Goal: Task Accomplishment & Management: Manage account settings

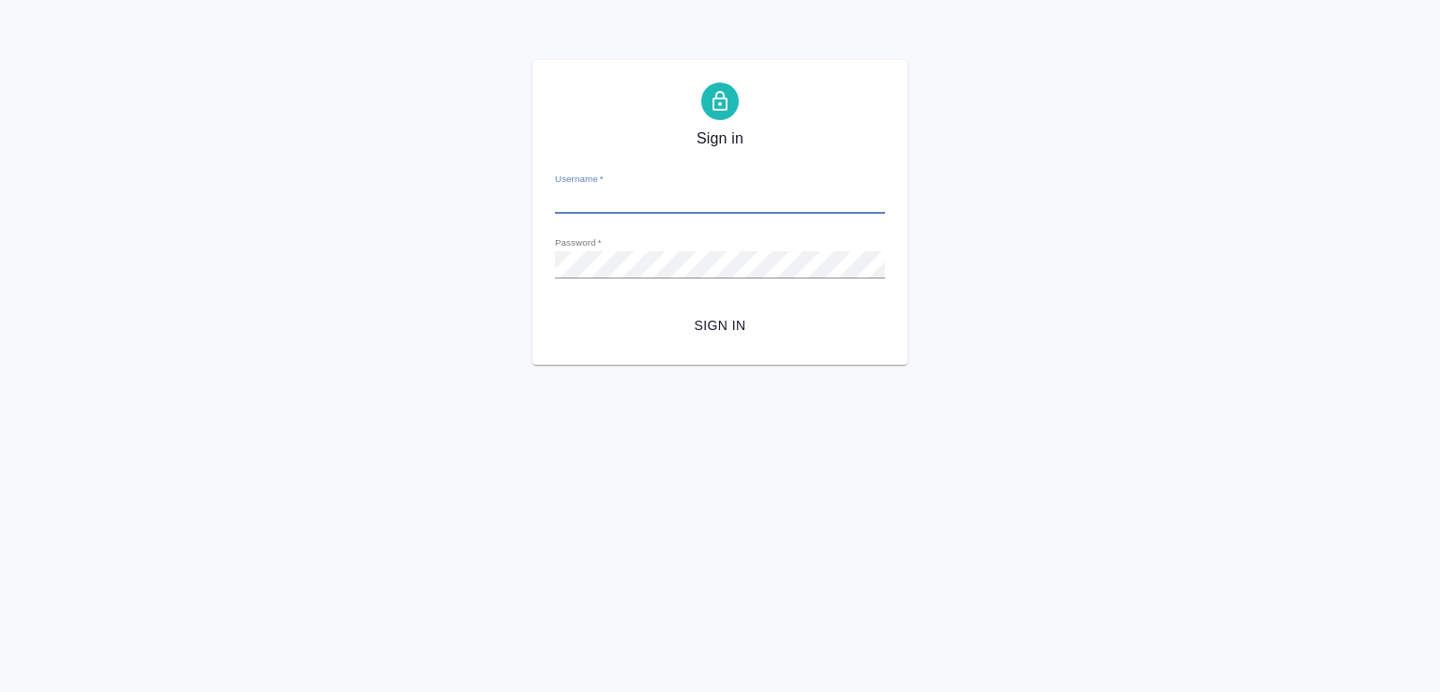
type input "e.malofeeva@awatera.com"
click at [770, 316] on span "Sign in" at bounding box center [720, 325] width 300 height 23
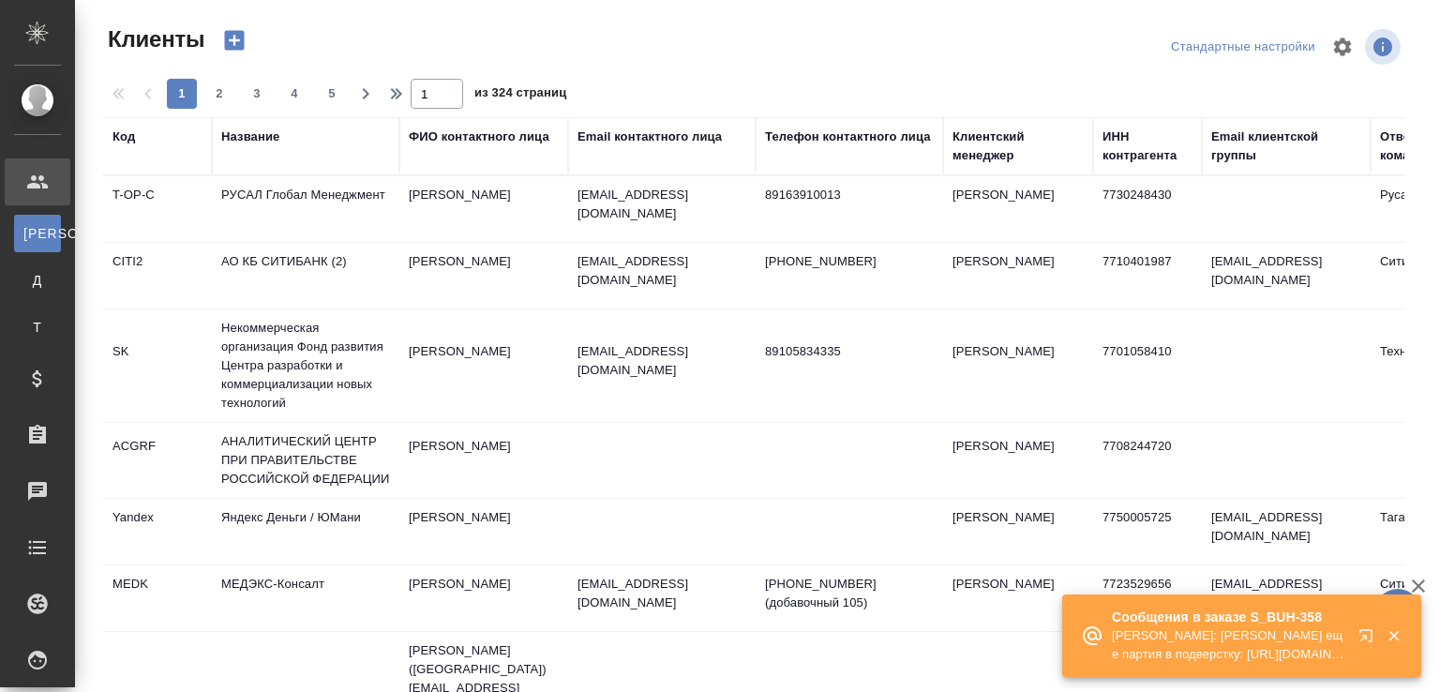
select select "RU"
click at [1395, 637] on icon "button" at bounding box center [1394, 636] width 10 height 10
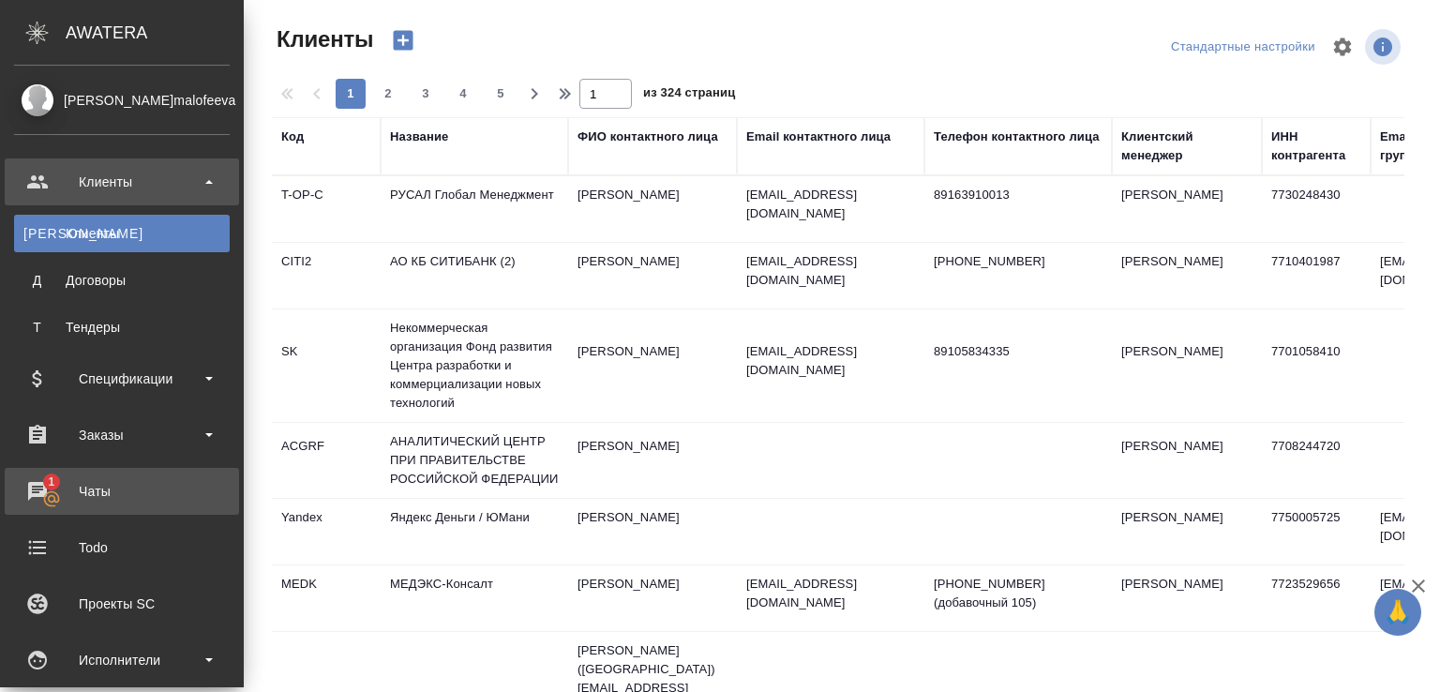
click at [60, 499] on div "Чаты" at bounding box center [122, 491] width 216 height 28
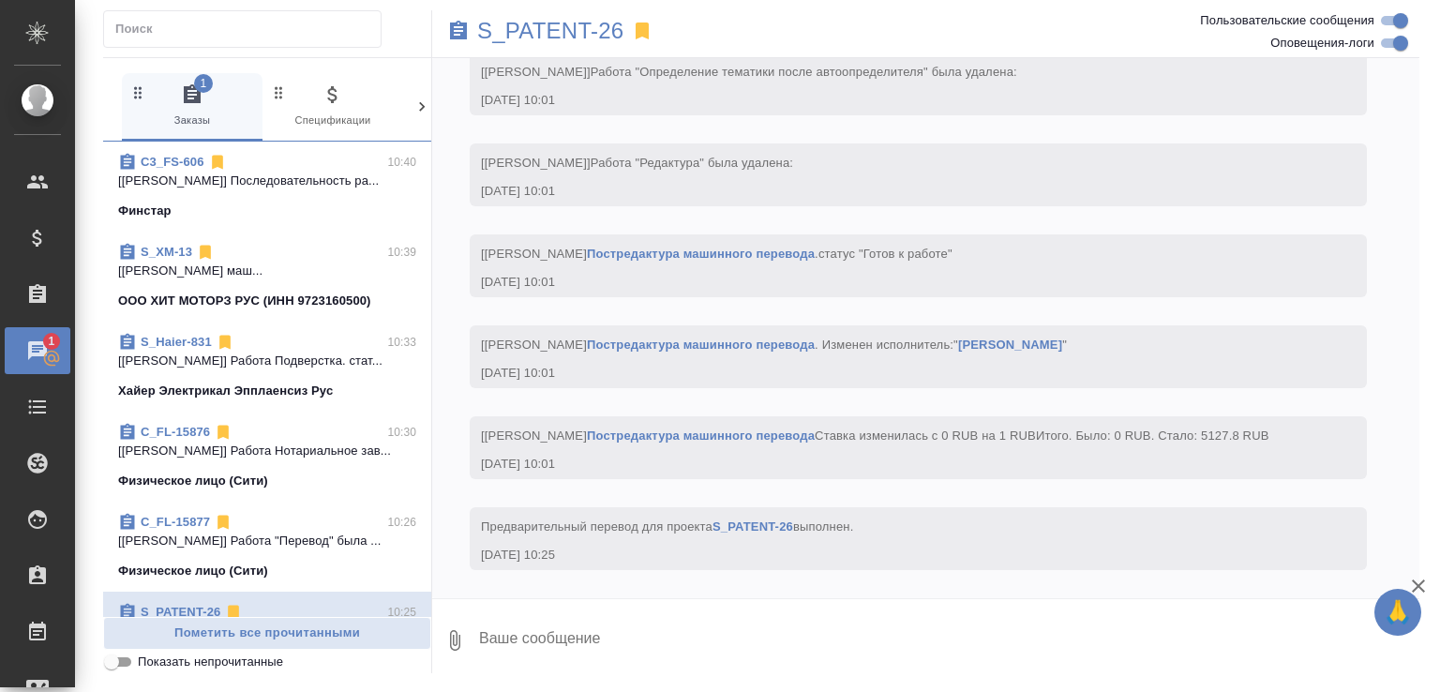
scroll to position [3461, 0]
click at [262, 665] on span "Показать непрочитанные" at bounding box center [210, 662] width 145 height 19
click at [145, 665] on input "Показать непрочитанные" at bounding box center [112, 662] width 68 height 23
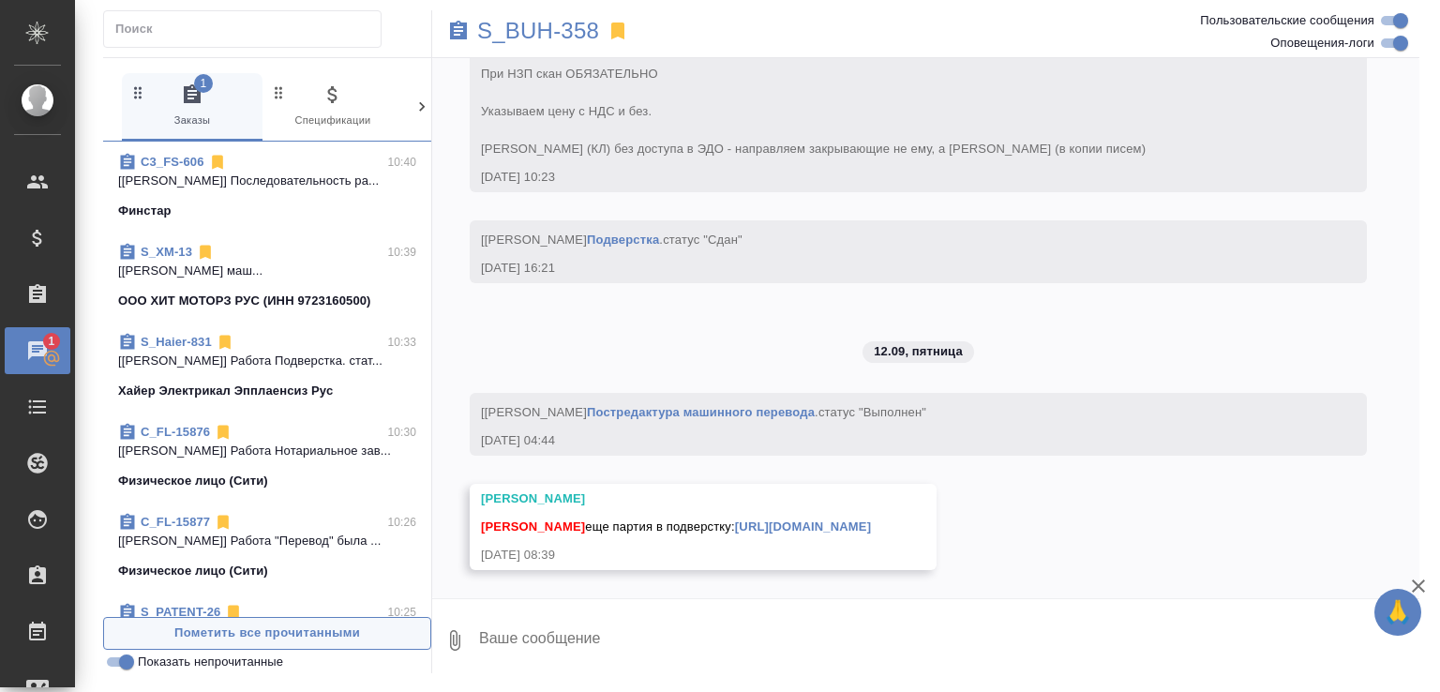
scroll to position [26408, 0]
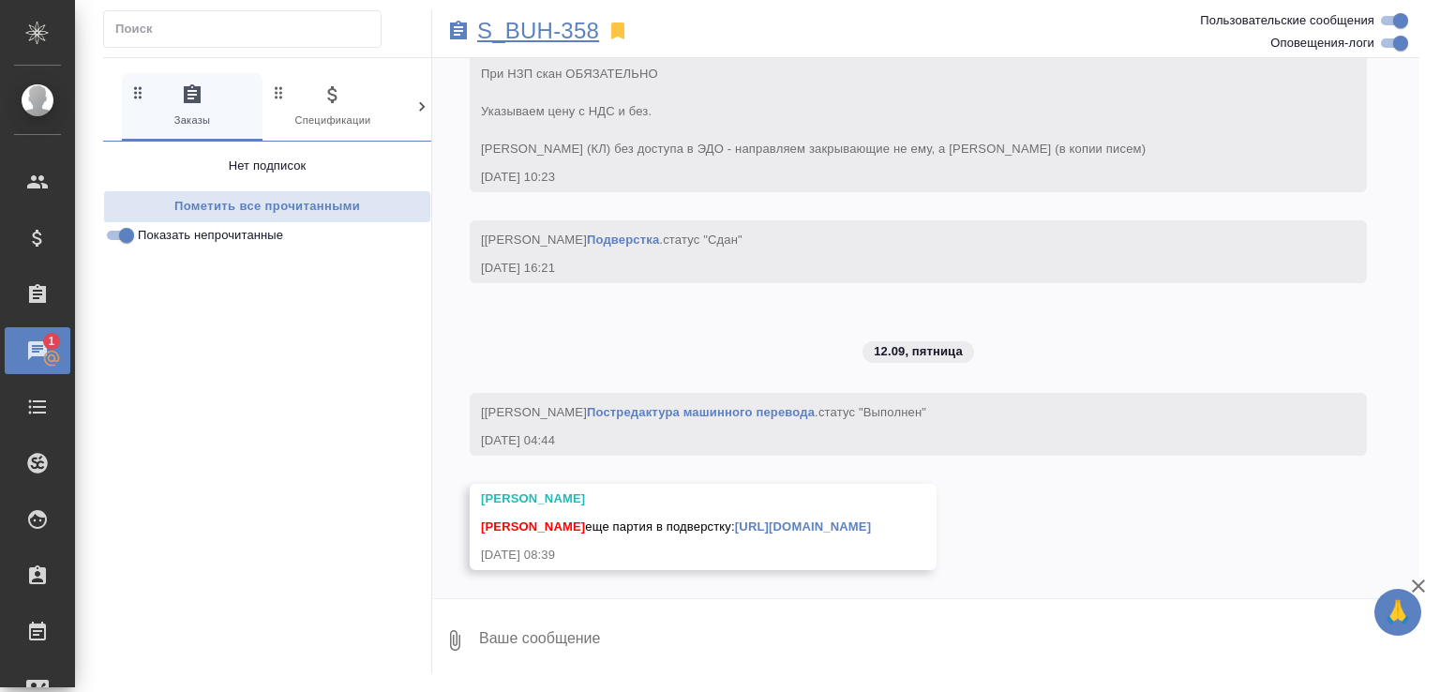
click at [521, 40] on p "S_BUH-358" at bounding box center [538, 31] width 122 height 19
click at [239, 234] on span "Показать непрочитанные" at bounding box center [210, 235] width 145 height 19
click at [160, 234] on input "Показать непрочитанные" at bounding box center [127, 235] width 68 height 23
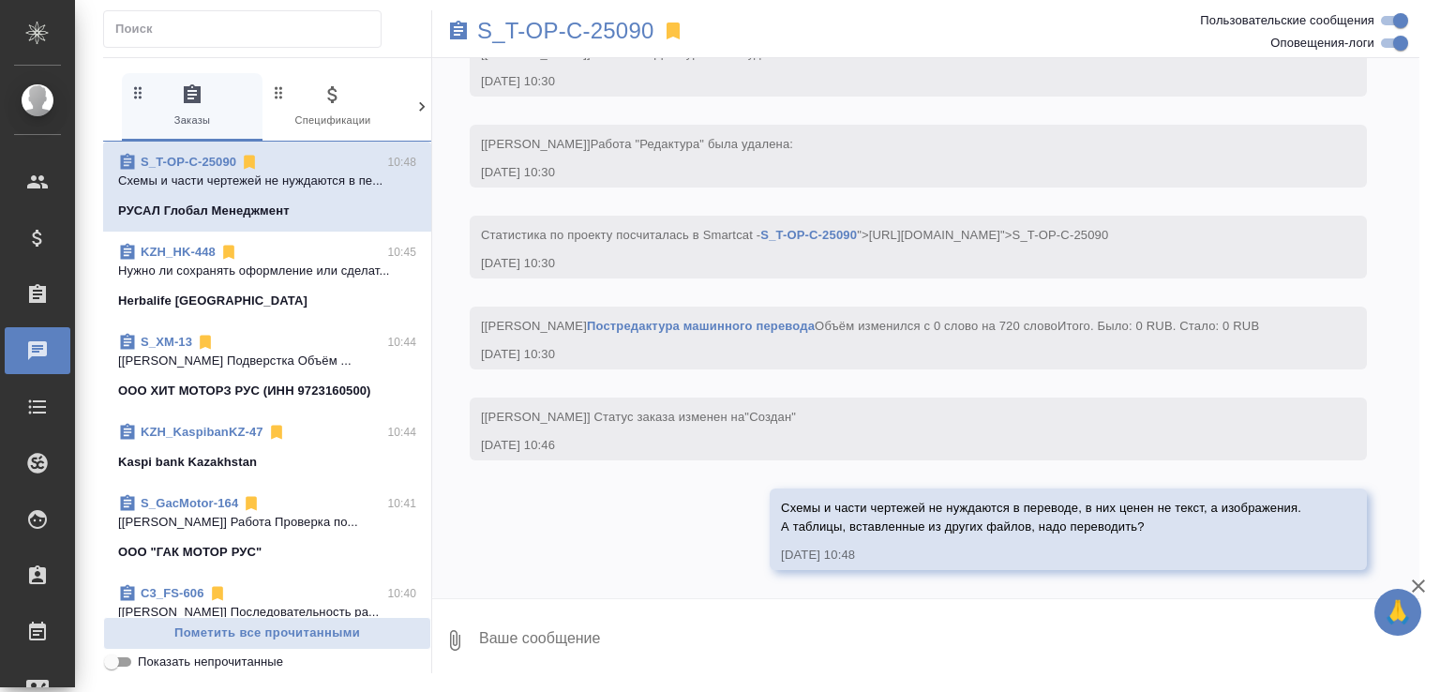
scroll to position [53, 0]
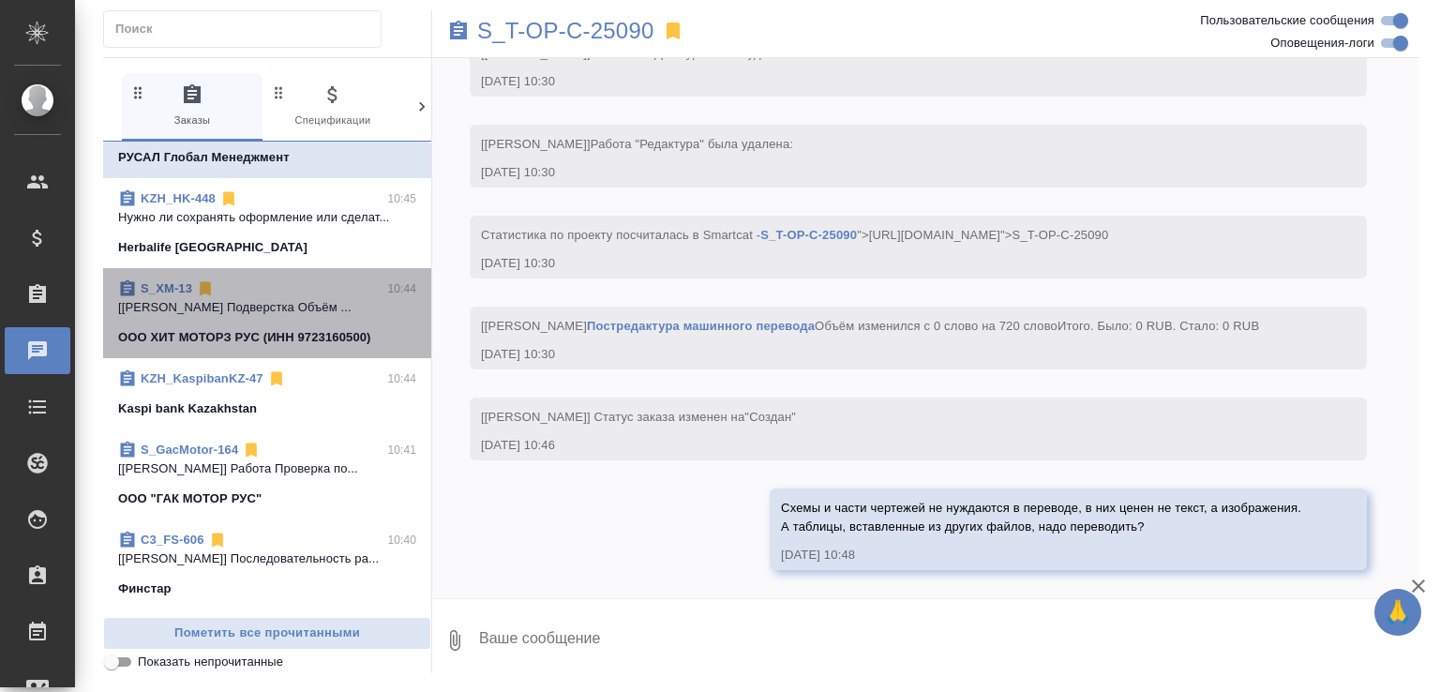
click at [312, 317] on p "[Белякова Юлия] Работа Подверстка Объём ..." at bounding box center [267, 307] width 298 height 19
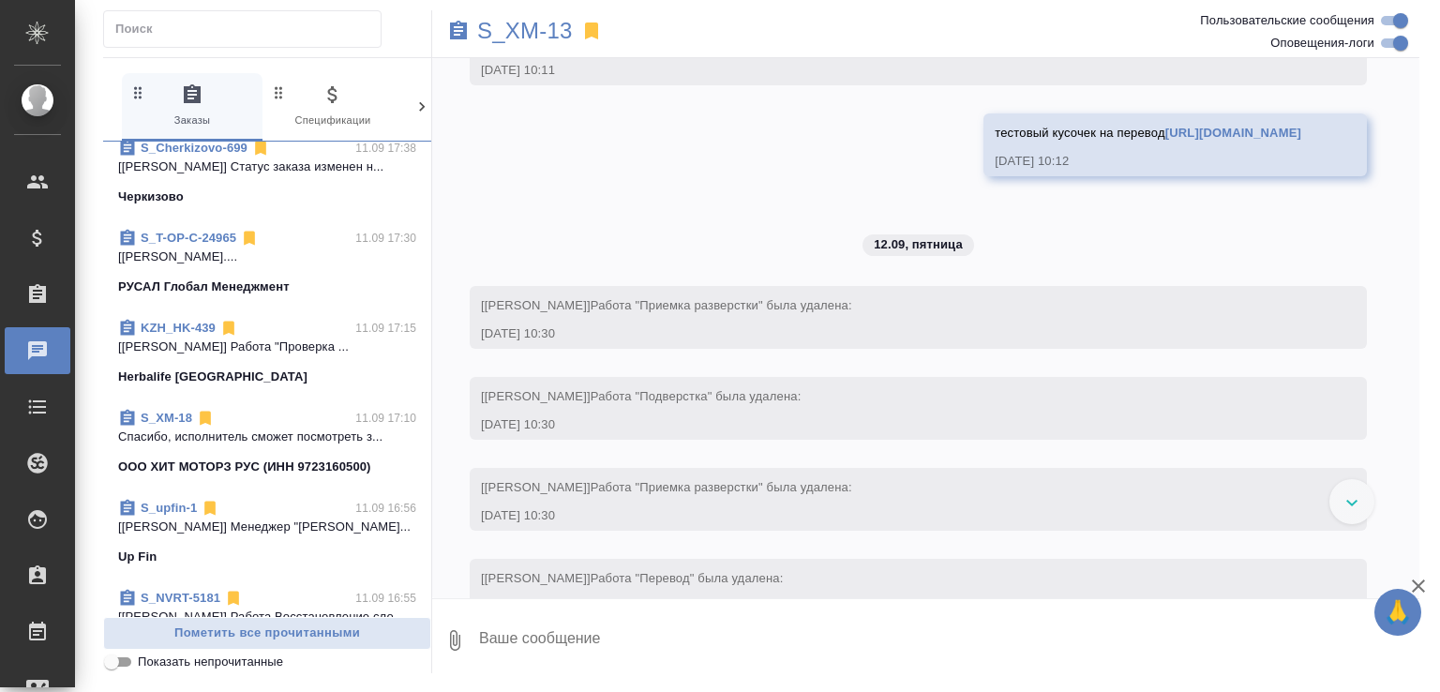
scroll to position [1475, 0]
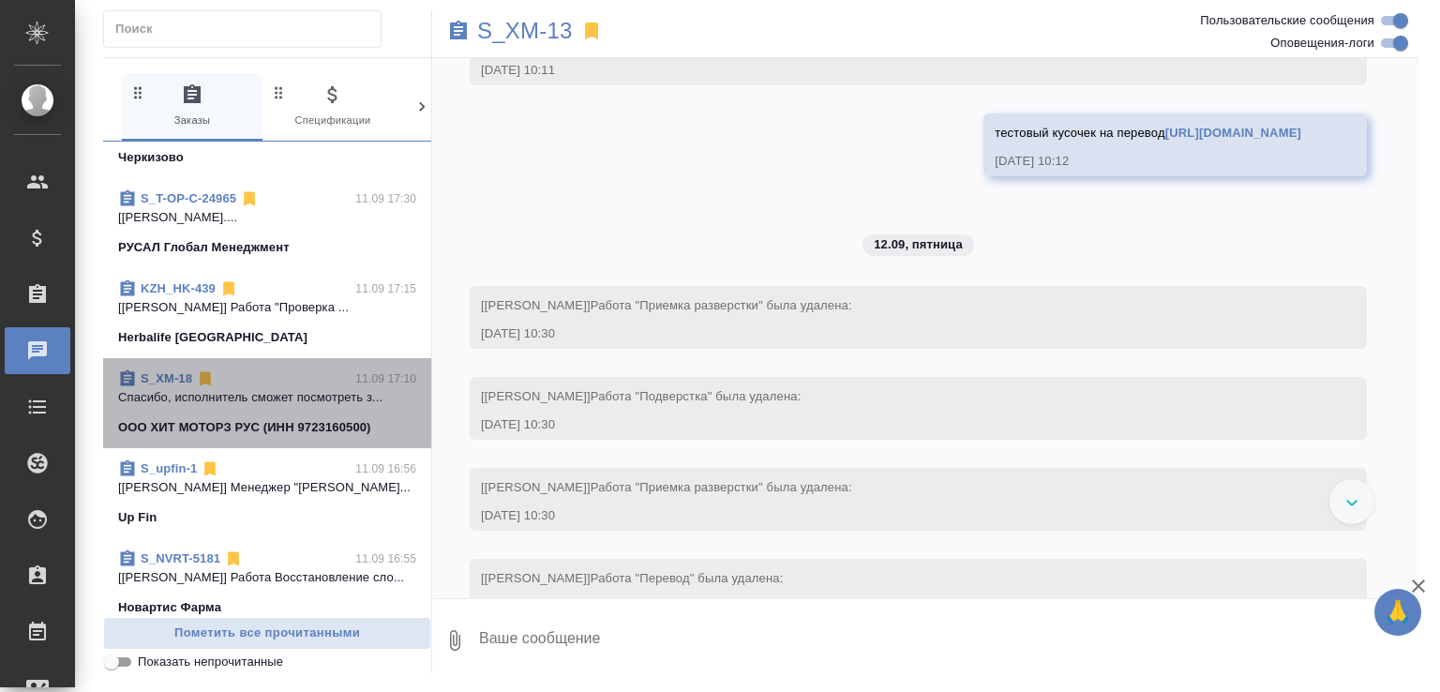
click at [319, 388] on div "S_XM-18 11.09 17:10" at bounding box center [267, 378] width 298 height 19
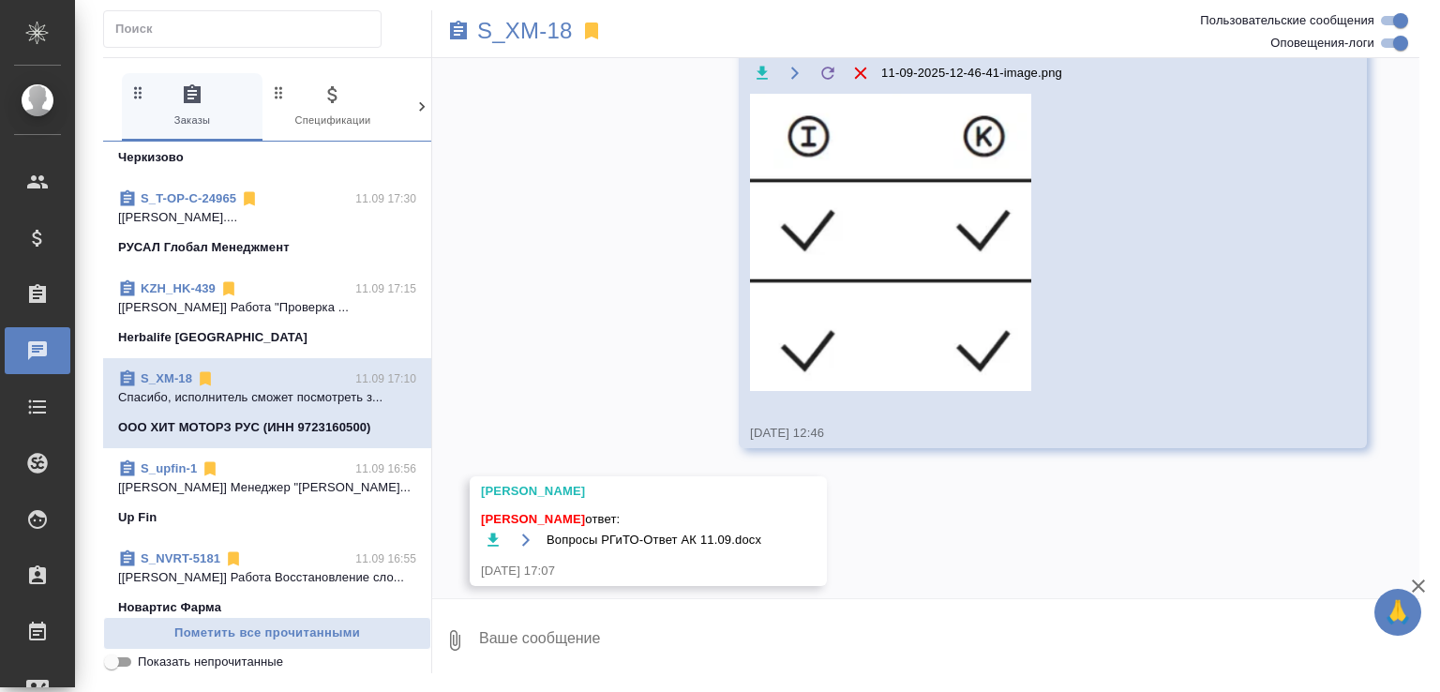
scroll to position [8316, 0]
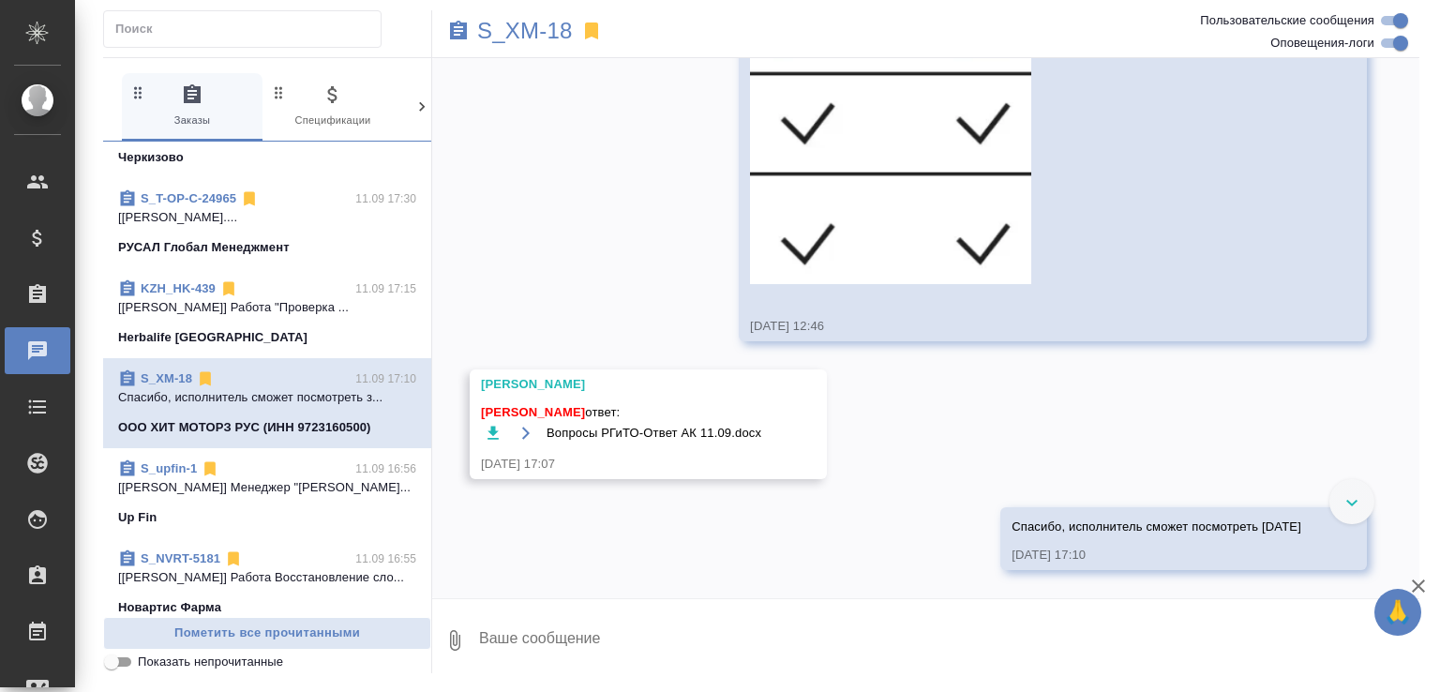
click at [535, 626] on textarea at bounding box center [948, 641] width 942 height 64
paste textarea "https://drive.awatera.com/f/10354855"
type textarea "Тут файл после исправлений, для наглядности вывели также версию с разворотами h…"
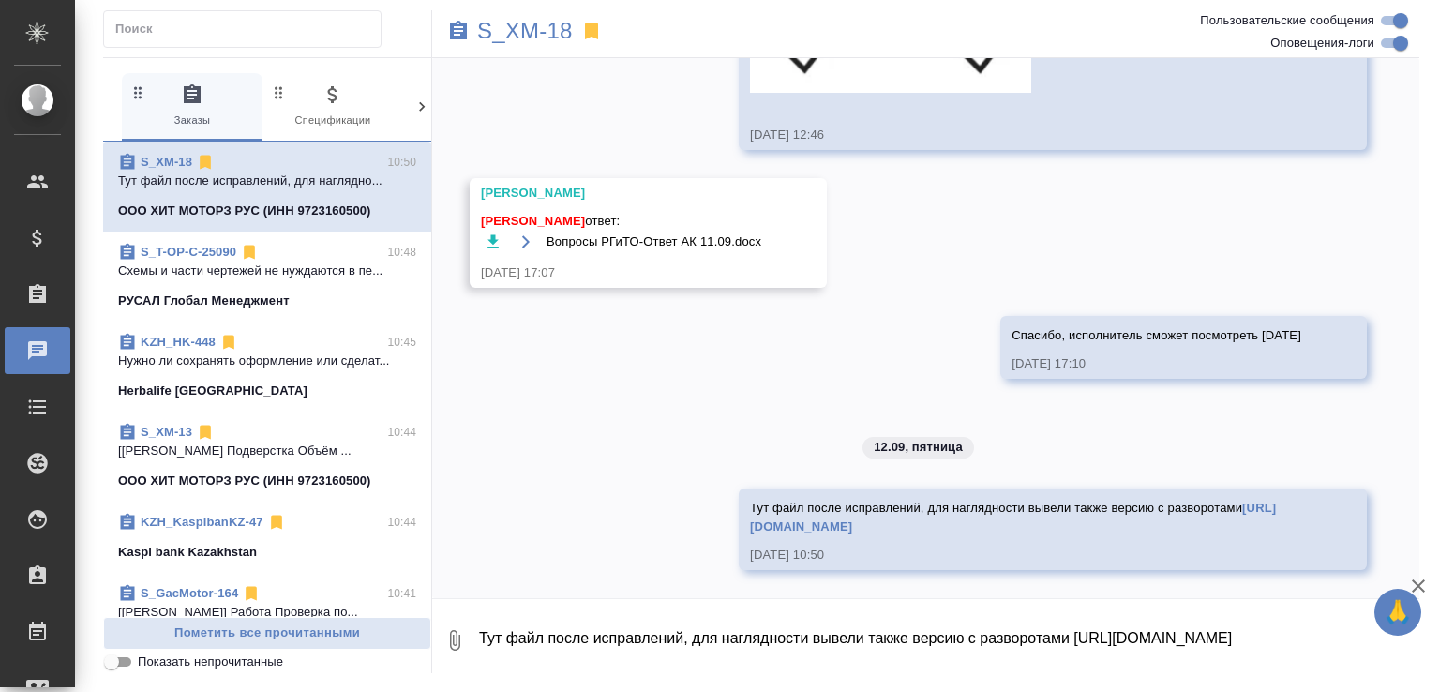
scroll to position [8805, 0]
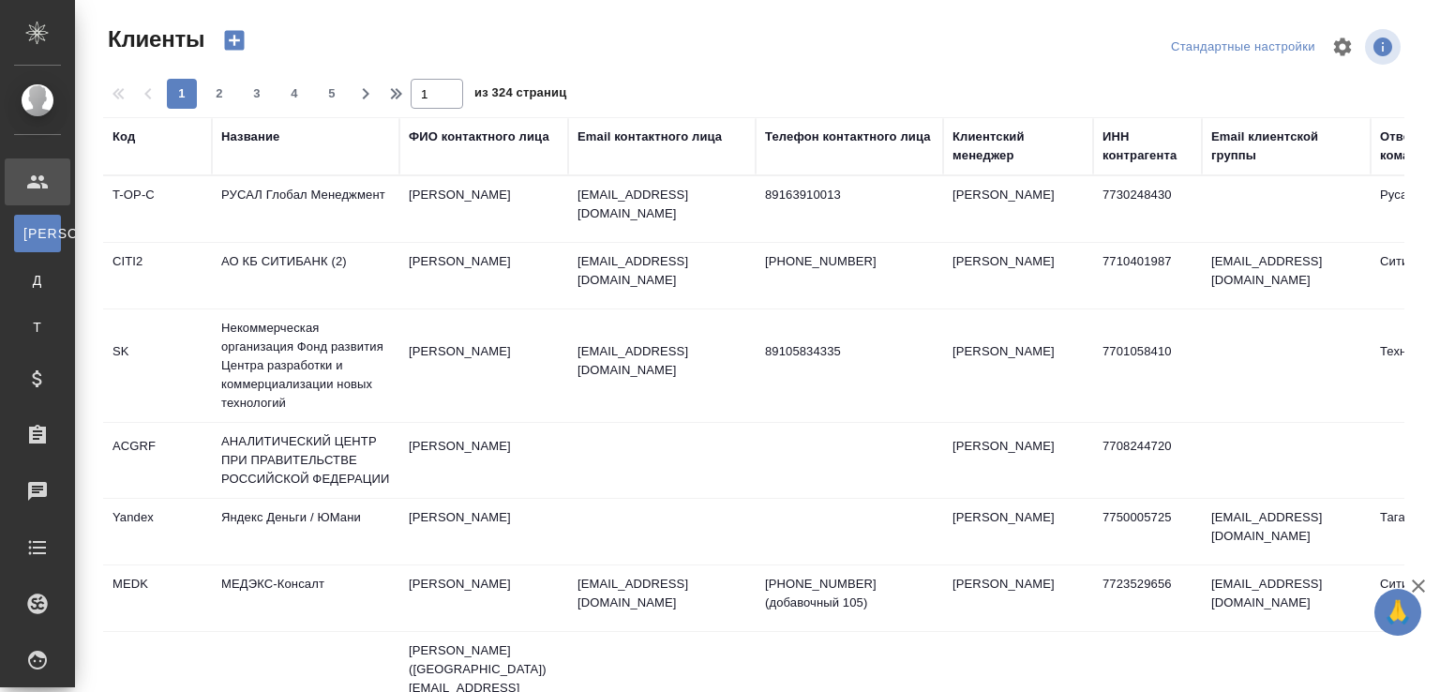
select select "RU"
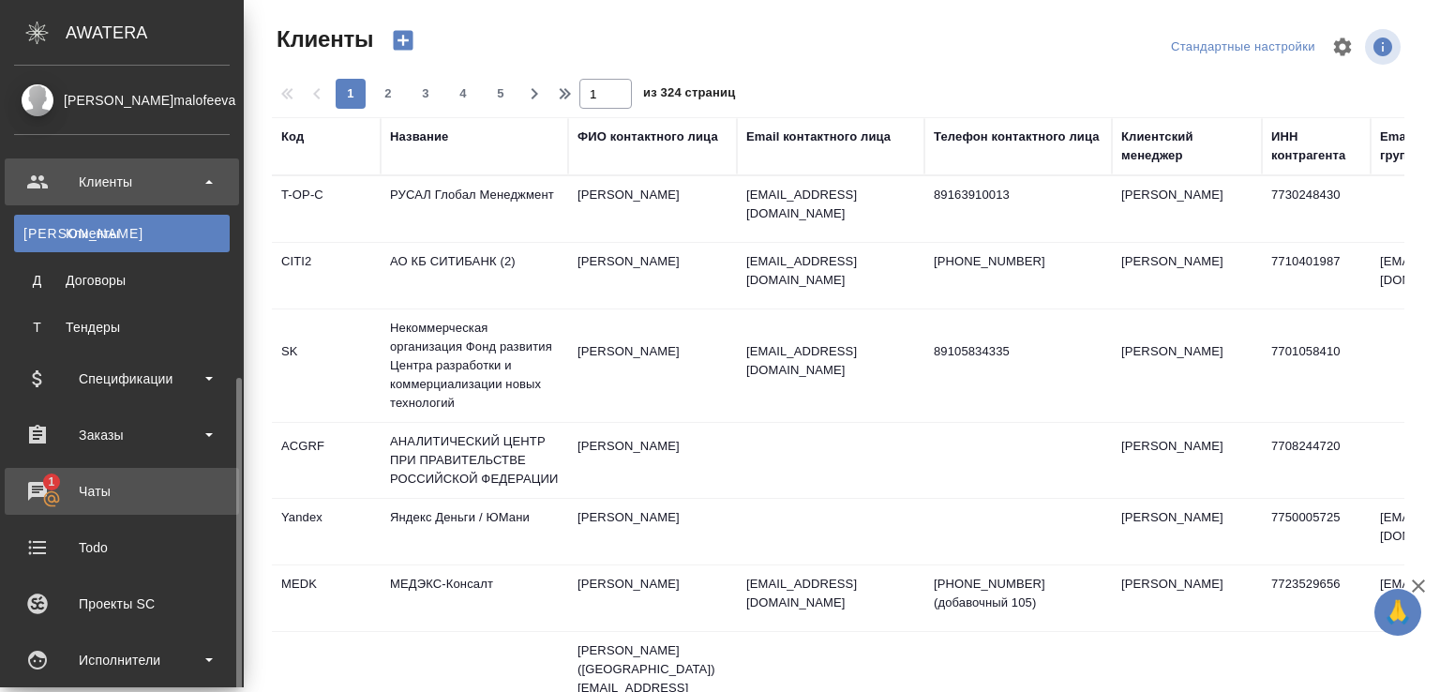
scroll to position [400, 0]
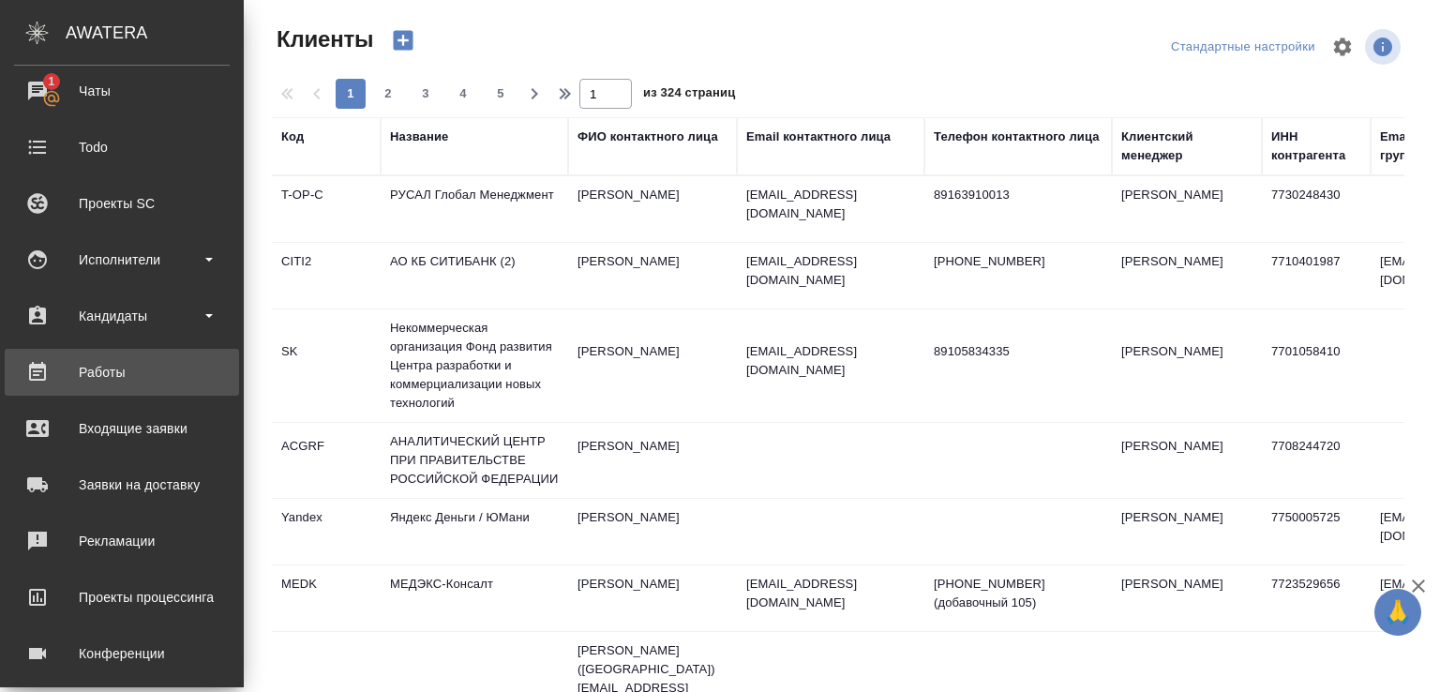
click at [146, 375] on div "Работы" at bounding box center [122, 372] width 216 height 28
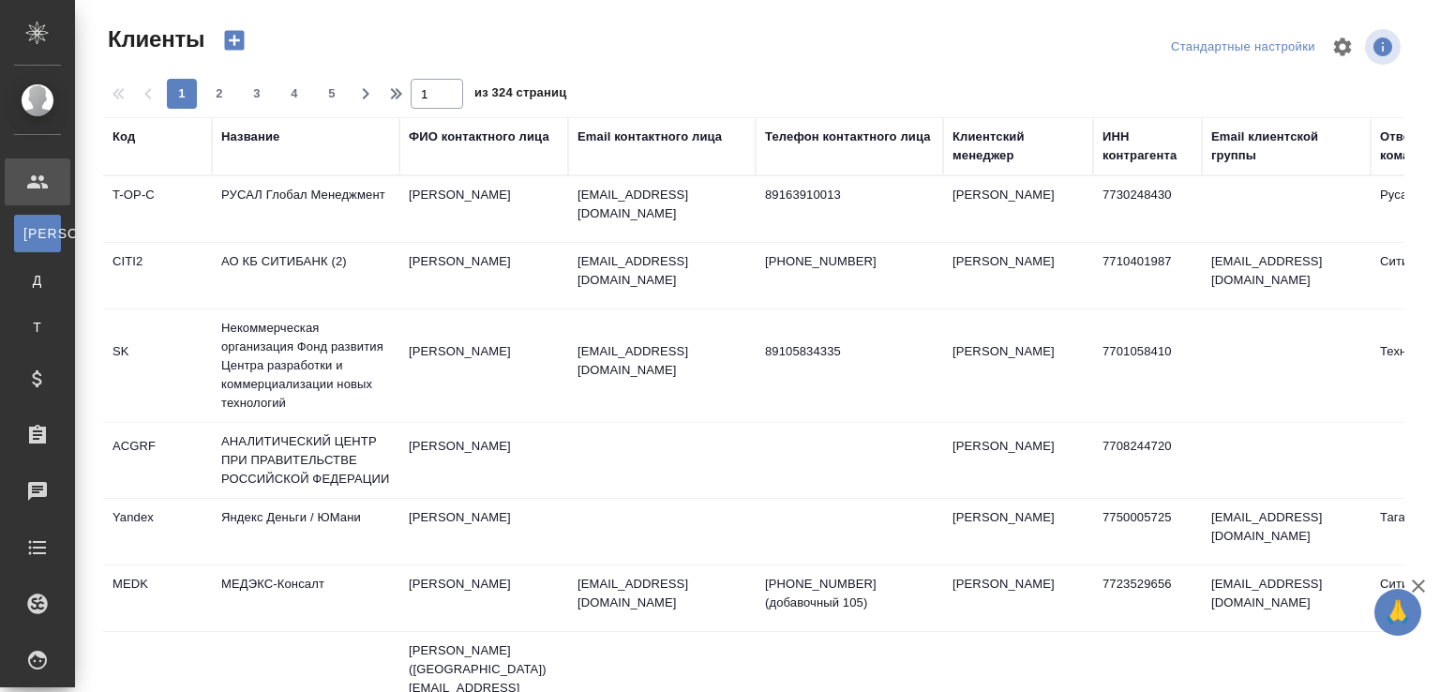
select select "RU"
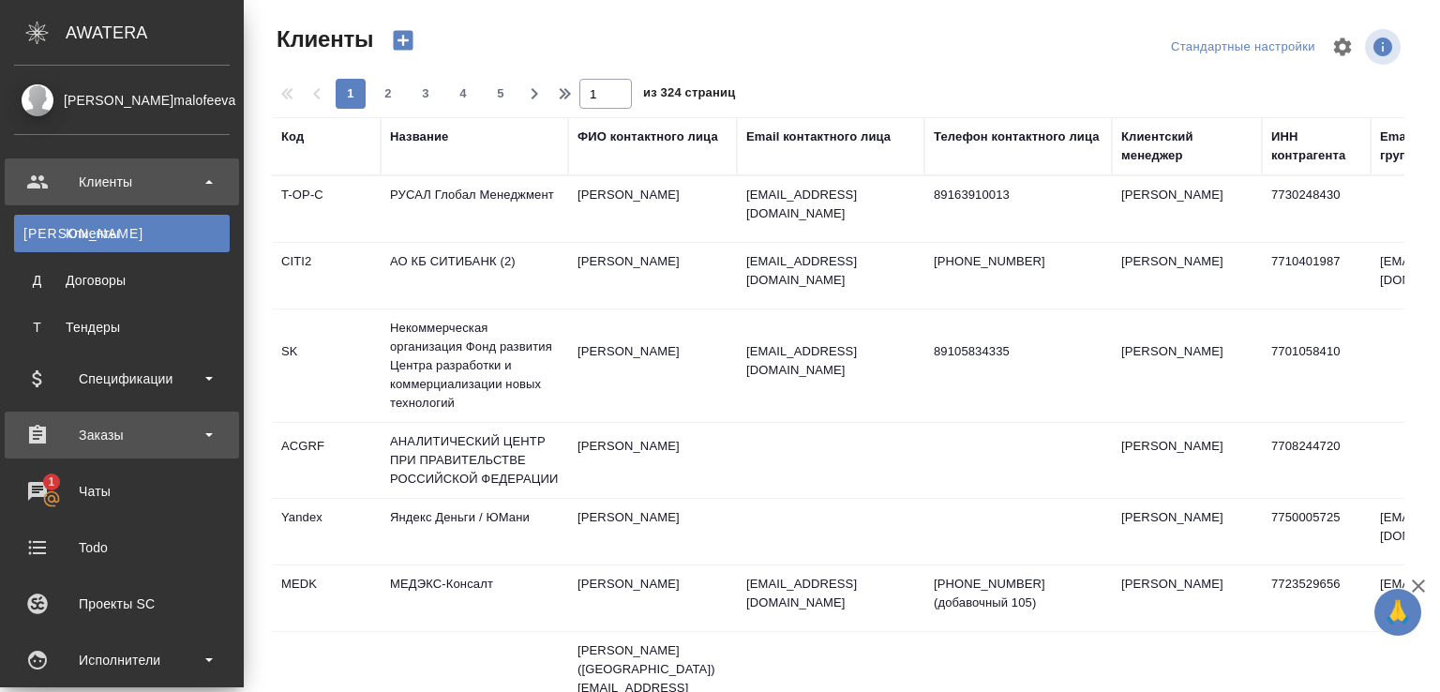
click at [119, 451] on div "Заказы" at bounding box center [122, 435] width 234 height 47
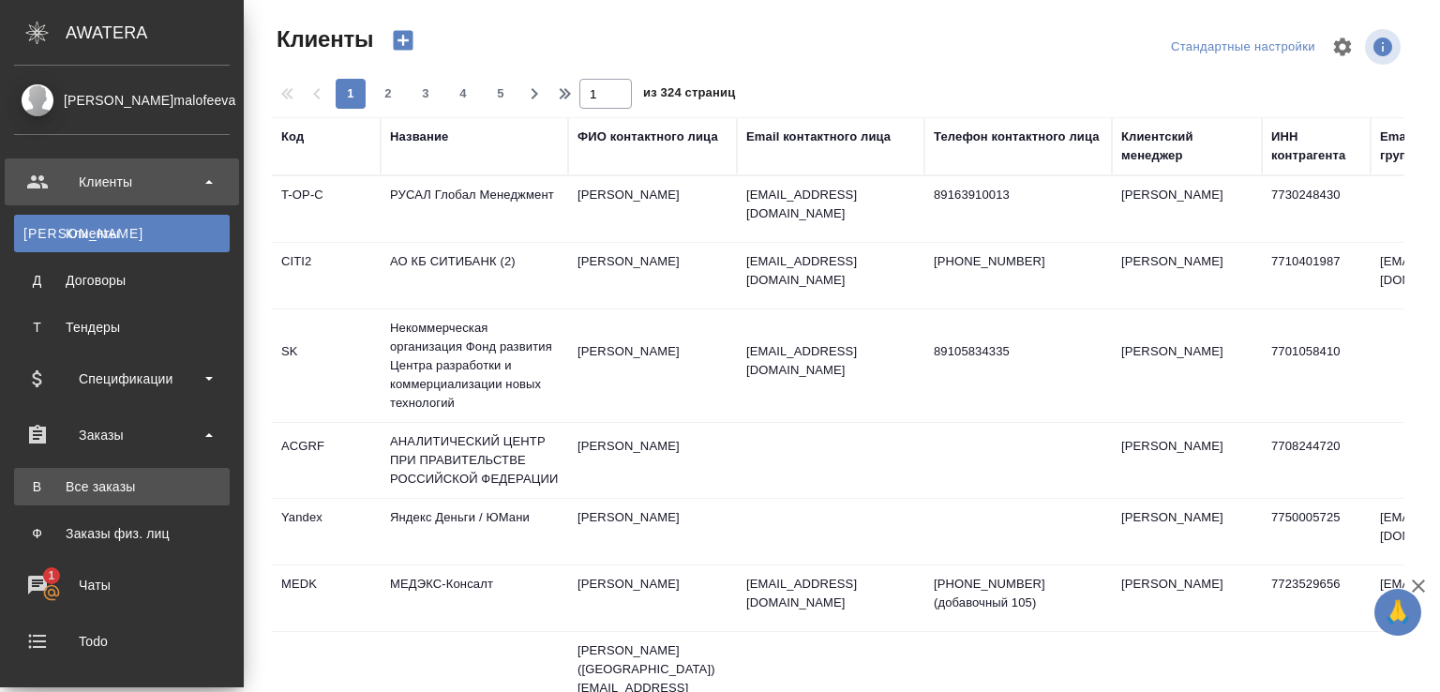
click at [131, 474] on link "В Все заказы" at bounding box center [122, 487] width 216 height 38
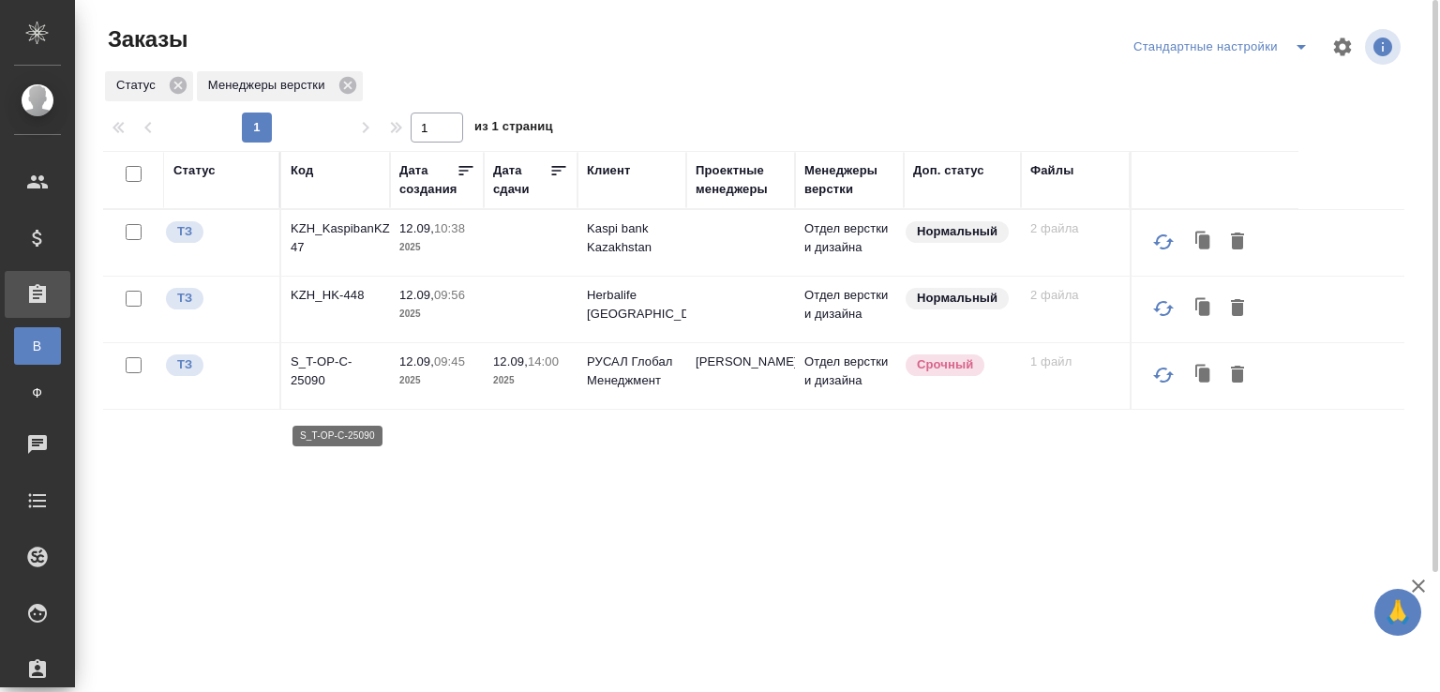
click at [326, 384] on p "S_T-OP-C-25090" at bounding box center [336, 372] width 90 height 38
click at [330, 305] on p "KZH_HK-448" at bounding box center [336, 295] width 90 height 19
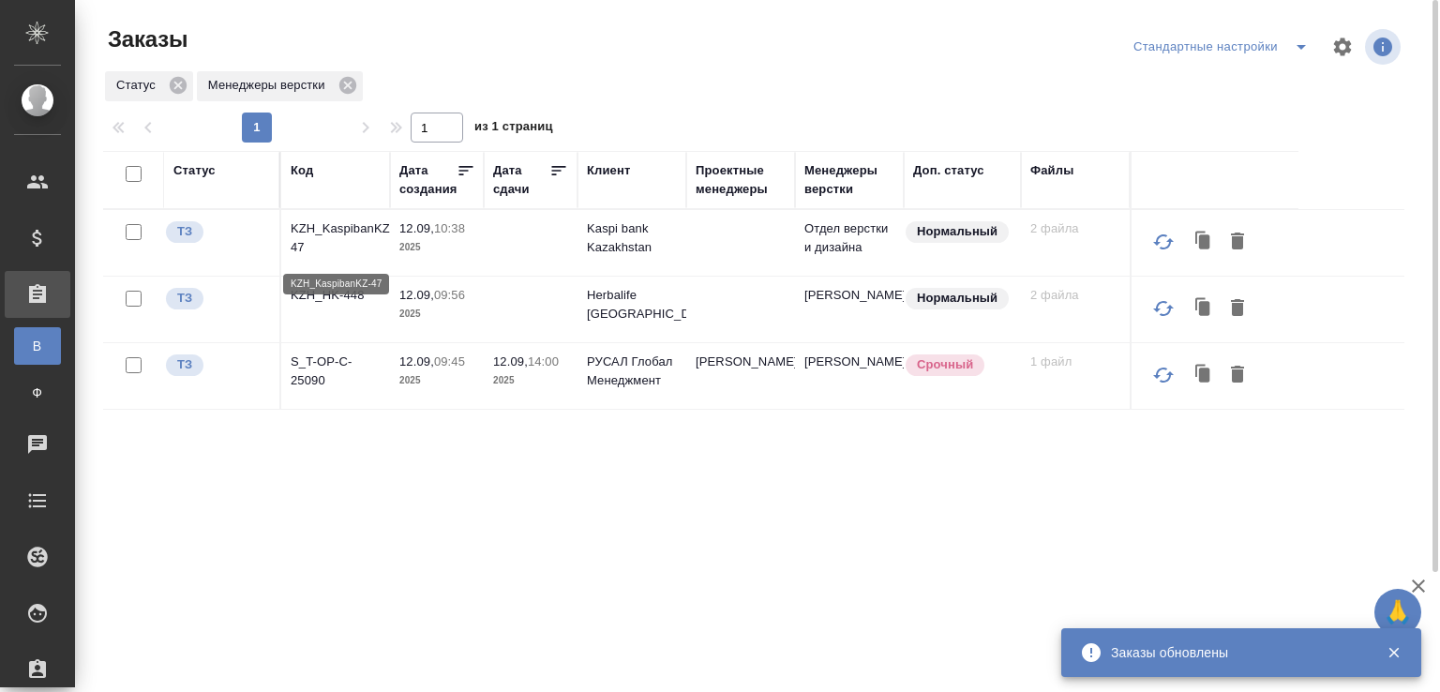
click at [358, 234] on p "KZH_KaspibanKZ-47" at bounding box center [336, 238] width 90 height 38
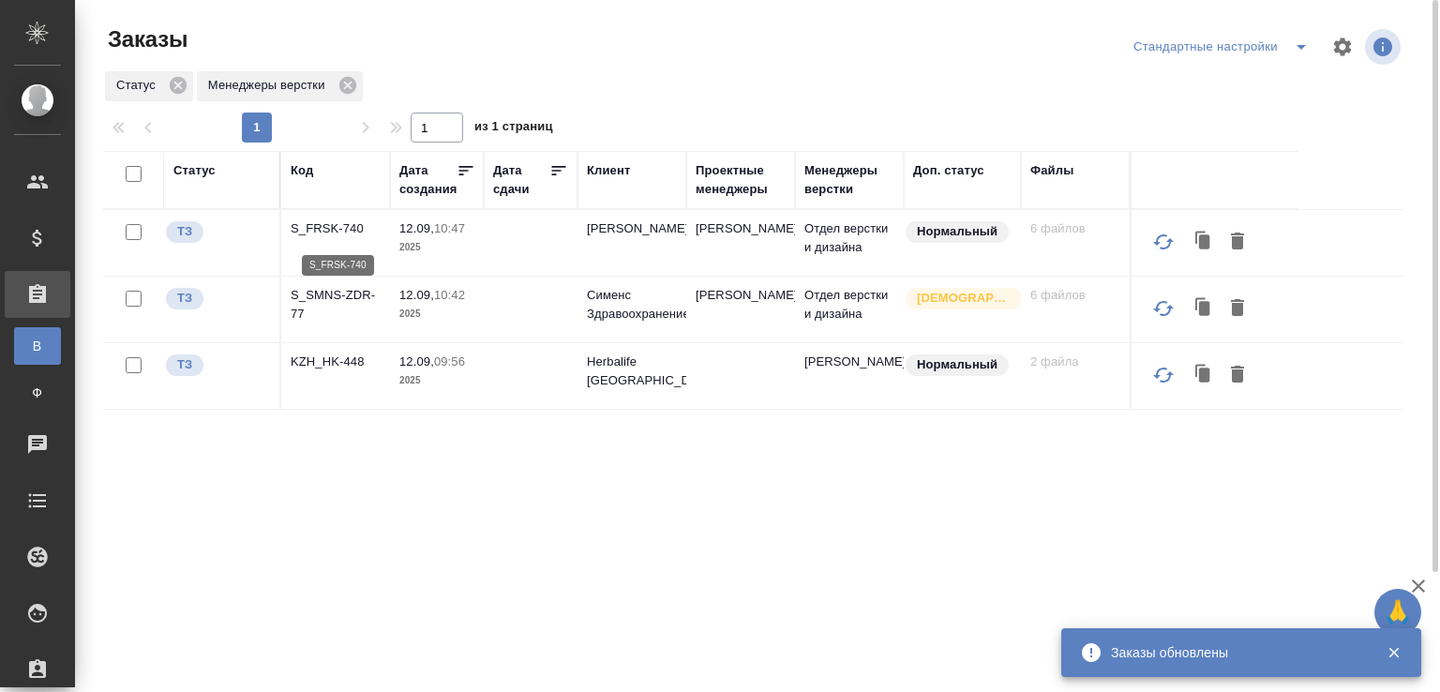
click at [335, 231] on p "S_FRSK-740" at bounding box center [336, 228] width 90 height 19
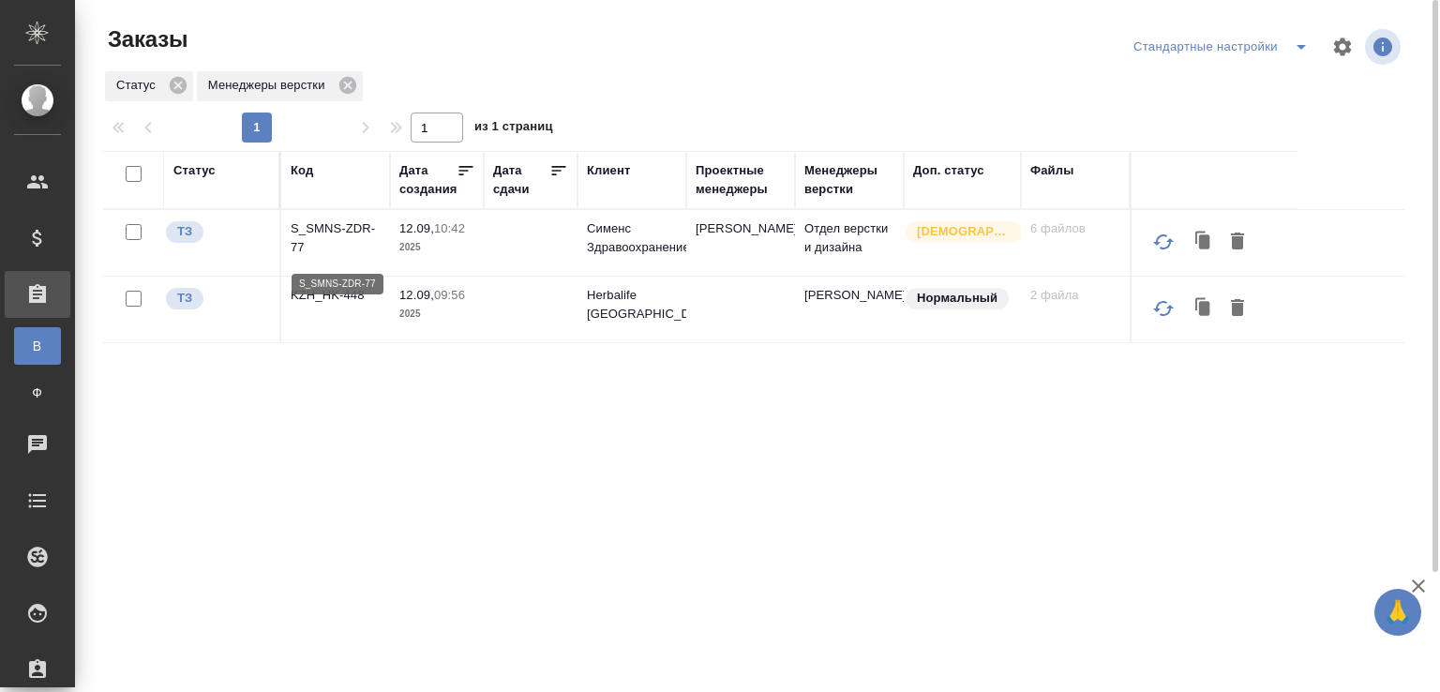
click at [344, 233] on p "S_SMNS-ZDR-77" at bounding box center [336, 238] width 90 height 38
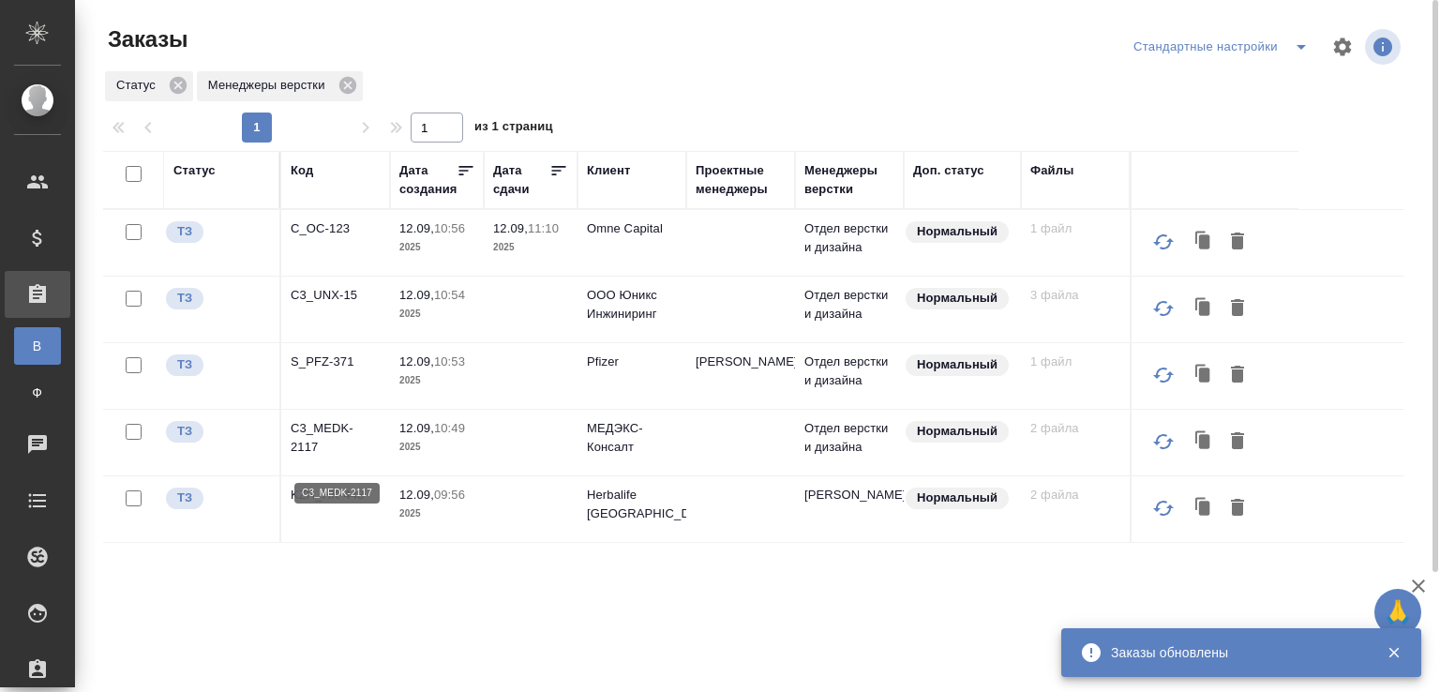
click at [353, 457] on p "C3_MEDK-2117" at bounding box center [336, 438] width 90 height 38
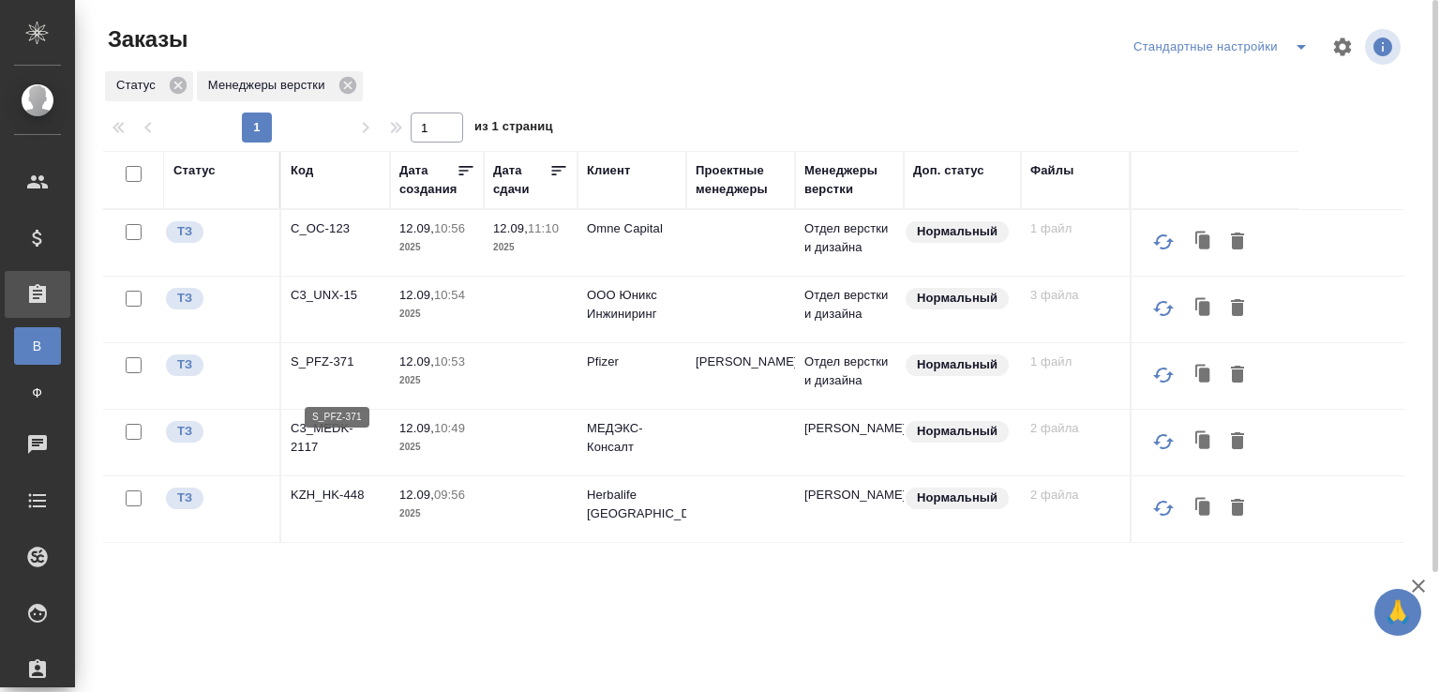
click at [324, 371] on p "S_PFZ-371" at bounding box center [336, 362] width 90 height 19
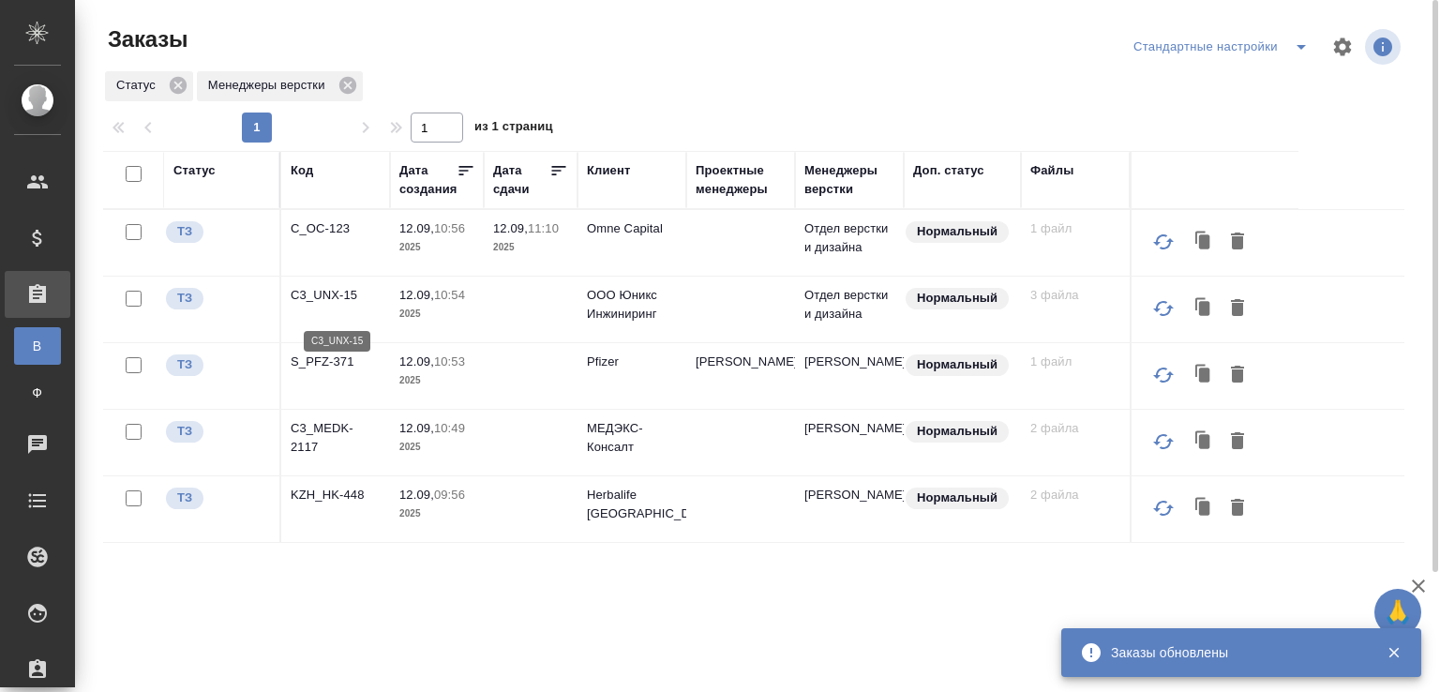
click at [334, 305] on p "C3_UNX-15" at bounding box center [336, 295] width 90 height 19
click at [320, 234] on p "C_OC-123" at bounding box center [336, 228] width 90 height 19
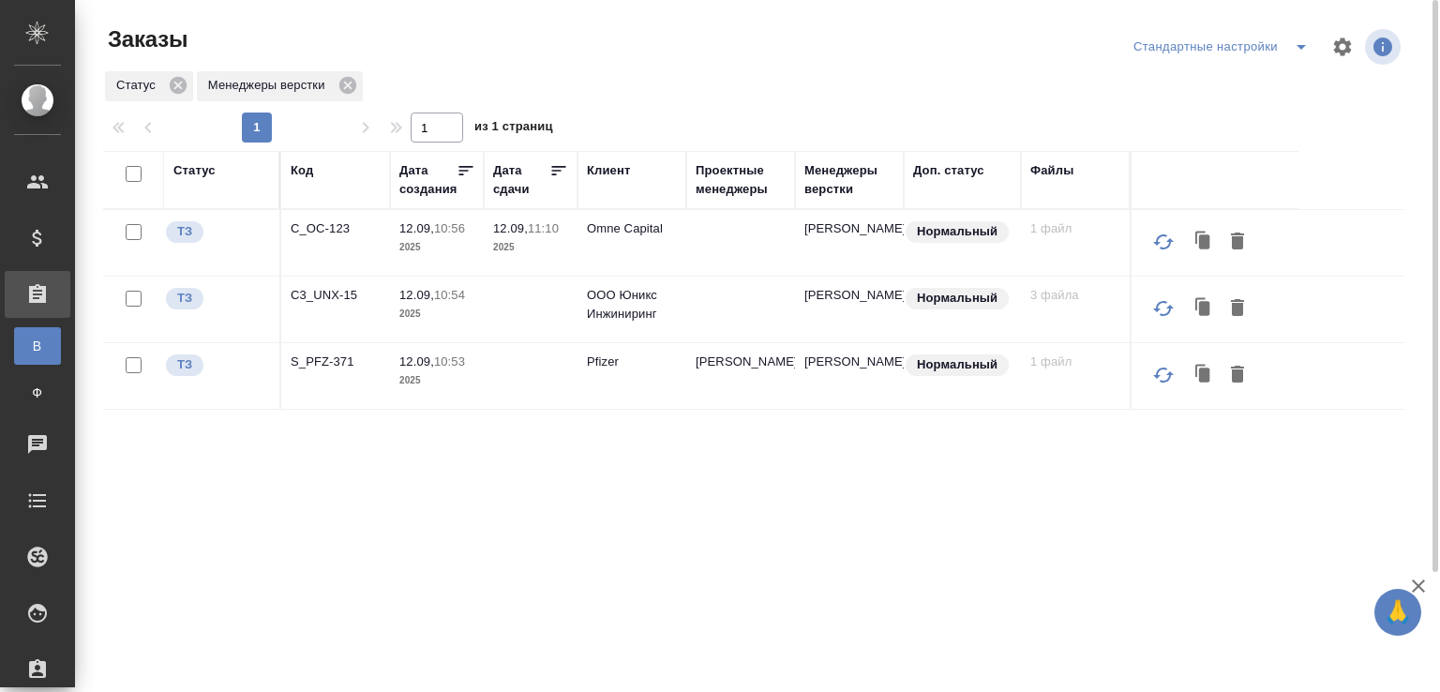
click at [462, 503] on div "Статус Код Дата создания Дата сдачи Клиент Проектные менеджеры Менеджеры верстк…" at bounding box center [754, 488] width 1302 height 675
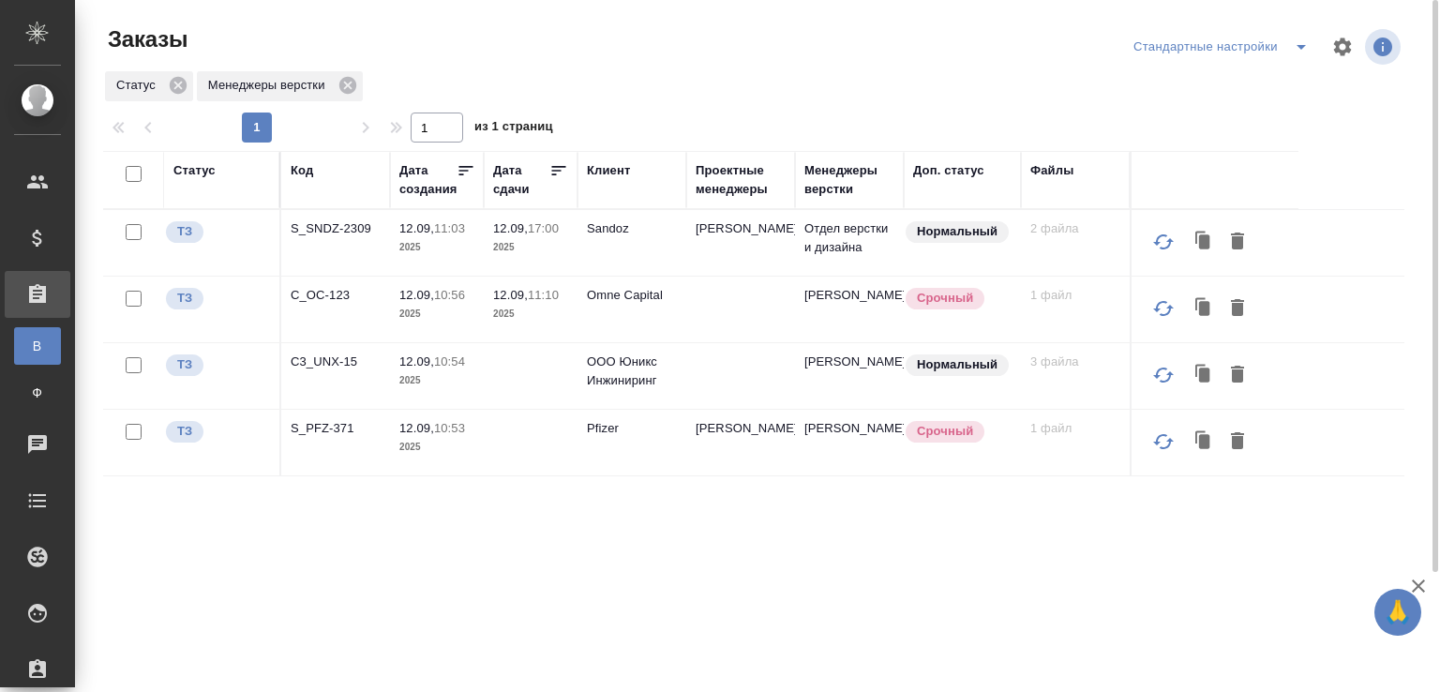
click at [514, 502] on div "Статус Код Дата создания Дата сдачи Клиент Проектные менеджеры Менеджеры верстк…" at bounding box center [754, 488] width 1302 height 675
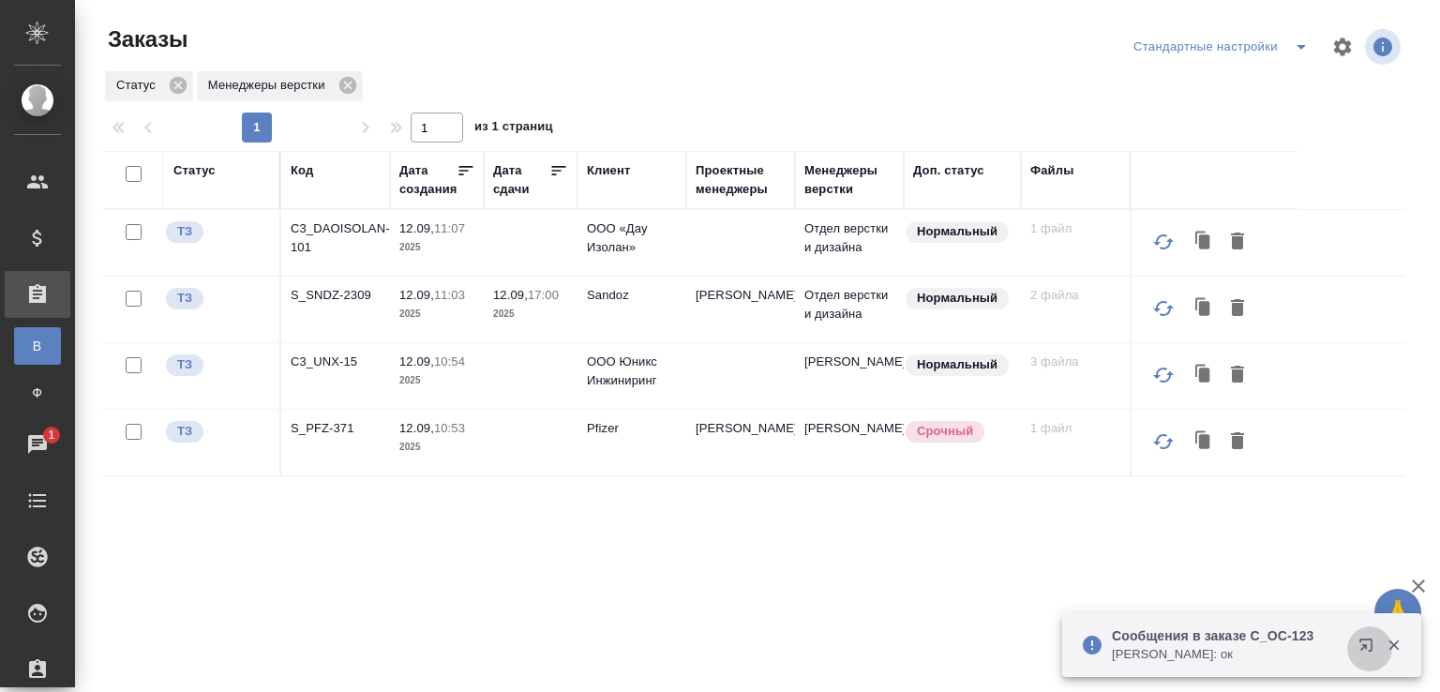
click at [1365, 648] on icon "button" at bounding box center [1366, 645] width 12 height 12
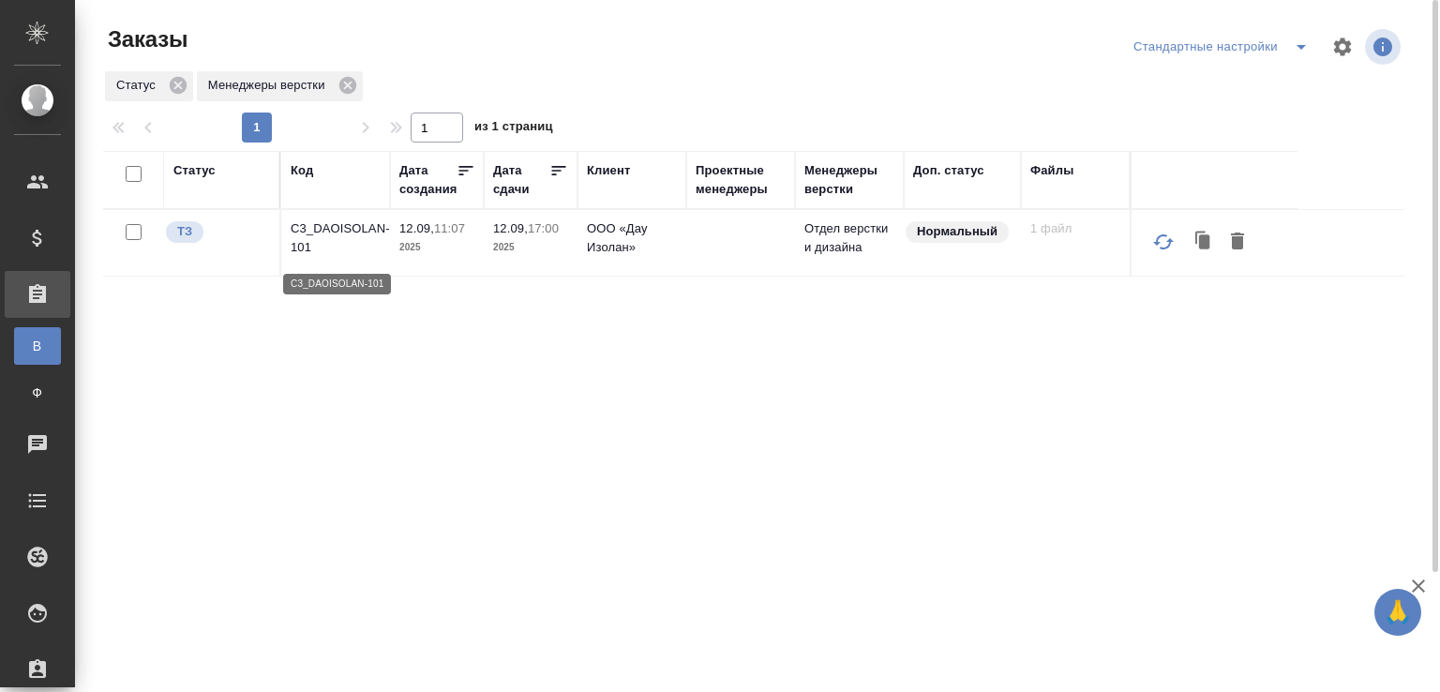
click at [371, 237] on p "C3_DAOISOLAN-101" at bounding box center [336, 238] width 90 height 38
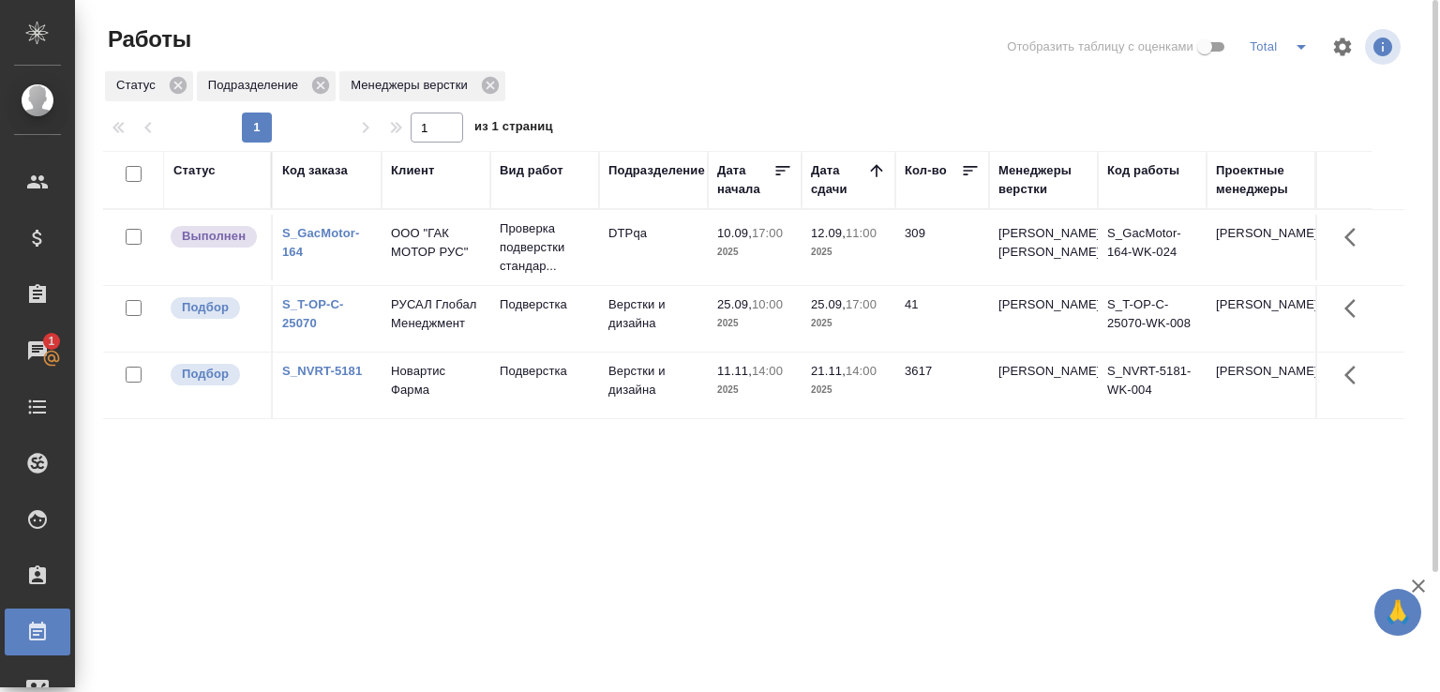
click at [656, 86] on div "Статус Подразделение Менеджеры верстки" at bounding box center [754, 86] width 1302 height 34
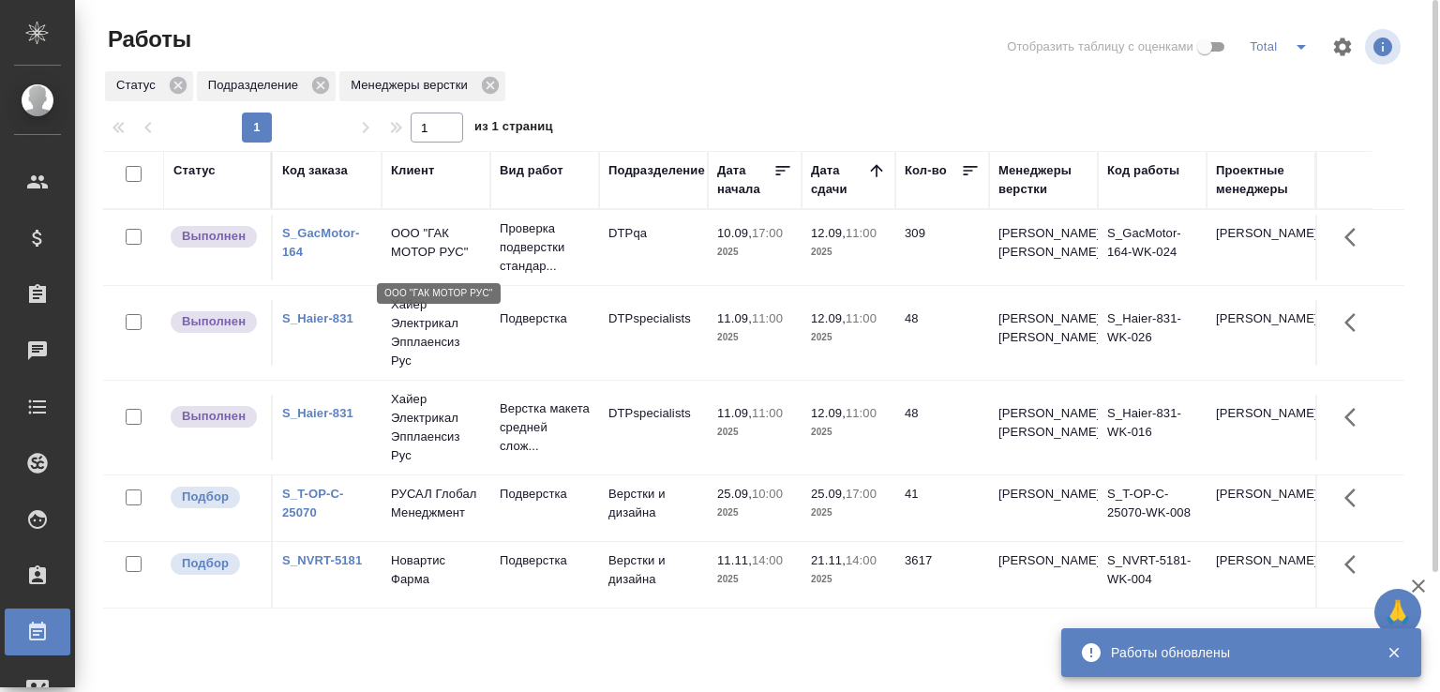
click at [450, 234] on p "ООО "ГАК МОТОР РУС"" at bounding box center [436, 243] width 90 height 38
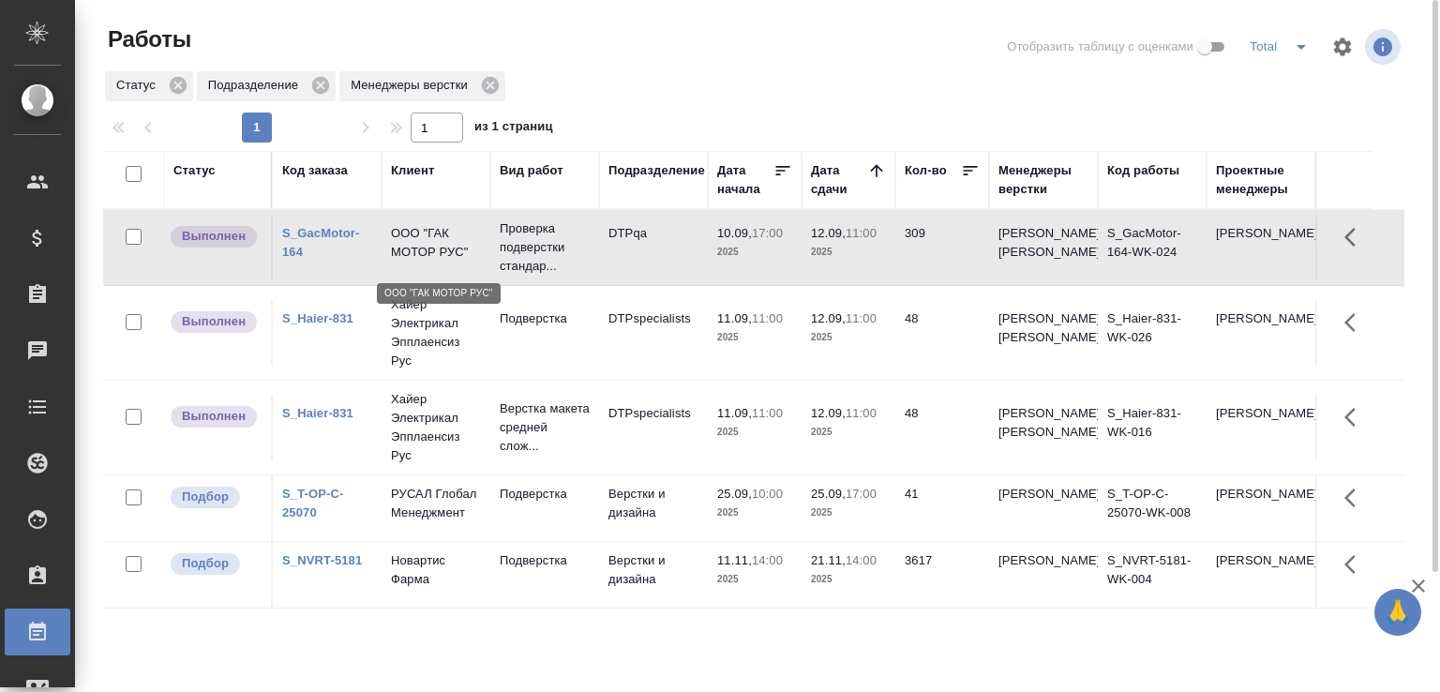
click at [450, 234] on p "ООО "ГАК МОТОР РУС"" at bounding box center [436, 243] width 90 height 38
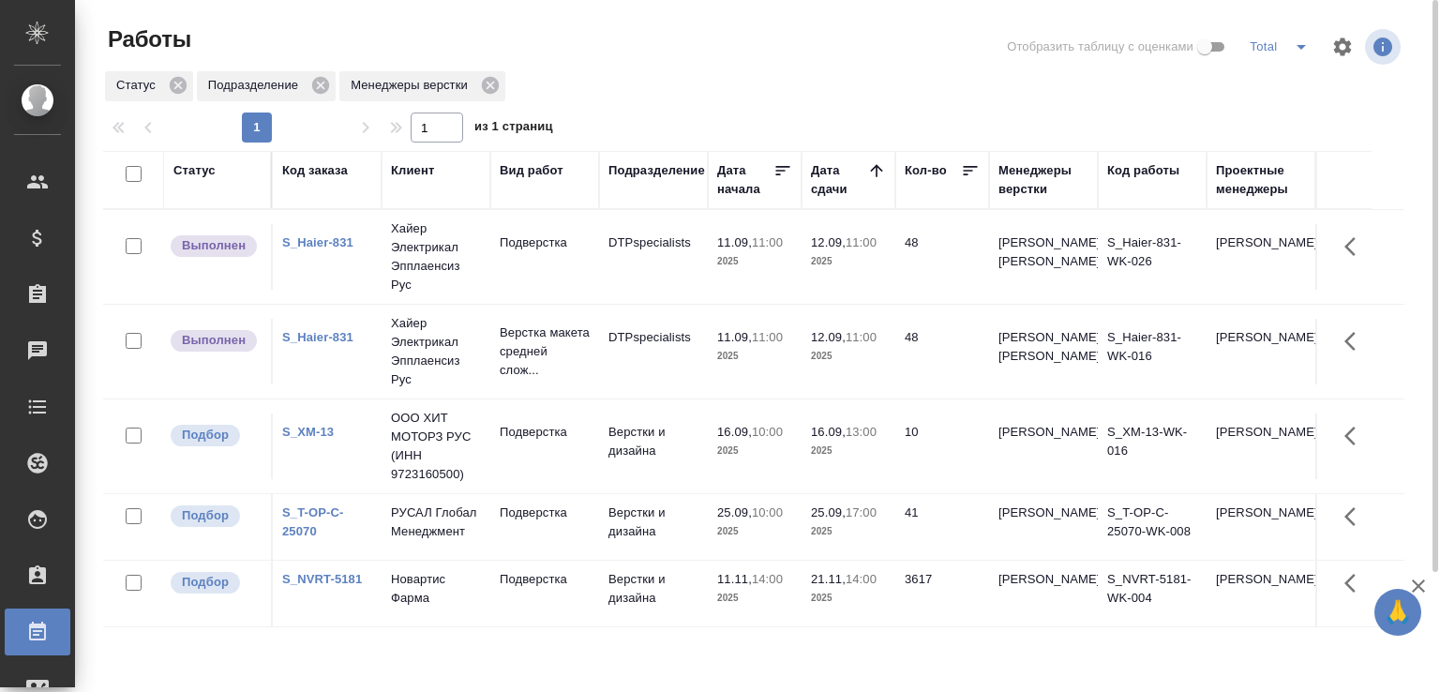
scroll to position [94, 0]
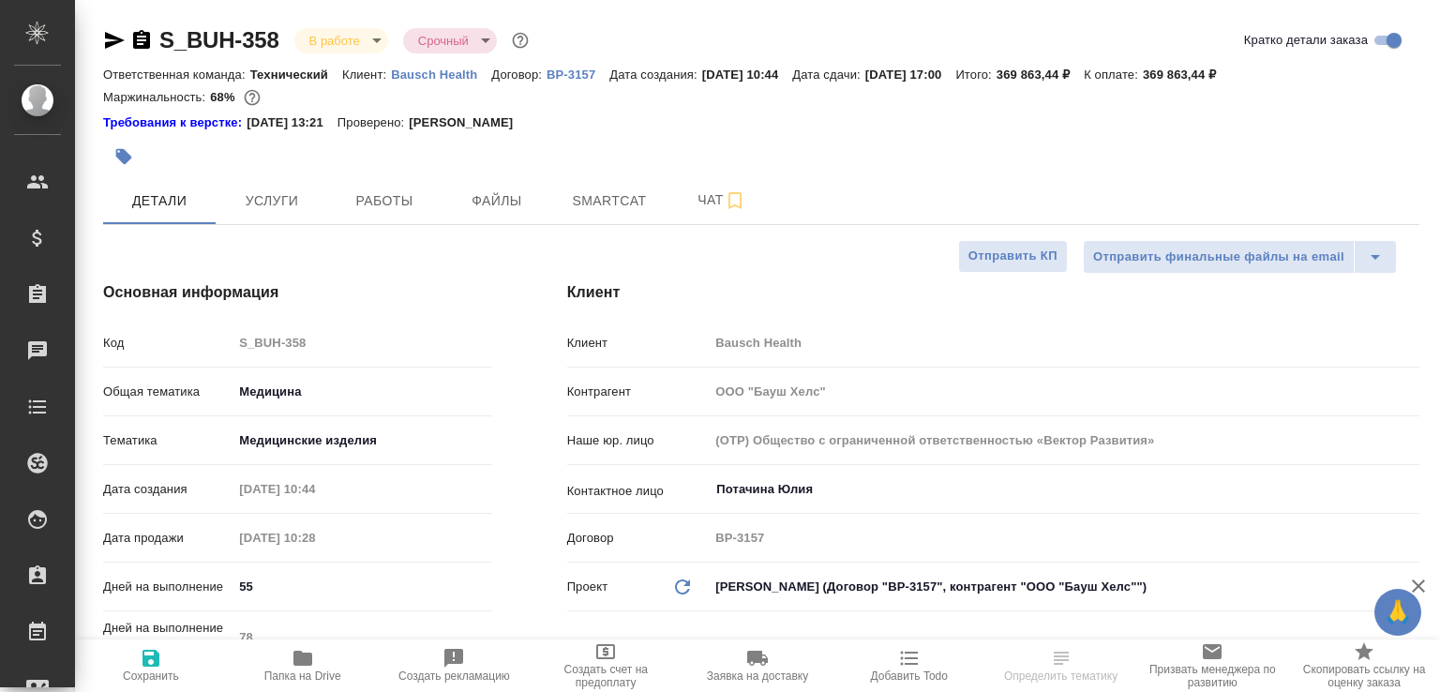
select select "RU"
type textarea "x"
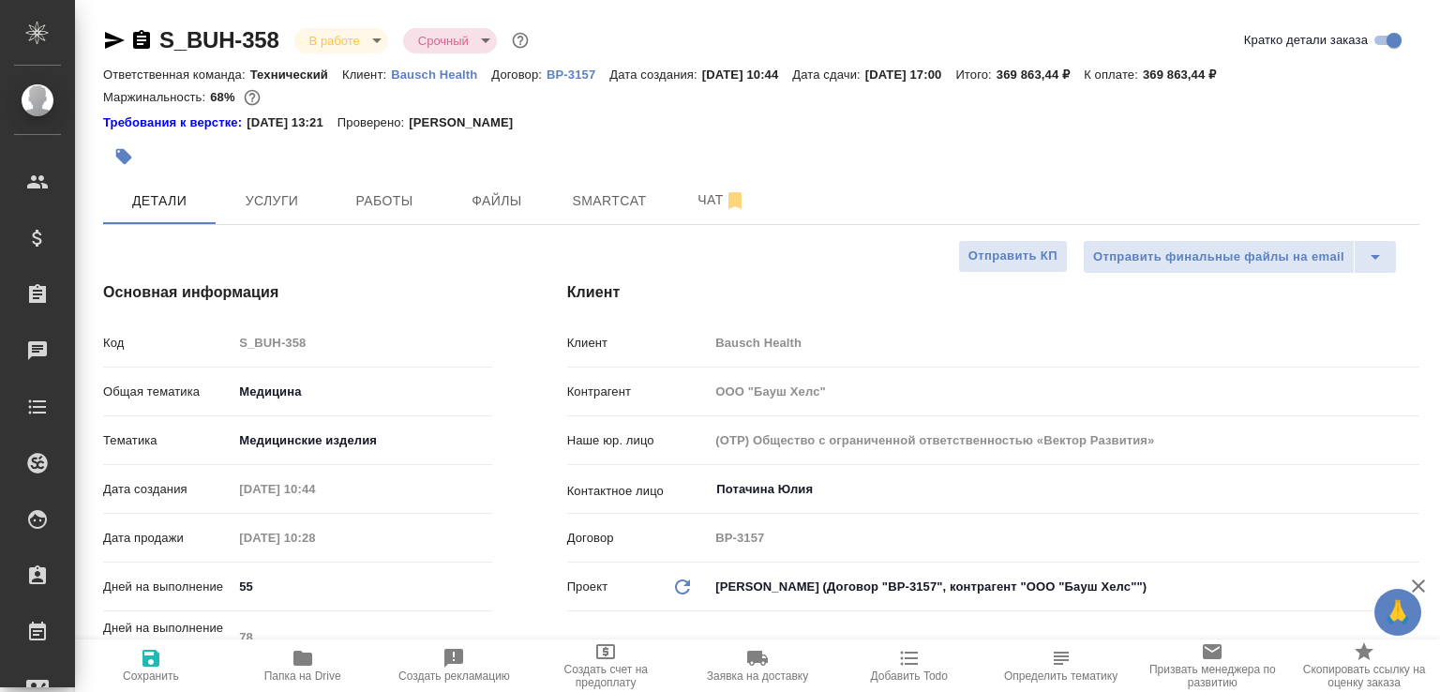
type textarea "x"
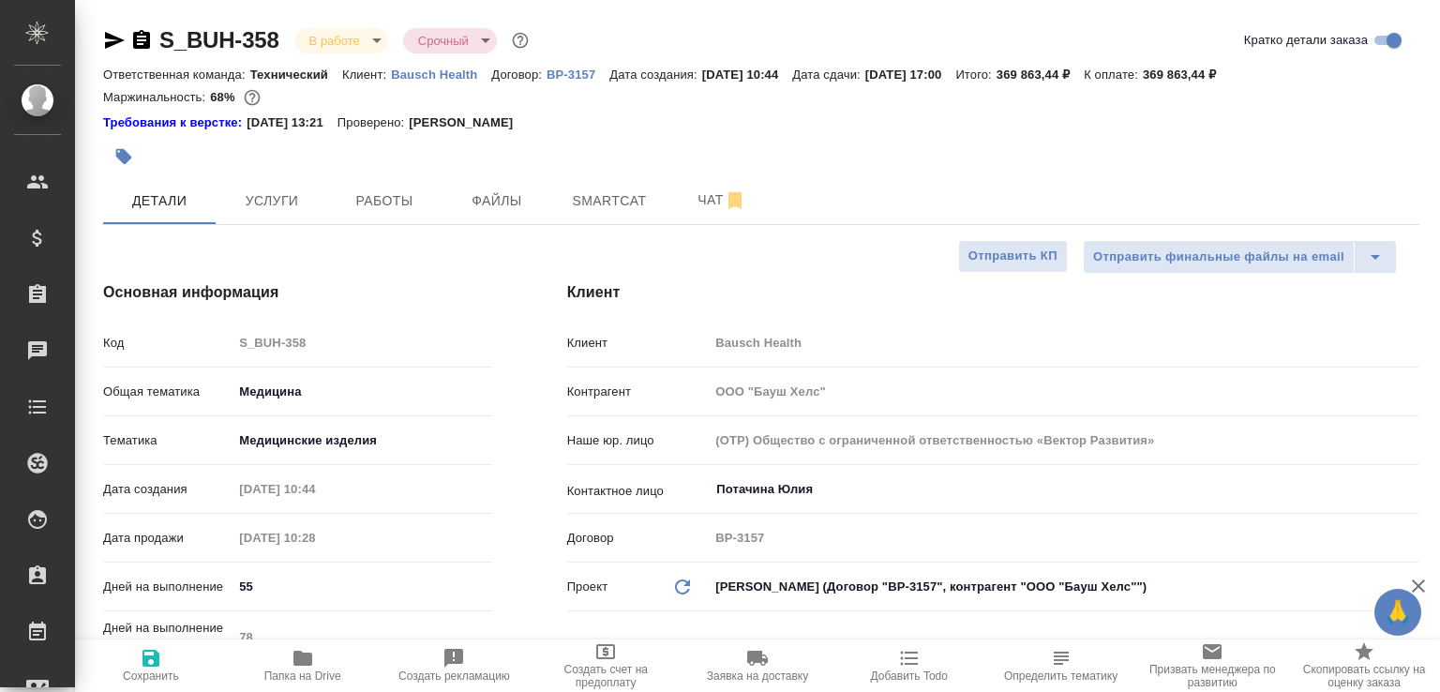
type textarea "x"
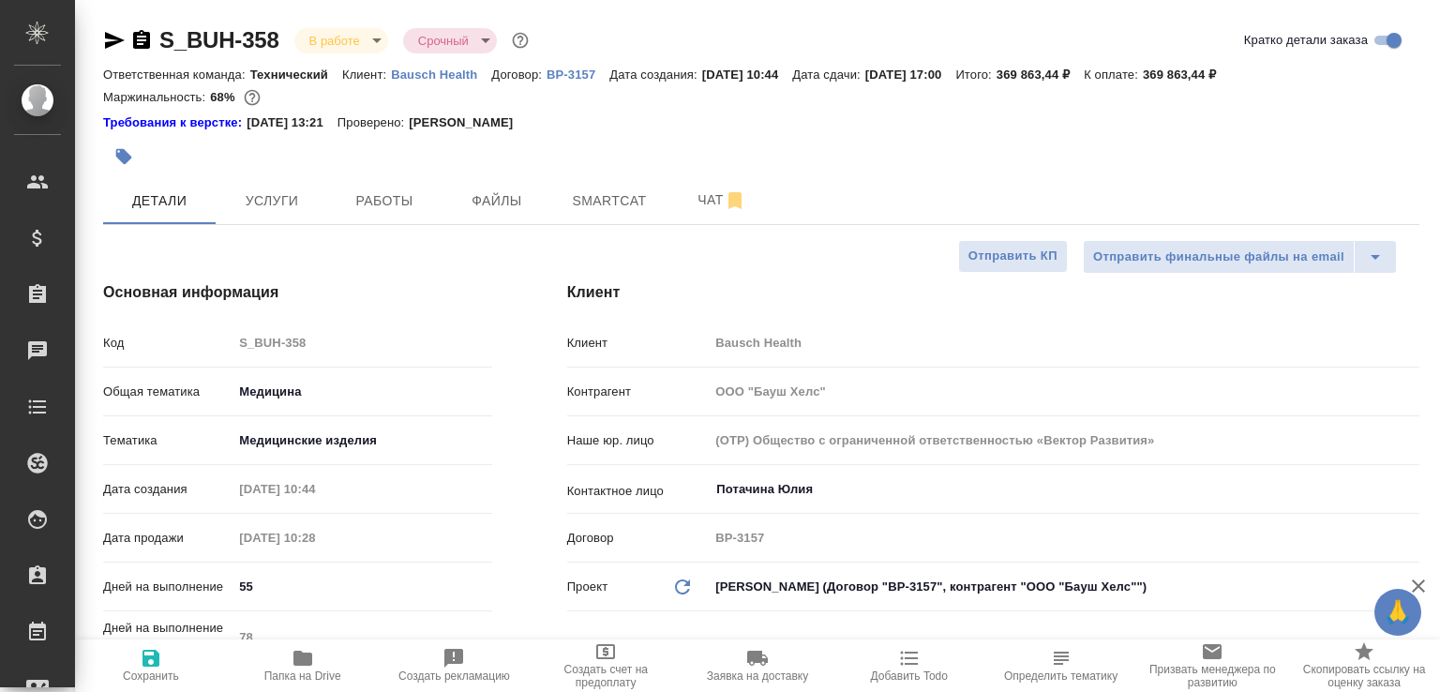
type textarea "x"
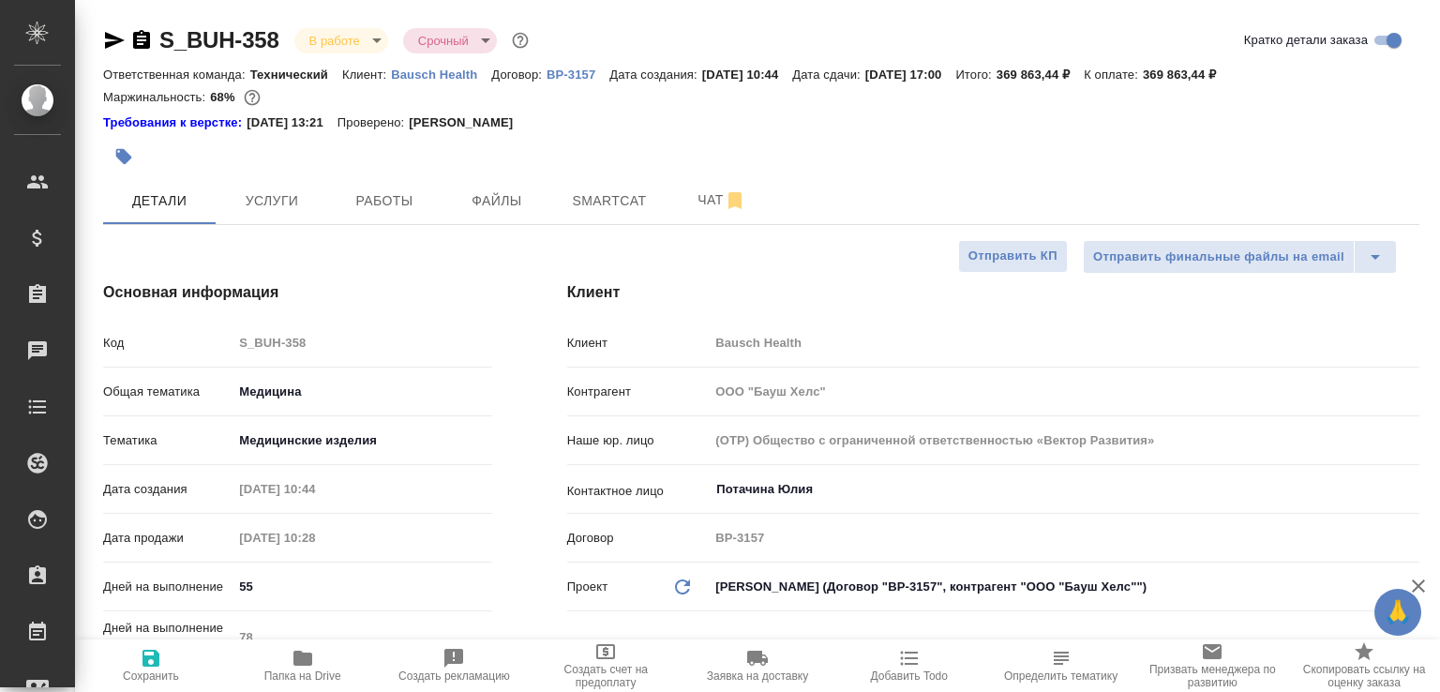
type textarea "x"
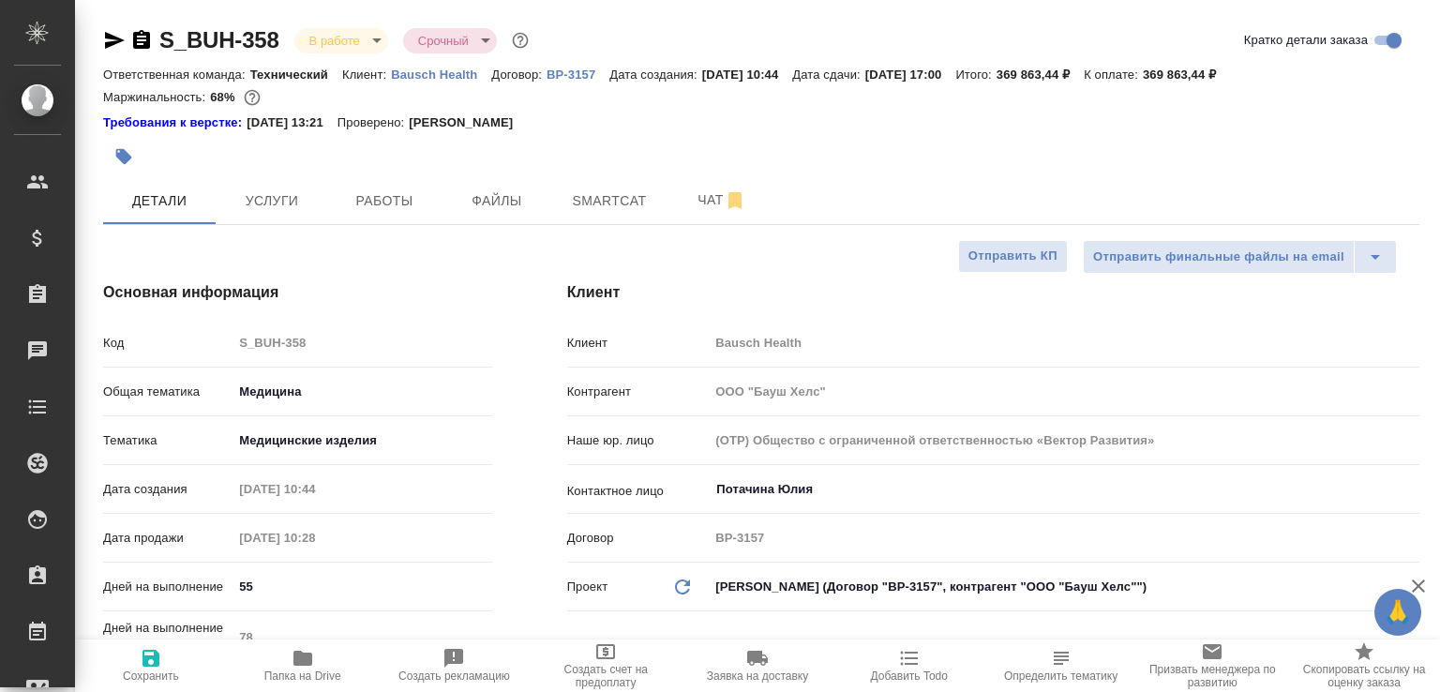
type textarea "x"
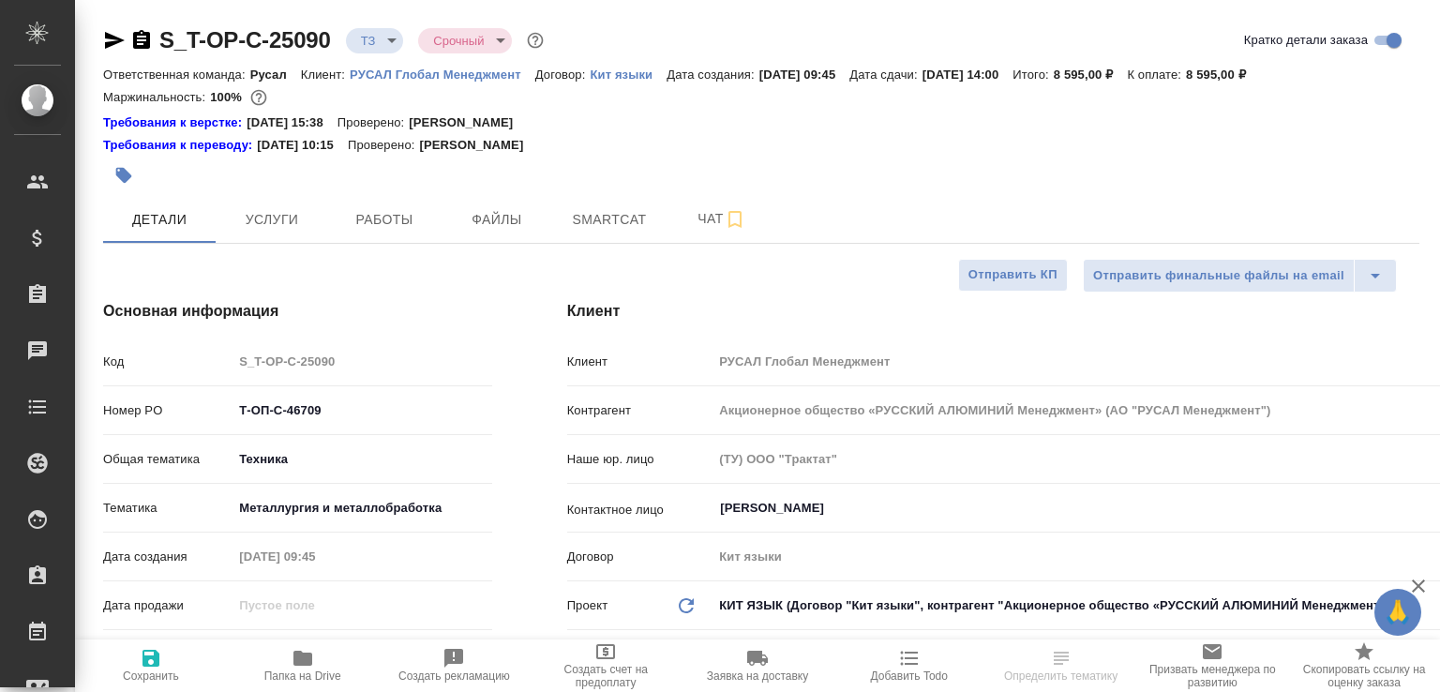
select select "RU"
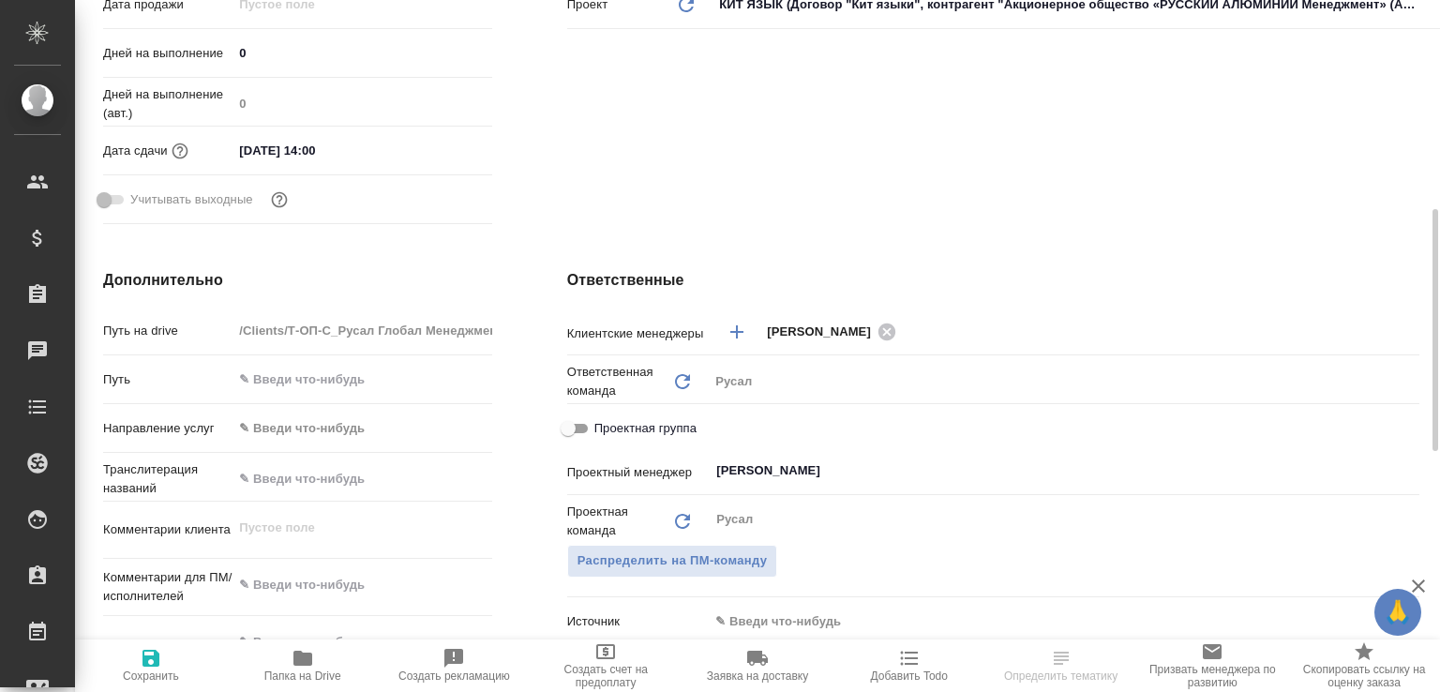
scroll to position [803, 0]
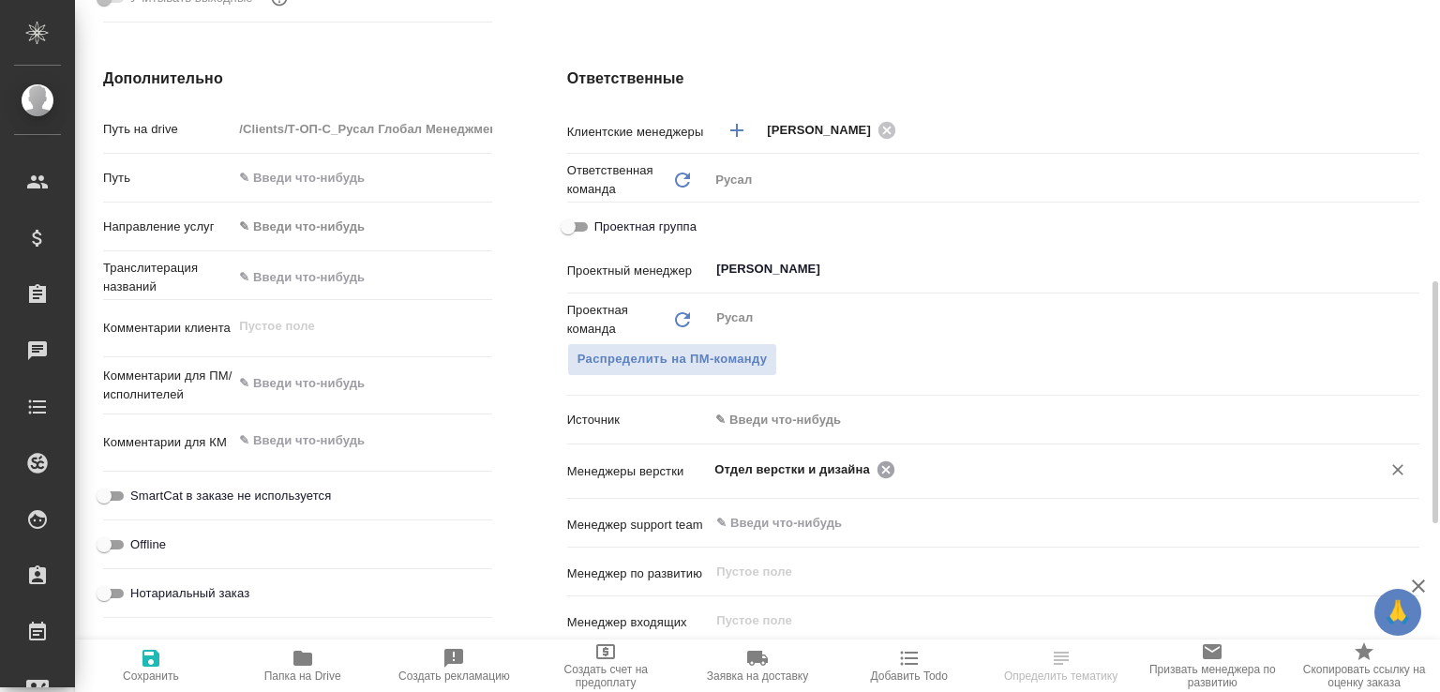
click at [882, 466] on icon at bounding box center [886, 470] width 21 height 21
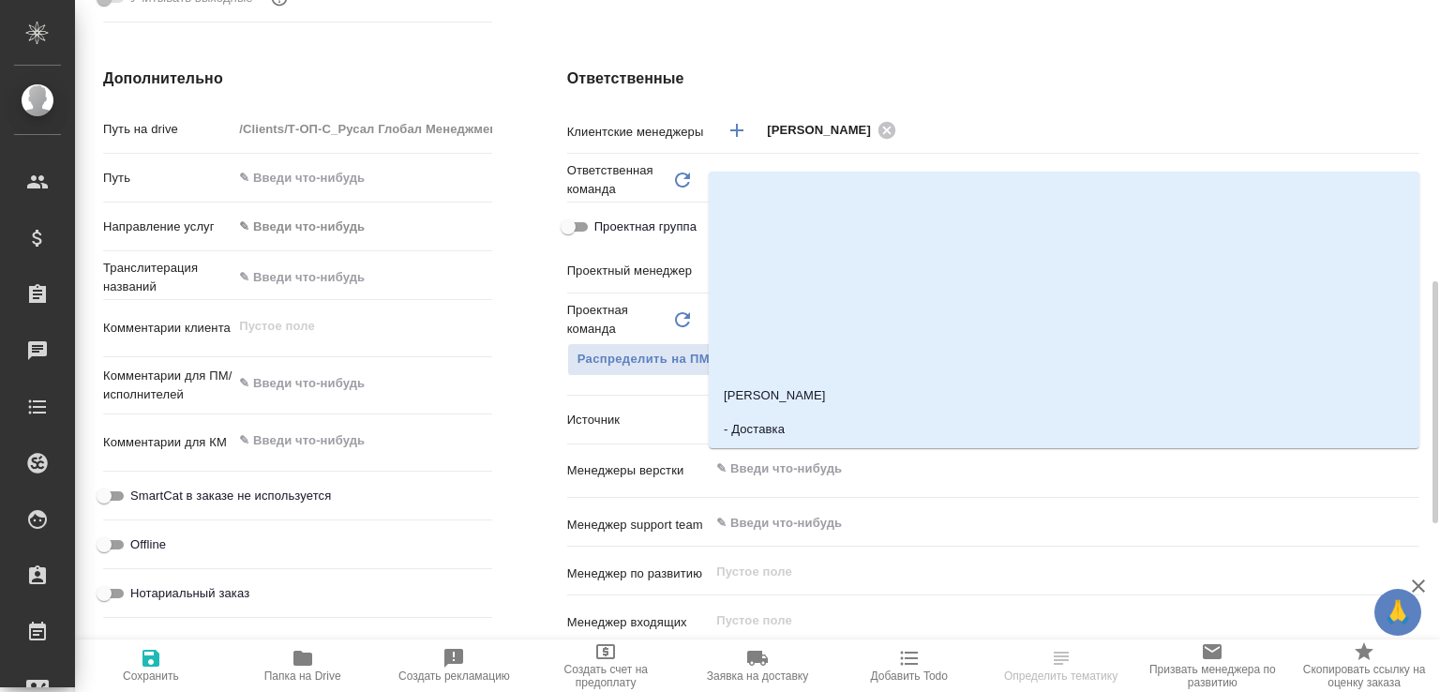
click at [882, 466] on input "text" at bounding box center [1033, 469] width 637 height 23
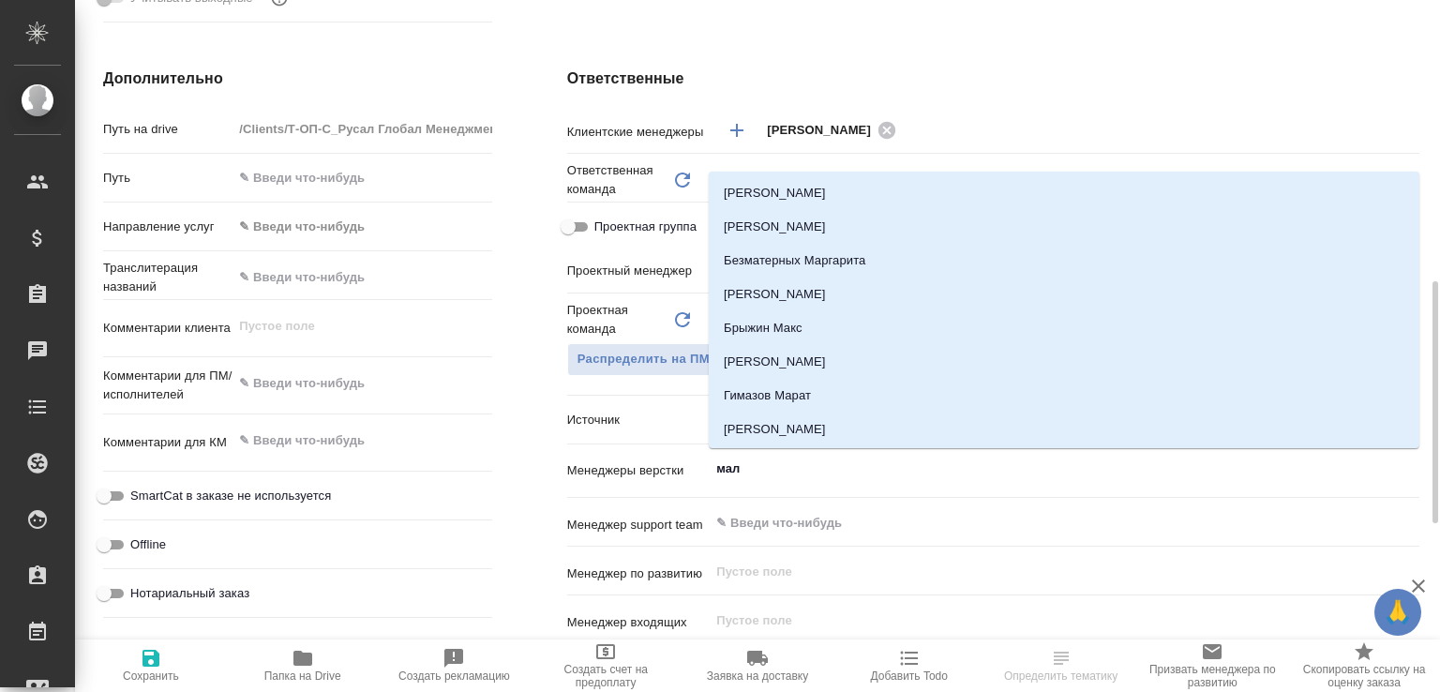
type input "мало"
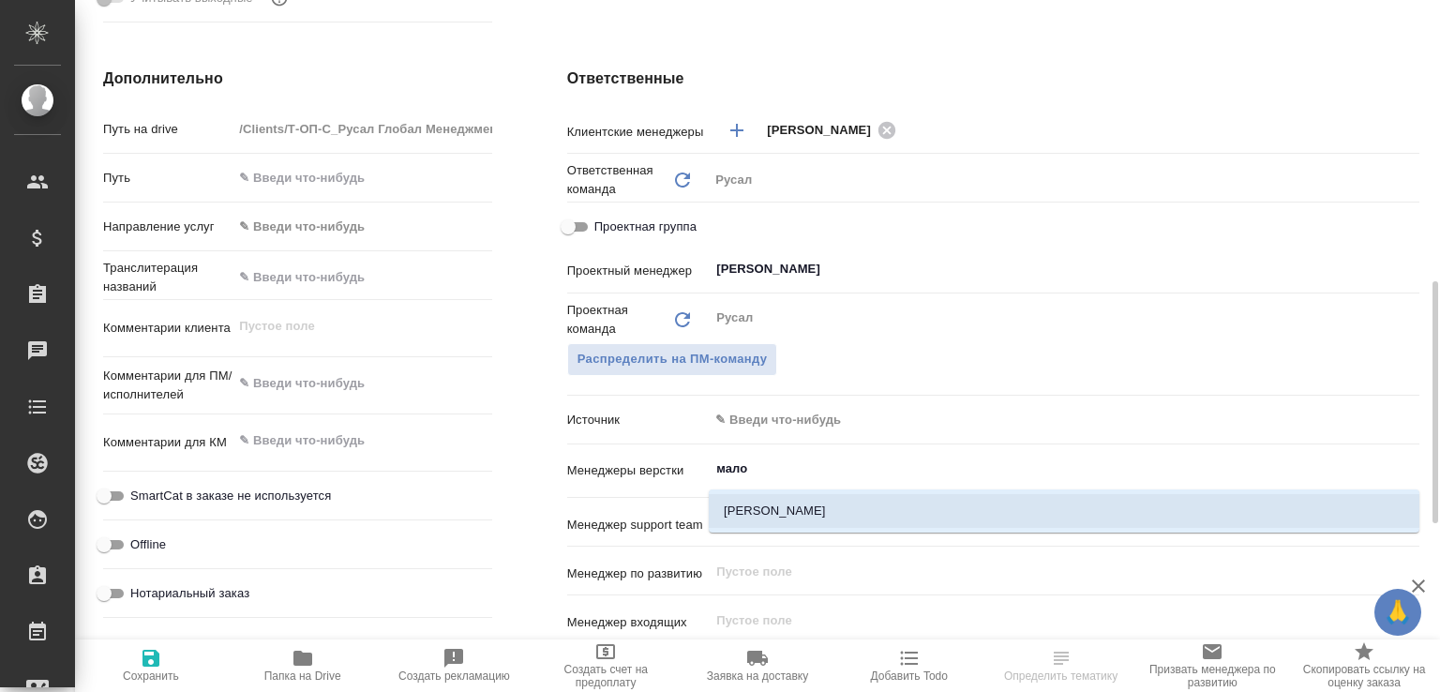
drag, startPoint x: 848, startPoint y: 500, endPoint x: 839, endPoint y: 508, distance: 11.9
click at [848, 501] on li "[PERSON_NAME]" at bounding box center [1064, 511] width 711 height 34
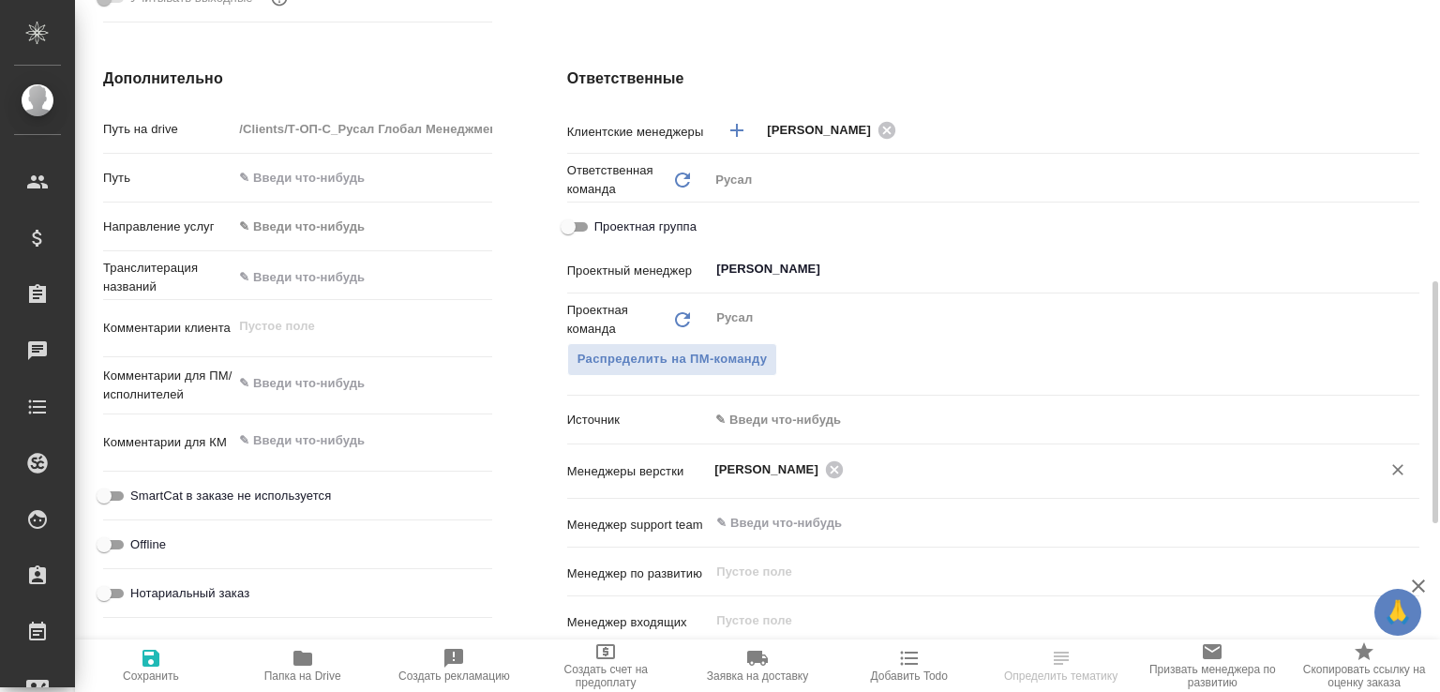
click at [180, 676] on span "Сохранить" at bounding box center [150, 665] width 129 height 36
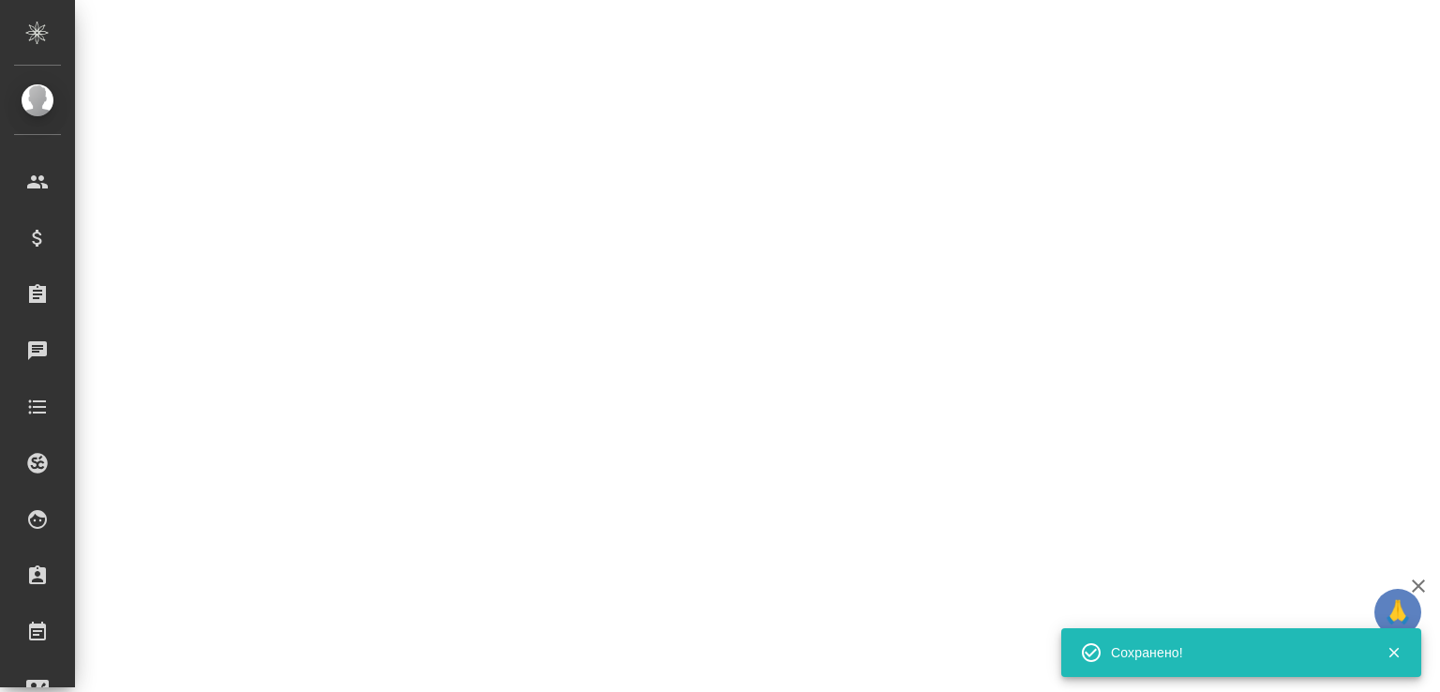
select select "RU"
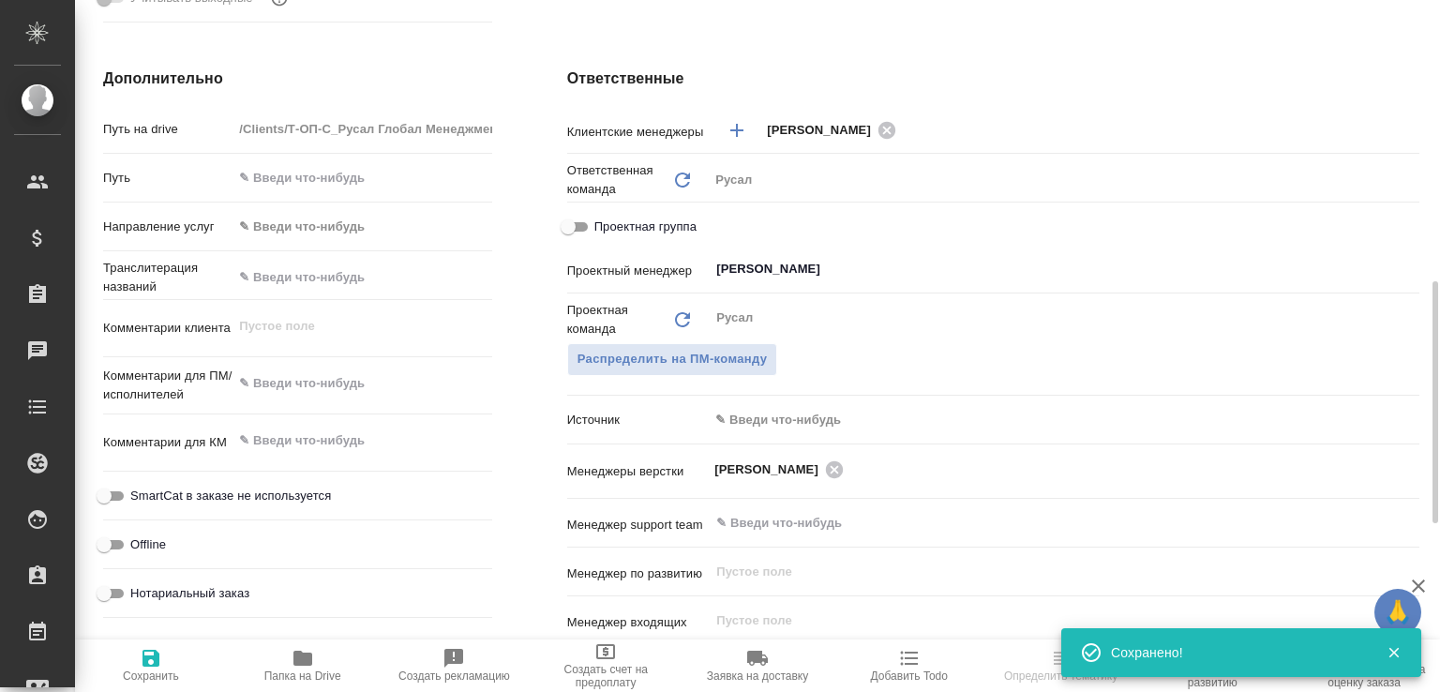
type textarea "x"
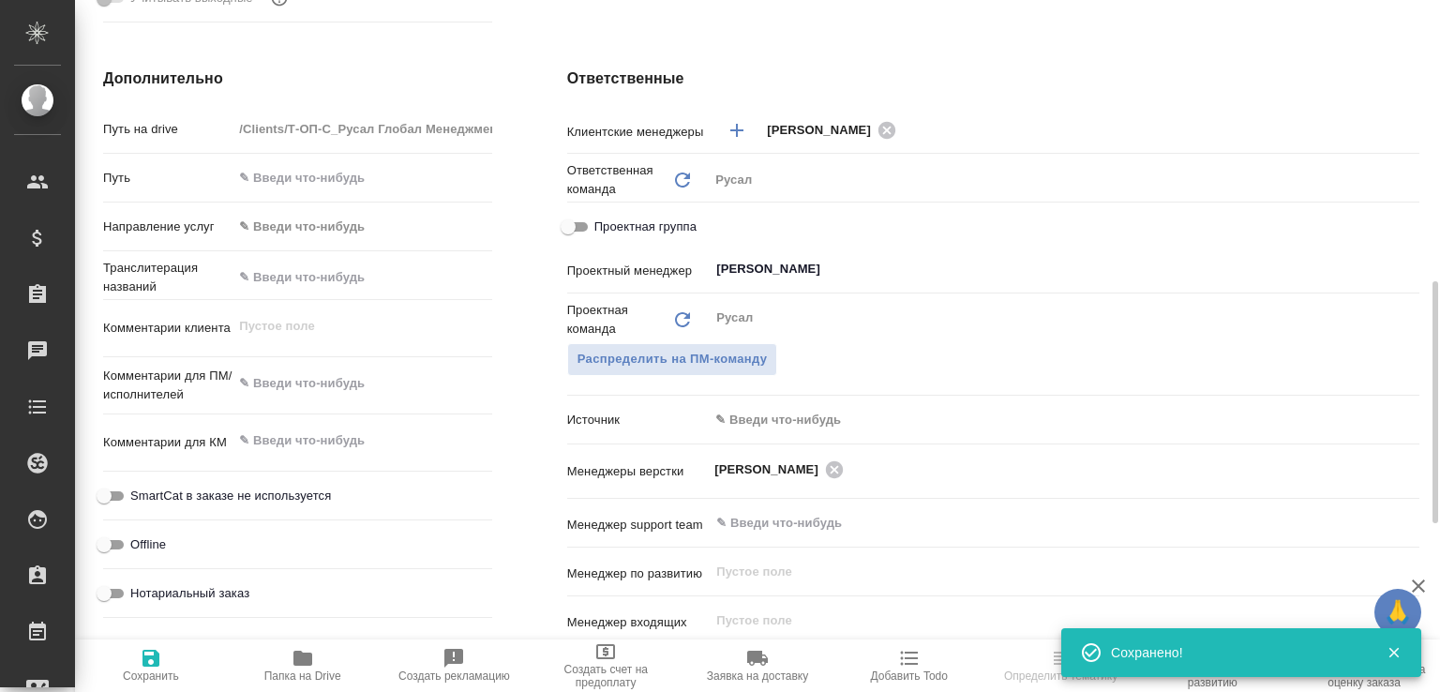
type textarea "x"
select select "RU"
type textarea "x"
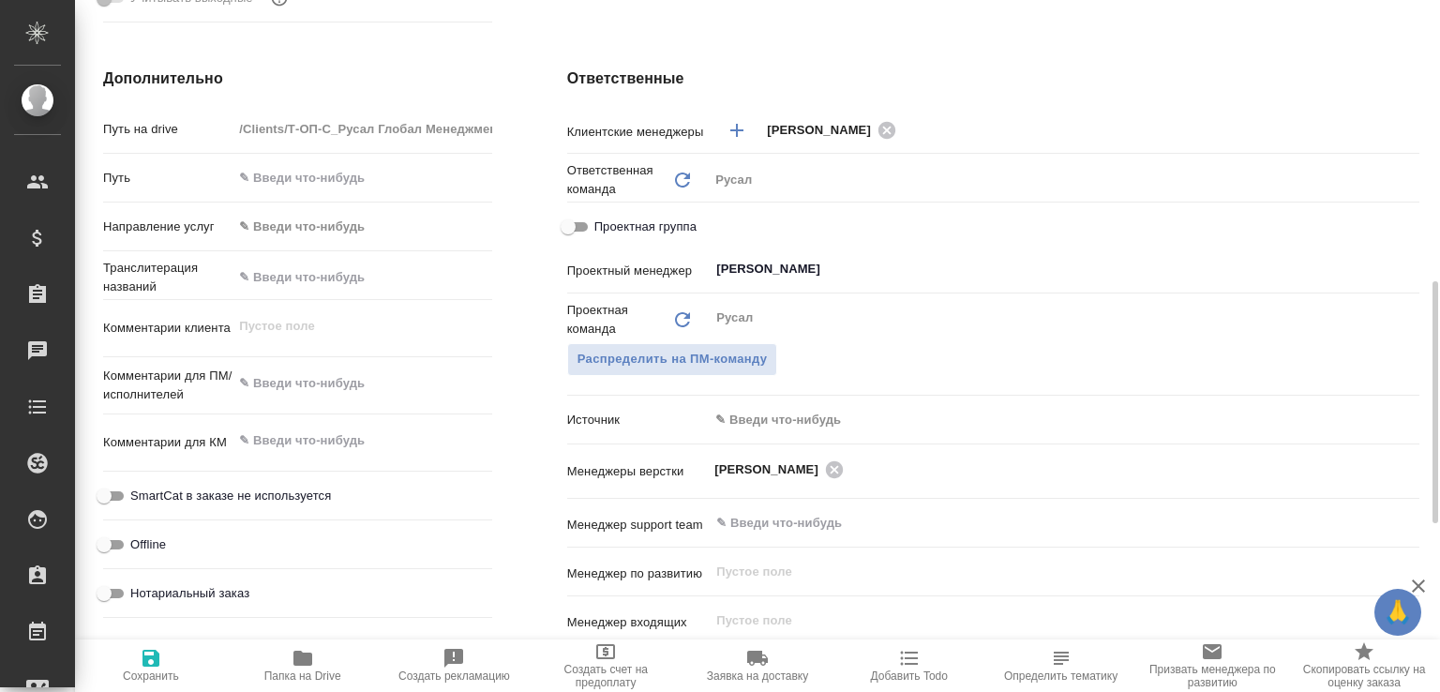
type textarea "x"
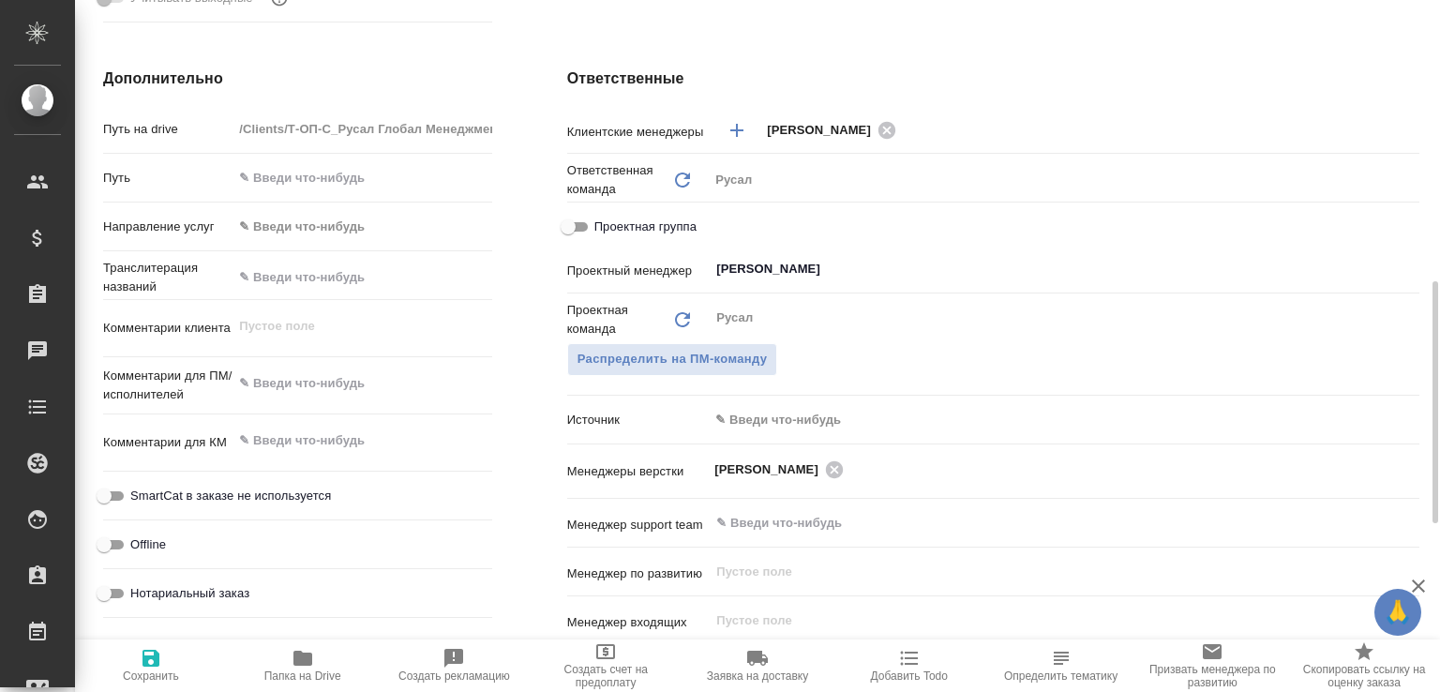
type textarea "x"
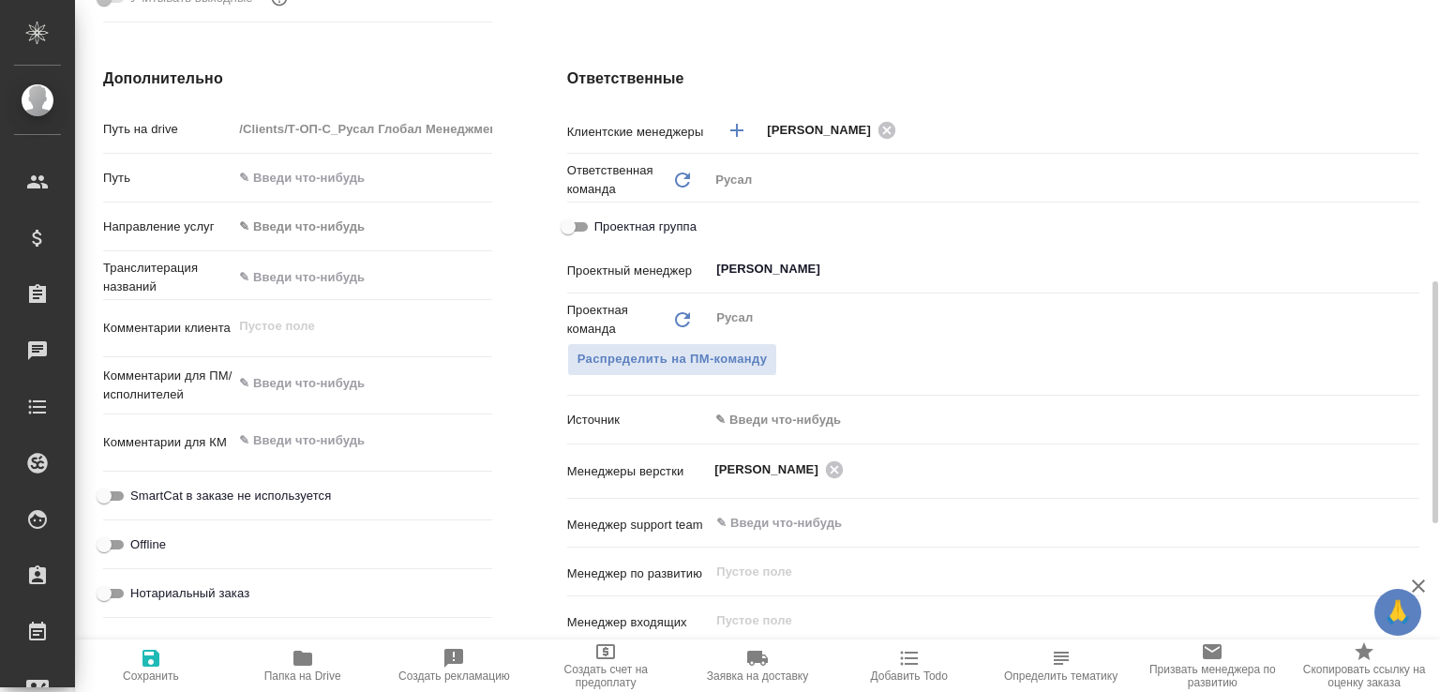
type textarea "x"
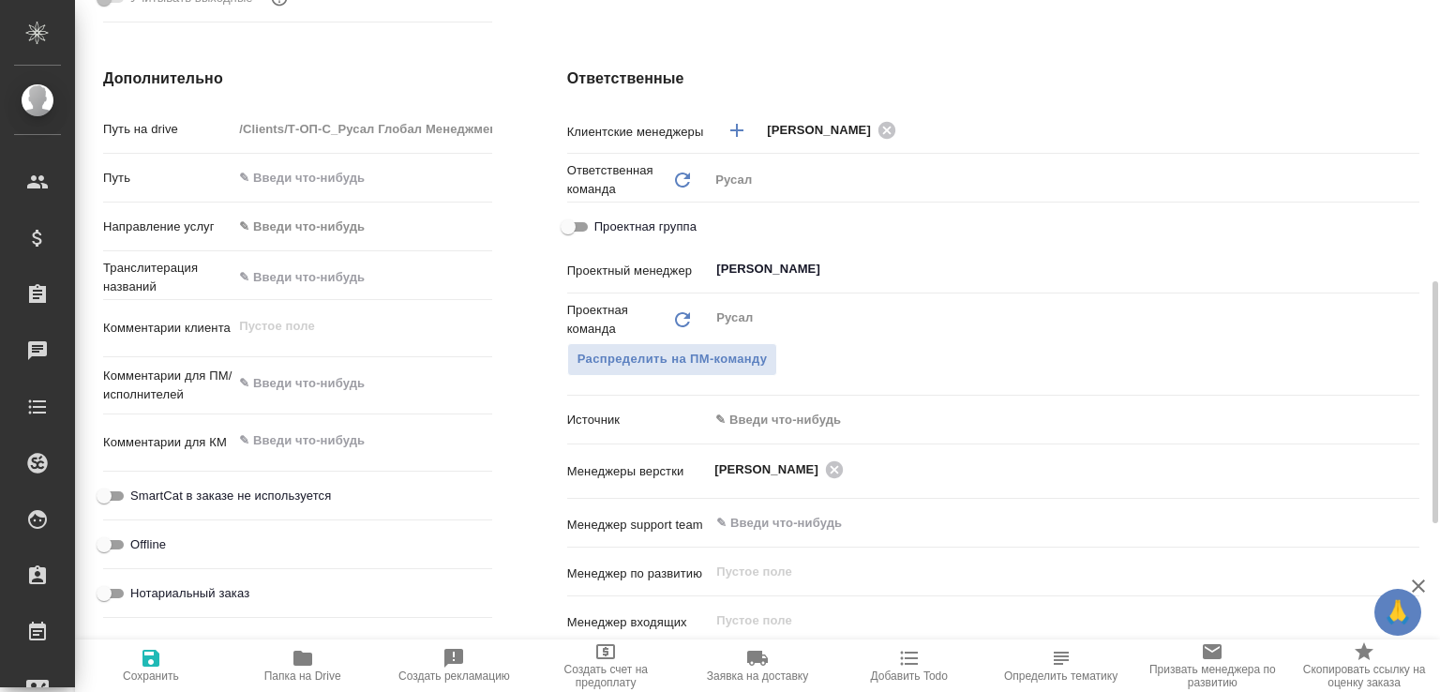
type textarea "x"
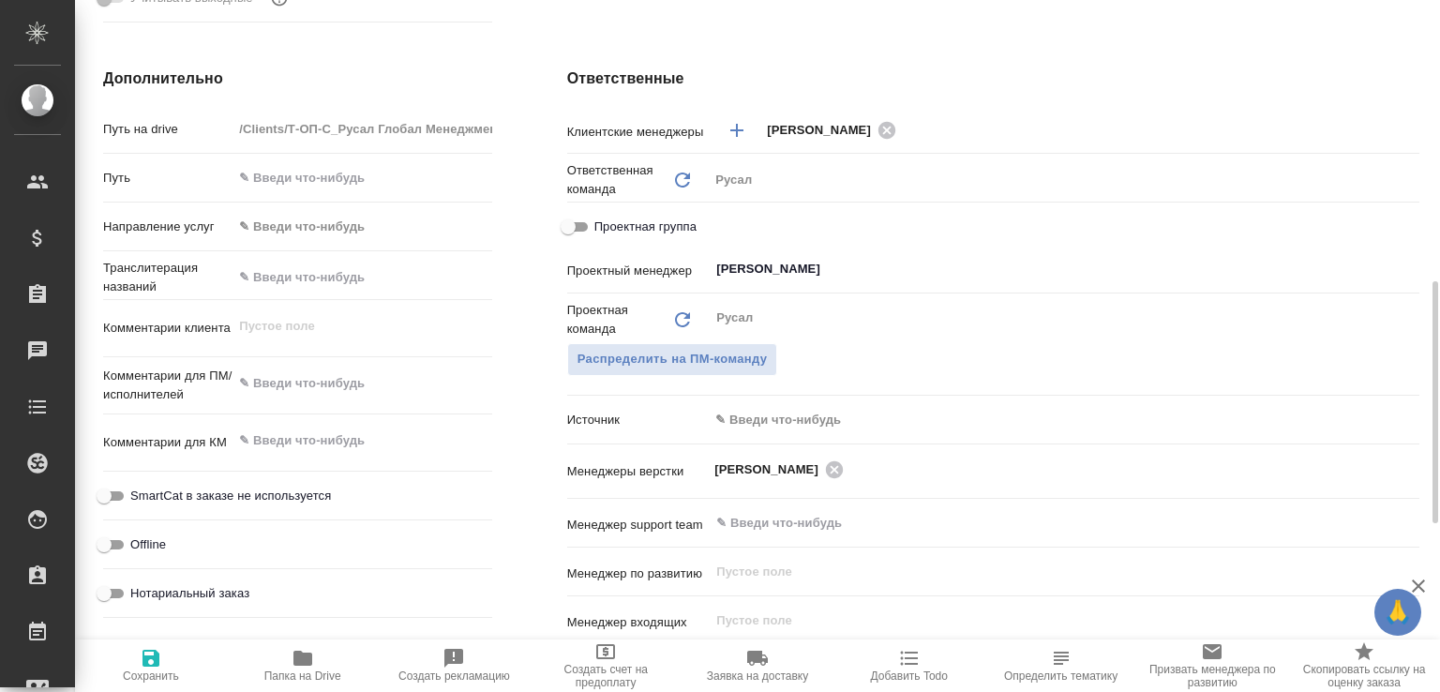
type textarea "x"
click at [339, 665] on span "Папка на Drive" at bounding box center [302, 665] width 129 height 36
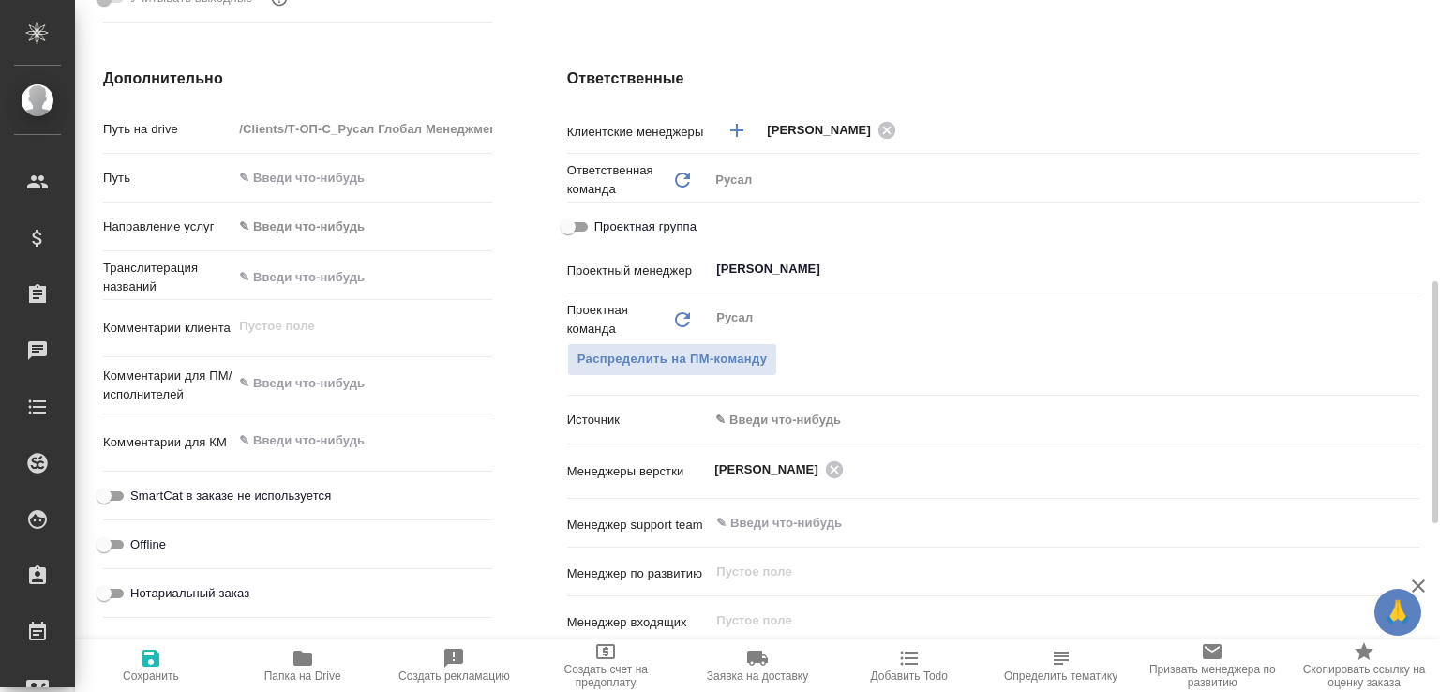
scroll to position [604, 0]
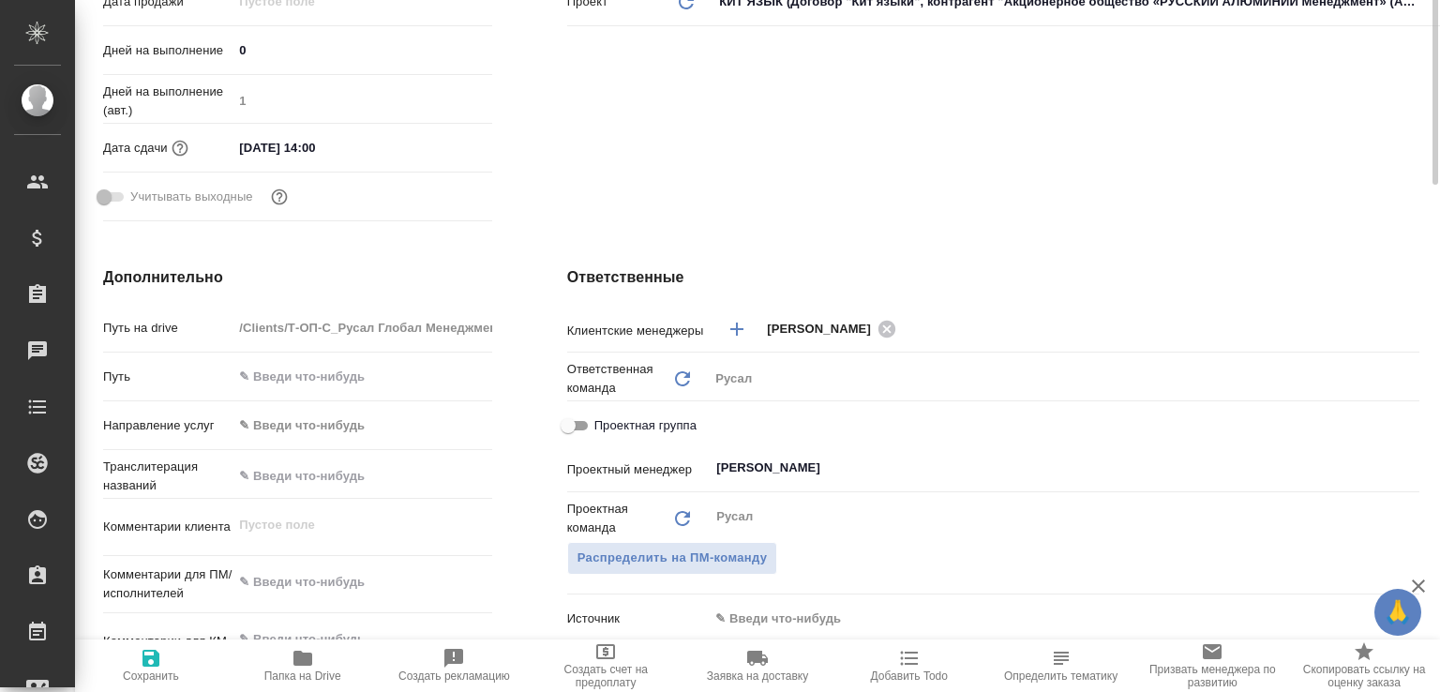
type textarea "x"
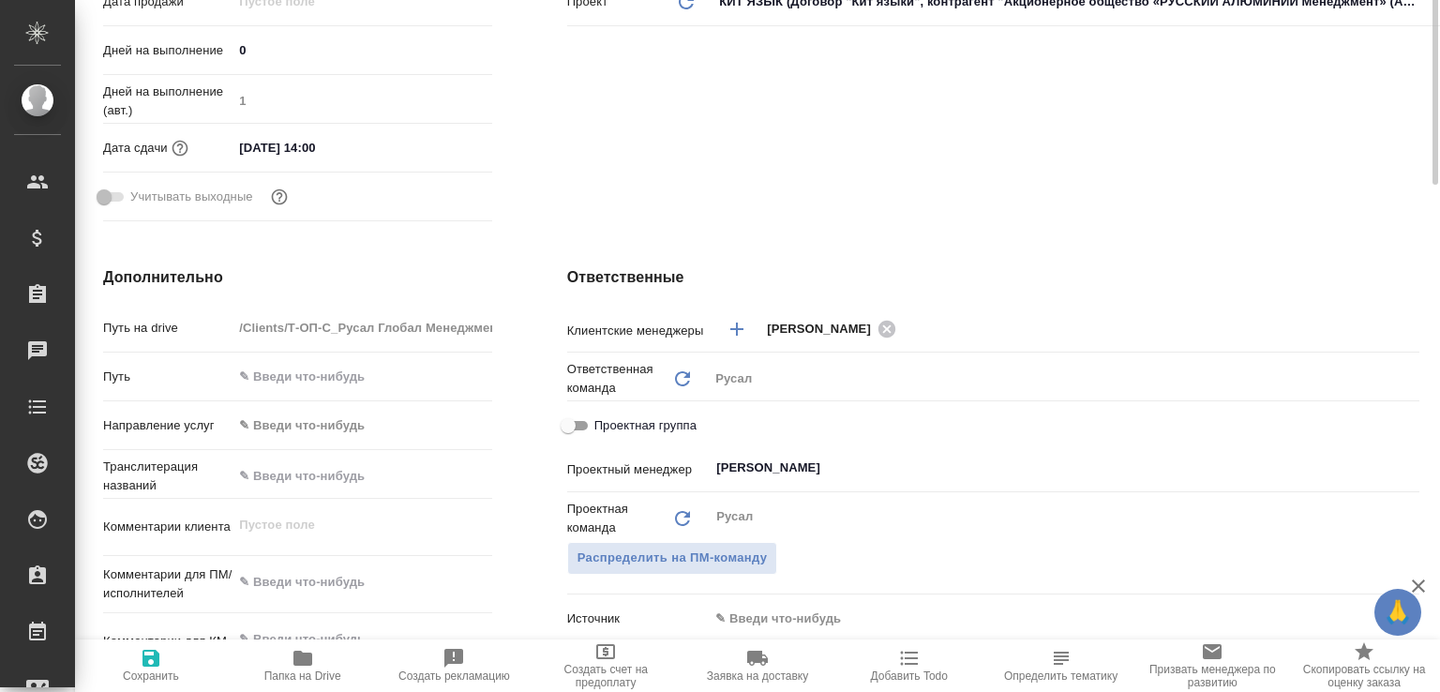
type textarea "x"
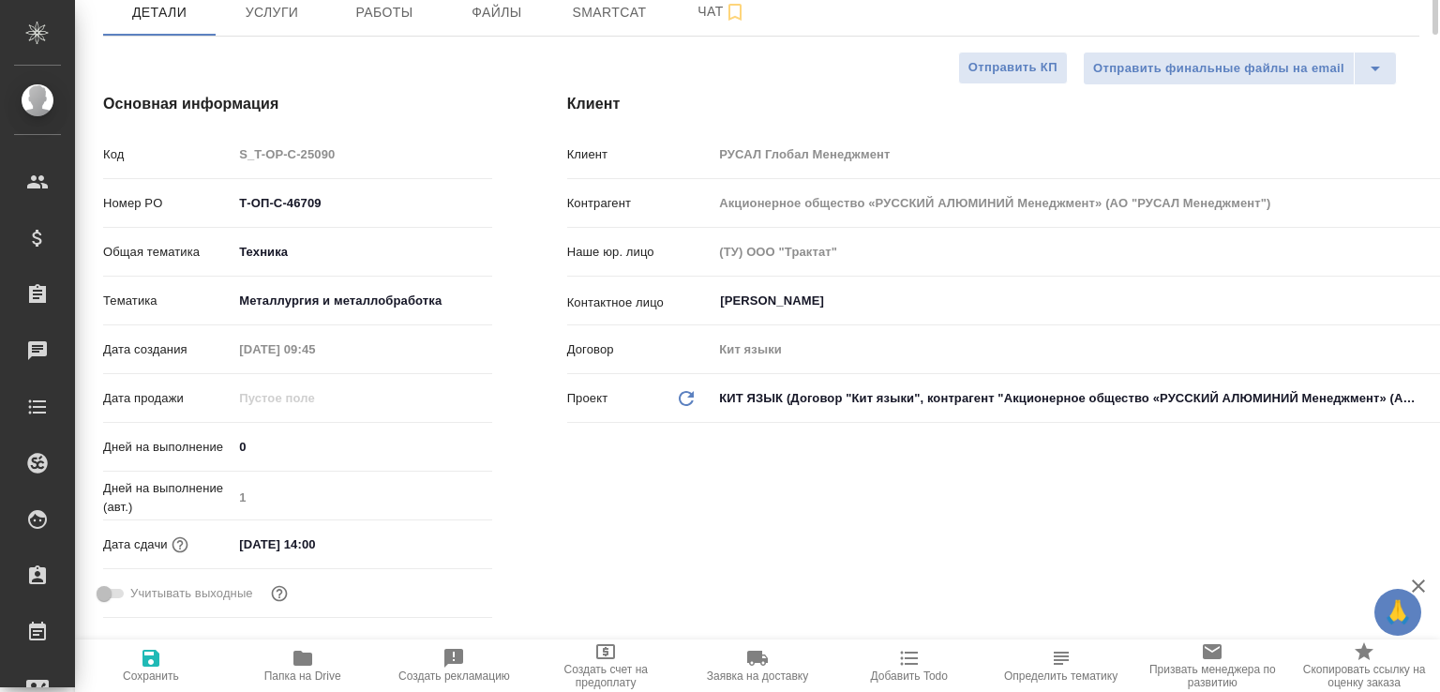
scroll to position [0, 0]
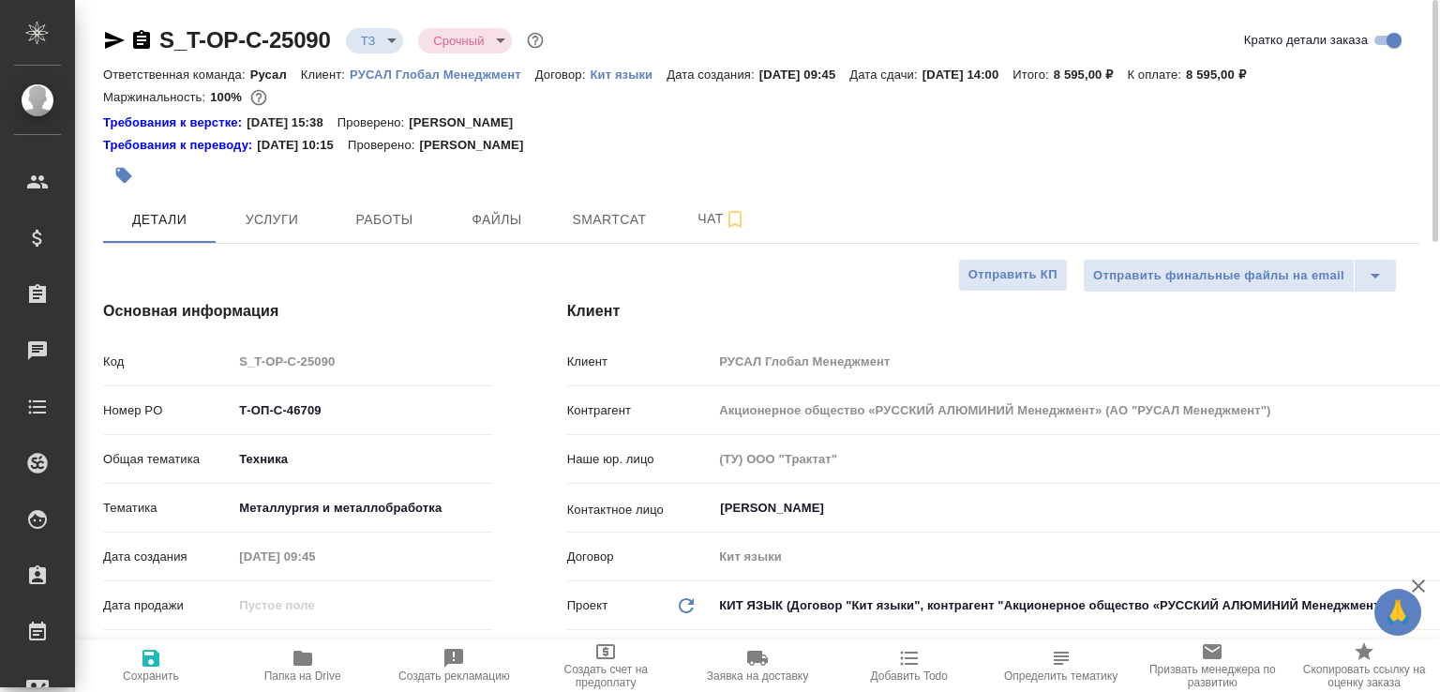
click at [139, 27] on div "S_T-OP-C-25090 ТЗ tz Срочный urgent" at bounding box center [325, 40] width 445 height 30
click at [144, 38] on icon "button" at bounding box center [141, 39] width 17 height 19
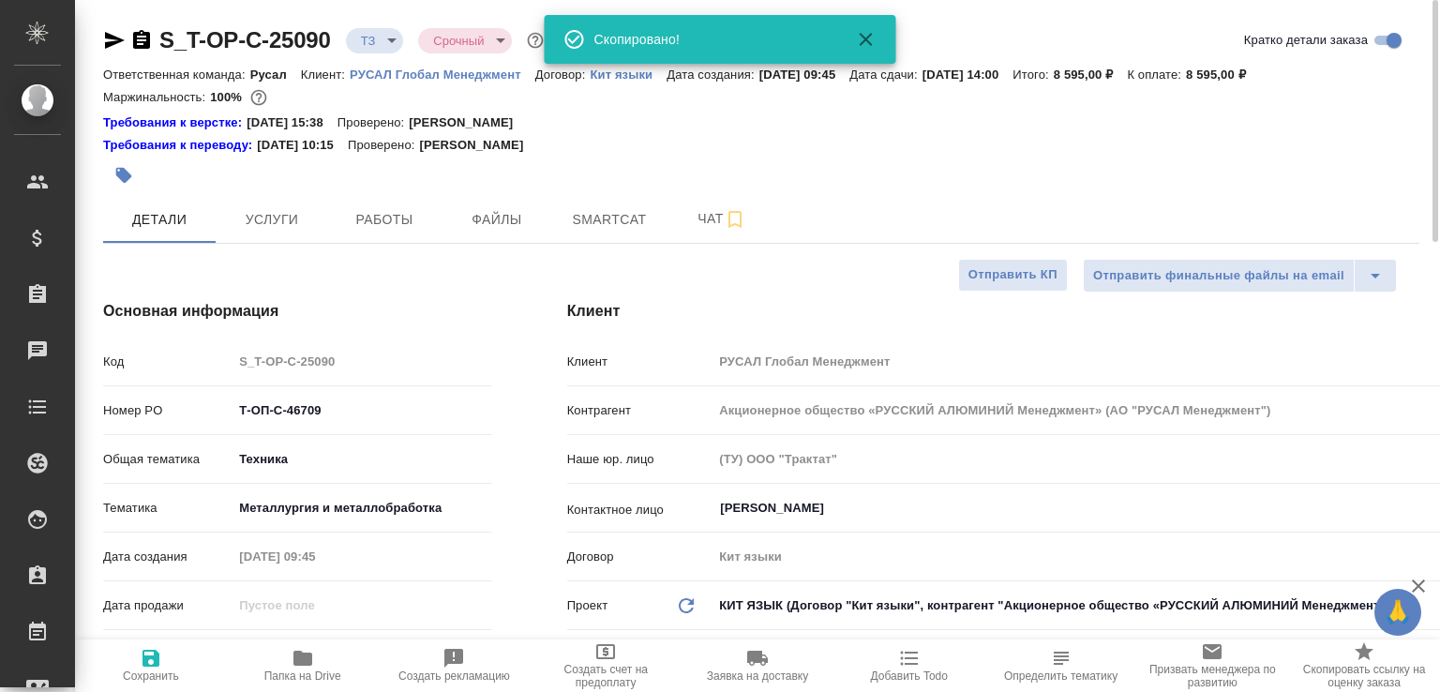
type textarea "x"
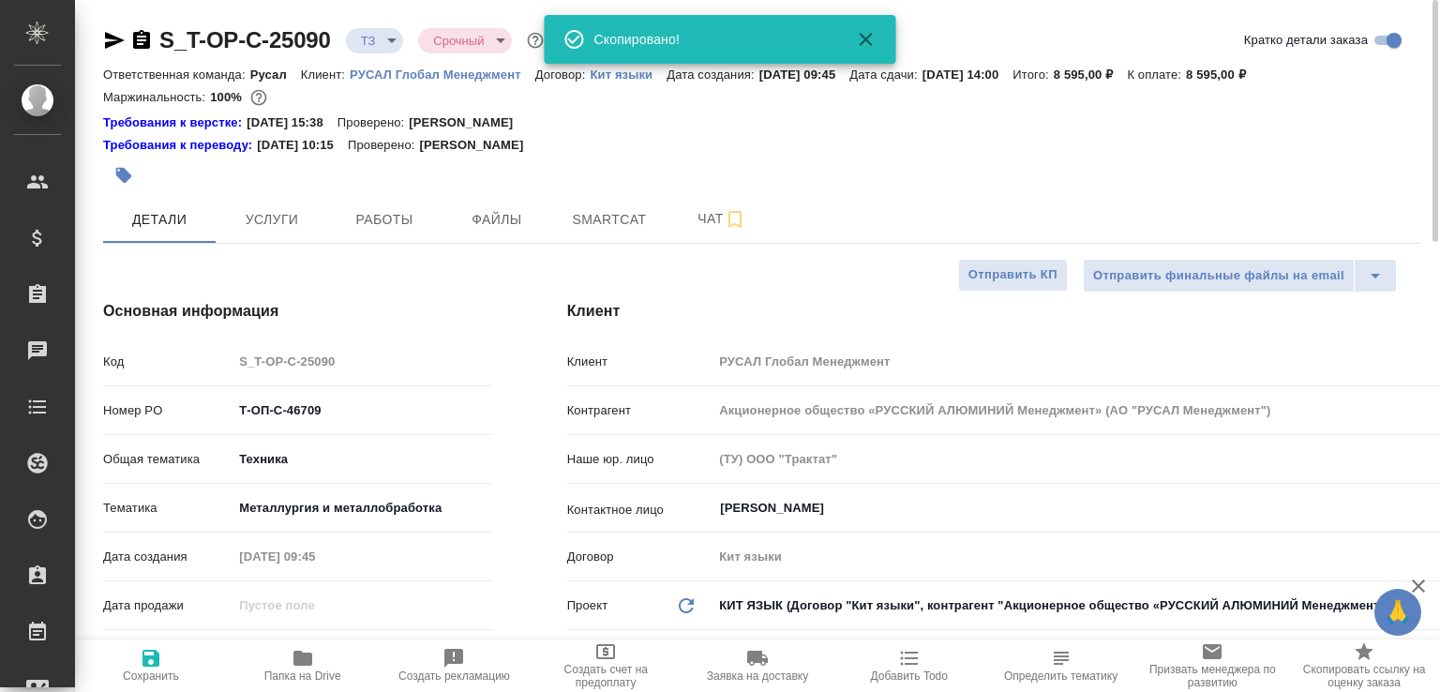
type textarea "x"
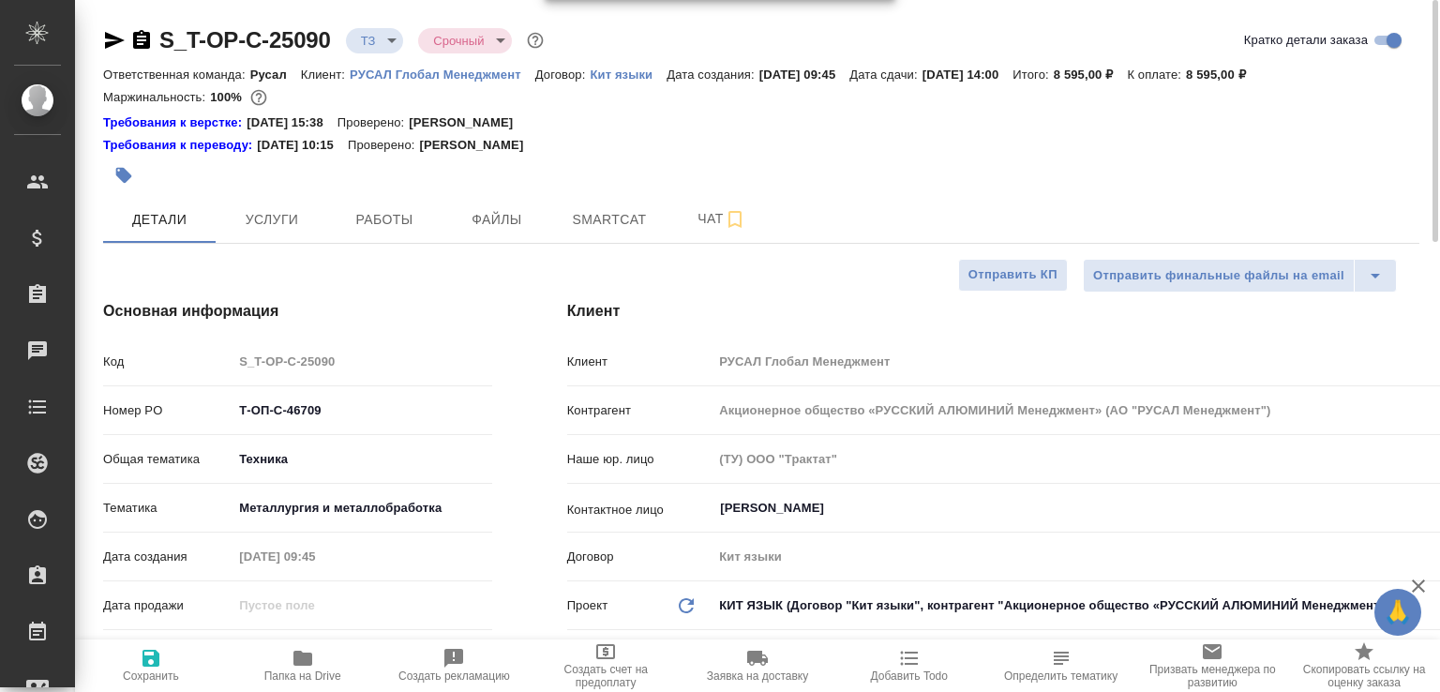
click at [135, 38] on icon "button" at bounding box center [141, 39] width 17 height 19
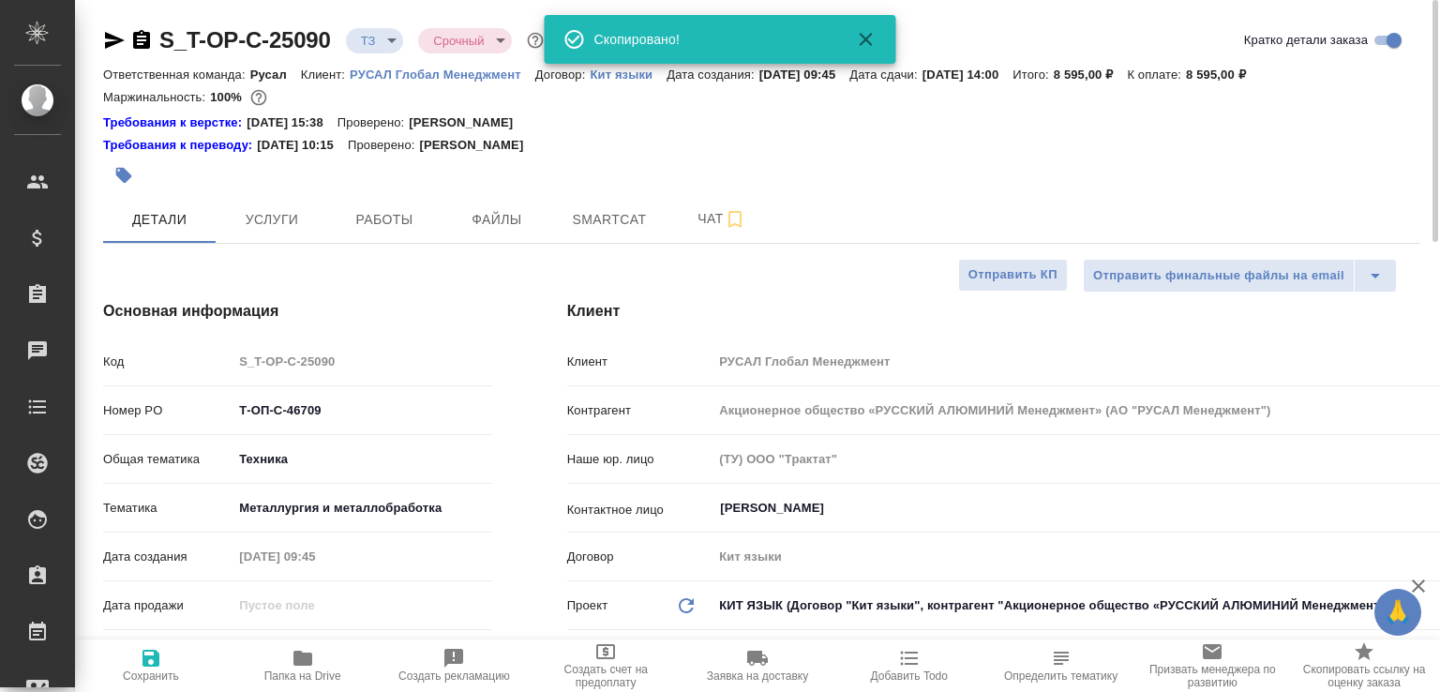
click at [392, 38] on body "🙏 .cls-1 fill:#fff; AWATERA Малофеева Екатерина e.malofeeva Клиенты Спецификаци…" at bounding box center [720, 346] width 1440 height 692
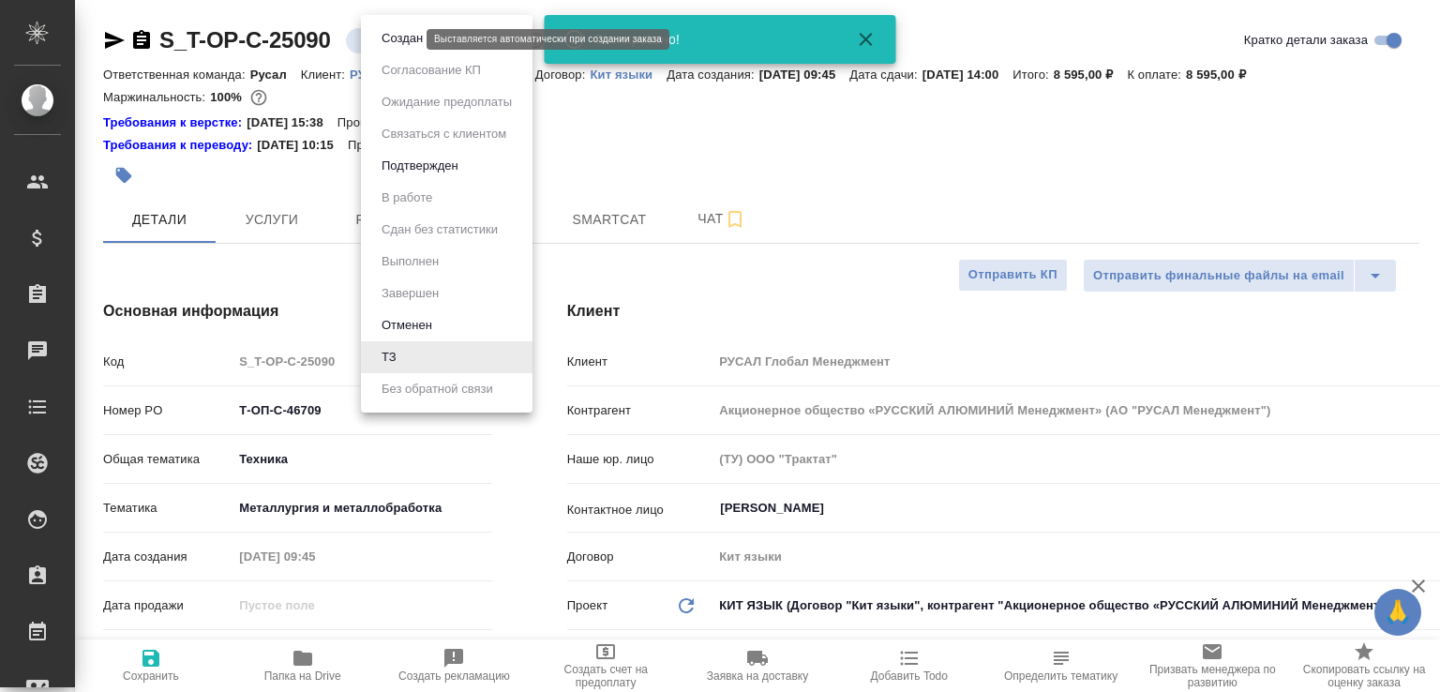
click at [392, 38] on button "Создан" at bounding box center [402, 38] width 53 height 21
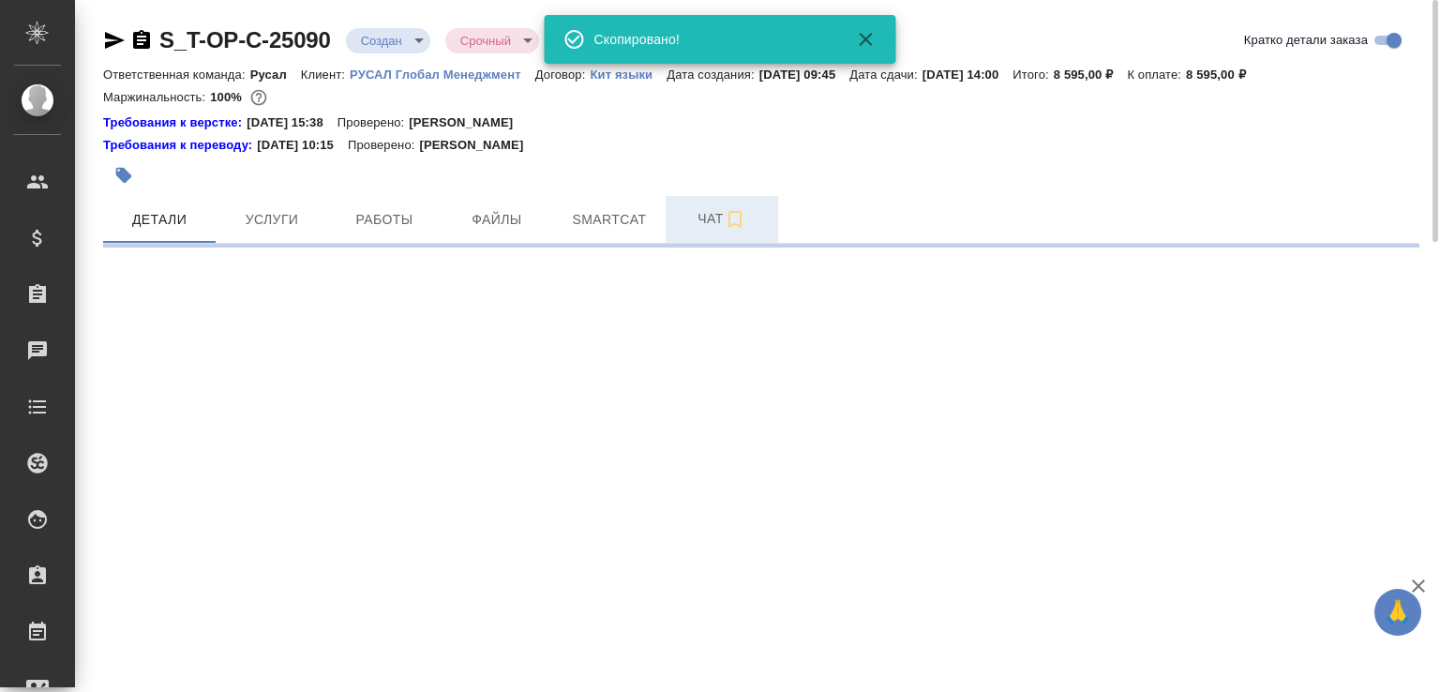
select select "RU"
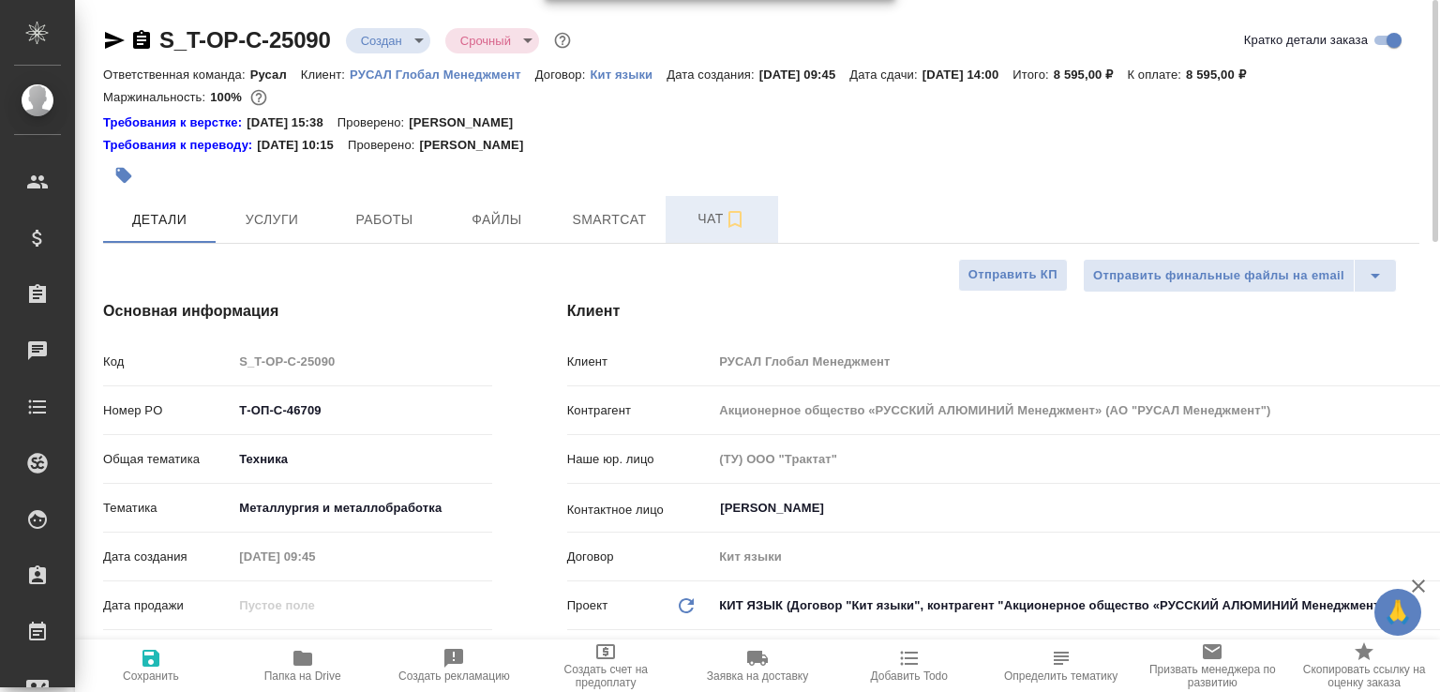
type textarea "x"
click at [682, 197] on button "Чат" at bounding box center [722, 219] width 113 height 47
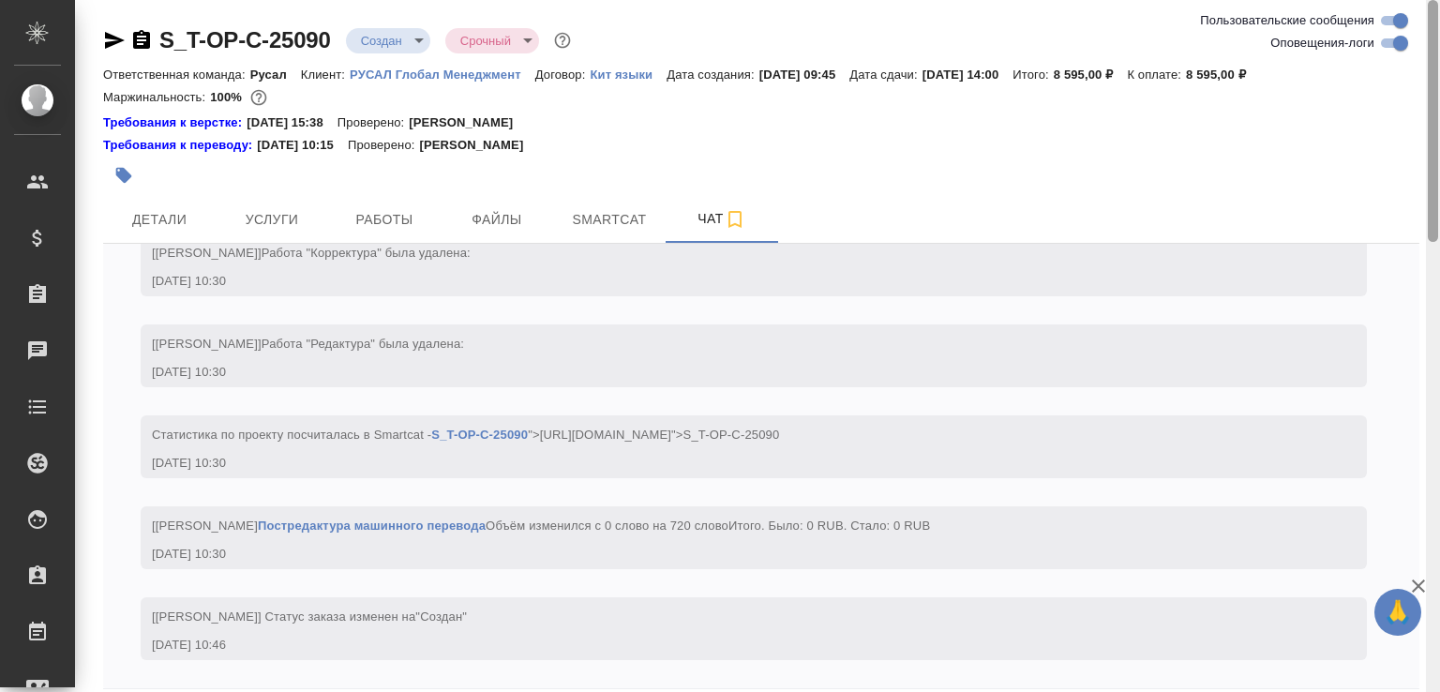
scroll to position [82, 0]
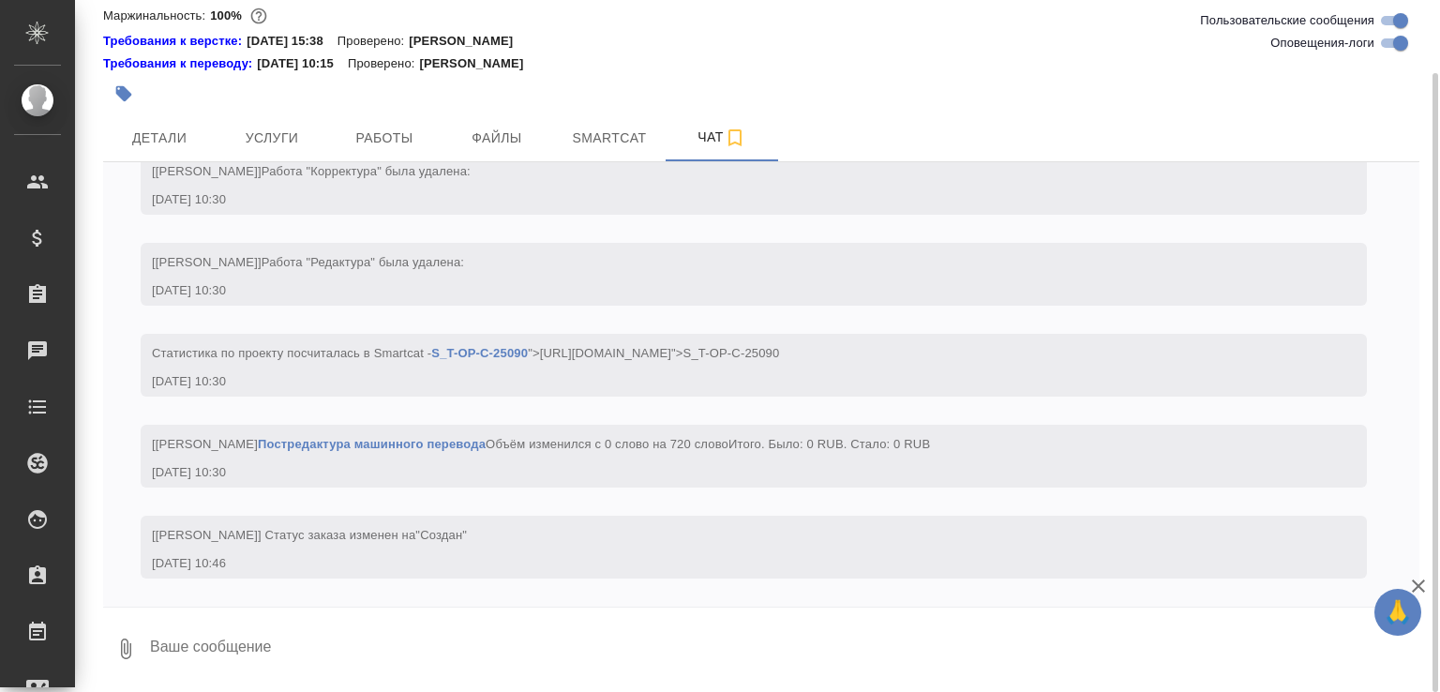
click at [132, 634] on button "0" at bounding box center [125, 649] width 45 height 64
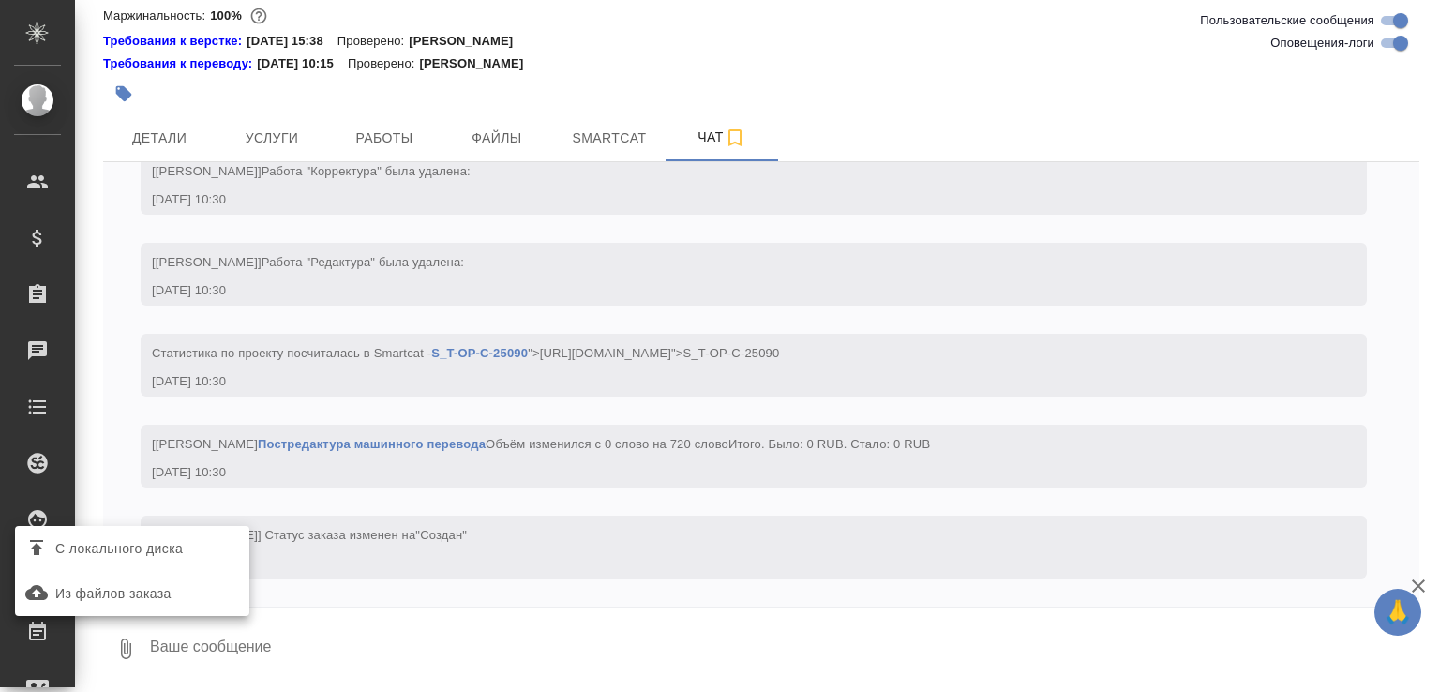
click at [165, 555] on span "С локального диска" at bounding box center [119, 548] width 128 height 23
click at [0, 0] on input "С локального диска" at bounding box center [0, 0] width 0 height 0
click at [394, 661] on div at bounding box center [720, 346] width 1440 height 692
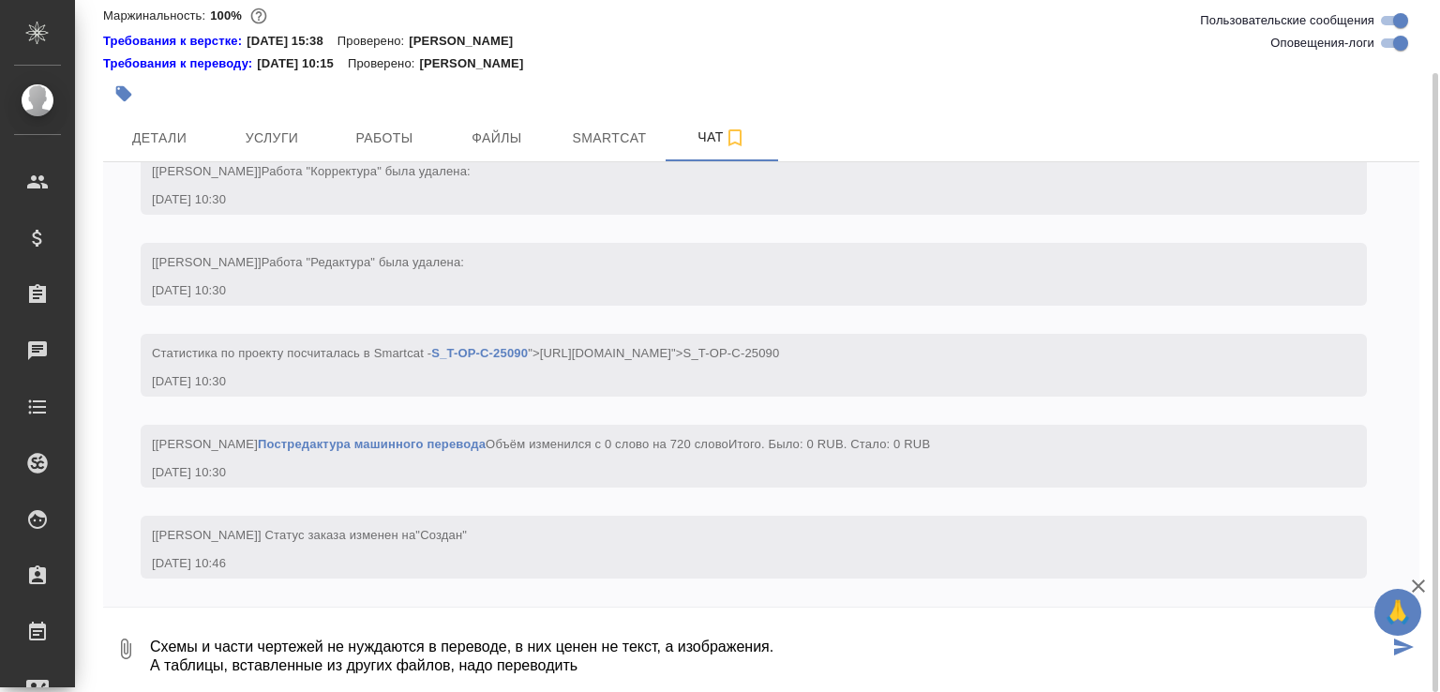
type textarea "Схемы и части чертежей не нуждаются в переводе, в них ценен не текст, а изображ…"
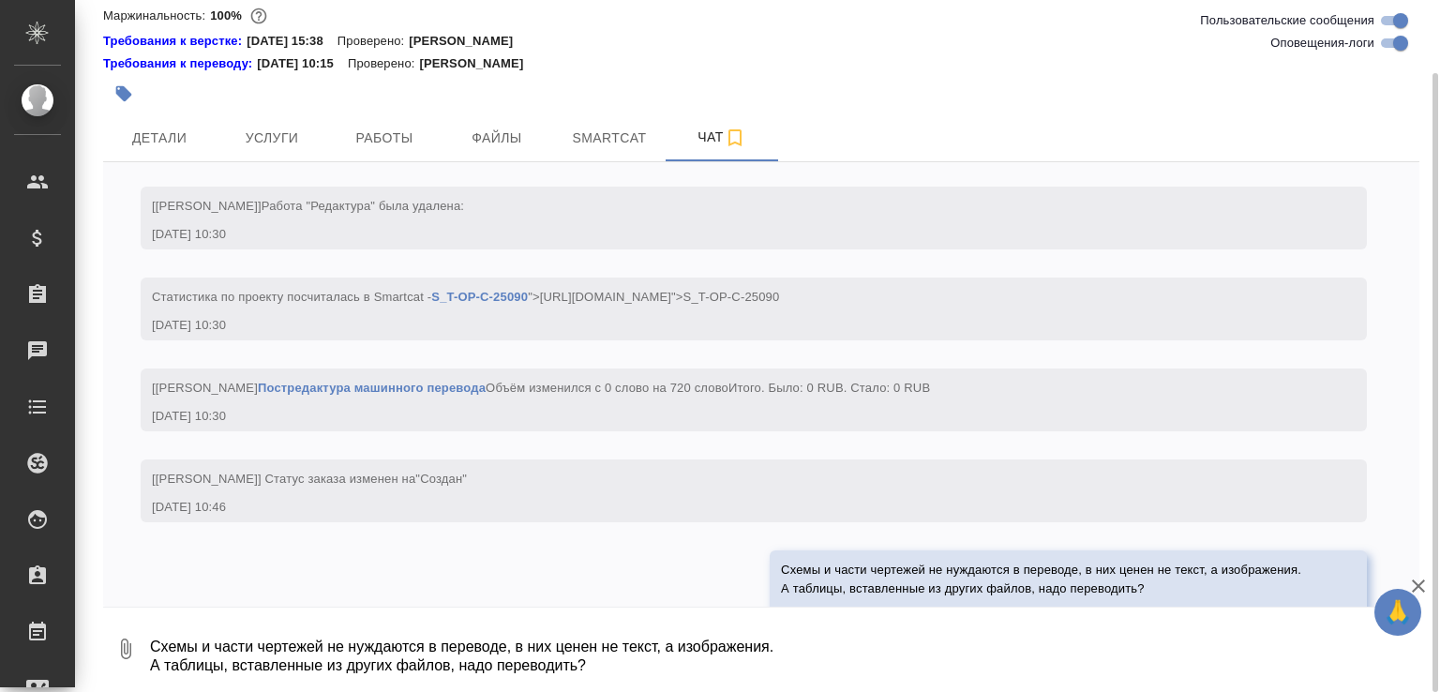
scroll to position [1079, 0]
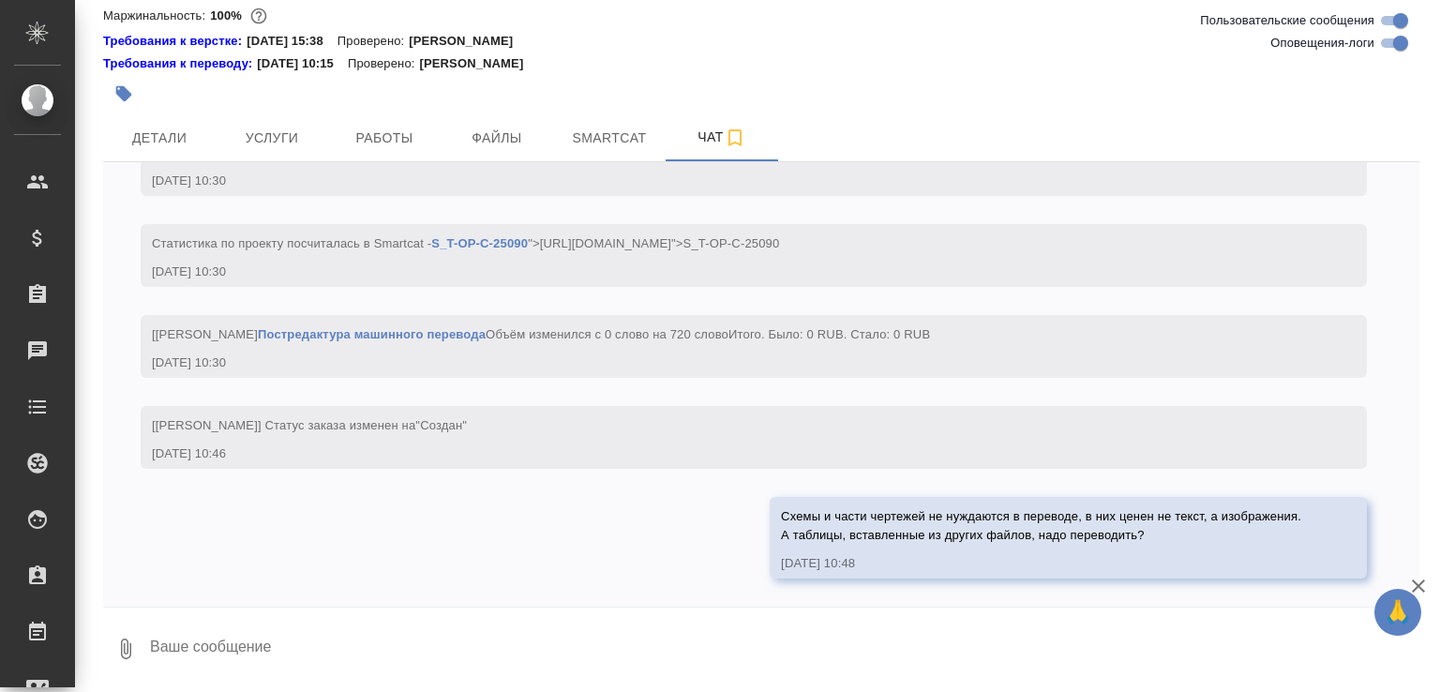
click at [439, 635] on textarea at bounding box center [784, 649] width 1272 height 64
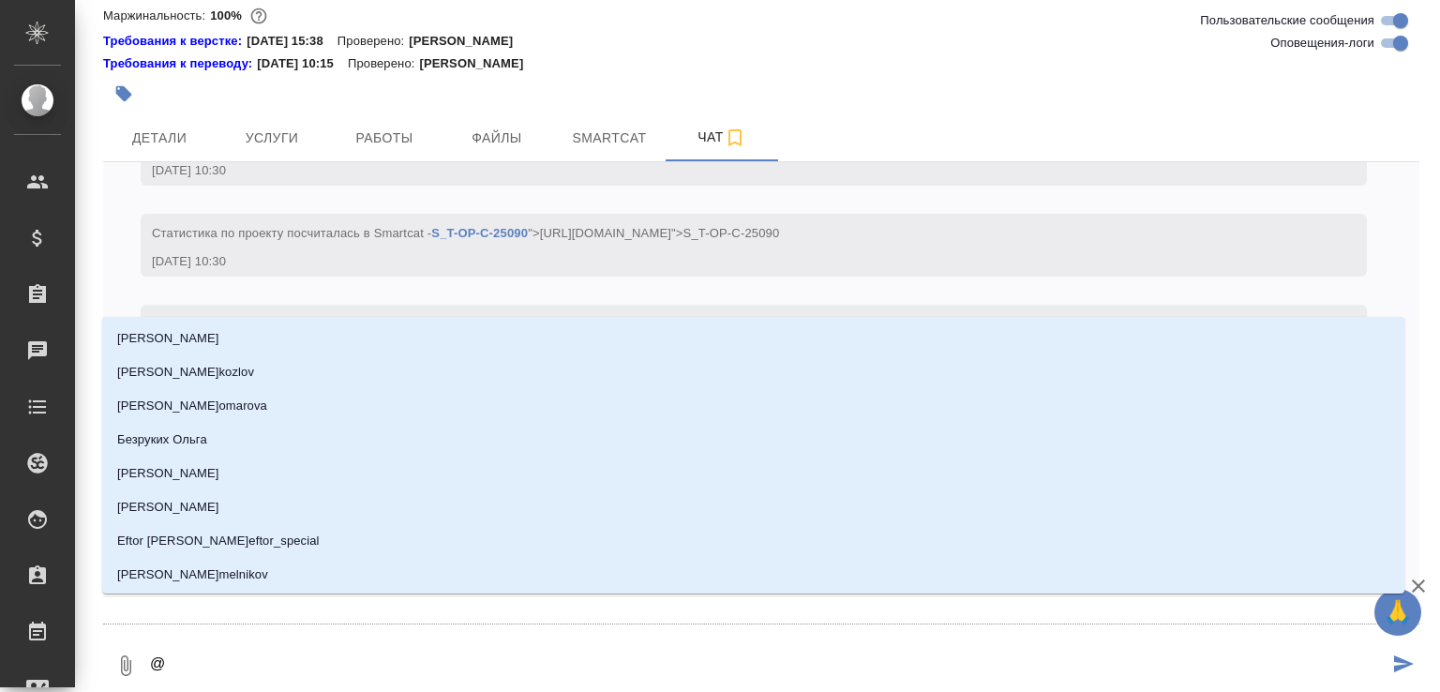
type textarea "@ж"
type input "ж"
type textarea "@жу"
type input "жу"
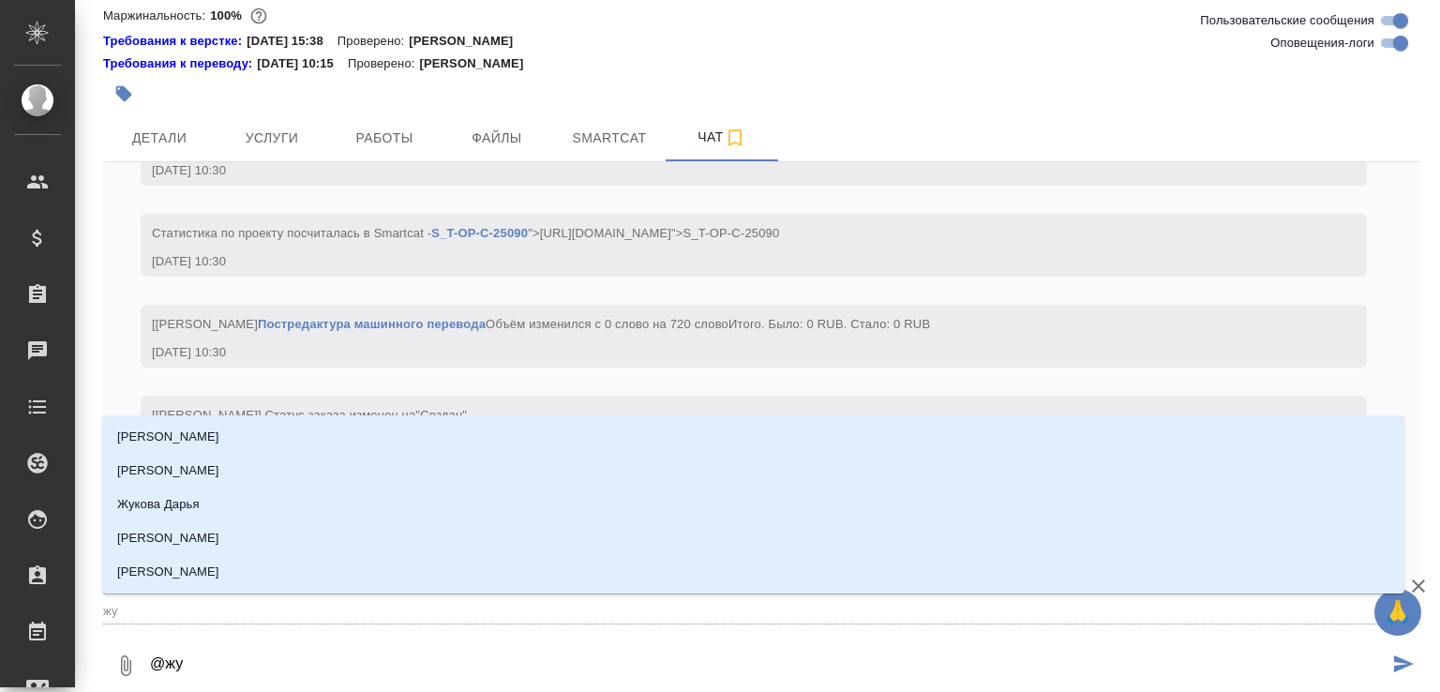
type textarea "@жур"
type input "жур"
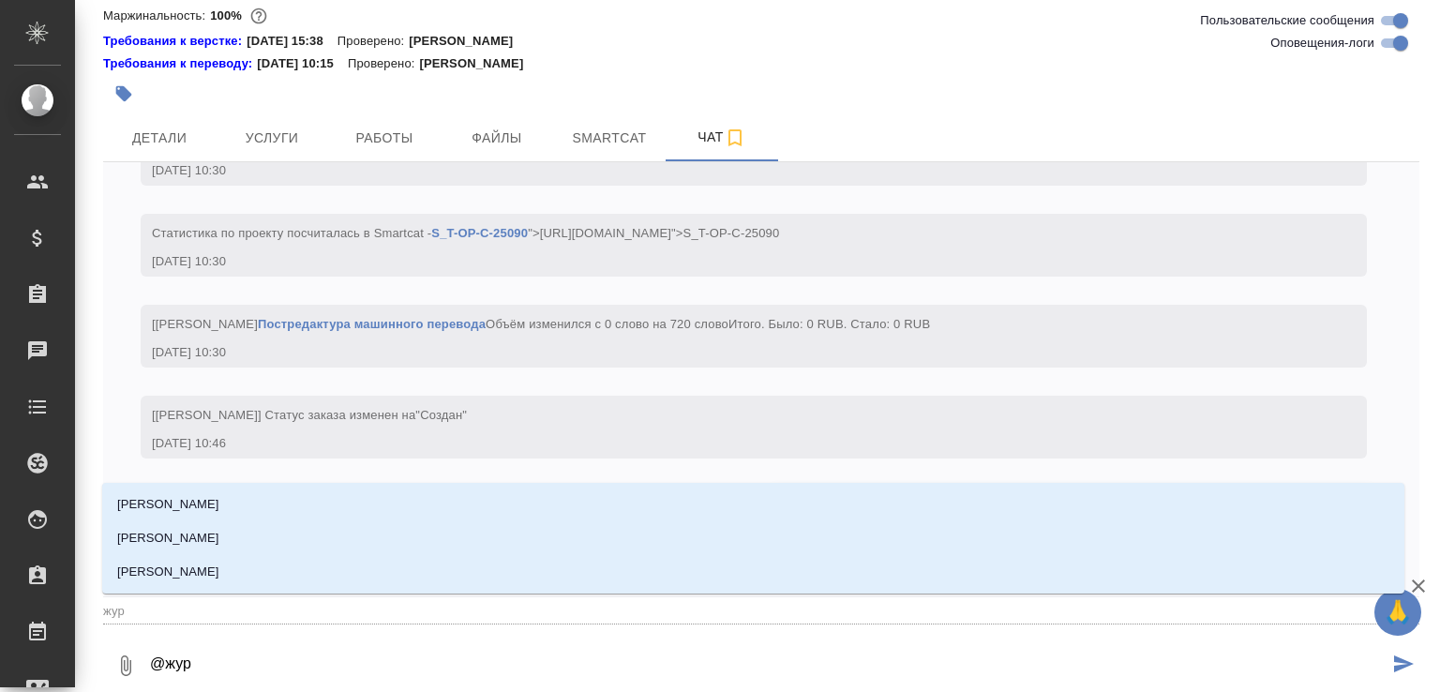
type textarea "@жура"
type input "жура"
type textarea "@журав"
type input "журав"
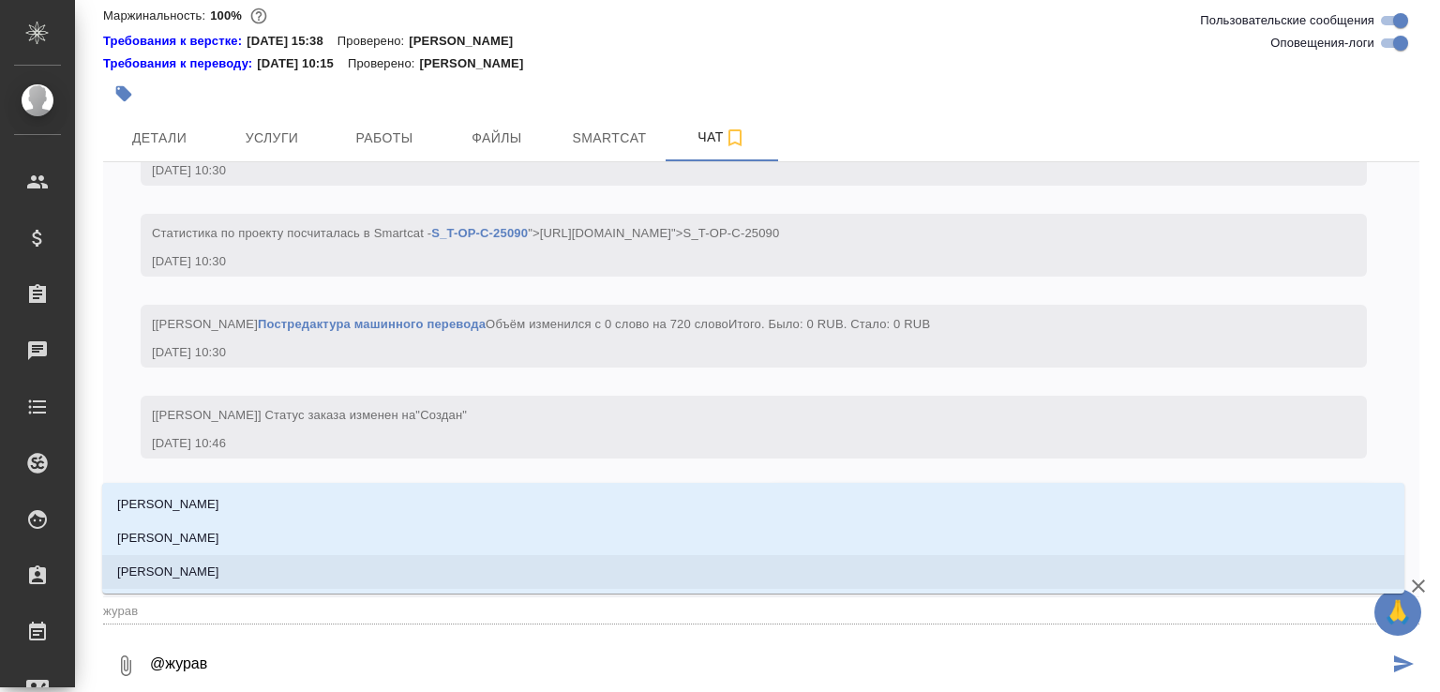
click at [417, 573] on li "Журавлева Александра" at bounding box center [753, 572] width 1303 height 34
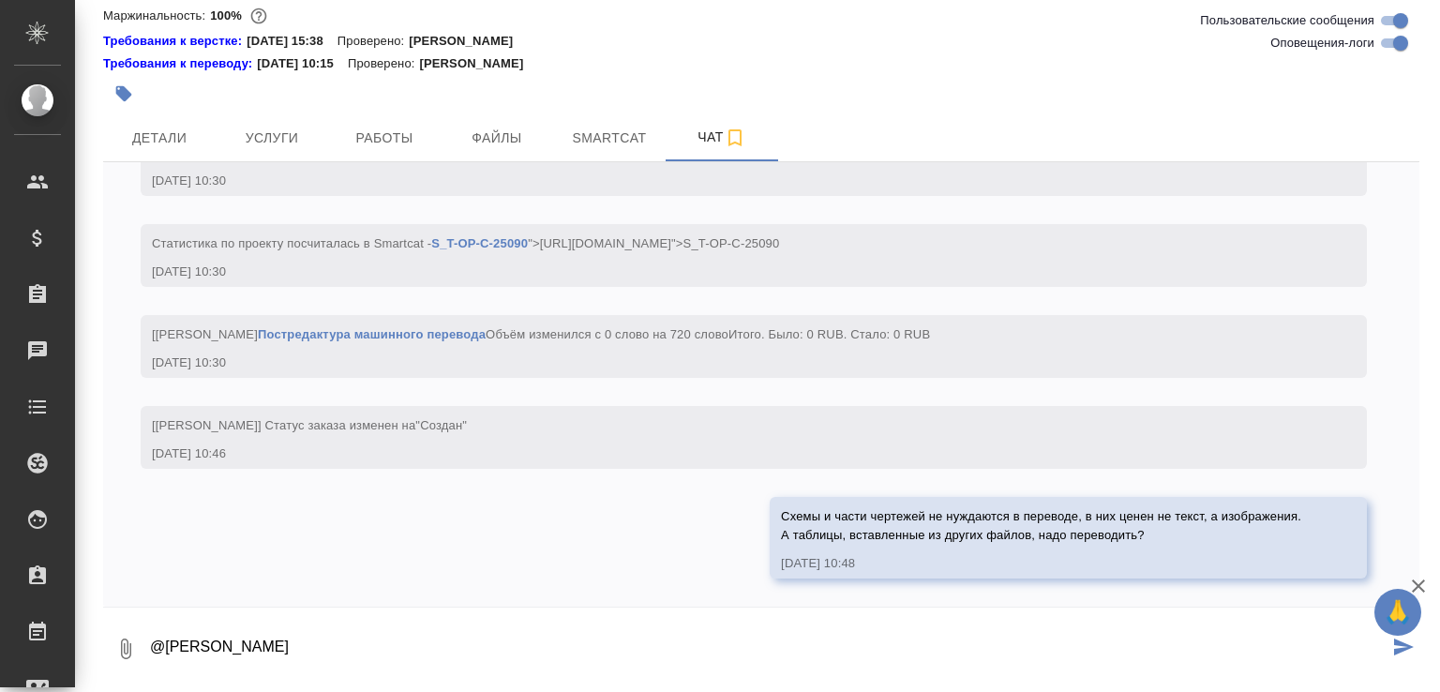
type textarea "@Журавлева Александра"
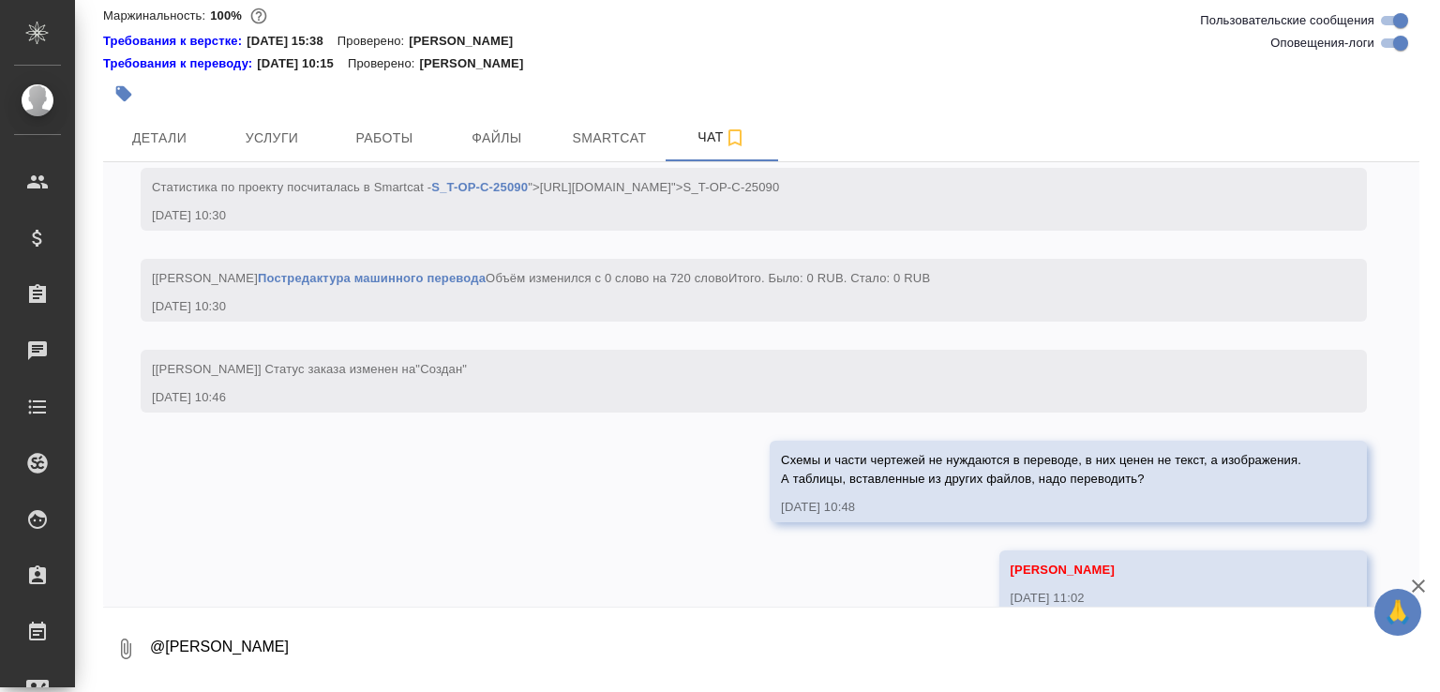
scroll to position [1170, 0]
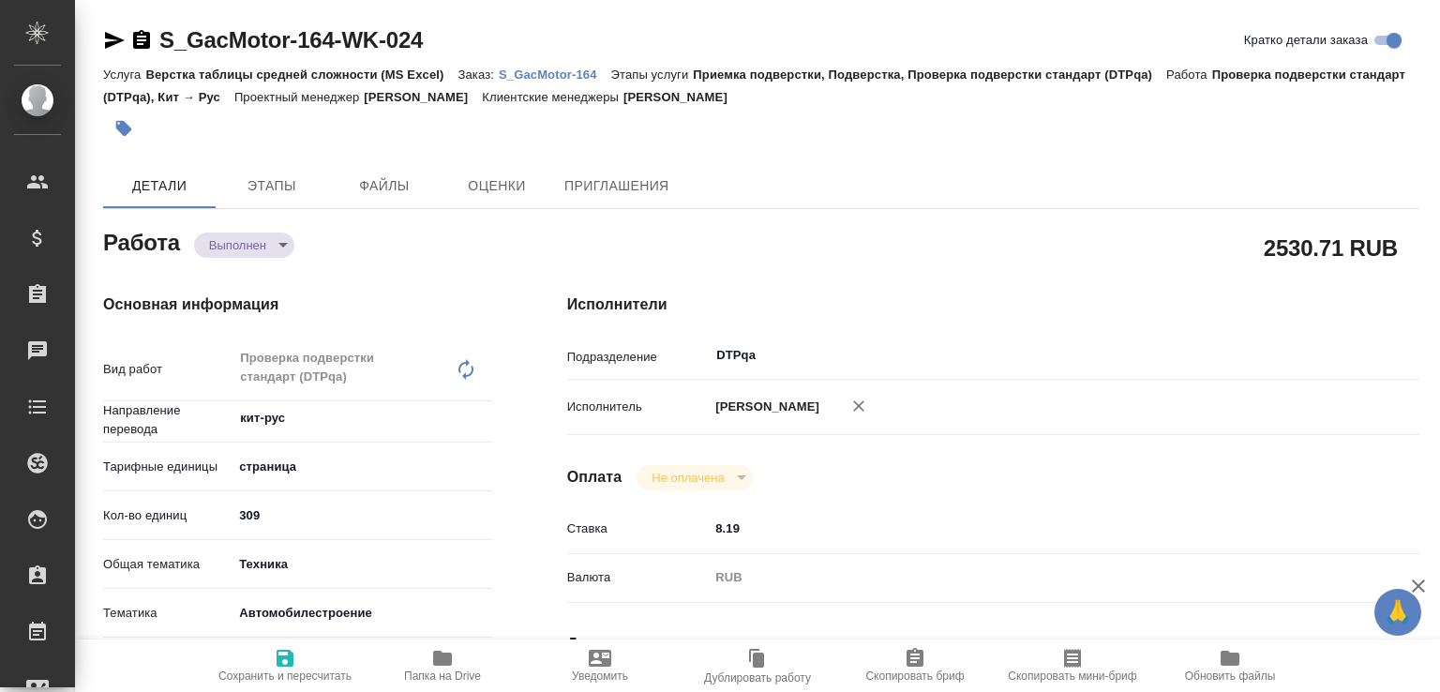
click at [258, 258] on div "Основная информация Вид работ Проверка подверстки стандарт (DTPqa) x ​ Направле…" at bounding box center [298, 666] width 464 height 820
click at [269, 248] on body "🙏 .cls-1 fill:#fff; AWATERA [PERSON_NAME]malofeeva Клиенты Спецификации Заказы …" at bounding box center [720, 346] width 1440 height 692
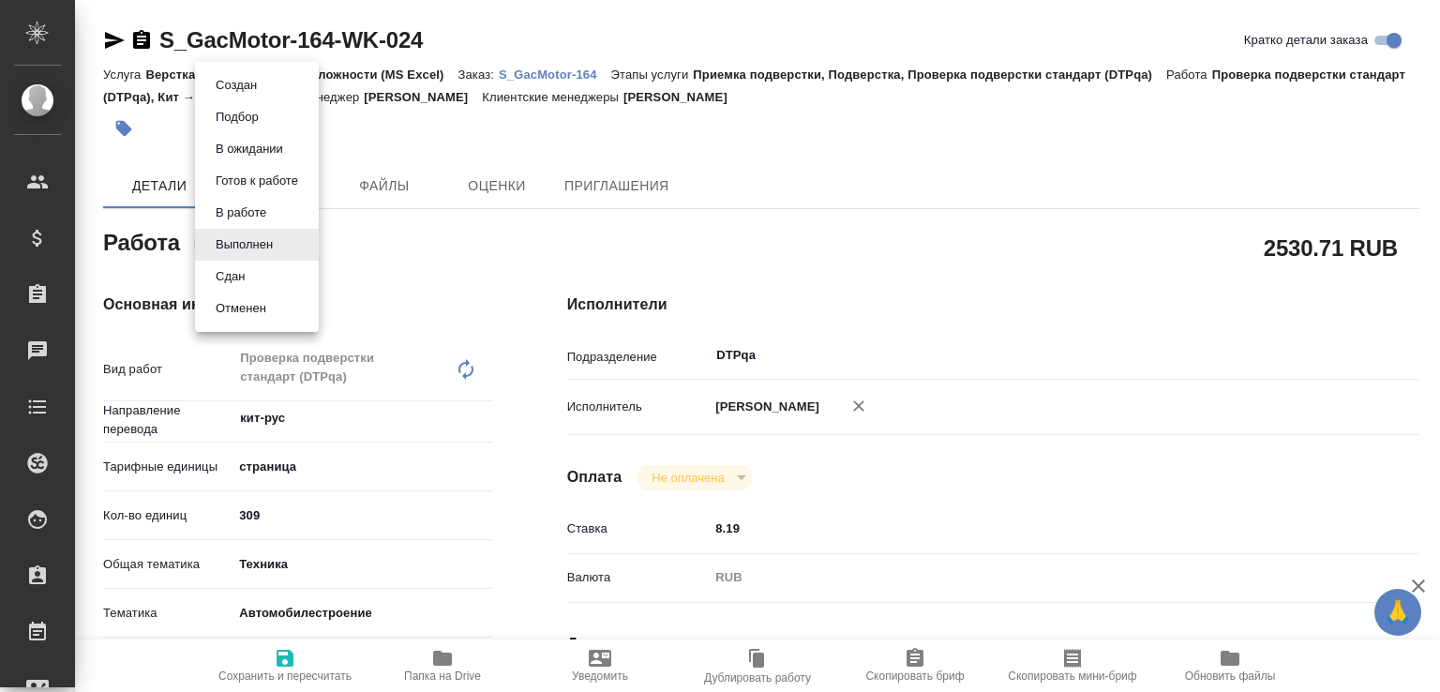
click at [263, 271] on li "Сдан" at bounding box center [257, 277] width 124 height 32
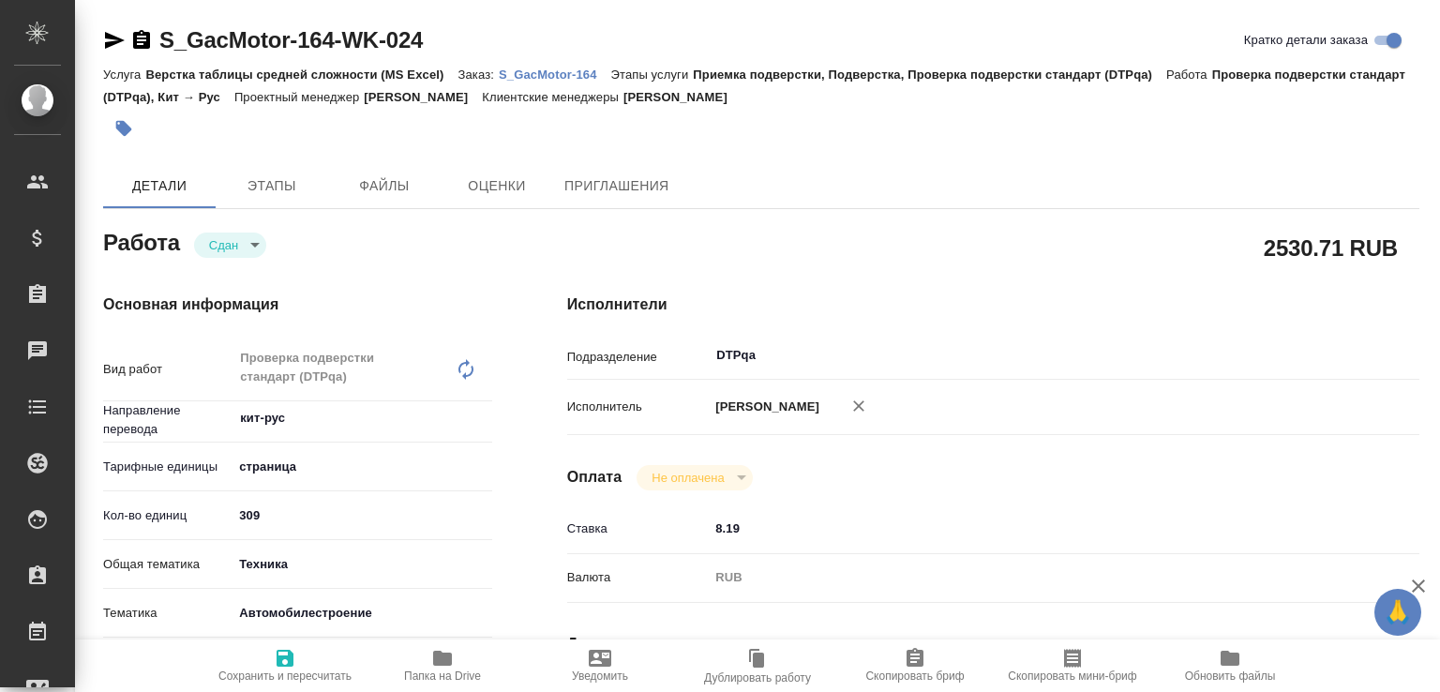
type textarea "x"
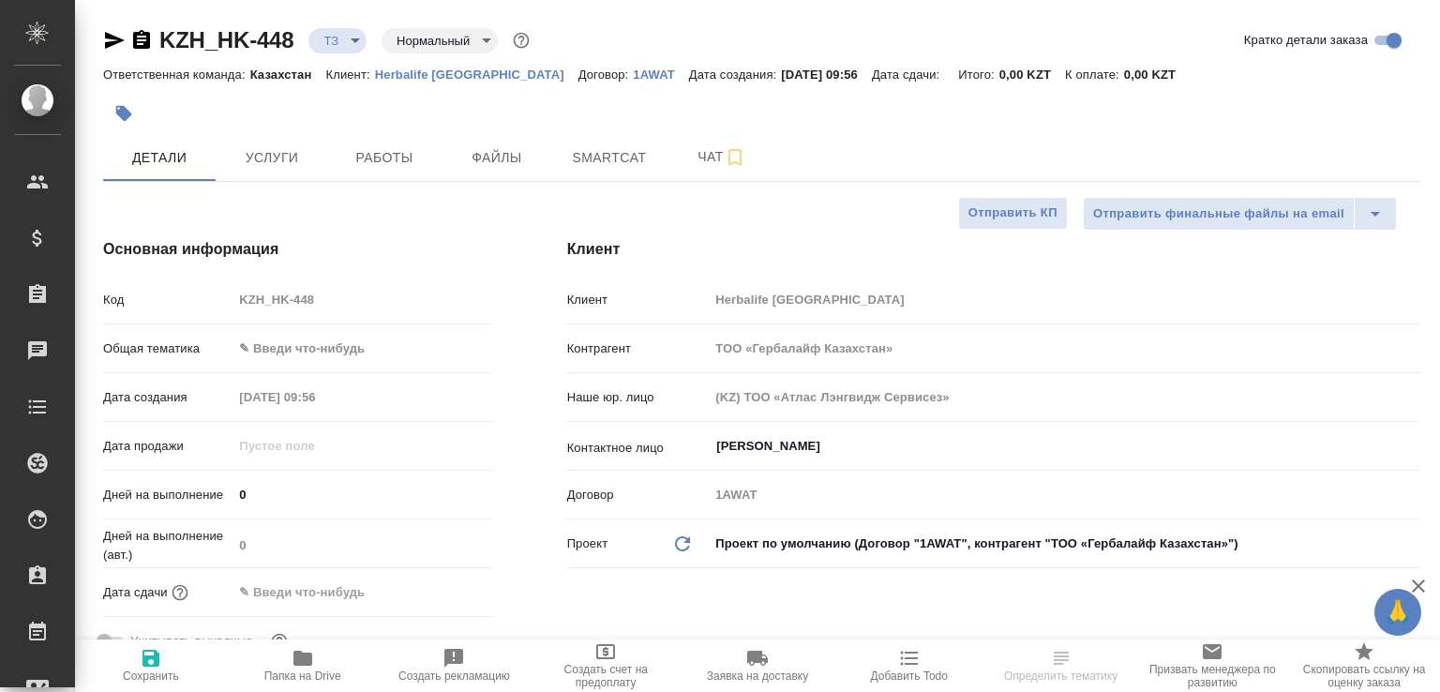
select select "RU"
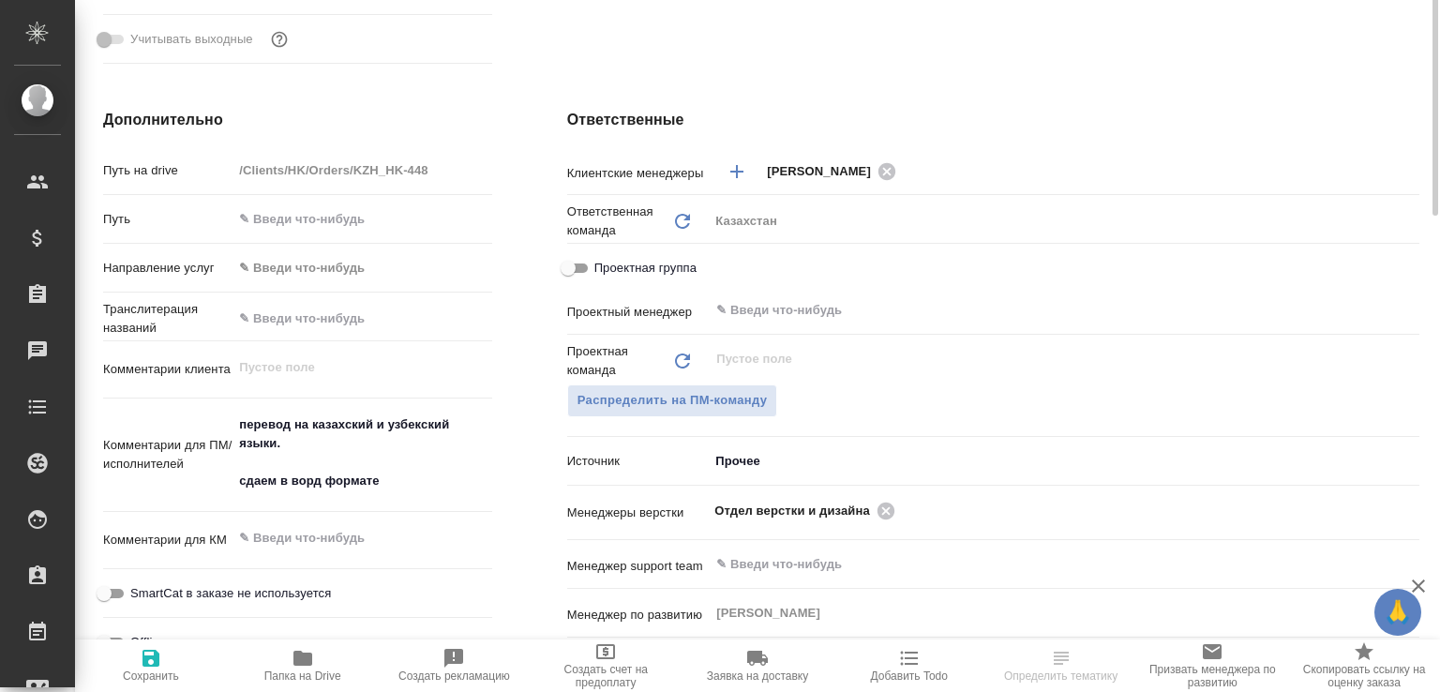
scroll to position [803, 0]
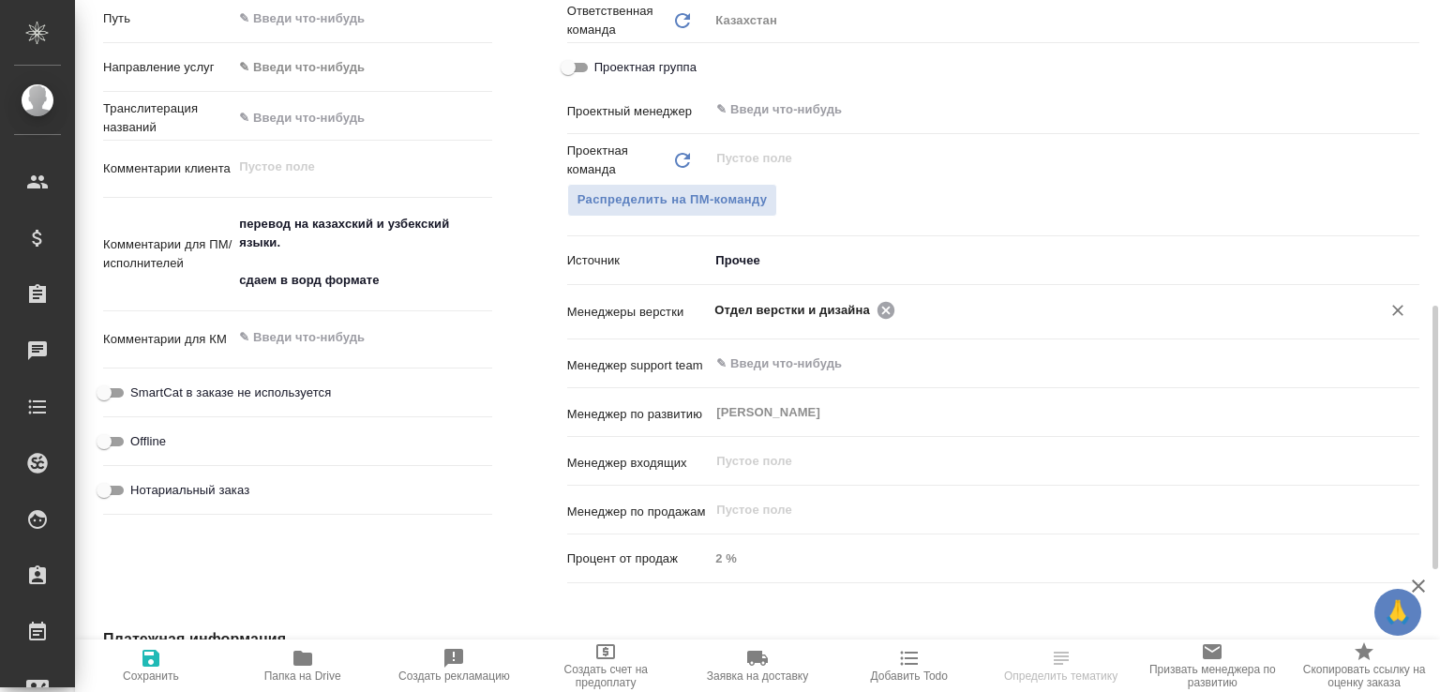
click at [878, 316] on icon at bounding box center [886, 309] width 17 height 17
click at [901, 316] on input "text" at bounding box center [1126, 309] width 450 height 23
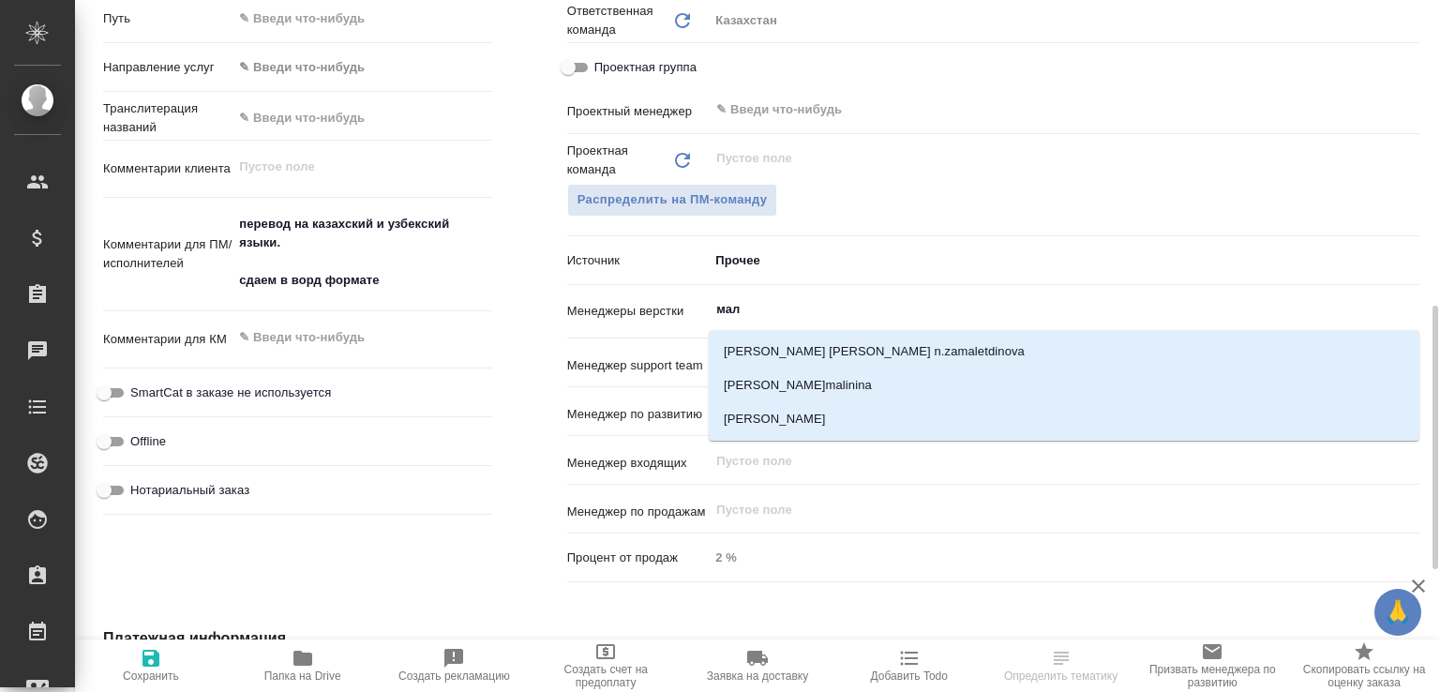
type input "мало"
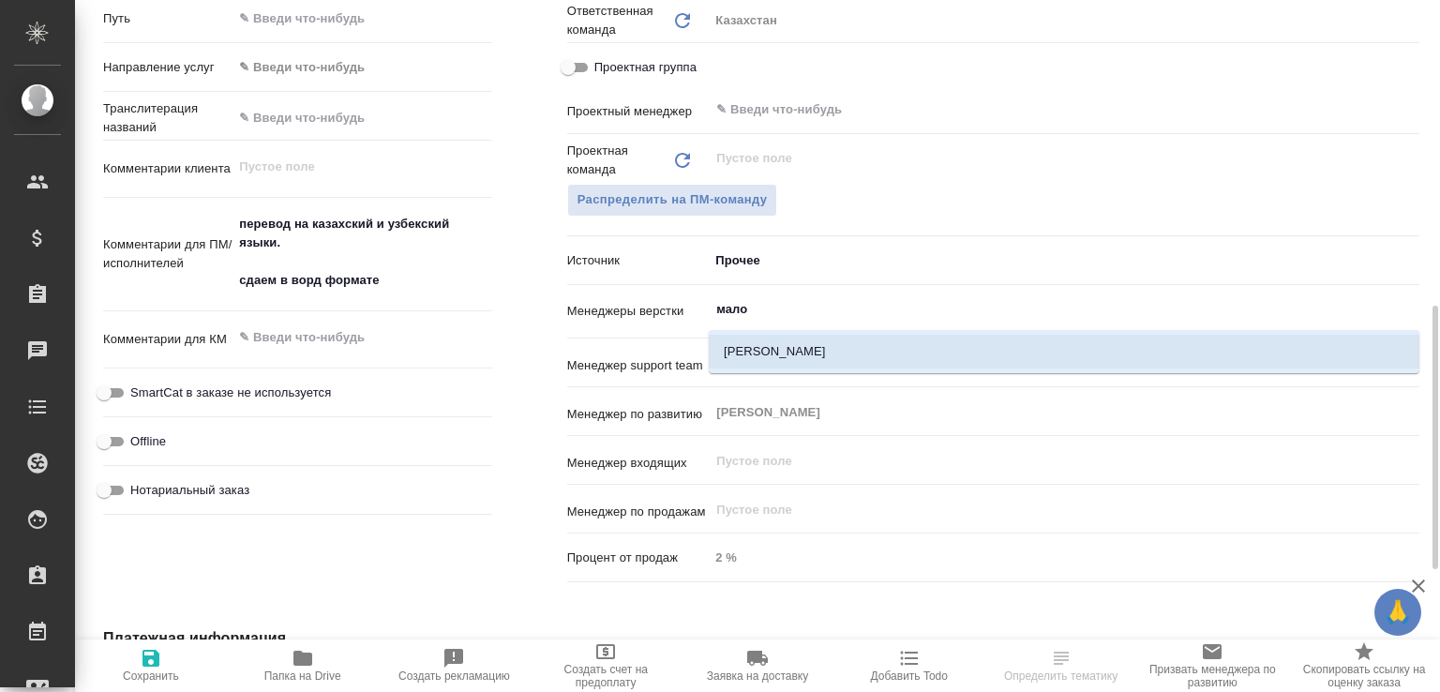
click at [802, 346] on li "[PERSON_NAME]" at bounding box center [1064, 352] width 711 height 34
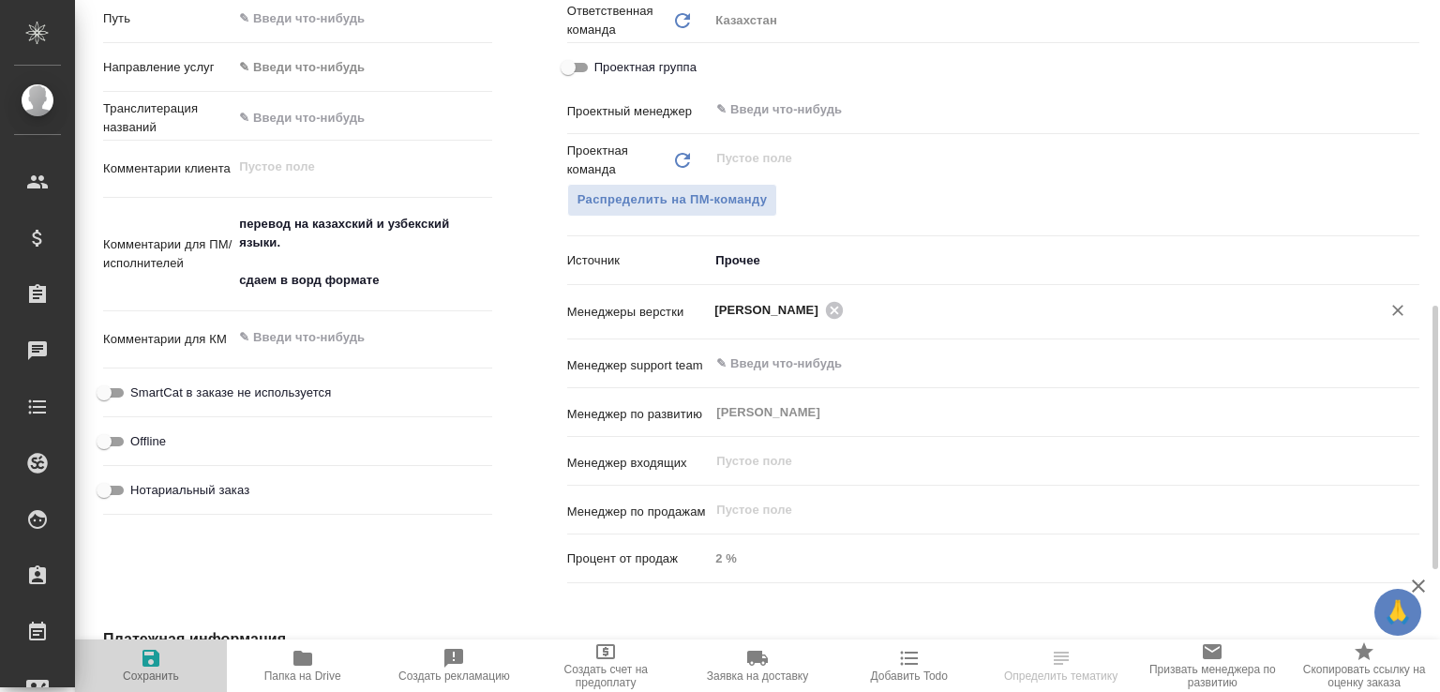
click at [165, 656] on span "Сохранить" at bounding box center [150, 665] width 129 height 36
select select "RU"
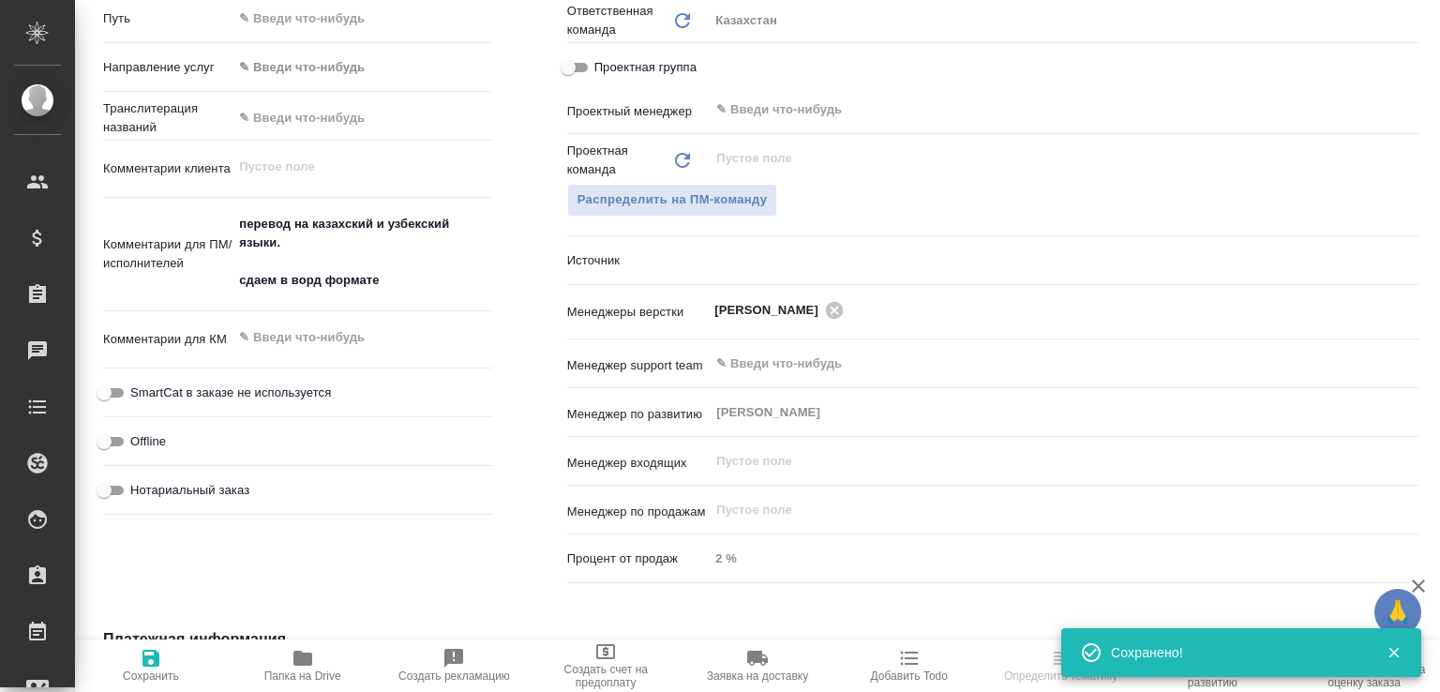
type textarea "x"
select select "RU"
type textarea "x"
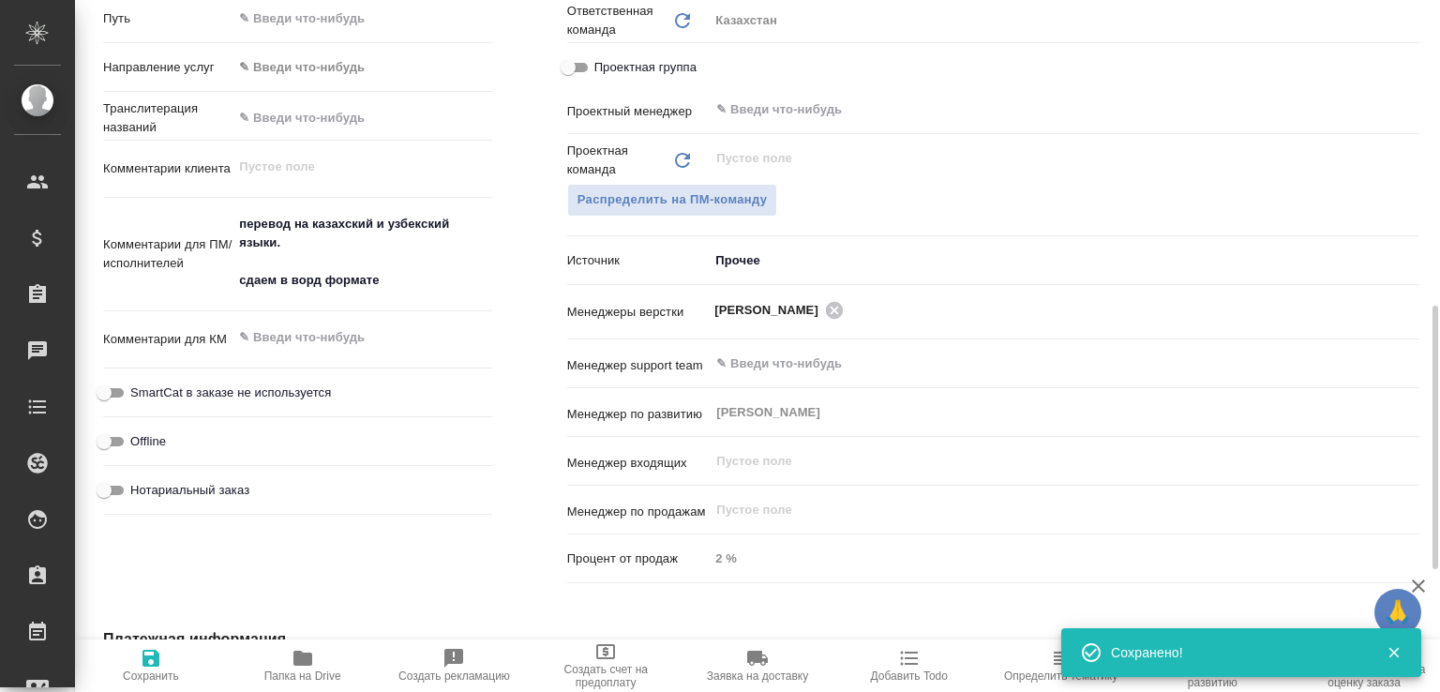
type textarea "x"
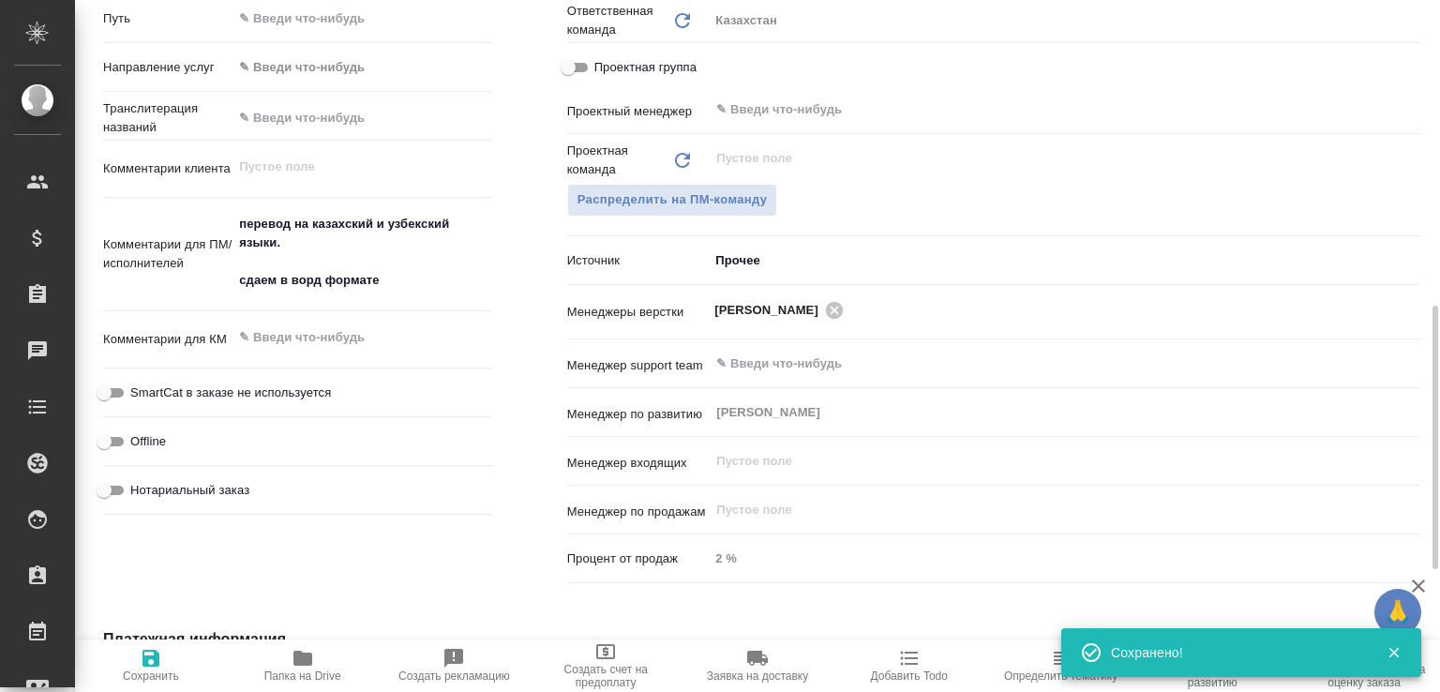
type textarea "x"
click at [287, 665] on span "Папка на Drive" at bounding box center [302, 665] width 129 height 36
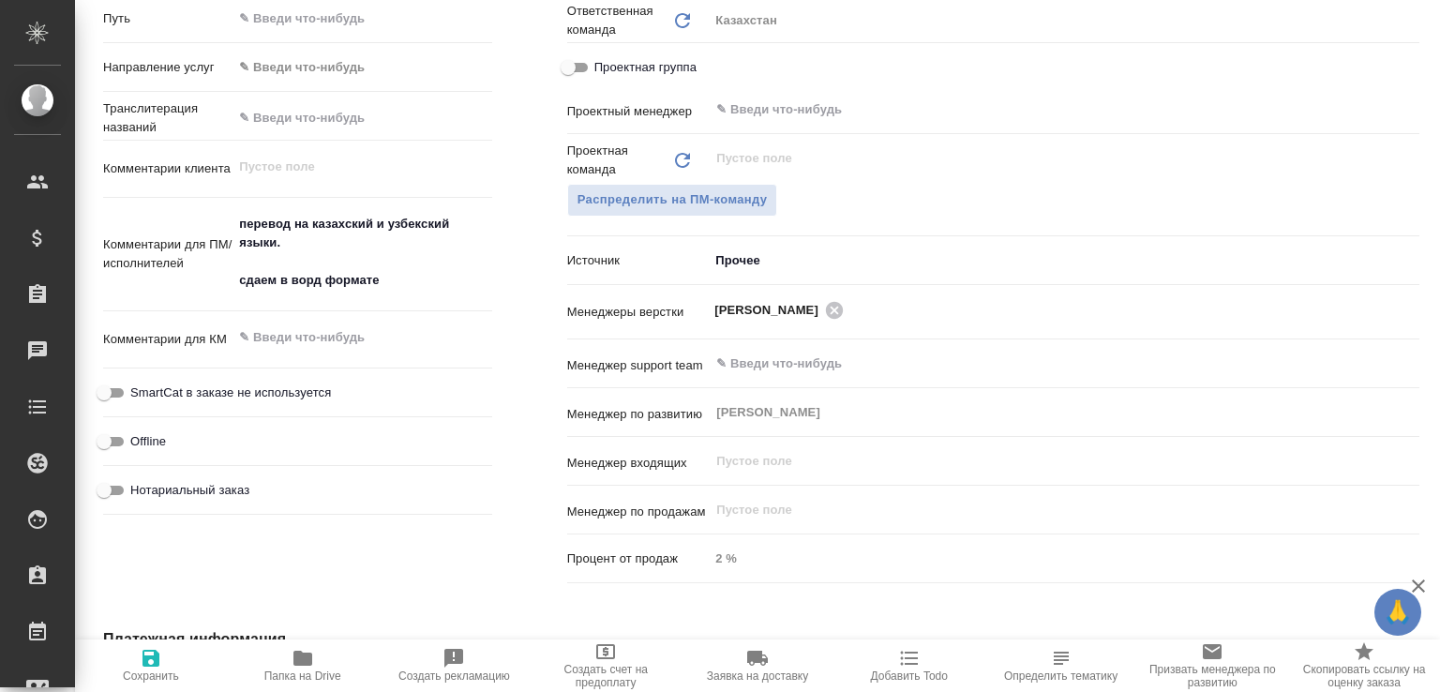
scroll to position [725, 0]
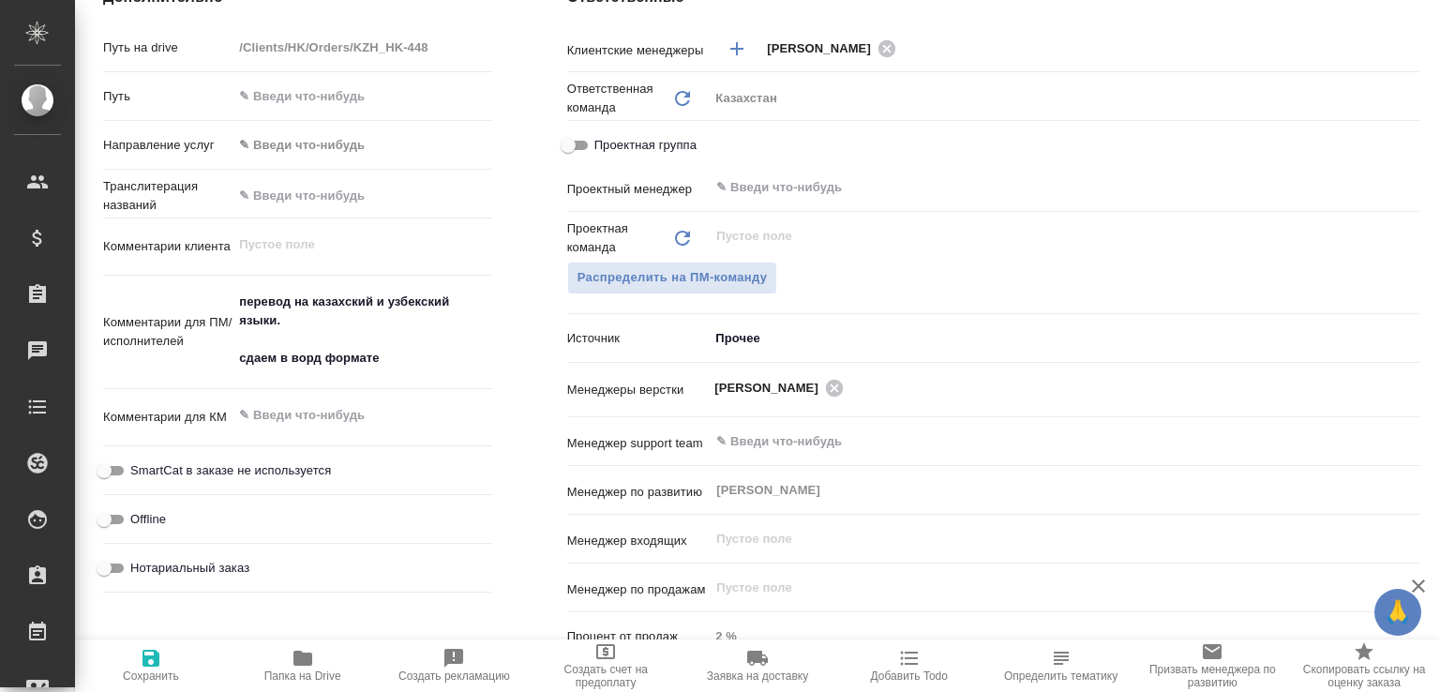
type textarea "x"
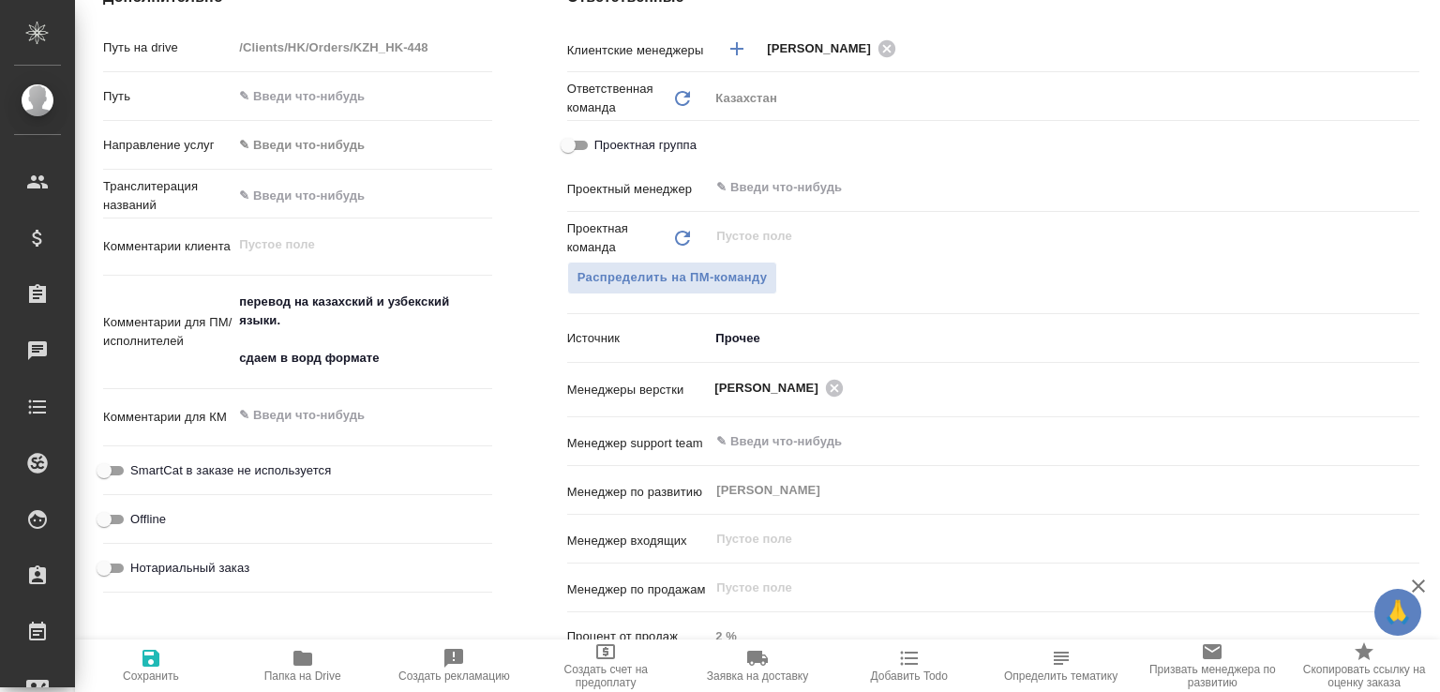
type textarea "x"
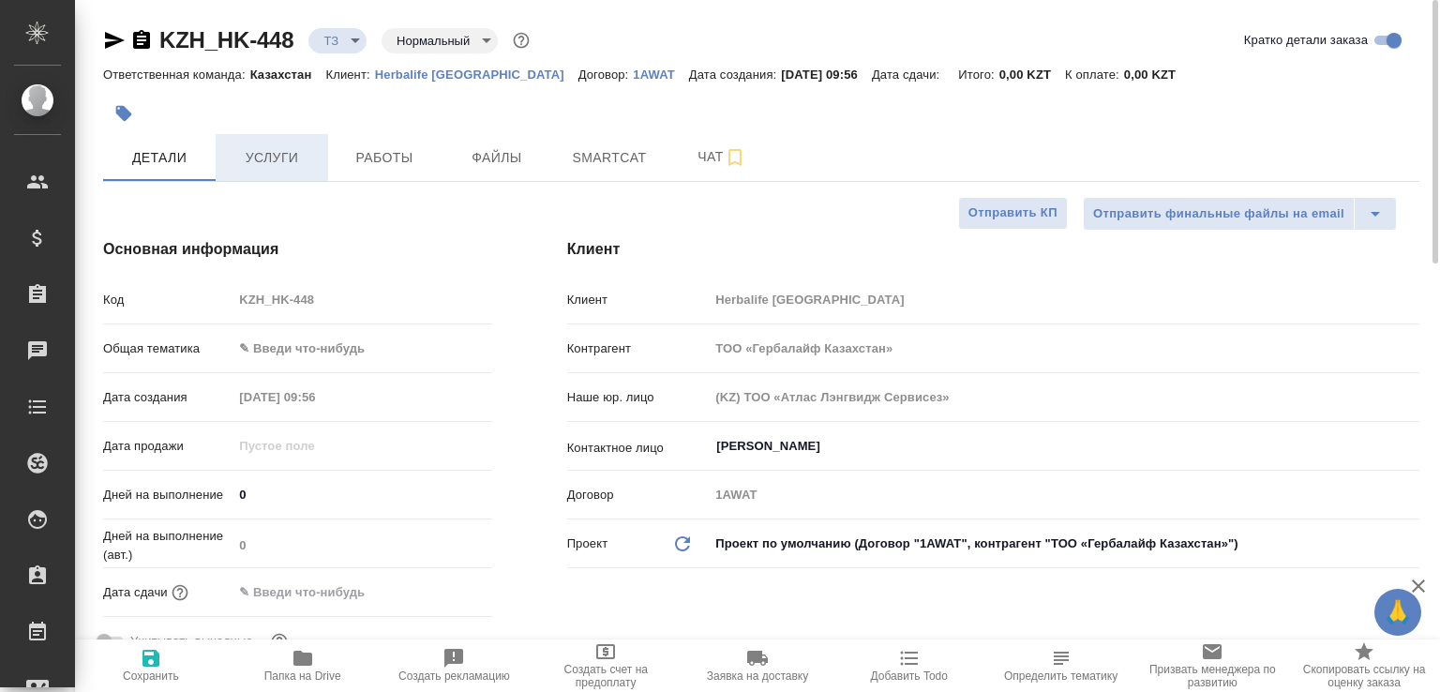
scroll to position [0, 0]
click at [143, 40] on icon "button" at bounding box center [141, 40] width 23 height 23
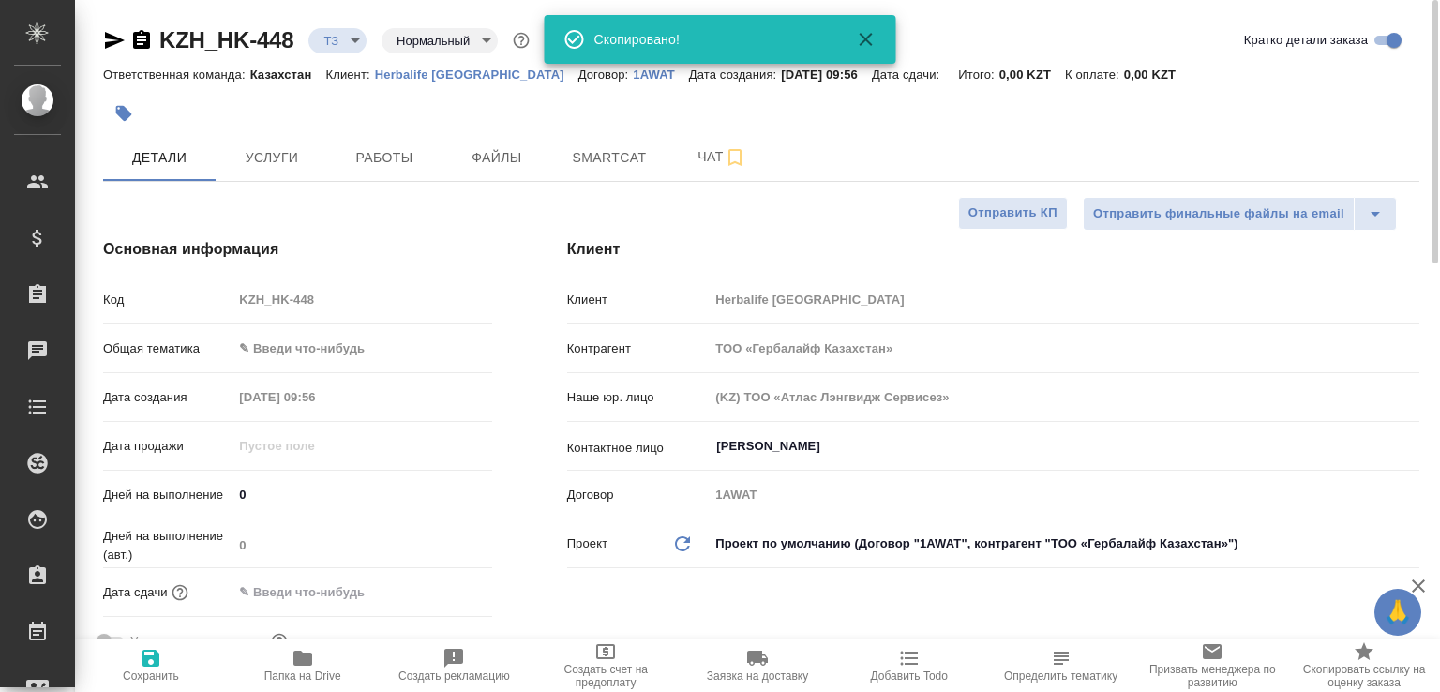
type textarea "x"
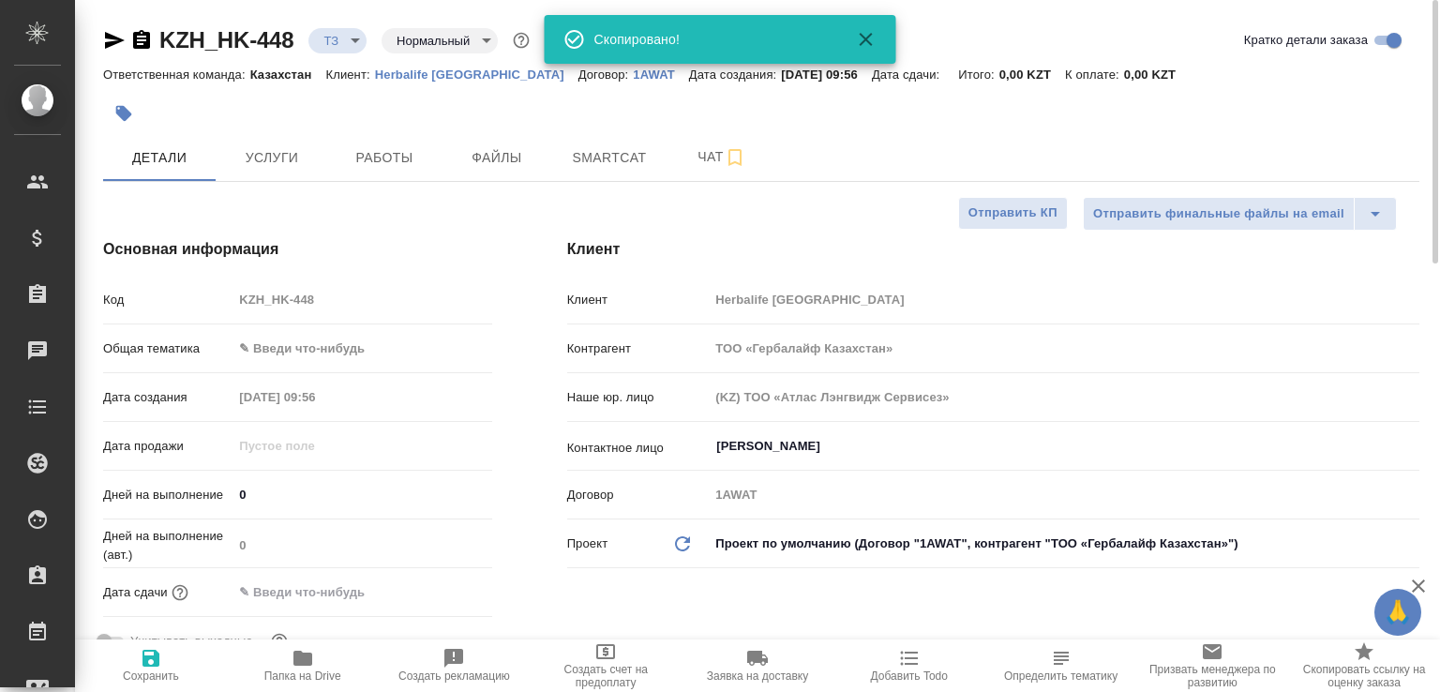
type textarea "x"
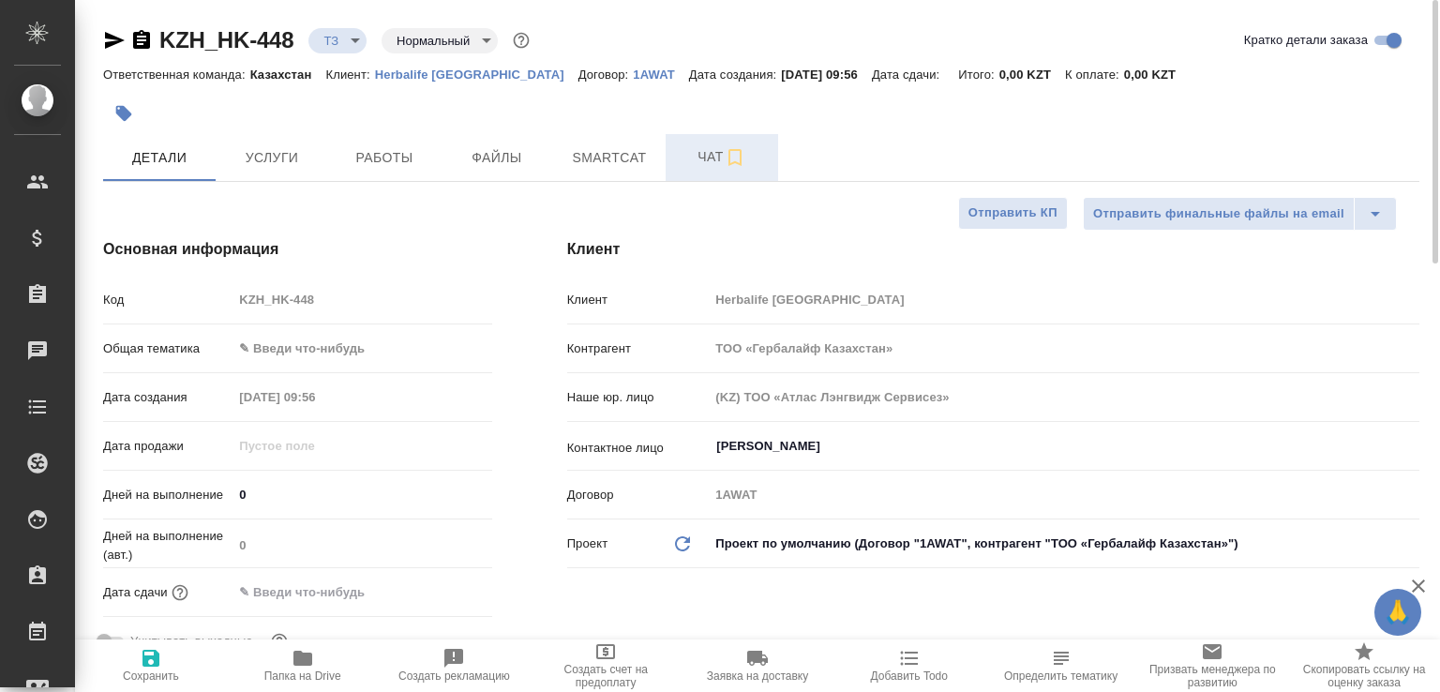
click at [718, 145] on span "Чат" at bounding box center [722, 156] width 90 height 23
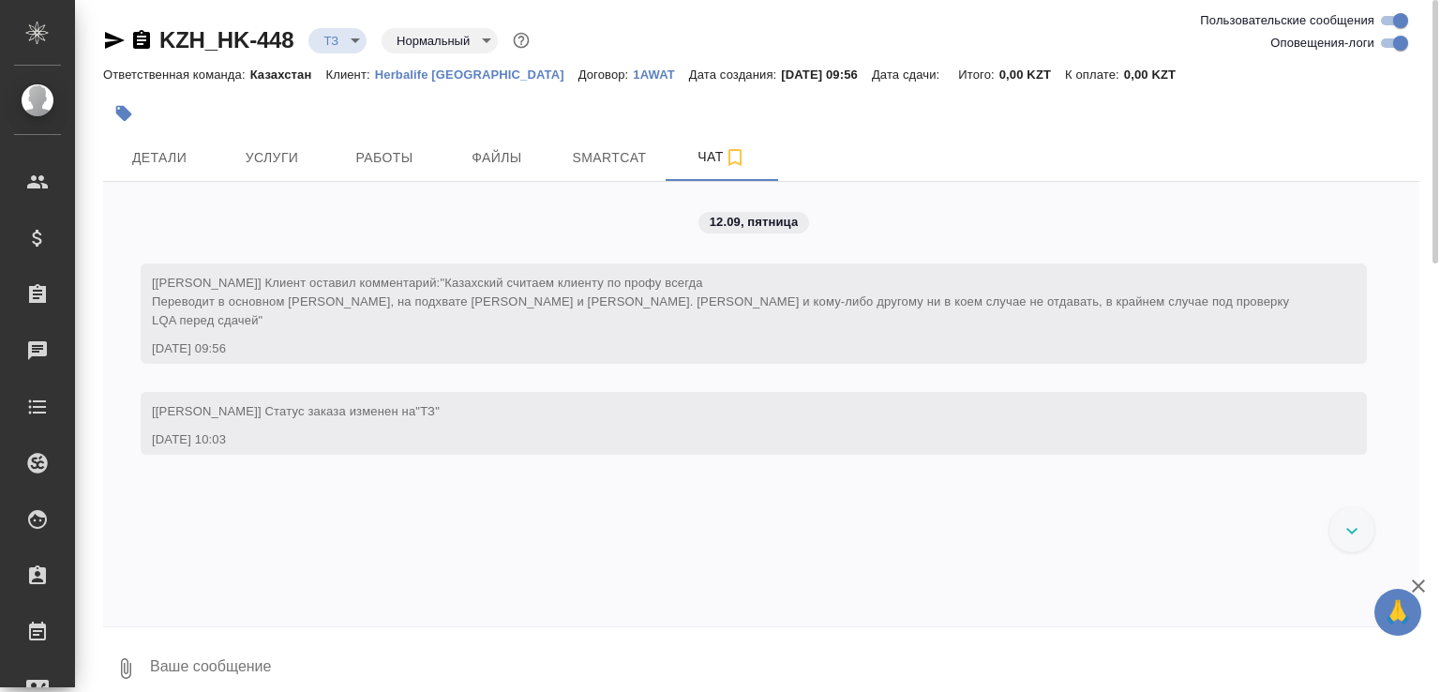
click at [533, 655] on textarea at bounding box center [784, 669] width 1272 height 64
type textarea "Нужно ли сохранять оформление или сделать просто текст в ворде?"
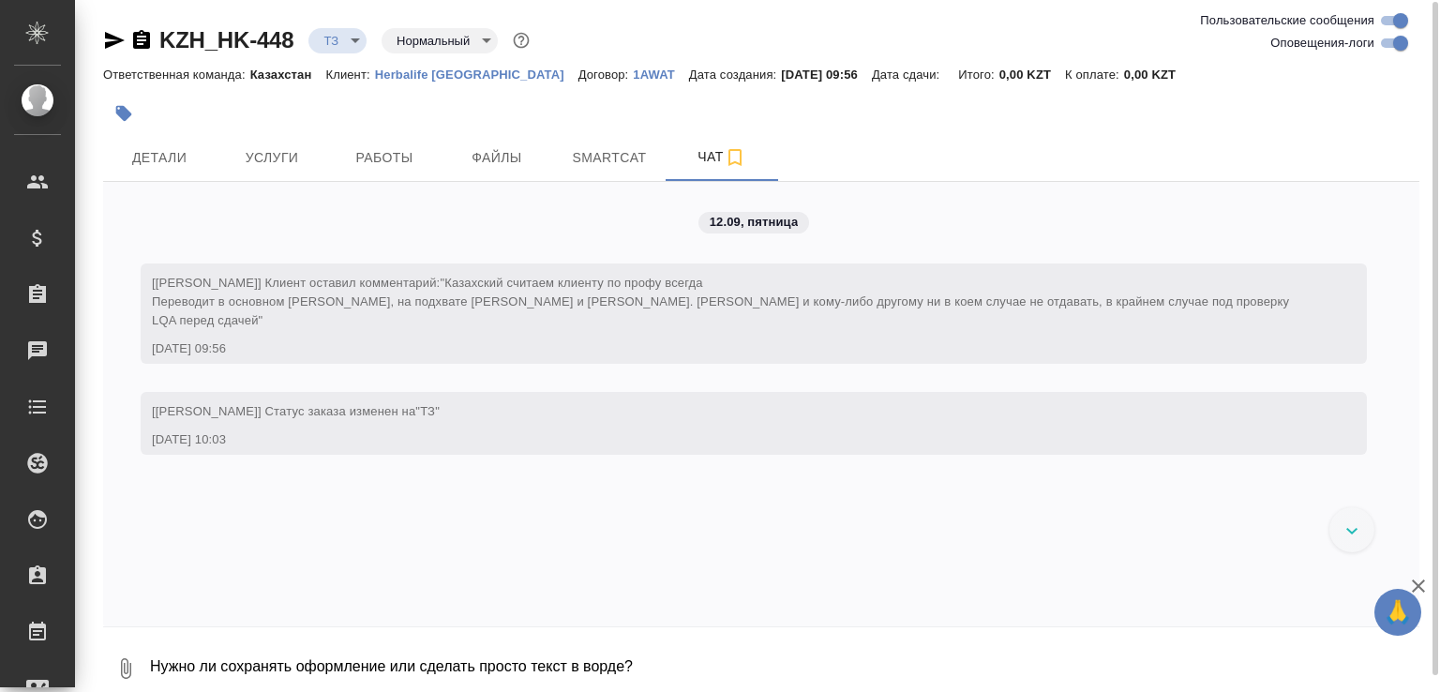
scroll to position [1, 0]
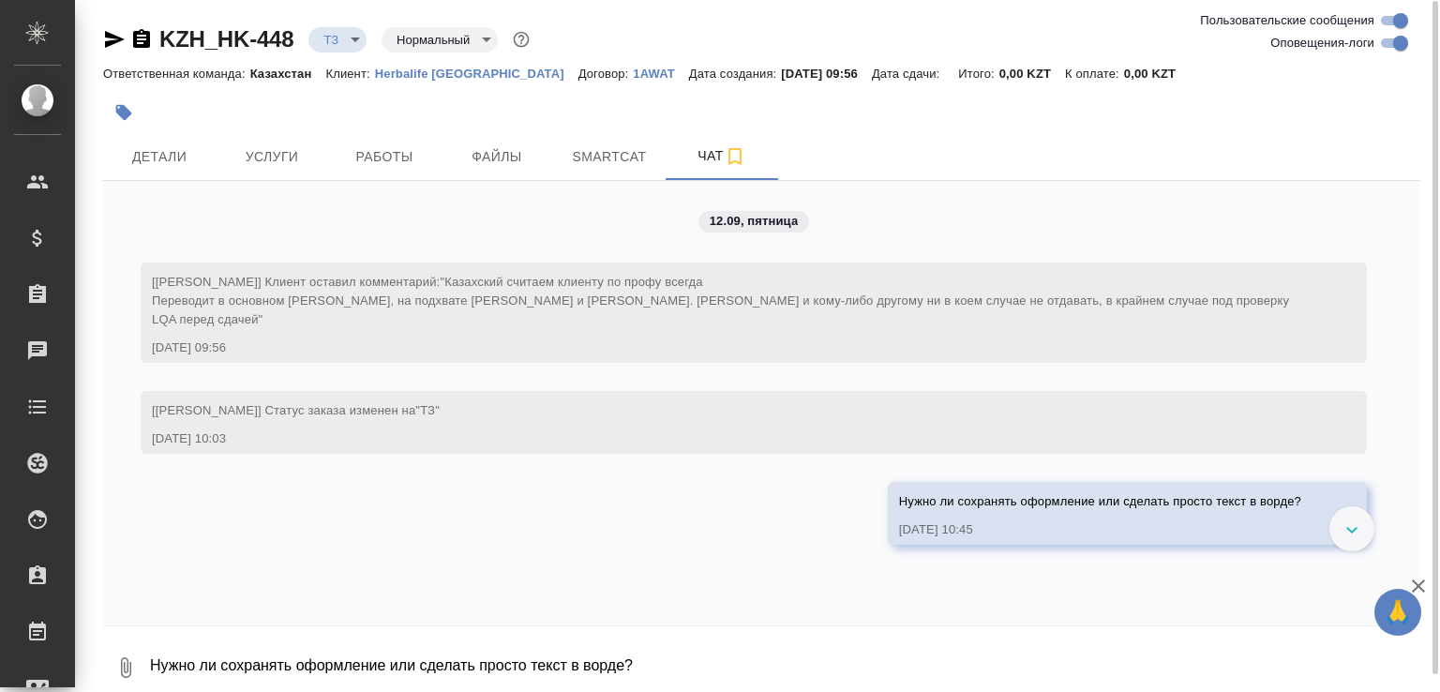
click at [300, 657] on textarea "Нужно ли сохранять оформление или сделать просто текст в ворде?" at bounding box center [784, 668] width 1272 height 64
type textarea "2"
click at [300, 657] on textarea "2" at bounding box center [768, 668] width 1241 height 64
click at [221, 678] on textarea "2" at bounding box center [768, 668] width 1241 height 64
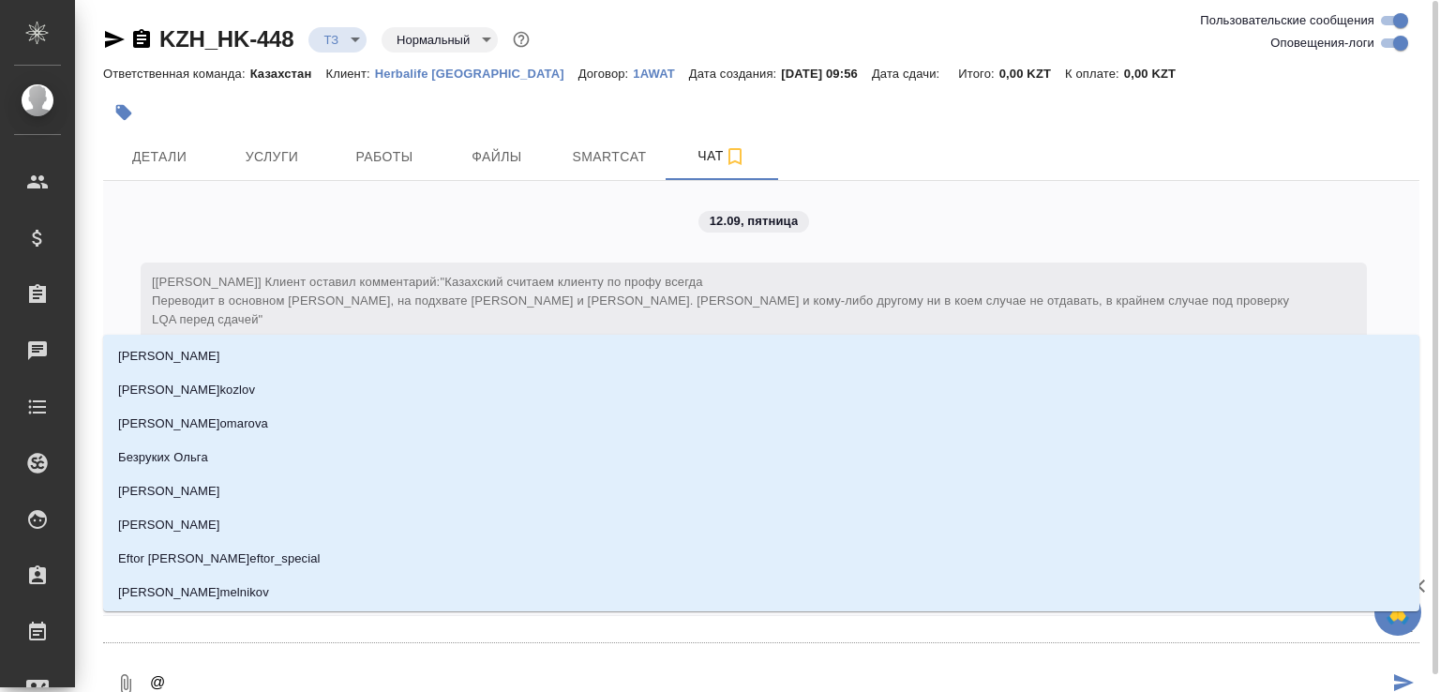
type textarea "@н"
type input "н"
type textarea "@на"
type input "на"
type textarea "@наз"
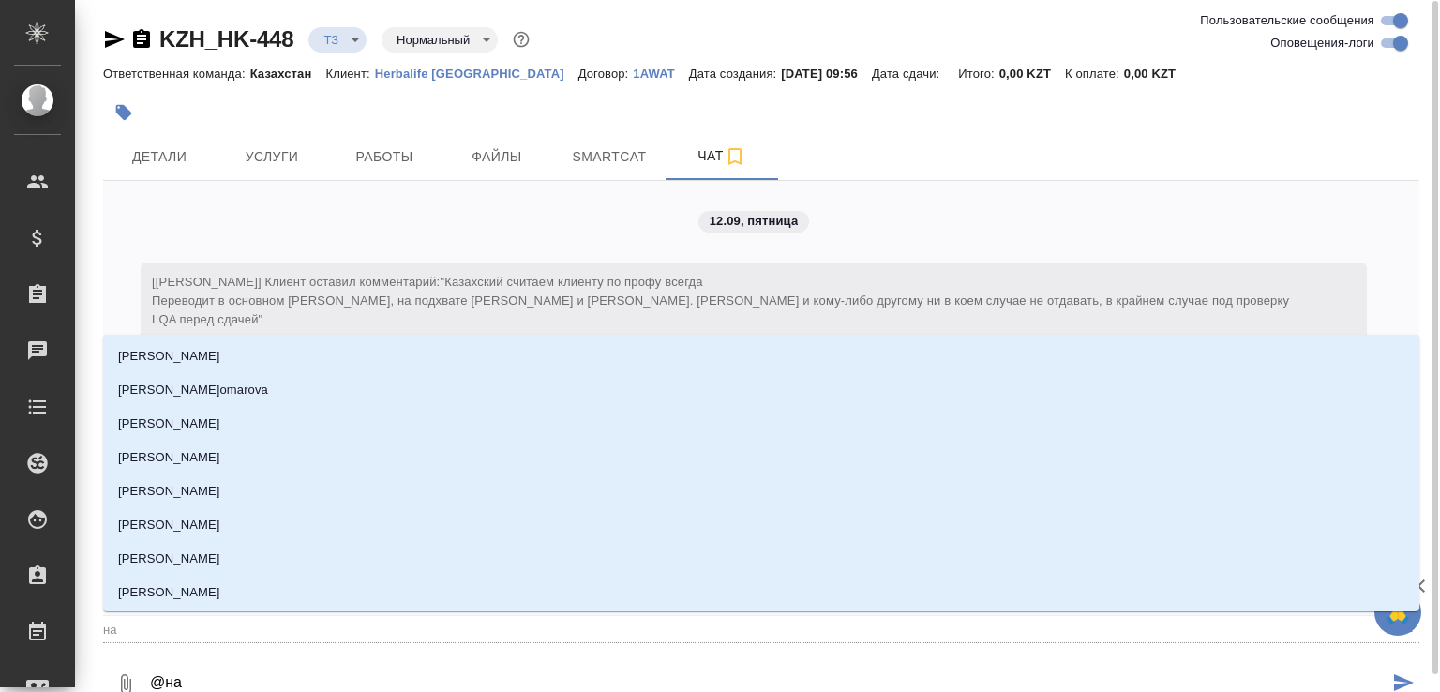
type input "наз"
type textarea "@назе"
type input "назе"
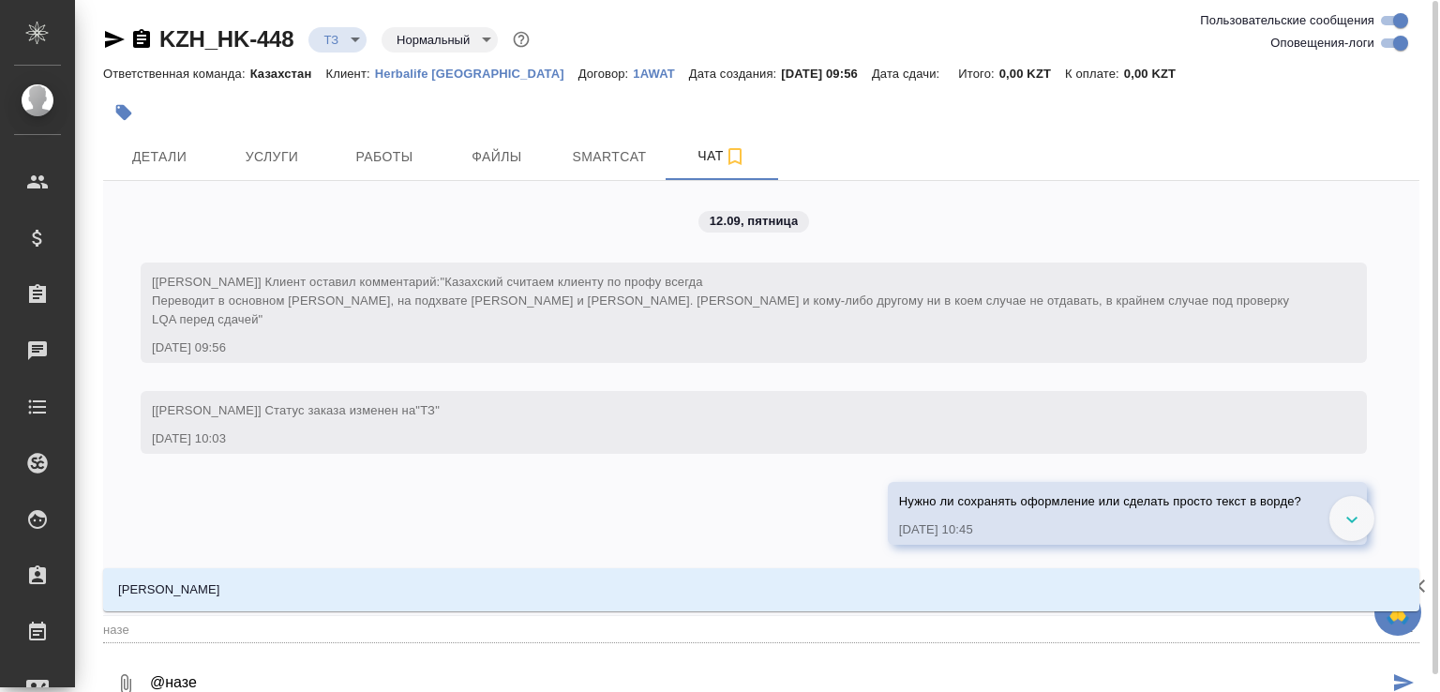
type textarea "@назер"
type input "назер"
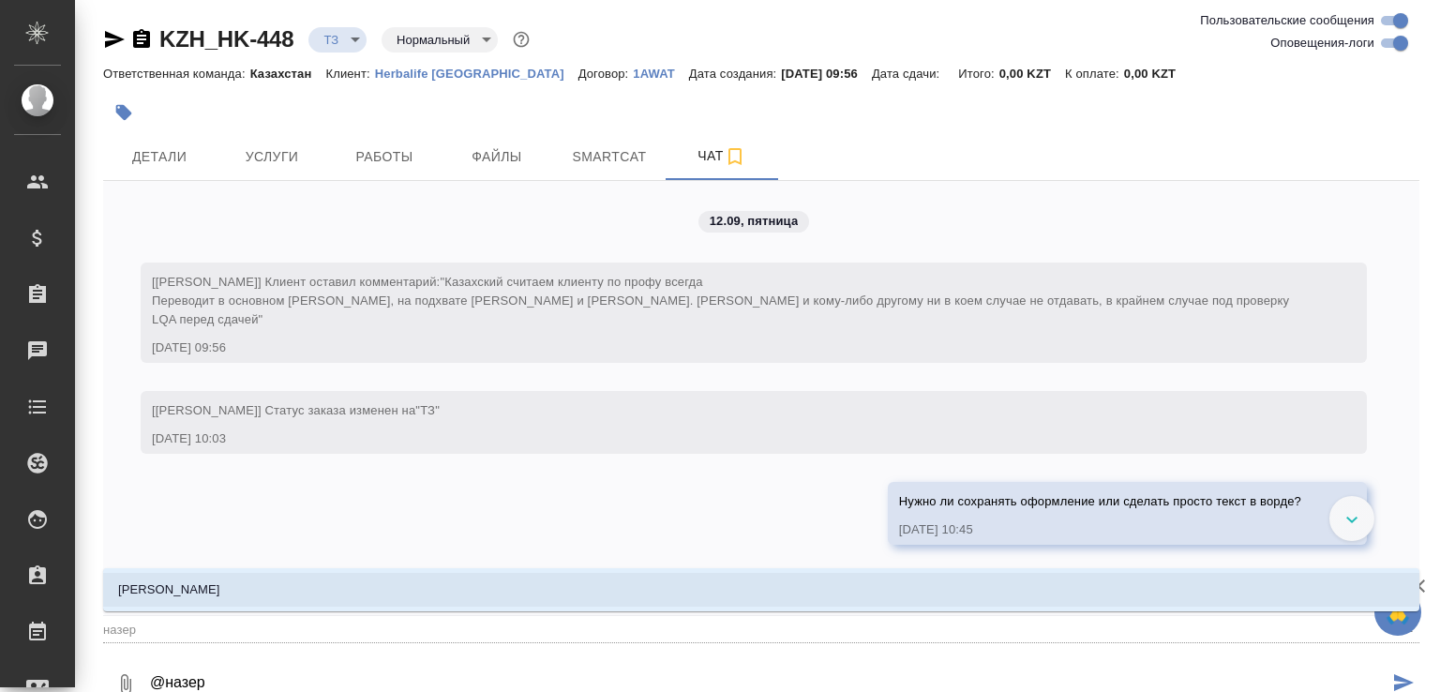
click at [208, 584] on p "Кошербаева Назерке" at bounding box center [169, 589] width 102 height 19
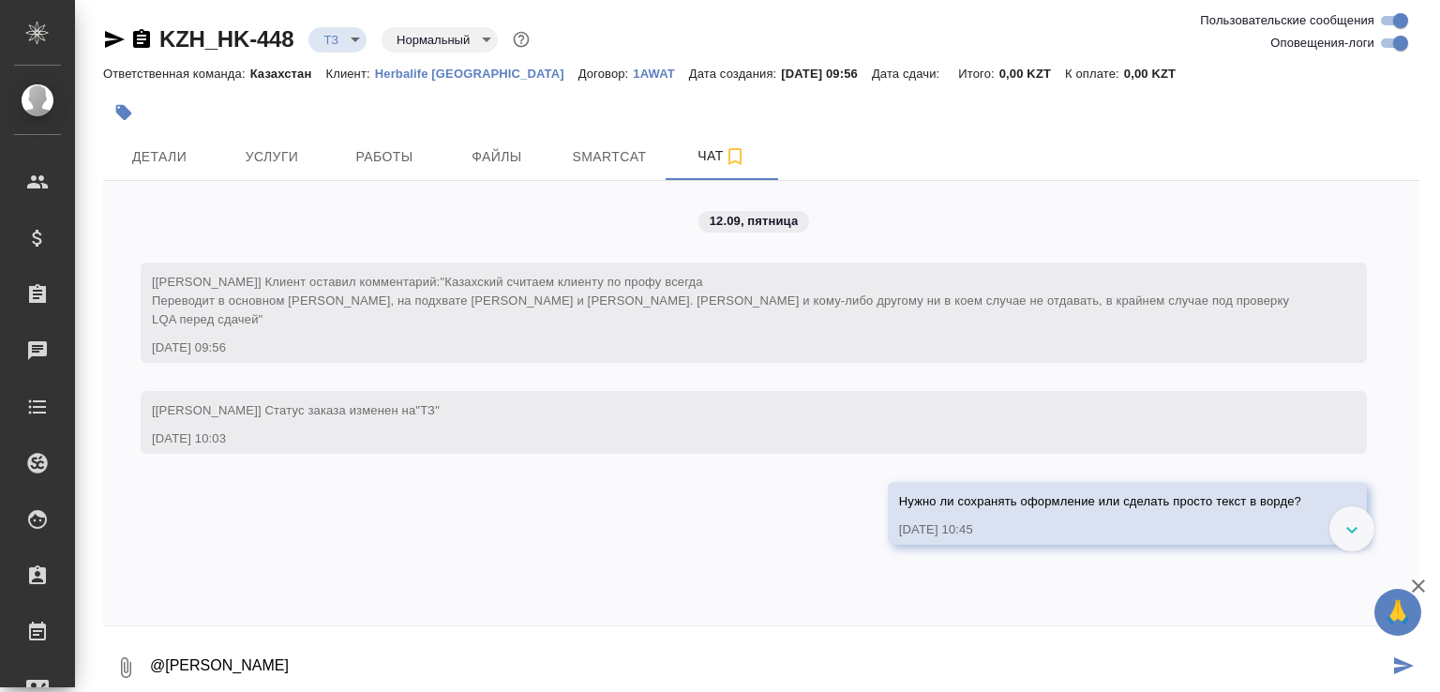
type textarea "@Кошербаева Назерке"
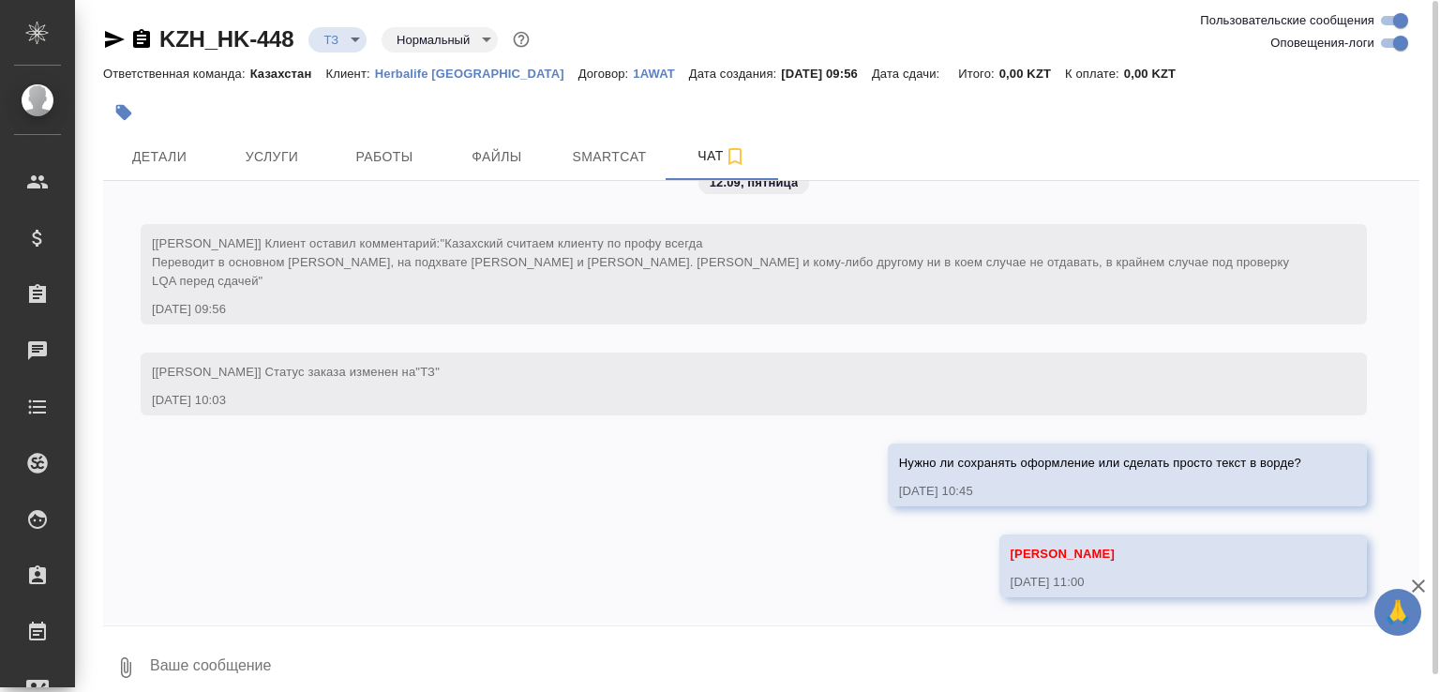
click at [355, 35] on body "🙏 .cls-1 fill:#fff; AWATERA Малофеева Екатерина e.malofeeva Клиенты Спецификаци…" at bounding box center [720, 346] width 1440 height 692
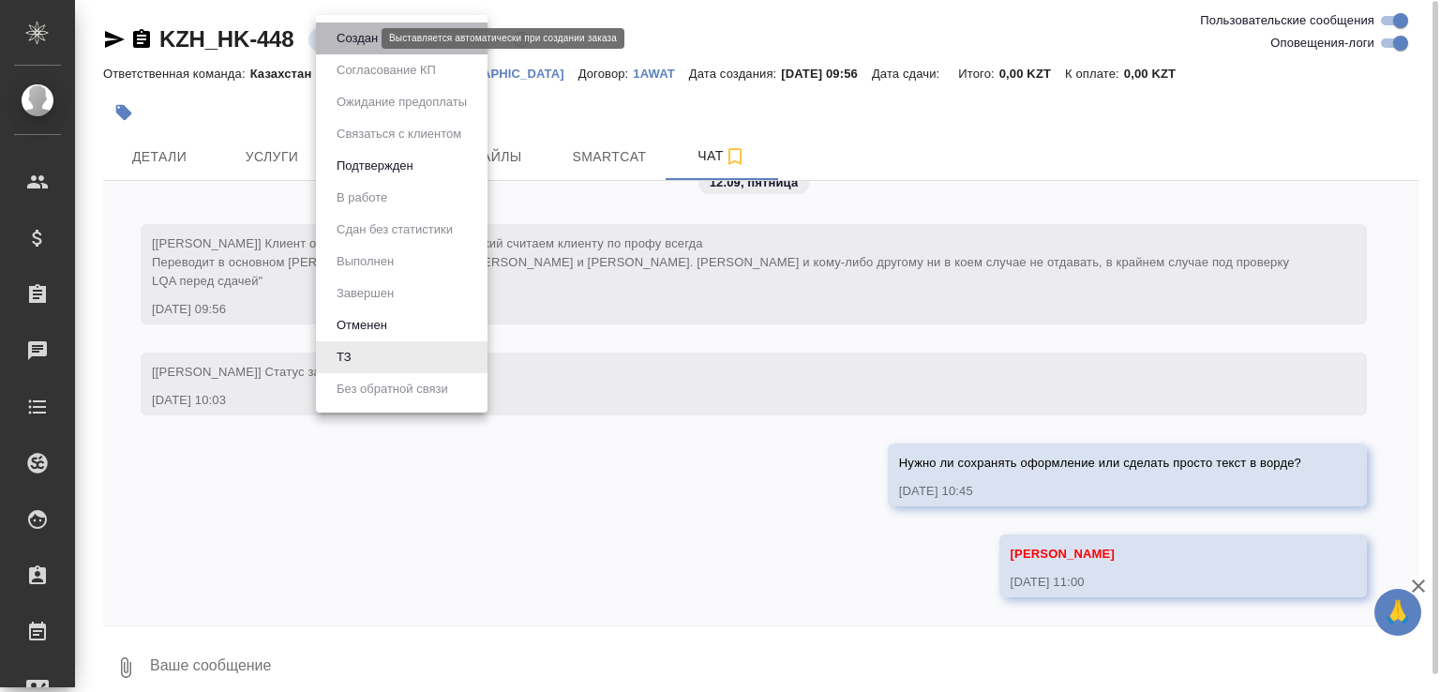
click at [355, 35] on button "Создан" at bounding box center [357, 38] width 53 height 21
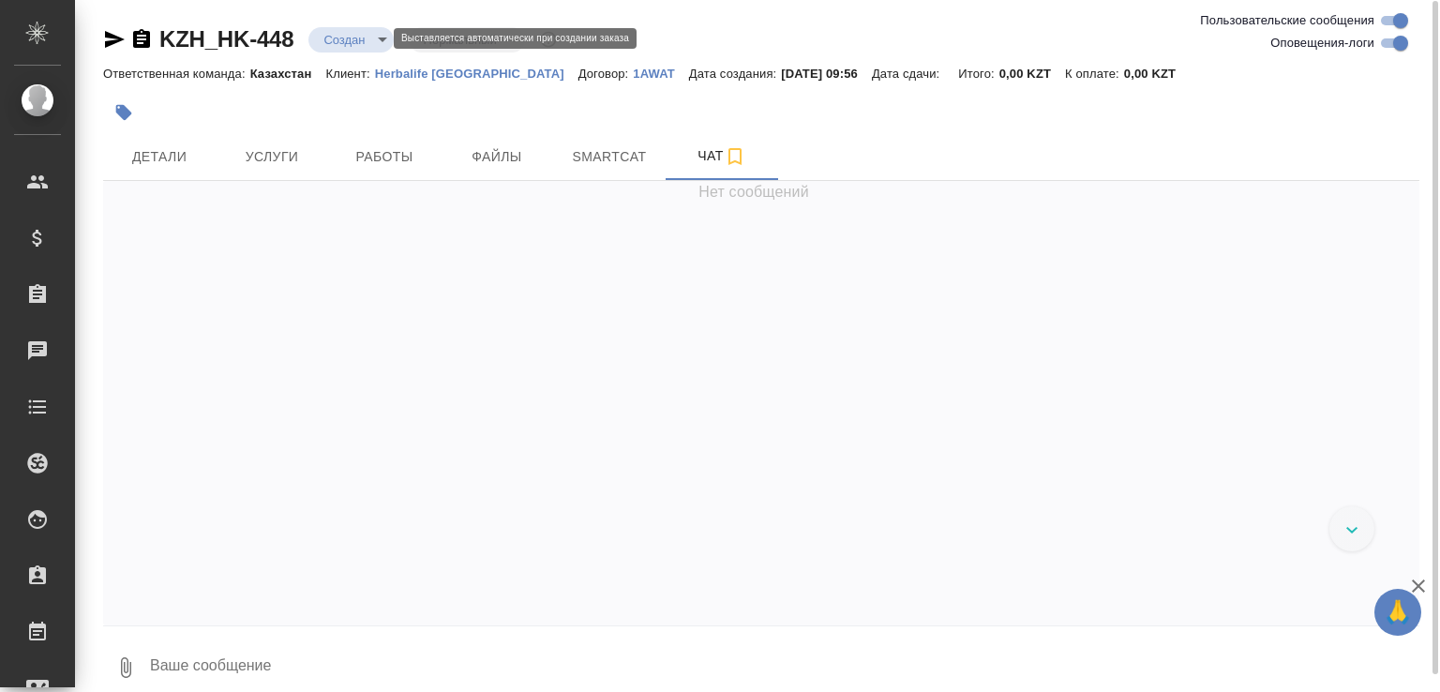
scroll to position [129, 0]
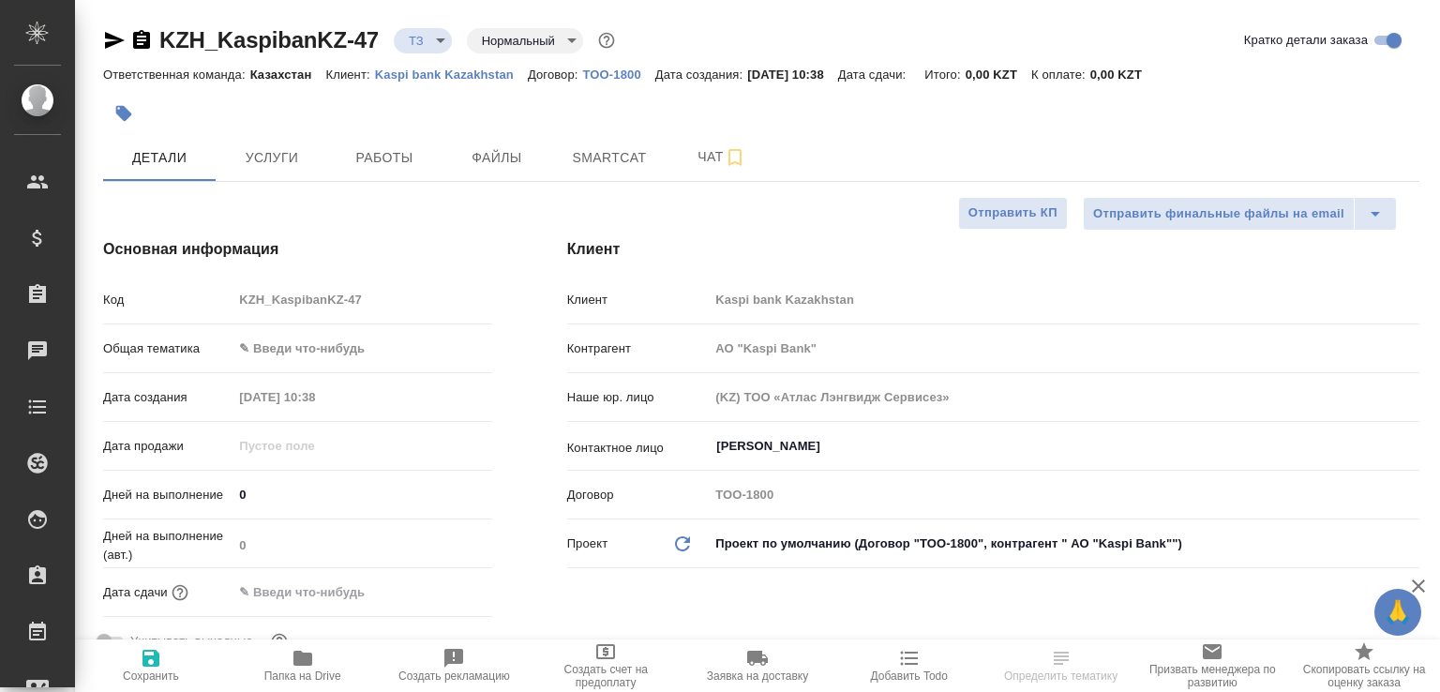
select select "RU"
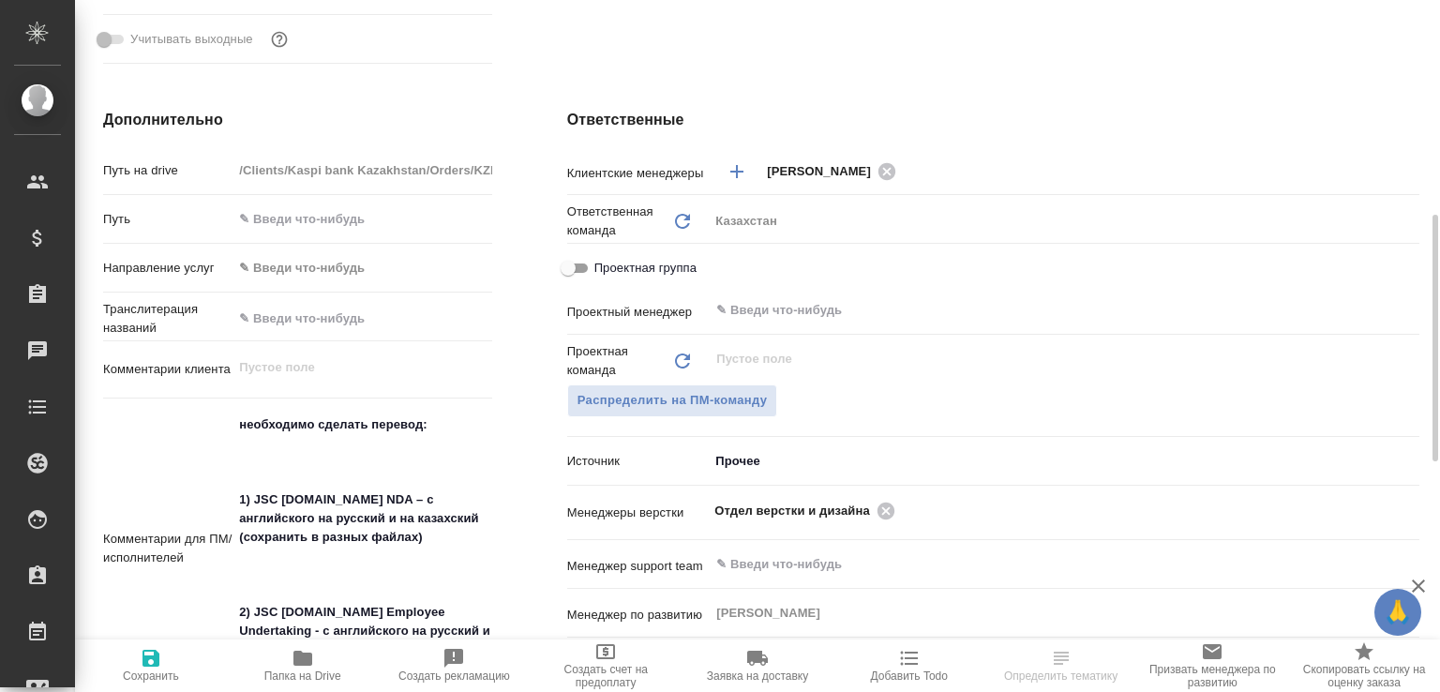
scroll to position [803, 0]
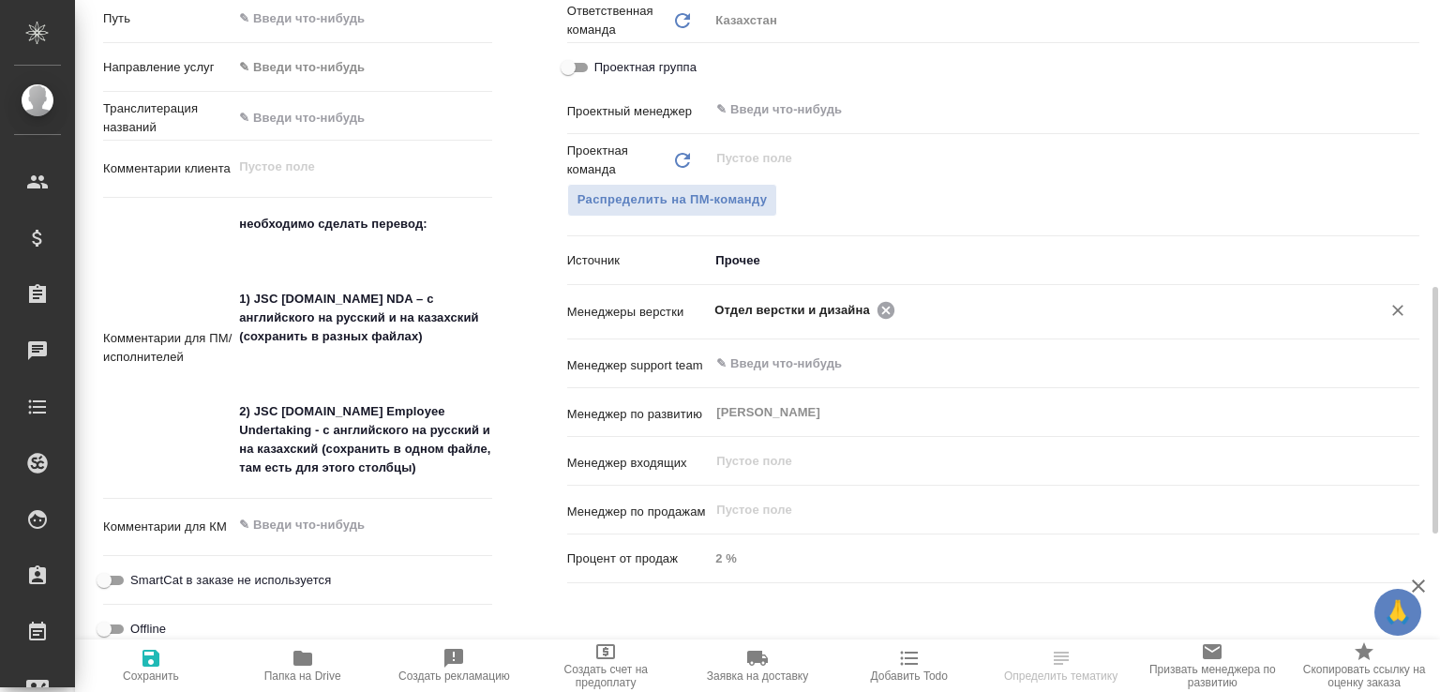
click at [878, 308] on icon at bounding box center [886, 310] width 21 height 21
type input "АО "Kaspi Bank""
click at [901, 308] on input "text" at bounding box center [1126, 309] width 450 height 23
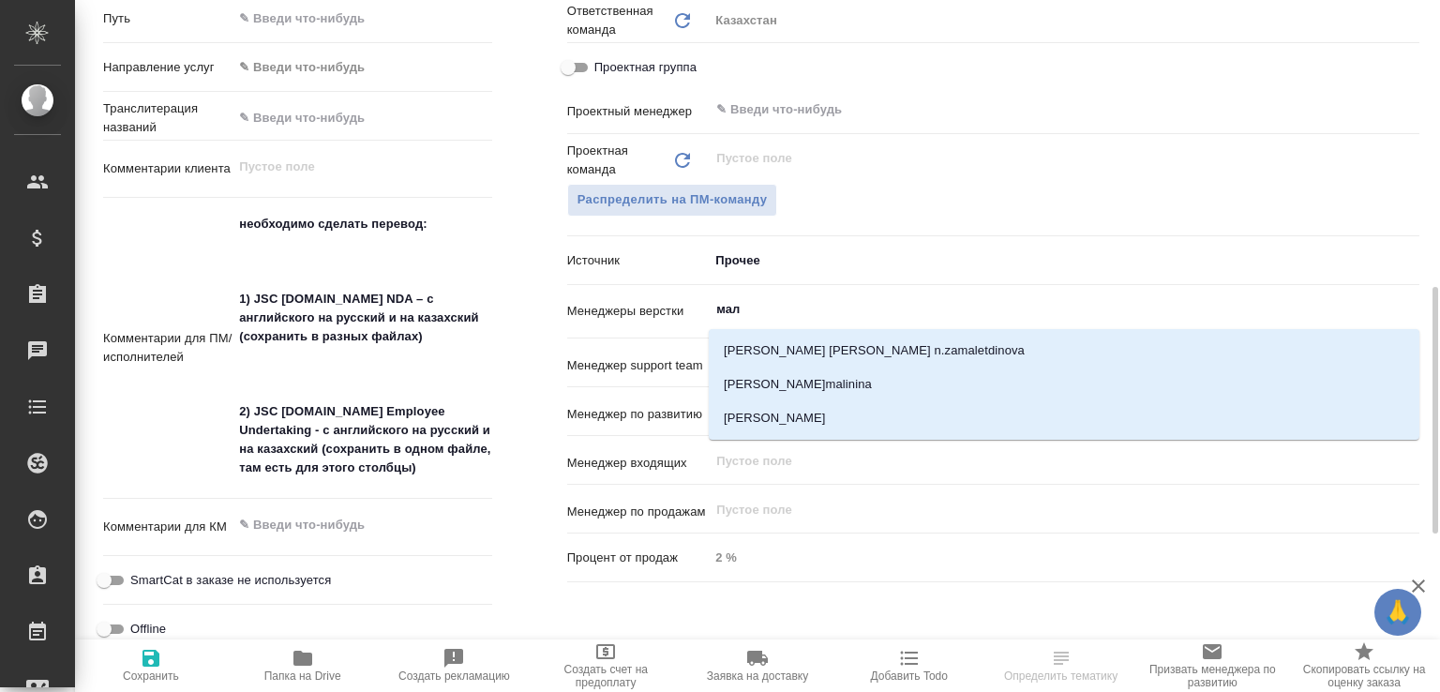
type input "мало"
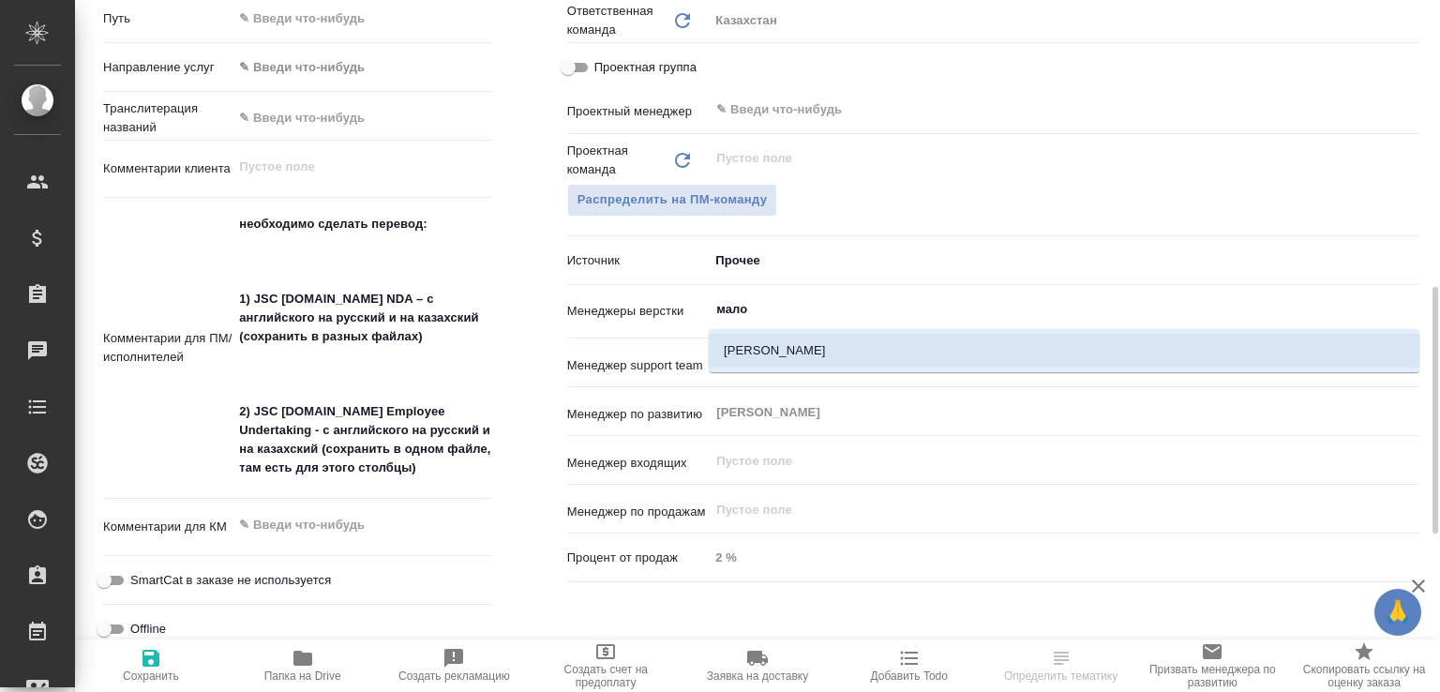
click at [810, 341] on li "[PERSON_NAME]" at bounding box center [1064, 351] width 711 height 34
type input "АО "Kaspi Bank""
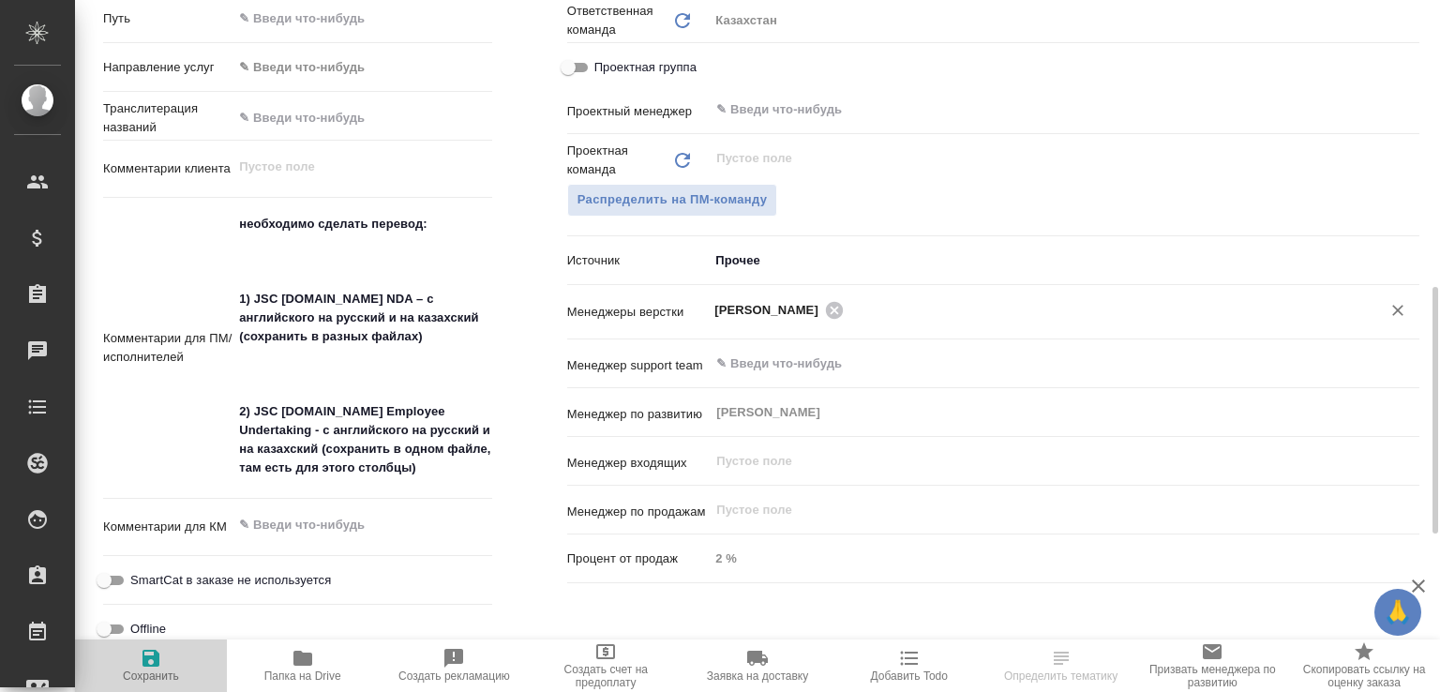
click at [174, 648] on span "Сохранить" at bounding box center [150, 665] width 129 height 36
type input "АО "Kaspi Bank""
select select "RU"
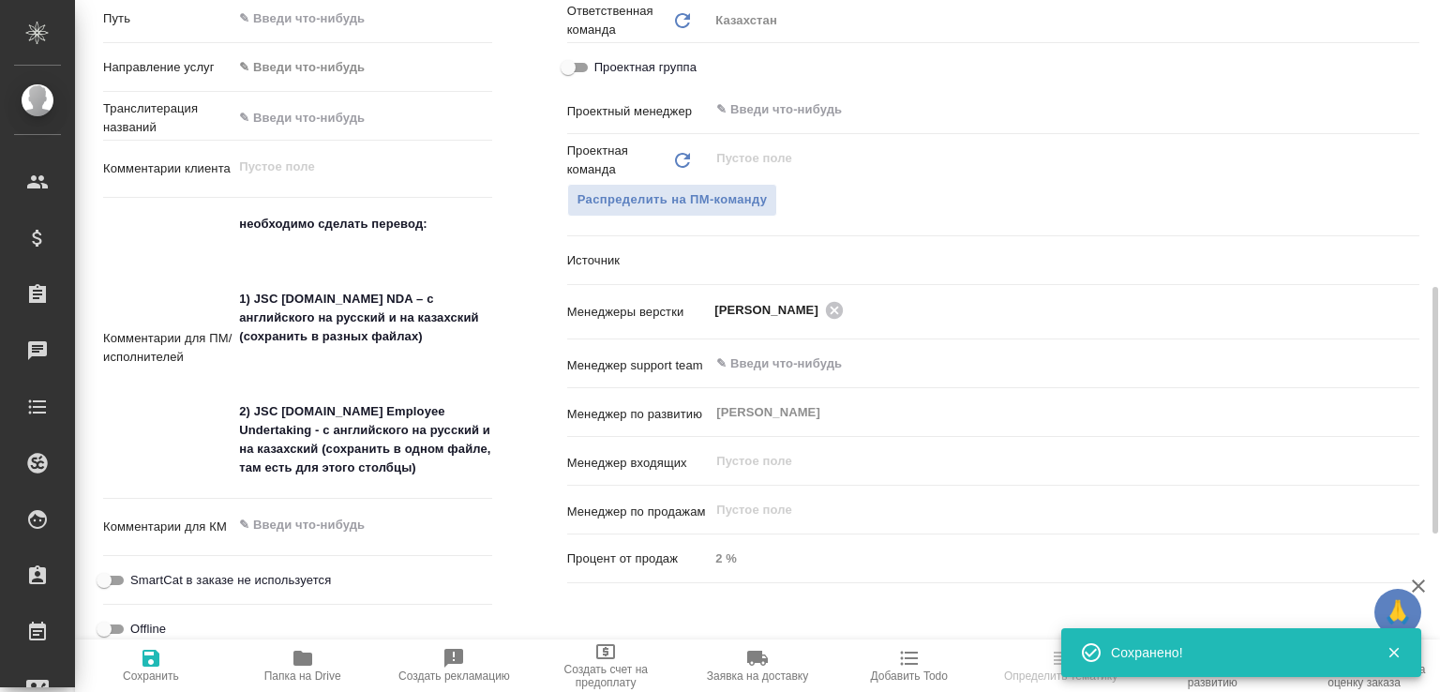
type textarea "x"
select select "RU"
type input "АО "Kaspi Bank""
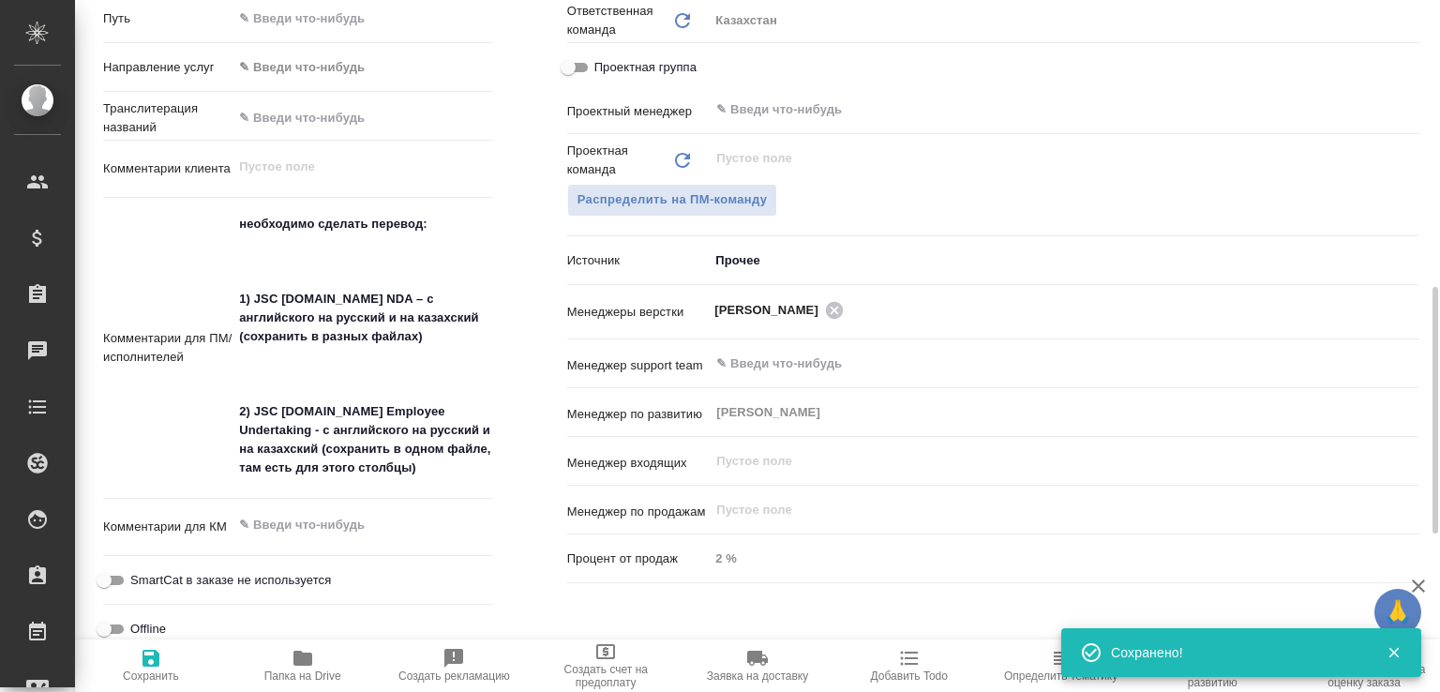
type textarea "x"
click at [356, 648] on span "Папка на Drive" at bounding box center [302, 665] width 129 height 36
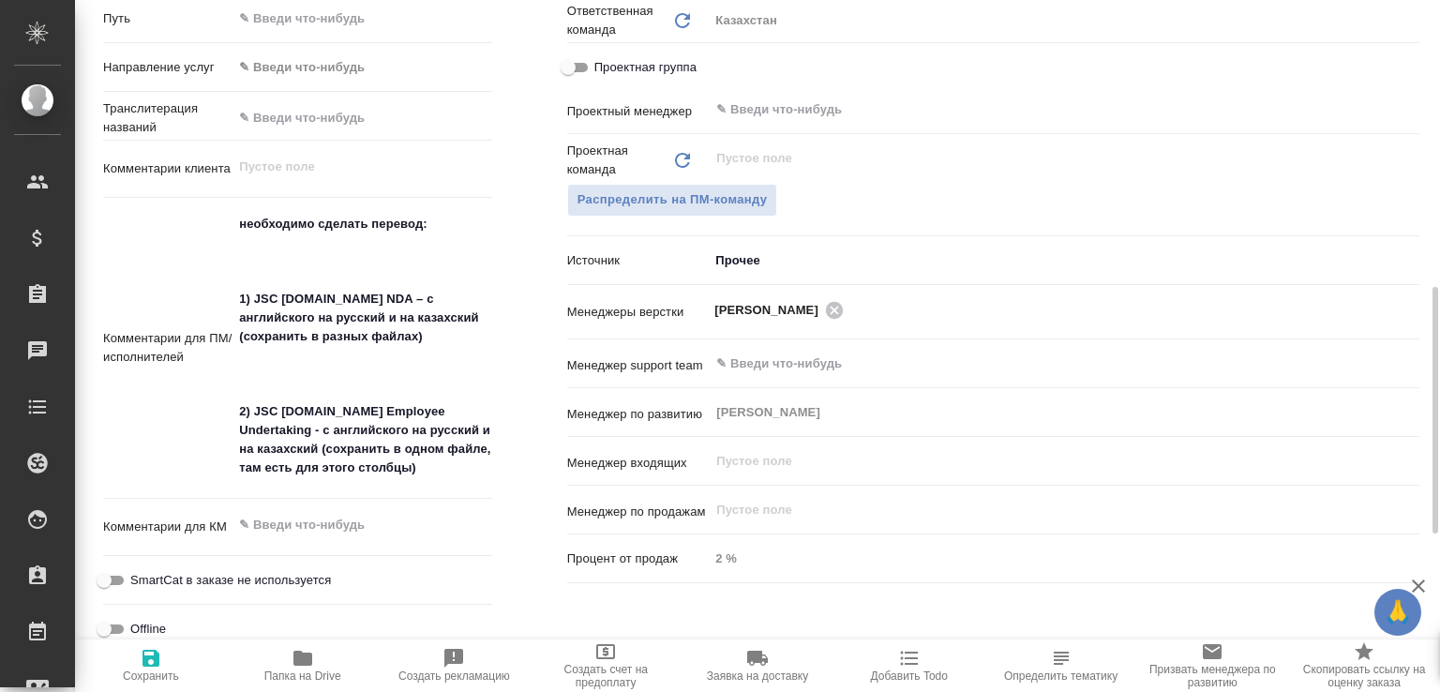
type input "АО "Kaspi Bank""
type textarea "x"
type input "АО "Kaspi Bank""
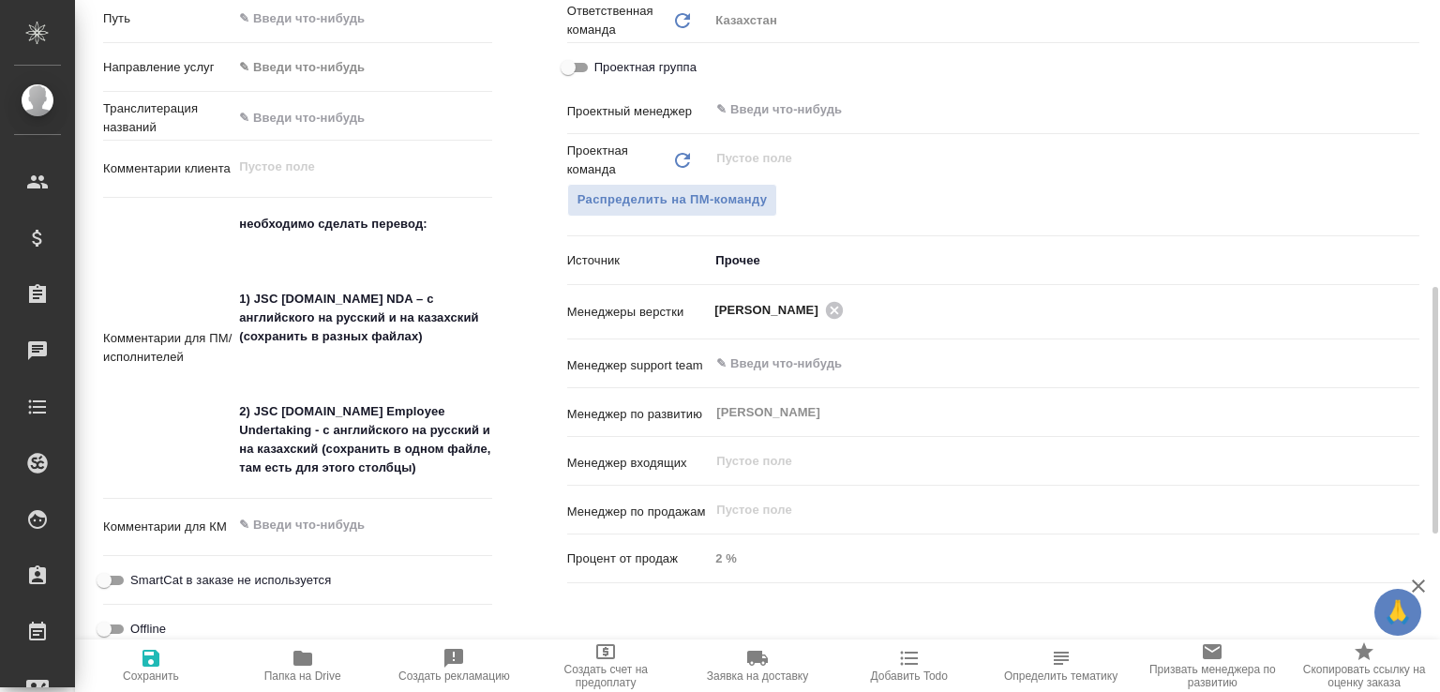
type textarea "x"
type input "АО "Kaspi Bank""
type textarea "x"
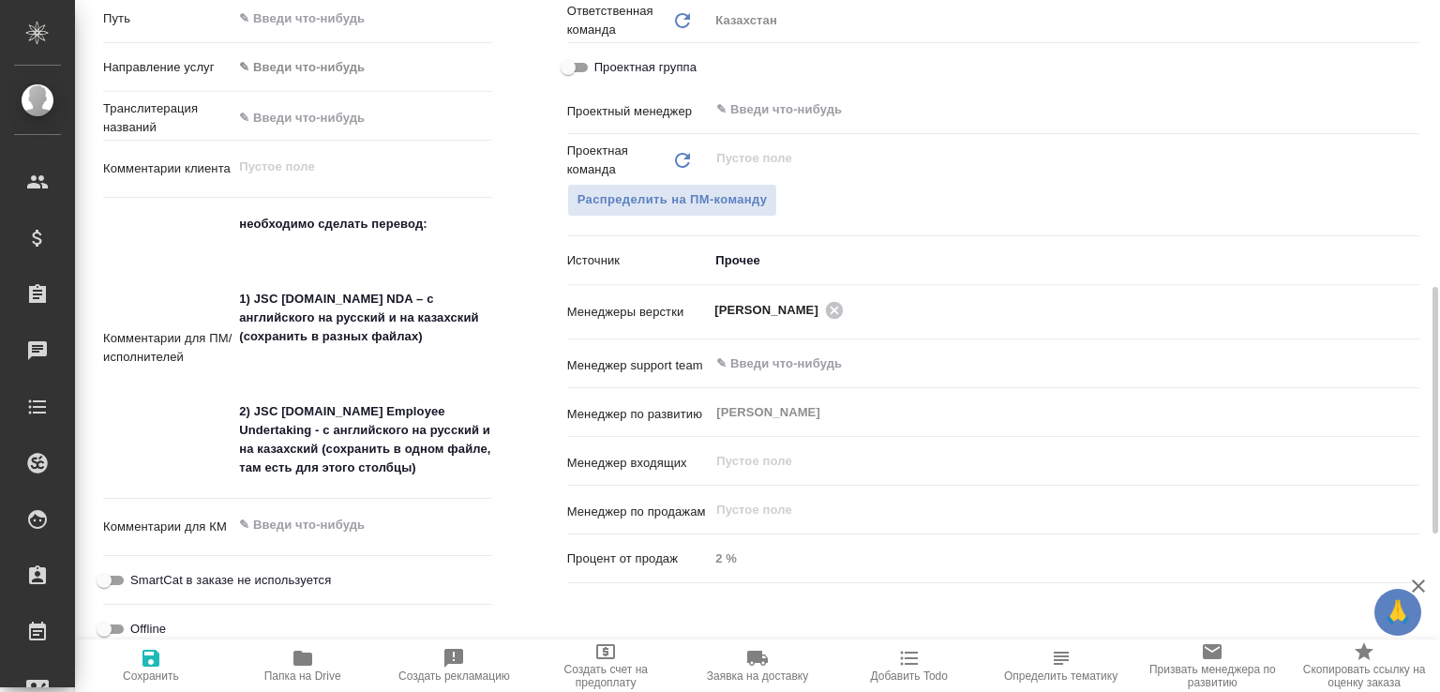
type textarea "x"
type input "АО "Kaspi Bank""
type textarea "x"
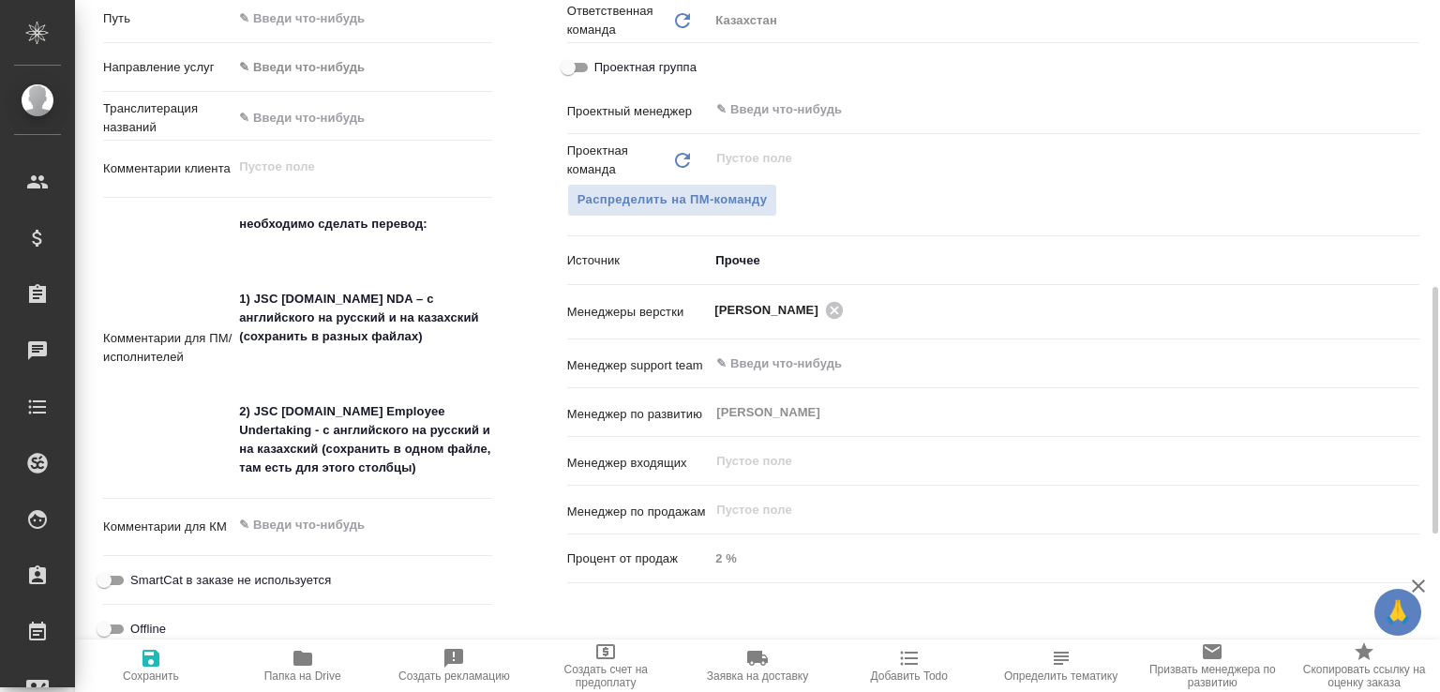
type textarea "x"
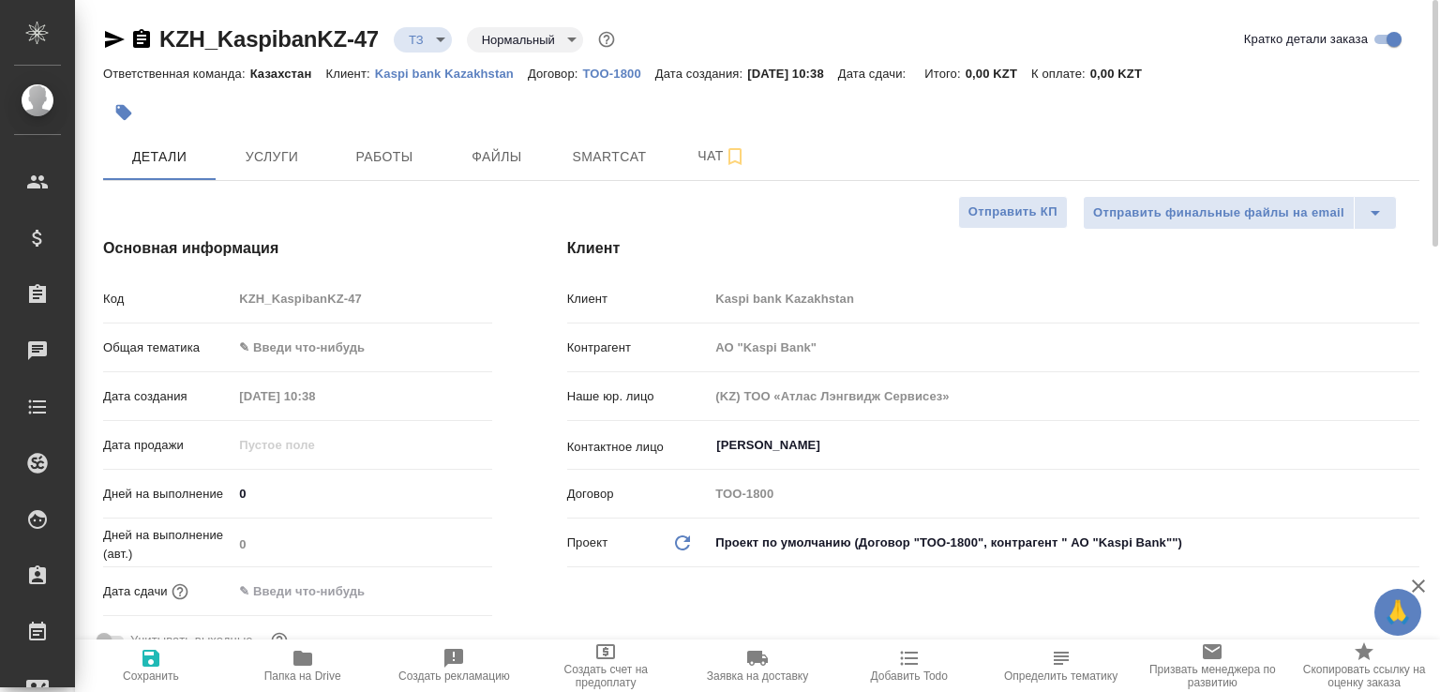
scroll to position [0, 0]
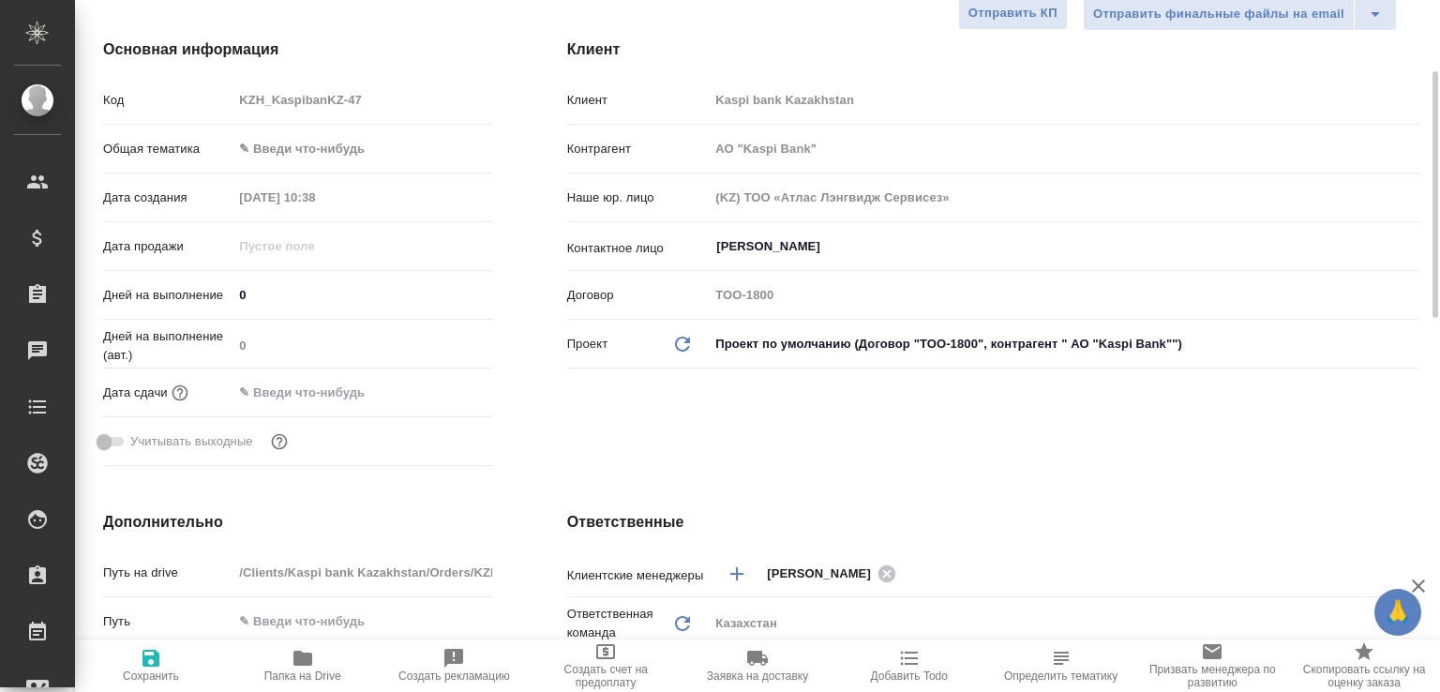
click at [146, 40] on h4 "Основная информация" at bounding box center [297, 49] width 389 height 23
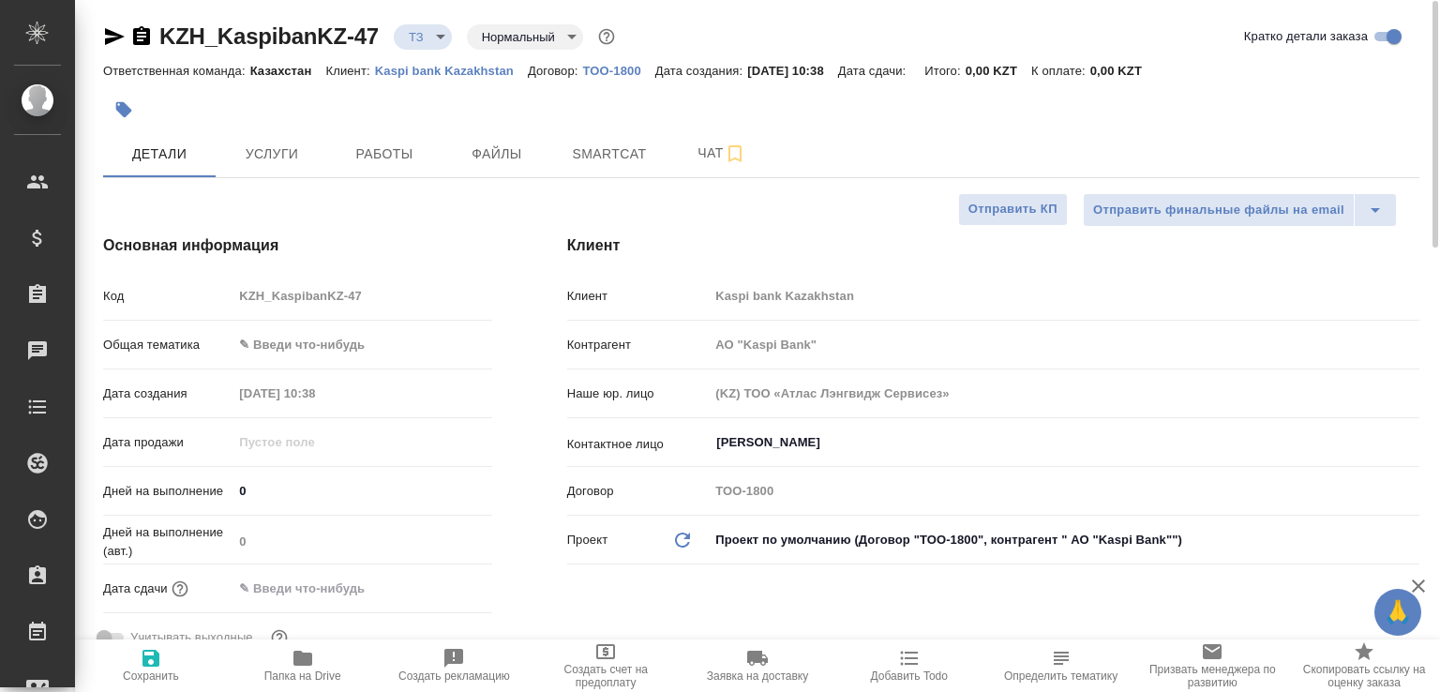
click at [143, 39] on icon "button" at bounding box center [141, 36] width 23 height 23
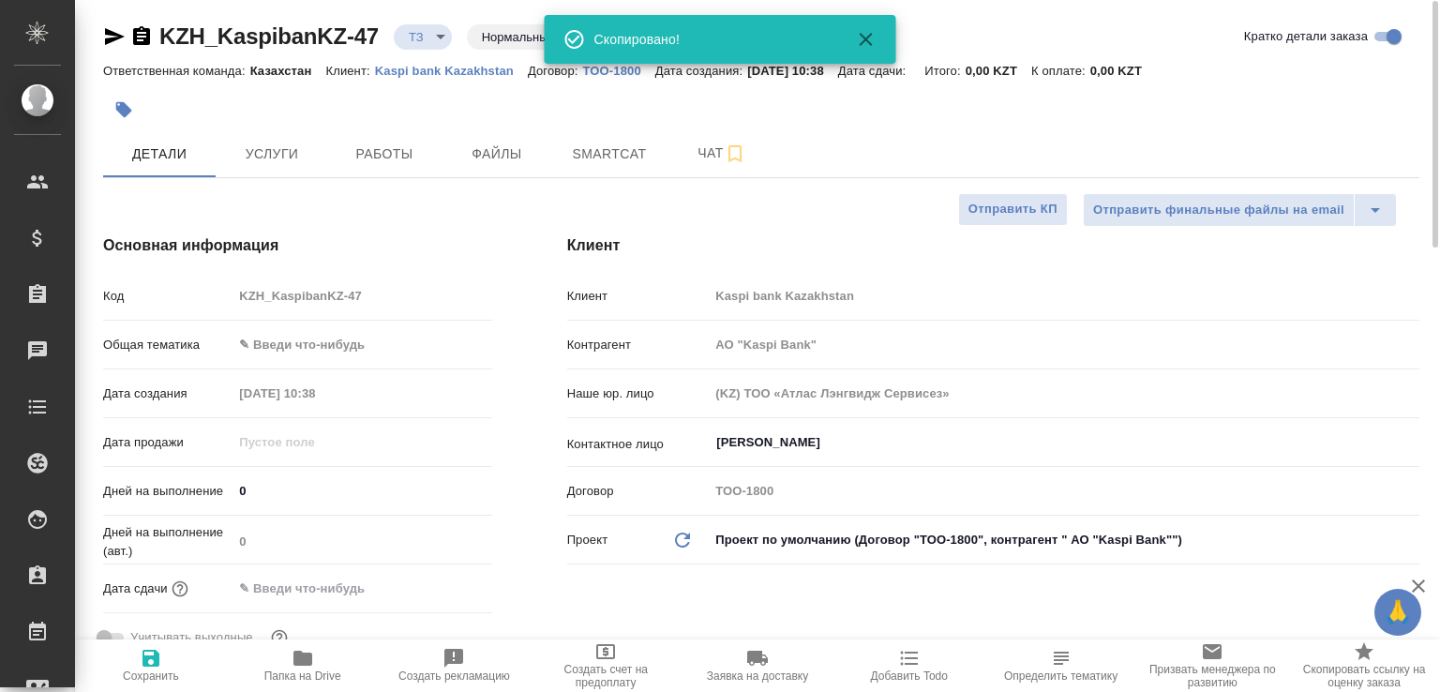
click at [458, 35] on div "KZH_KaspibanKZ-47 ТЗ tz Нормальный normal" at bounding box center [361, 37] width 516 height 30
click at [447, 29] on body "🙏 .cls-1 fill:#fff; AWATERA Малофеева Екатерина e.malofeeva Клиенты Спецификаци…" at bounding box center [720, 346] width 1440 height 692
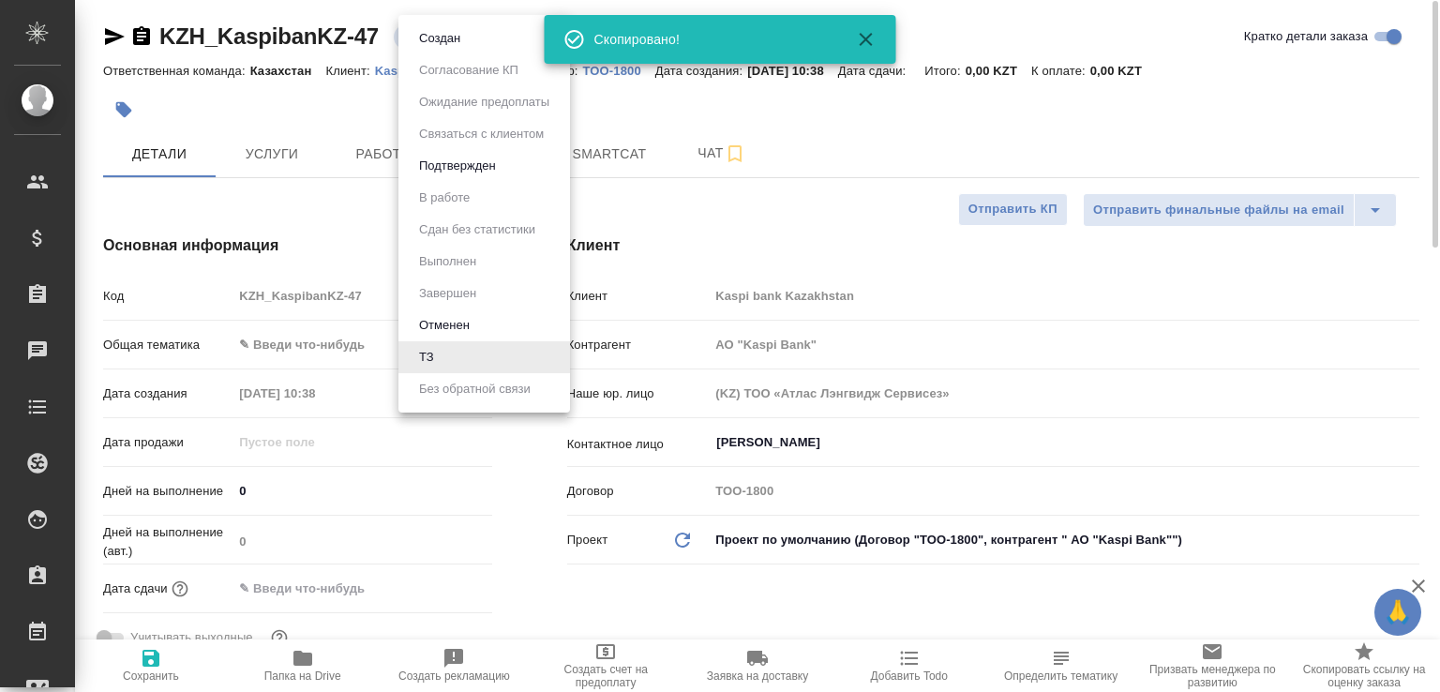
click at [447, 29] on button "Создан" at bounding box center [440, 38] width 53 height 21
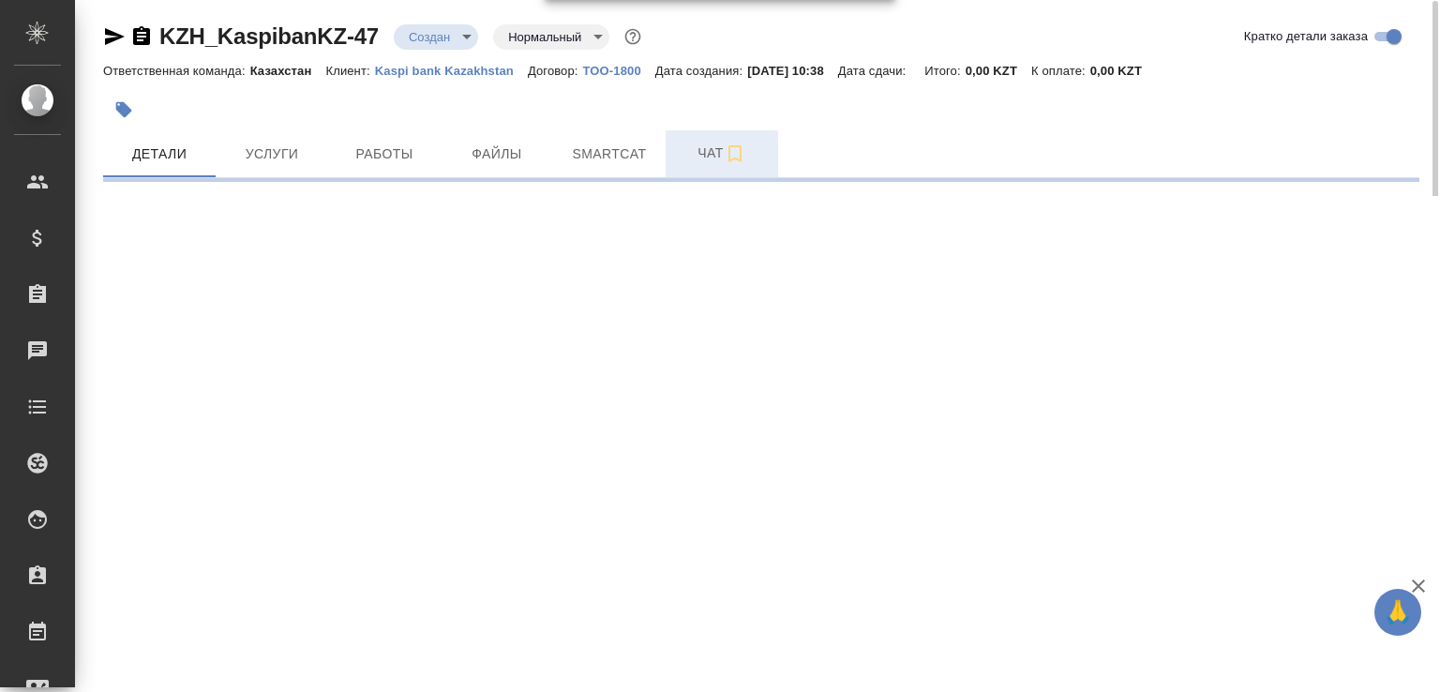
select select "RU"
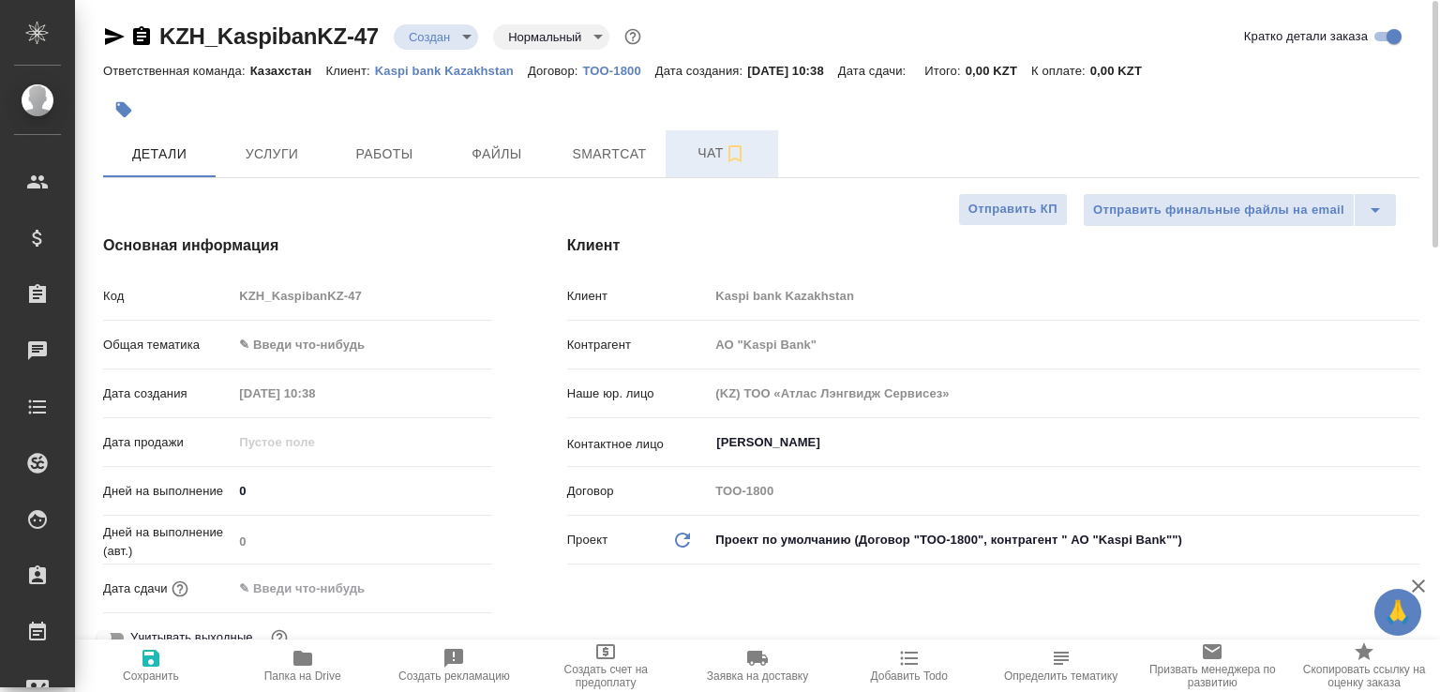
type textarea "x"
click at [709, 145] on span "Чат" at bounding box center [722, 153] width 90 height 23
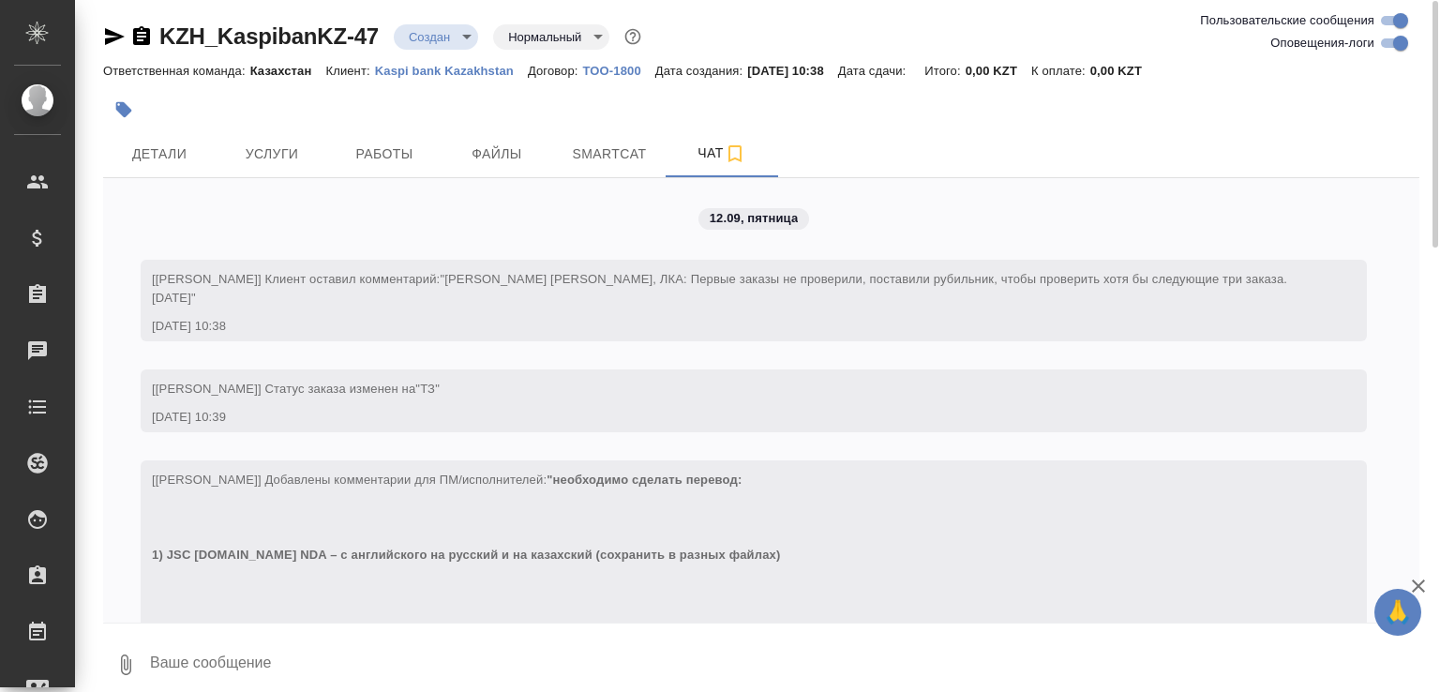
scroll to position [170, 0]
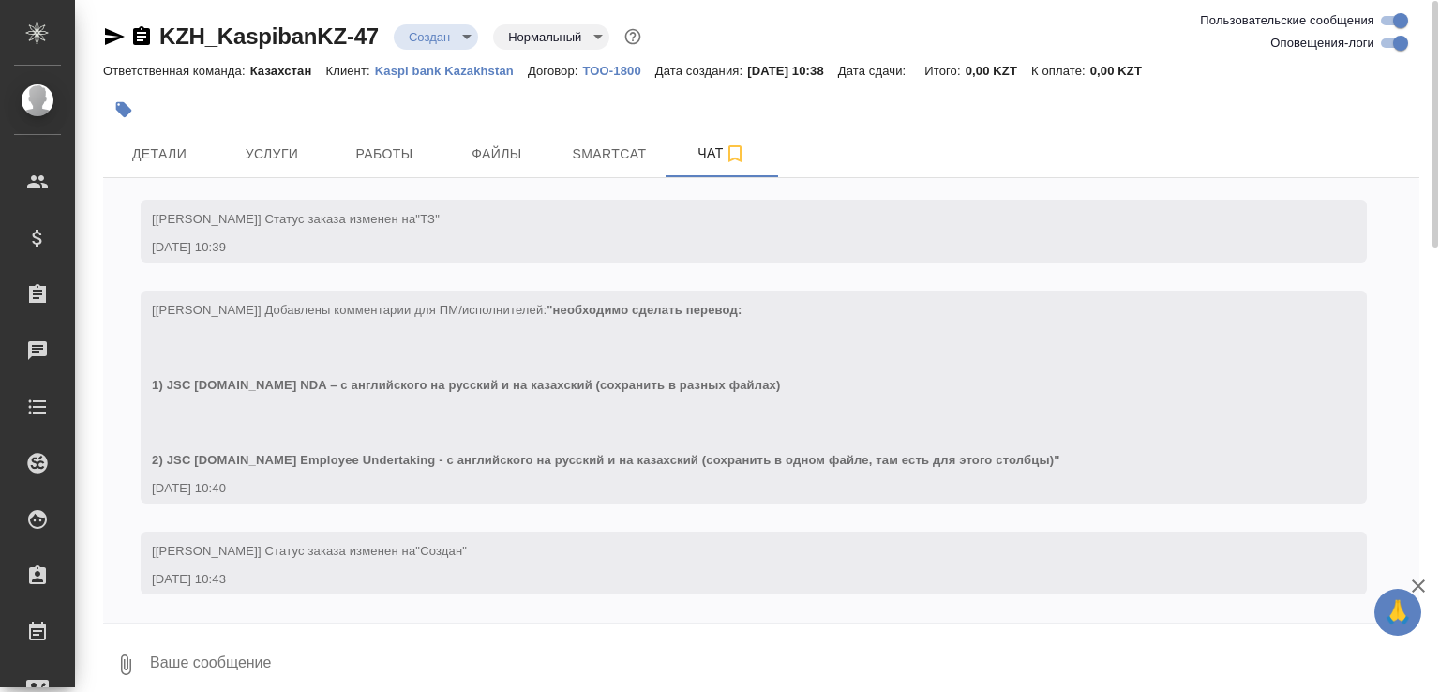
click at [125, 651] on button "0" at bounding box center [125, 665] width 45 height 64
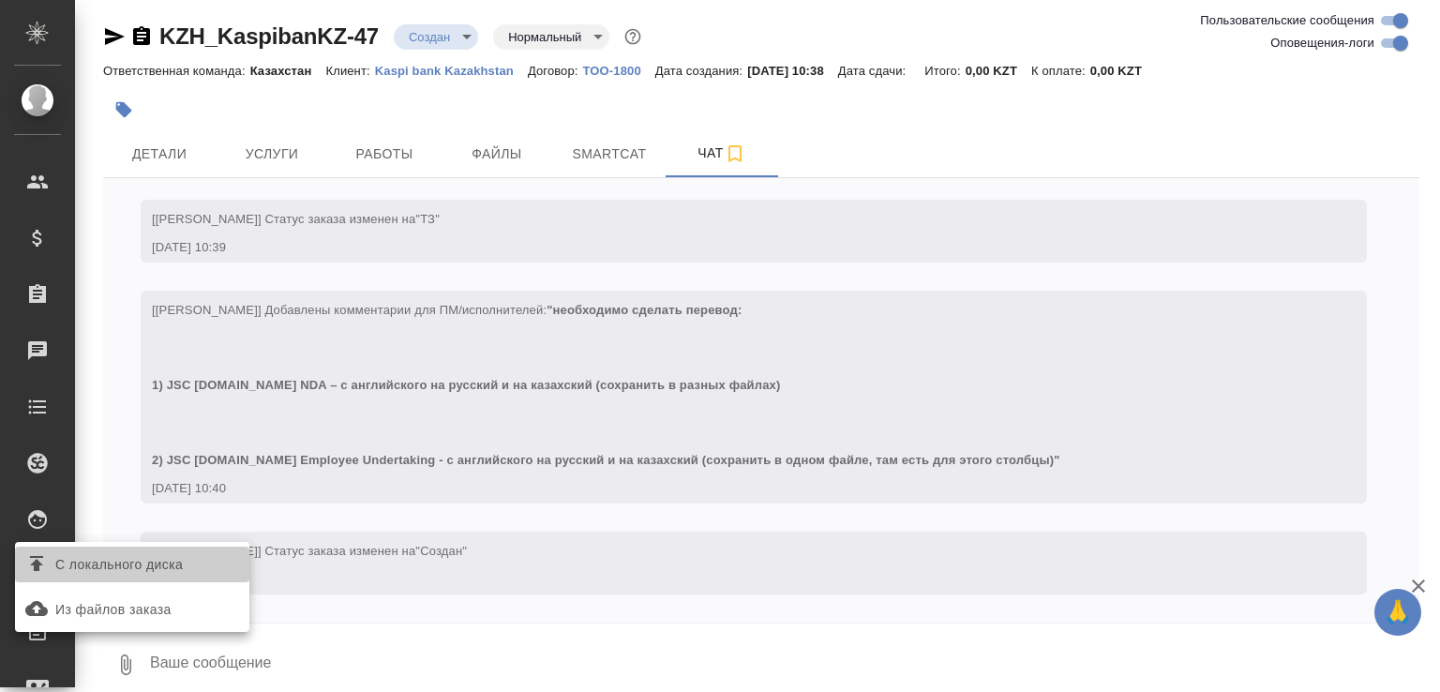
click at [161, 559] on span "С локального диска" at bounding box center [119, 564] width 128 height 23
click at [0, 0] on input "С локального диска" at bounding box center [0, 0] width 0 height 0
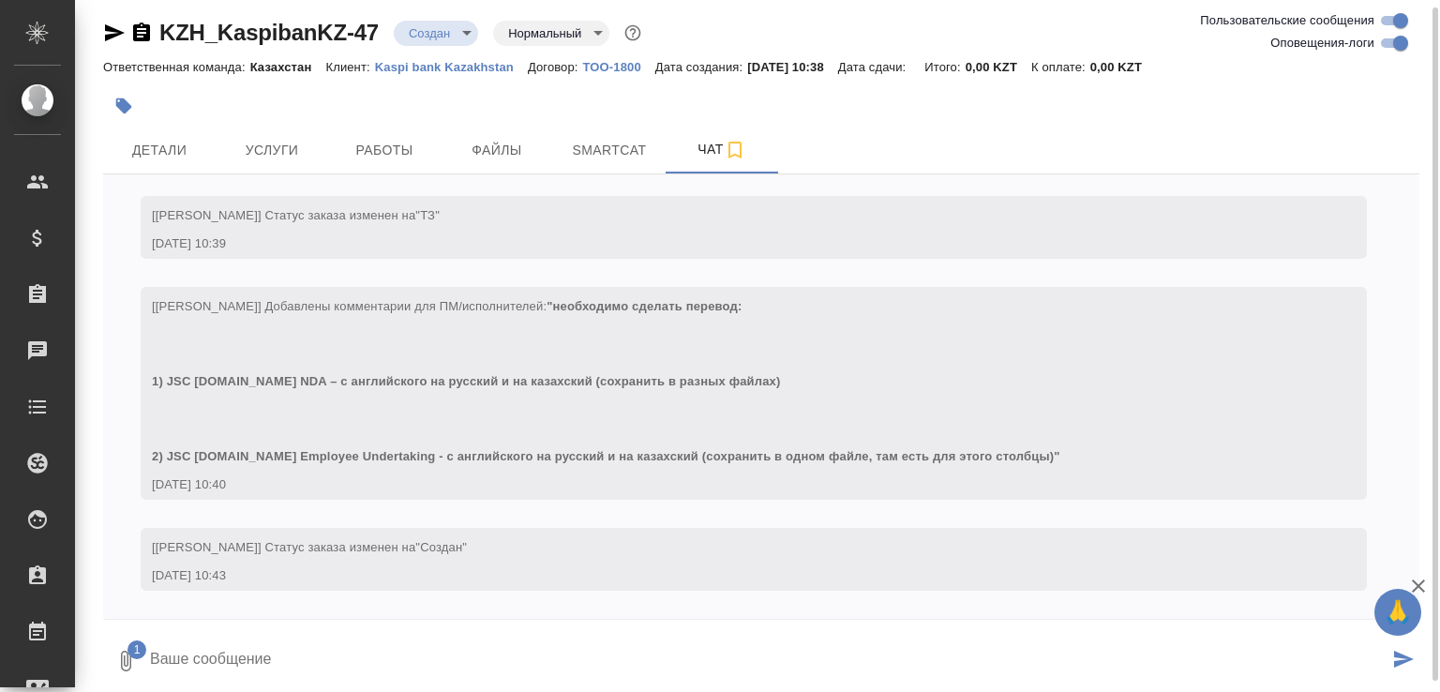
click at [1406, 669] on button "submit" at bounding box center [1404, 661] width 31 height 64
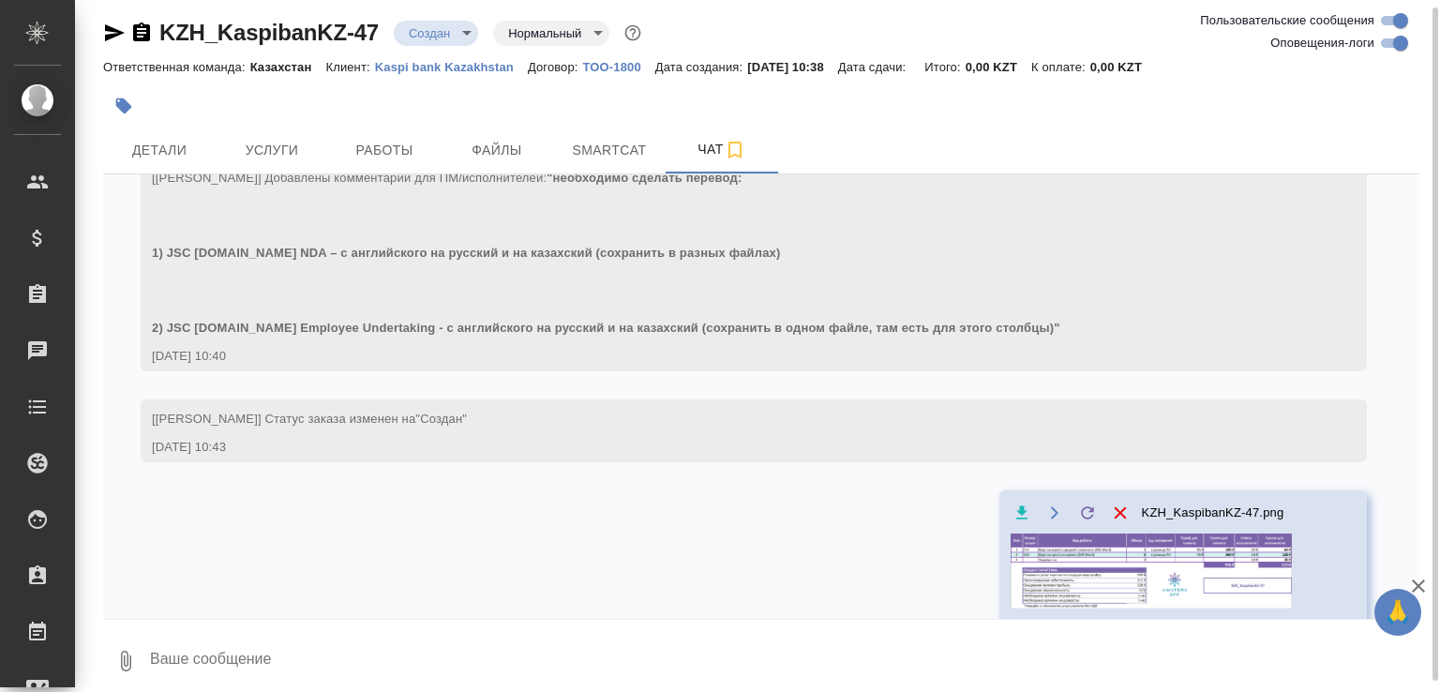
click at [1419, 586] on icon "button" at bounding box center [1418, 586] width 13 height 13
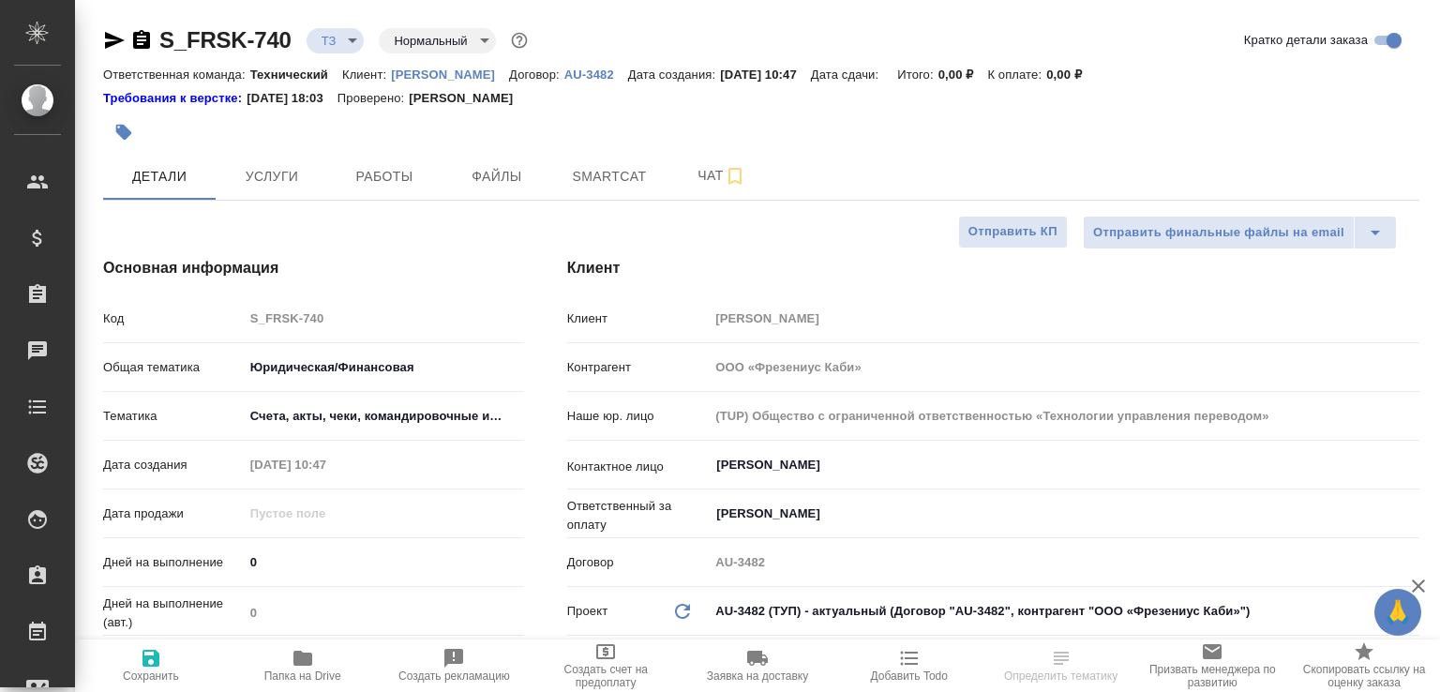
select select "RU"
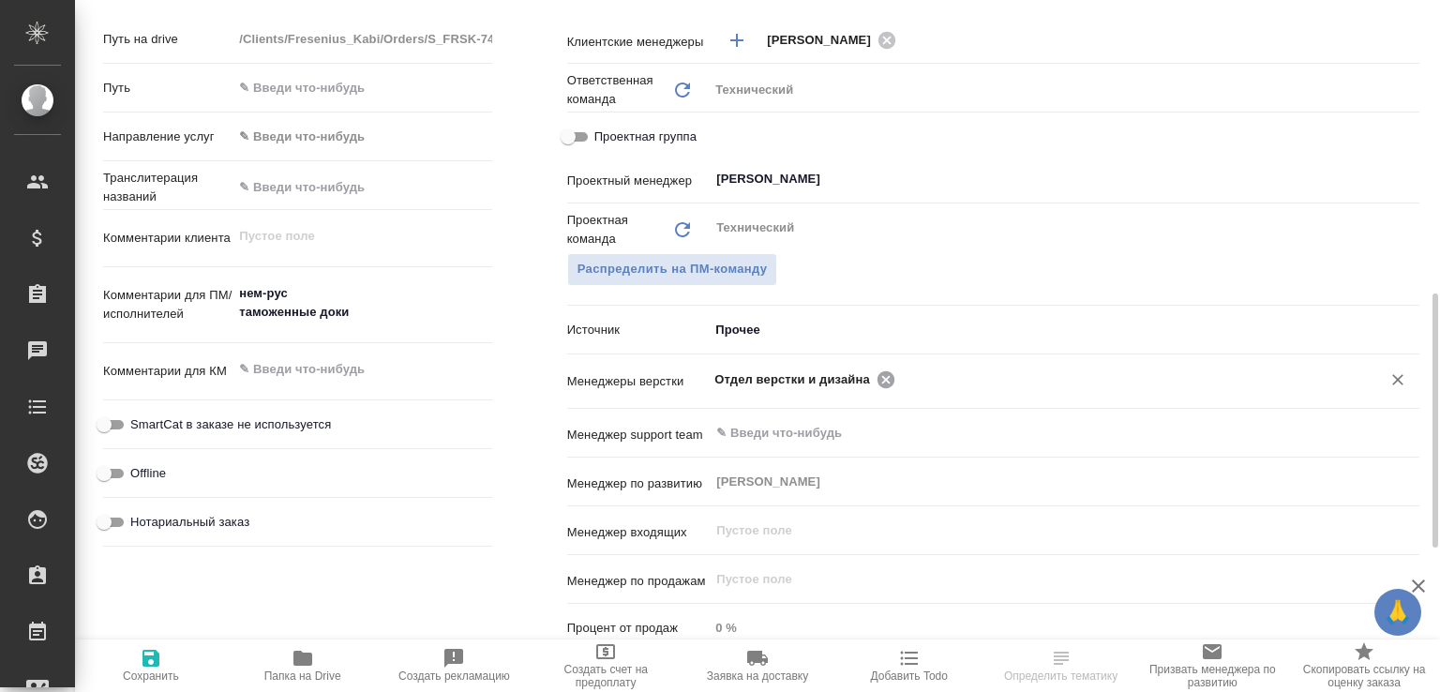
click at [878, 377] on icon at bounding box center [886, 378] width 17 height 17
click at [870, 377] on input "text" at bounding box center [1033, 379] width 637 height 23
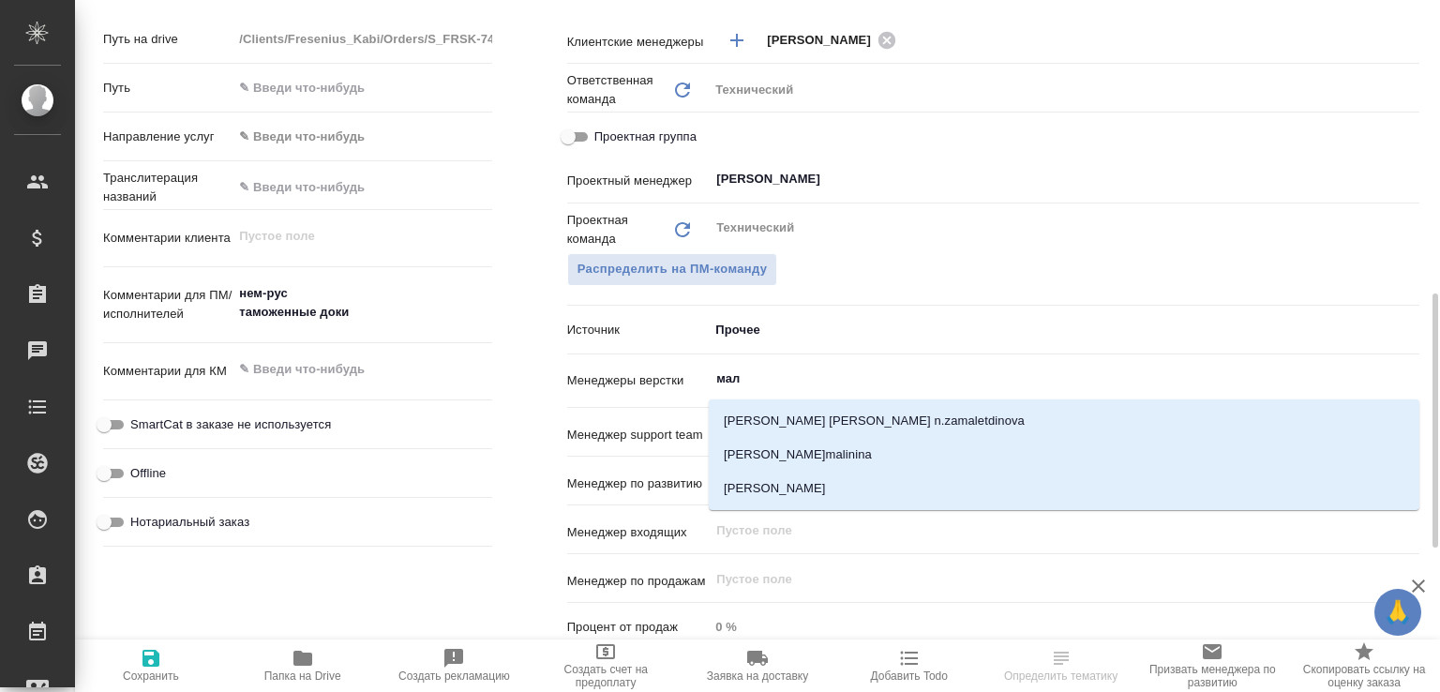
type input "мало"
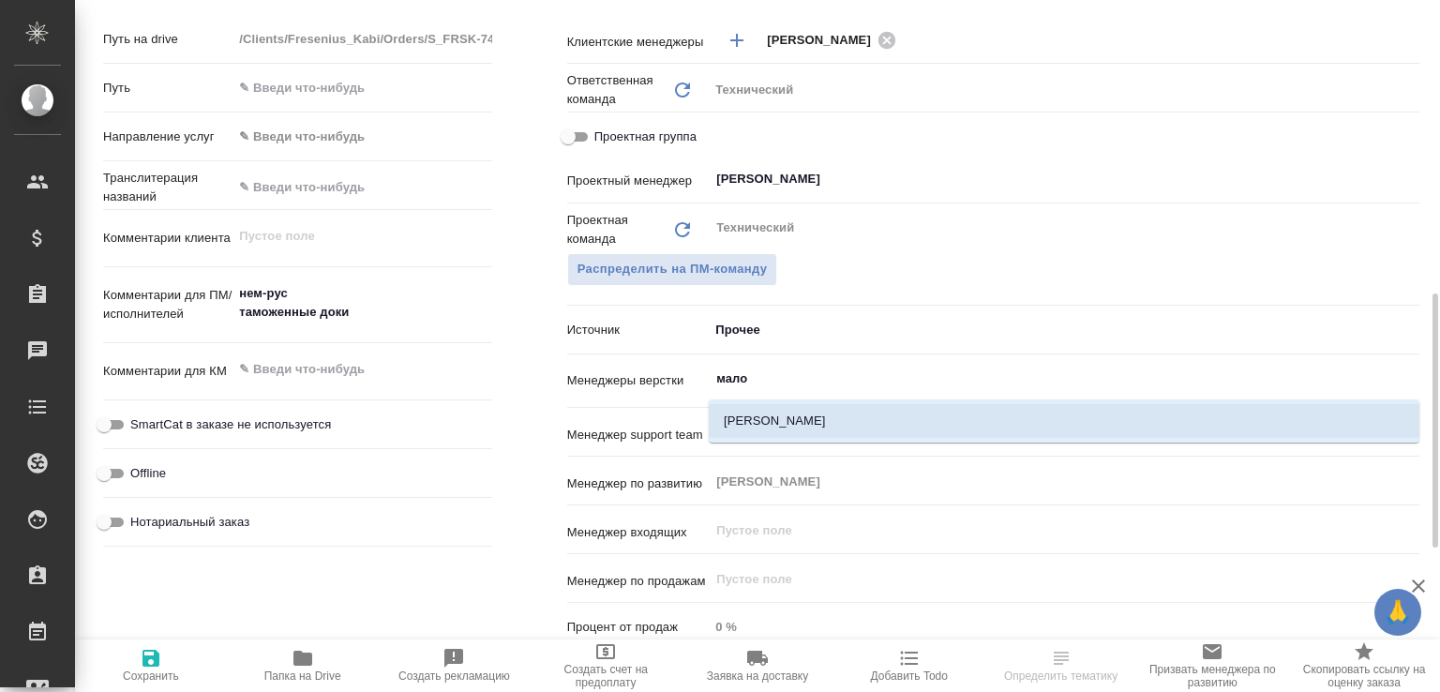
click at [848, 411] on li "[PERSON_NAME]" at bounding box center [1064, 421] width 711 height 34
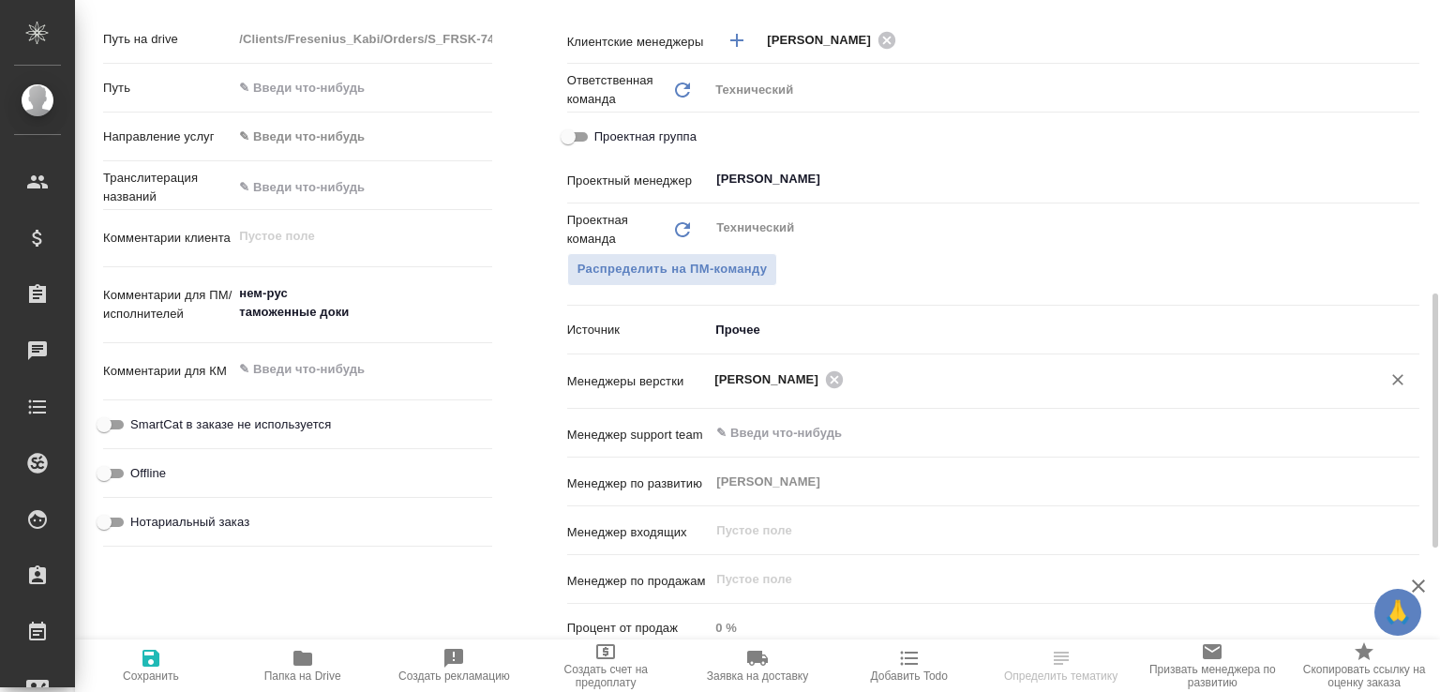
click at [148, 657] on icon "button" at bounding box center [151, 658] width 17 height 17
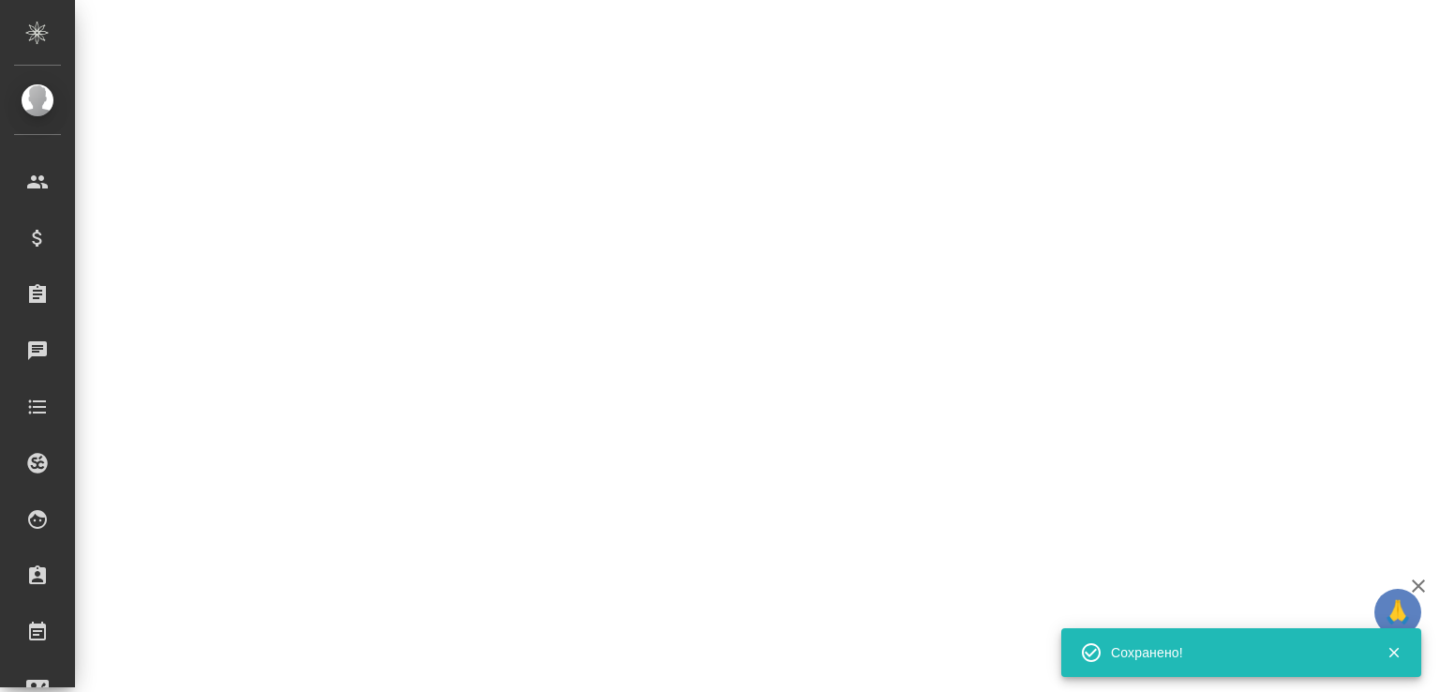
select select "RU"
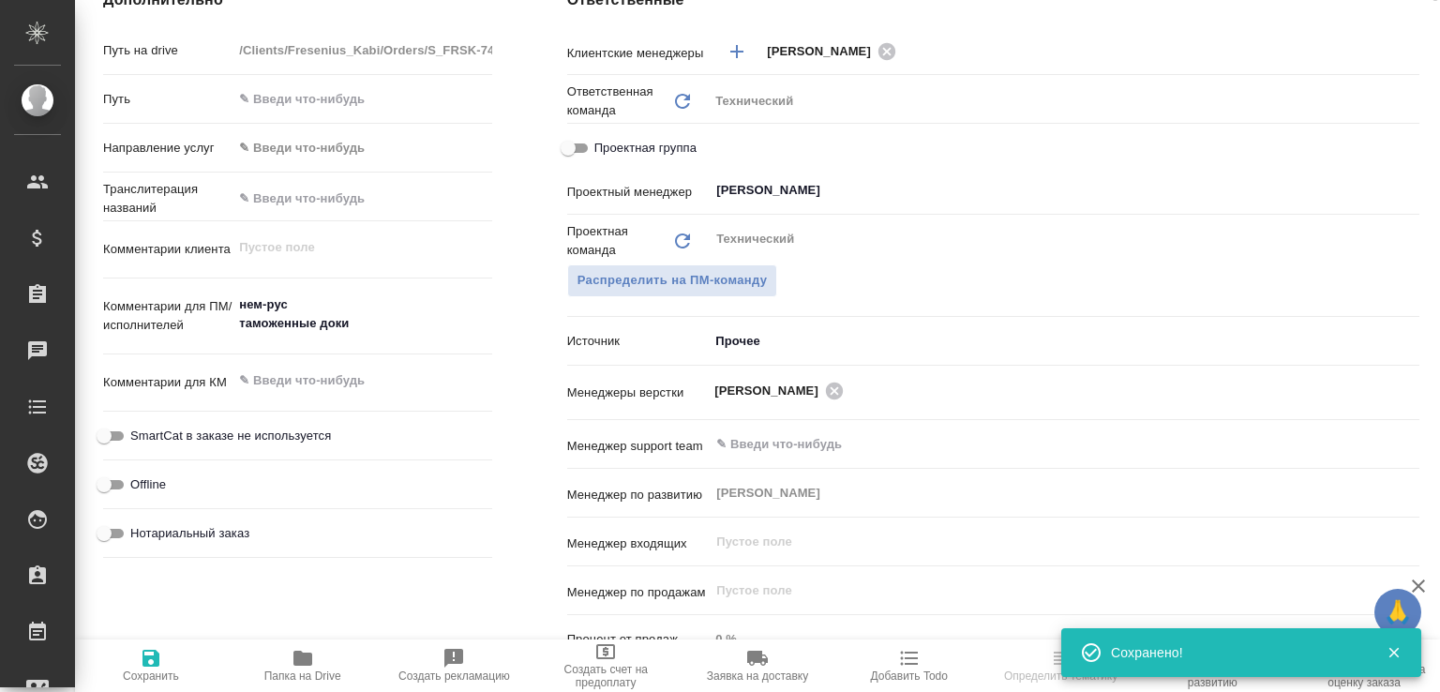
scroll to position [16, 0]
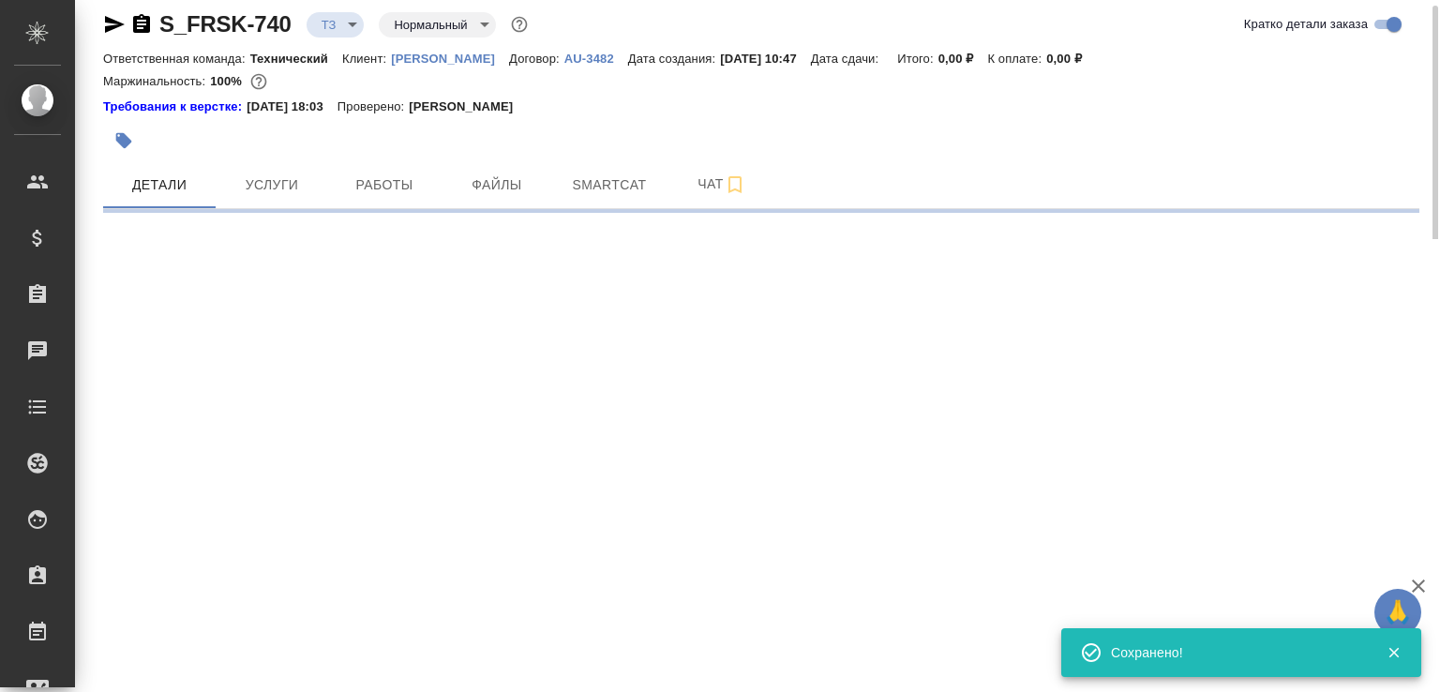
click at [142, 31] on icon "button" at bounding box center [141, 23] width 17 height 19
select select "RU"
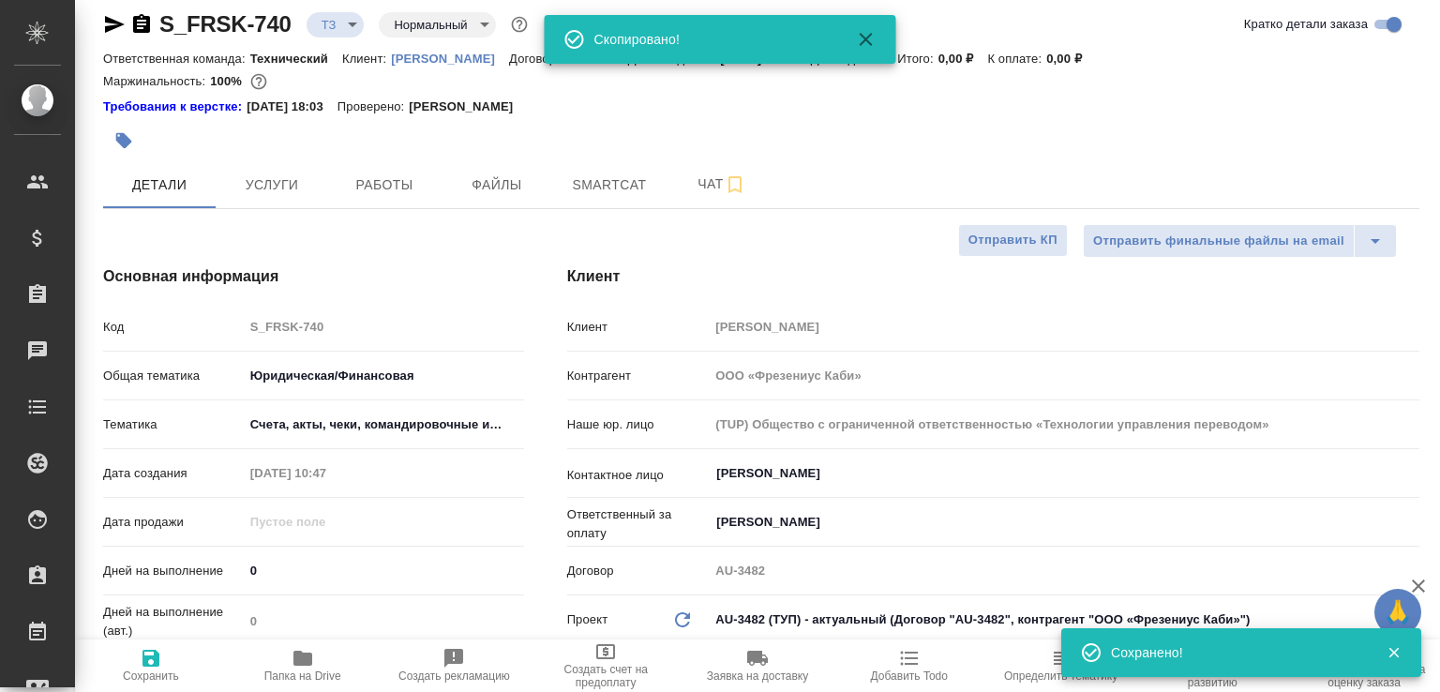
click at [331, 650] on span "Папка на Drive" at bounding box center [302, 665] width 129 height 36
type textarea "x"
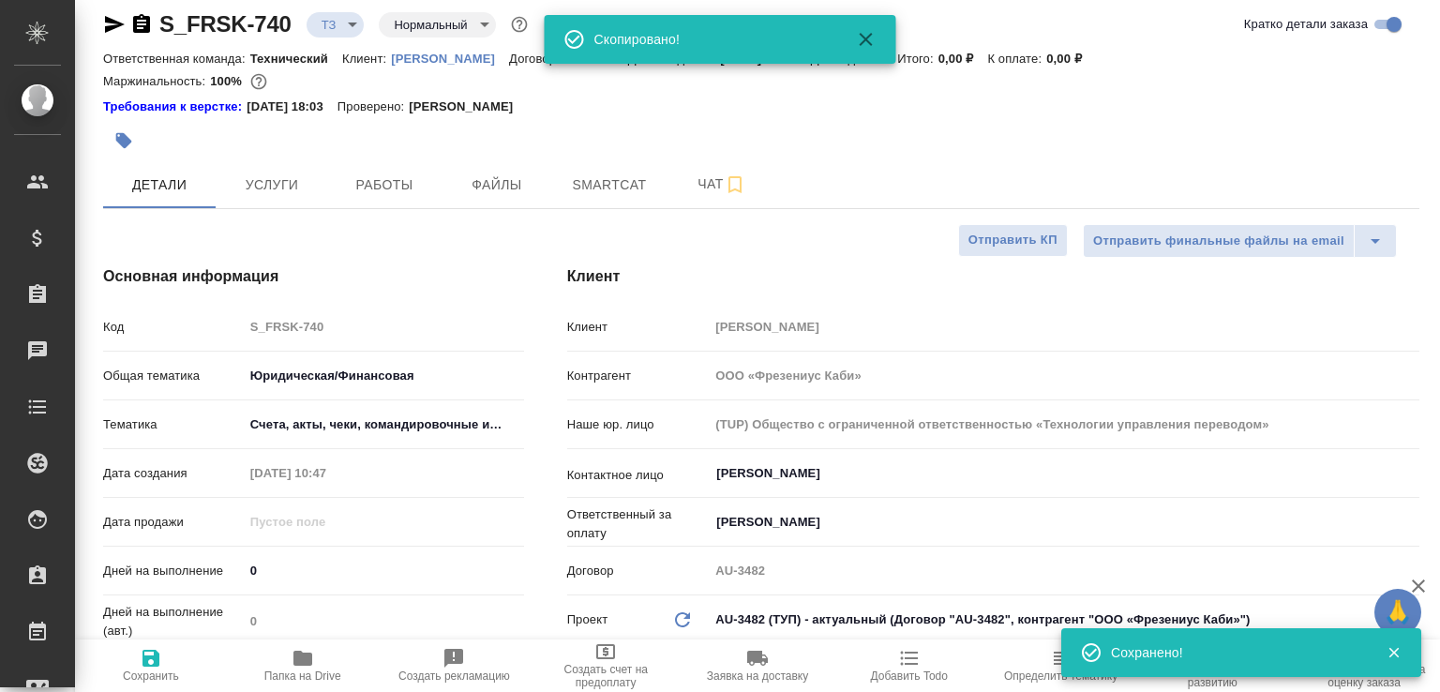
type textarea "x"
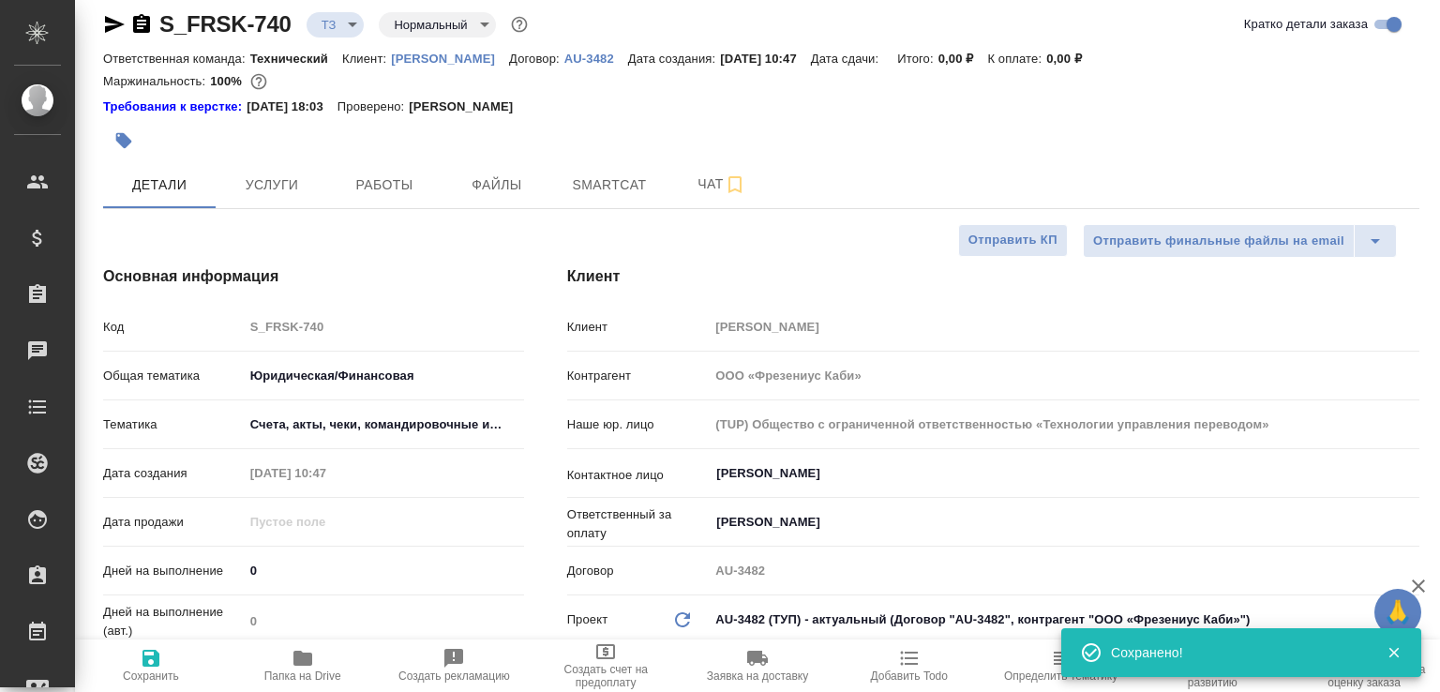
click at [142, 28] on icon "button" at bounding box center [141, 24] width 23 height 23
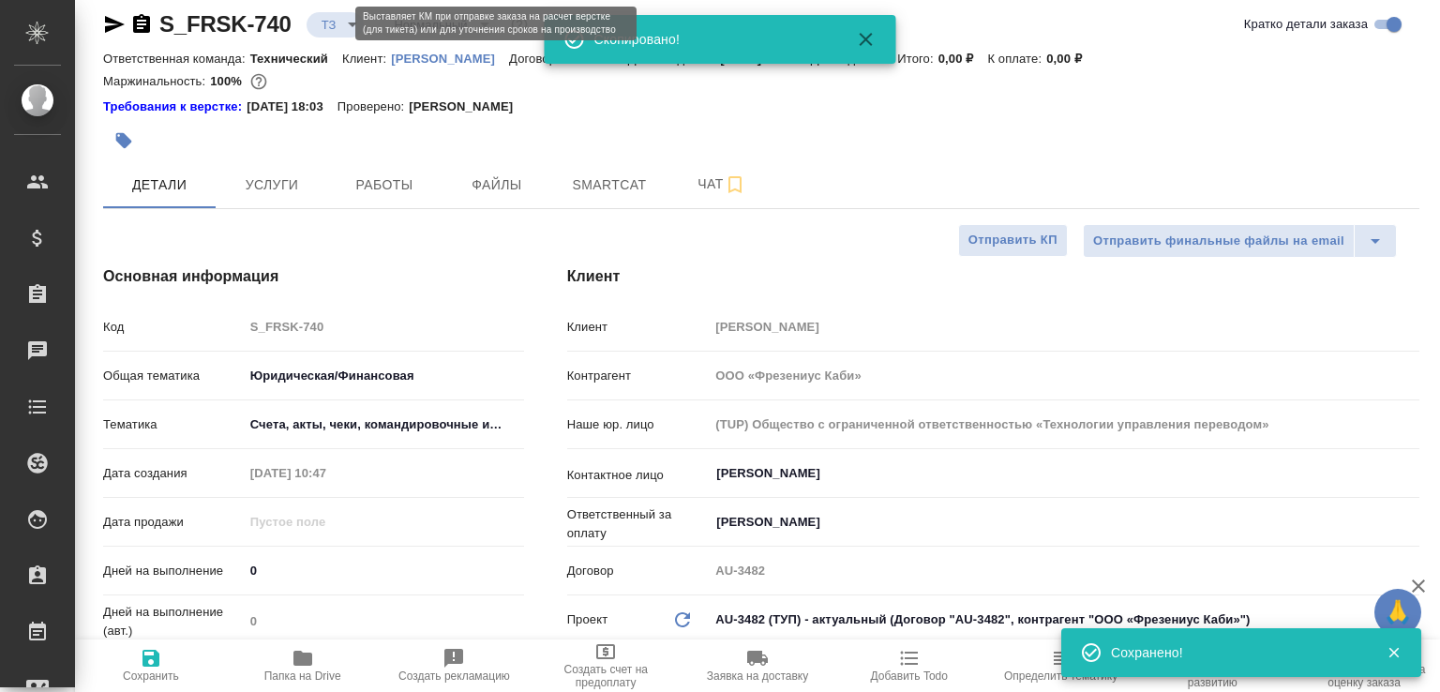
click at [337, 27] on body "🙏 .cls-1 fill:#fff; AWATERA [PERSON_NAME]malofeeva Клиенты Спецификации Заказы …" at bounding box center [720, 346] width 1440 height 692
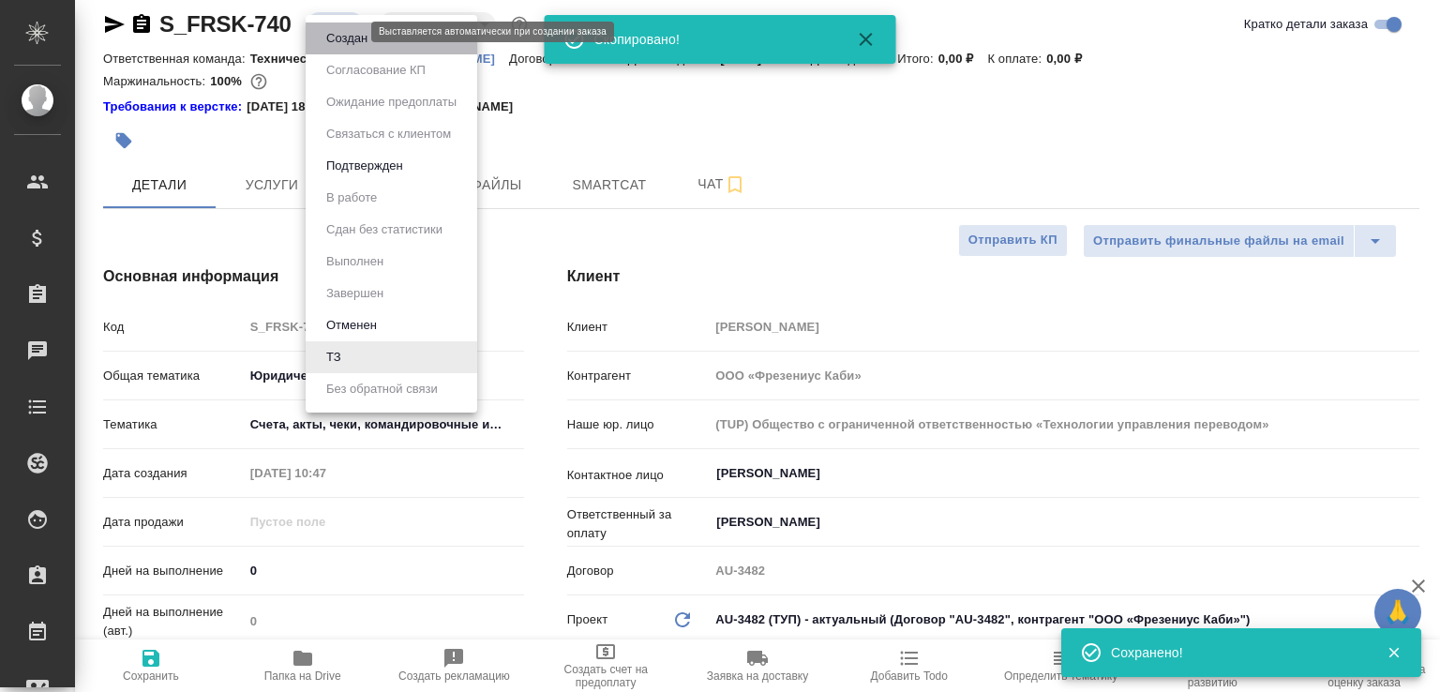
click at [337, 28] on button "Создан" at bounding box center [347, 38] width 53 height 21
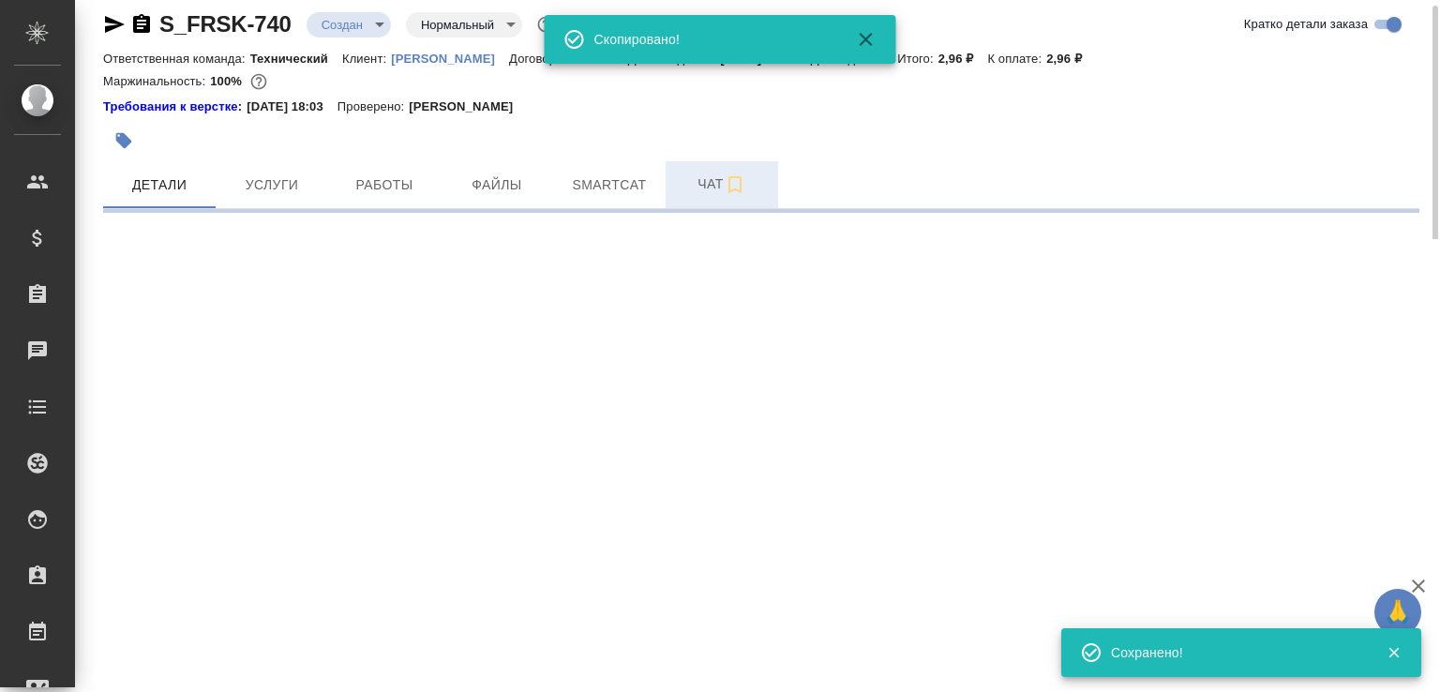
select select "RU"
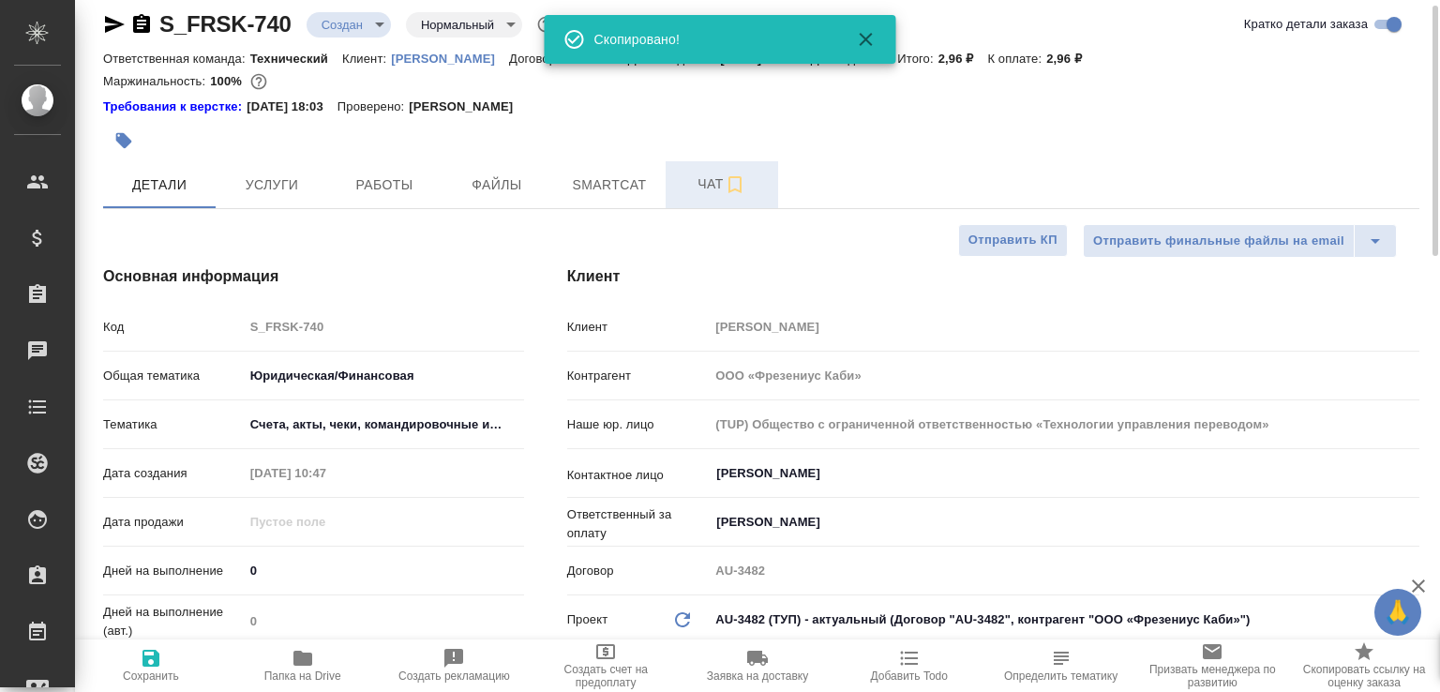
click at [688, 194] on span "Чат" at bounding box center [722, 184] width 90 height 23
type textarea "x"
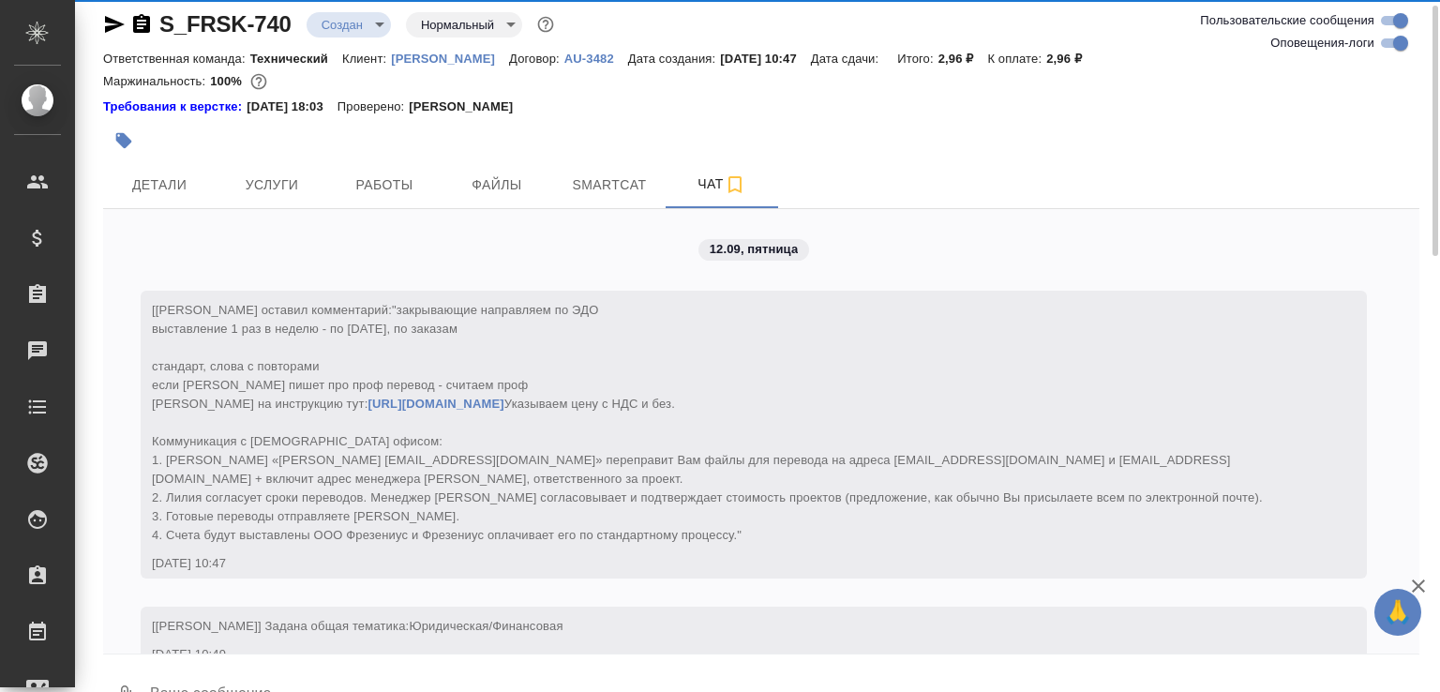
scroll to position [392, 0]
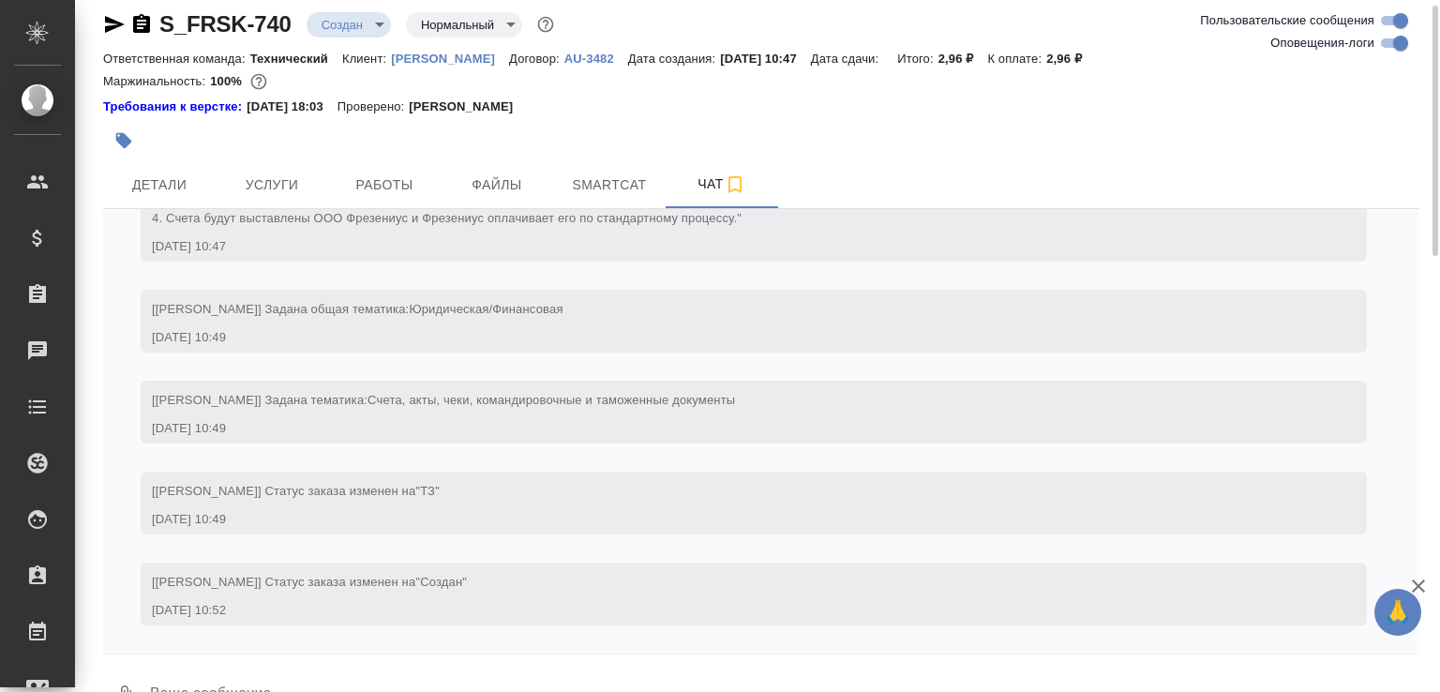
click at [129, 669] on button "0" at bounding box center [125, 696] width 45 height 64
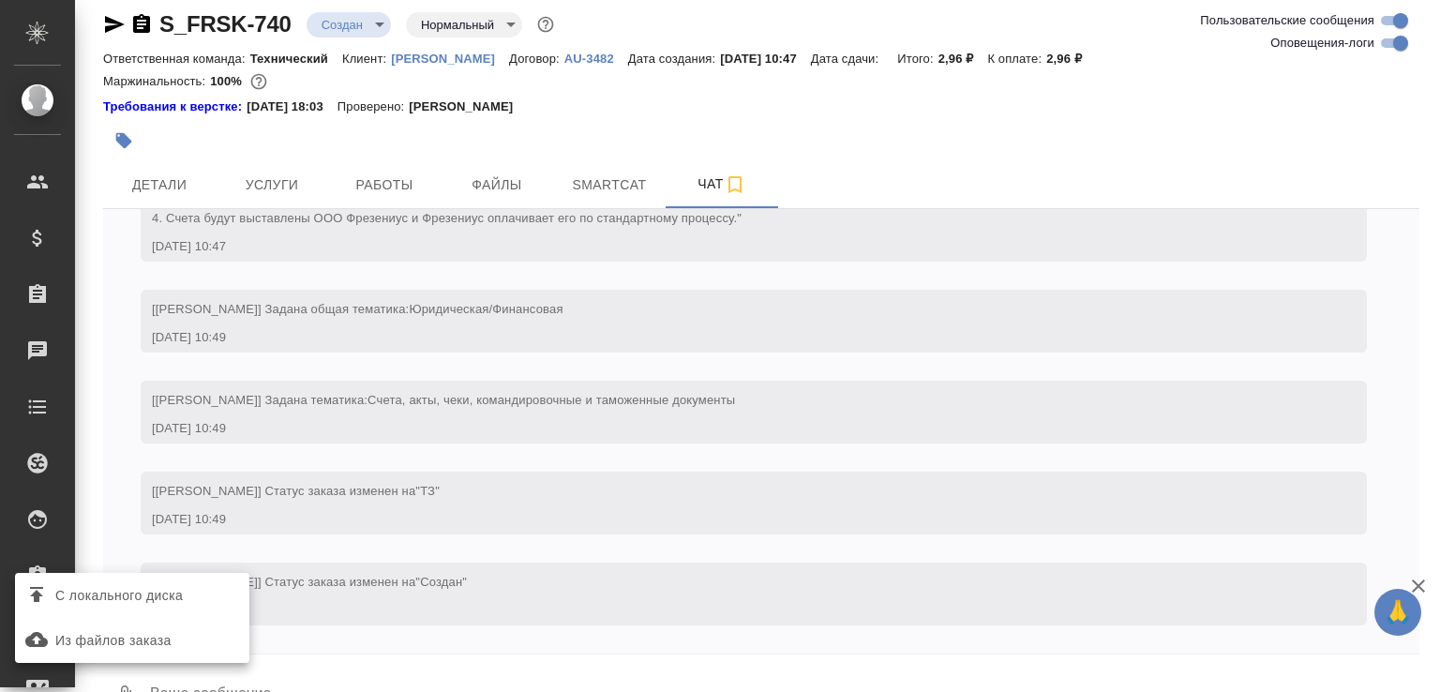
click at [156, 612] on label "С локального диска" at bounding box center [132, 596] width 234 height 36
click at [0, 0] on input "С локального диска" at bounding box center [0, 0] width 0 height 0
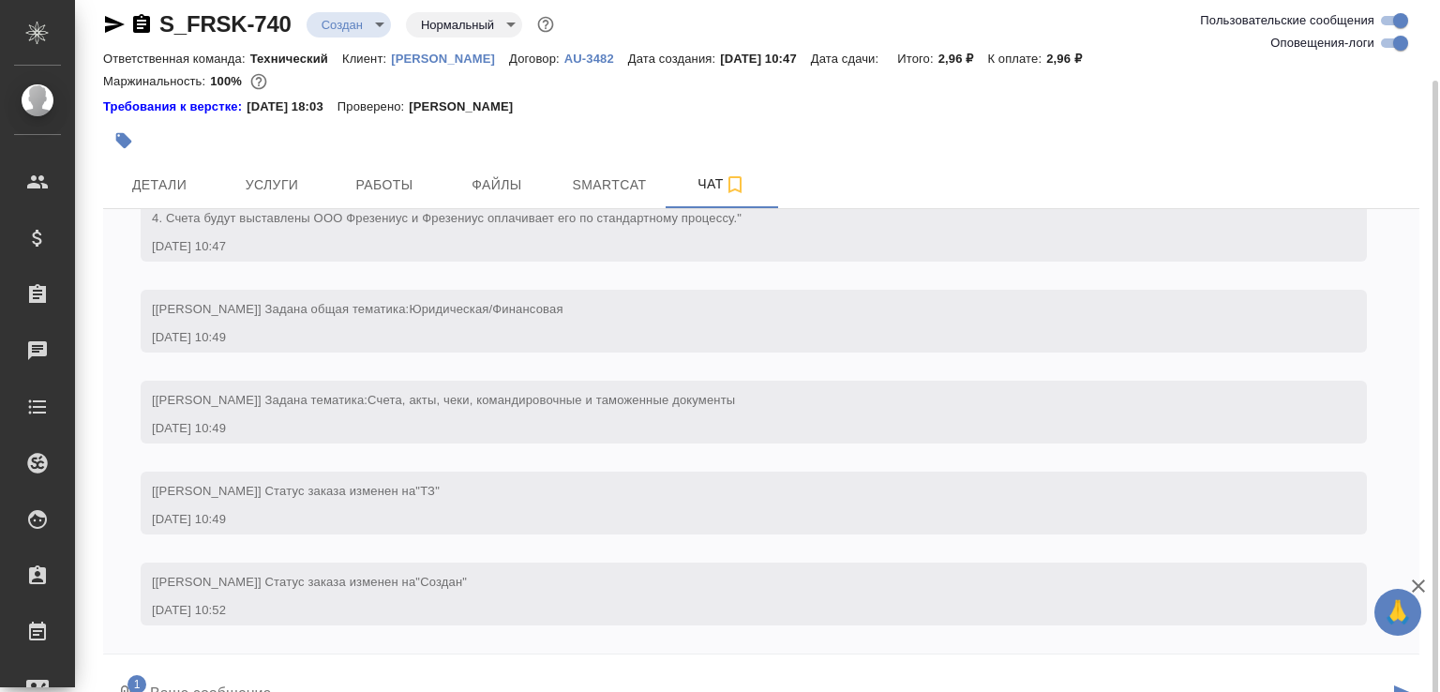
scroll to position [51, 0]
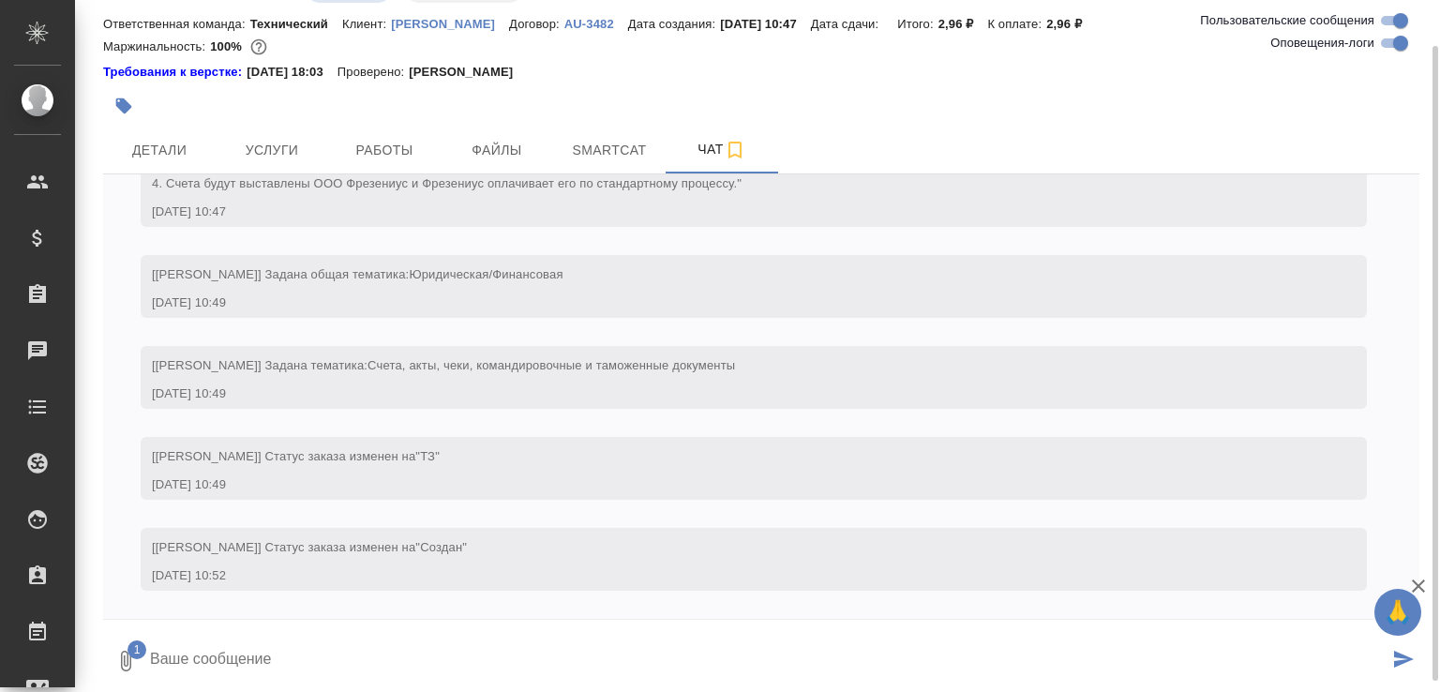
click at [1403, 657] on icon "submit" at bounding box center [1404, 659] width 20 height 17
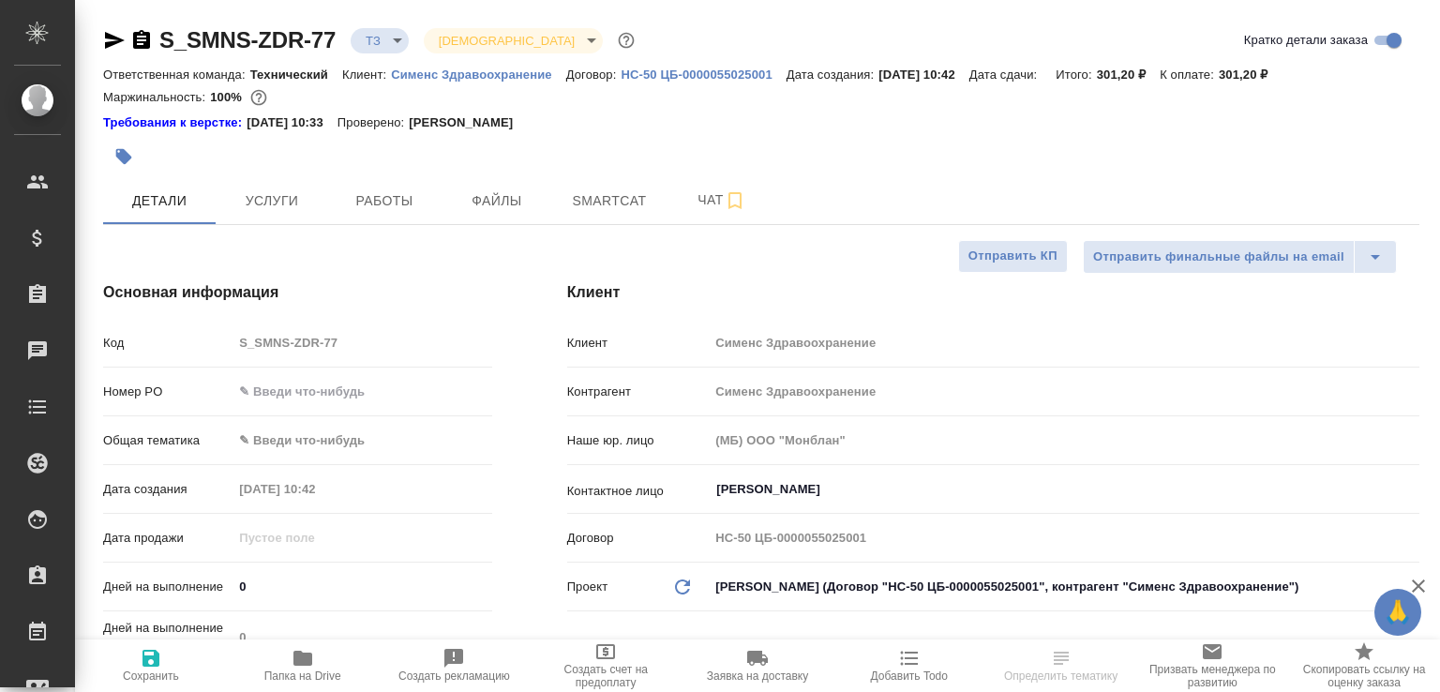
select select "RU"
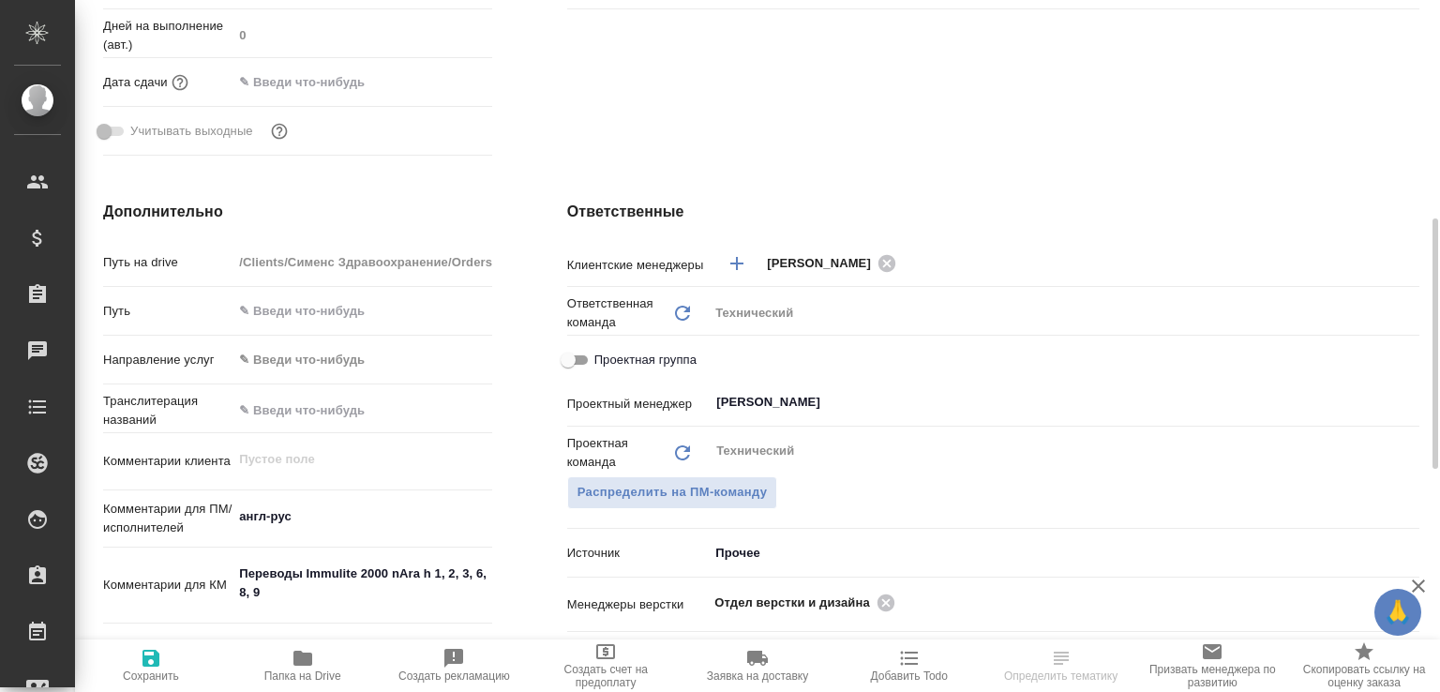
scroll to position [803, 0]
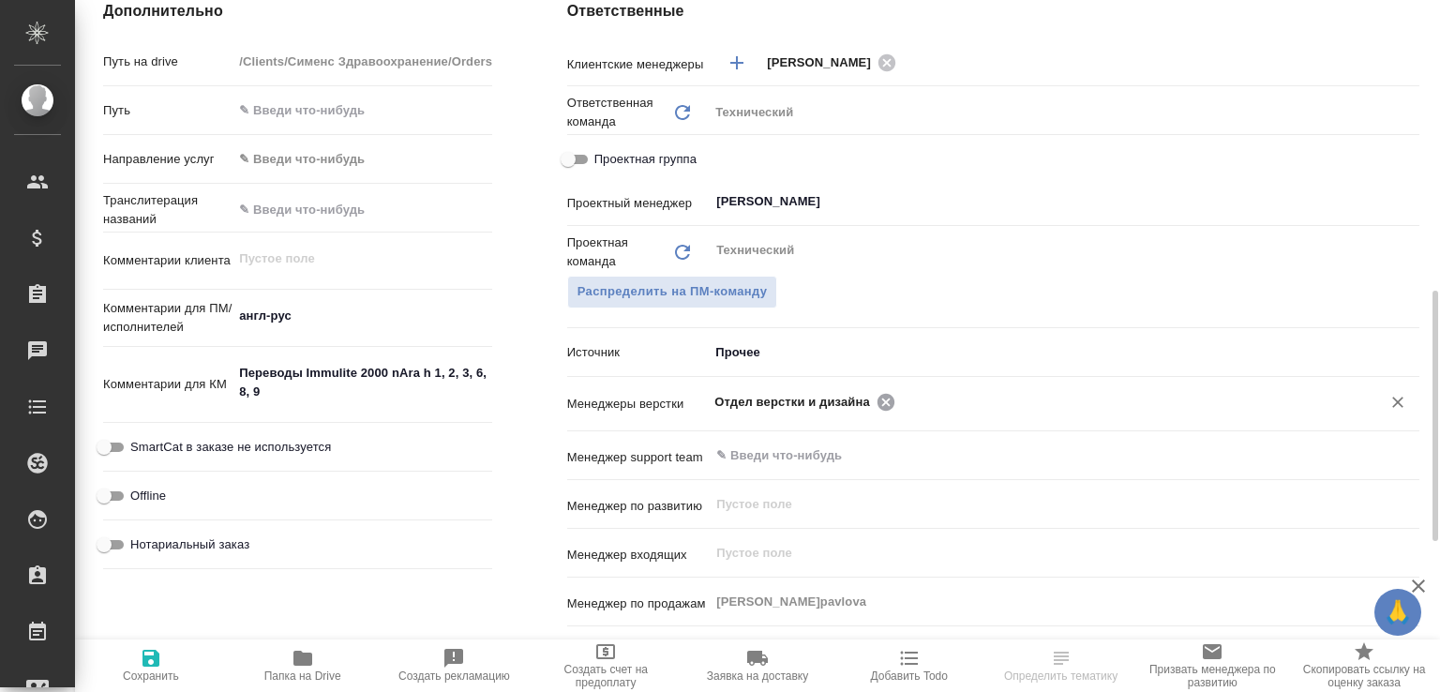
click at [876, 403] on icon at bounding box center [886, 402] width 21 height 21
click at [901, 403] on input "text" at bounding box center [1126, 401] width 450 height 23
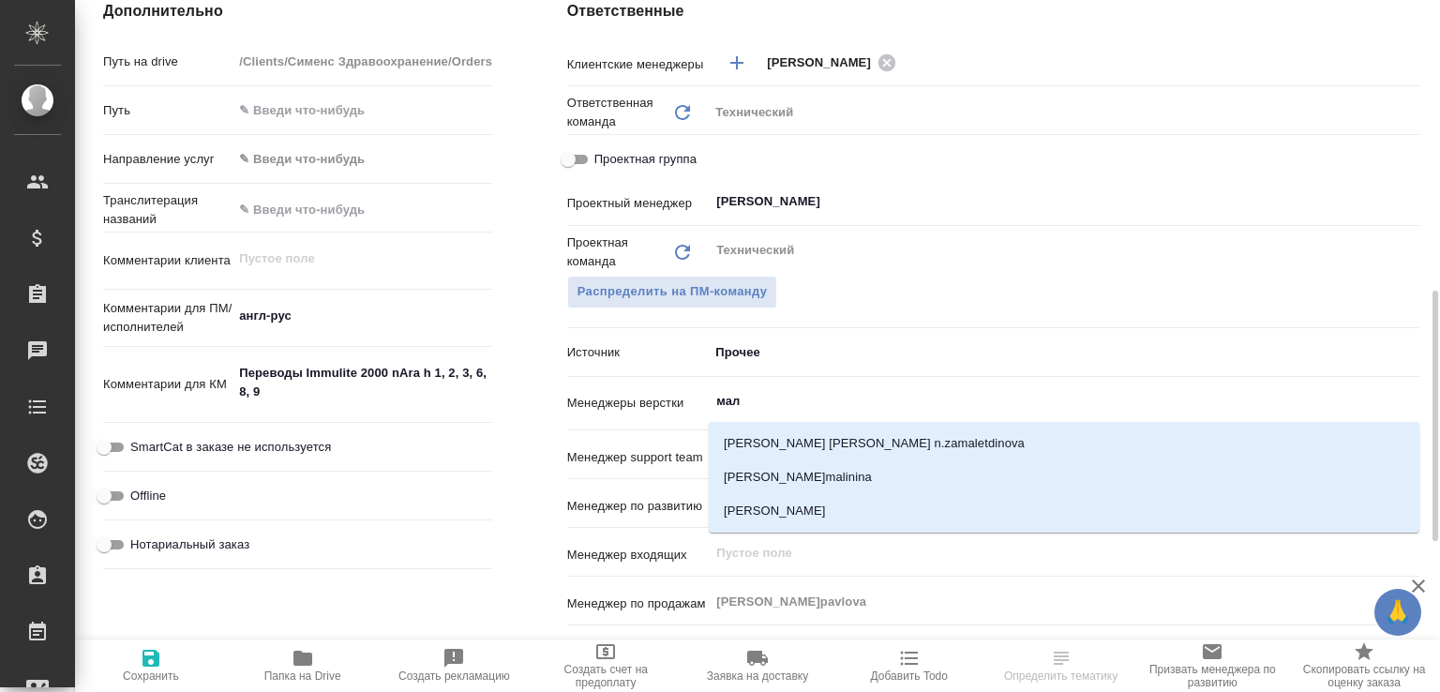
type input "мало"
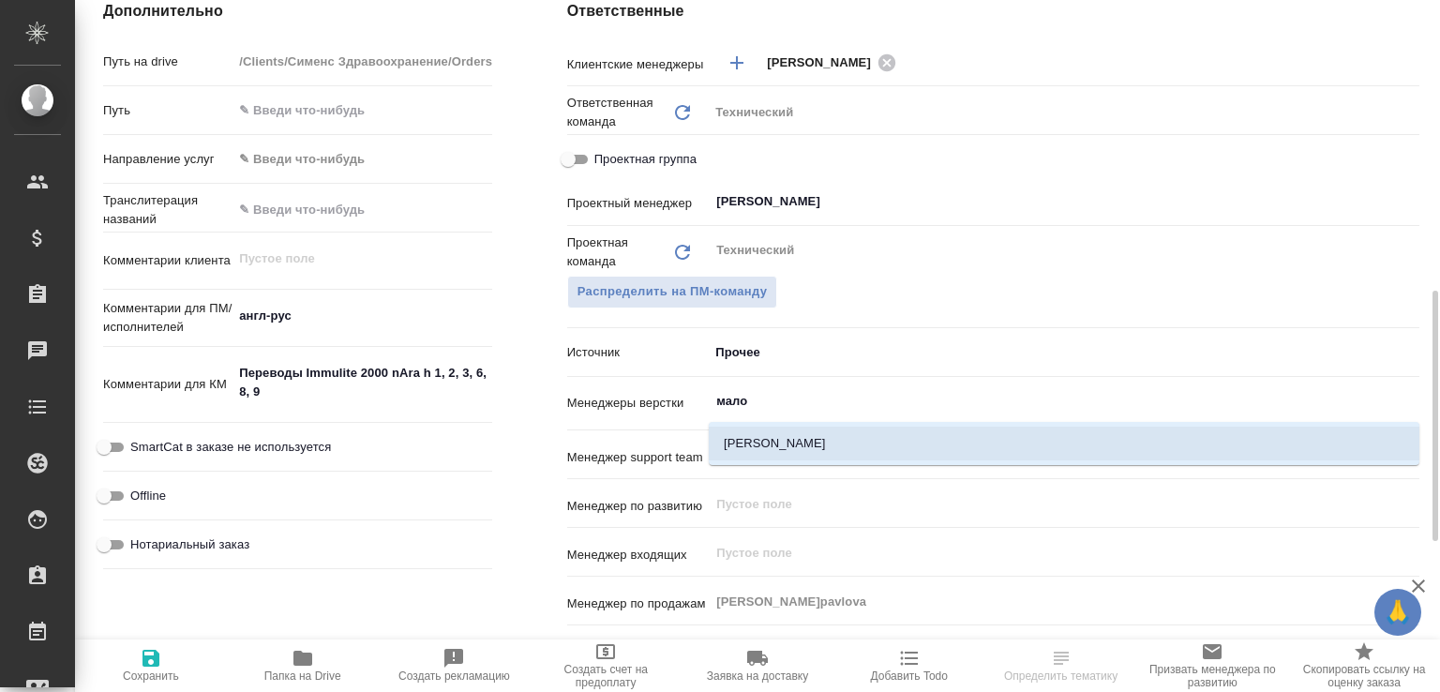
click at [848, 429] on li "[PERSON_NAME]" at bounding box center [1064, 444] width 711 height 34
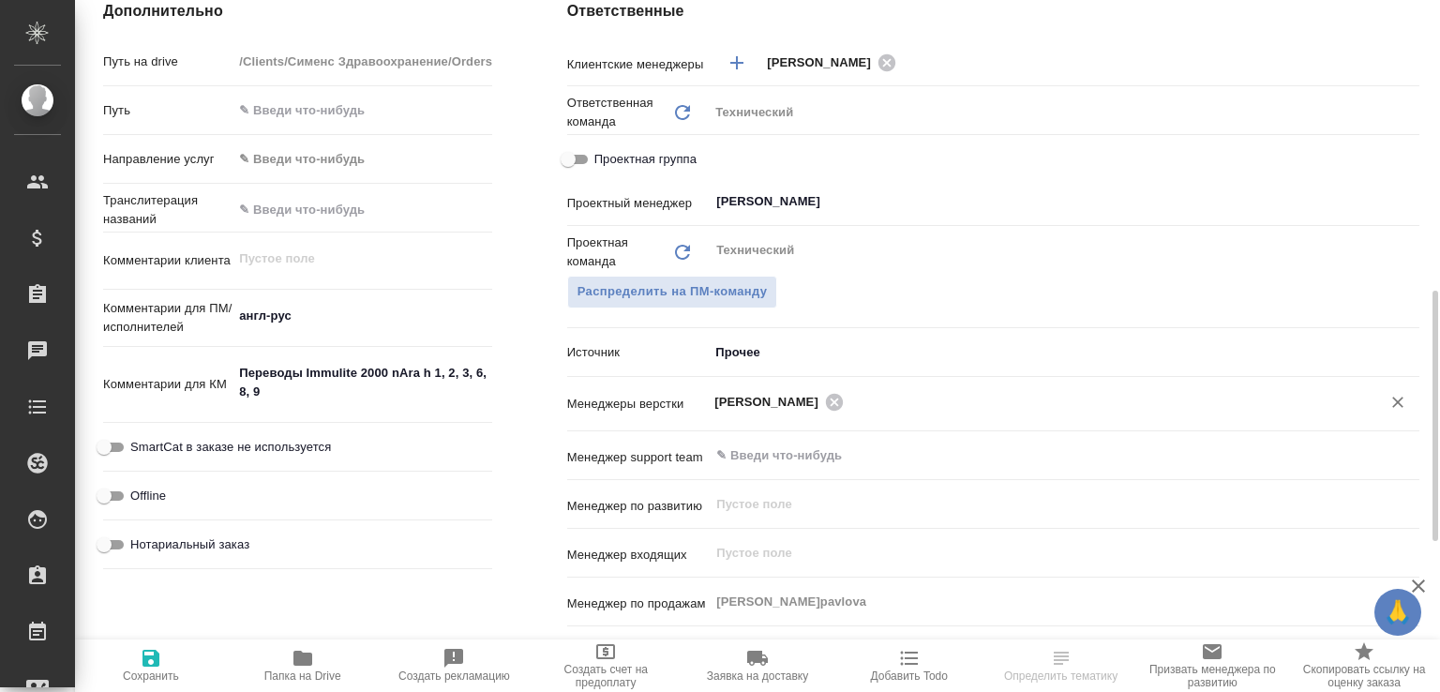
click at [156, 653] on icon "button" at bounding box center [151, 658] width 17 height 17
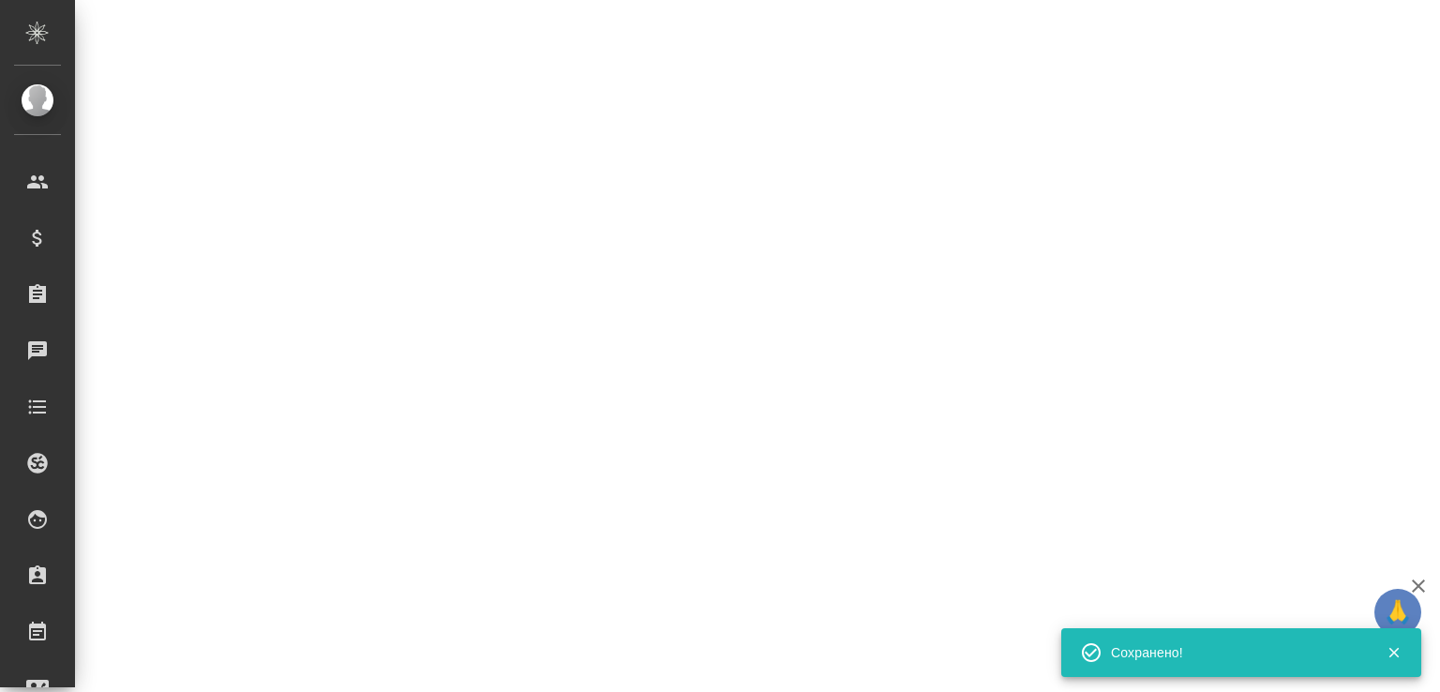
select select "RU"
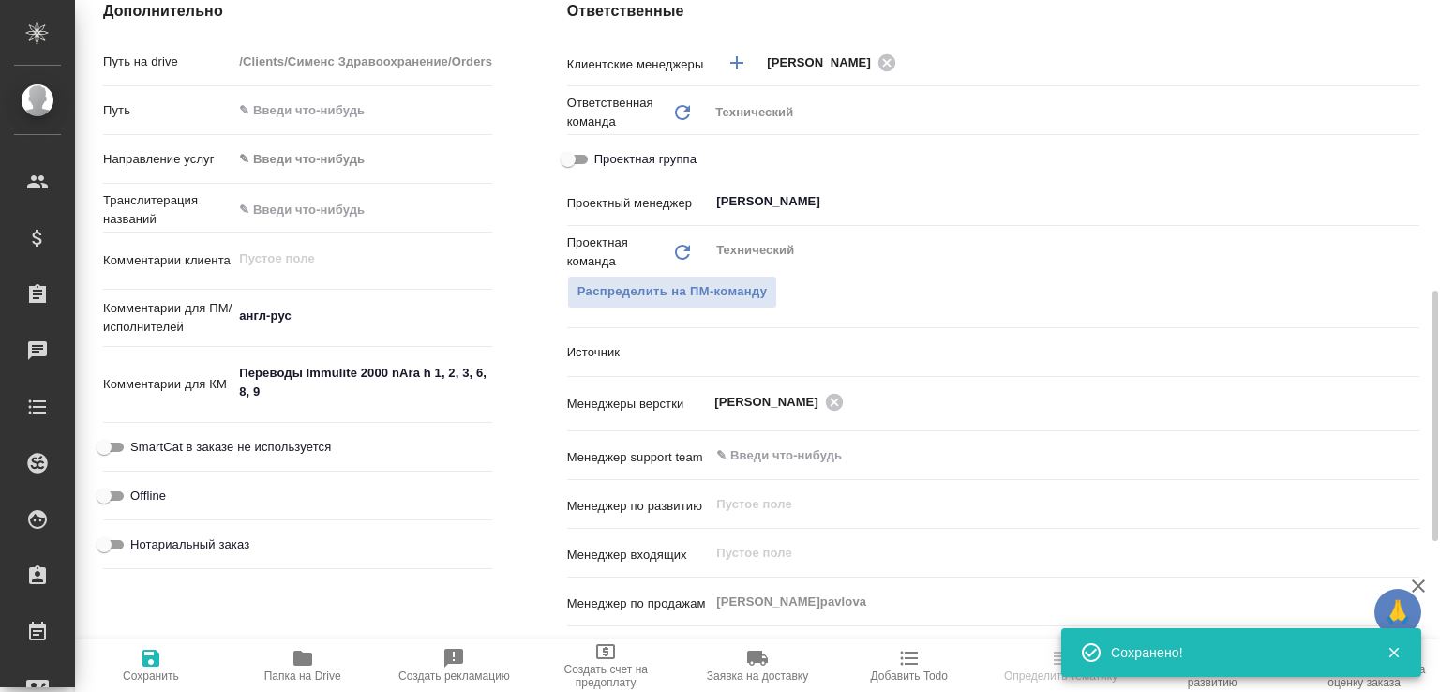
type textarea "x"
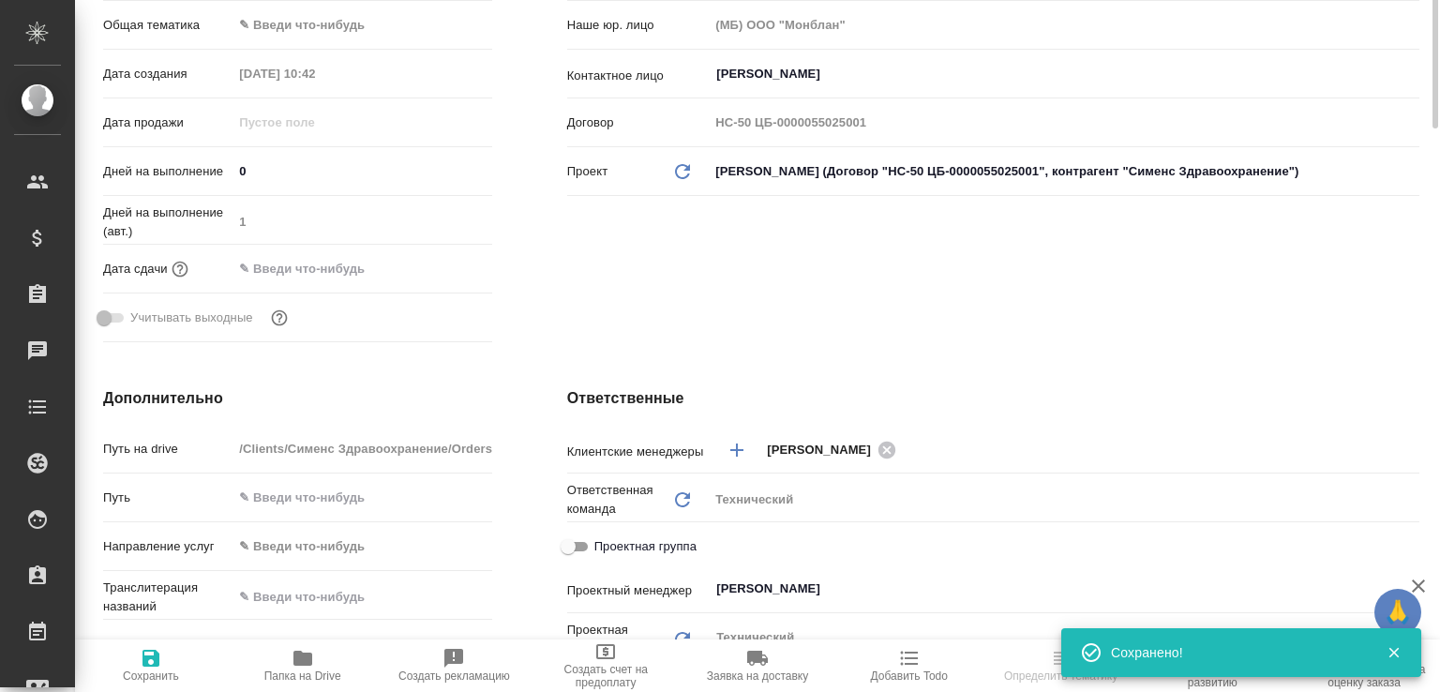
scroll to position [0, 0]
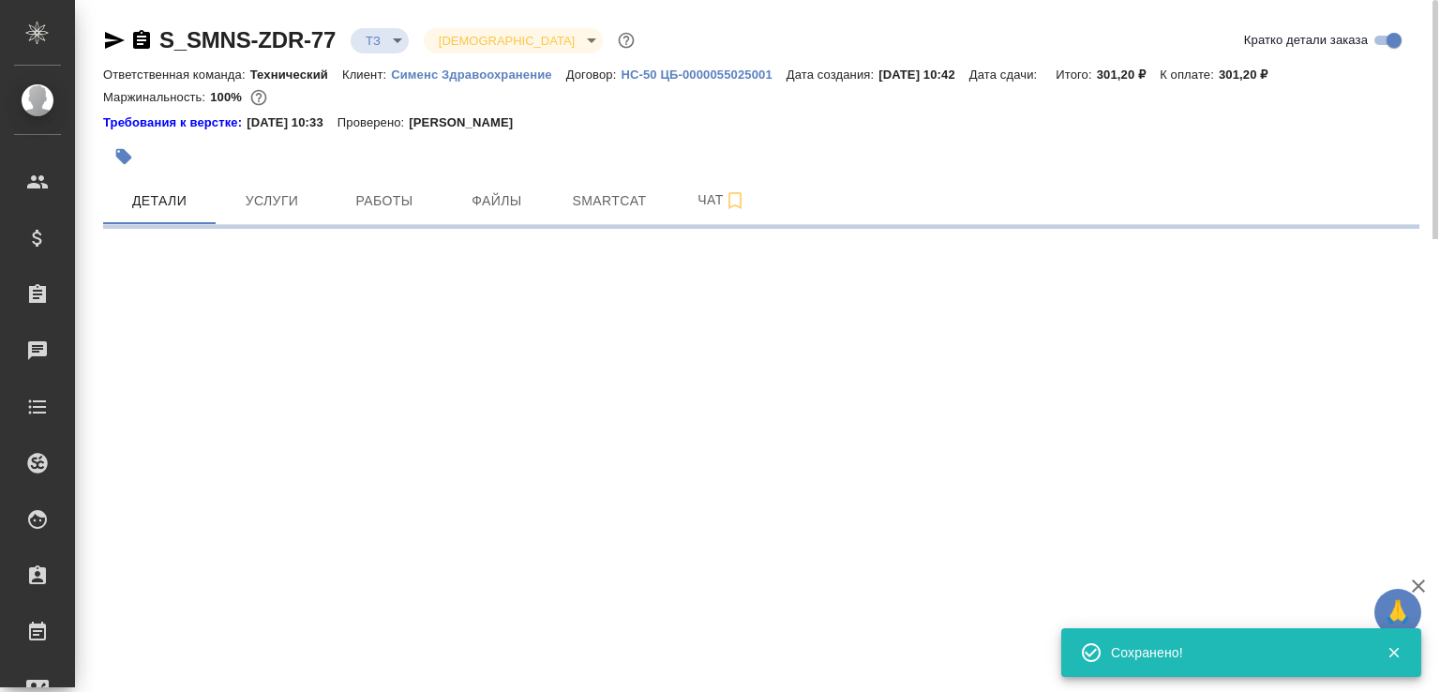
select select "RU"
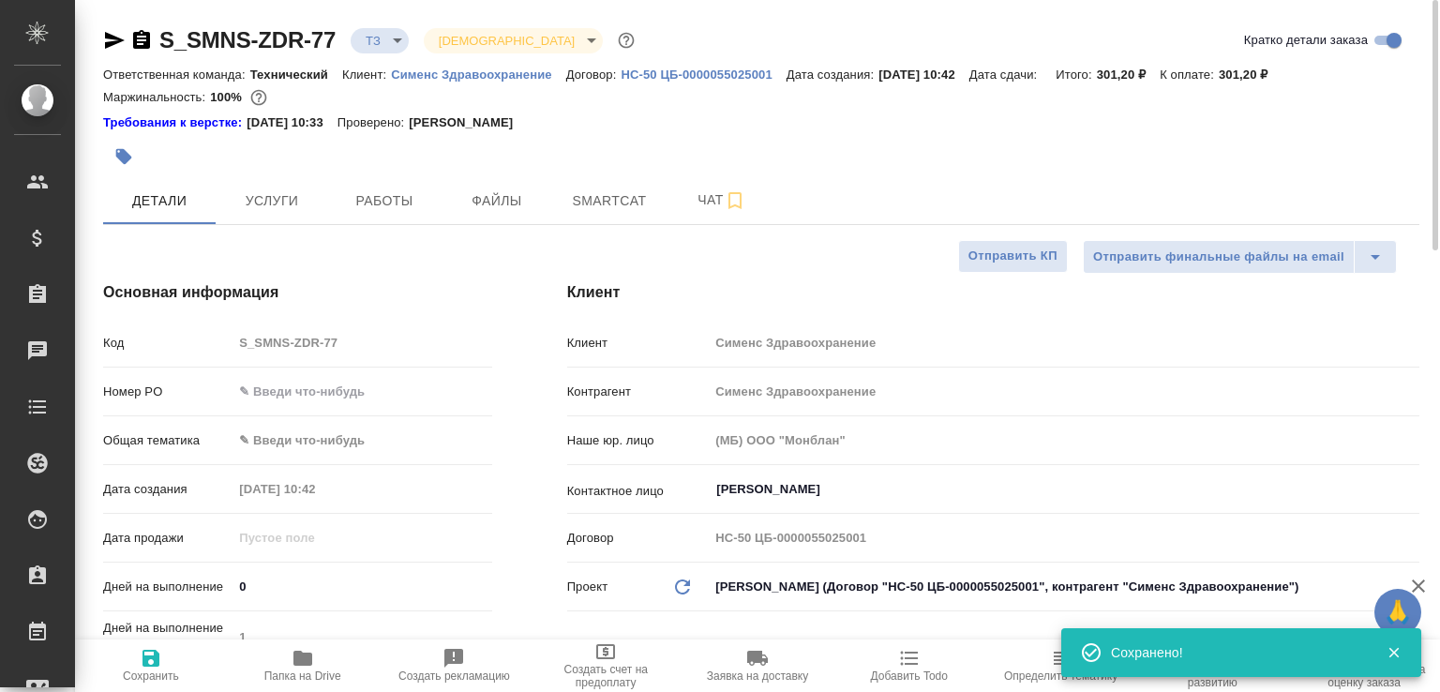
click at [323, 661] on span "Папка на Drive" at bounding box center [302, 665] width 129 height 36
type textarea "x"
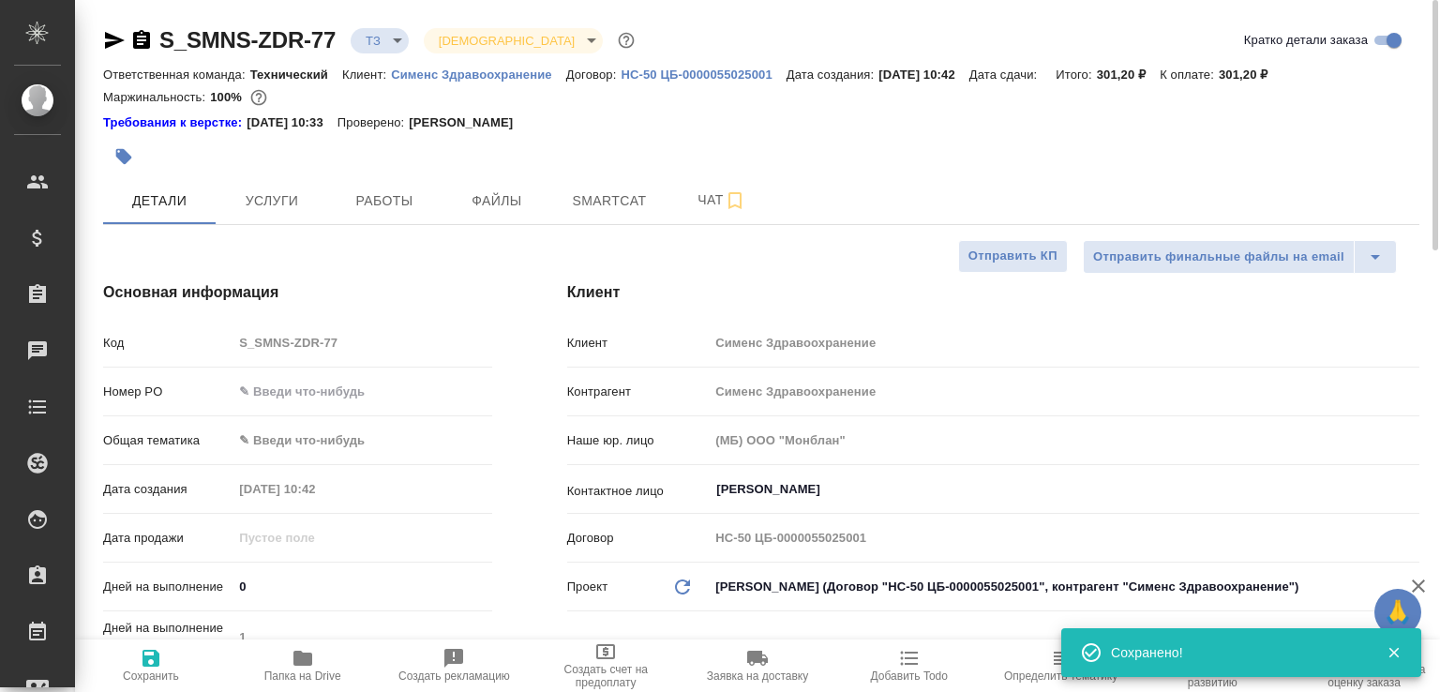
type textarea "x"
click at [135, 36] on icon "button" at bounding box center [141, 39] width 17 height 19
type textarea "x"
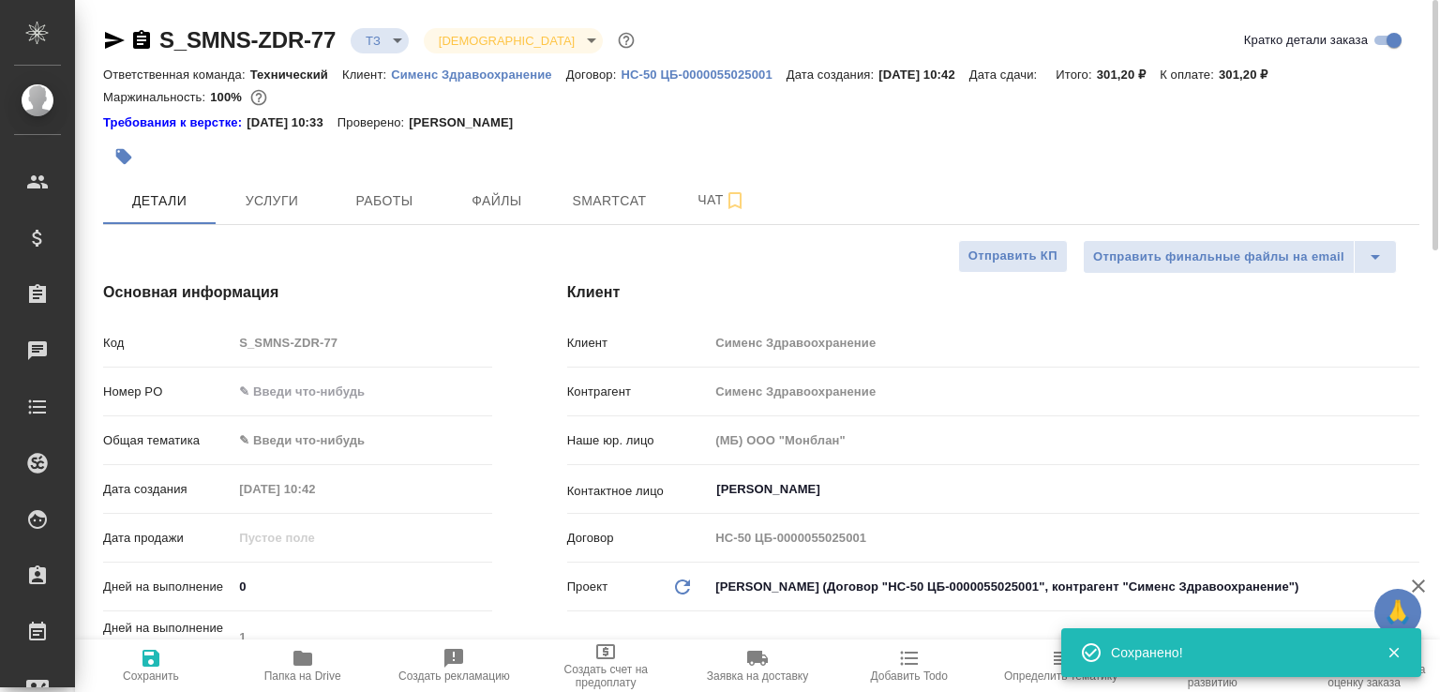
type textarea "x"
click at [397, 44] on body "🙏 .cls-1 fill:#fff; AWATERA Малофеева Екатерина e.malofeeva Клиенты Спецификаци…" at bounding box center [720, 346] width 1440 height 692
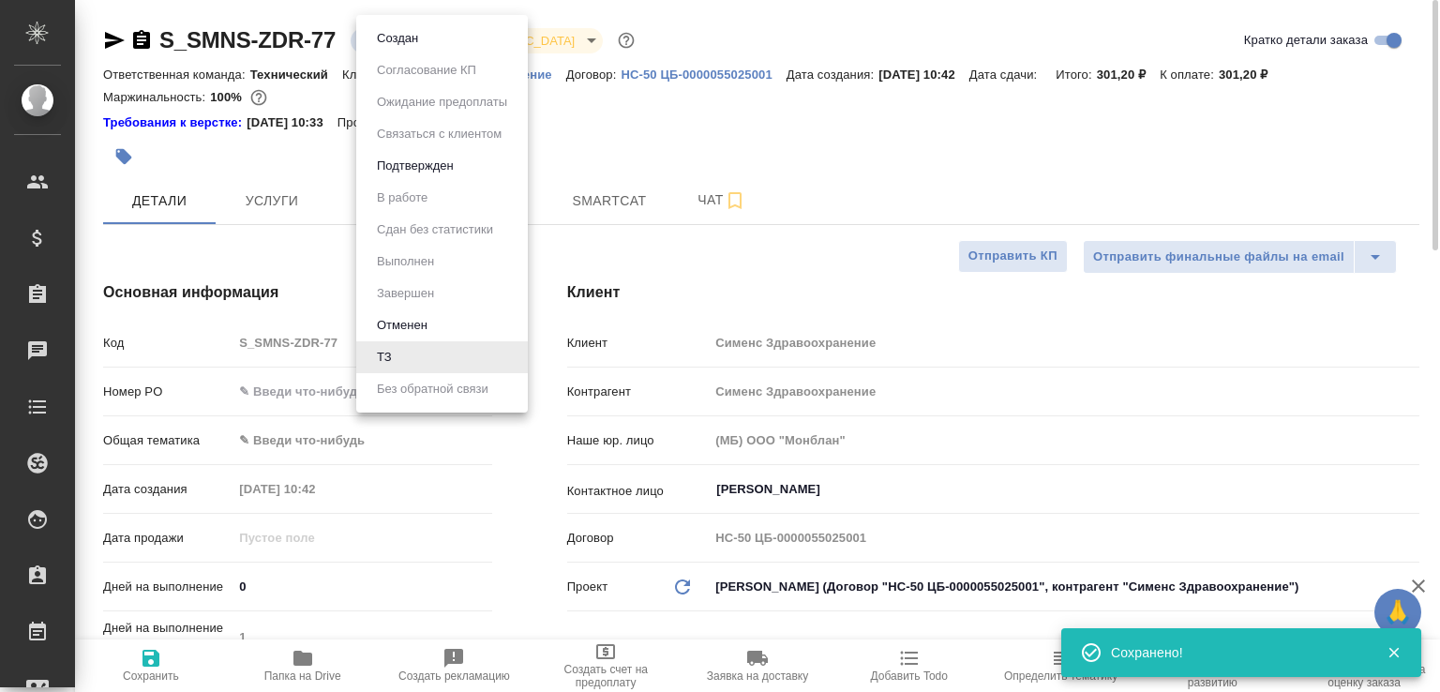
click at [397, 44] on button "Создан" at bounding box center [397, 38] width 53 height 21
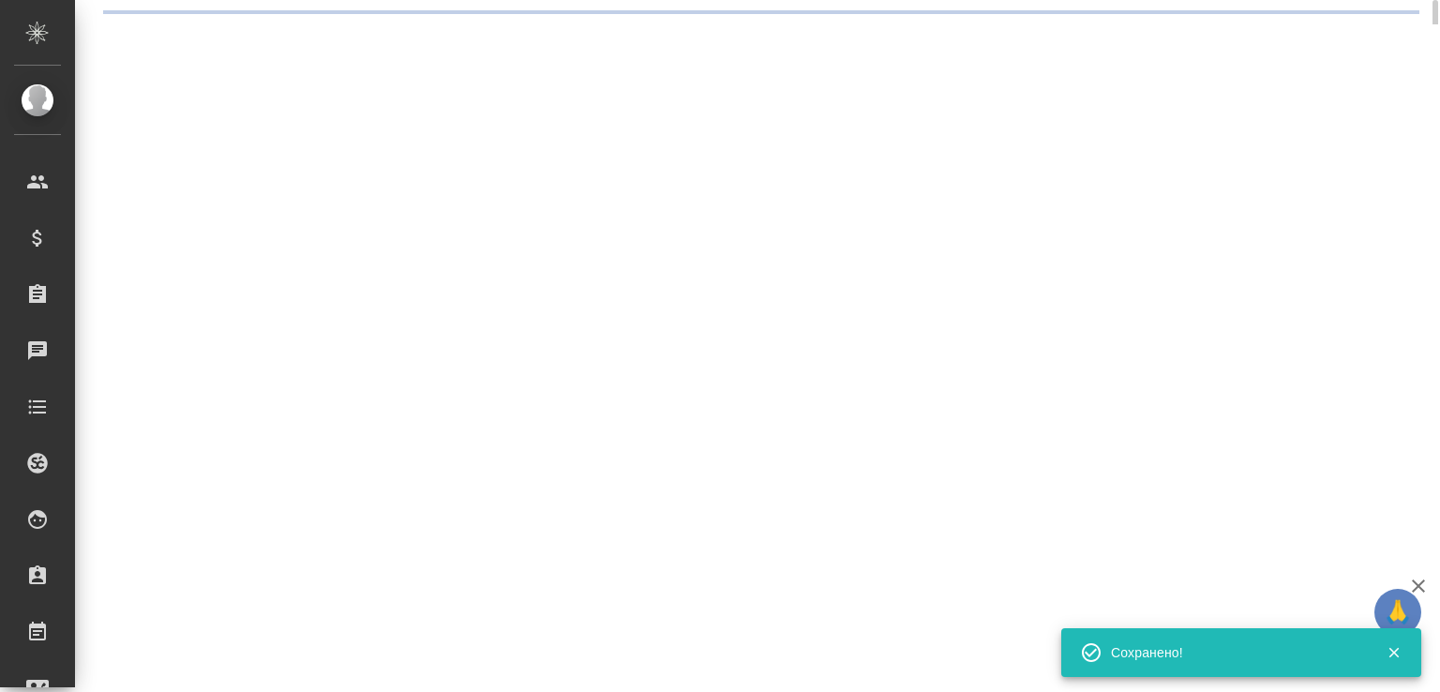
select select "RU"
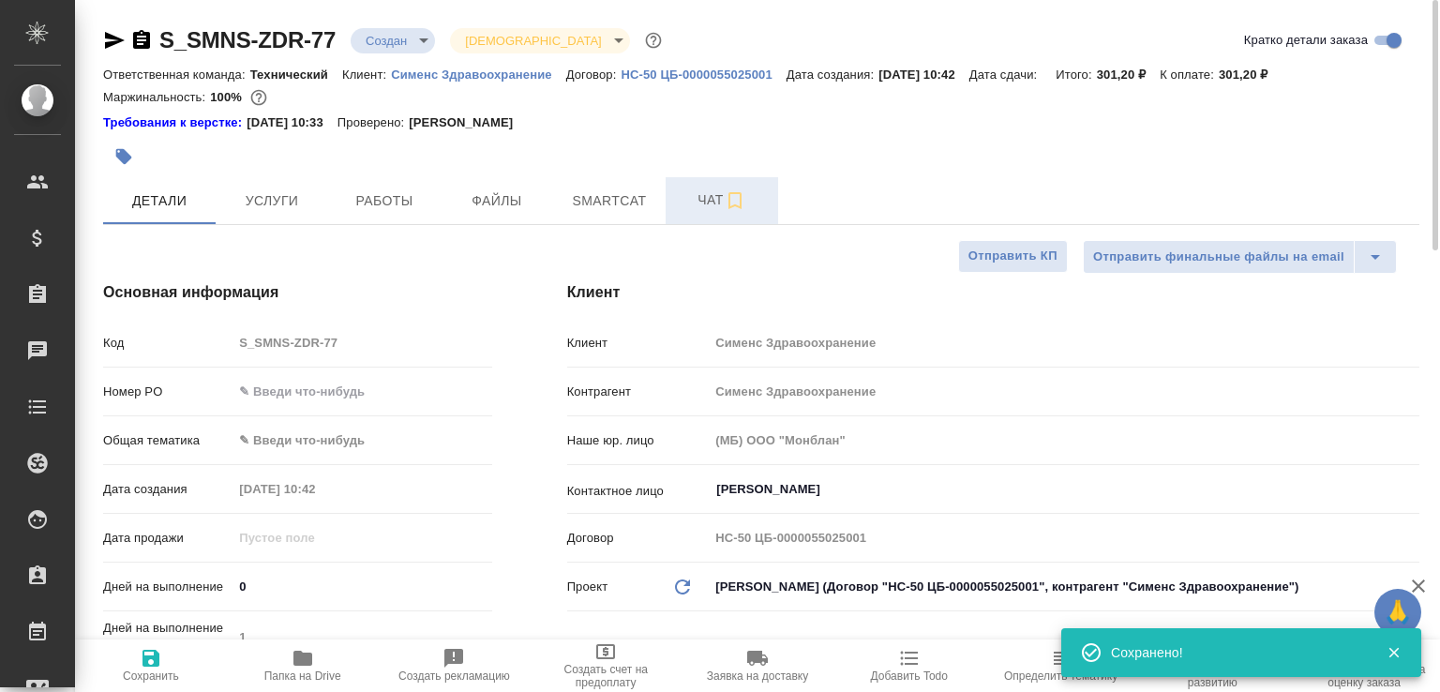
type textarea "x"
click at [705, 219] on button "Чат" at bounding box center [722, 200] width 113 height 47
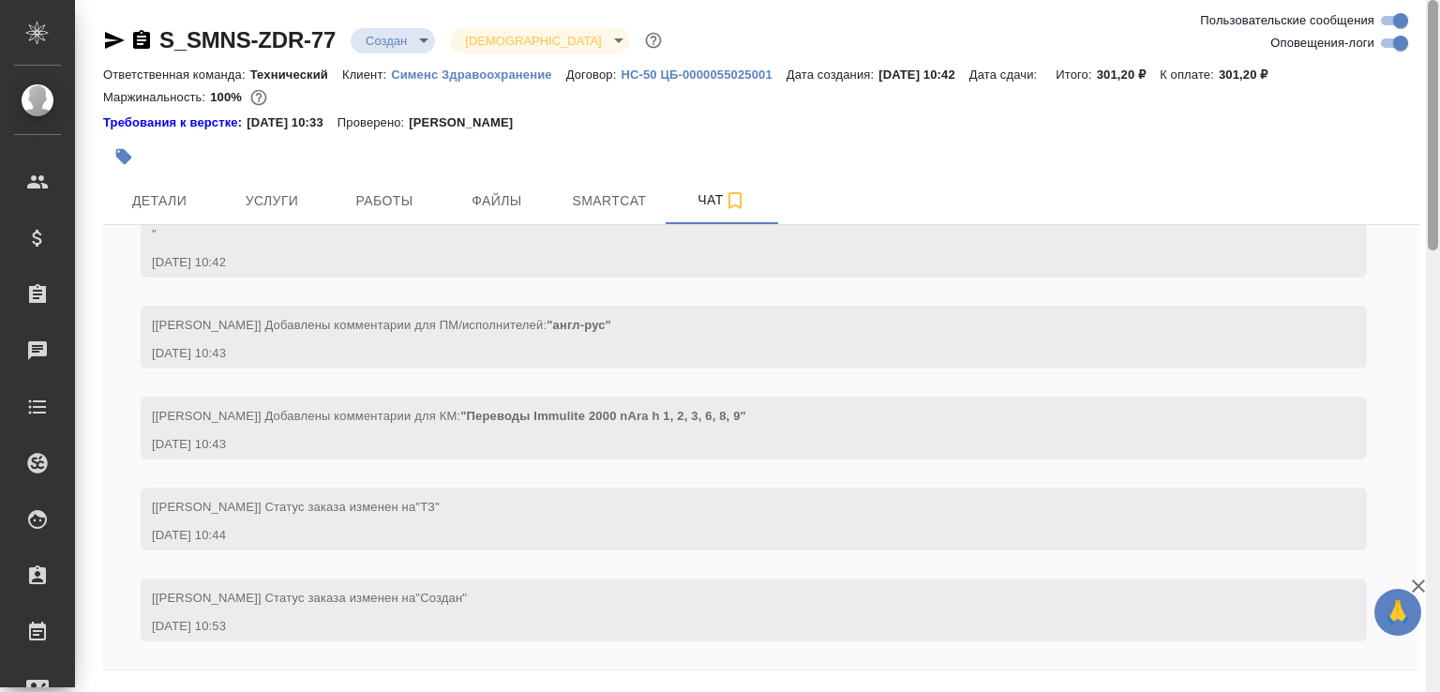
scroll to position [63, 0]
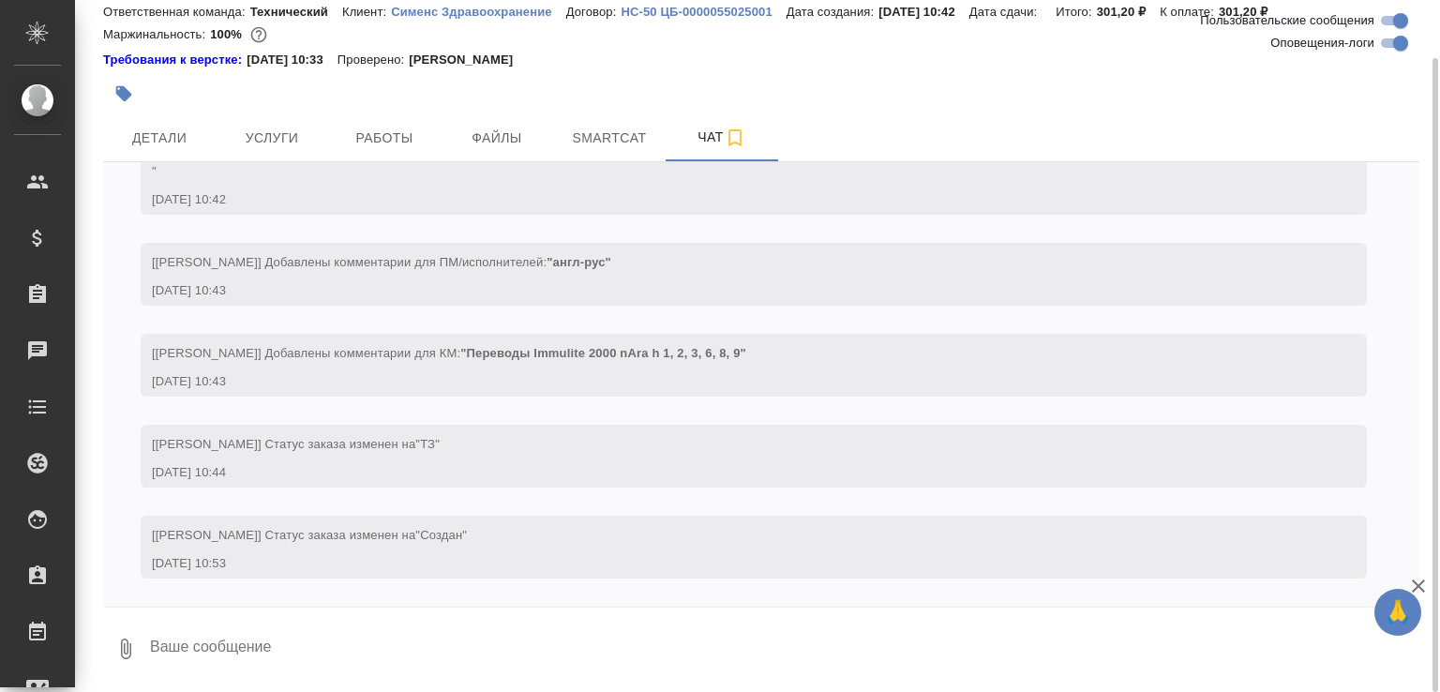
click at [134, 632] on button "0" at bounding box center [125, 649] width 45 height 64
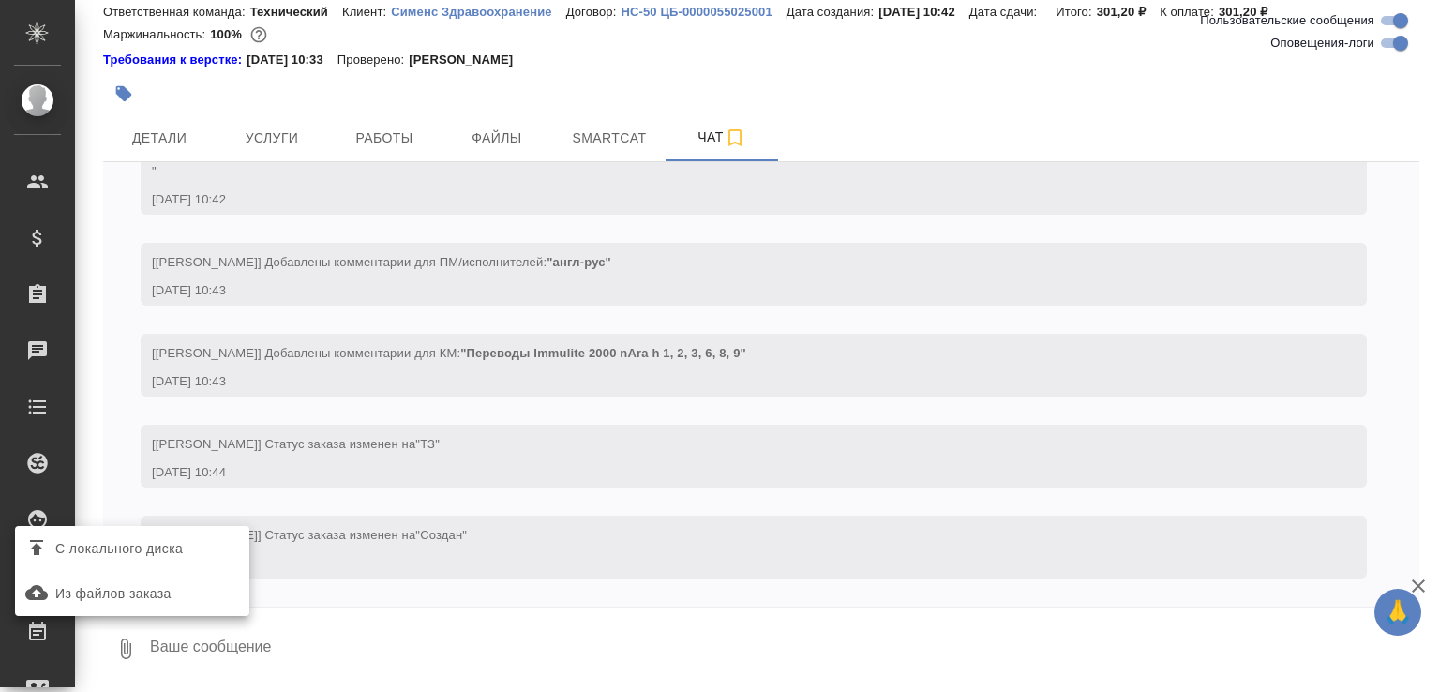
click at [139, 534] on label "С локального диска" at bounding box center [132, 549] width 234 height 36
click at [0, 0] on input "С локального диска" at bounding box center [0, 0] width 0 height 0
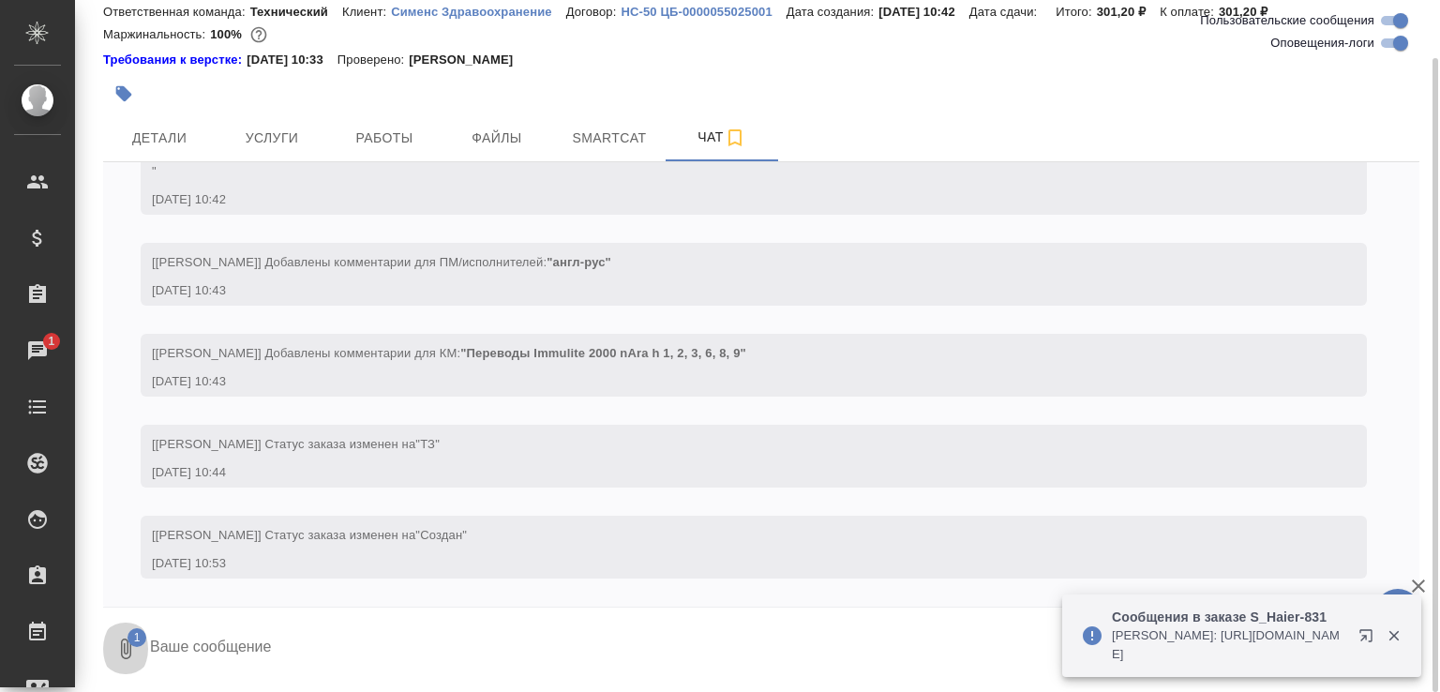
click at [116, 641] on icon "button" at bounding box center [125, 649] width 23 height 23
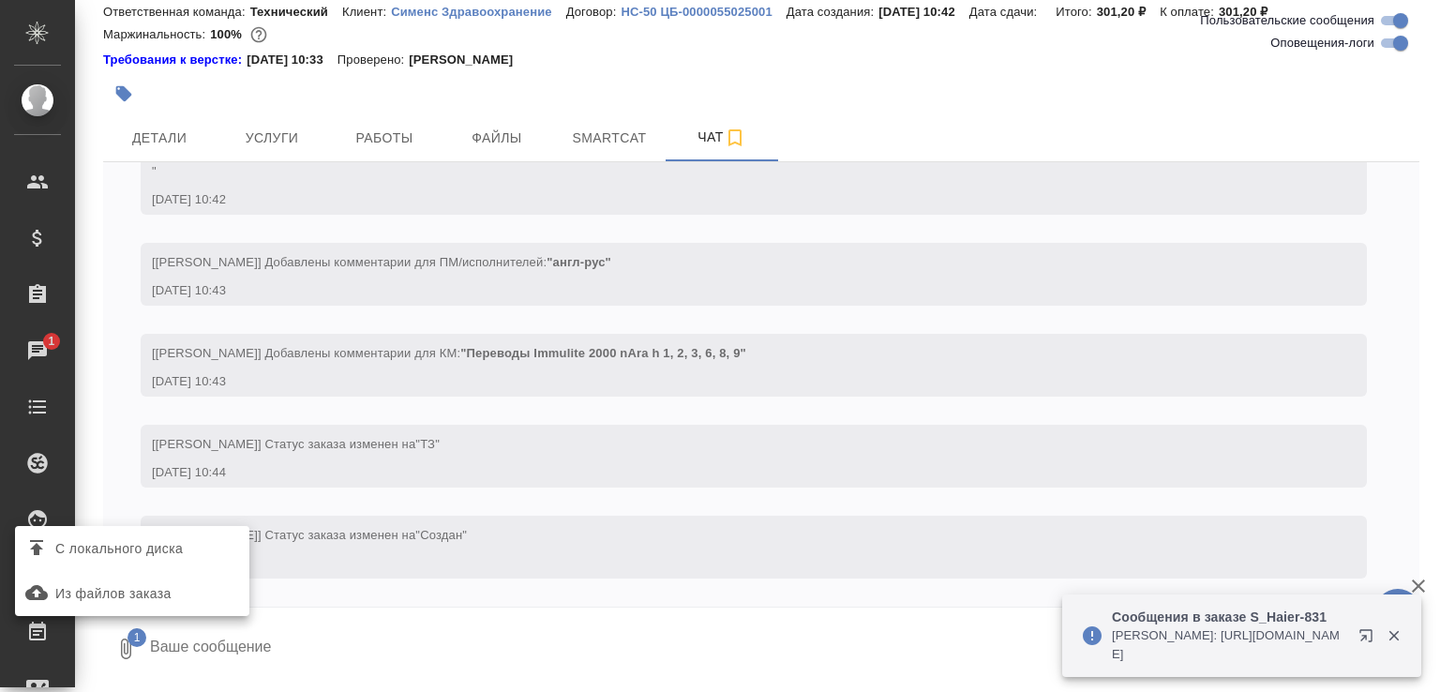
click at [137, 543] on span "С локального диска" at bounding box center [119, 548] width 128 height 23
click at [0, 0] on input "С локального диска" at bounding box center [0, 0] width 0 height 0
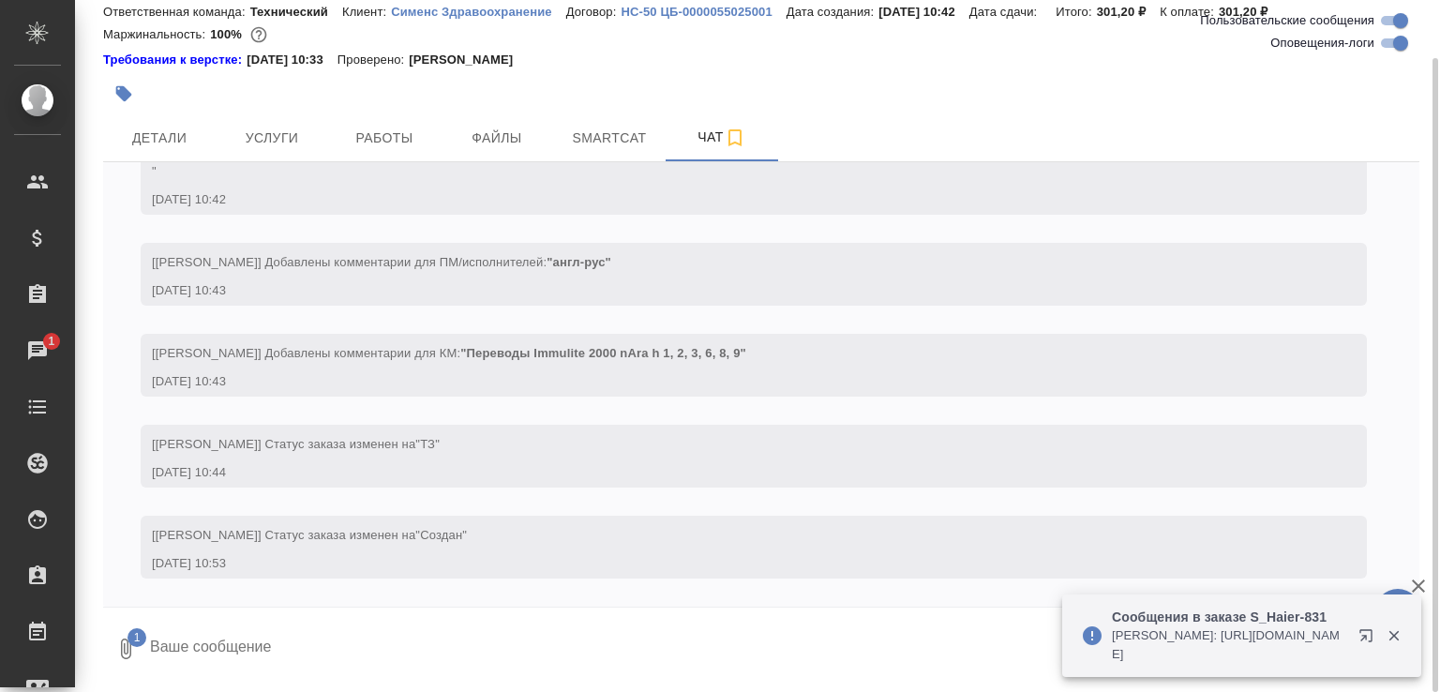
click at [238, 649] on textarea at bounding box center [768, 649] width 1241 height 64
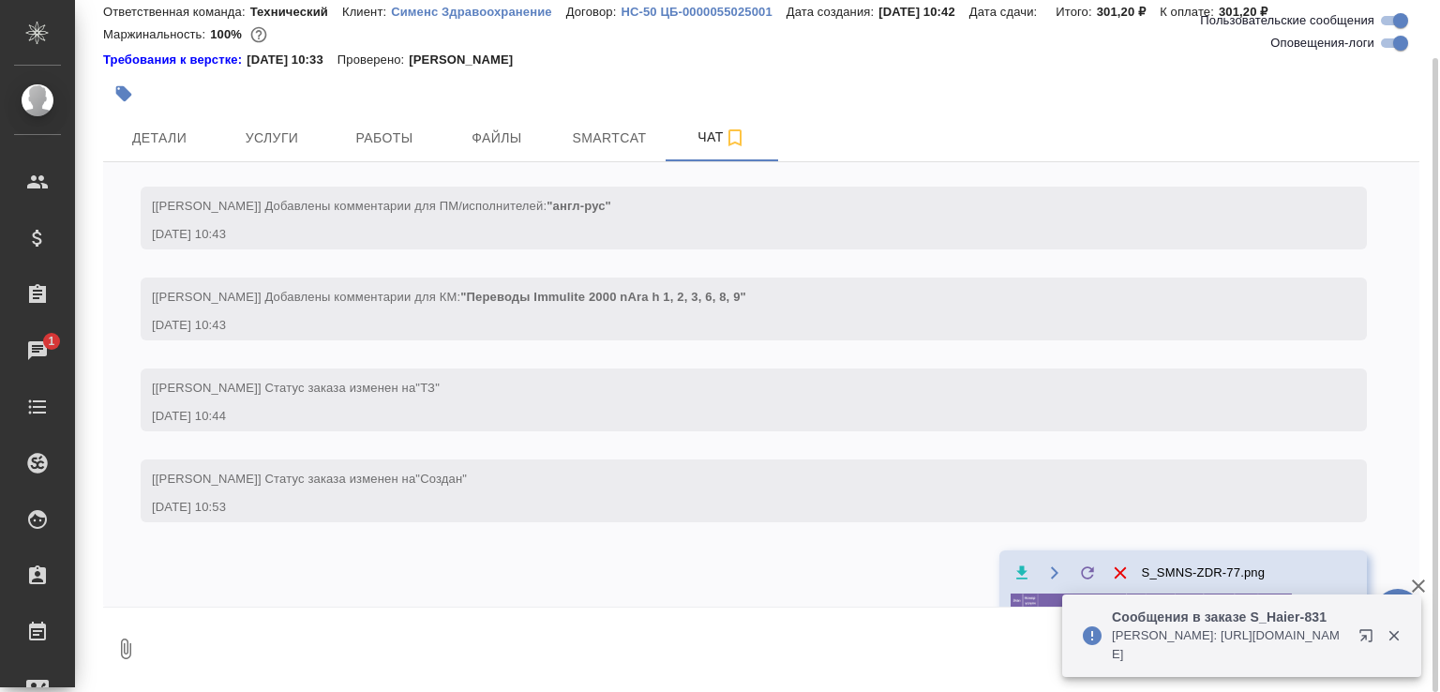
scroll to position [671, 0]
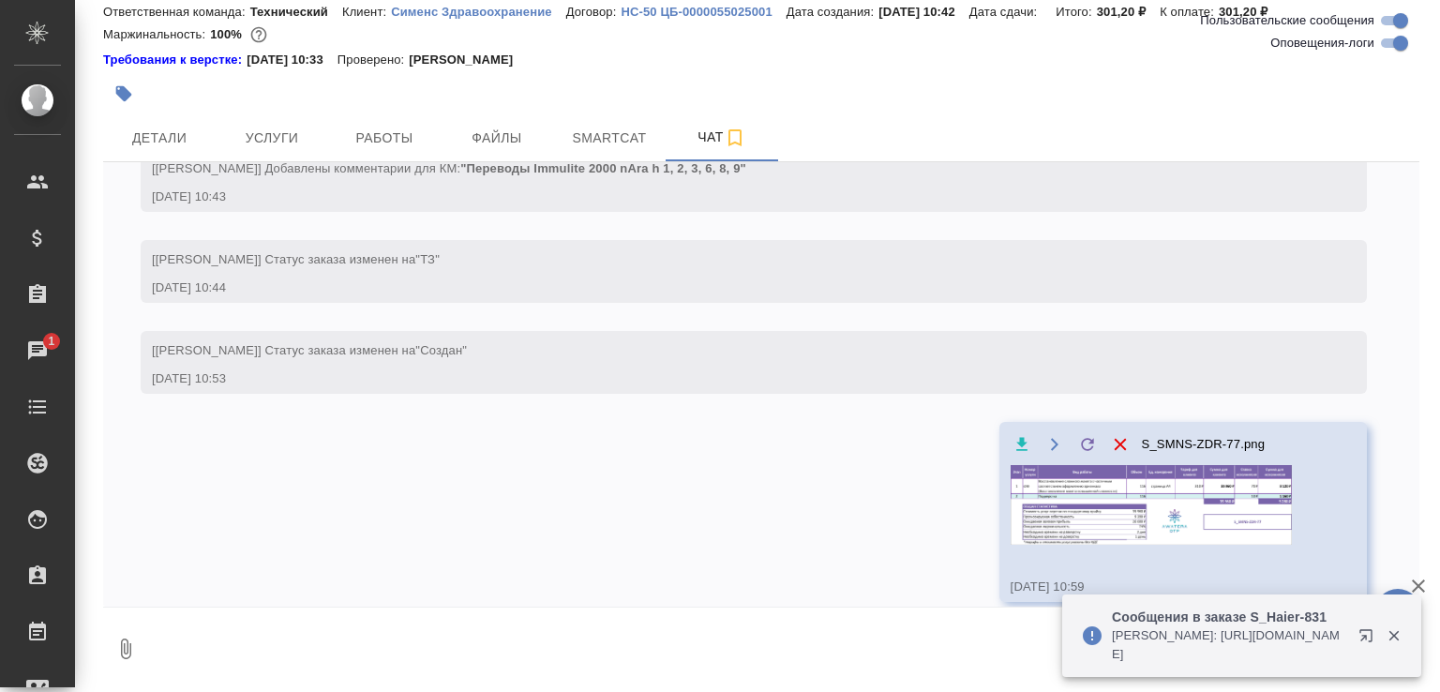
click at [1362, 631] on icon "button" at bounding box center [1370, 639] width 23 height 23
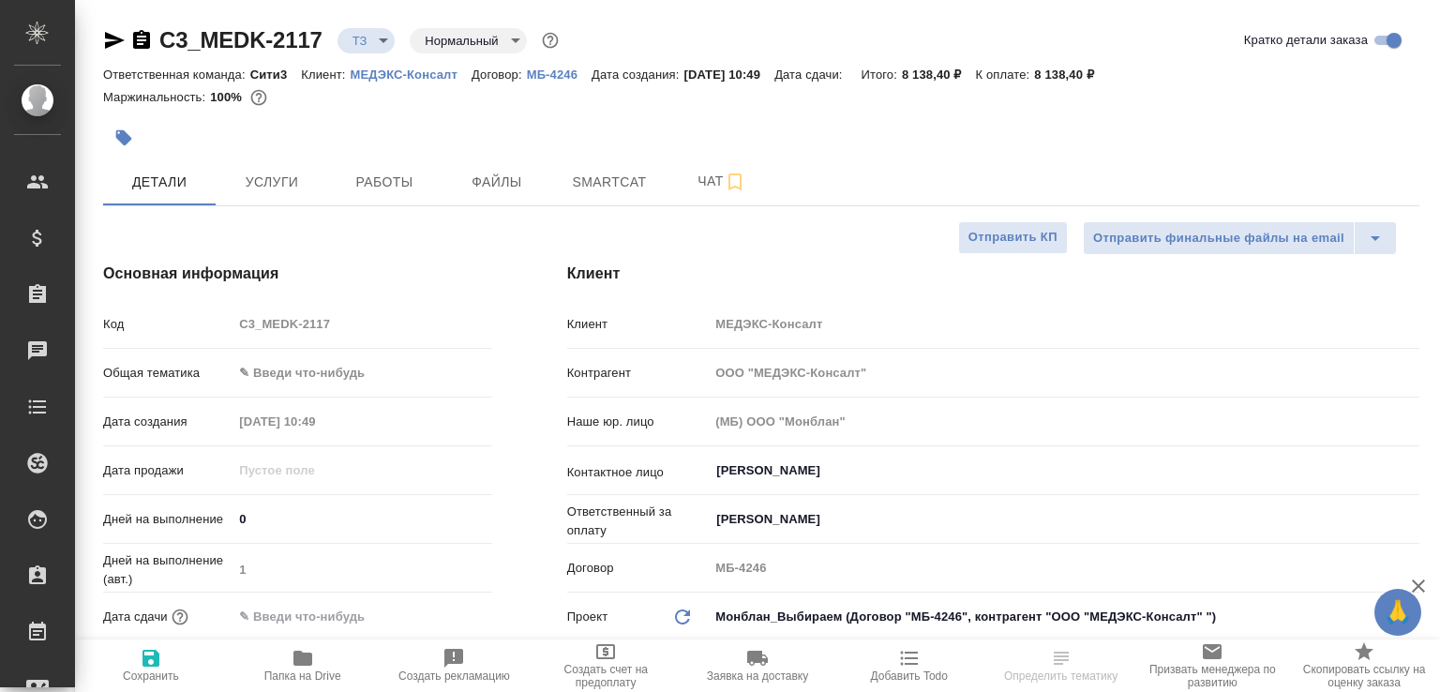
select select "RU"
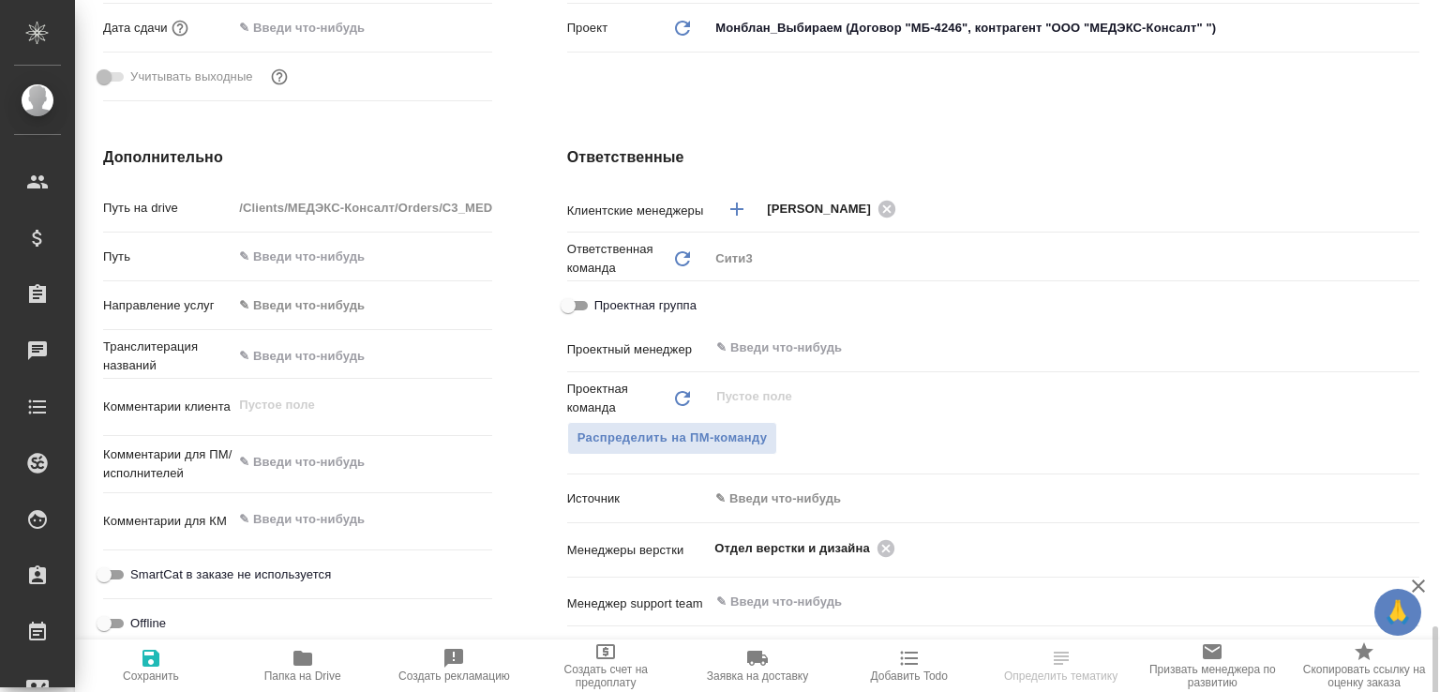
scroll to position [883, 0]
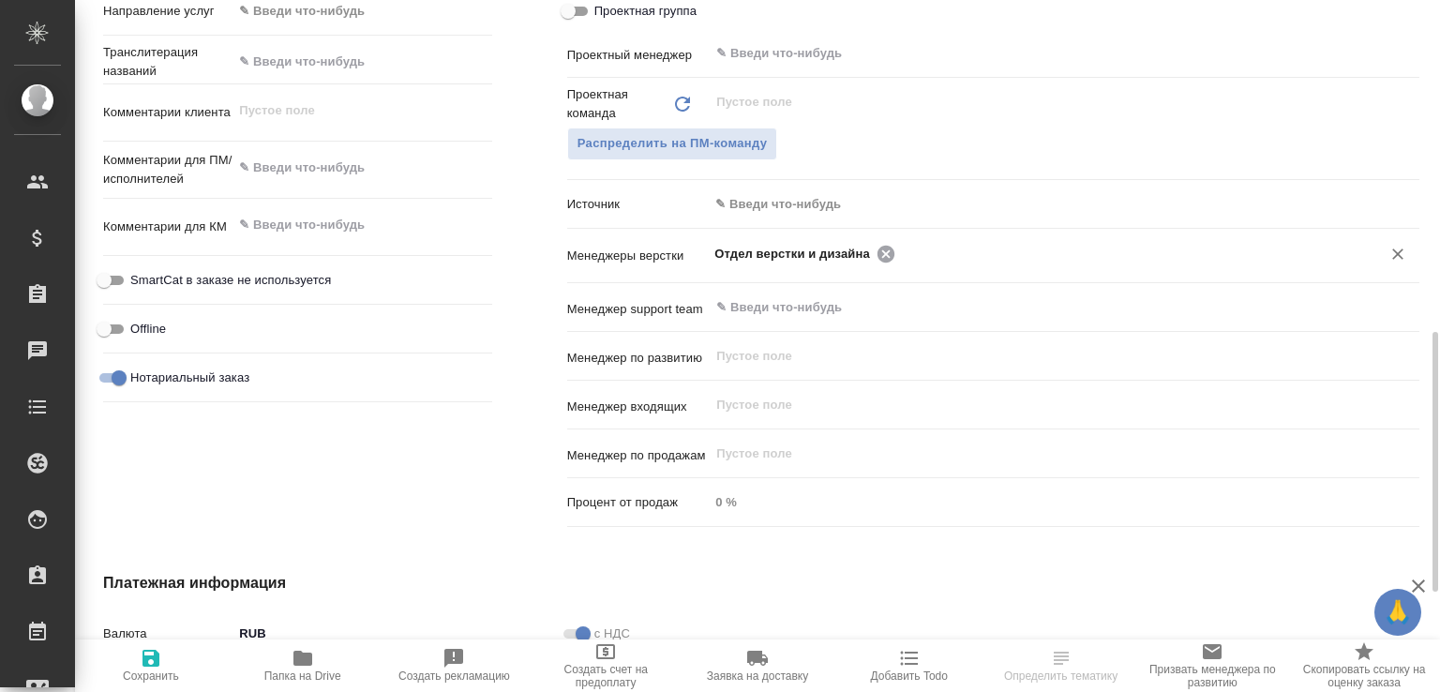
click at [879, 252] on icon at bounding box center [886, 254] width 21 height 21
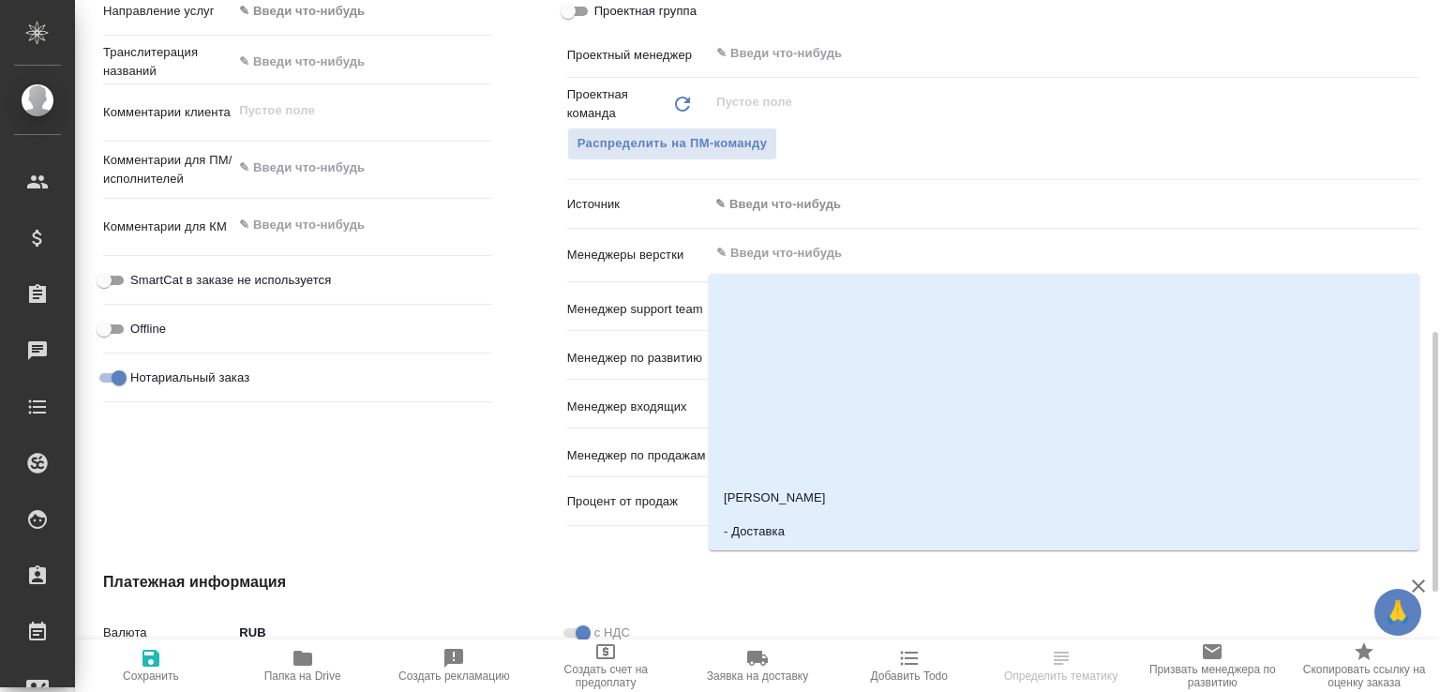
click at [879, 252] on input "text" at bounding box center [1033, 253] width 637 height 23
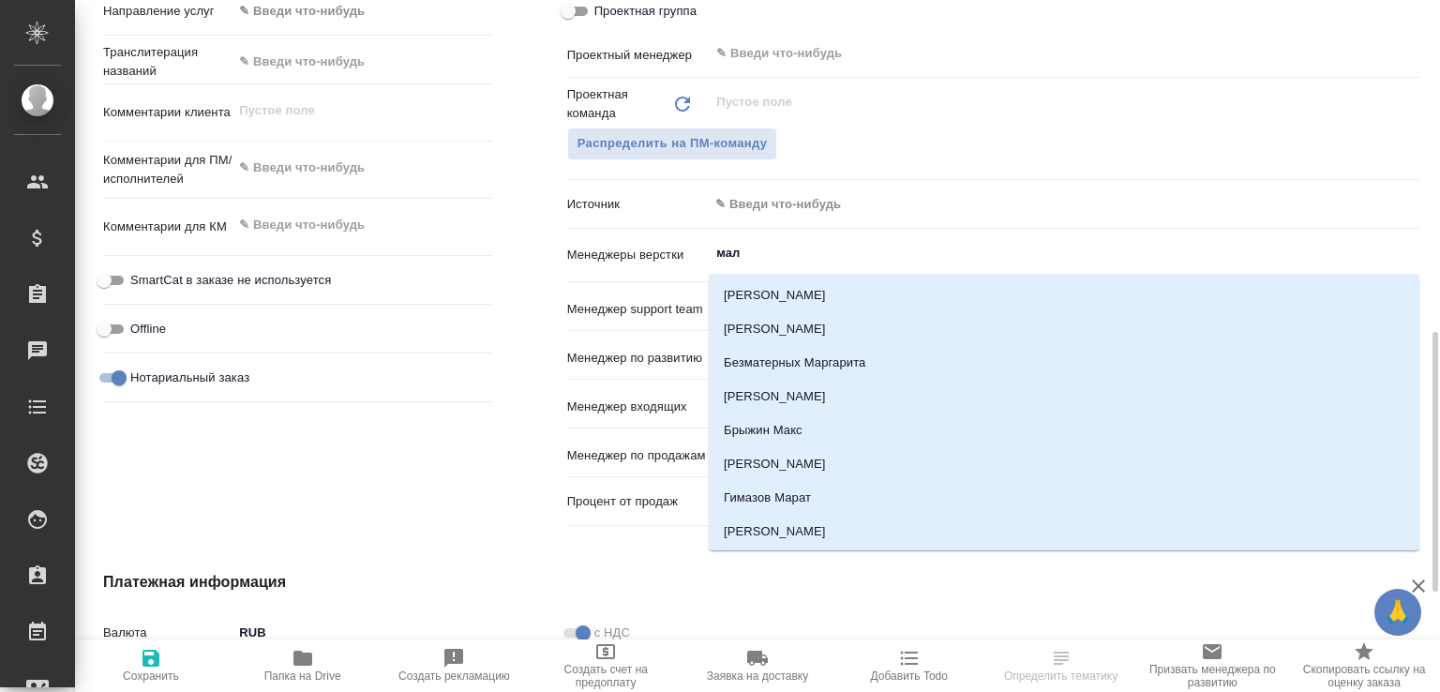
type input "мало"
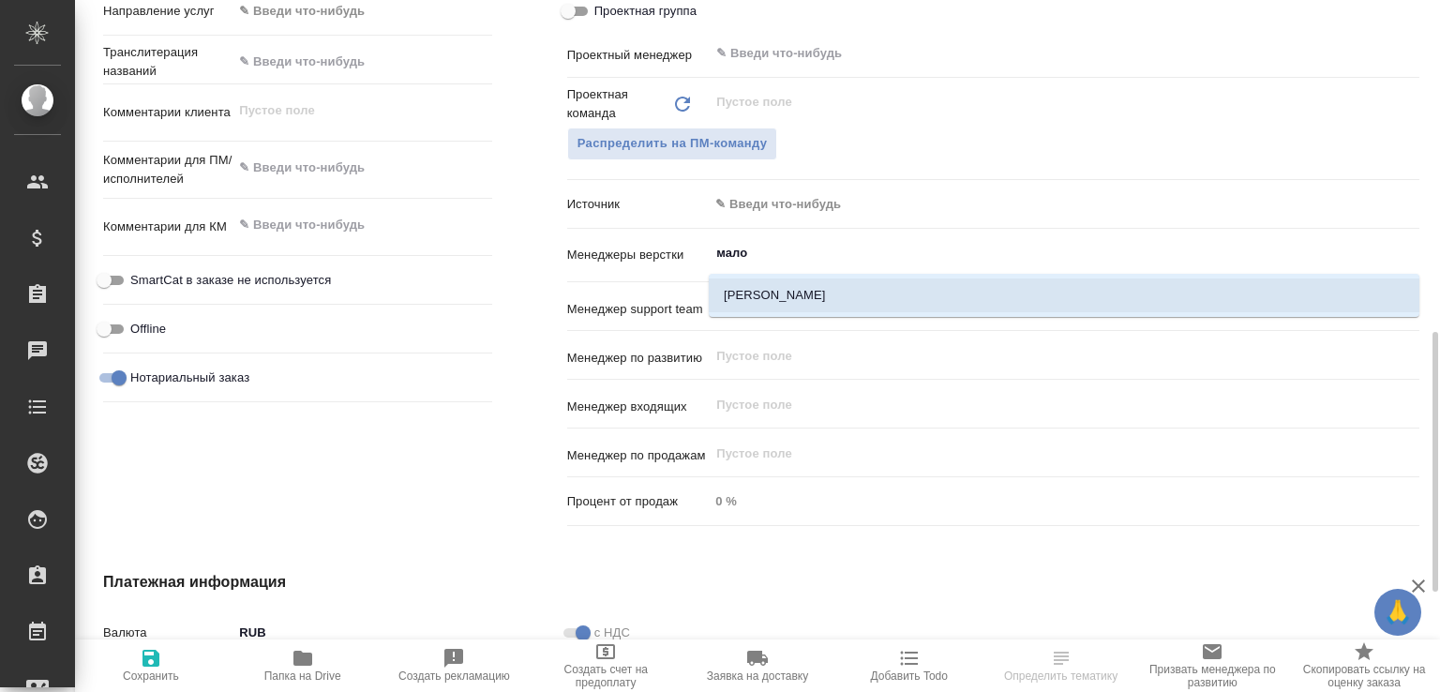
click at [769, 279] on div "[PERSON_NAME]" at bounding box center [1064, 295] width 711 height 43
click at [728, 303] on li "[PERSON_NAME]" at bounding box center [1064, 296] width 711 height 34
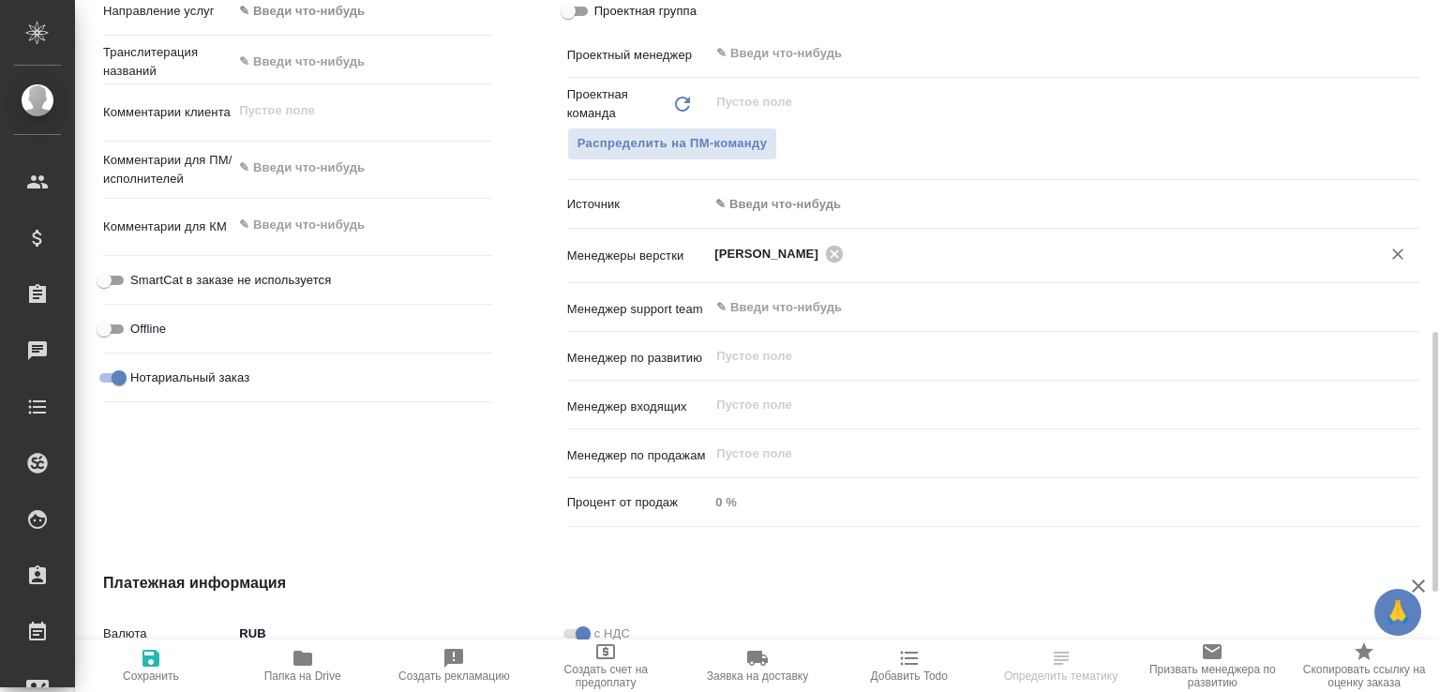
click at [162, 657] on span "Сохранить" at bounding box center [150, 665] width 129 height 36
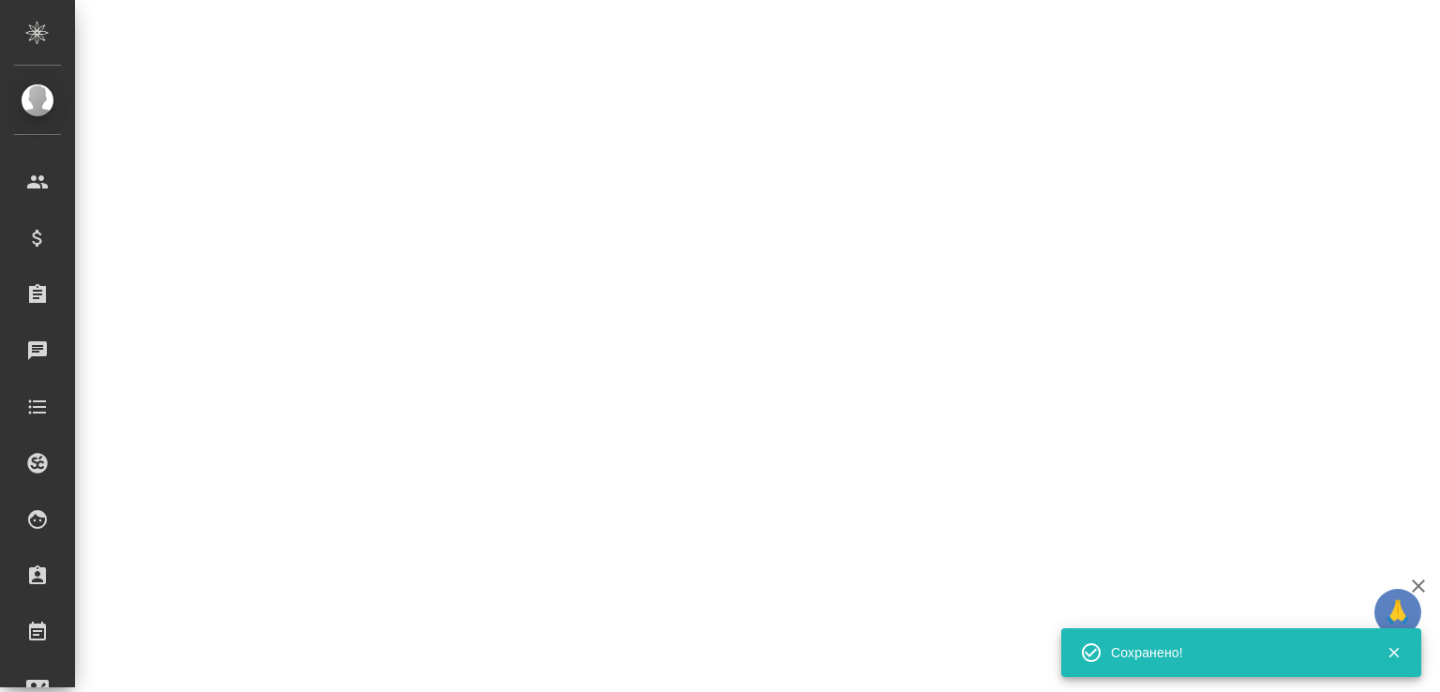
select select "RU"
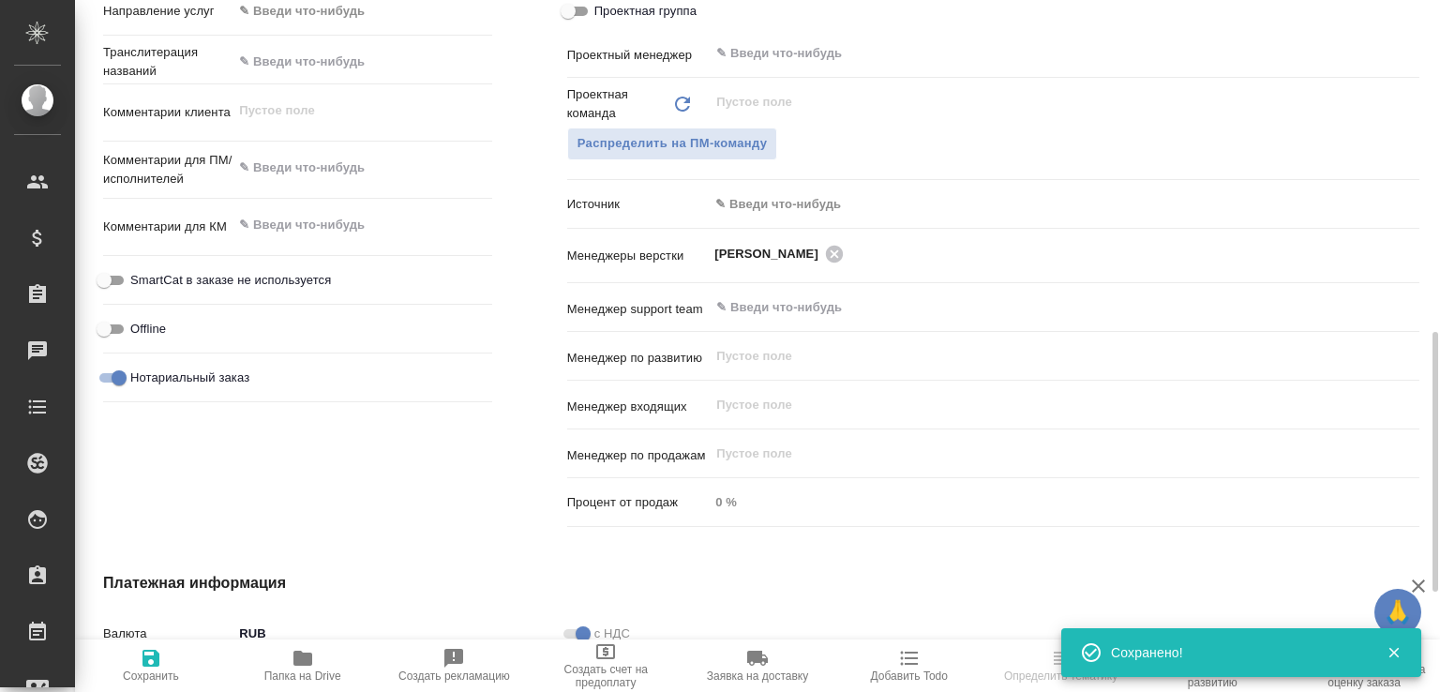
type textarea "x"
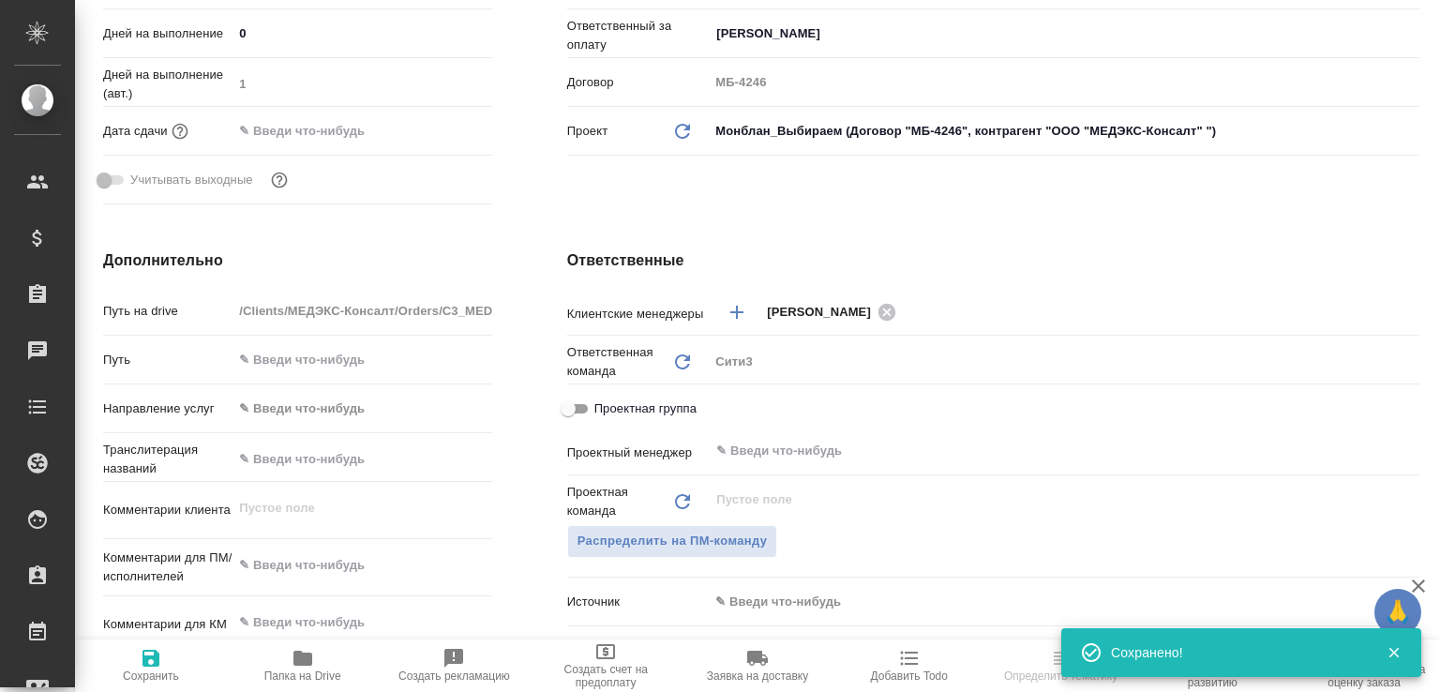
scroll to position [0, 0]
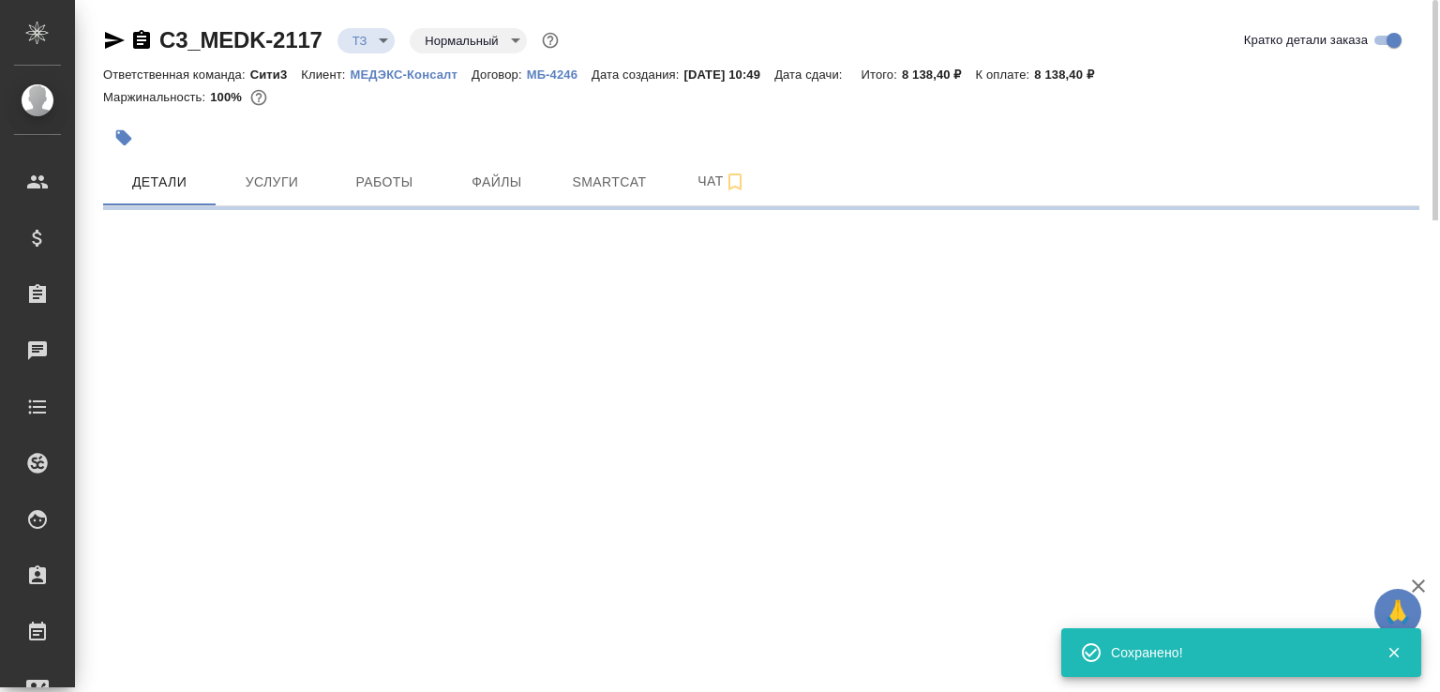
click at [135, 39] on icon "button" at bounding box center [141, 39] width 17 height 19
select select "RU"
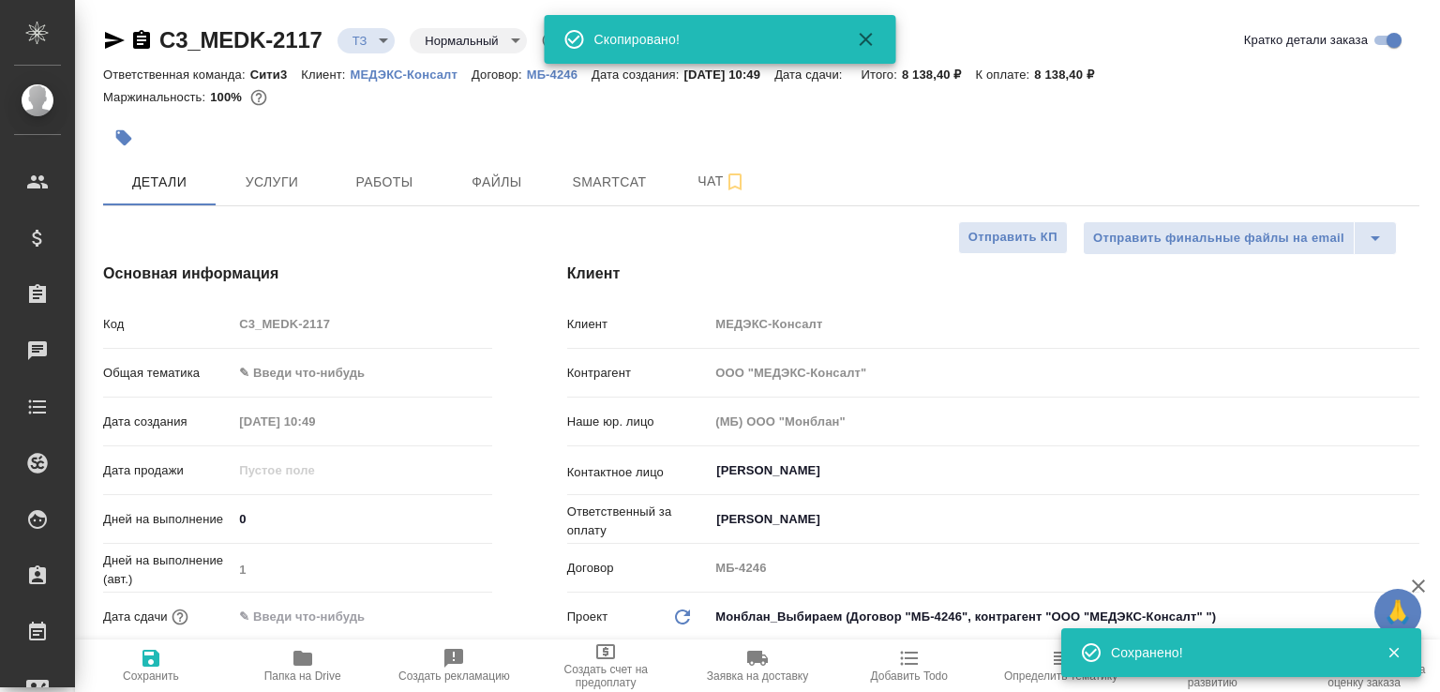
click at [311, 650] on icon "button" at bounding box center [303, 658] width 23 height 23
type textarea "x"
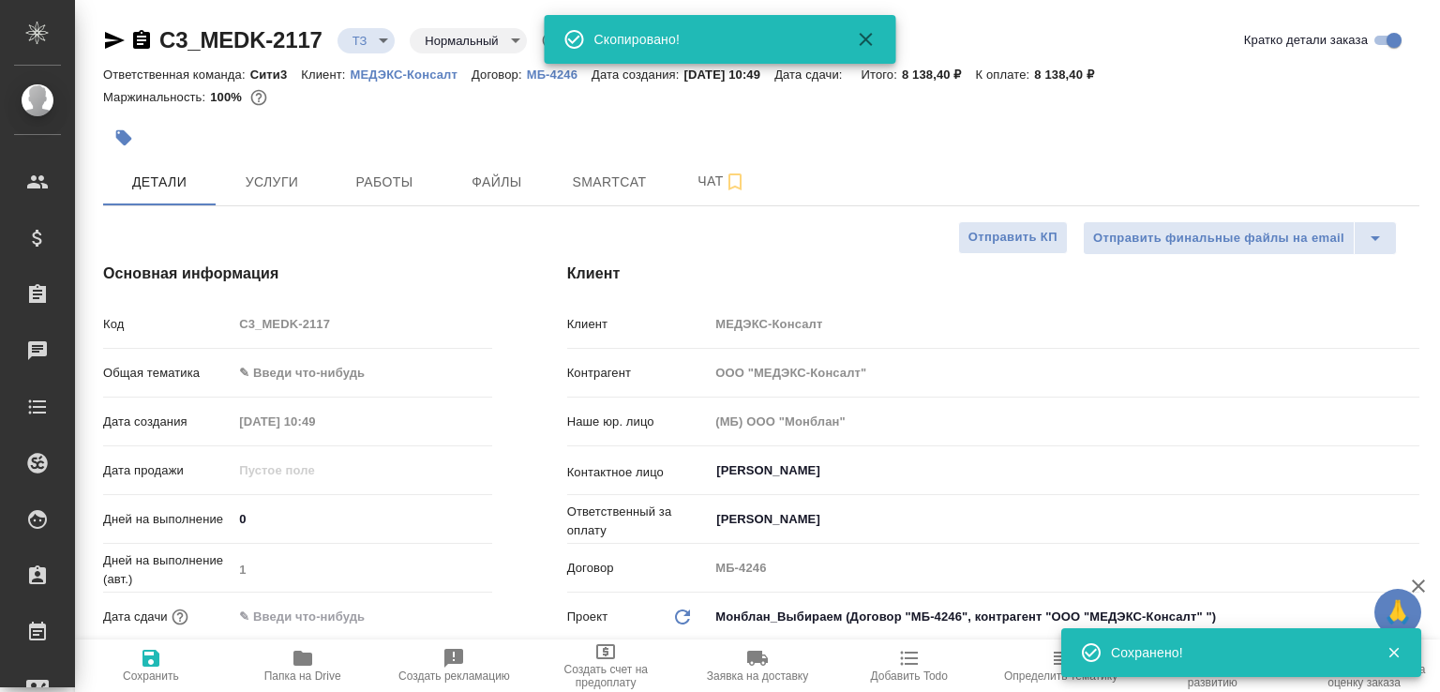
type textarea "x"
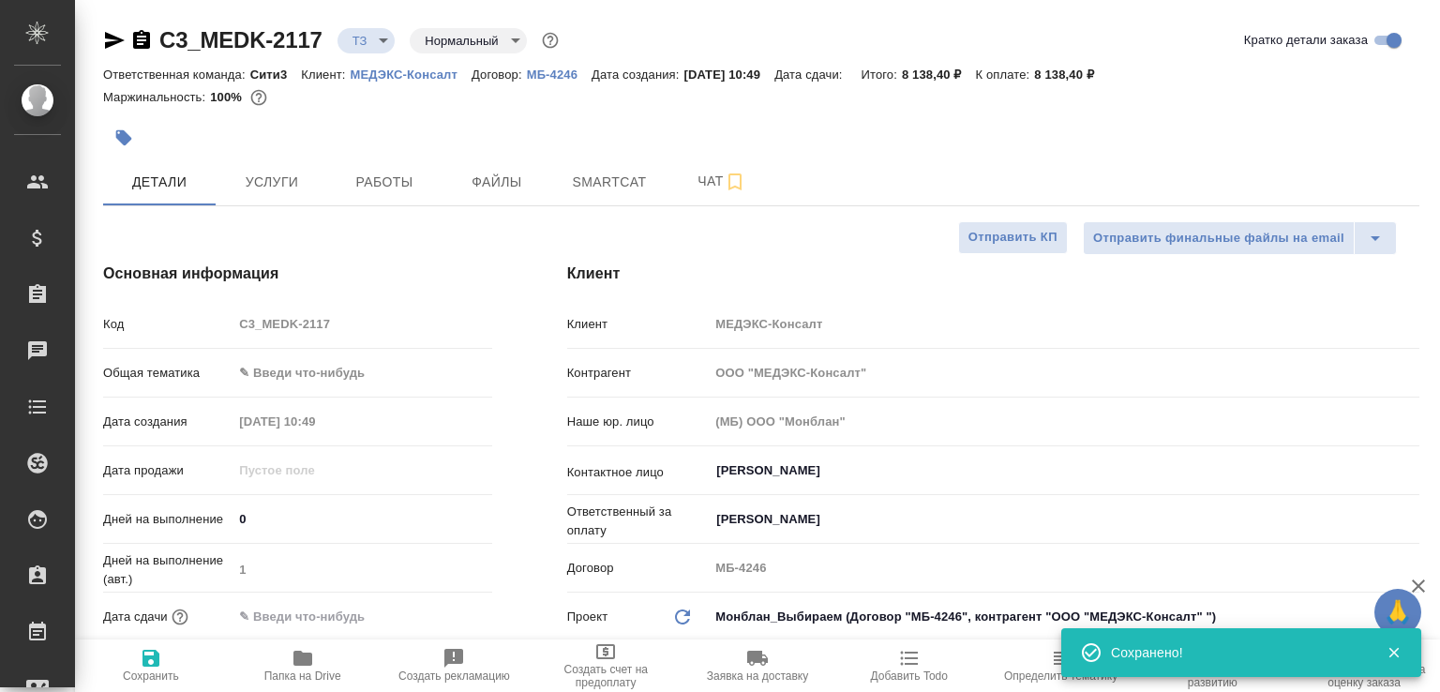
type textarea "x"
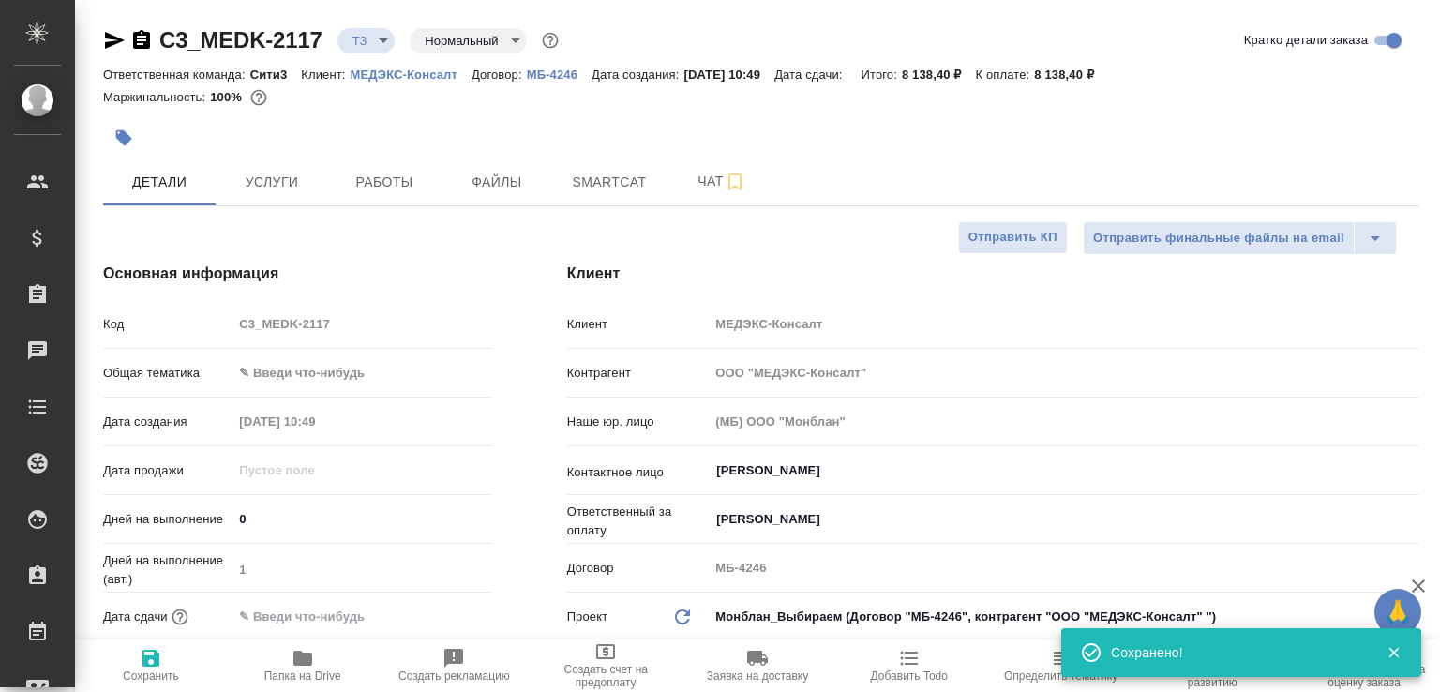
type textarea "x"
click at [145, 38] on icon "button" at bounding box center [141, 39] width 17 height 19
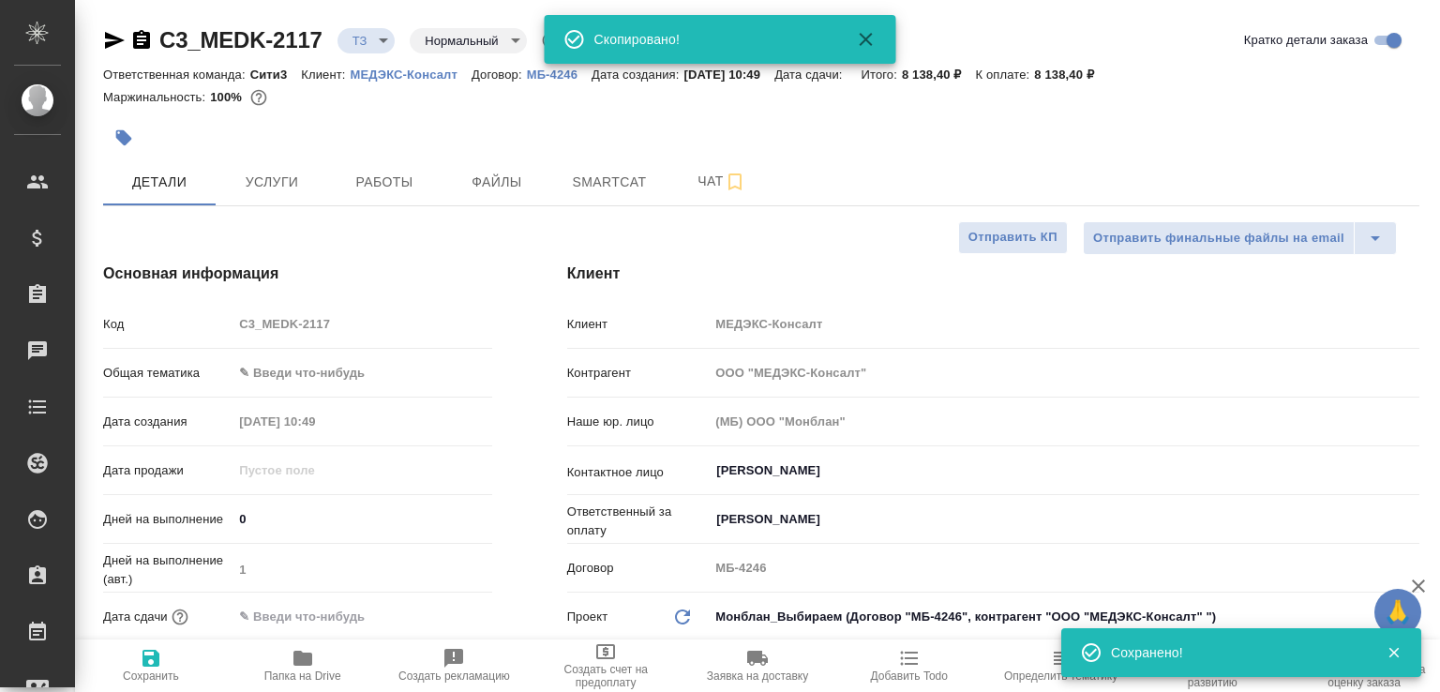
click at [386, 33] on body "🙏 .cls-1 fill:#fff; AWATERA Малофеева Екатерина e.malofeeva Клиенты Спецификаци…" at bounding box center [720, 346] width 1440 height 692
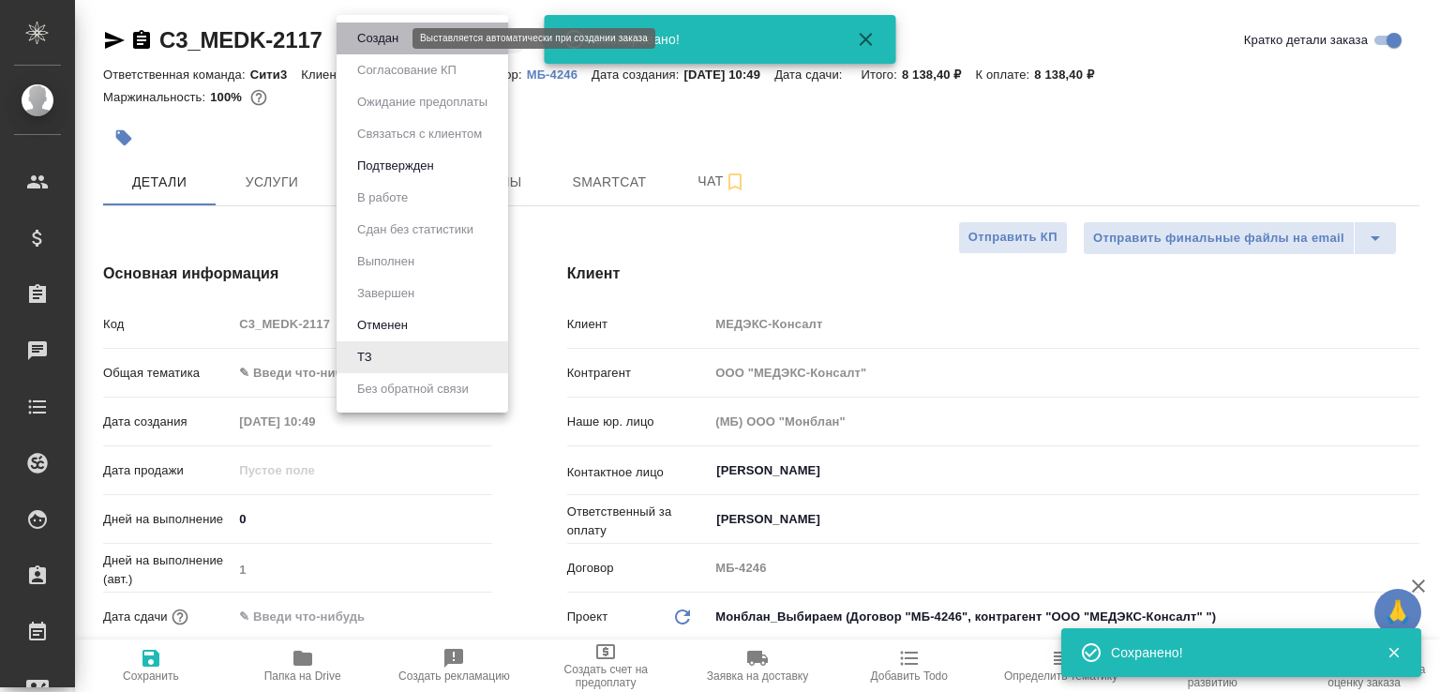
click at [386, 33] on button "Создан" at bounding box center [378, 38] width 53 height 21
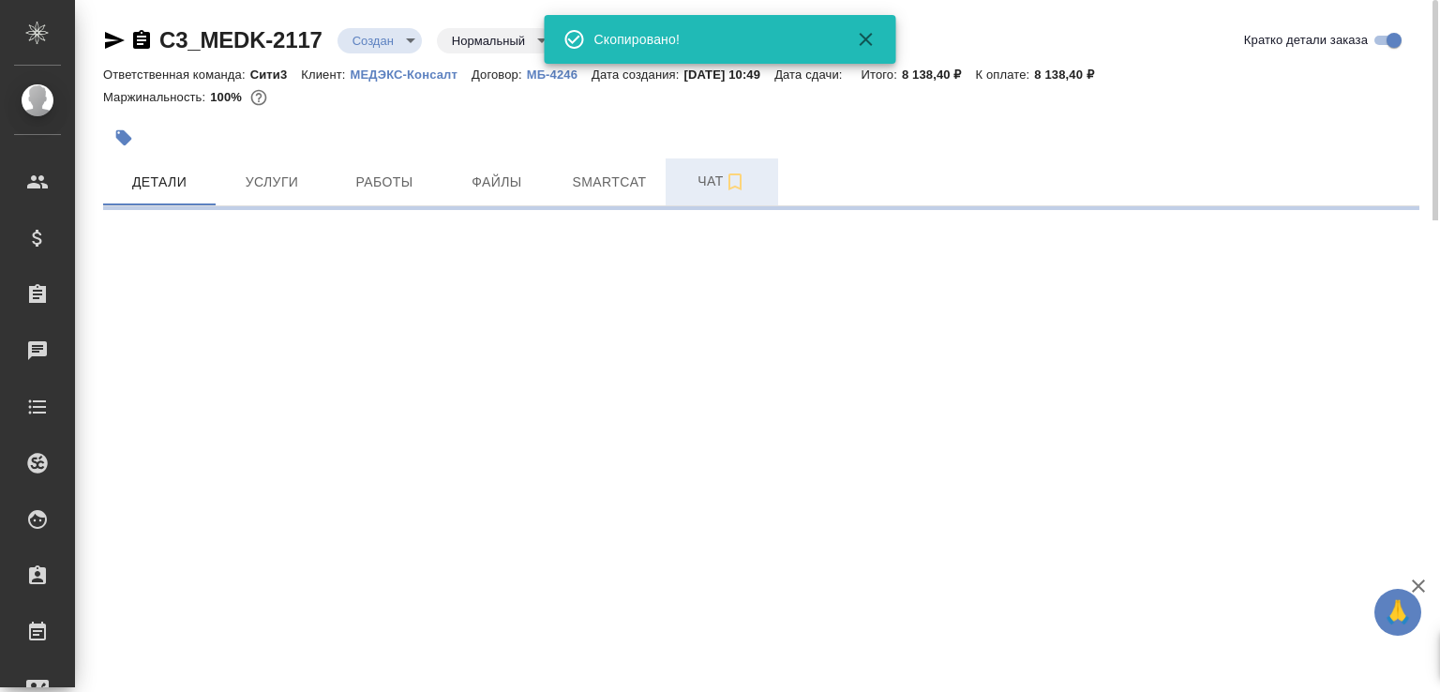
select select "RU"
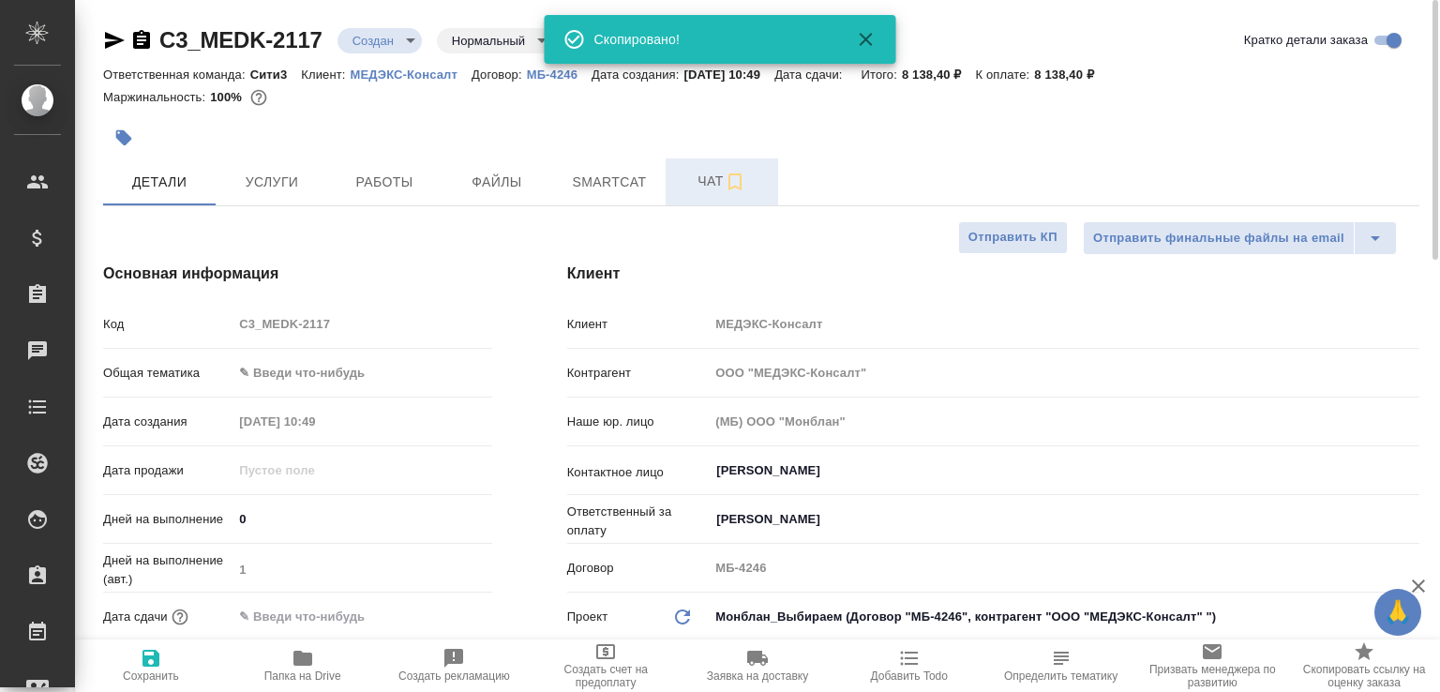
type textarea "x"
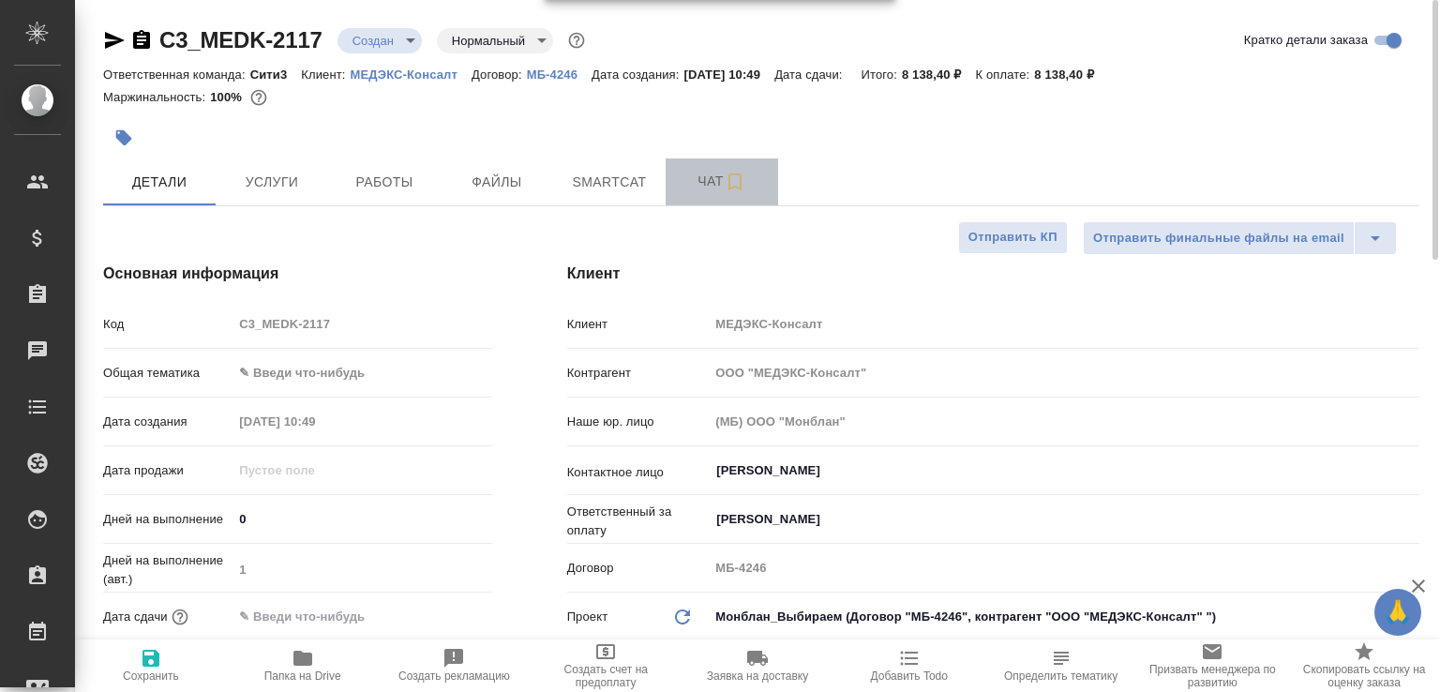
click at [697, 168] on button "Чат" at bounding box center [722, 181] width 113 height 47
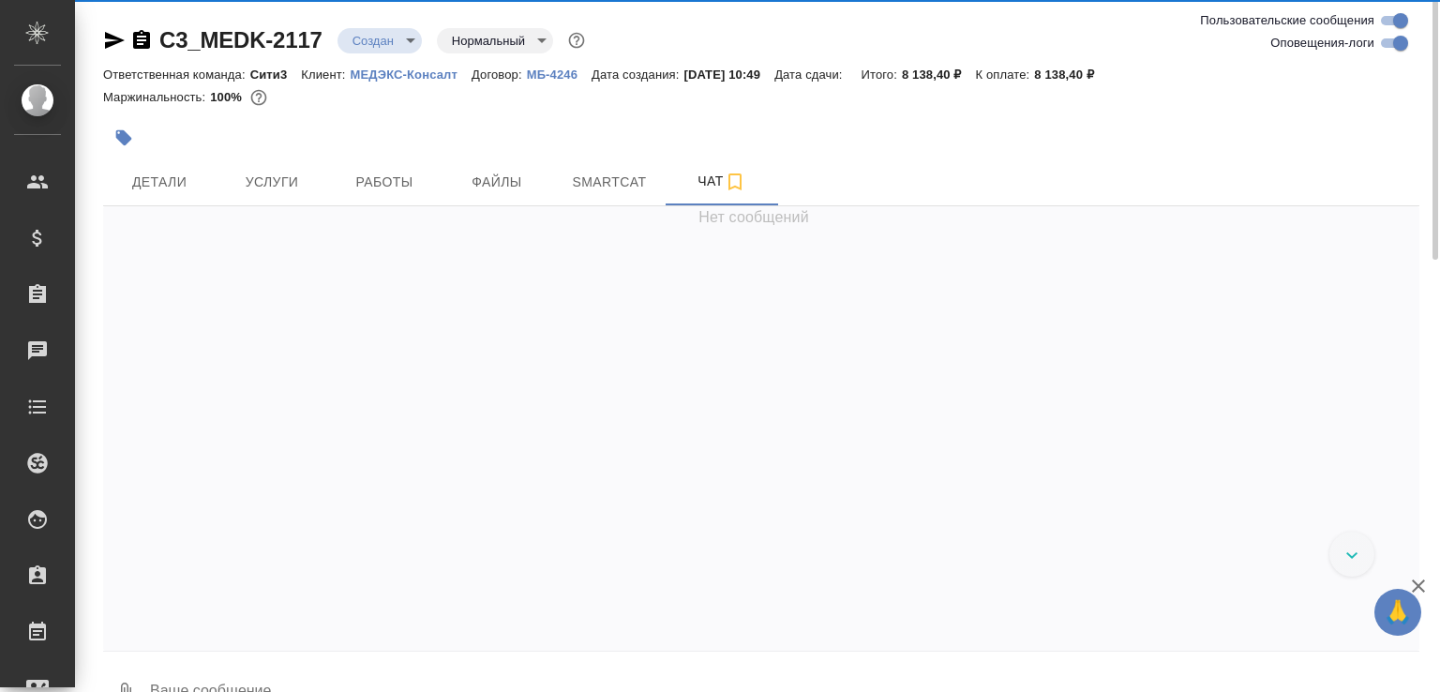
scroll to position [79, 0]
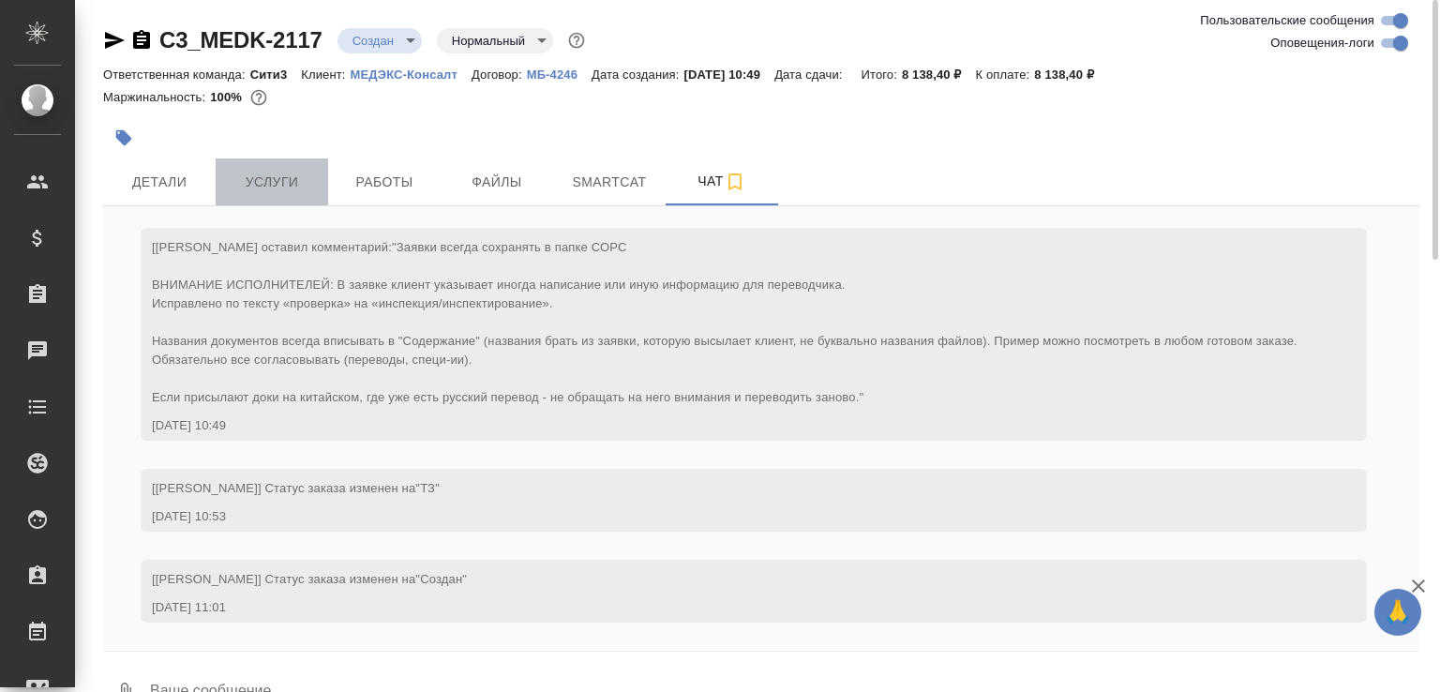
click at [287, 173] on span "Услуги" at bounding box center [272, 182] width 90 height 23
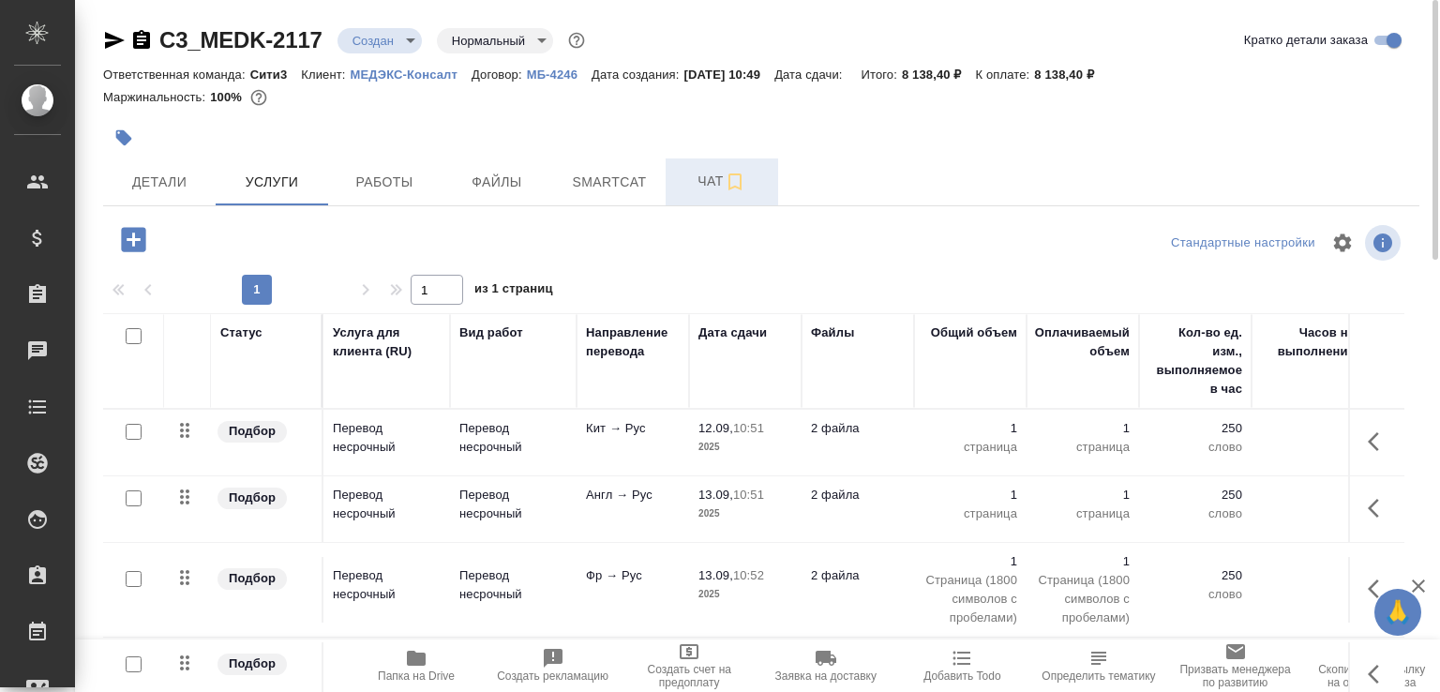
click at [698, 171] on span "Чат" at bounding box center [722, 181] width 90 height 23
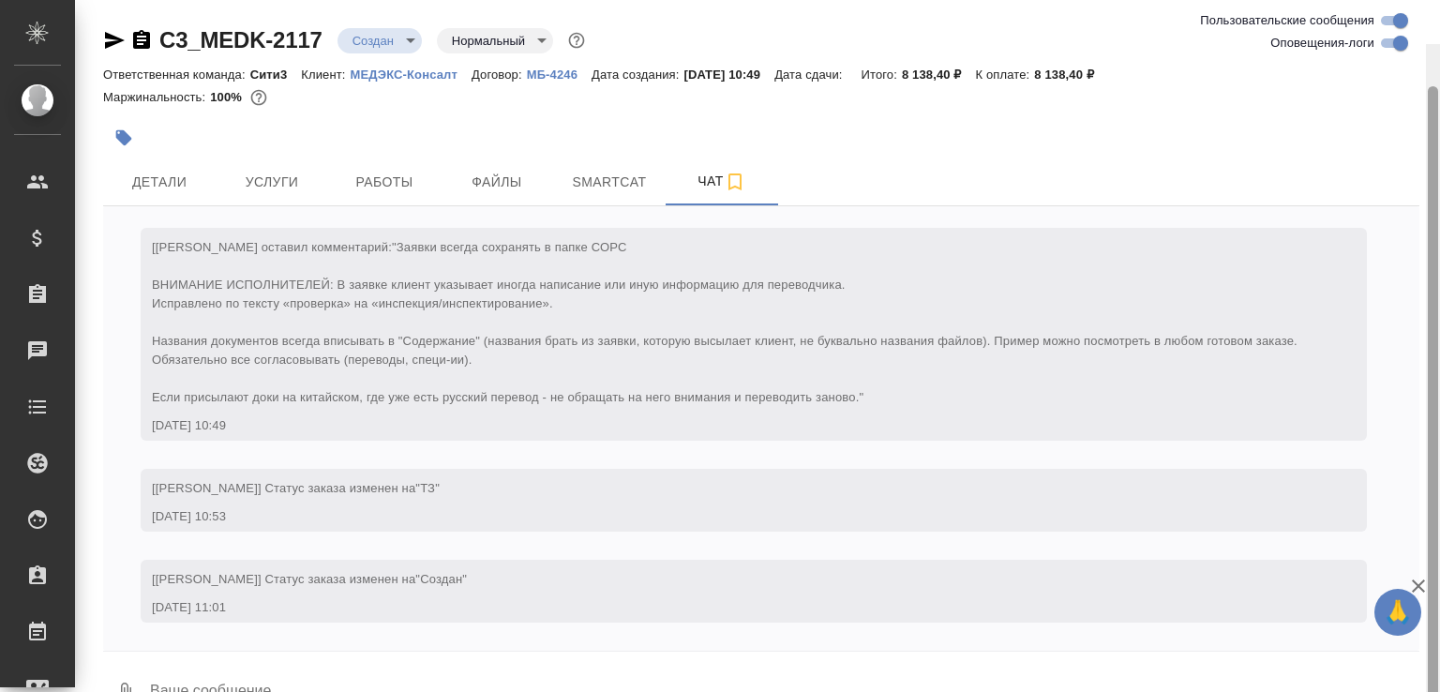
scroll to position [44, 0]
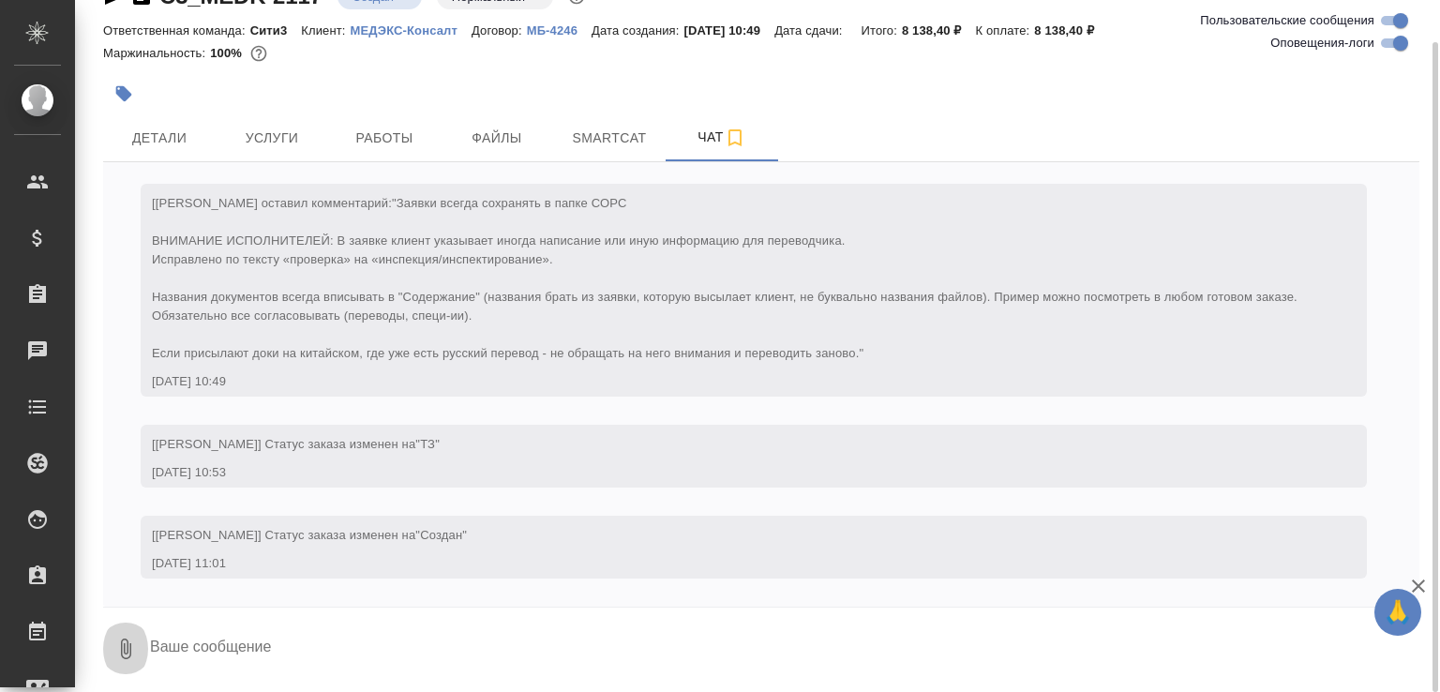
click at [113, 656] on button "0" at bounding box center [125, 649] width 45 height 64
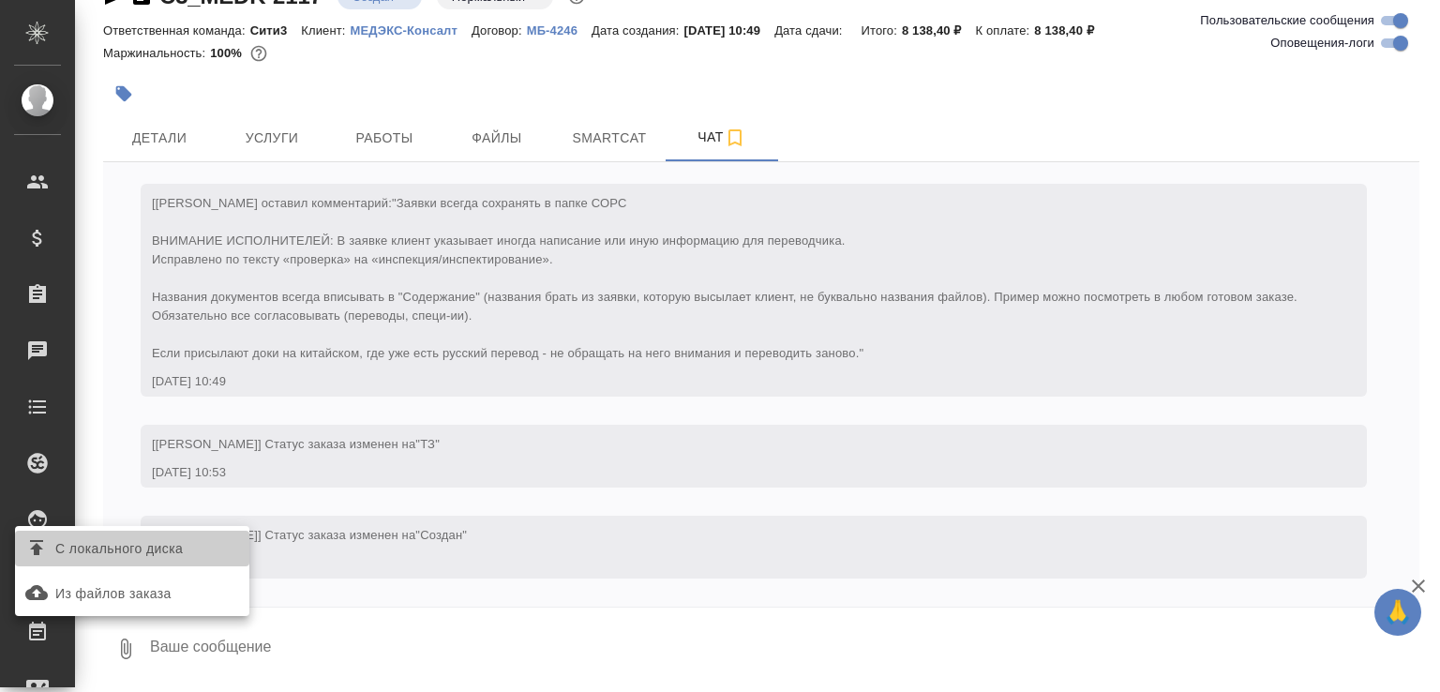
click at [167, 546] on span "С локального диска" at bounding box center [119, 548] width 128 height 23
click at [0, 0] on input "С локального диска" at bounding box center [0, 0] width 0 height 0
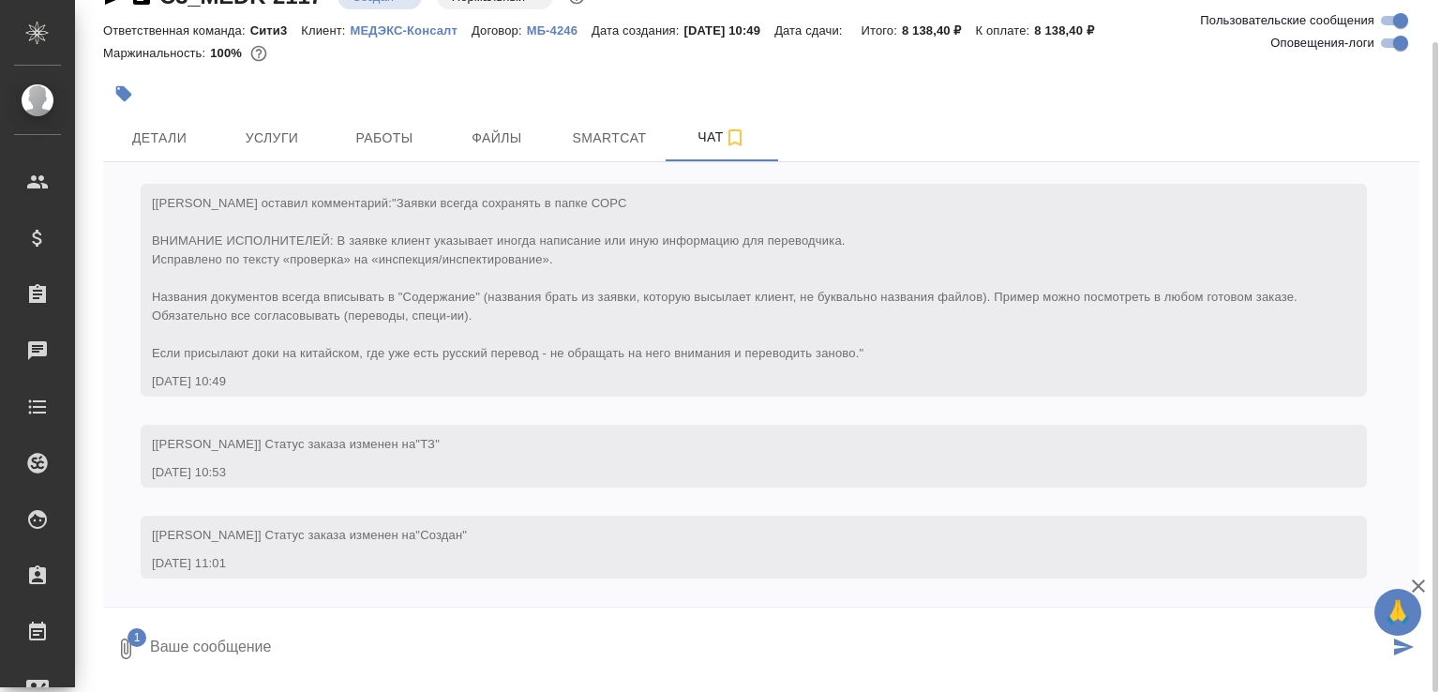
click at [237, 641] on textarea at bounding box center [768, 649] width 1241 height 64
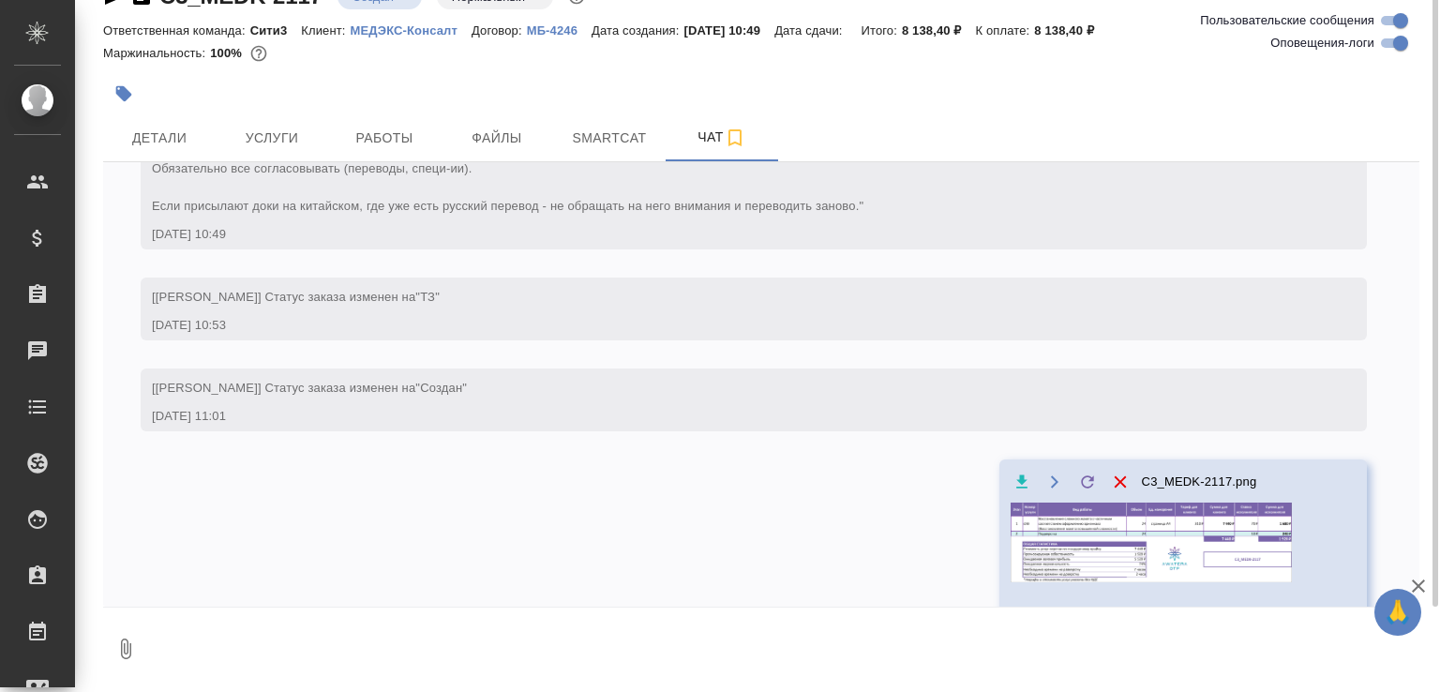
scroll to position [0, 0]
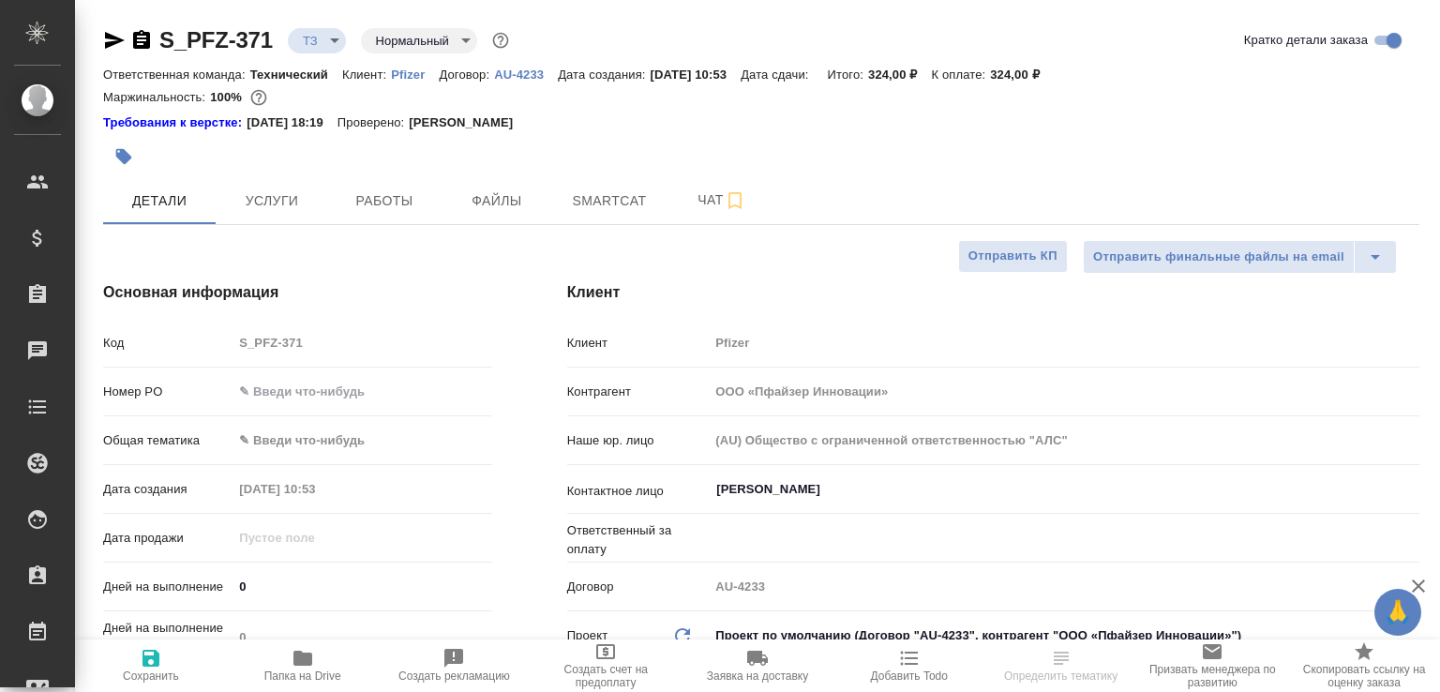
select select "RU"
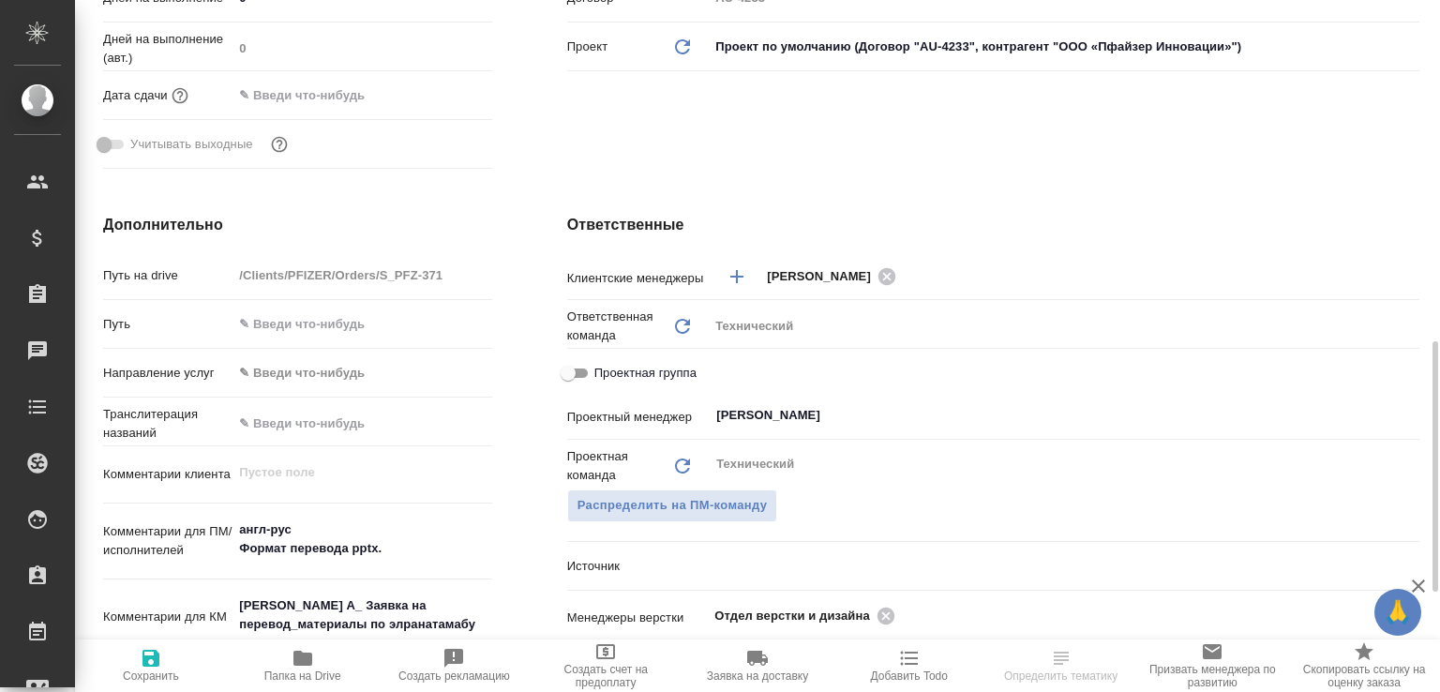
scroll to position [683, 0]
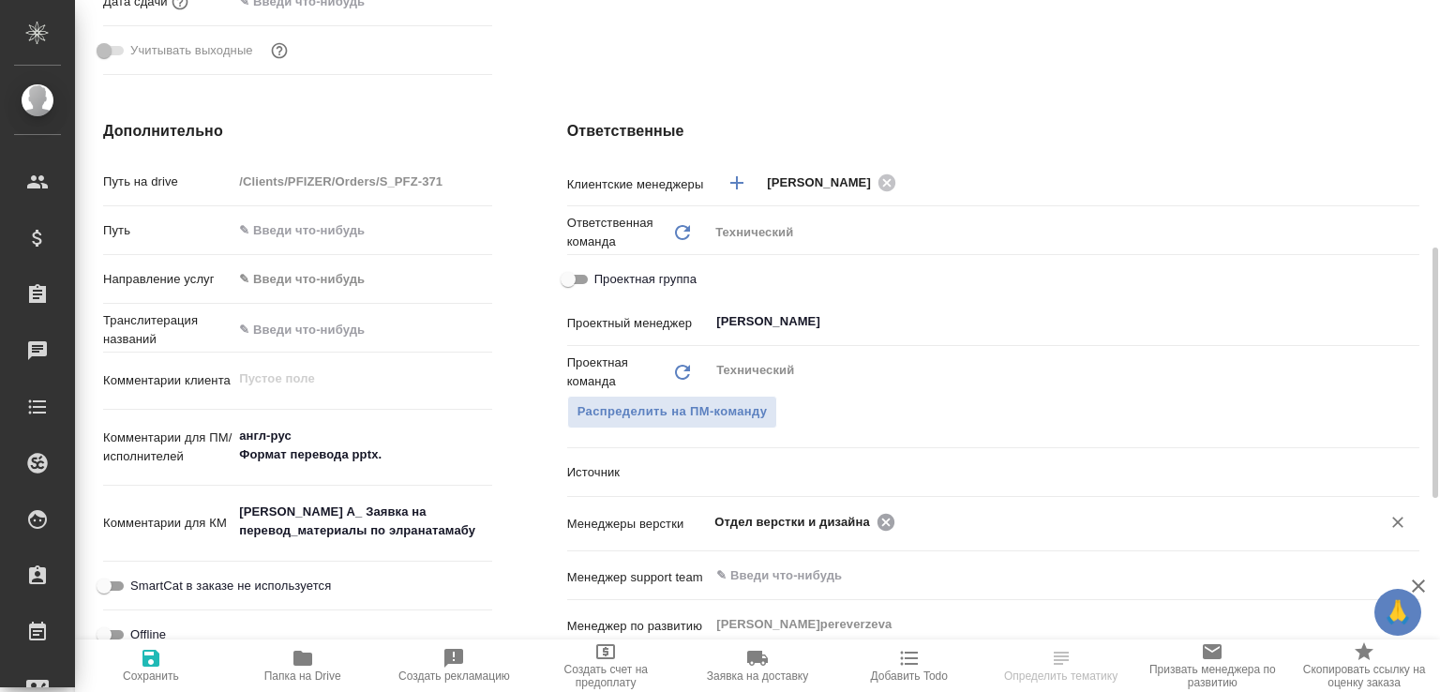
click at [880, 526] on icon at bounding box center [886, 521] width 17 height 17
click at [901, 526] on input "text" at bounding box center [1126, 521] width 450 height 23
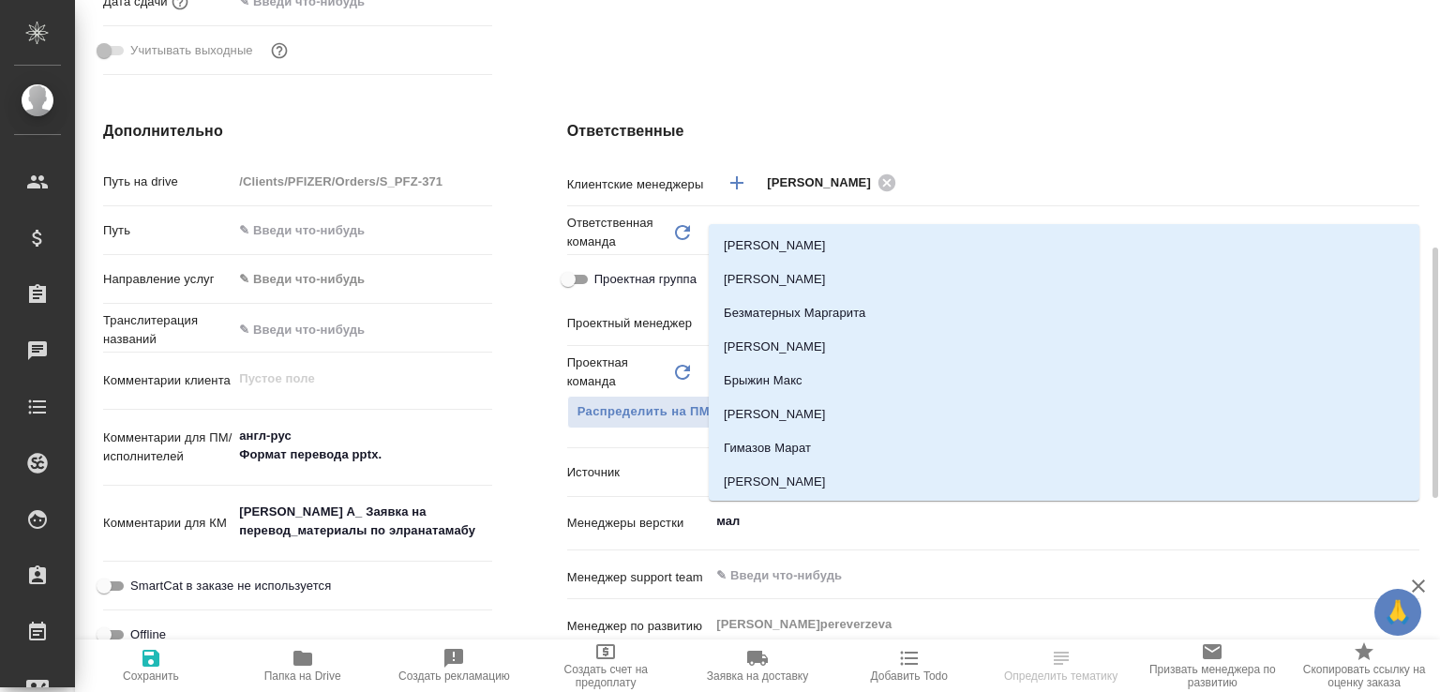
type input "мало"
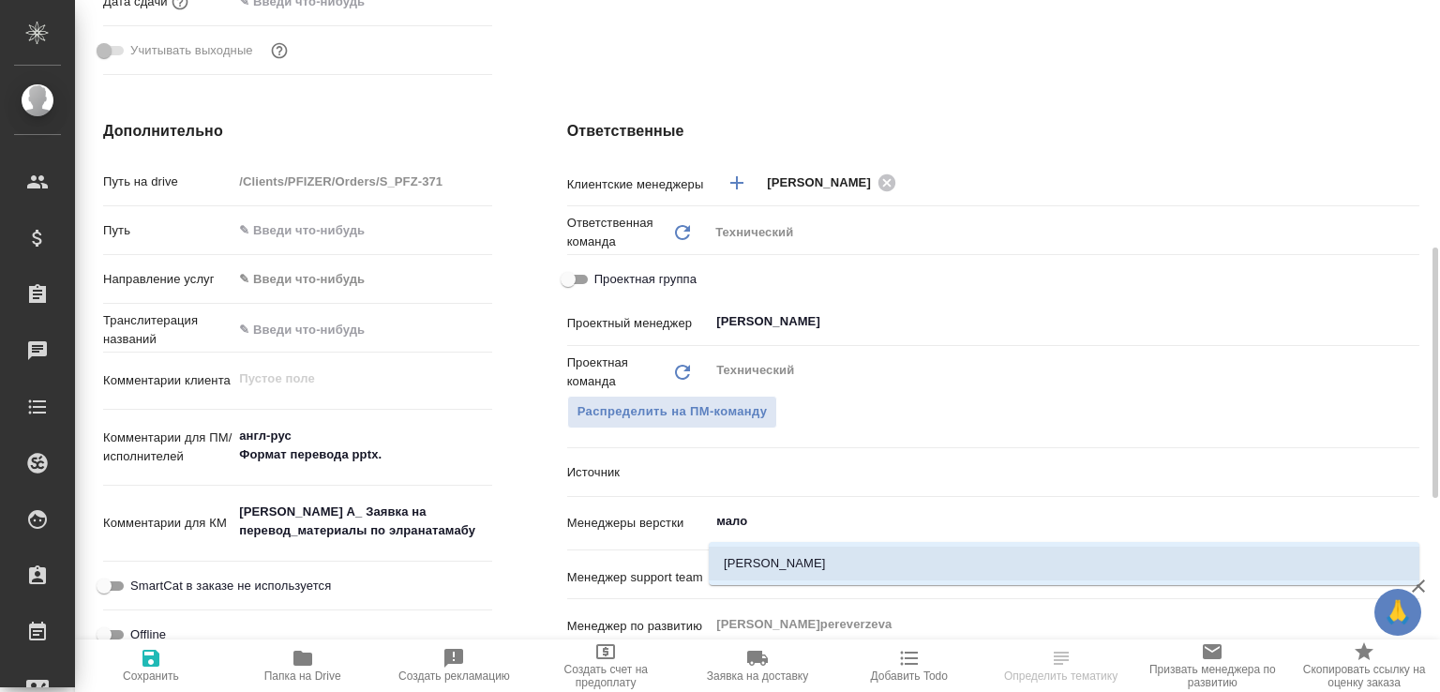
click at [754, 564] on li "[PERSON_NAME]" at bounding box center [1064, 564] width 711 height 34
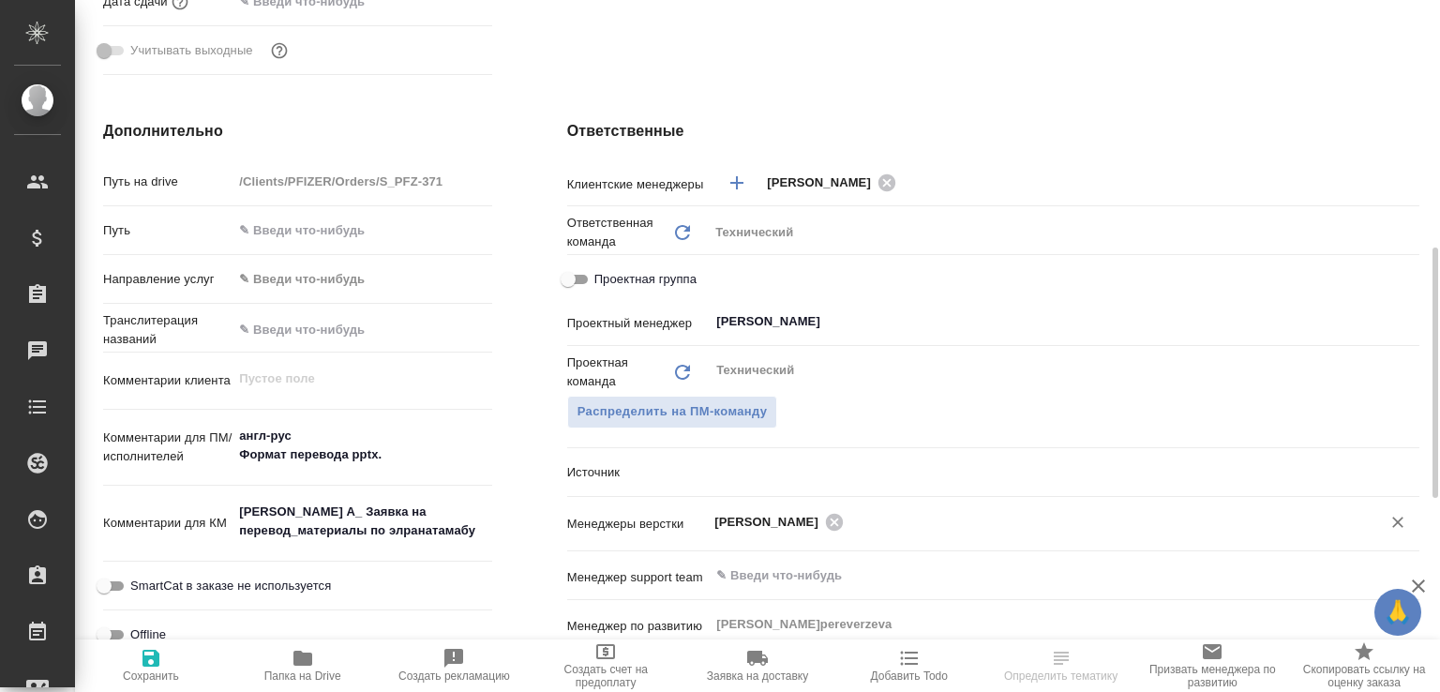
click at [170, 661] on span "Сохранить" at bounding box center [150, 665] width 129 height 36
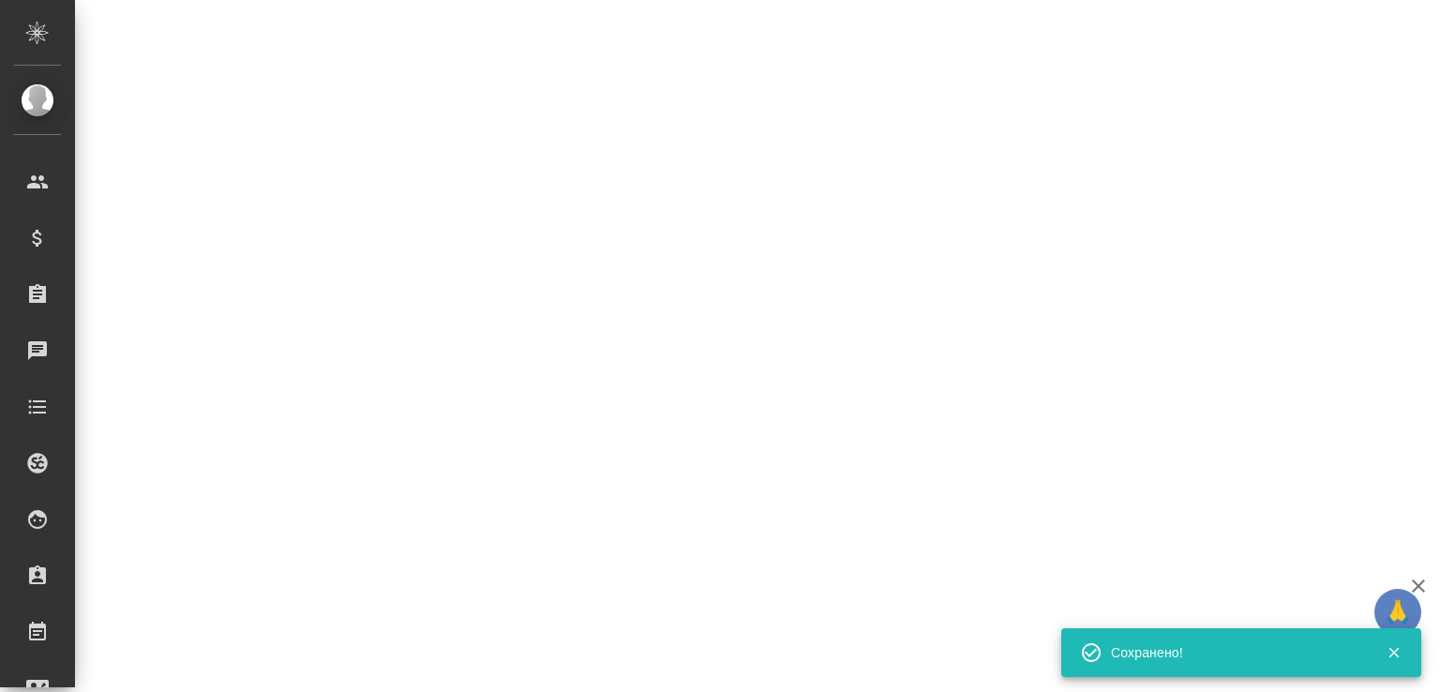
select select "RU"
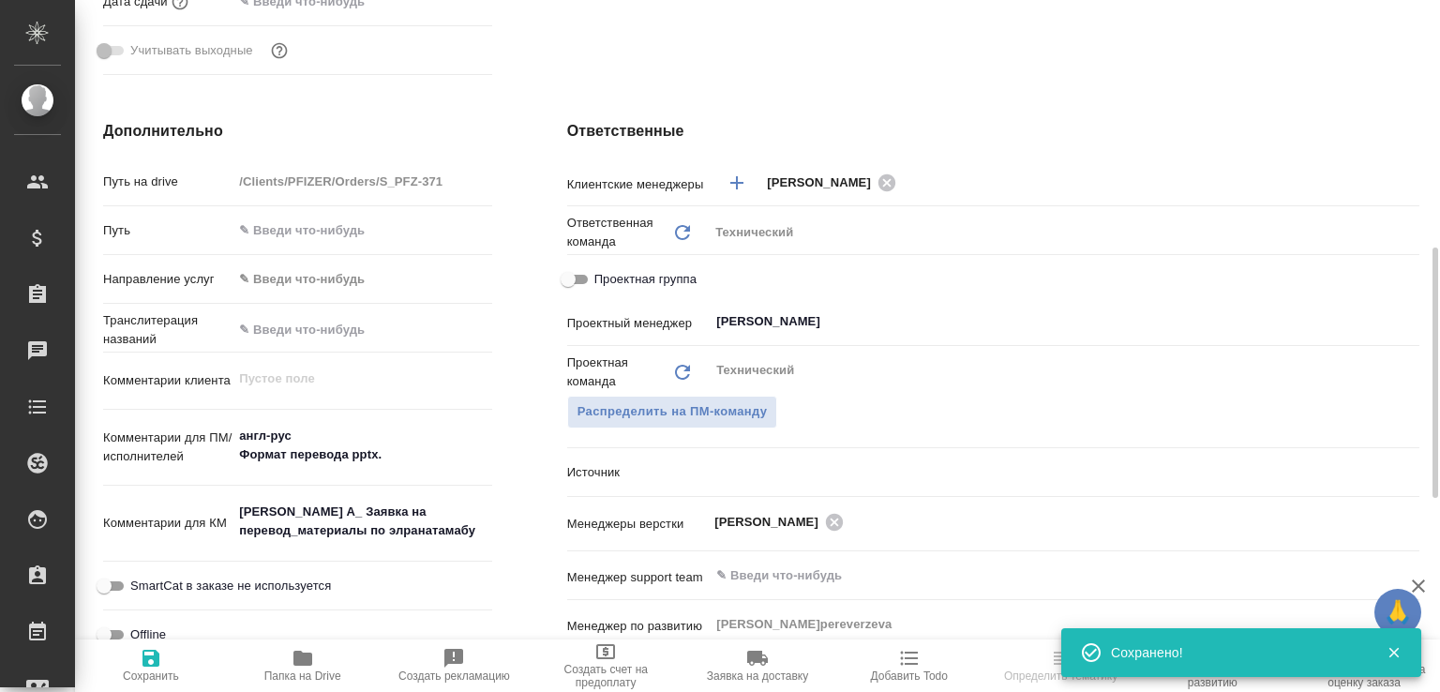
type textarea "x"
select select "RU"
type textarea "x"
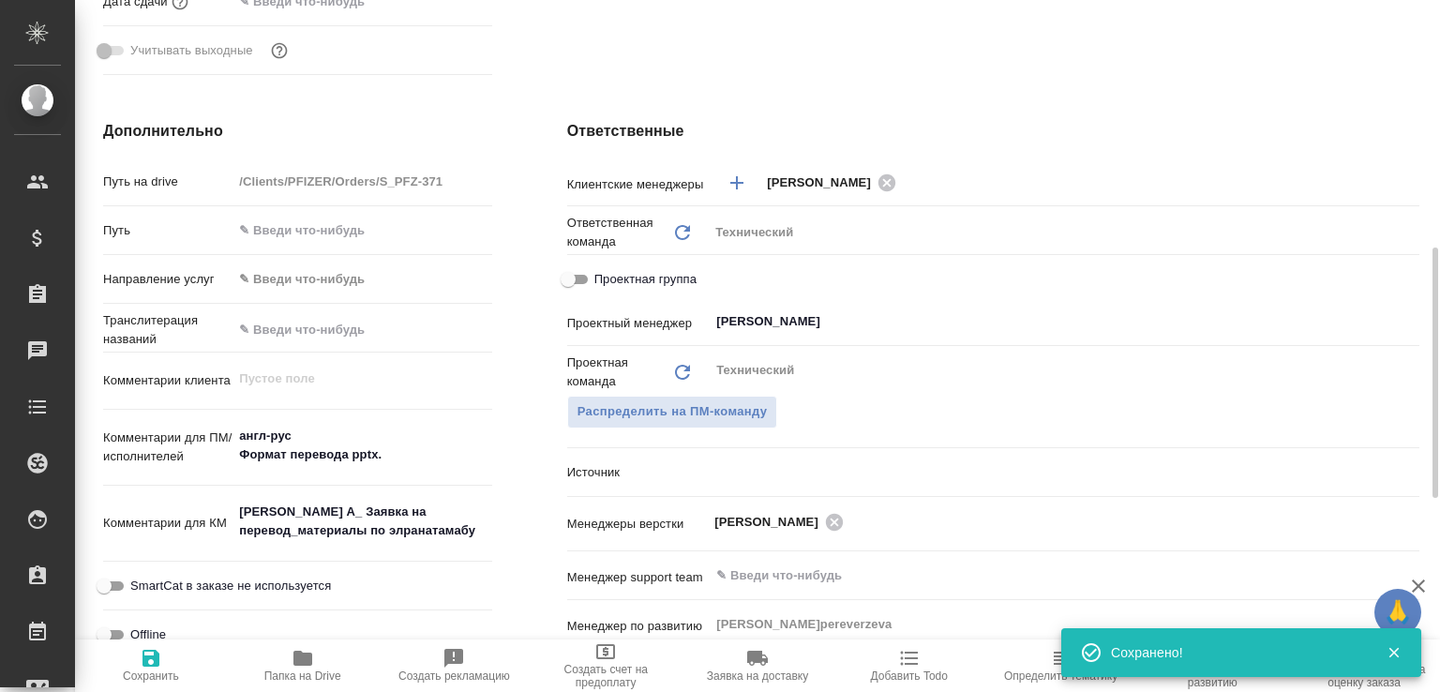
type textarea "x"
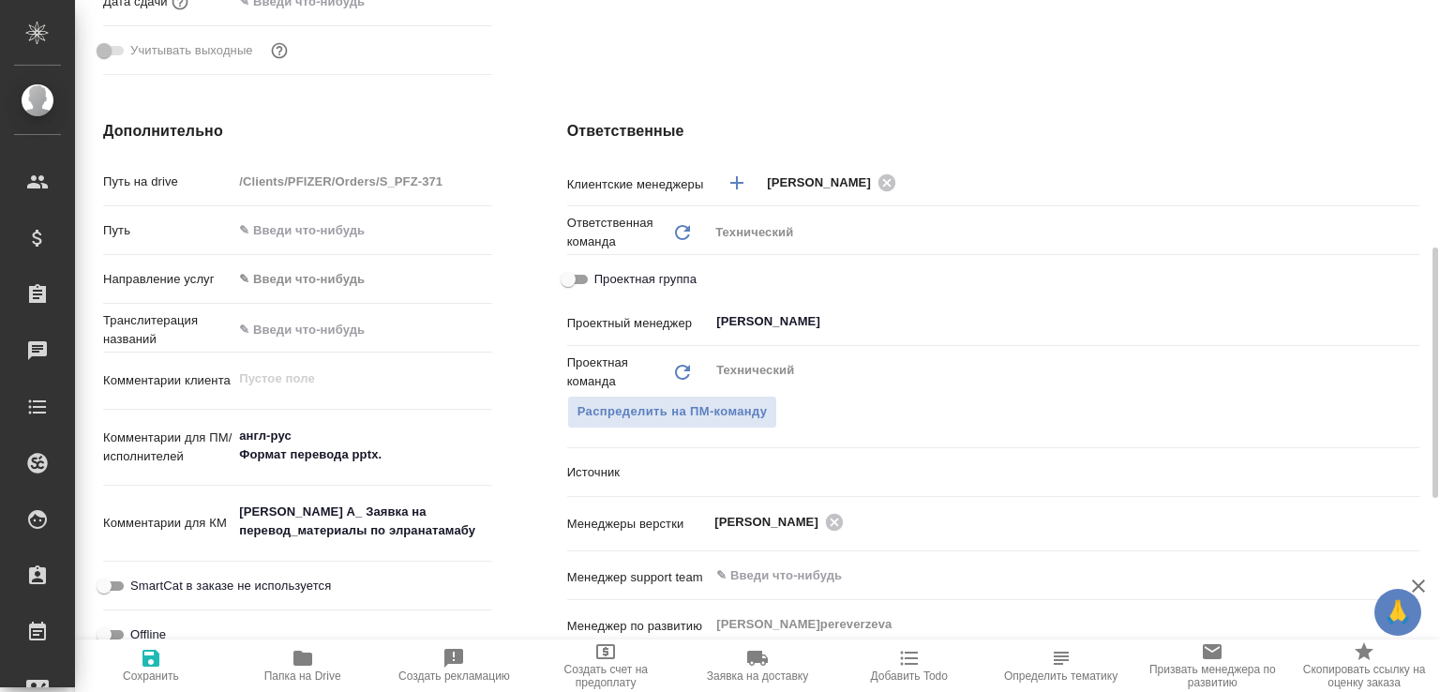
type textarea "x"
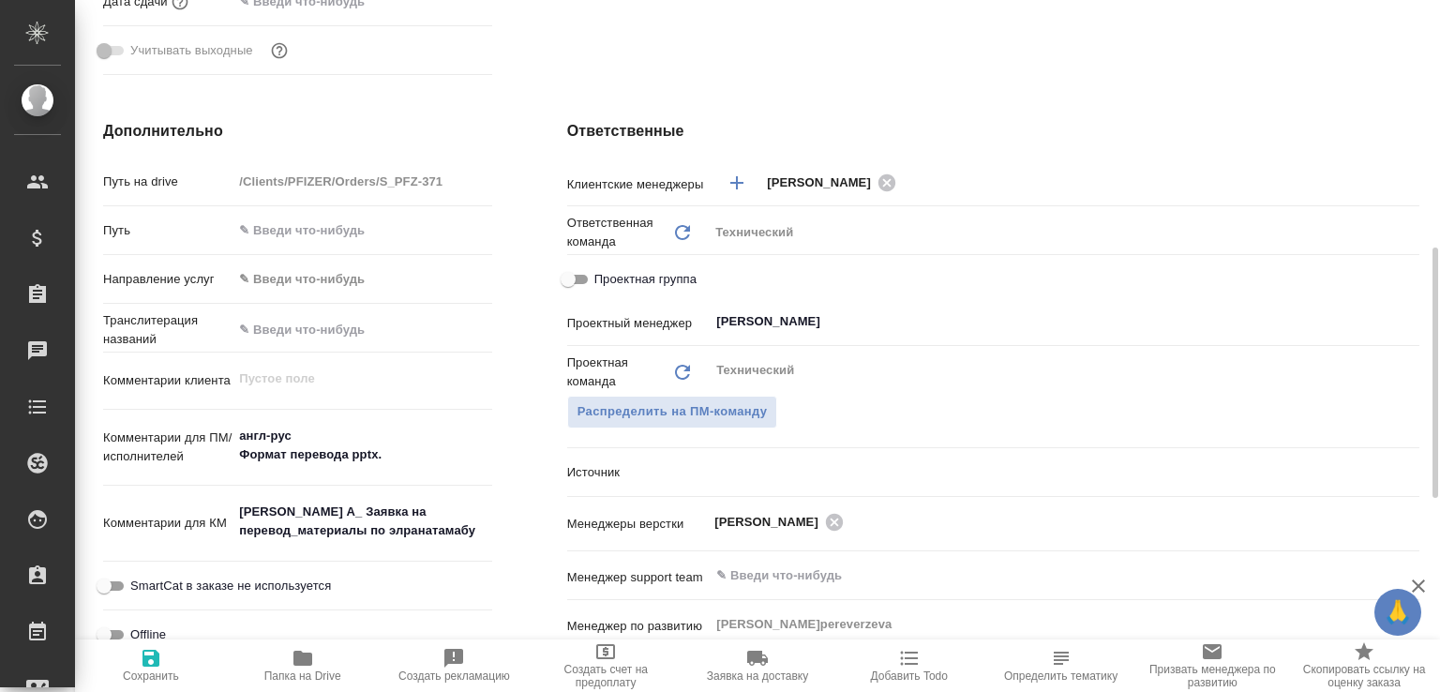
type textarea "x"
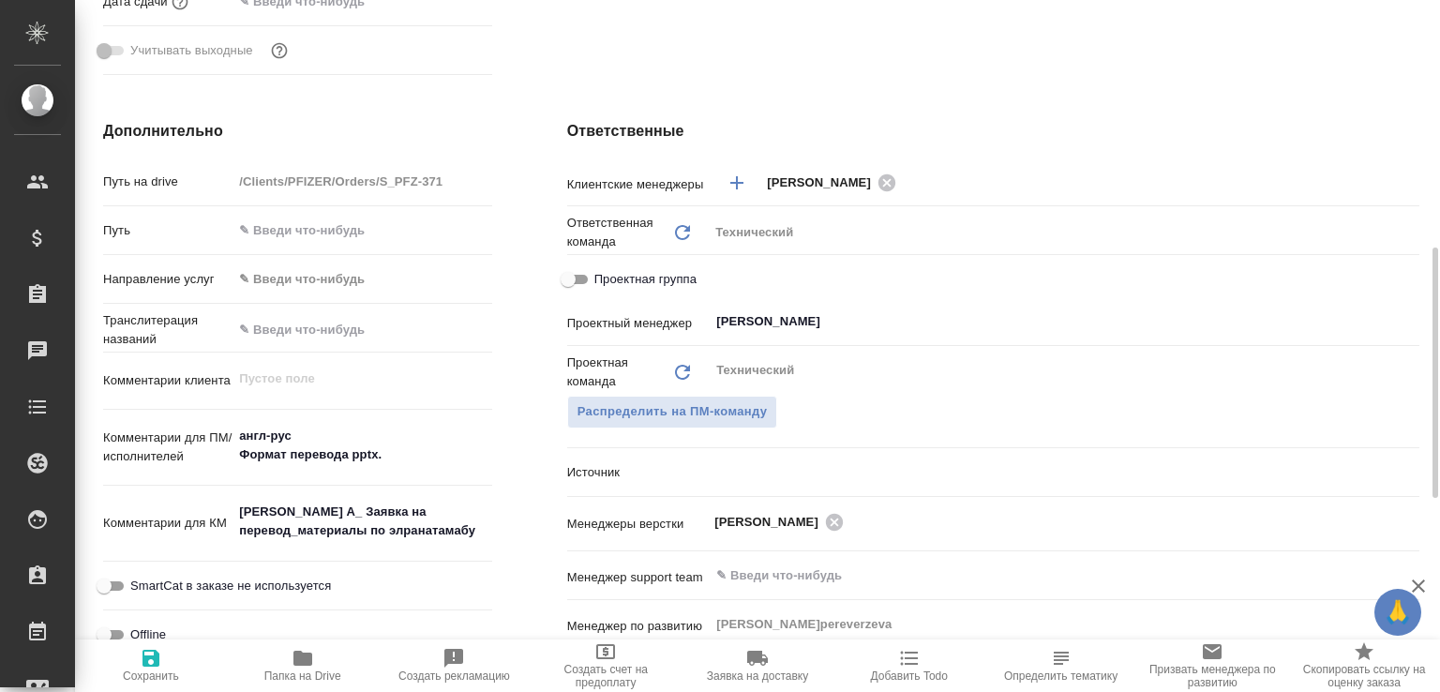
type textarea "x"
click at [307, 673] on span "Папка на Drive" at bounding box center [302, 676] width 77 height 13
type textarea "x"
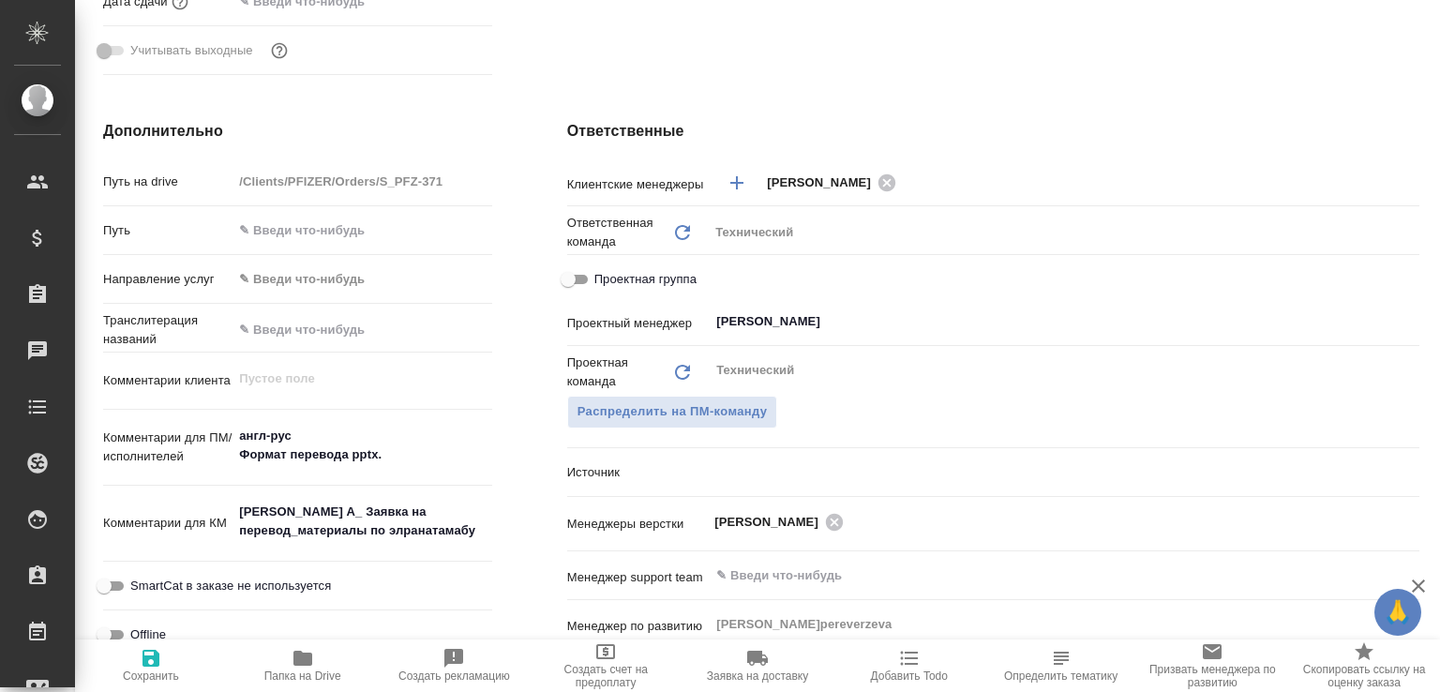
type textarea "x"
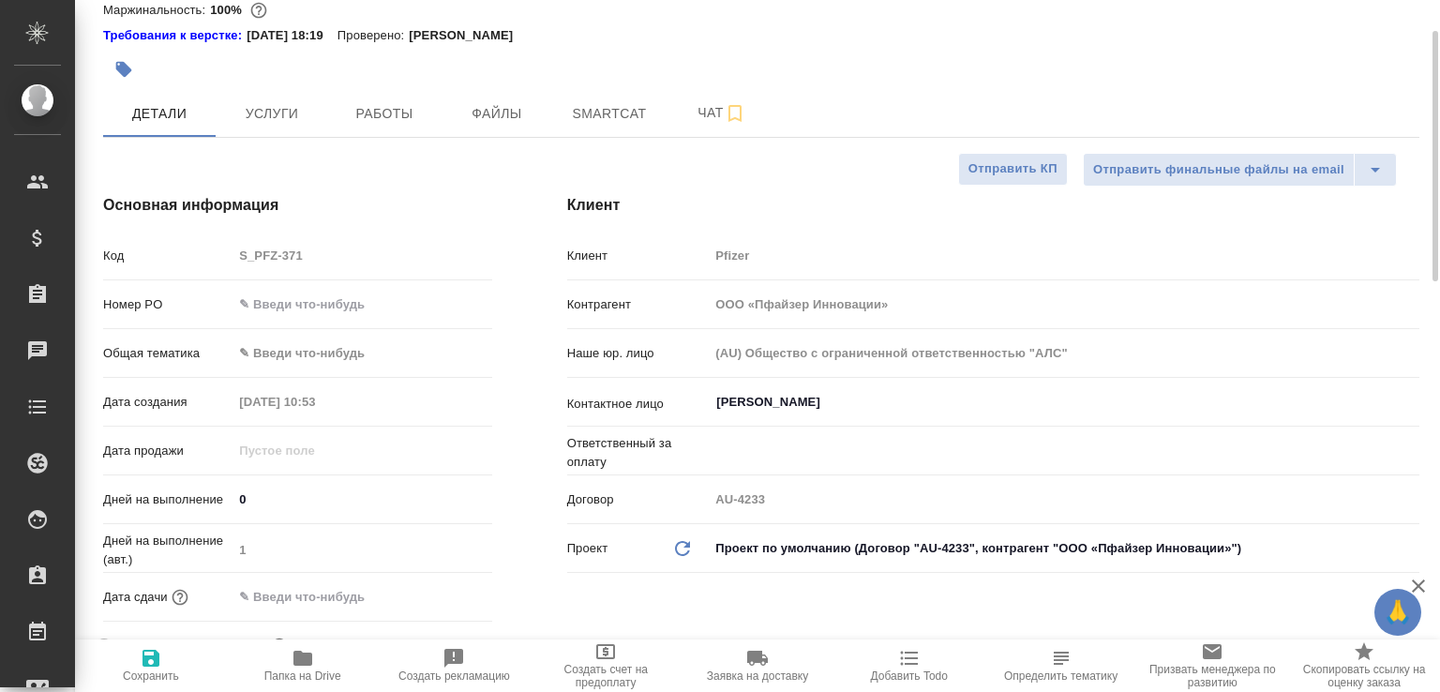
scroll to position [0, 0]
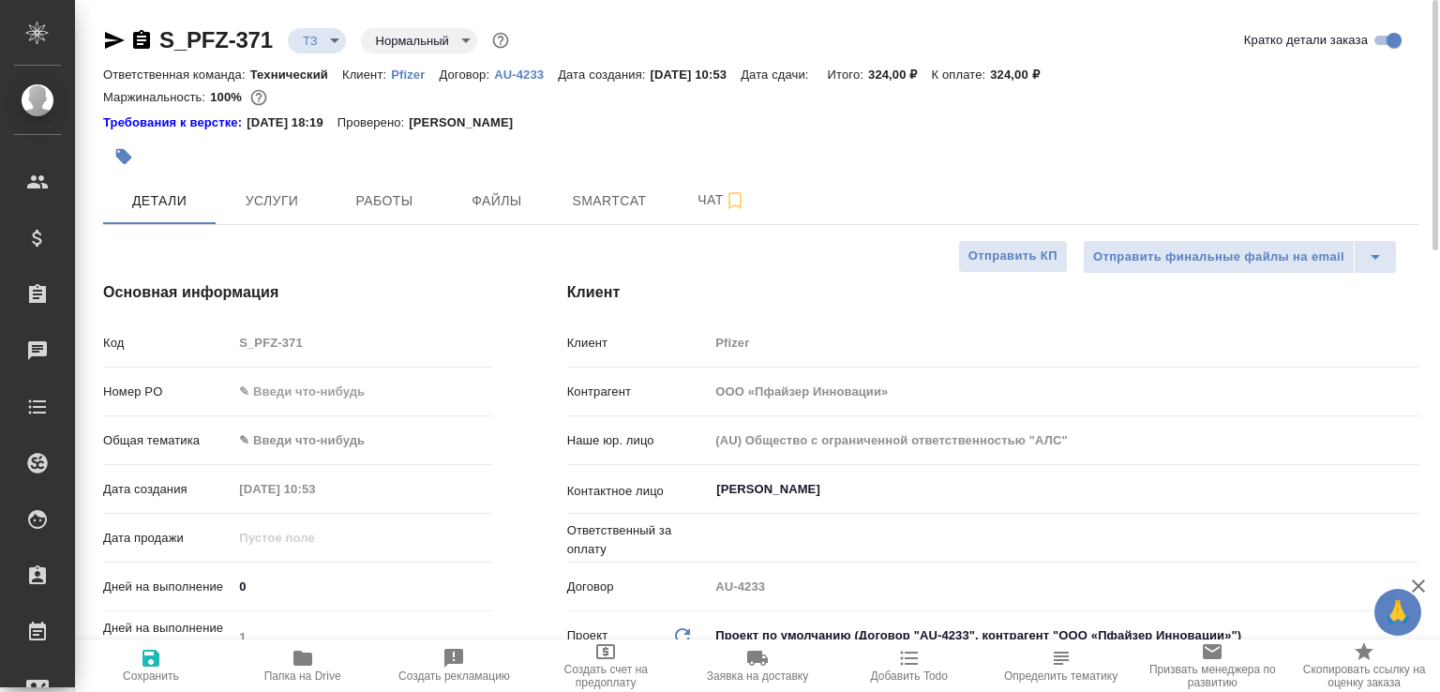
type textarea "x"
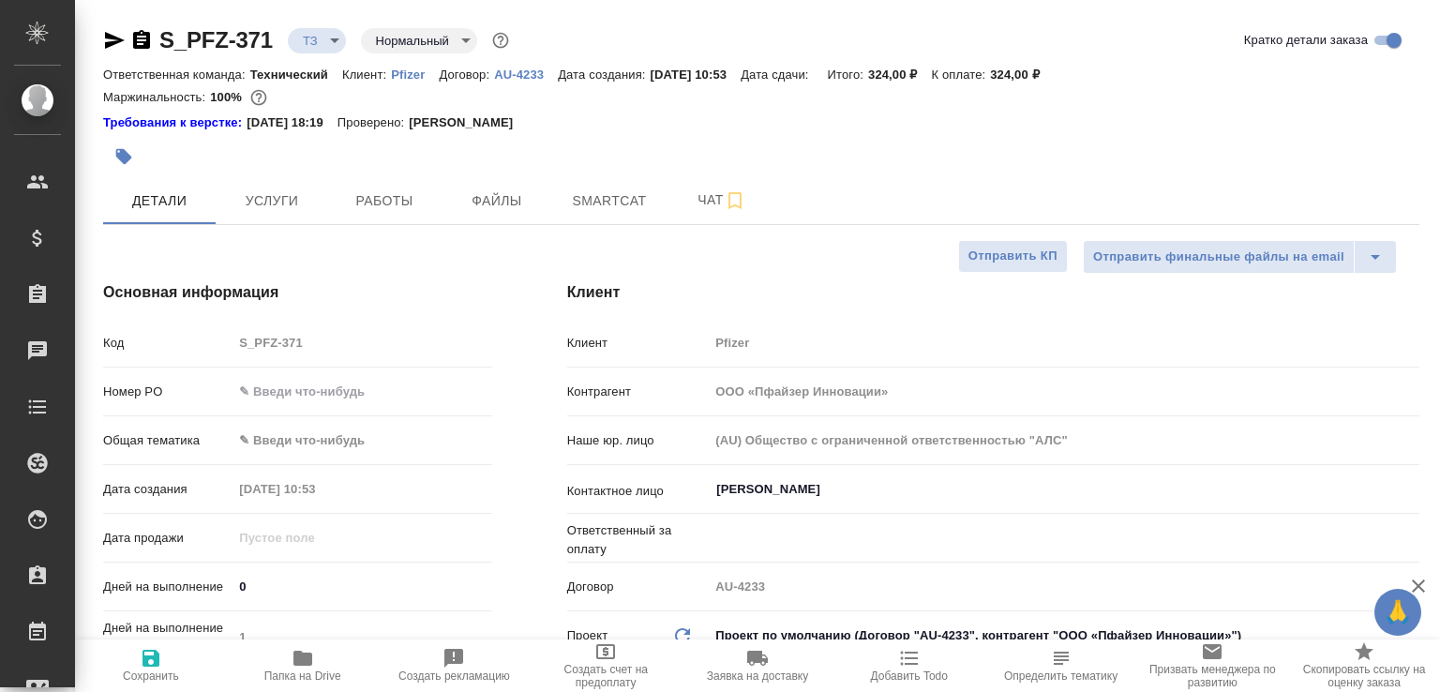
type textarea "x"
drag, startPoint x: 128, startPoint y: 31, endPoint x: 139, endPoint y: 37, distance: 11.8
click at [129, 31] on div at bounding box center [128, 40] width 50 height 23
click at [143, 39] on icon "button" at bounding box center [141, 40] width 23 height 23
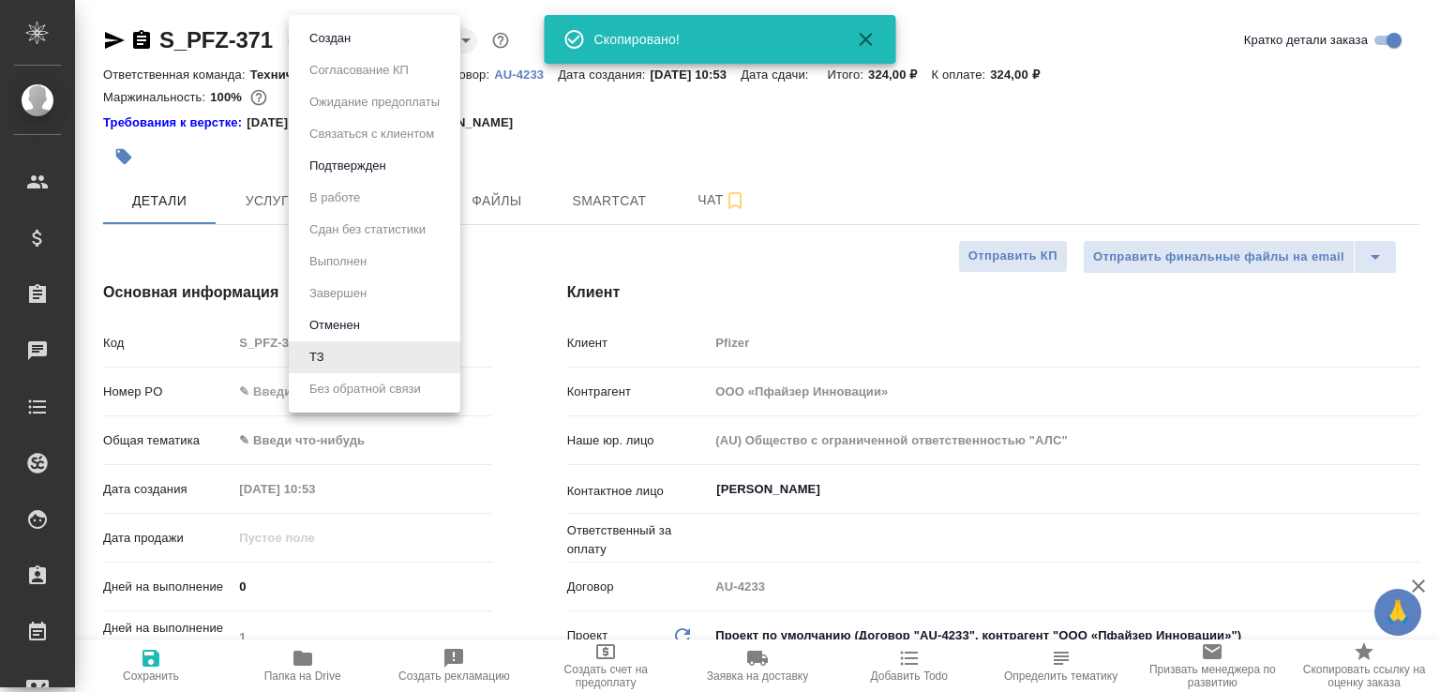
click at [317, 50] on body "🙏 .cls-1 fill:#fff; AWATERA Малофеева Екатерина e.malofeeva Клиенты Спецификаци…" at bounding box center [720, 346] width 1440 height 692
click at [317, 50] on li "Создан" at bounding box center [375, 39] width 172 height 32
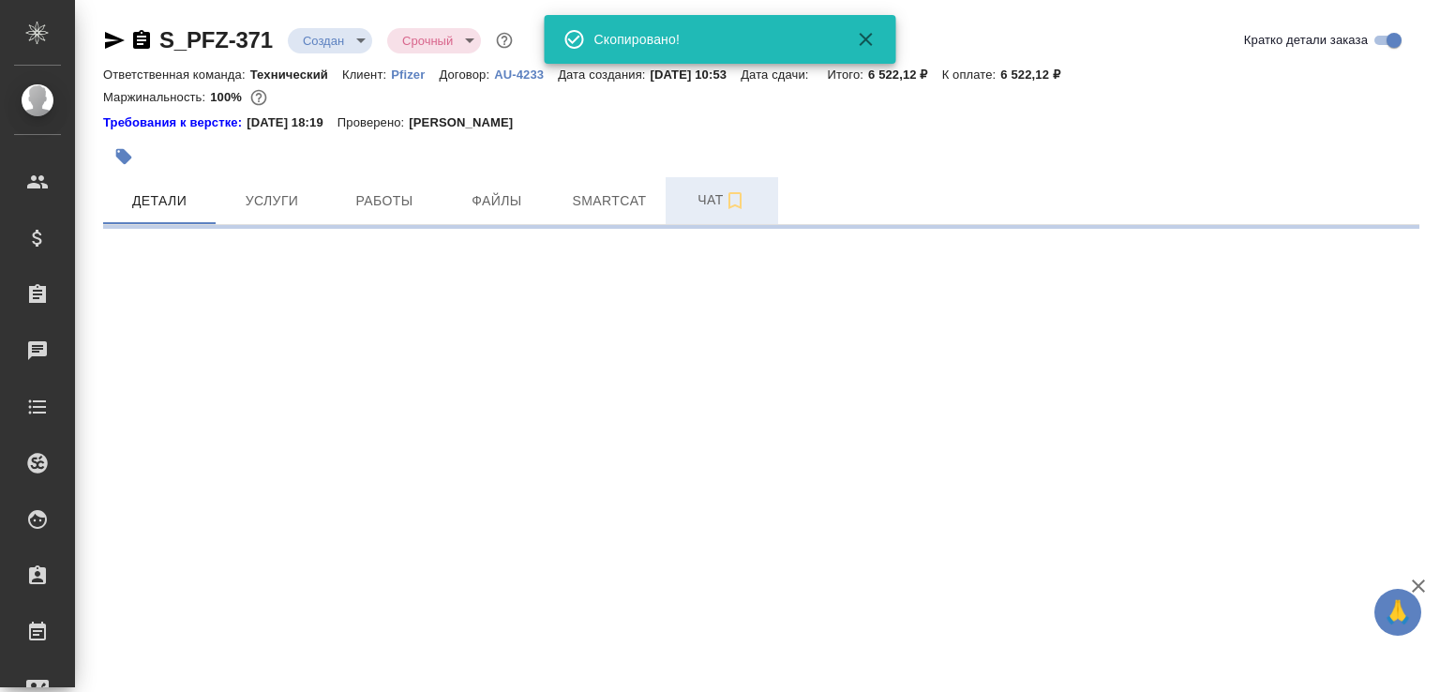
select select "RU"
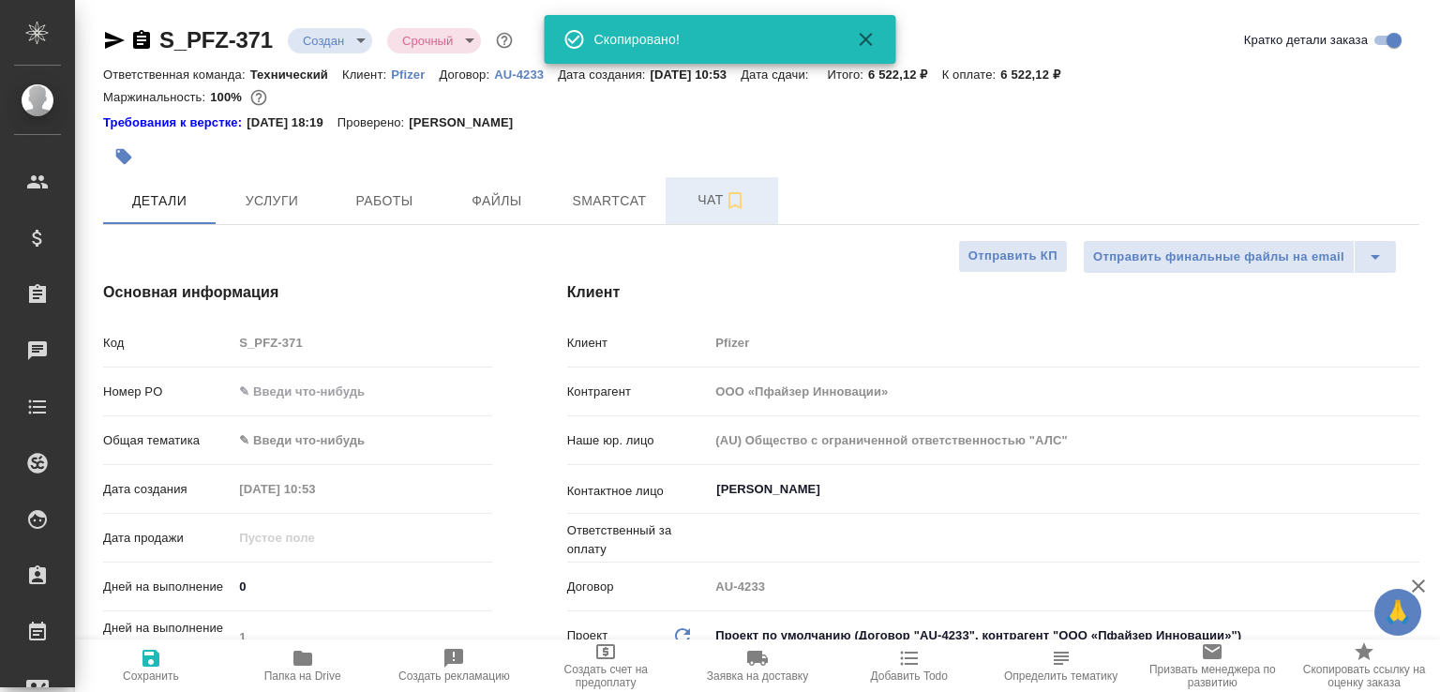
type textarea "x"
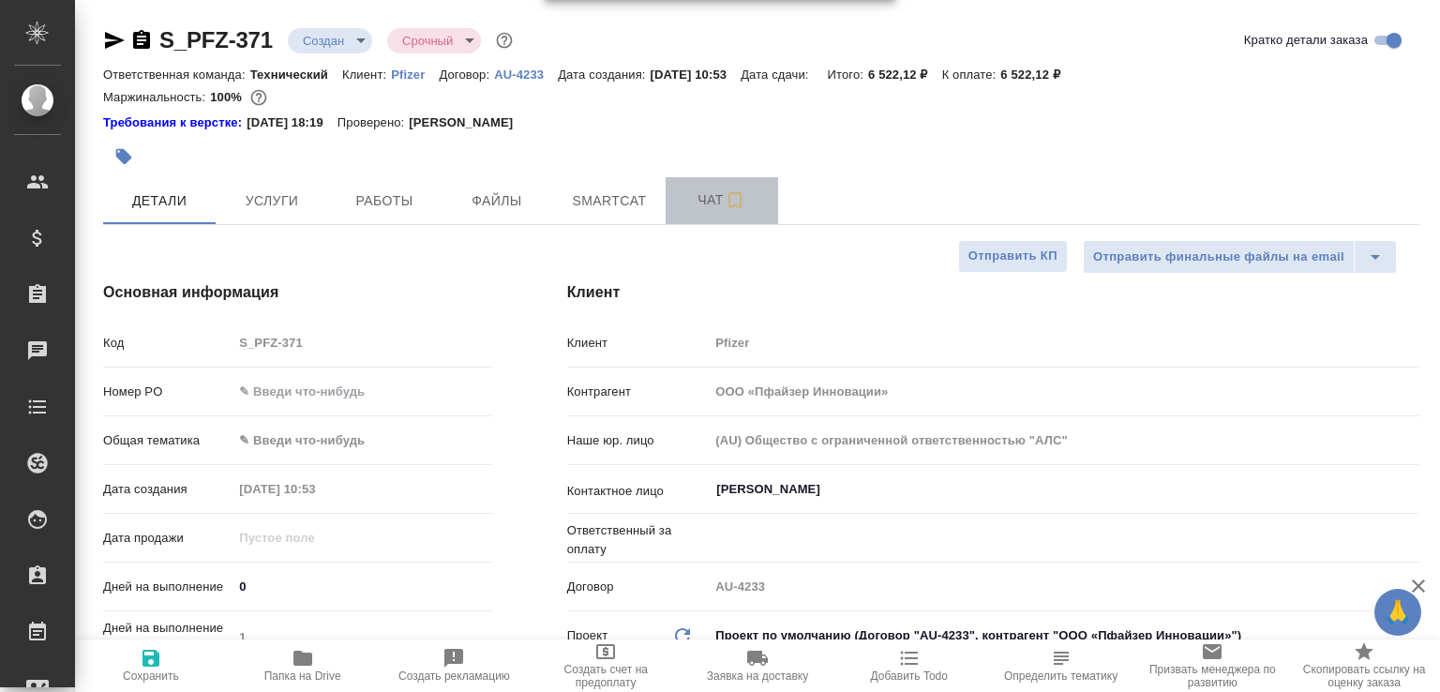
click at [698, 207] on span "Чат" at bounding box center [722, 199] width 90 height 23
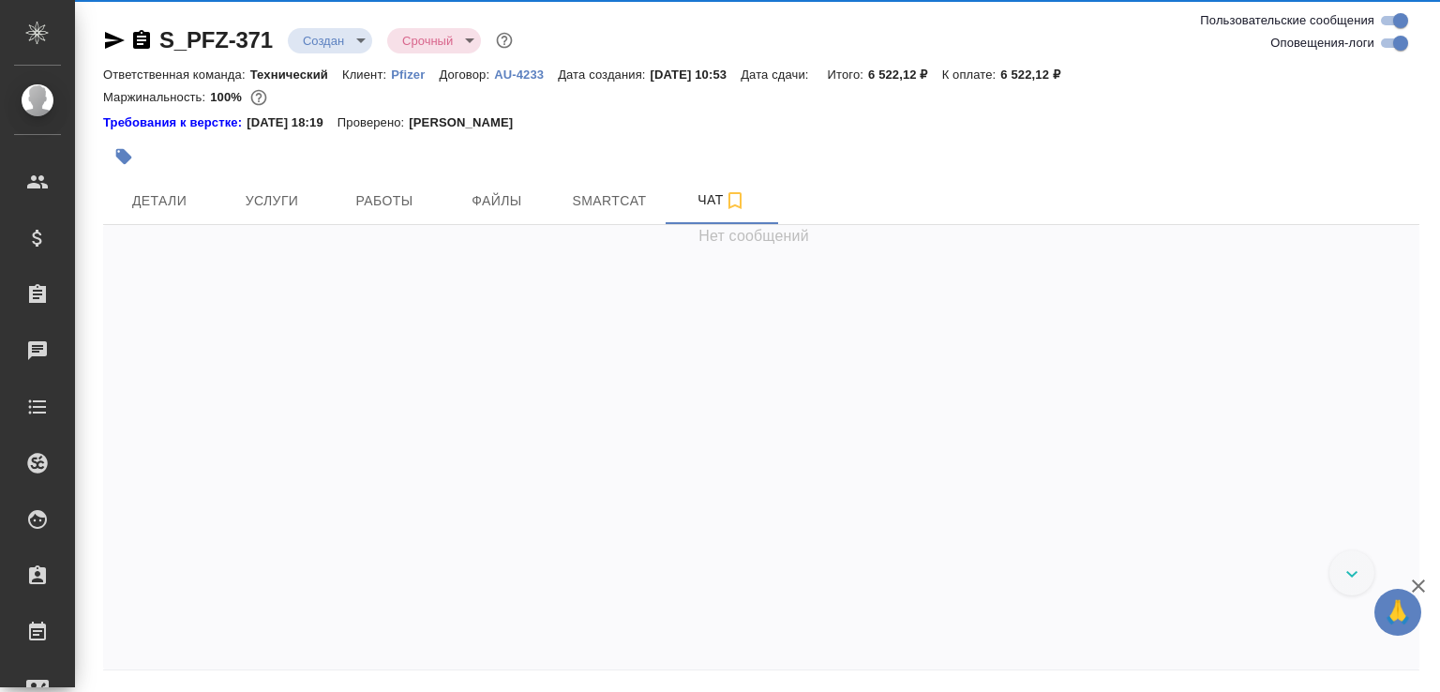
scroll to position [743, 0]
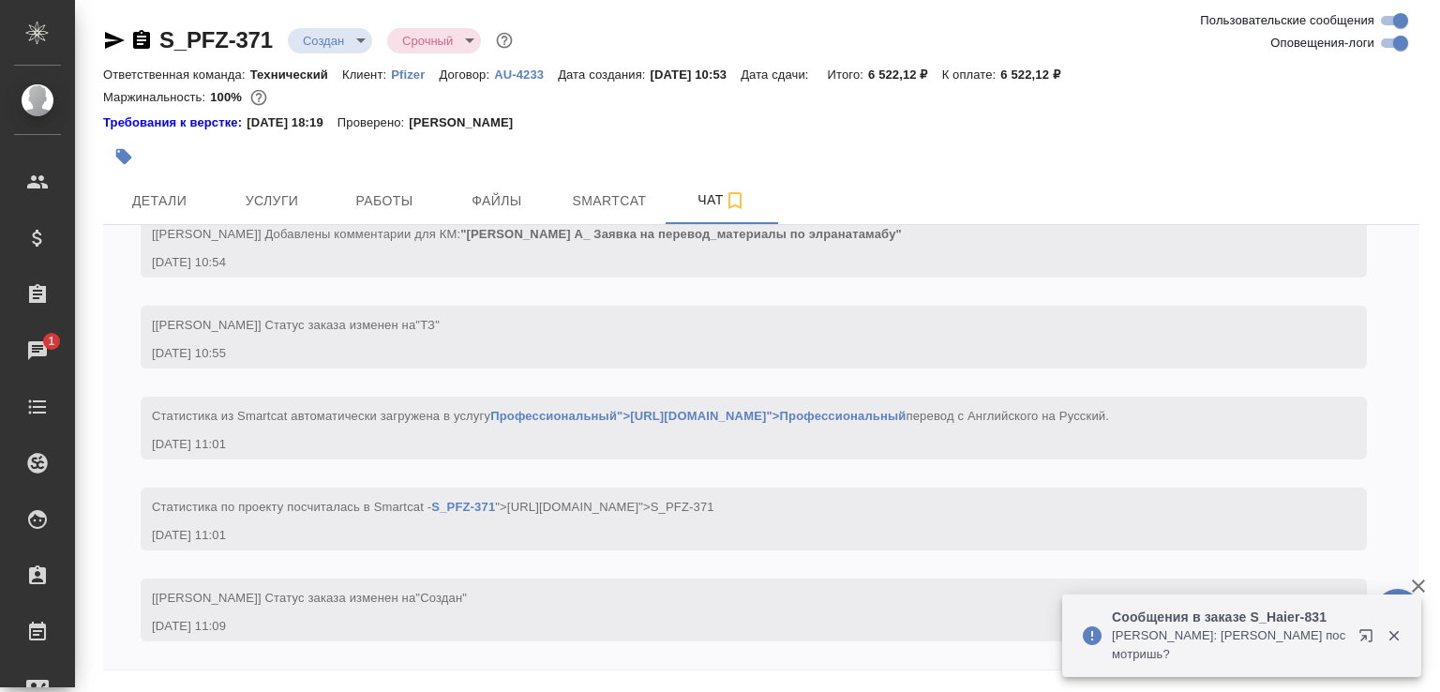
click at [1367, 635] on icon "button" at bounding box center [1370, 639] width 23 height 23
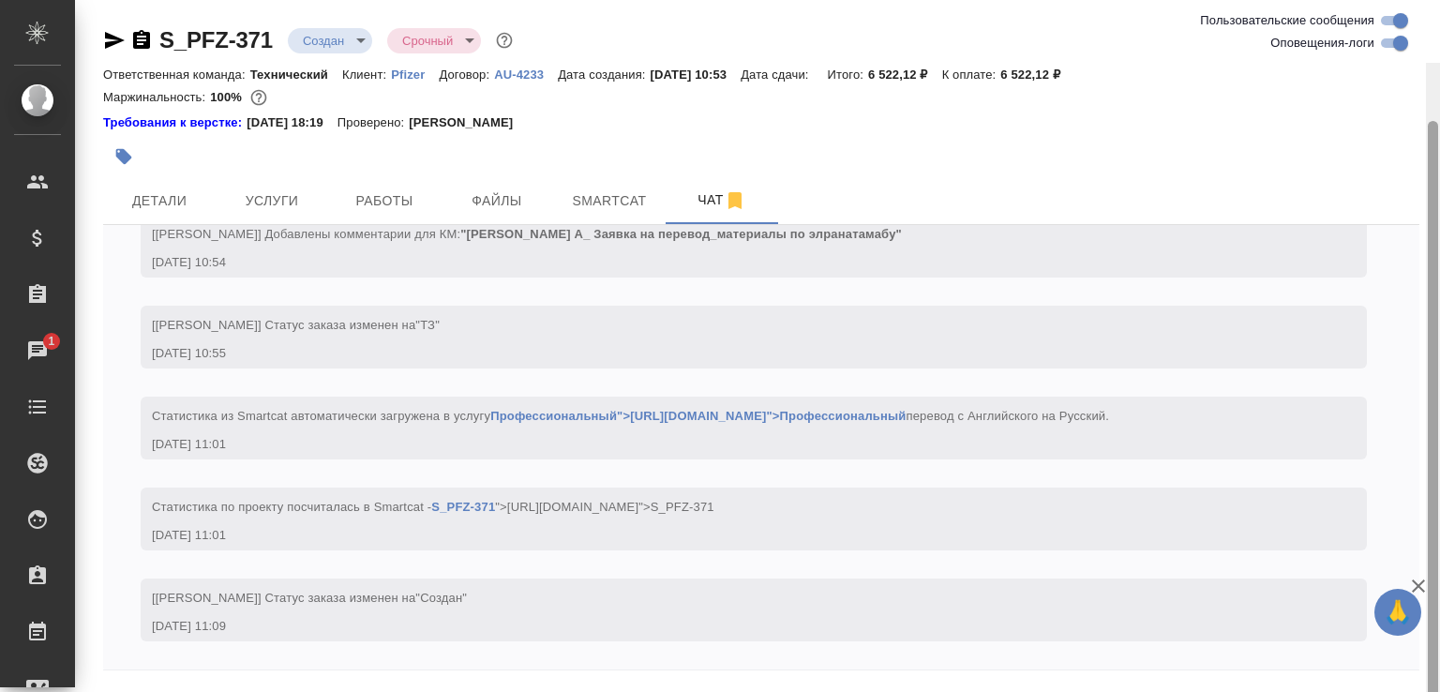
scroll to position [63, 0]
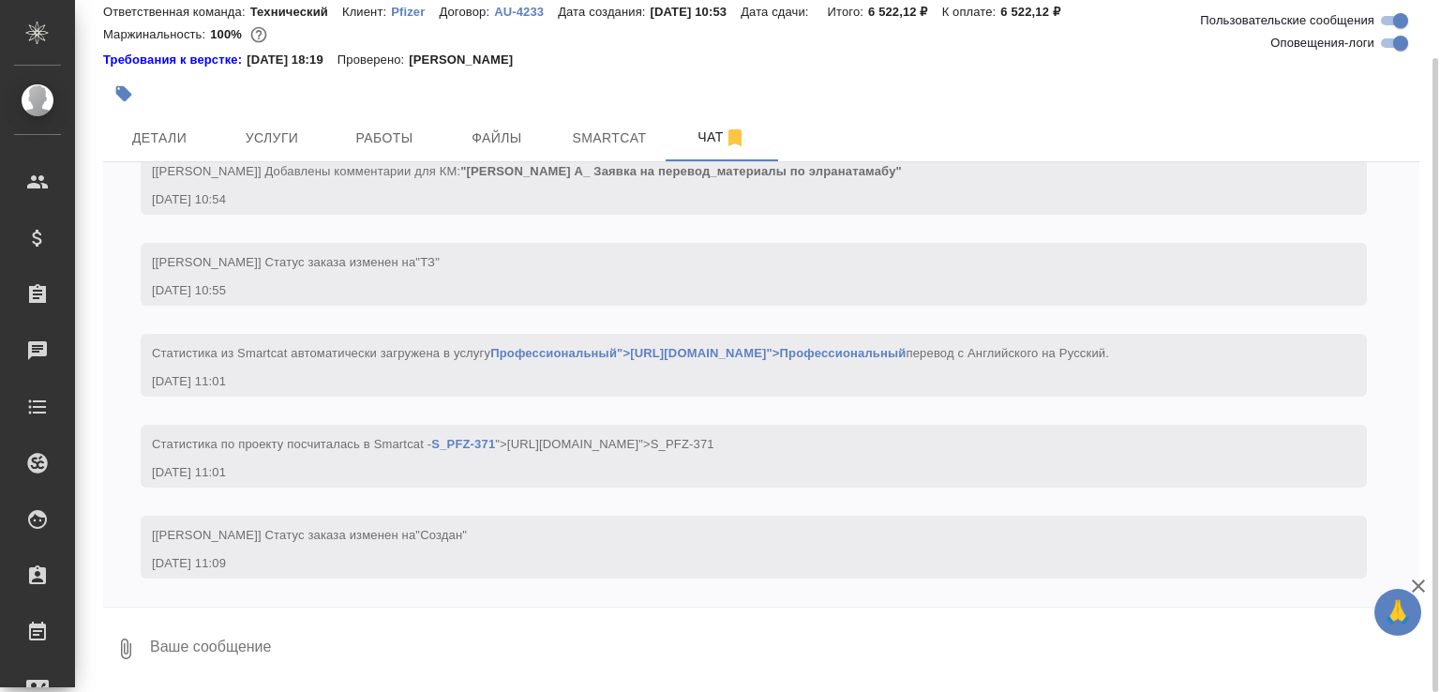
click at [131, 631] on button "0" at bounding box center [125, 649] width 45 height 64
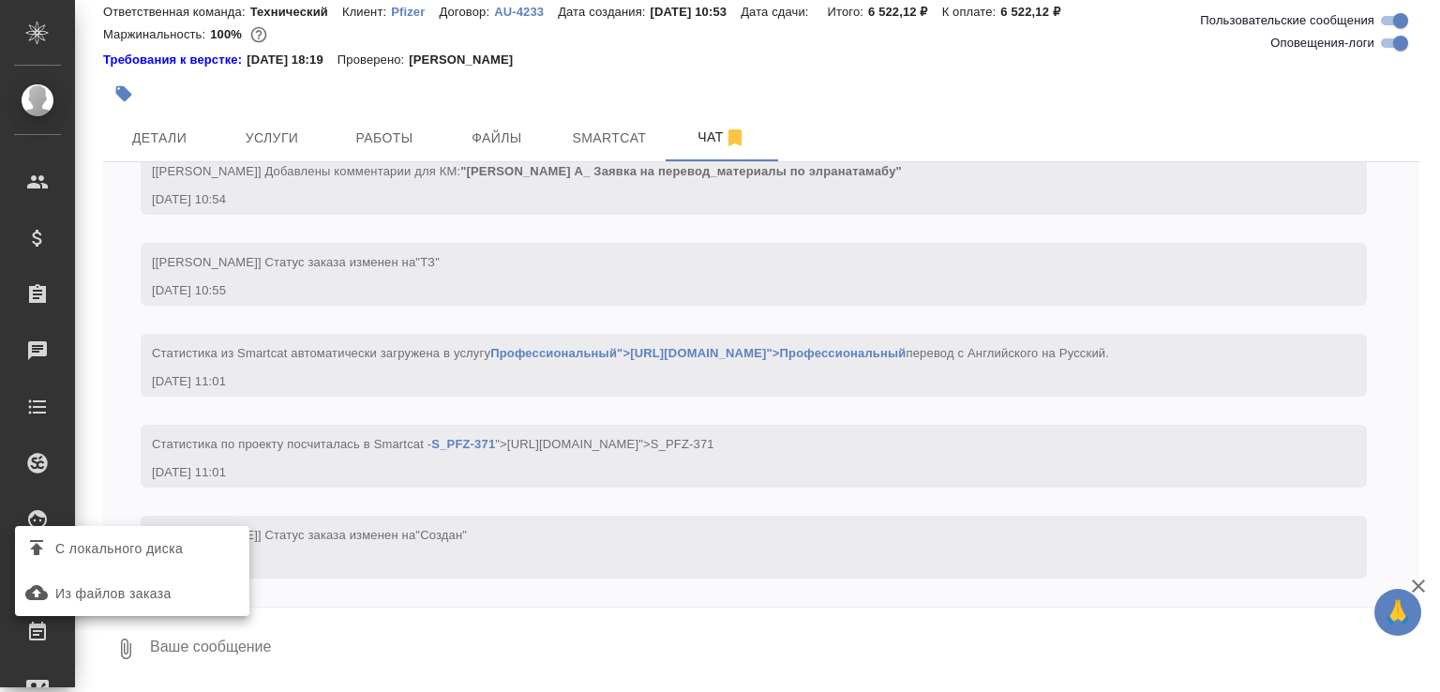
click at [169, 545] on span "С локального диска" at bounding box center [119, 548] width 128 height 23
click at [0, 0] on input "С локального диска" at bounding box center [0, 0] width 0 height 0
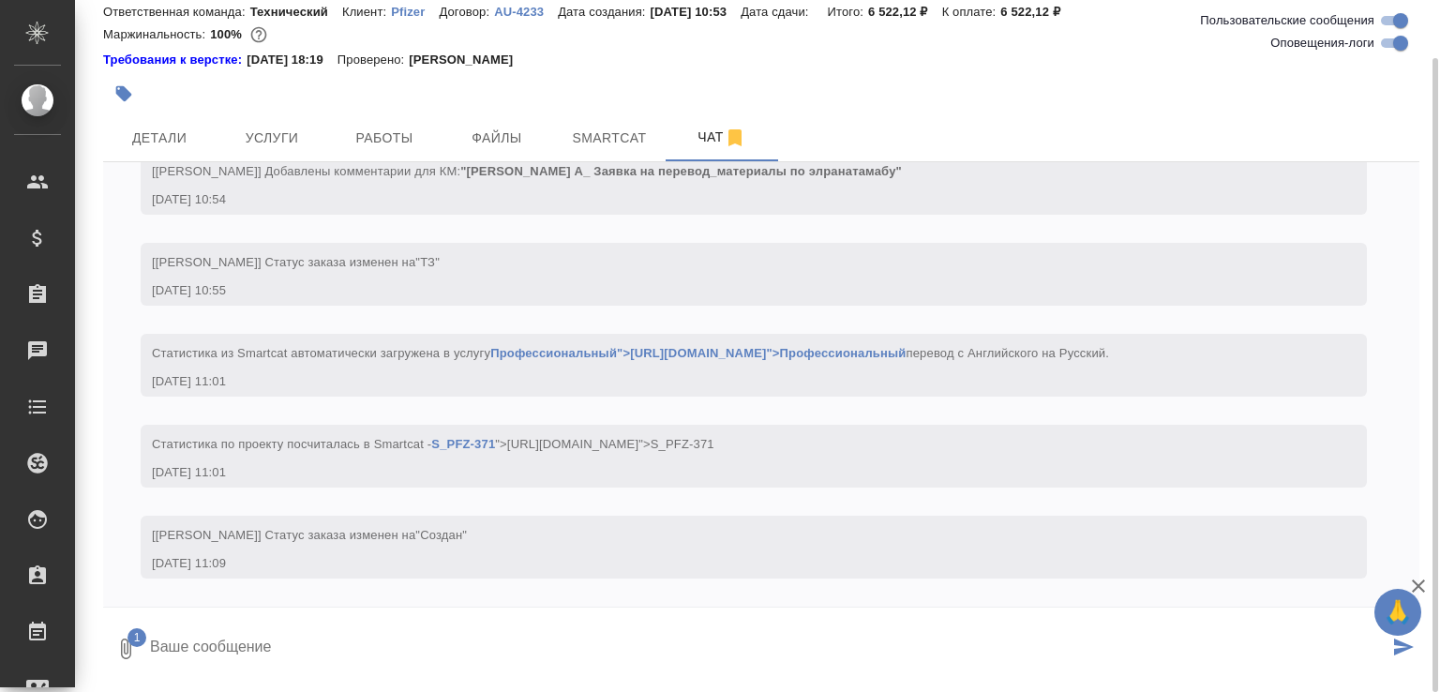
click at [270, 634] on textarea at bounding box center [768, 649] width 1241 height 64
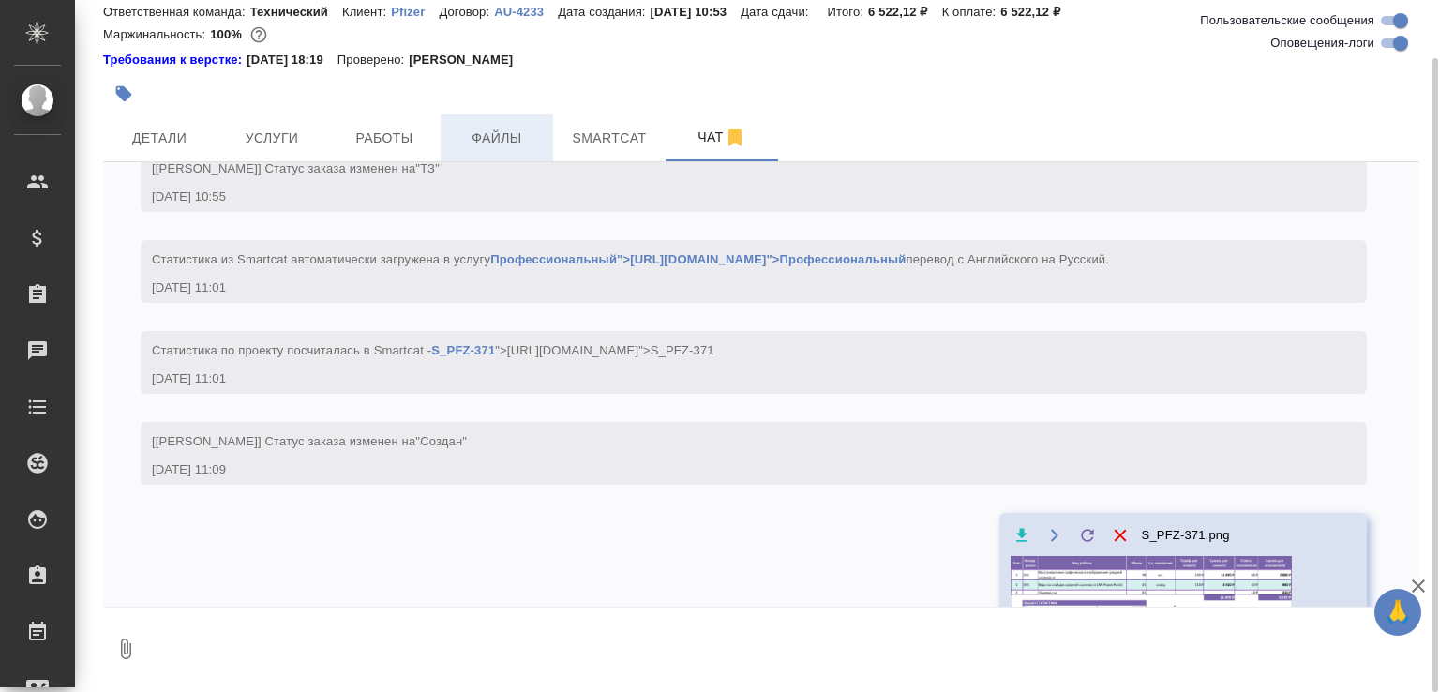
scroll to position [871, 0]
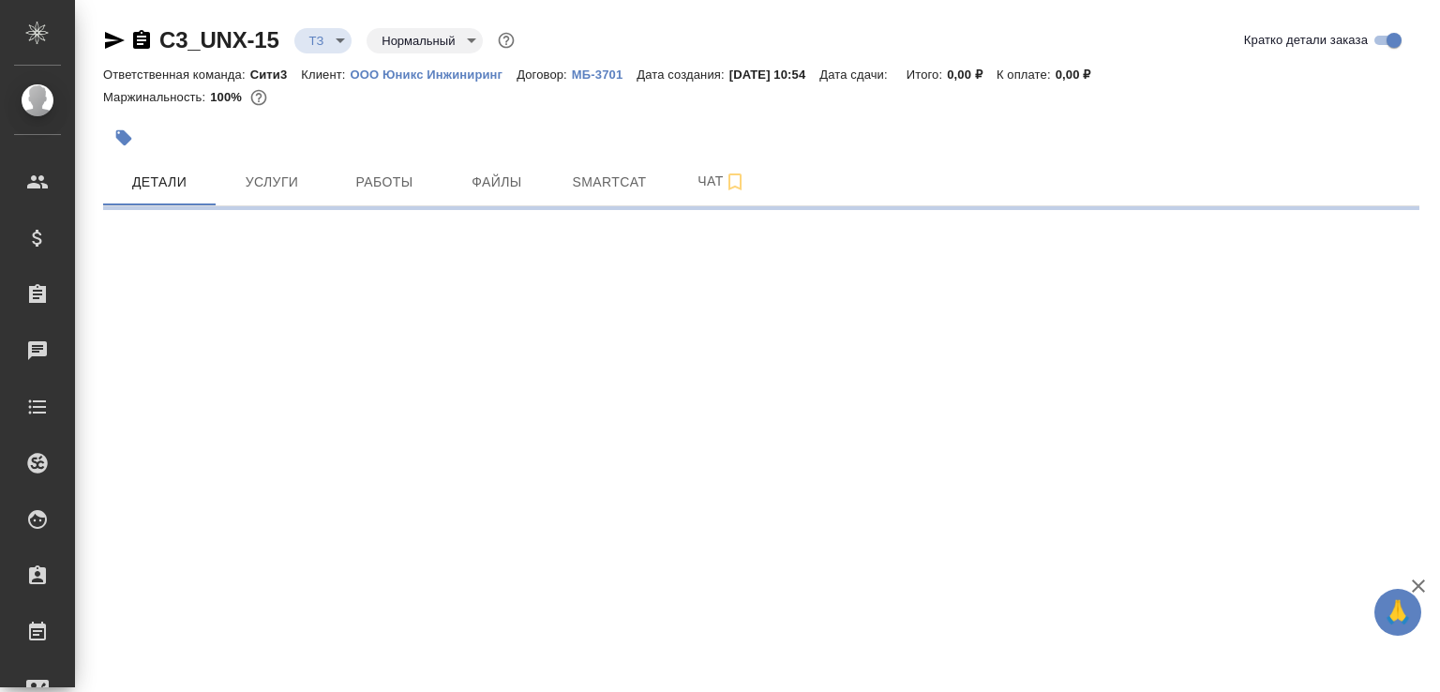
select select "RU"
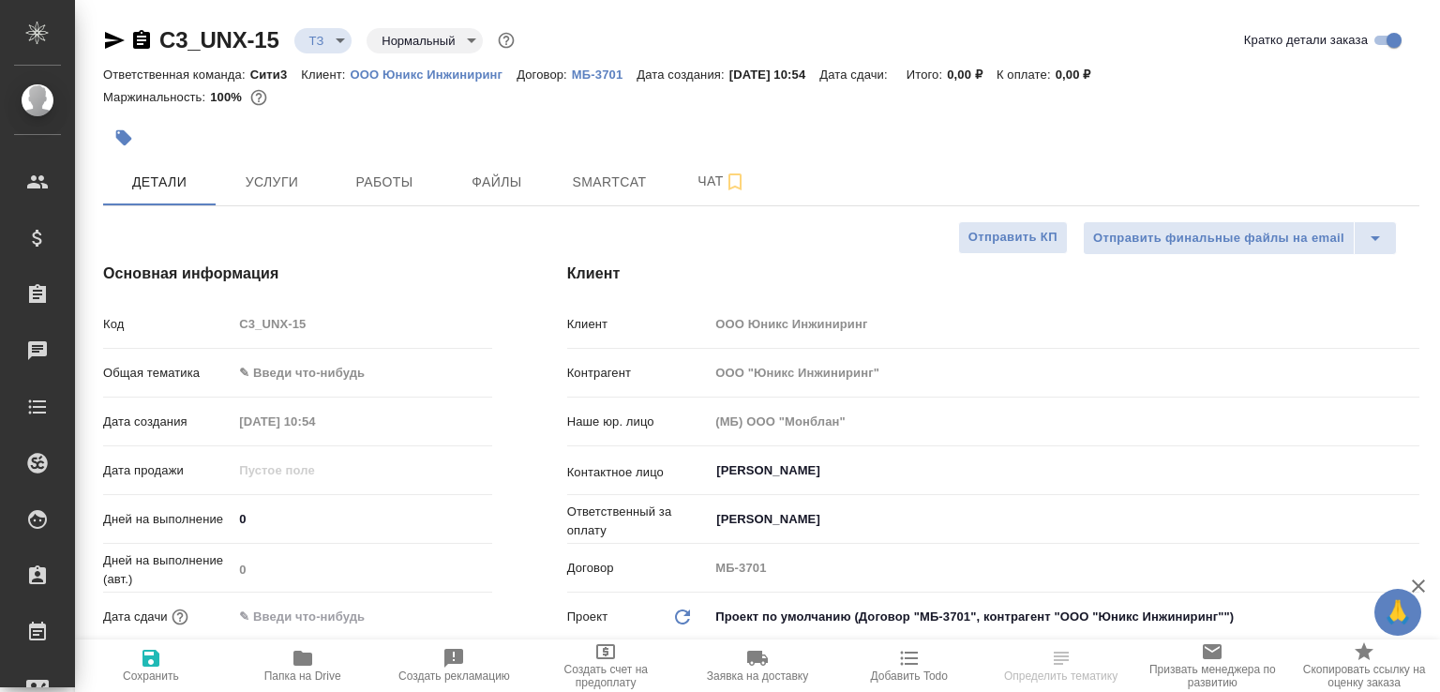
type textarea "x"
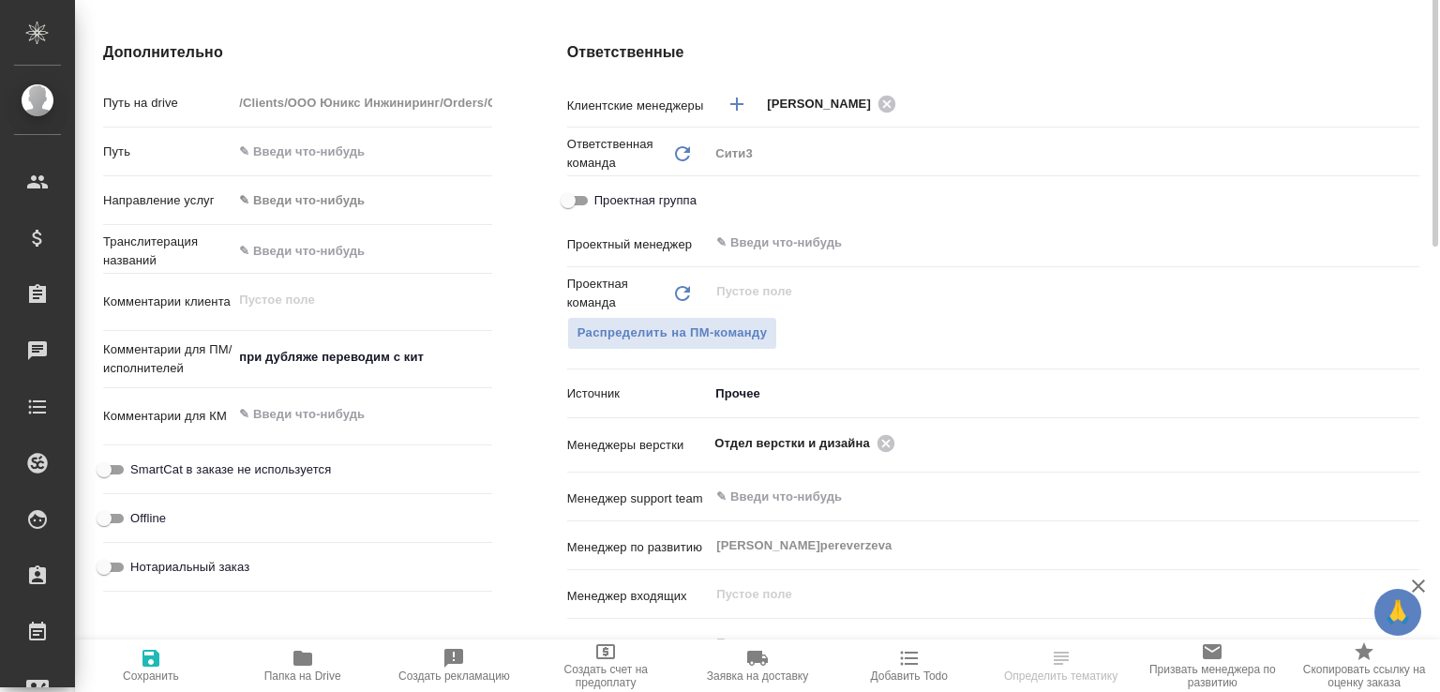
scroll to position [695, 0]
click at [878, 446] on icon at bounding box center [886, 441] width 17 height 17
type textarea "x"
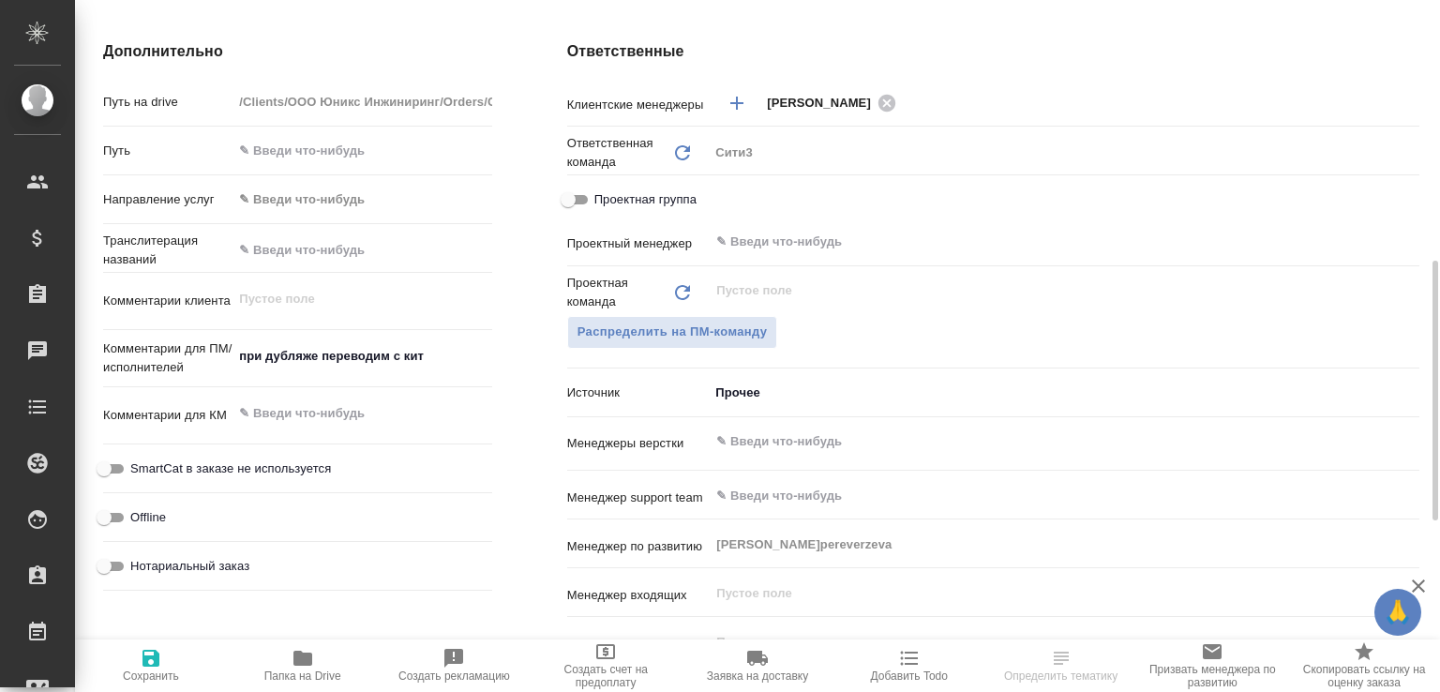
click at [878, 445] on input "text" at bounding box center [1033, 441] width 637 height 23
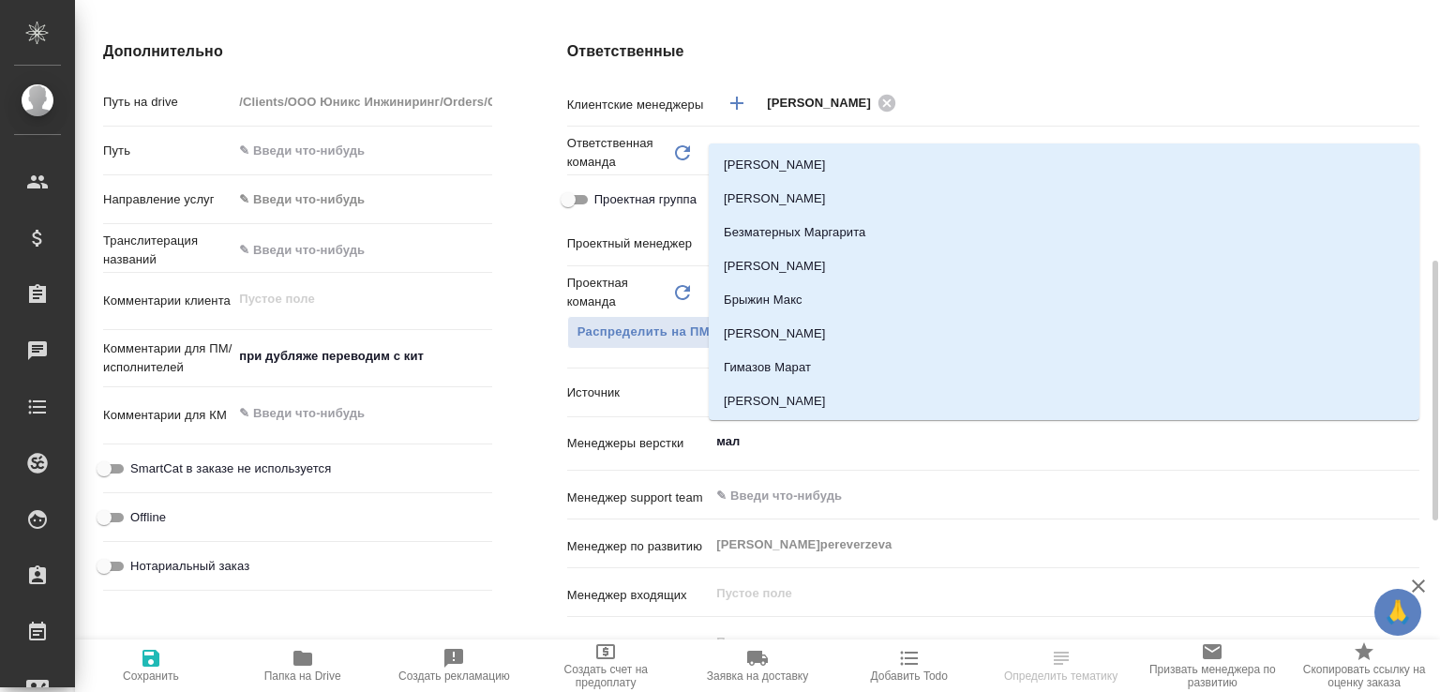
type input "мало"
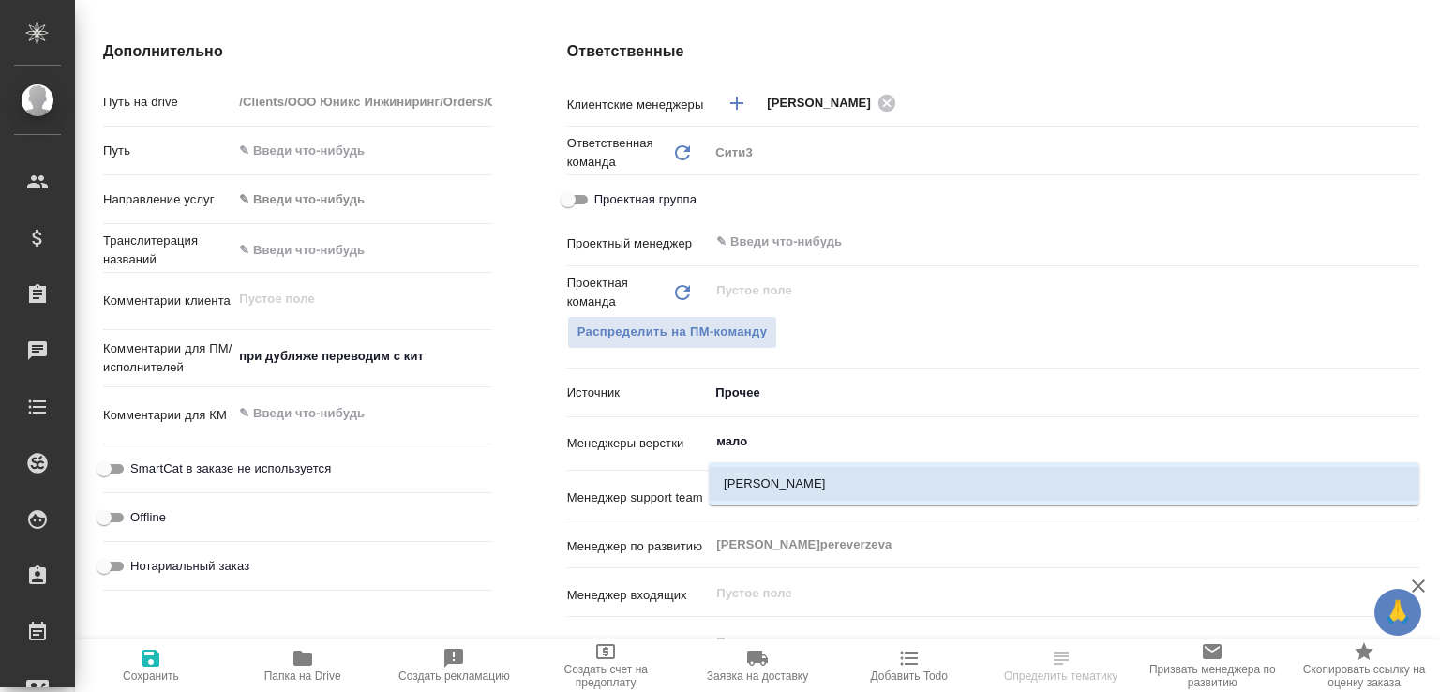
click at [799, 476] on li "[PERSON_NAME]" at bounding box center [1064, 484] width 711 height 34
type textarea "x"
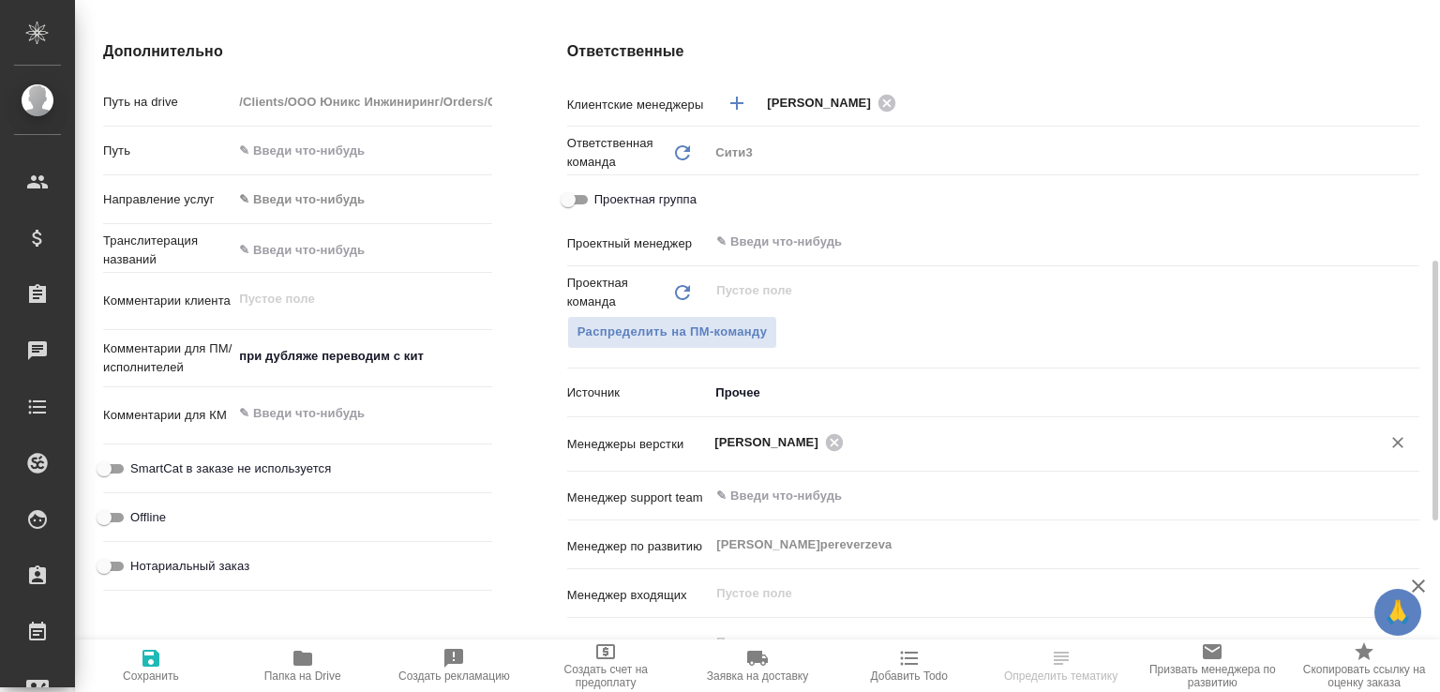
click at [158, 650] on icon "button" at bounding box center [151, 658] width 23 height 23
type textarea "x"
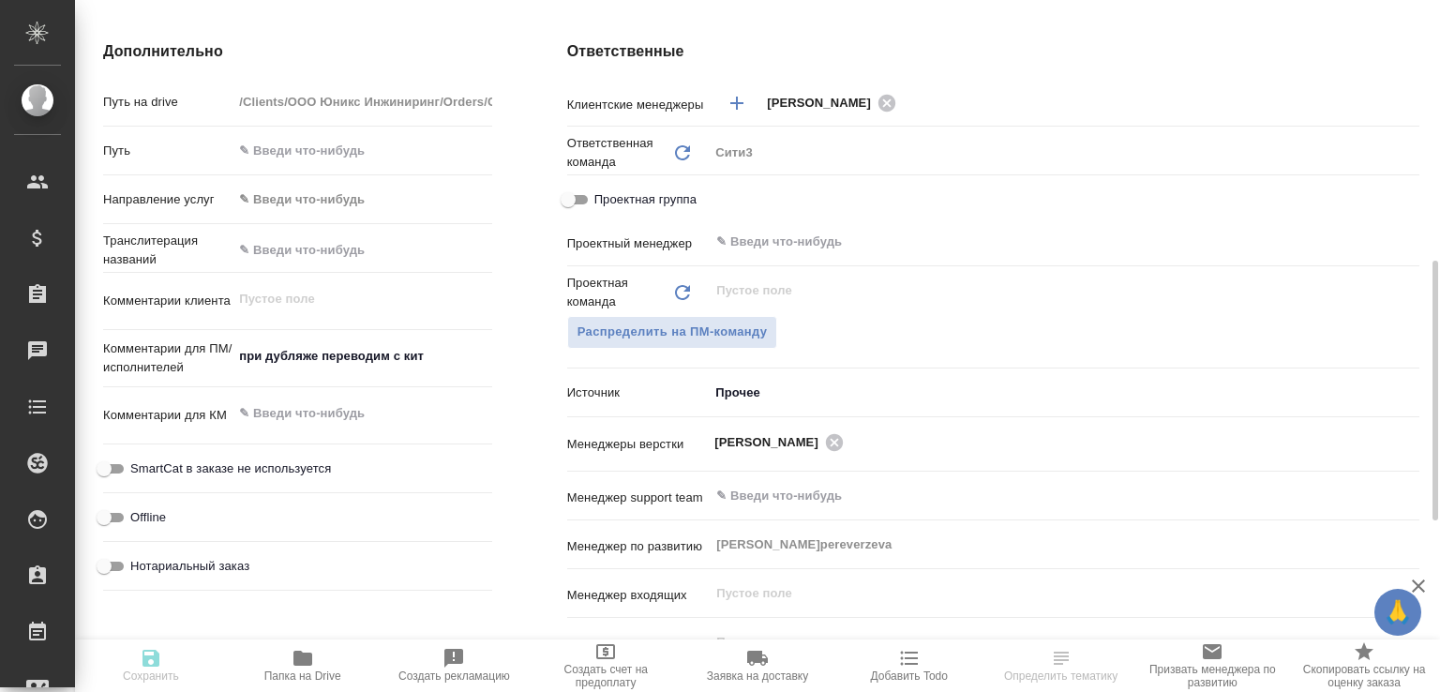
type textarea "x"
select select "RU"
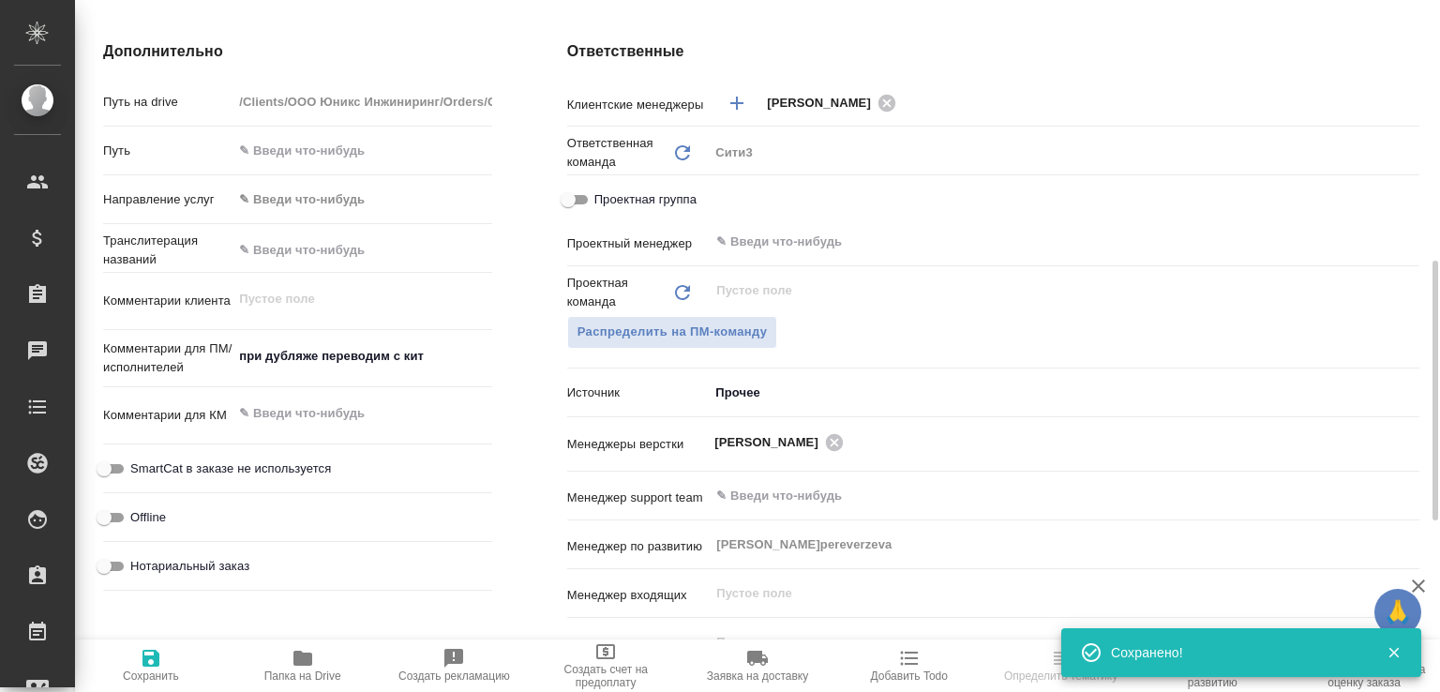
type textarea "x"
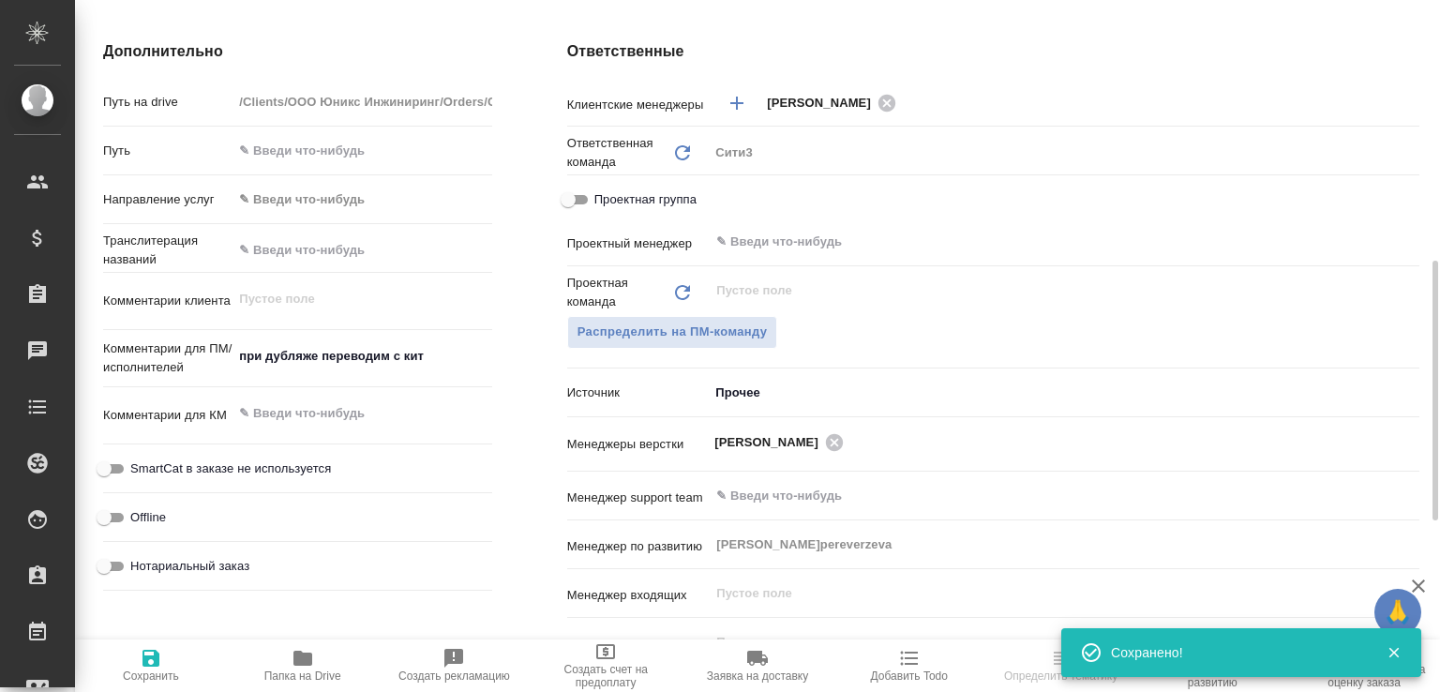
type textarea "x"
select select "RU"
type textarea "x"
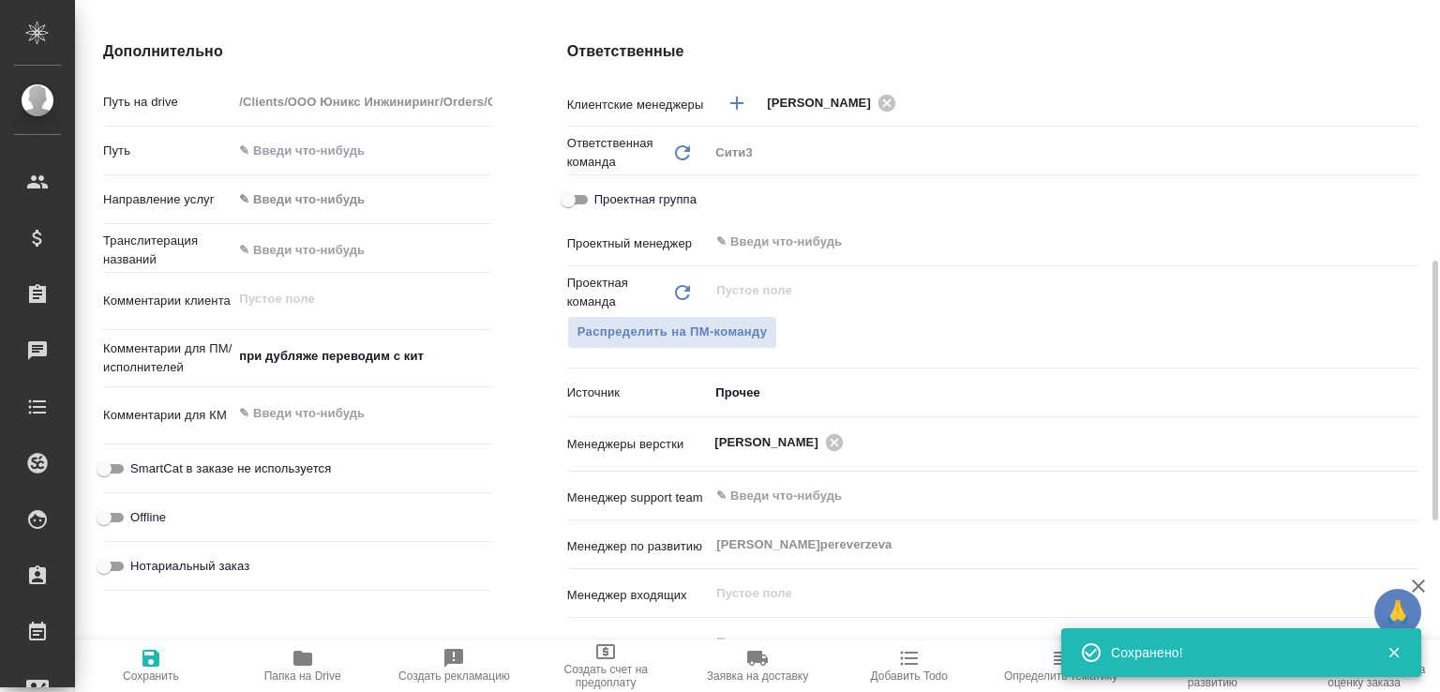
type textarea "x"
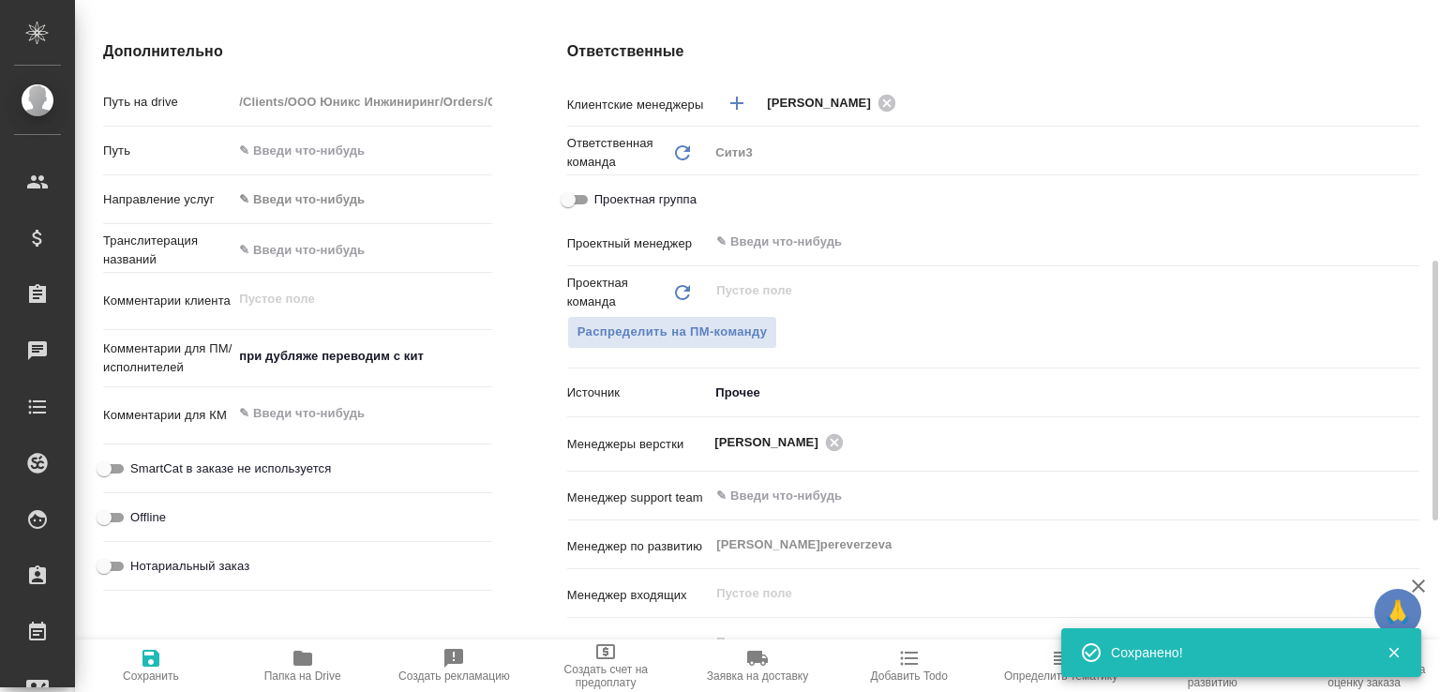
type textarea "x"
click at [314, 670] on span "Папка на Drive" at bounding box center [302, 676] width 77 height 13
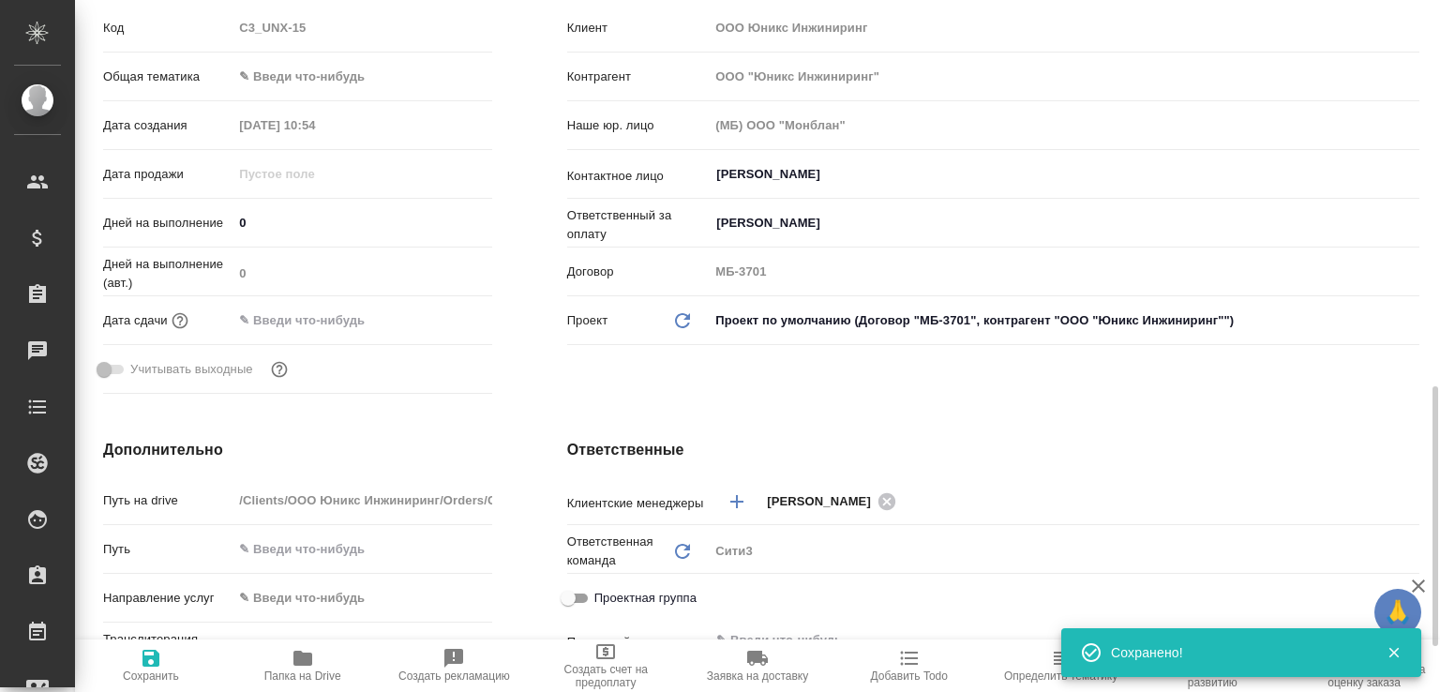
scroll to position [0, 0]
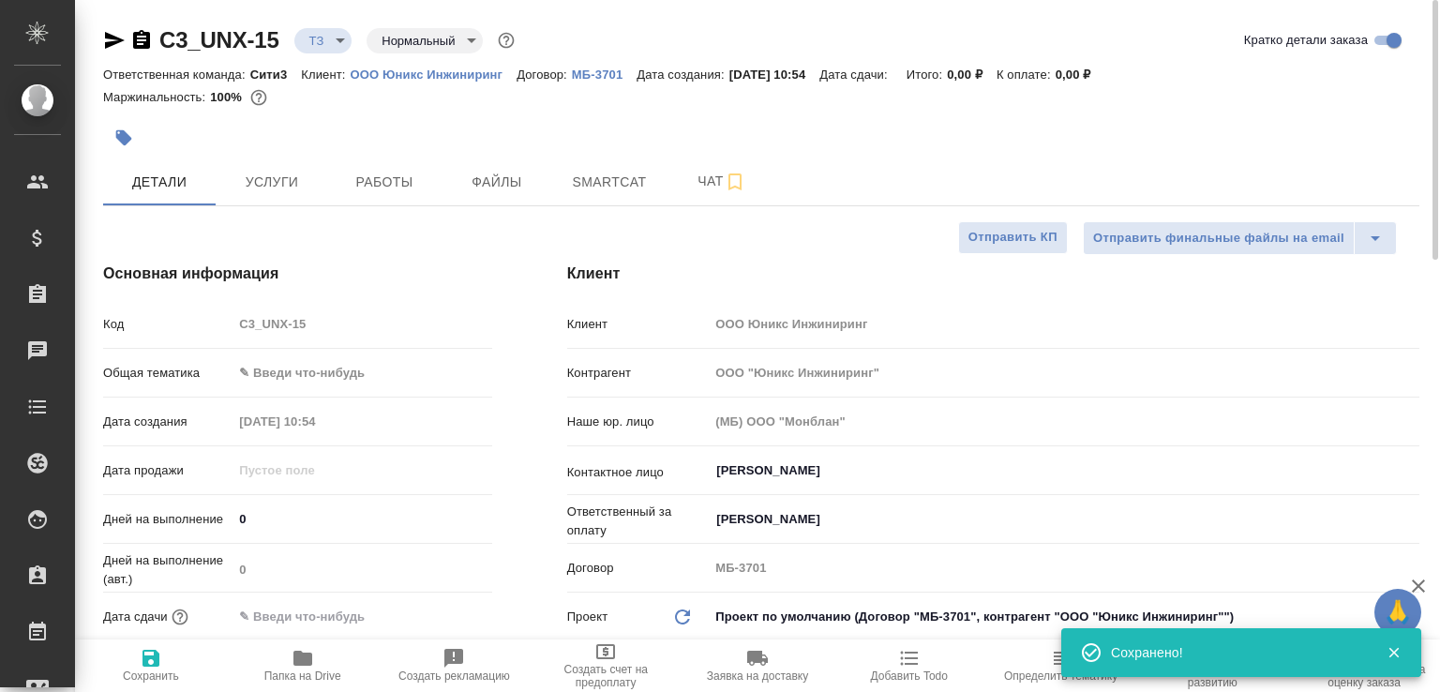
type textarea "x"
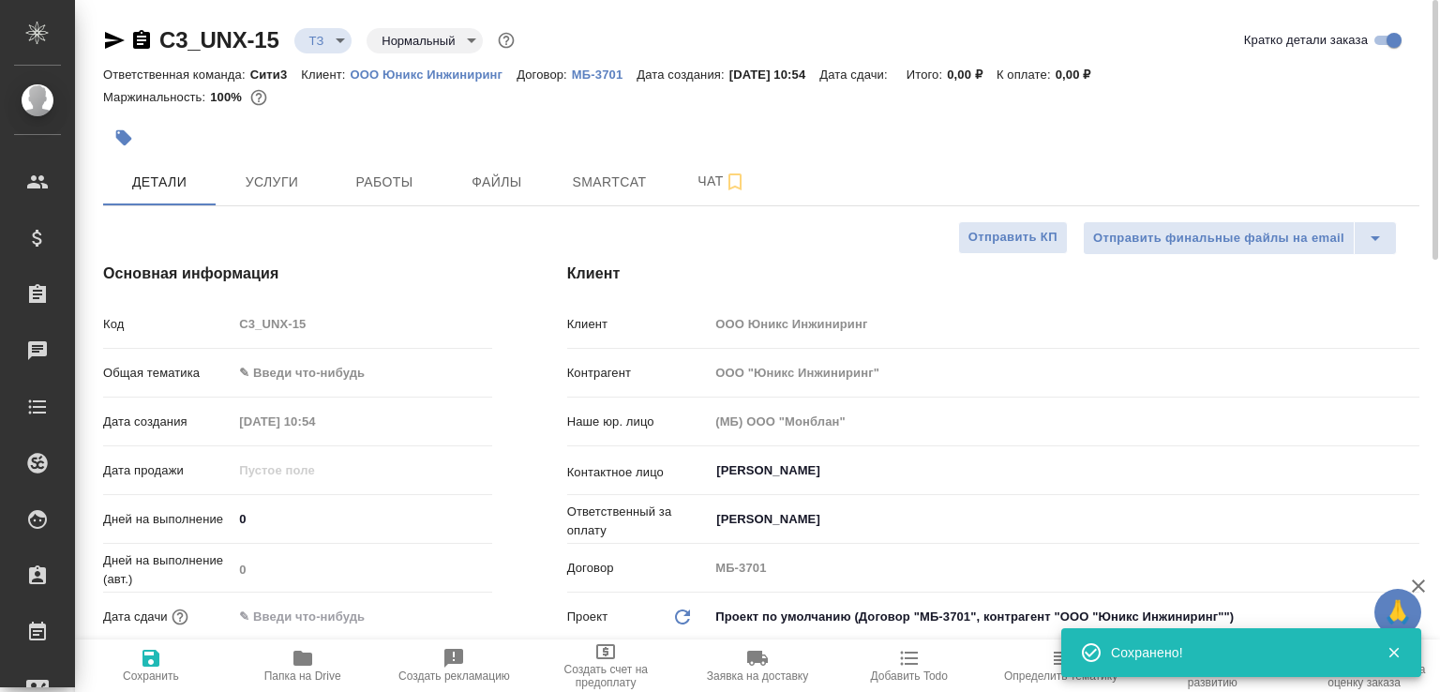
type textarea "x"
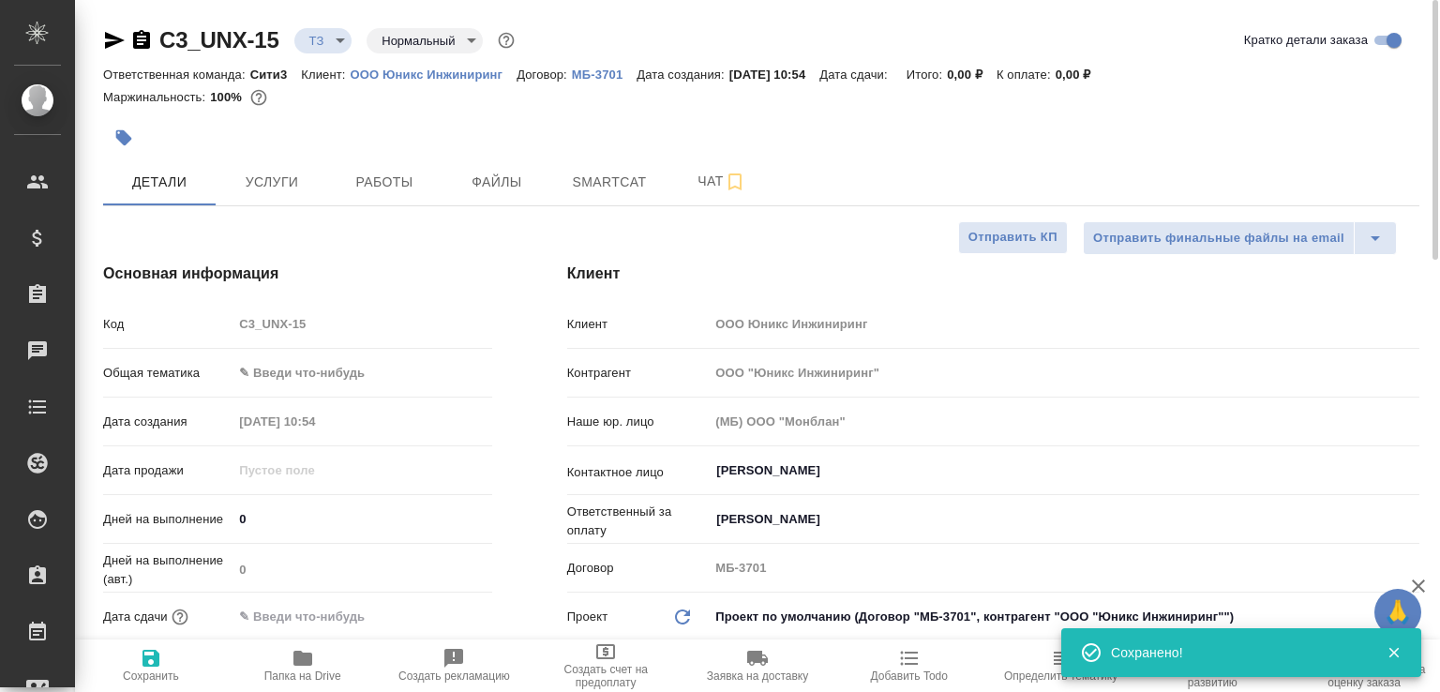
type textarea "x"
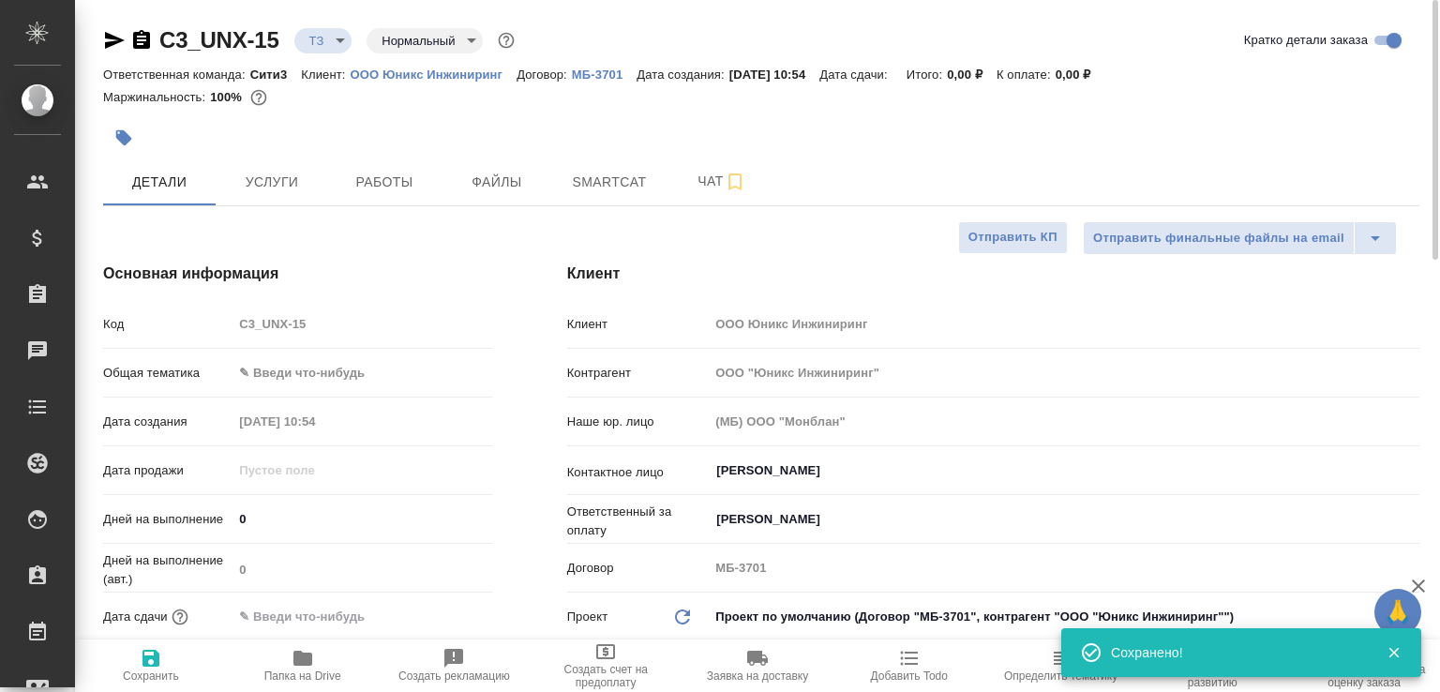
type textarea "x"
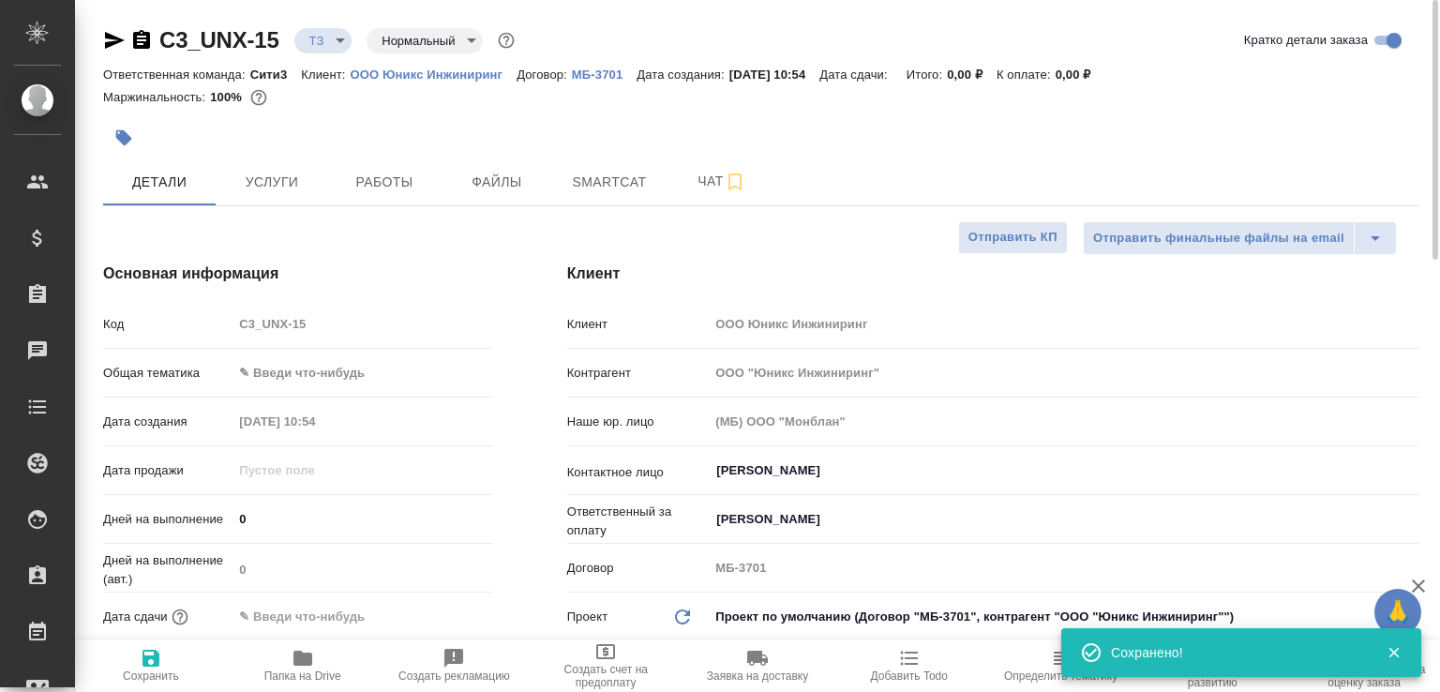
type textarea "x"
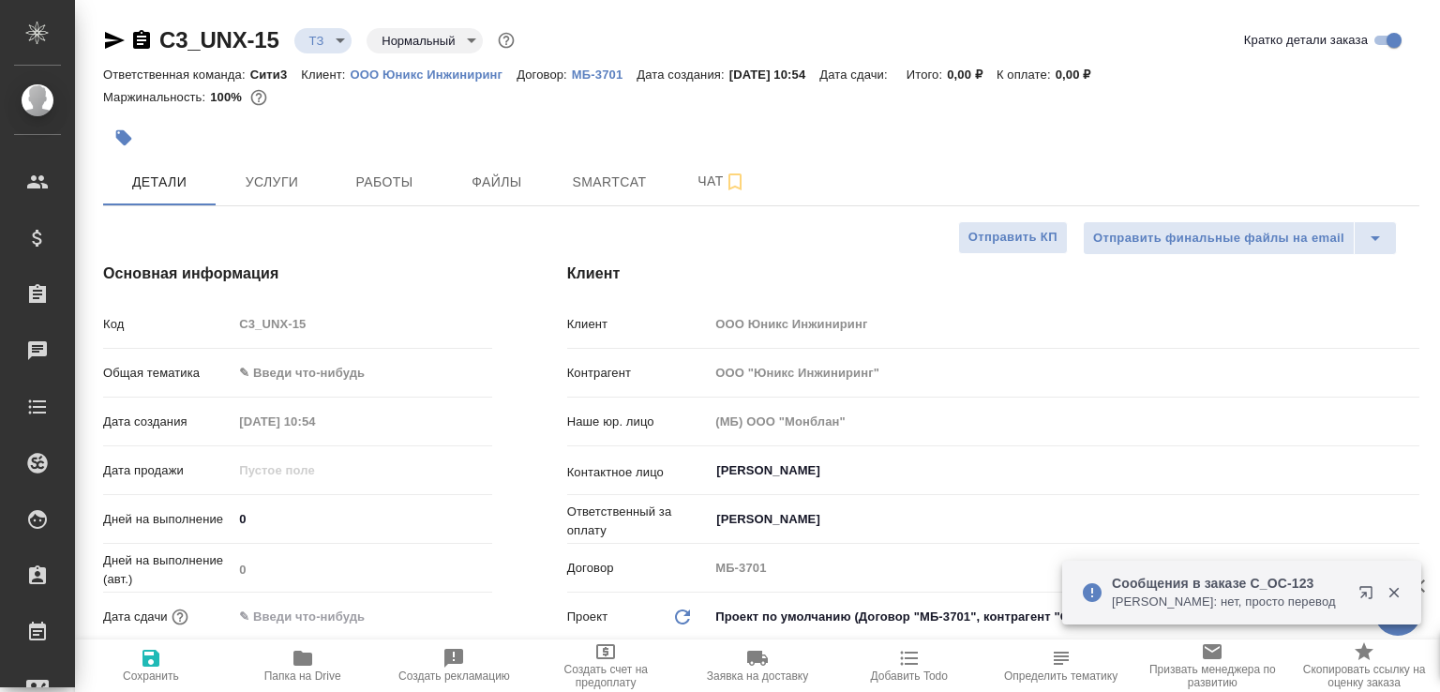
click at [1279, 593] on p "Димитриева Юлия: нет, просто перевод" at bounding box center [1229, 602] width 234 height 19
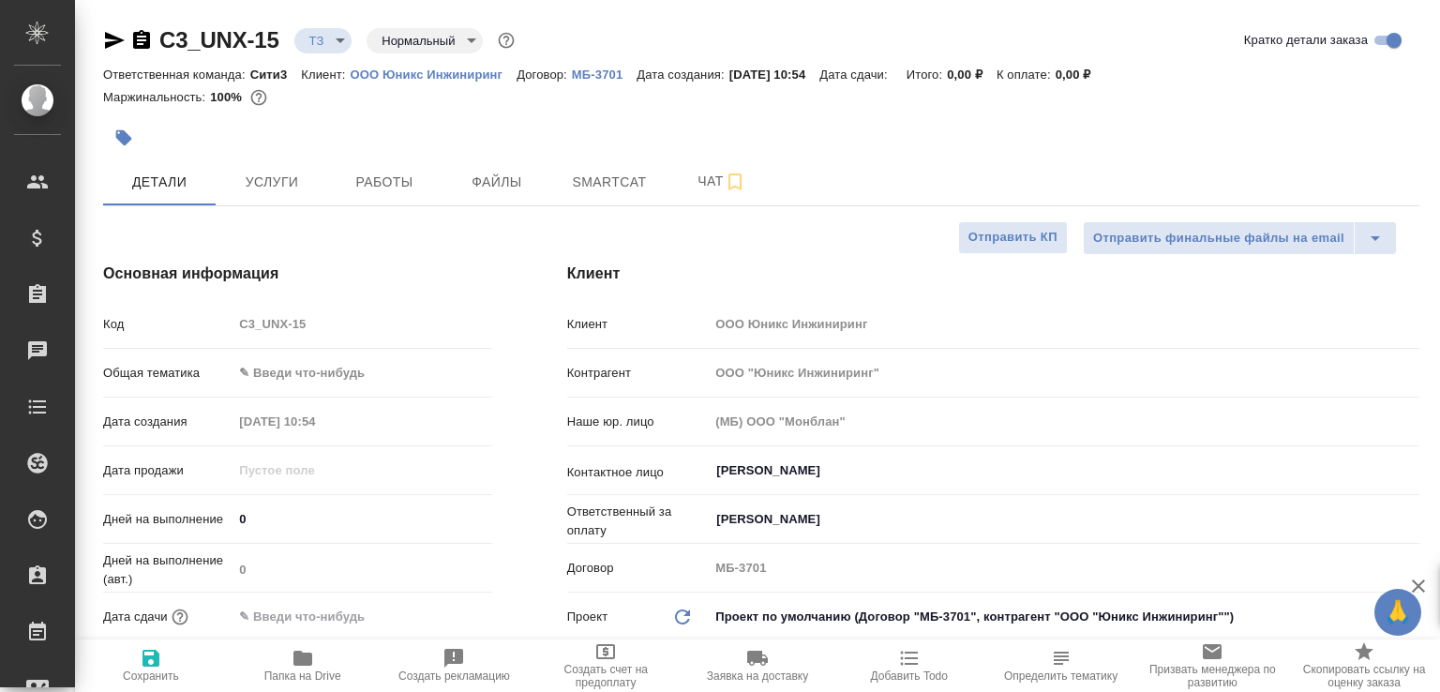
type textarea "x"
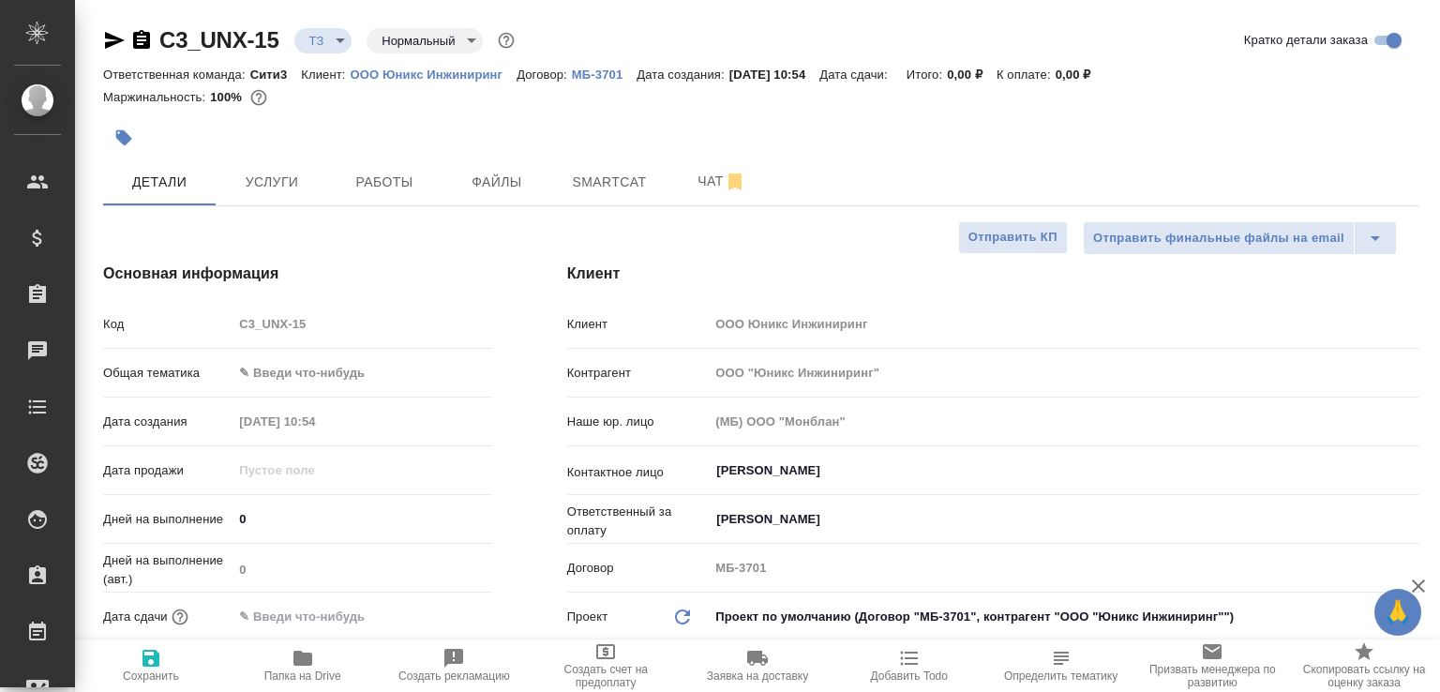
type textarea "x"
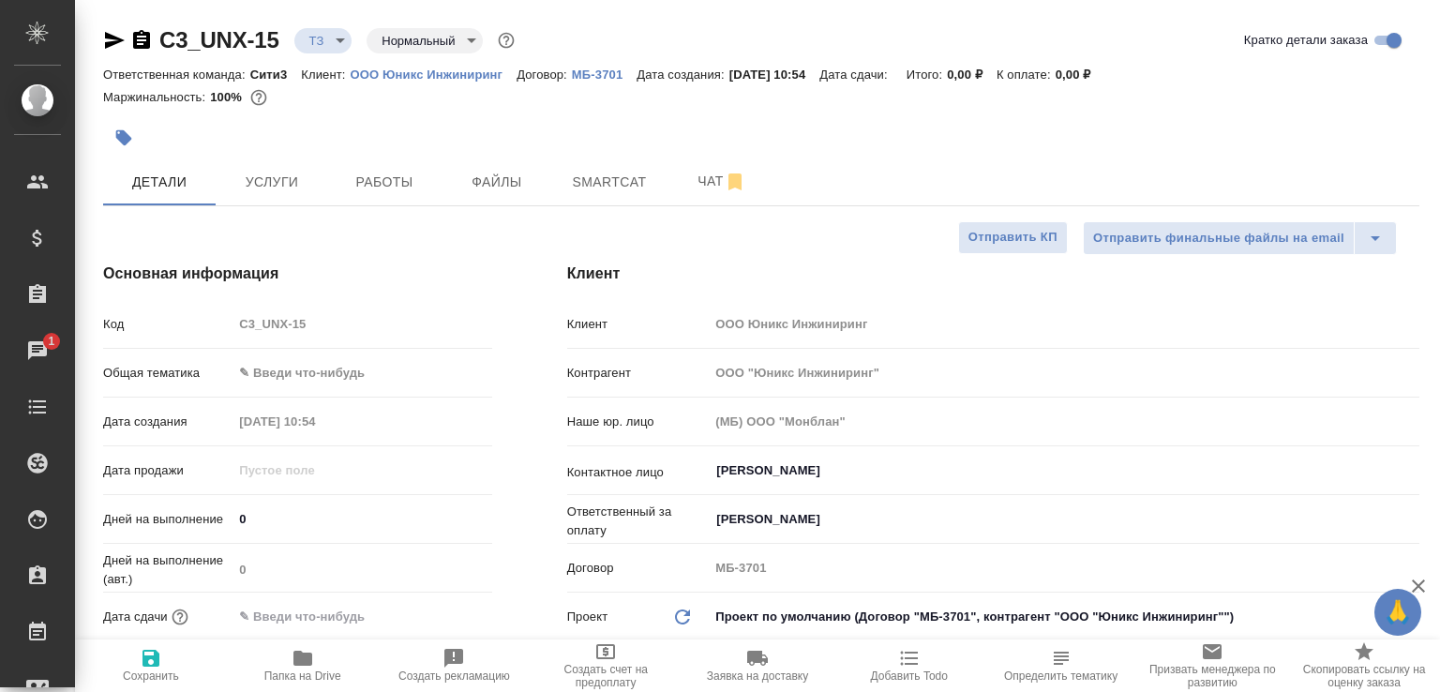
type textarea "x"
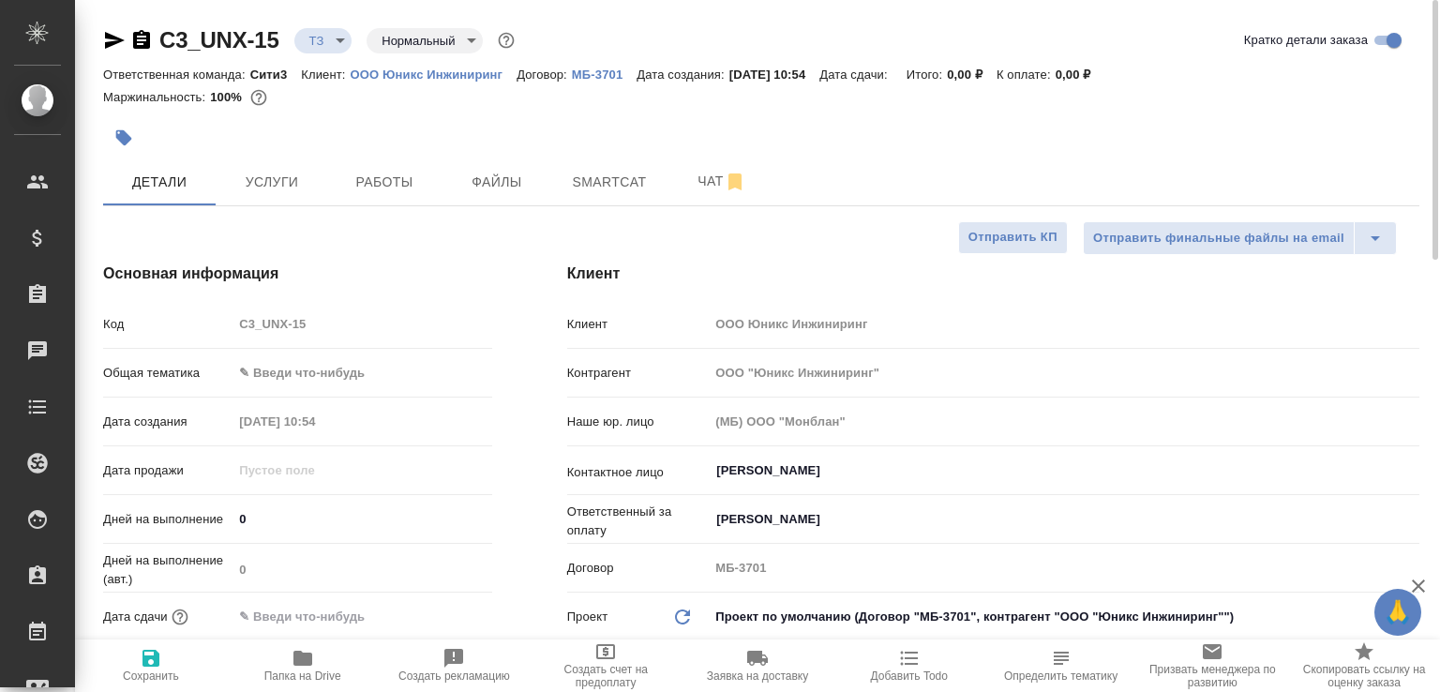
type textarea "x"
click at [138, 40] on icon "button" at bounding box center [141, 40] width 23 height 23
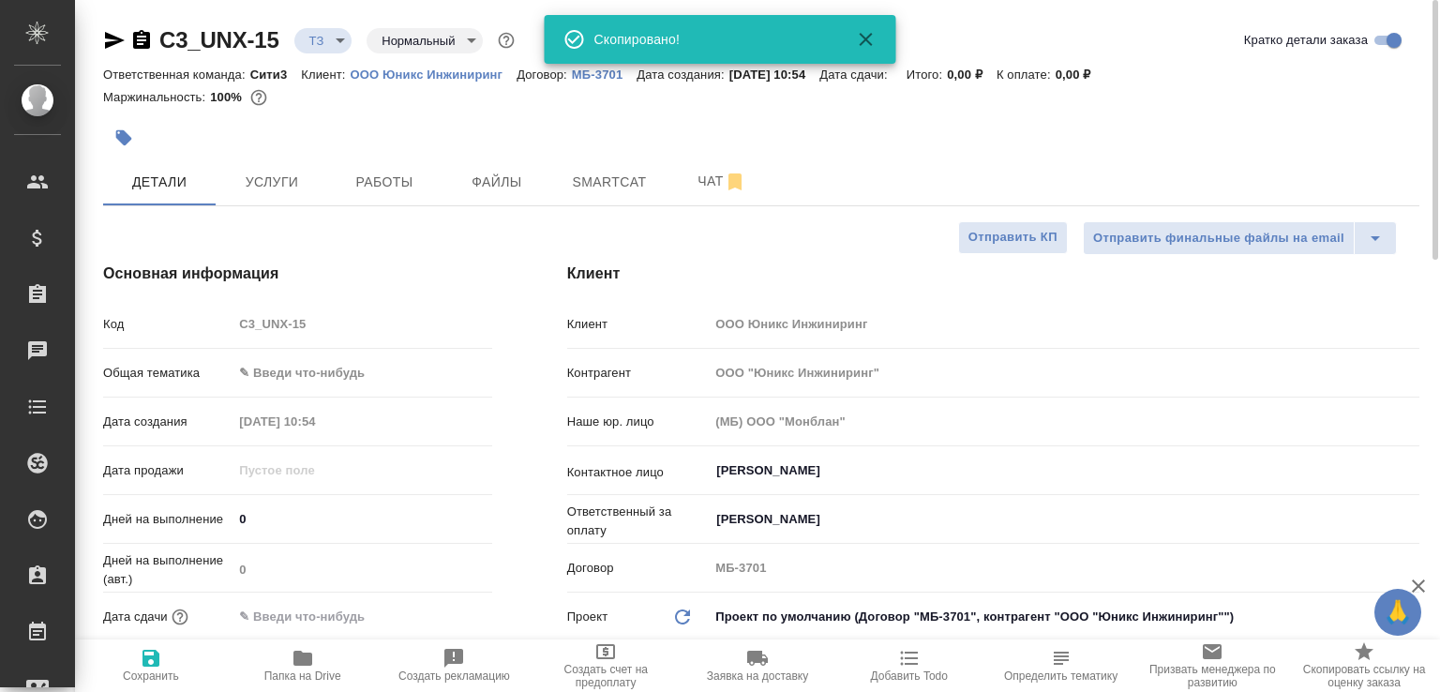
click at [337, 44] on body "🙏 .cls-1 fill:#fff; AWATERA Малофеева Екатерина e.malofeeva Клиенты Спецификаци…" at bounding box center [720, 346] width 1440 height 692
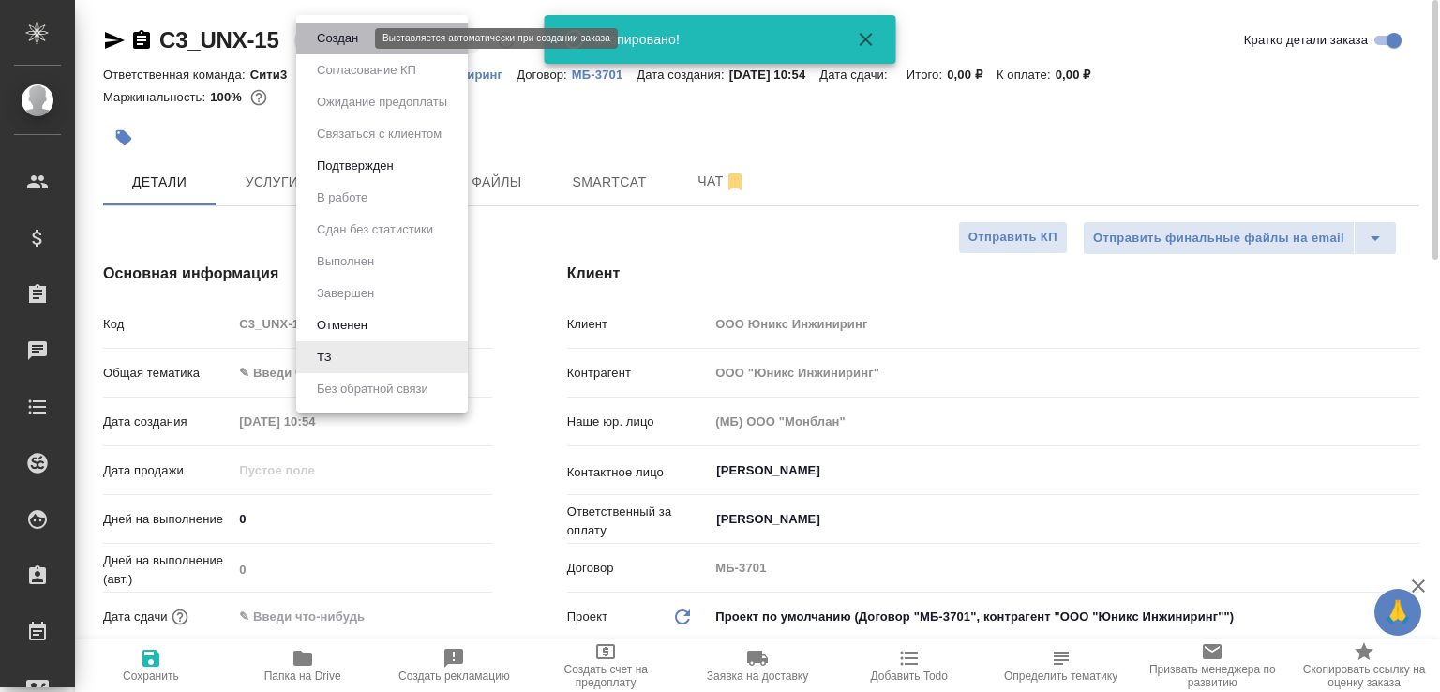
click at [337, 44] on button "Создан" at bounding box center [337, 38] width 53 height 21
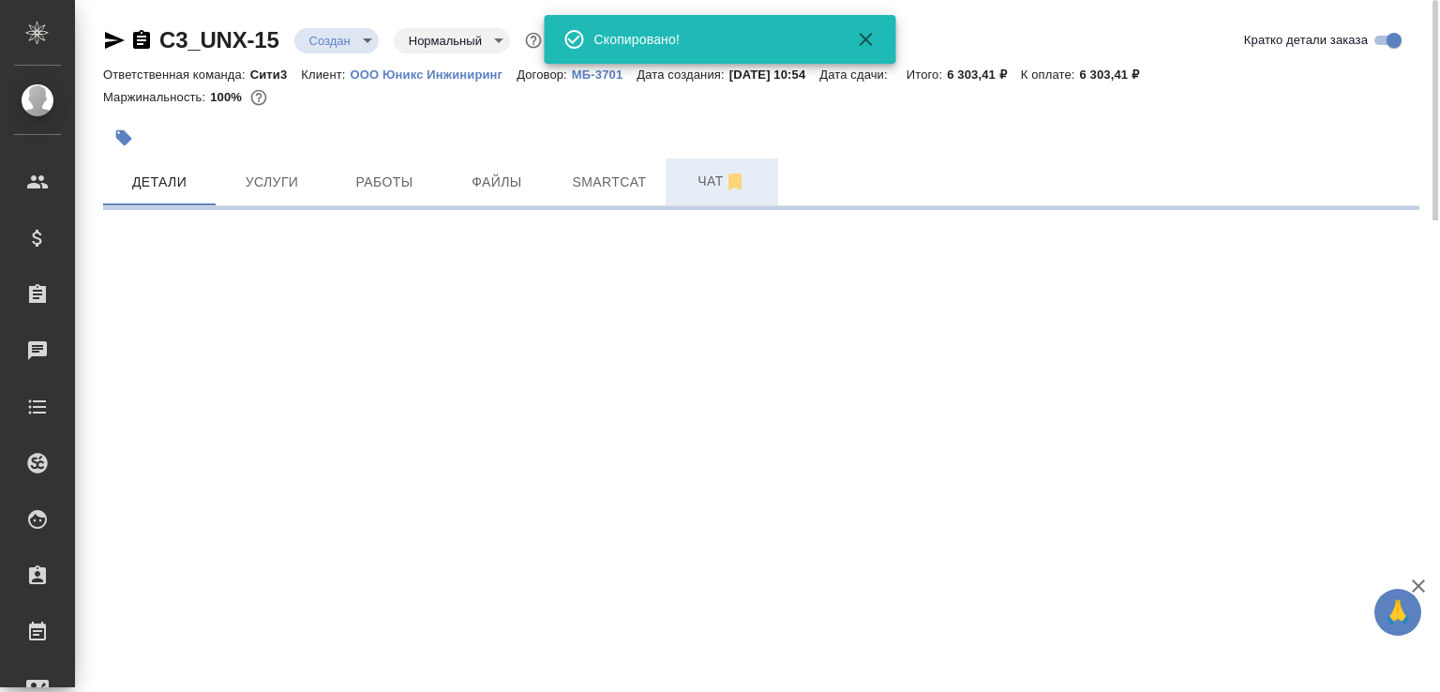
select select "RU"
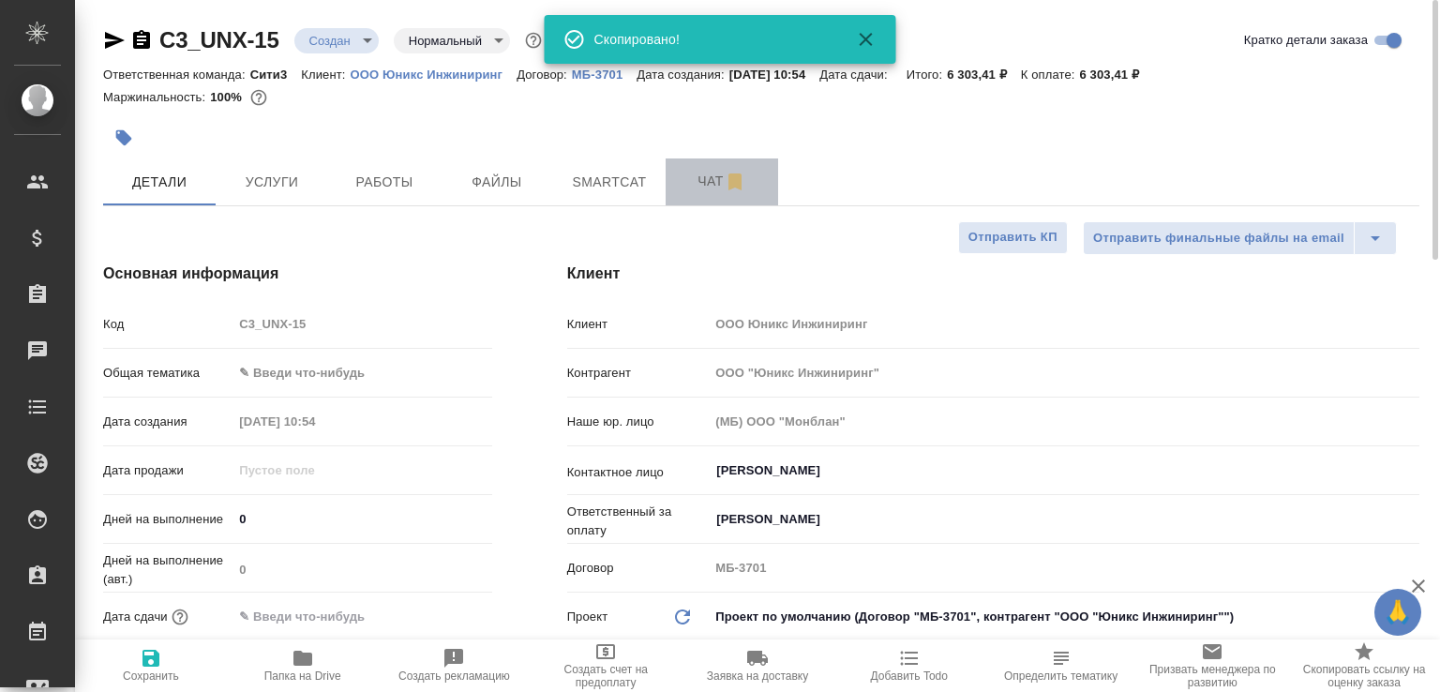
click at [705, 173] on span "Чат" at bounding box center [722, 181] width 90 height 23
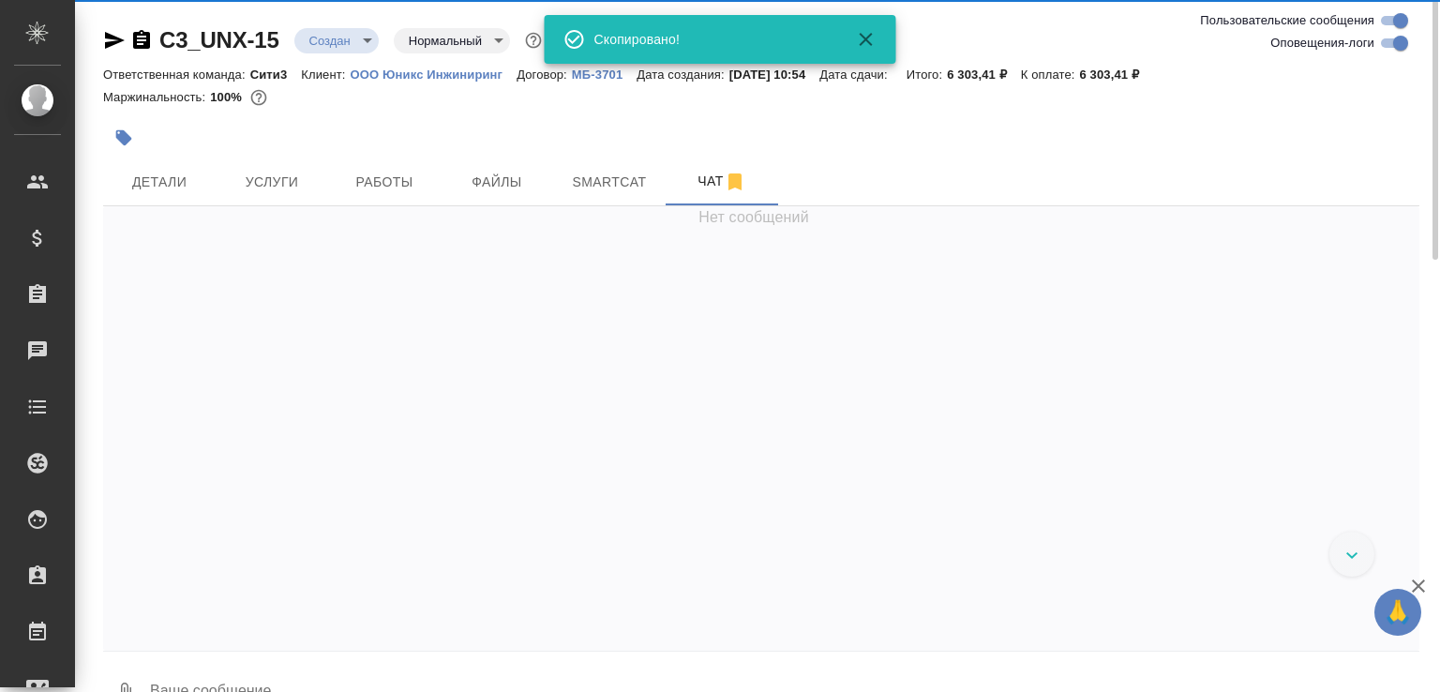
scroll to position [1, 0]
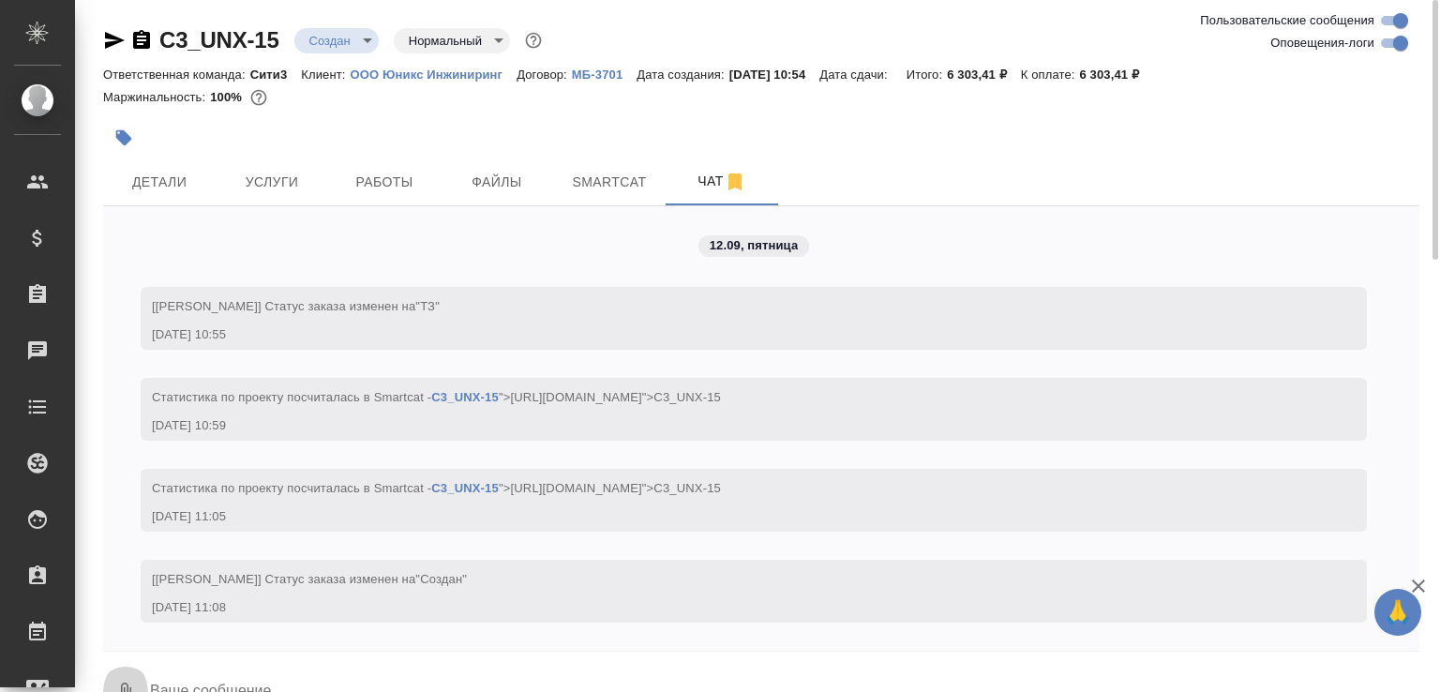
click at [113, 665] on button "0" at bounding box center [125, 693] width 45 height 64
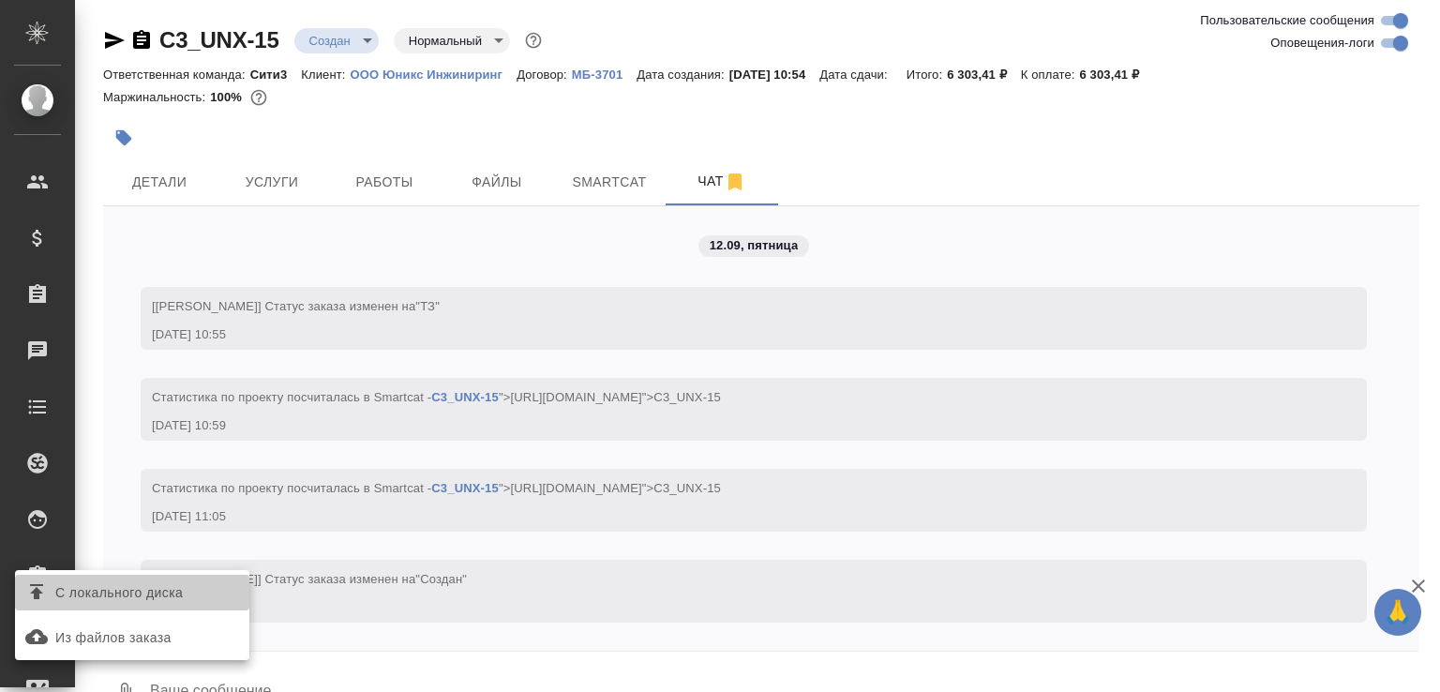
click at [150, 597] on span "С локального диска" at bounding box center [119, 592] width 128 height 23
click at [0, 0] on input "С локального диска" at bounding box center [0, 0] width 0 height 0
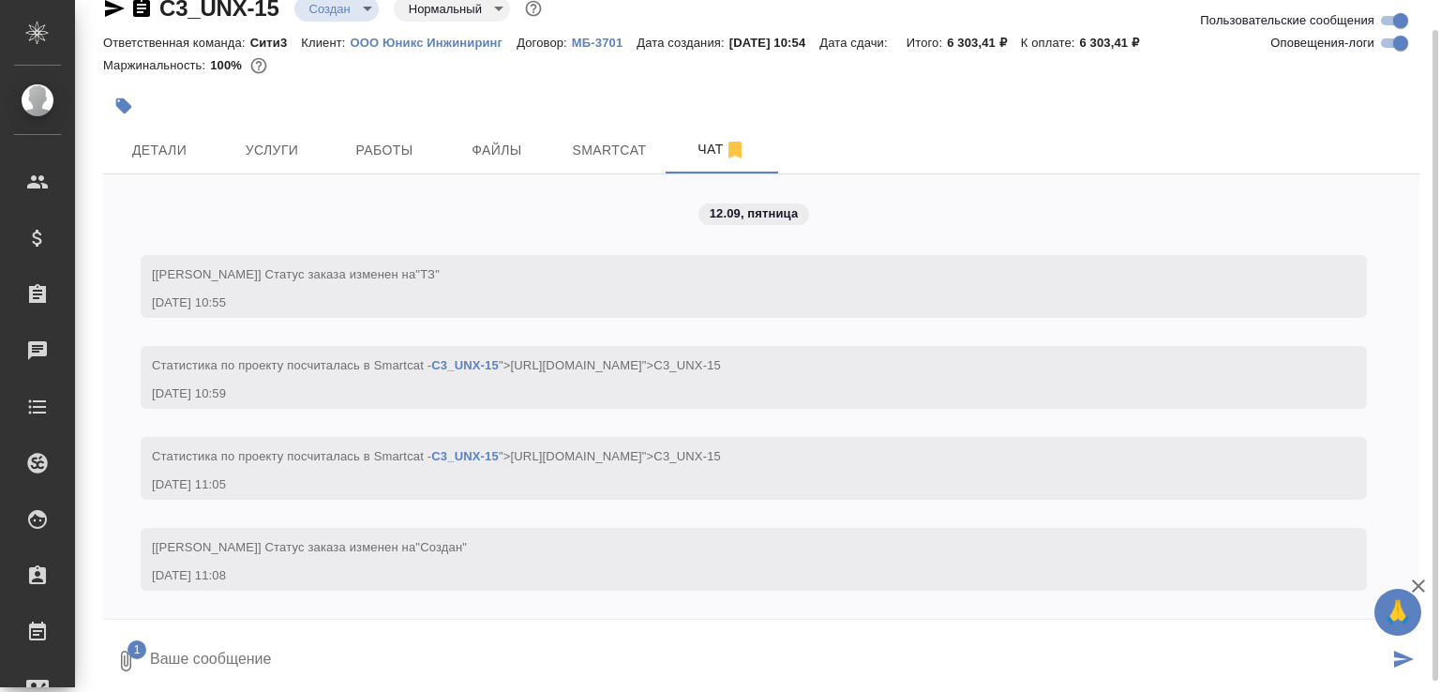
click at [244, 637] on textarea at bounding box center [768, 661] width 1241 height 64
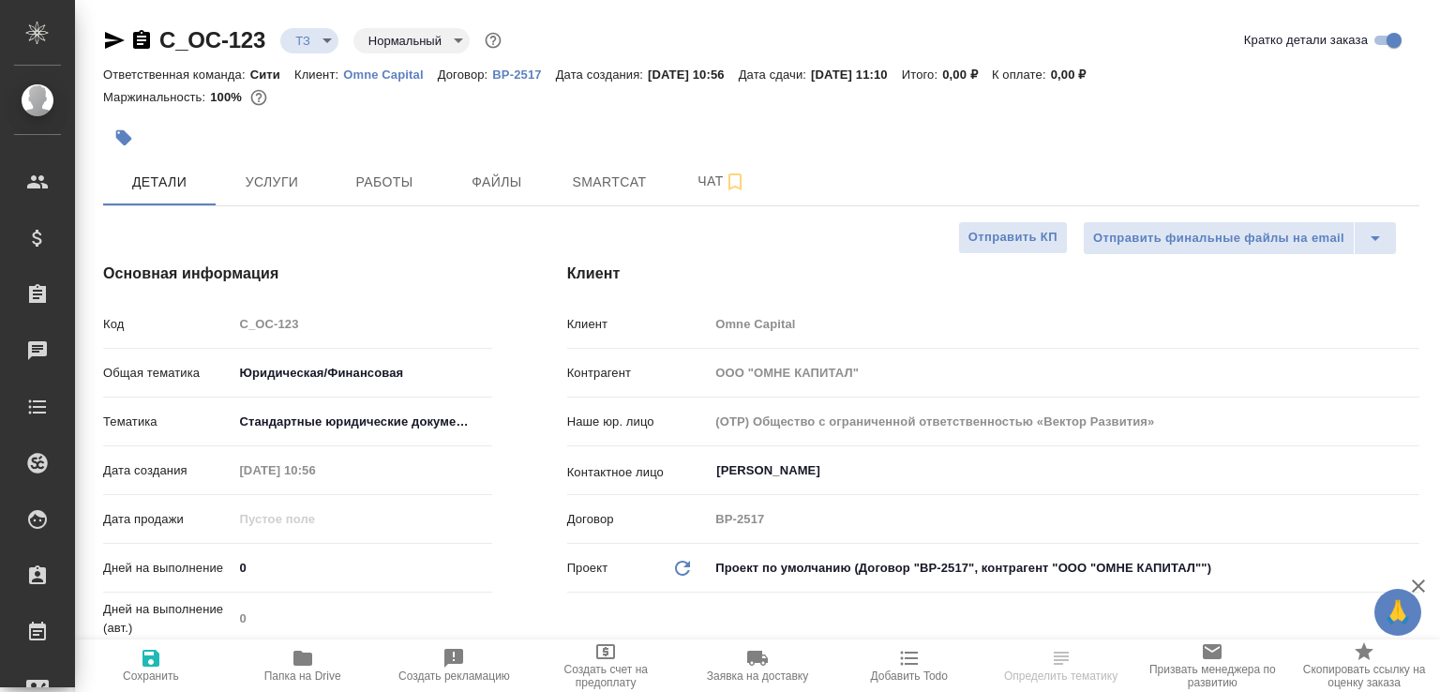
select select "RU"
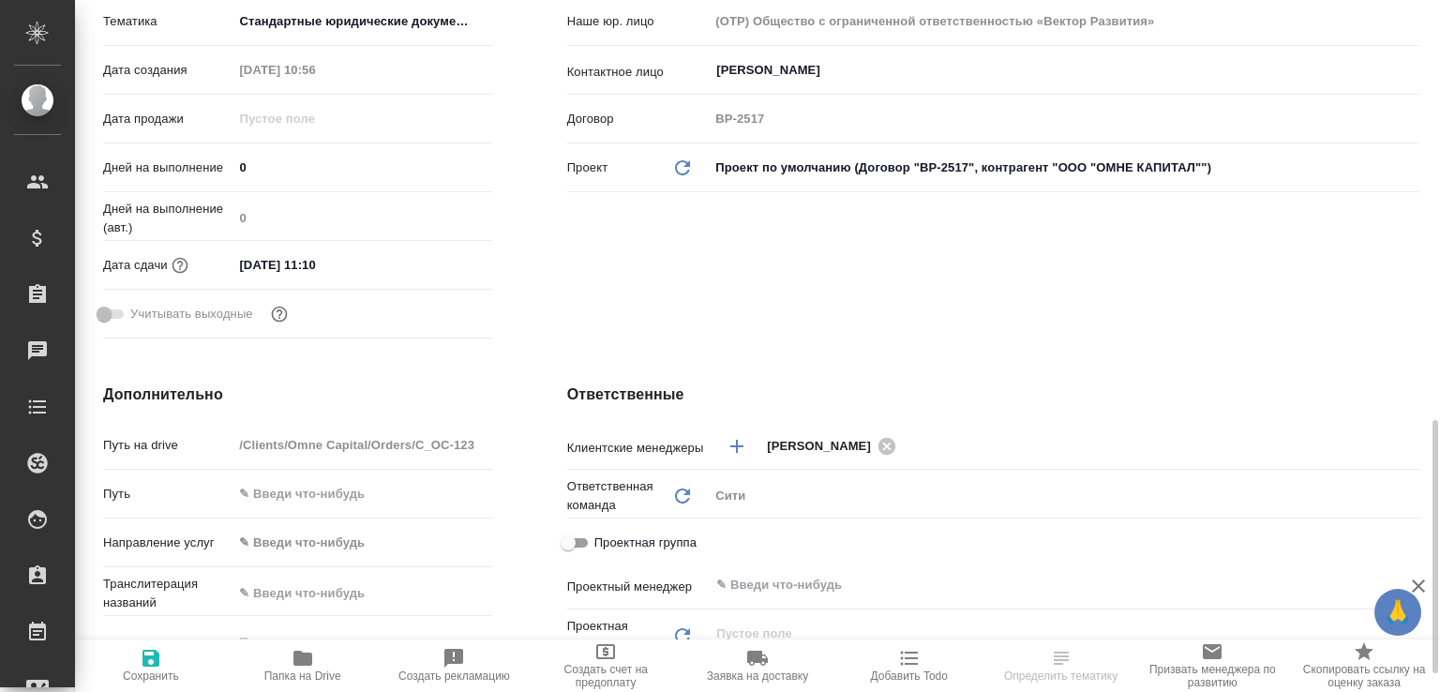
scroll to position [601, 0]
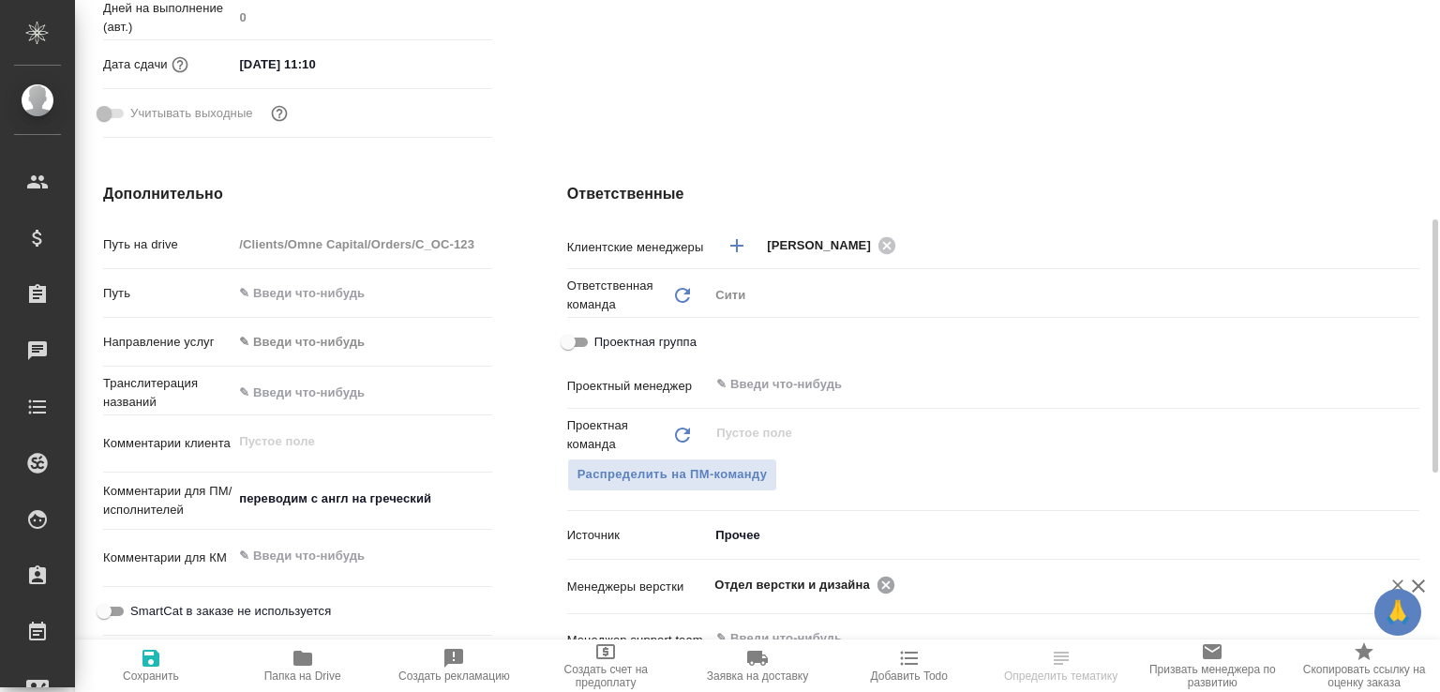
click at [878, 581] on icon at bounding box center [886, 585] width 21 height 21
click at [878, 581] on input "text" at bounding box center [1033, 584] width 637 height 23
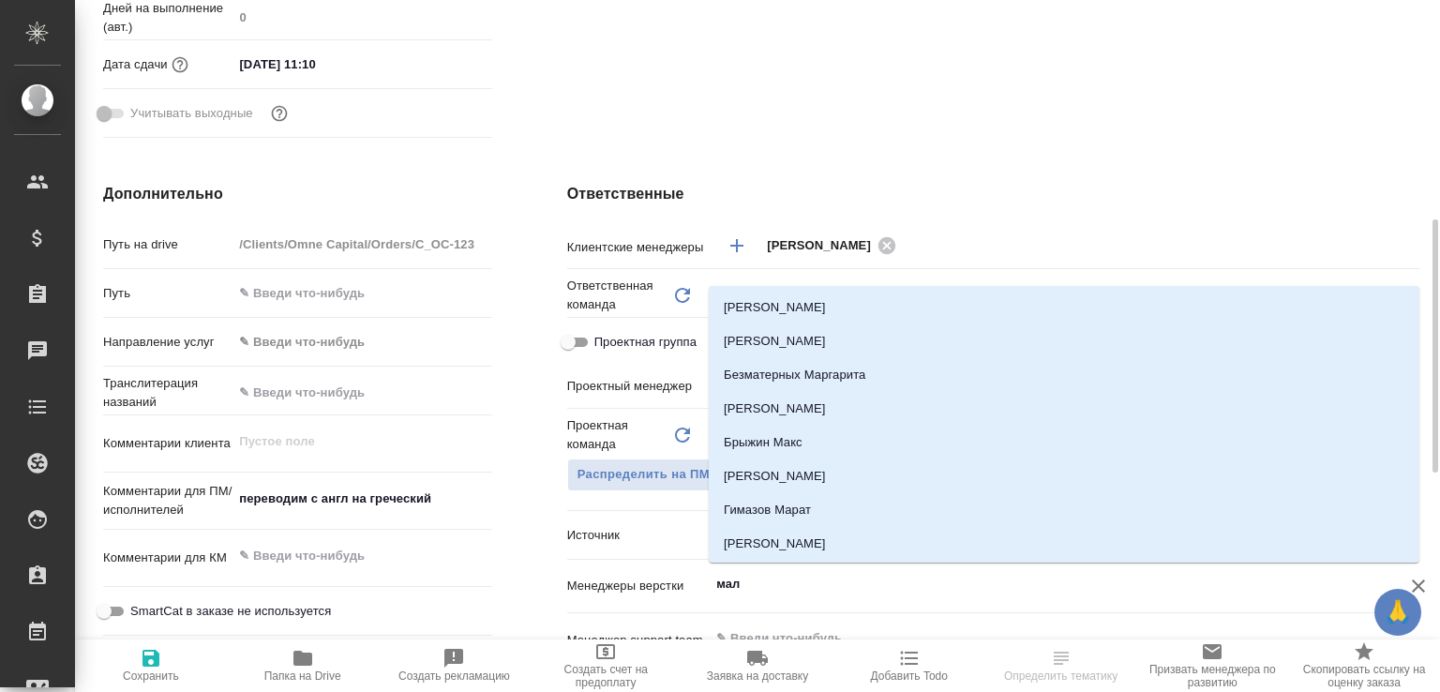
type input "мало"
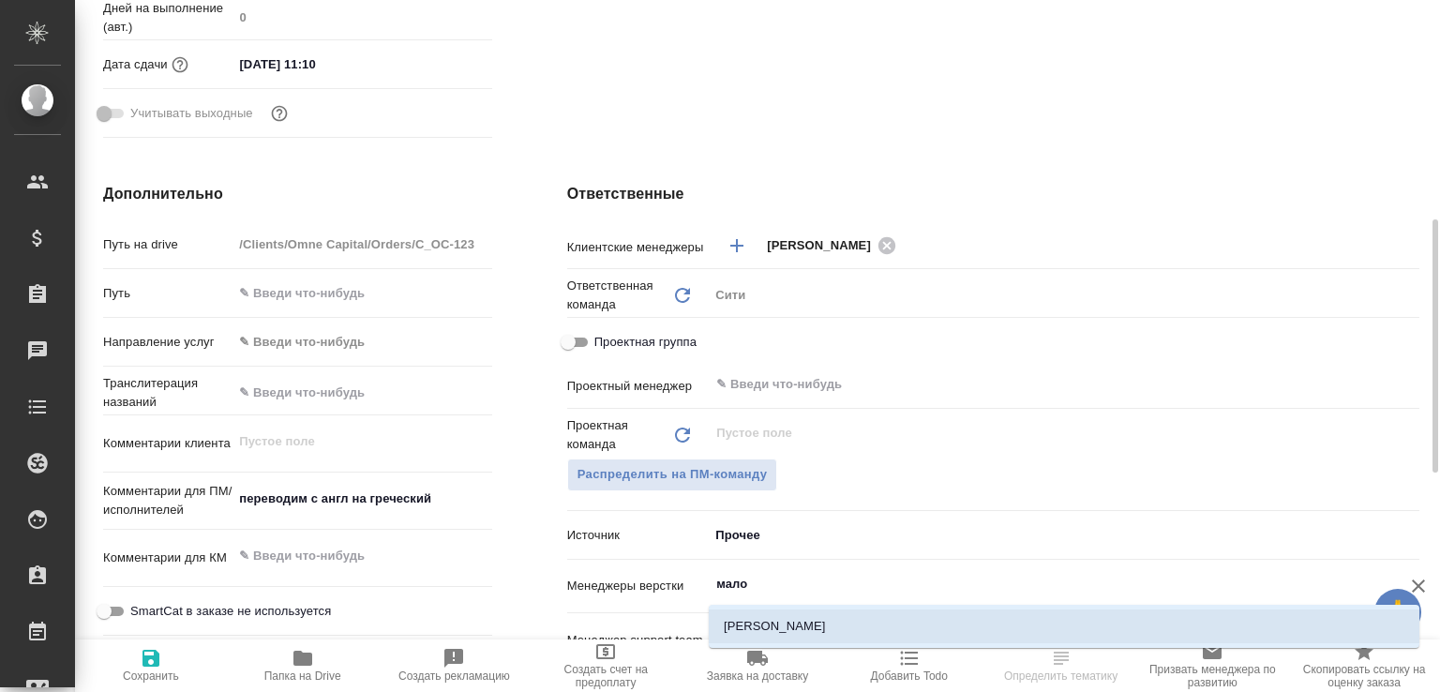
click at [799, 624] on li "[PERSON_NAME]" at bounding box center [1064, 627] width 711 height 34
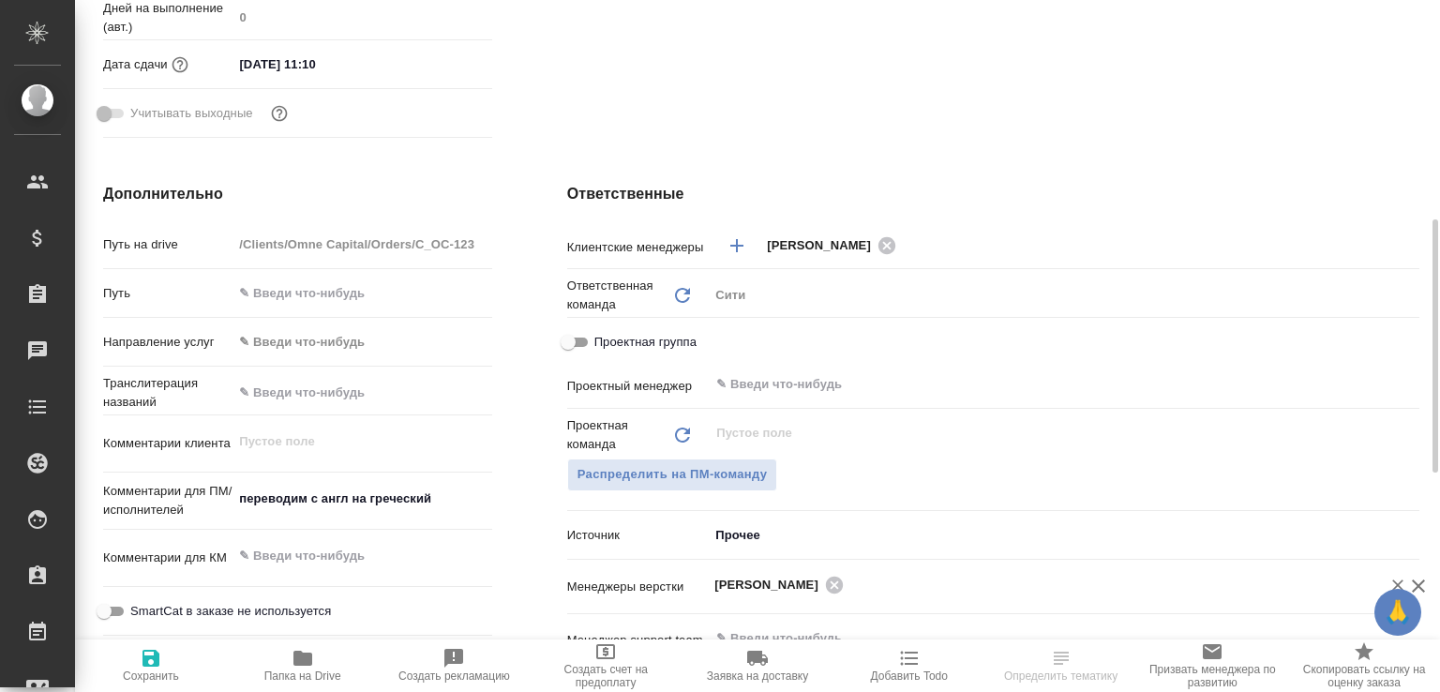
click at [173, 659] on span "Сохранить" at bounding box center [150, 665] width 129 height 36
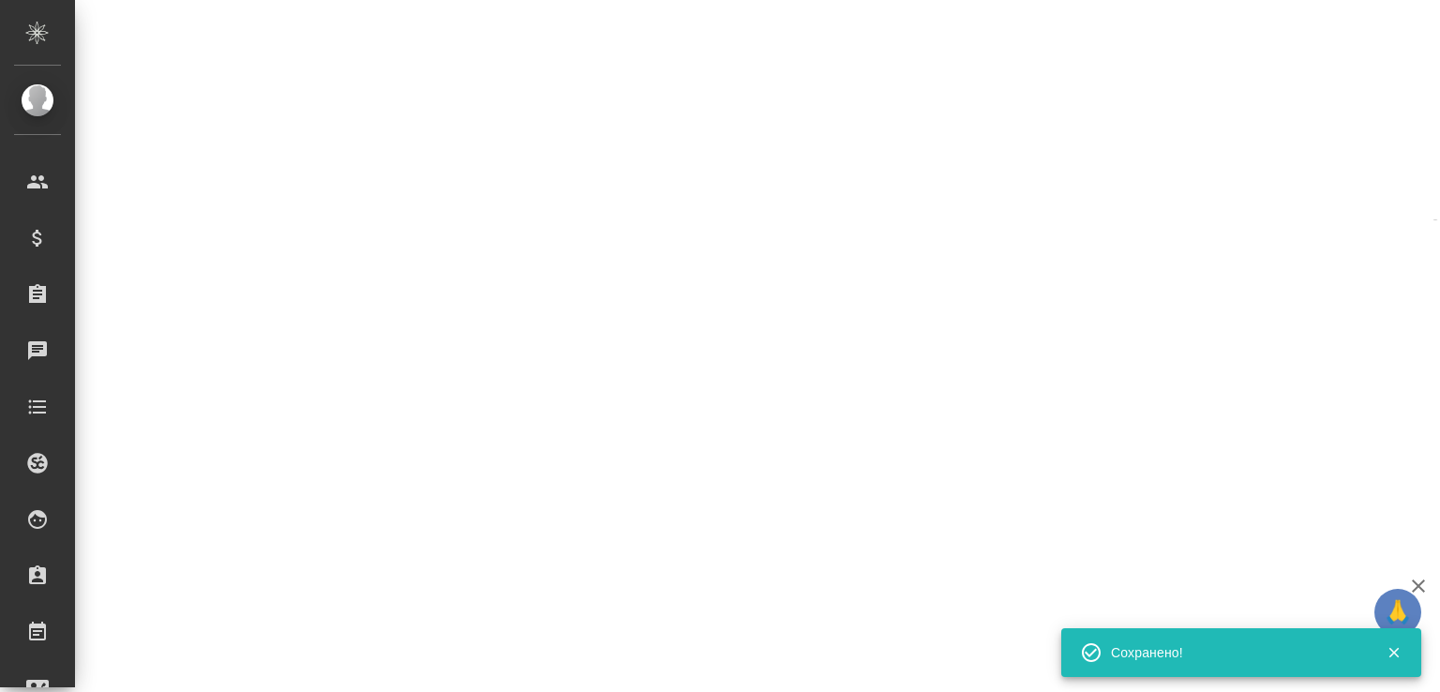
select select "RU"
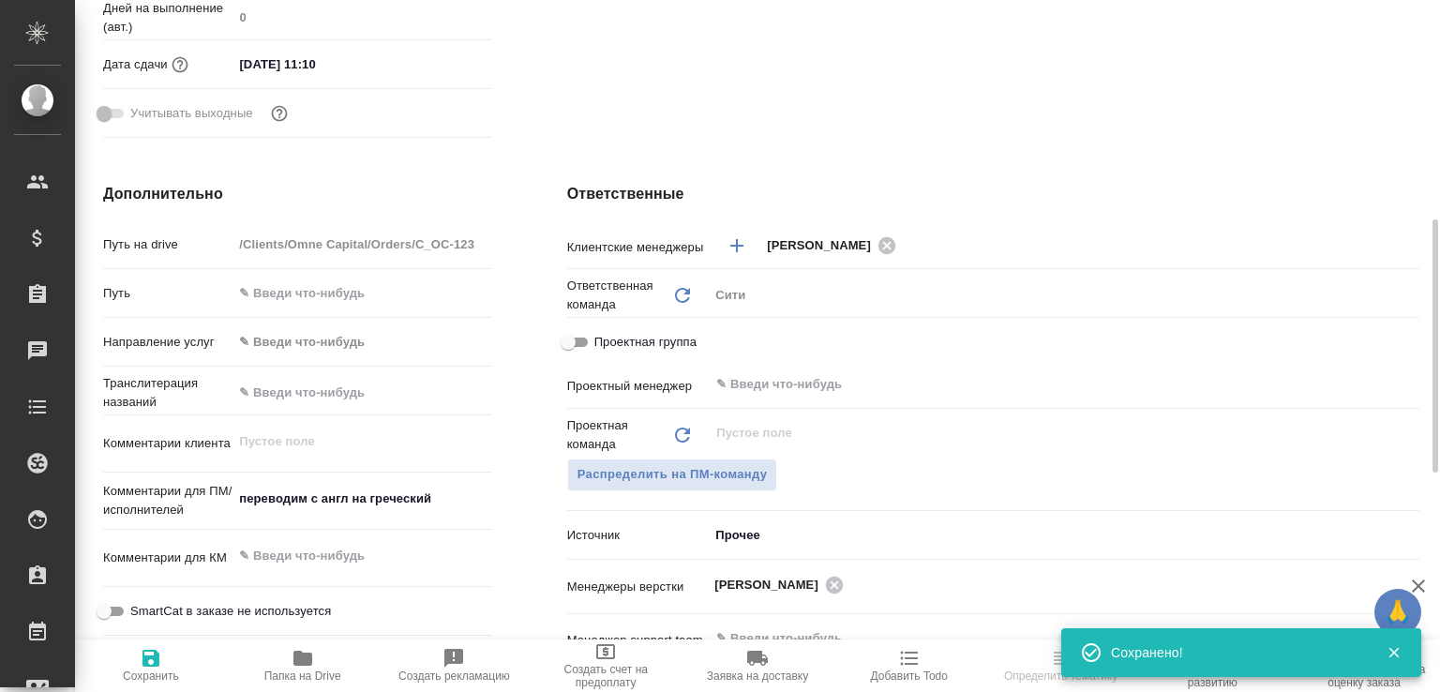
select select "RU"
type textarea "x"
click at [315, 662] on span "Папка на Drive" at bounding box center [302, 665] width 129 height 36
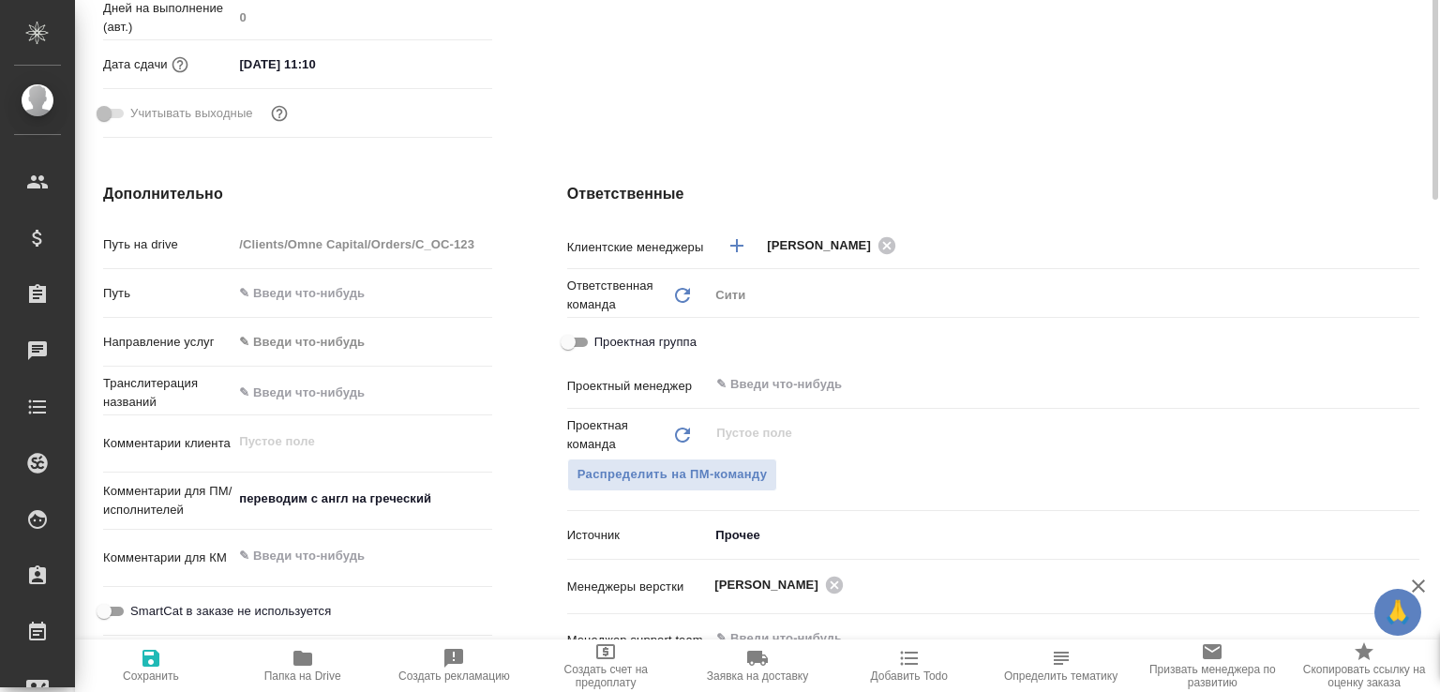
scroll to position [3, 0]
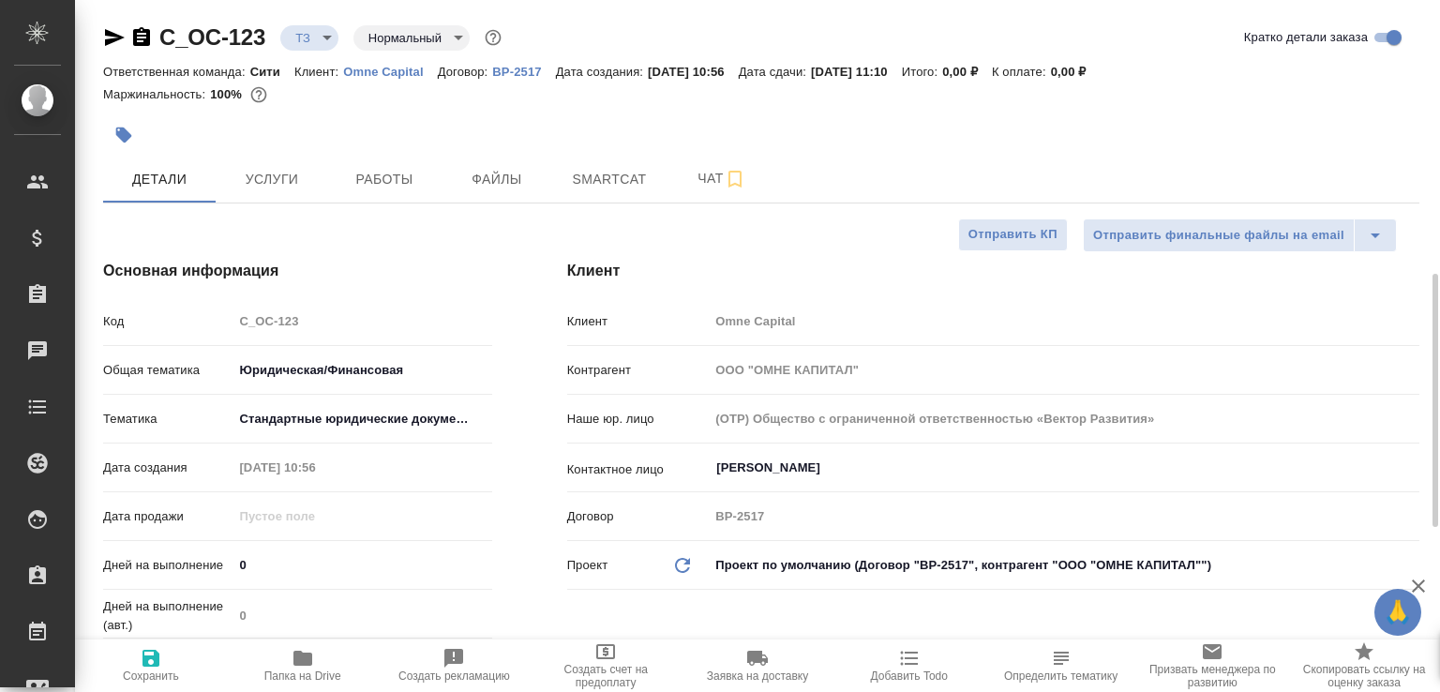
type textarea "x"
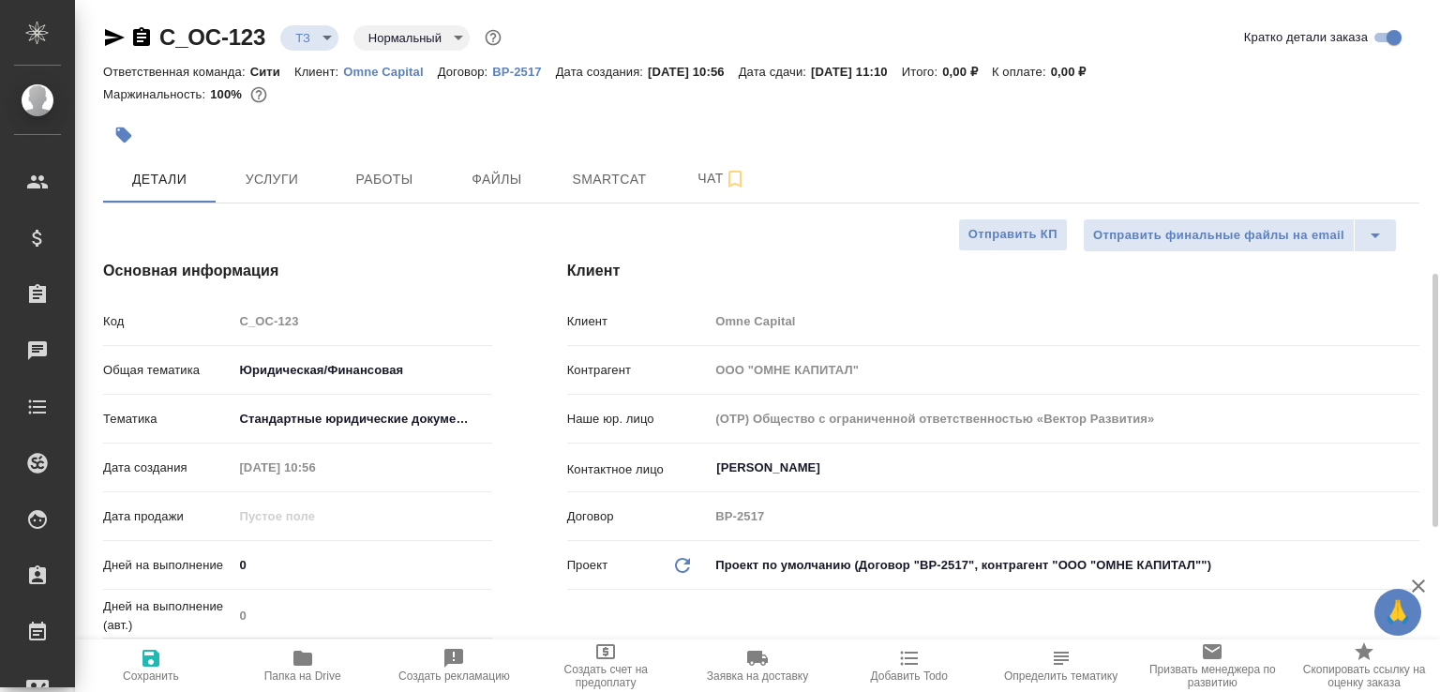
type textarea "x"
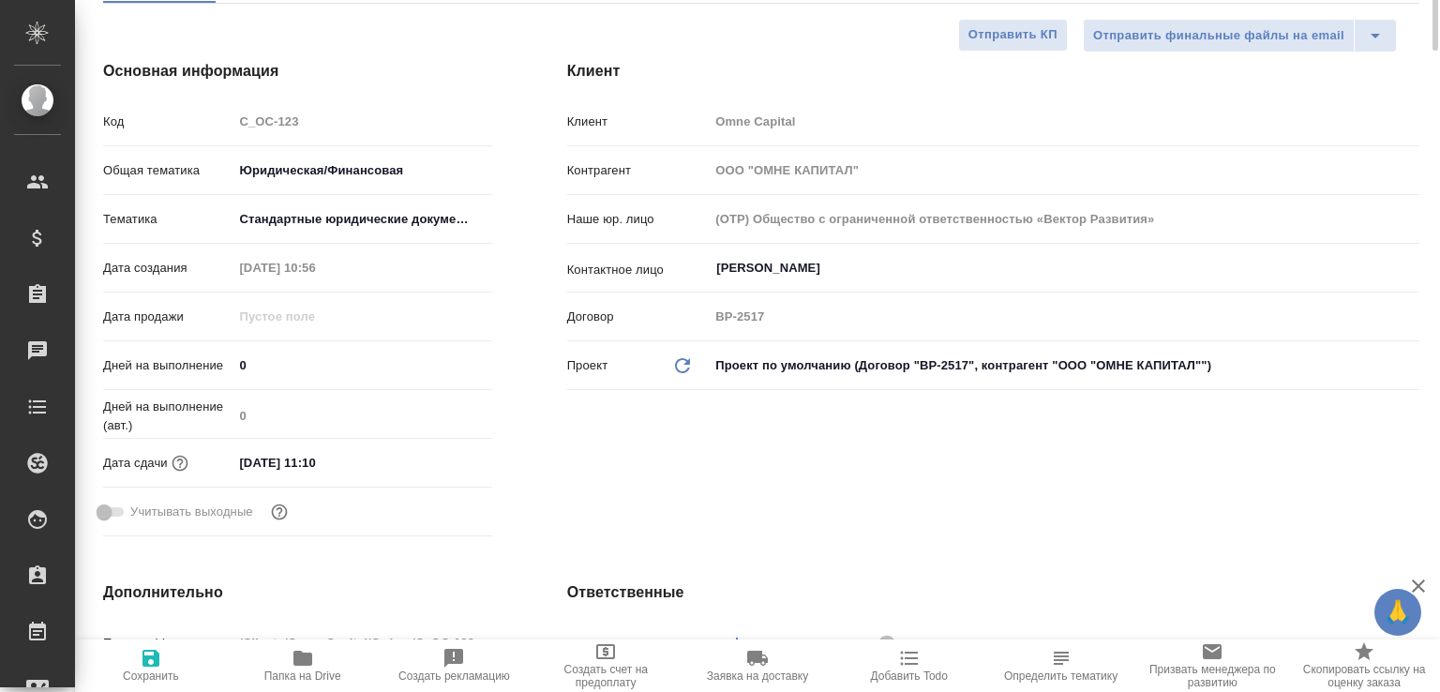
scroll to position [0, 0]
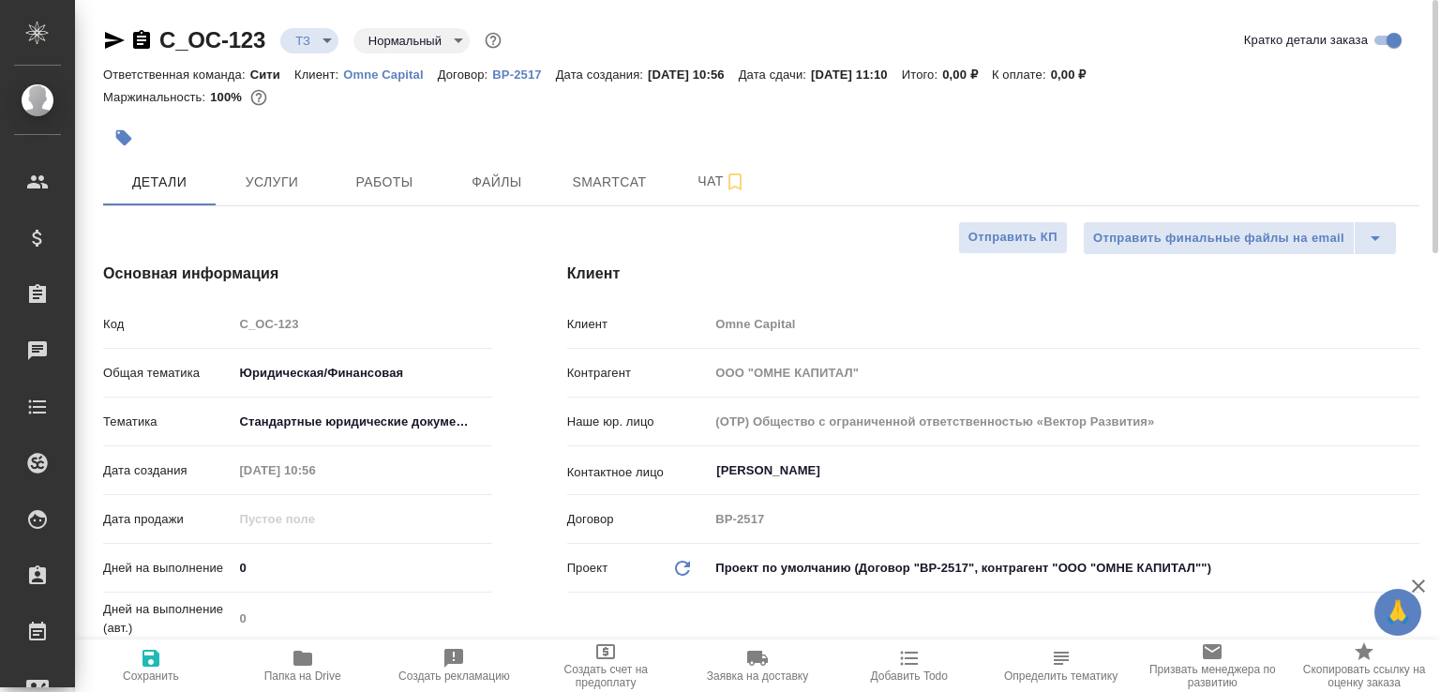
click at [140, 44] on icon "button" at bounding box center [141, 40] width 23 height 23
type textarea "x"
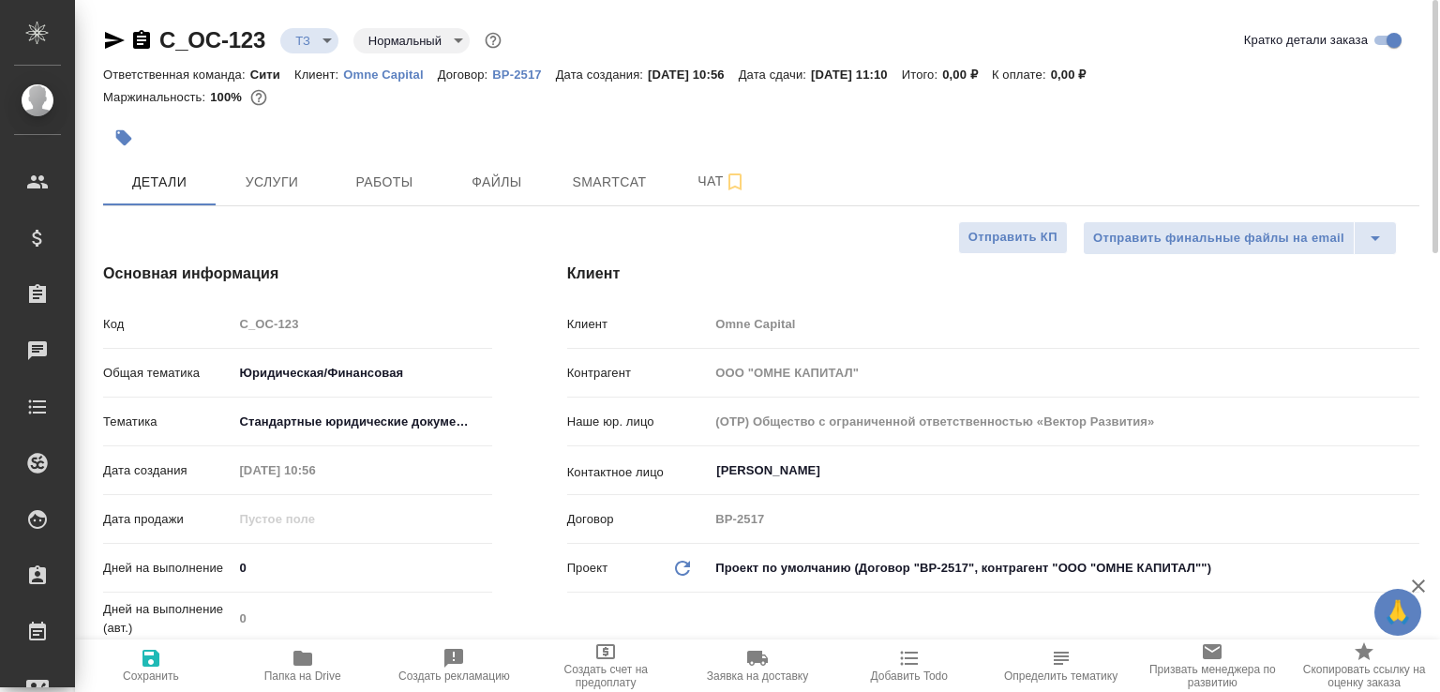
type textarea "x"
click at [705, 188] on span "Чат" at bounding box center [722, 181] width 90 height 23
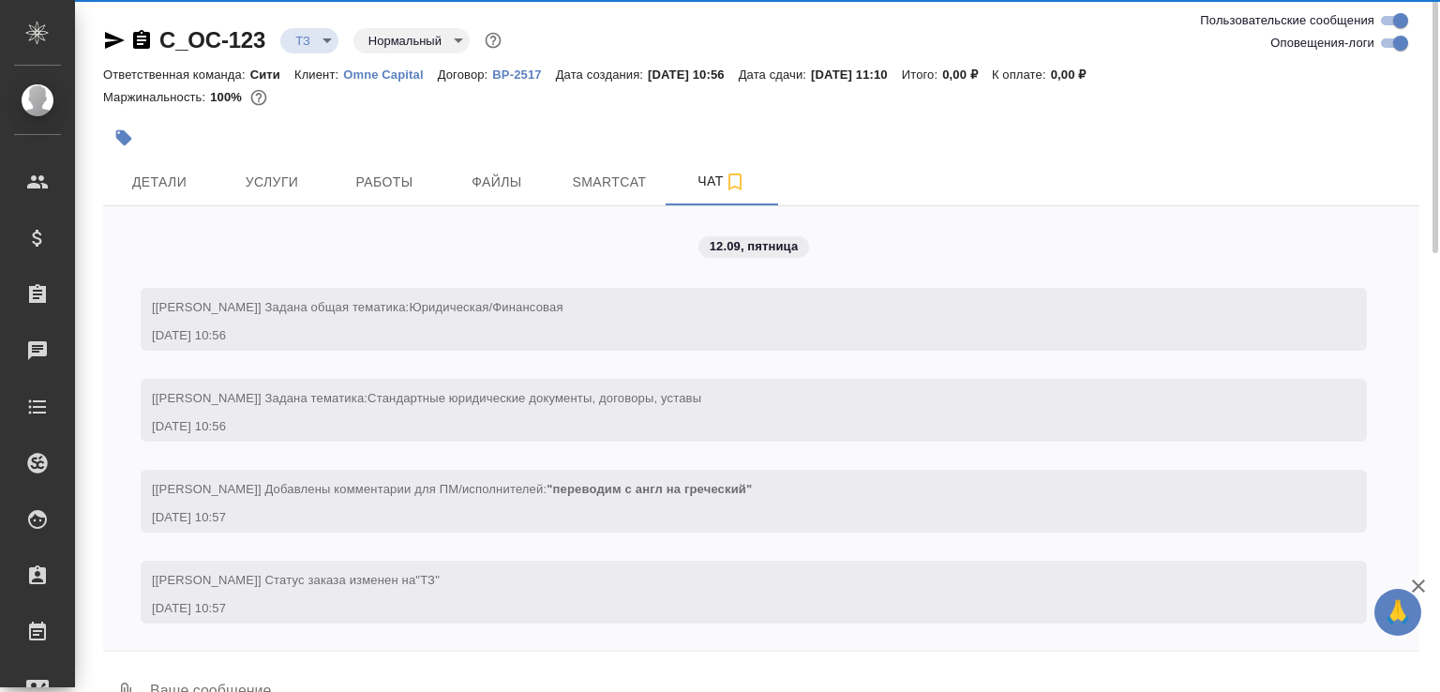
scroll to position [1, 0]
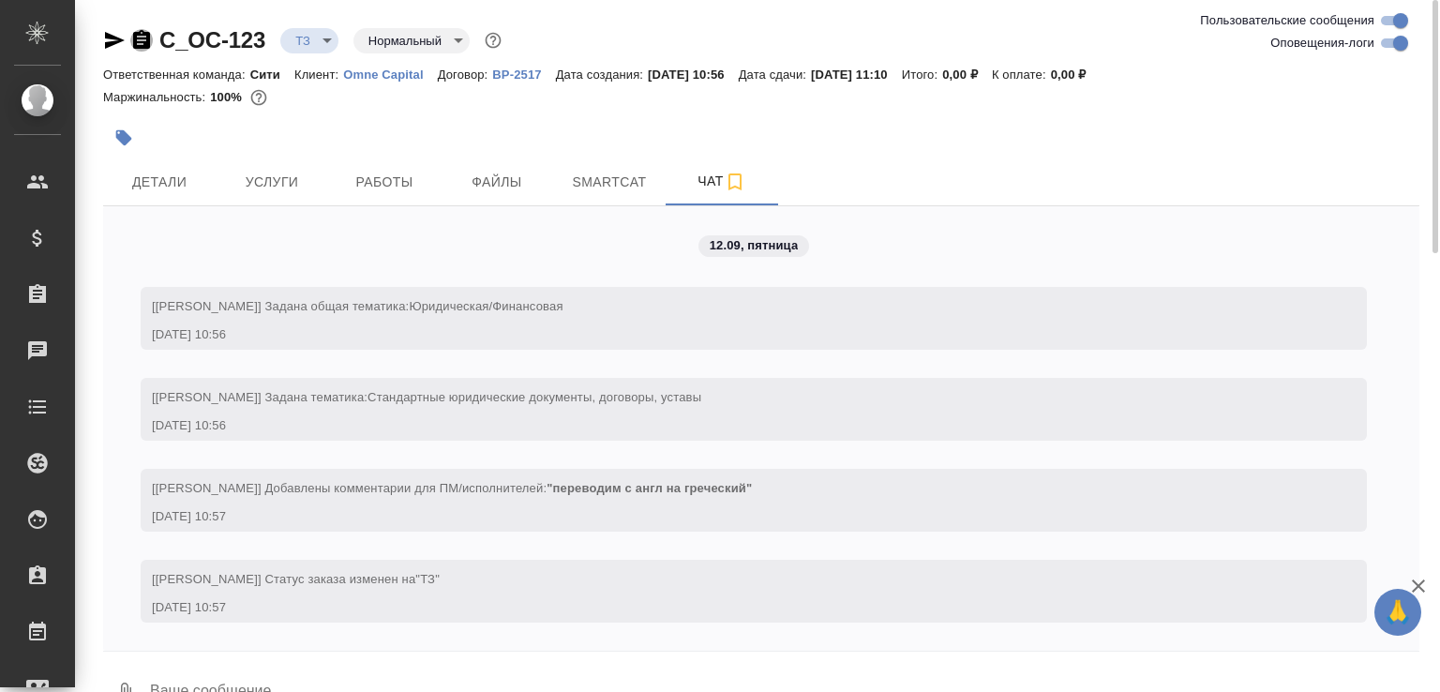
drag, startPoint x: 140, startPoint y: 45, endPoint x: 143, endPoint y: 58, distance: 13.4
click at [140, 46] on icon "button" at bounding box center [141, 39] width 17 height 19
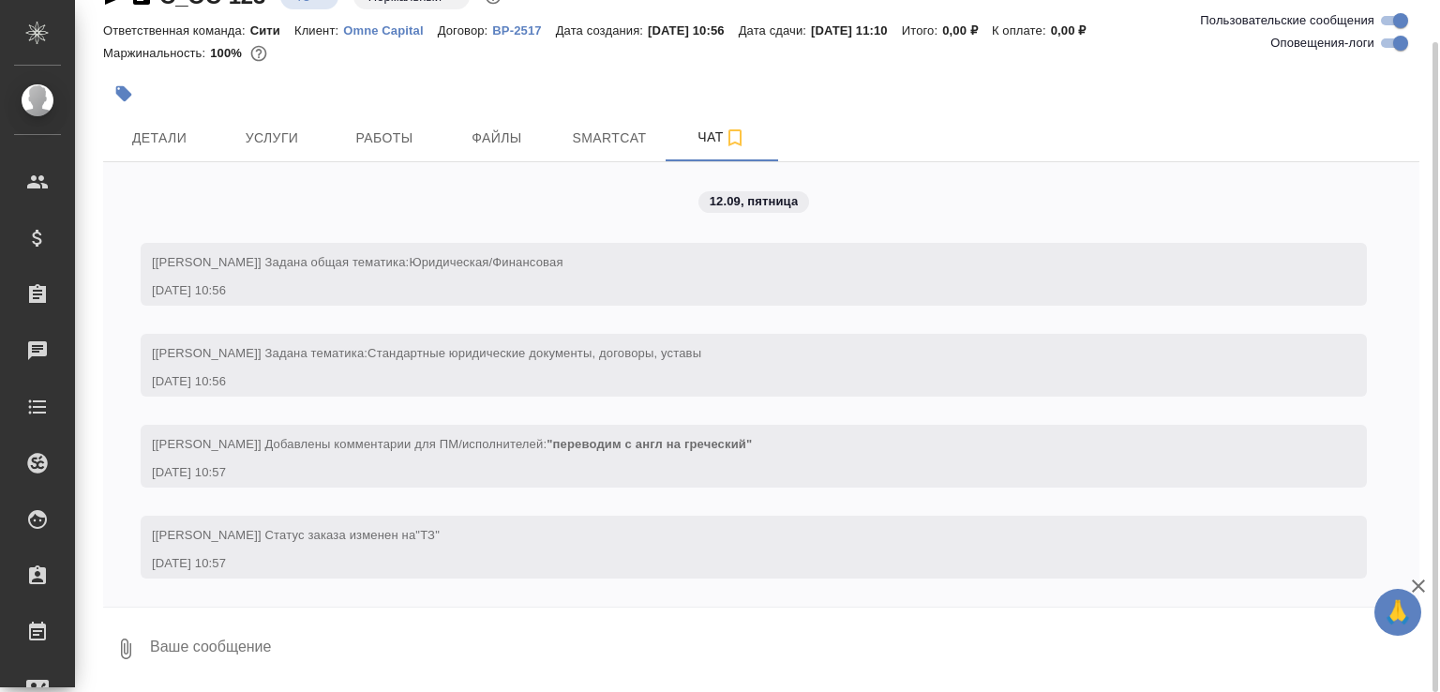
click at [184, 665] on textarea at bounding box center [784, 649] width 1272 height 64
type textarea "тут будет двуяз?"
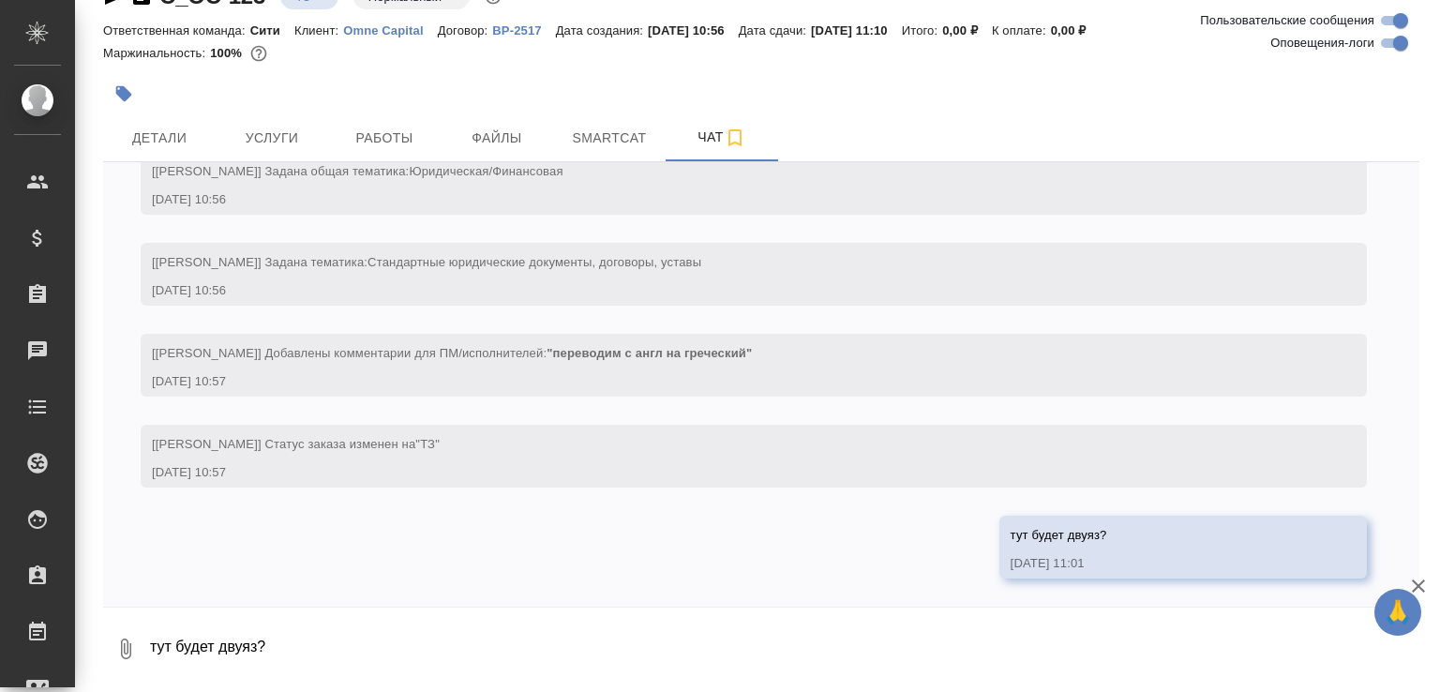
click at [352, 639] on textarea "тут будет двуяз?" at bounding box center [784, 649] width 1272 height 64
type textarea "#"
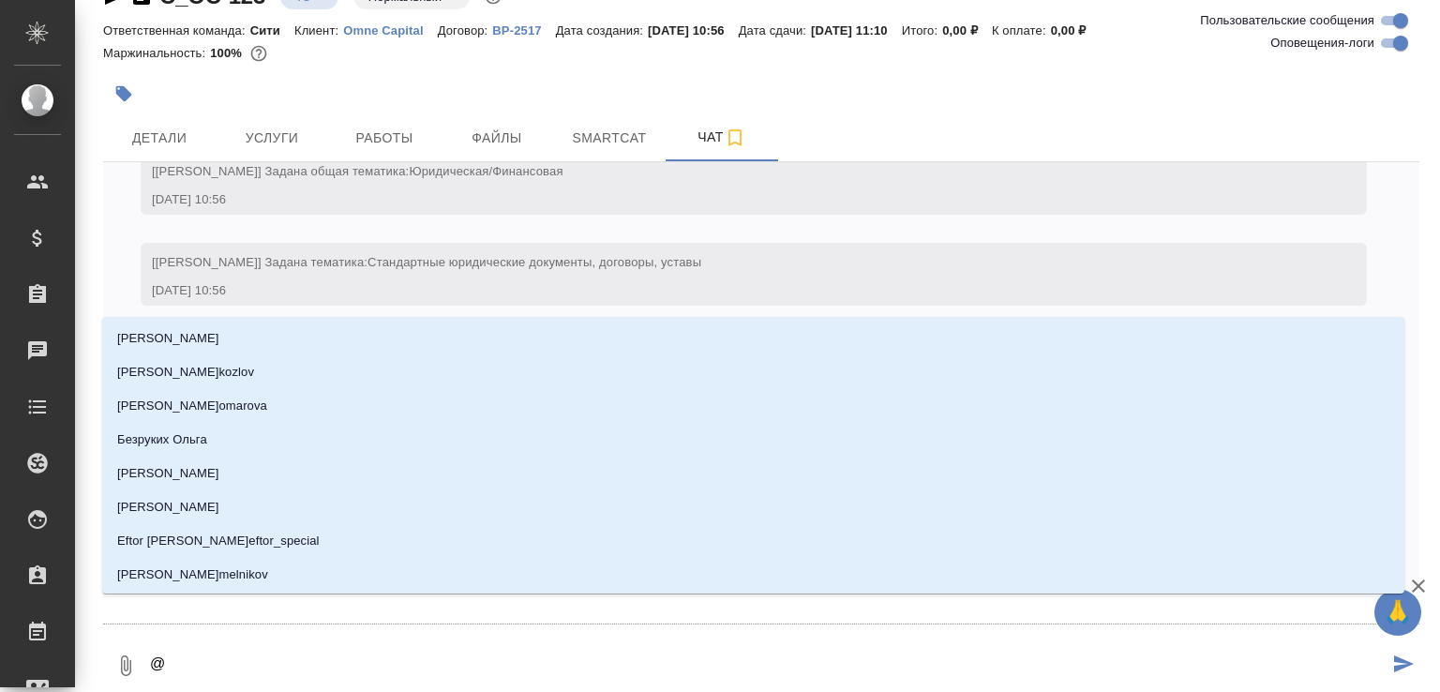
type textarea "@д"
type input "д"
type textarea "@дм"
type input "дм"
type textarea "@дми"
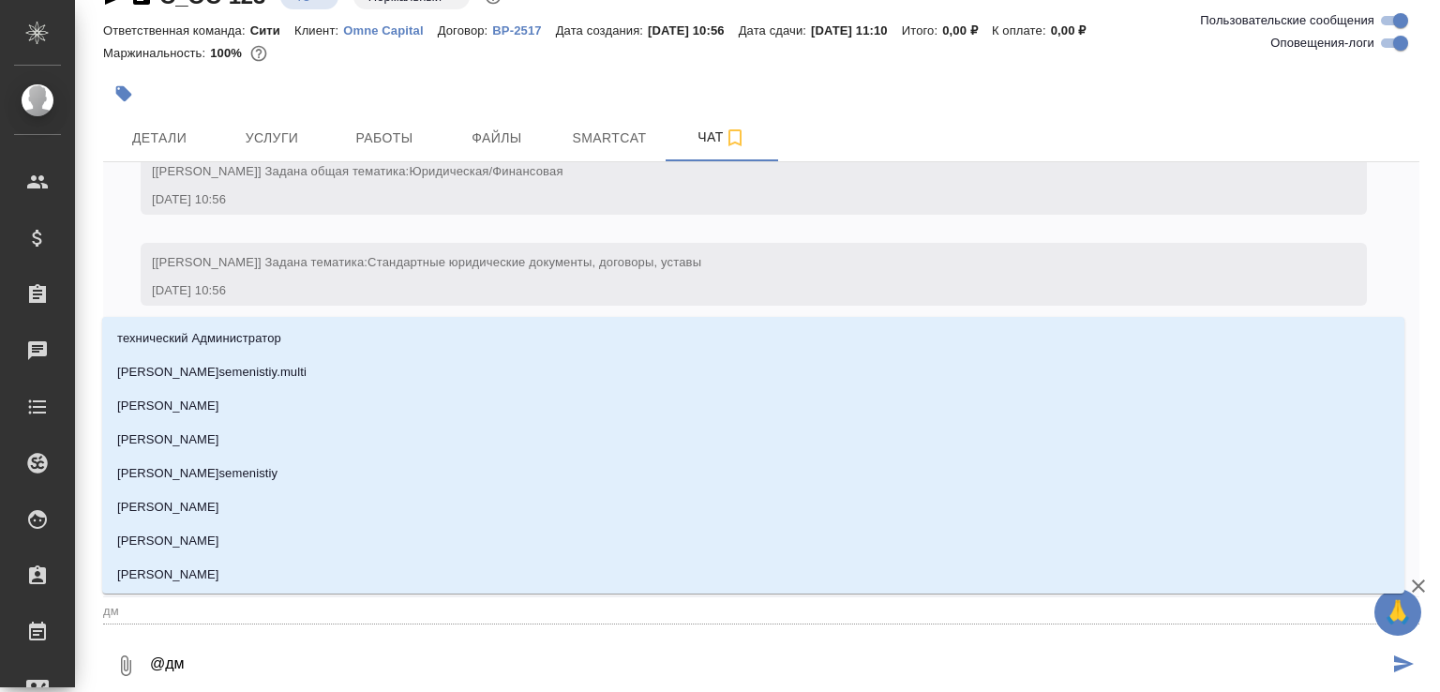
type input "дми"
type textarea "@дмит"
type input "дмит"
type textarea "@дмитр"
type input "дмитр"
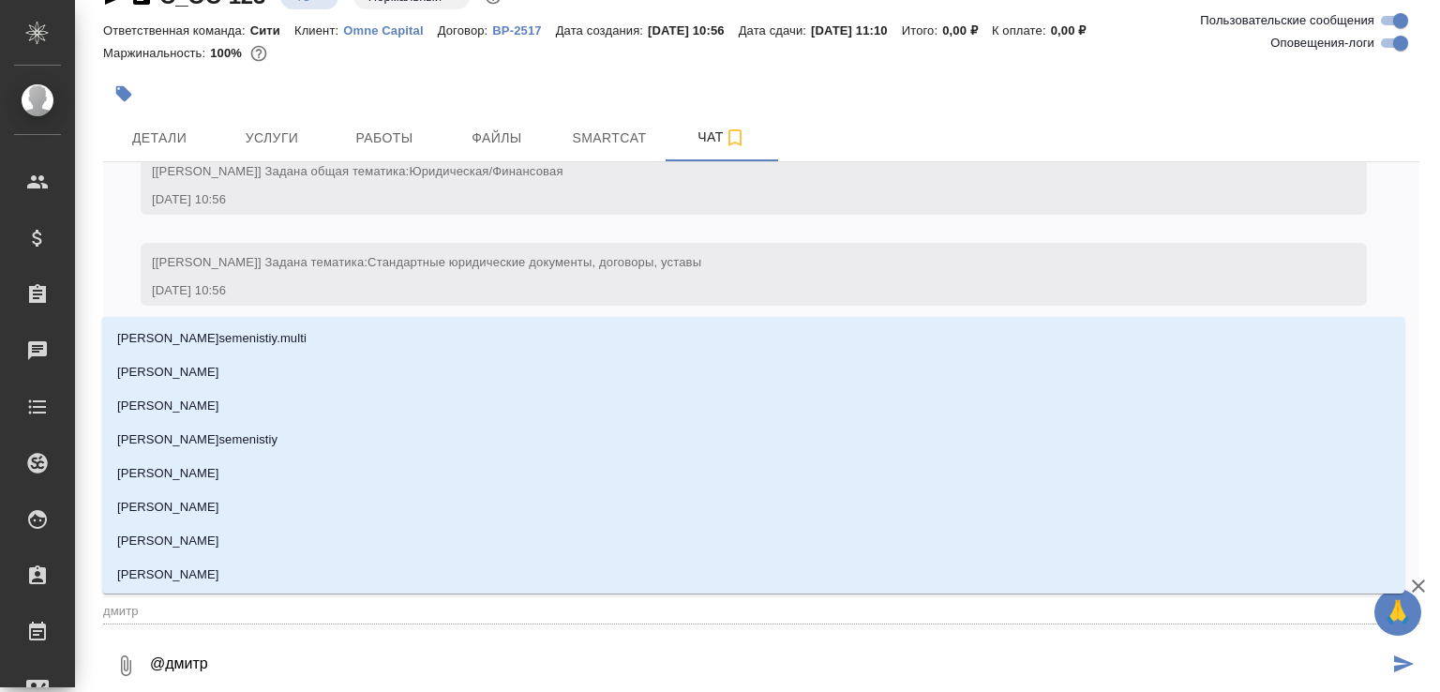
type textarea "@дмитри"
type input "дмитри"
type textarea "@дмитрие"
type input "дмитрие"
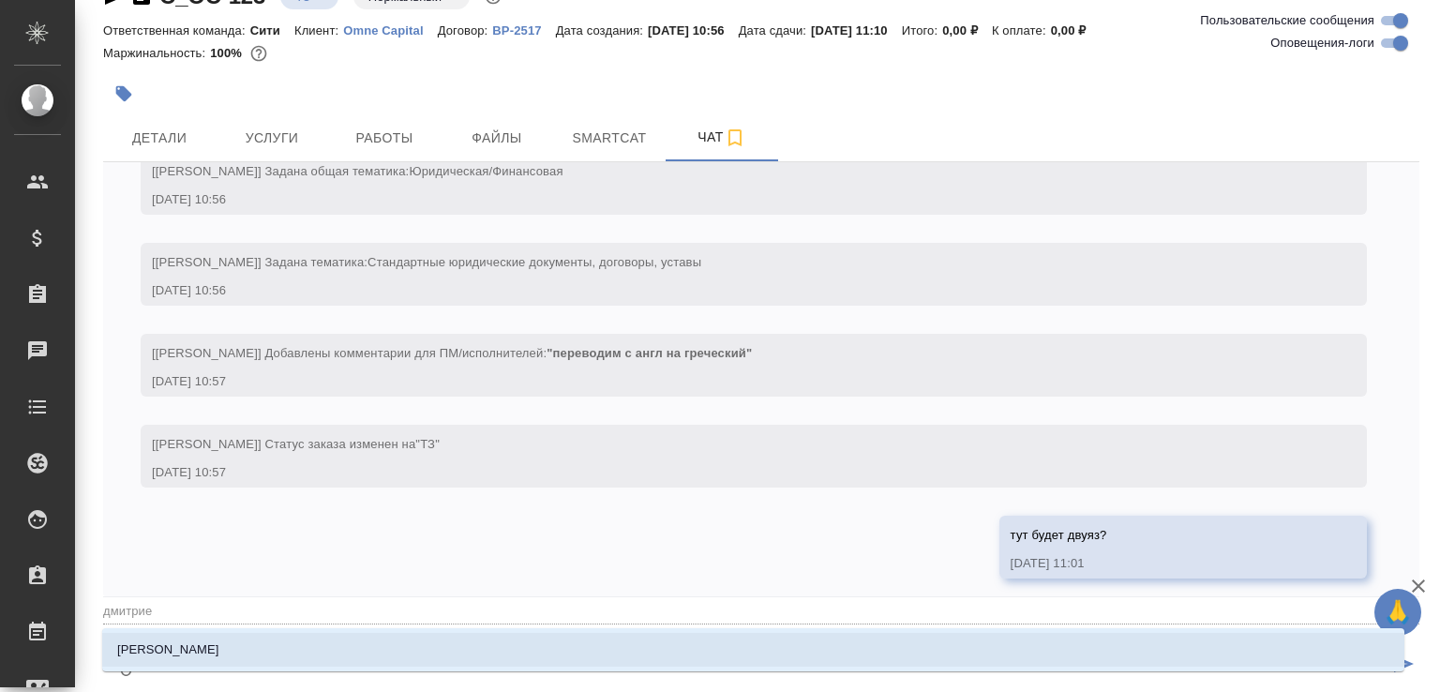
type textarea "@дмитриев"
type input "дмитриев"
type textarea "@дмитриева"
type input "дмитриева"
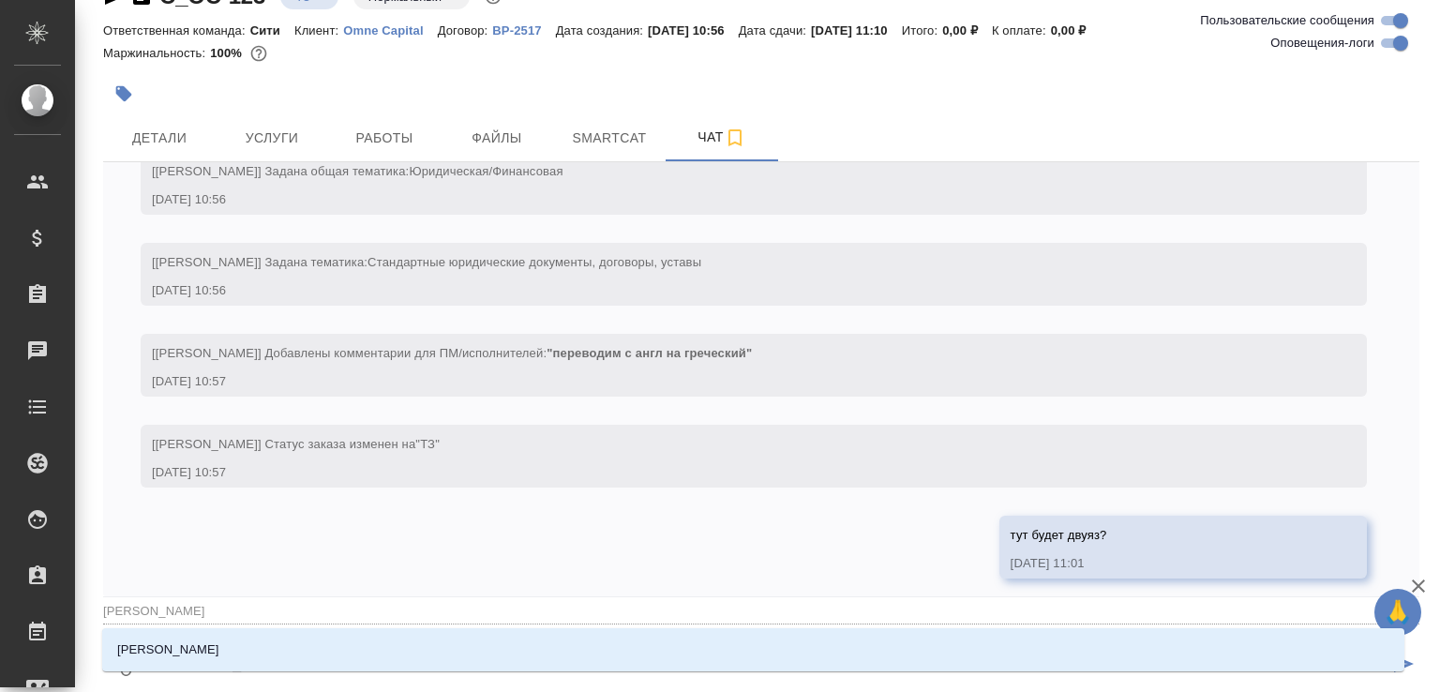
type textarea "@дмитриев"
type input "дмитриев"
type textarea "@дмитрие"
type input "дмитрие"
type textarea "@дмитри"
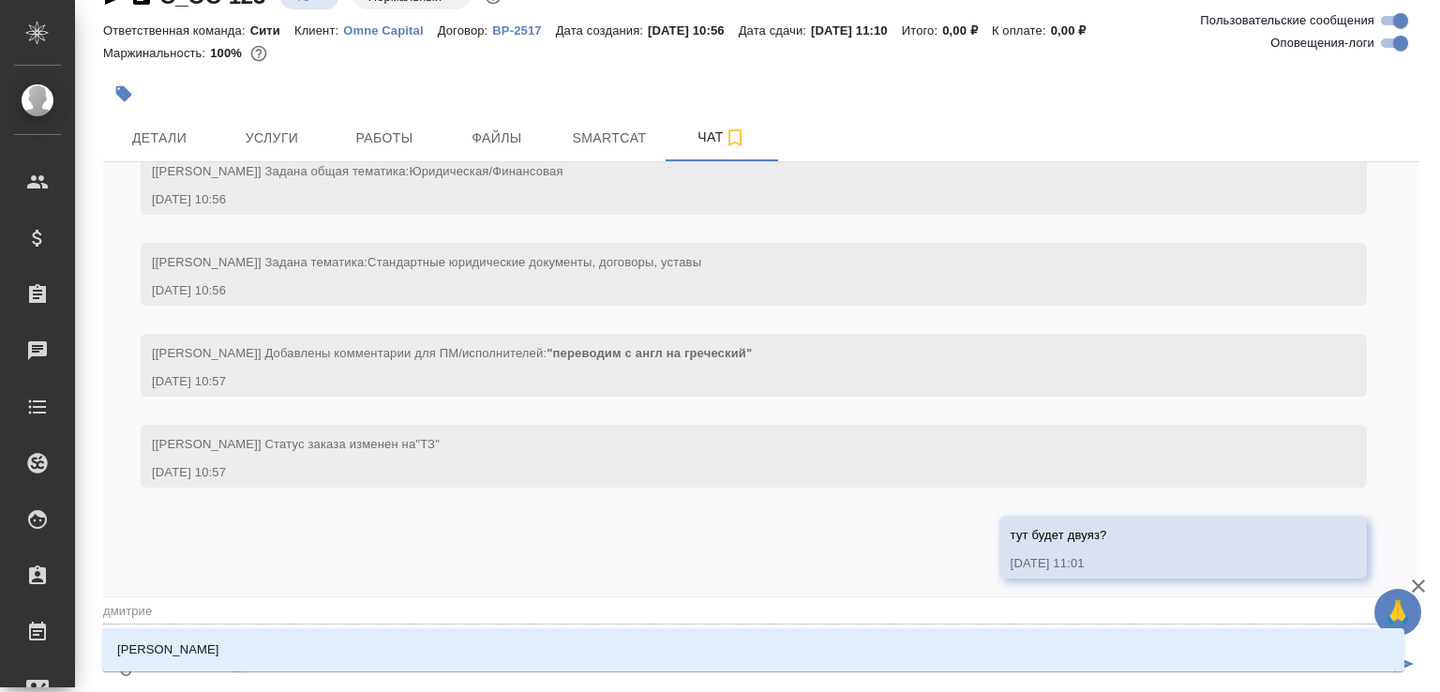
type input "дмитри"
type textarea "@дмитр"
type input "дмитр"
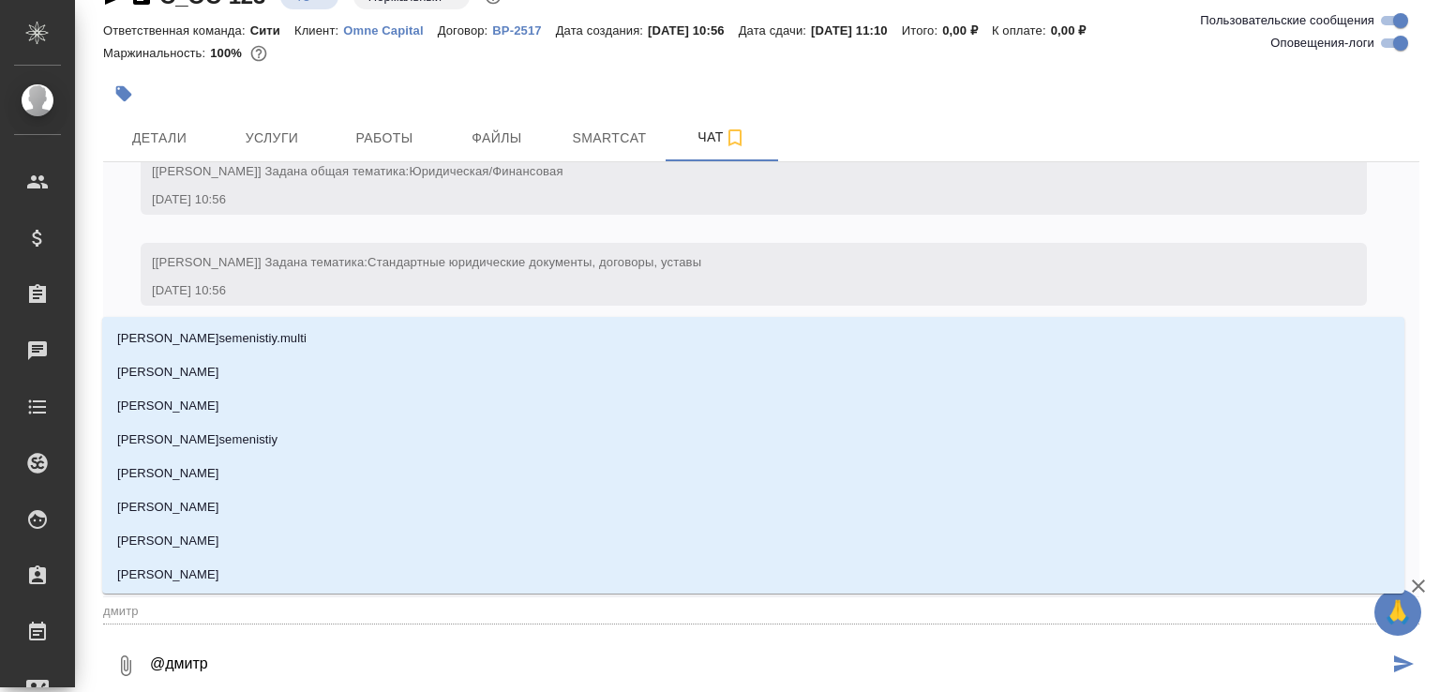
type textarea "@дмит"
type input "дмит"
type textarea "@дми"
type input "дми"
type textarea "@дм"
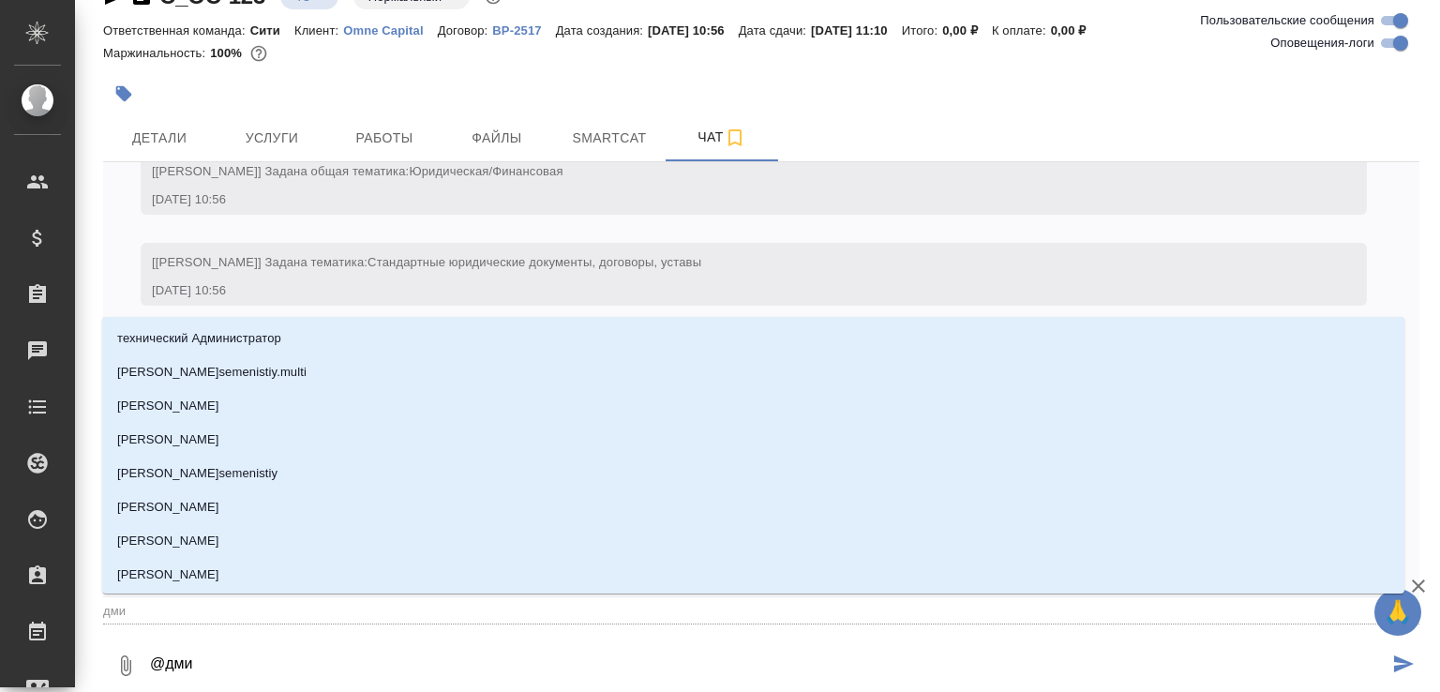
type input "дм"
type textarea "@д"
type input "д"
type textarea "@ди"
type input "ди"
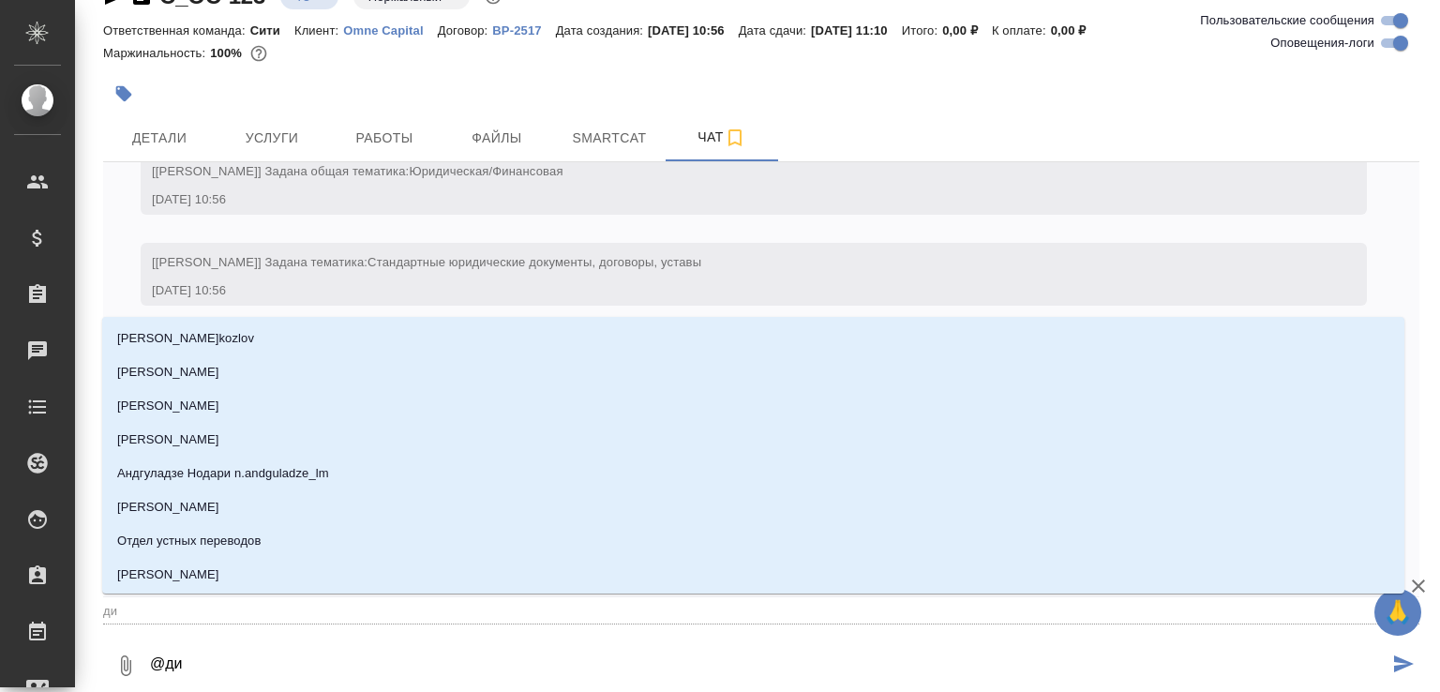
type textarea "@дим"
type input "дим"
type textarea "@дими"
type input "дими"
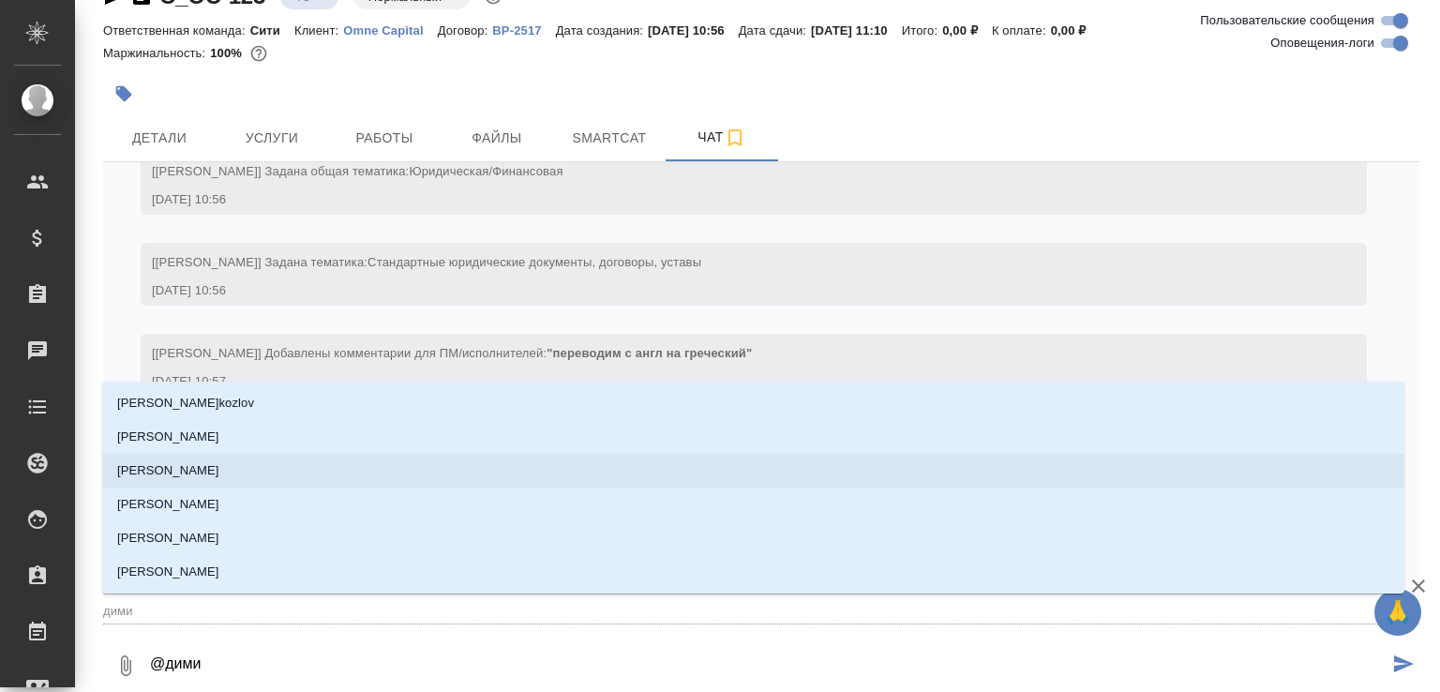
click at [271, 473] on li "Димитриева Юлия" at bounding box center [753, 471] width 1303 height 34
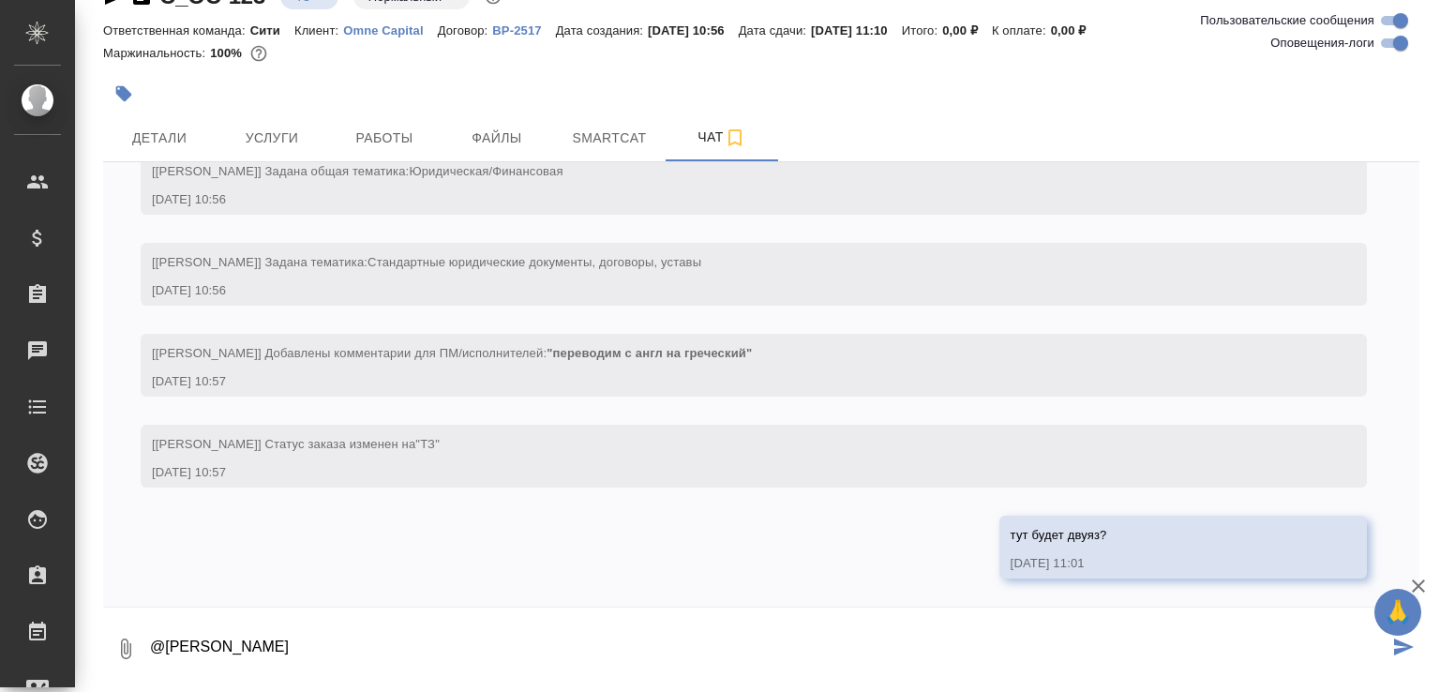
type textarea "@Димитриева Юлия"
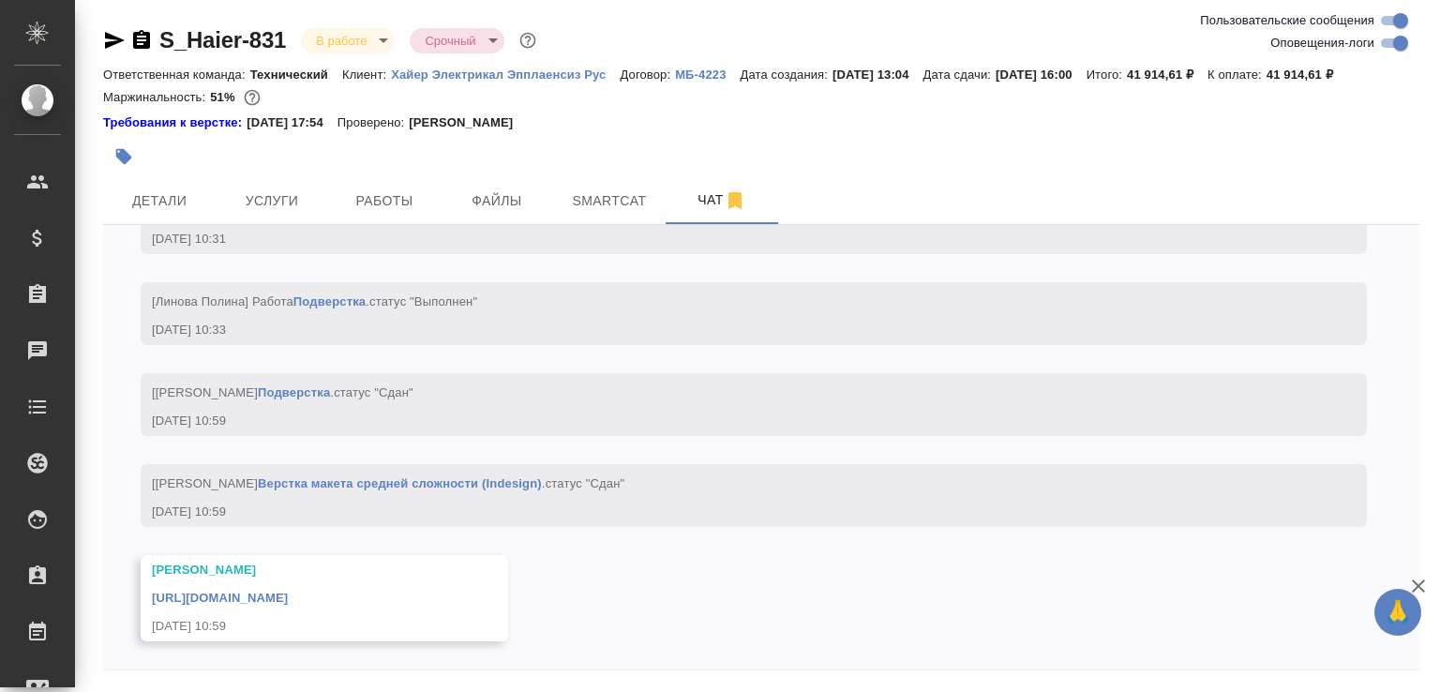
scroll to position [28317, 0]
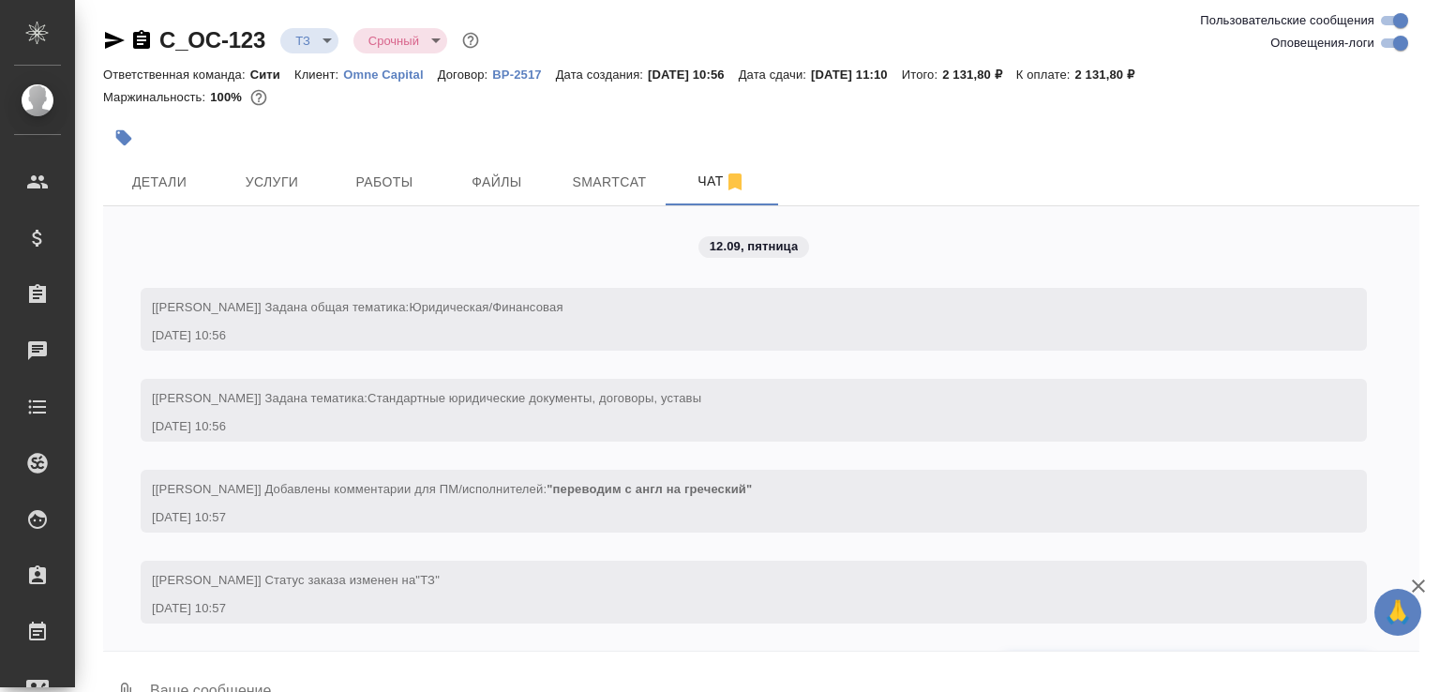
scroll to position [297, 0]
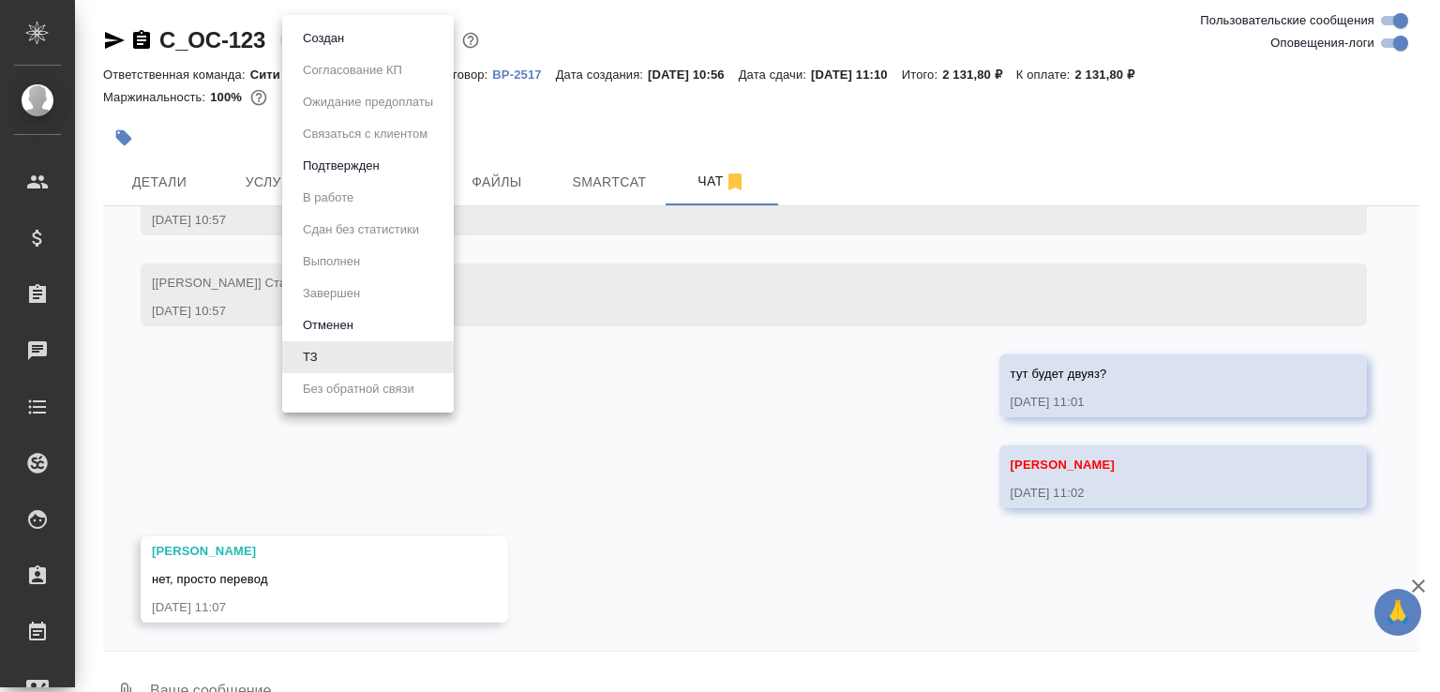
click at [319, 48] on body "🙏 .cls-1 fill:#fff; AWATERA [PERSON_NAME]malofeeva Клиенты Спецификации Заказы …" at bounding box center [720, 346] width 1440 height 692
click at [319, 48] on button "Создан" at bounding box center [323, 38] width 53 height 21
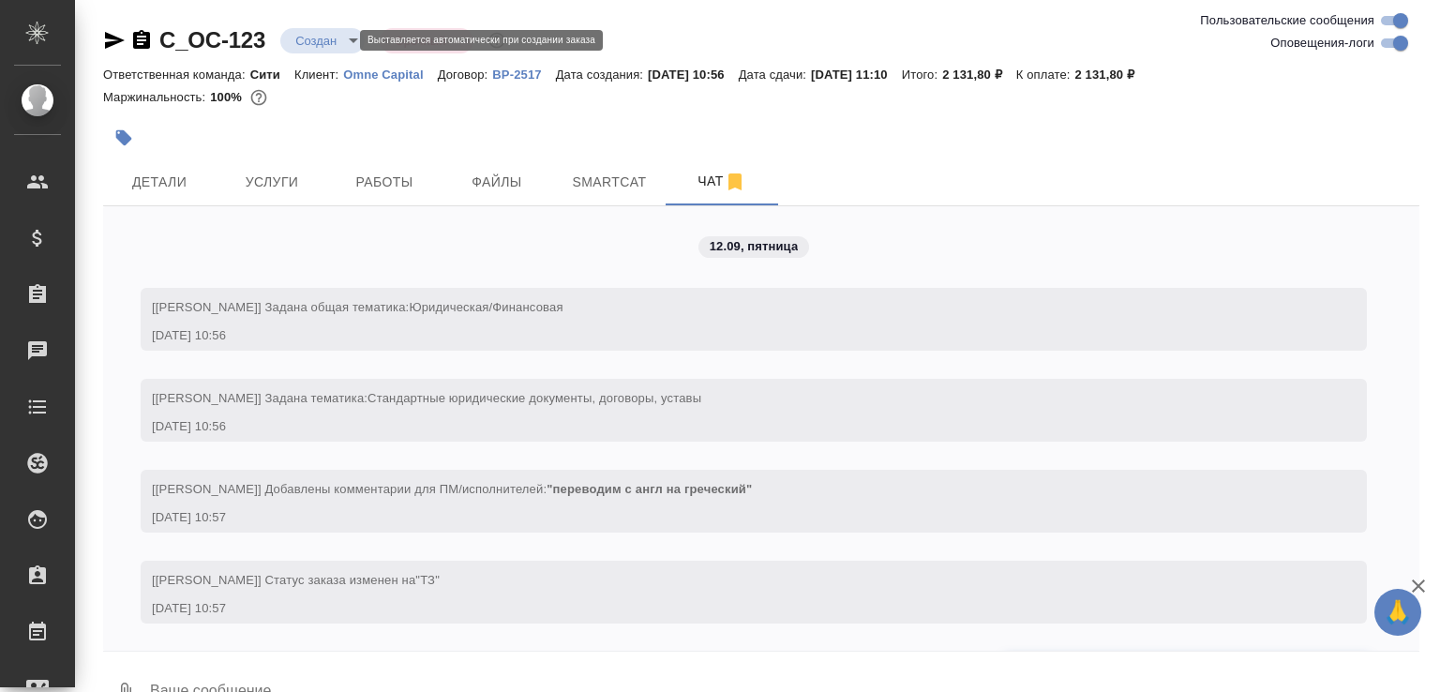
scroll to position [388, 0]
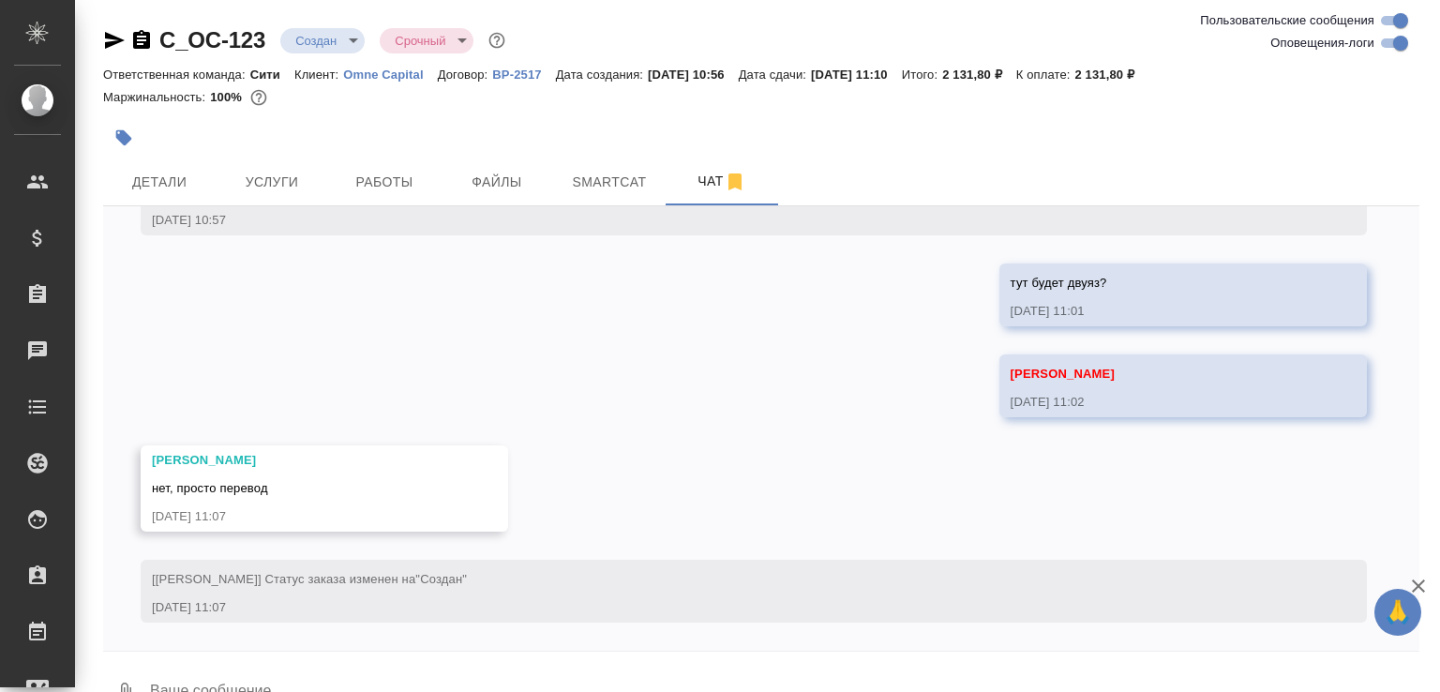
click at [329, 666] on textarea at bounding box center [784, 693] width 1272 height 64
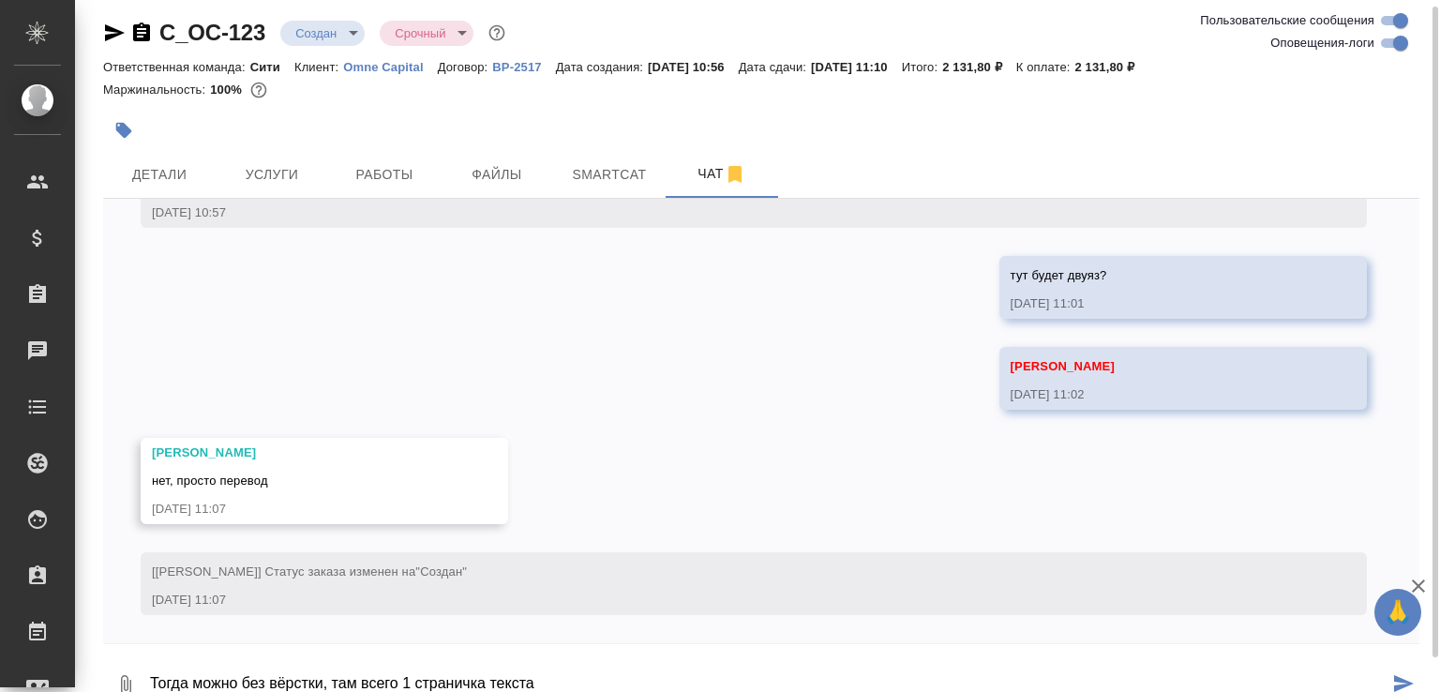
type textarea "Тогда можно без вёрстки, там всего 1 страничка текста"
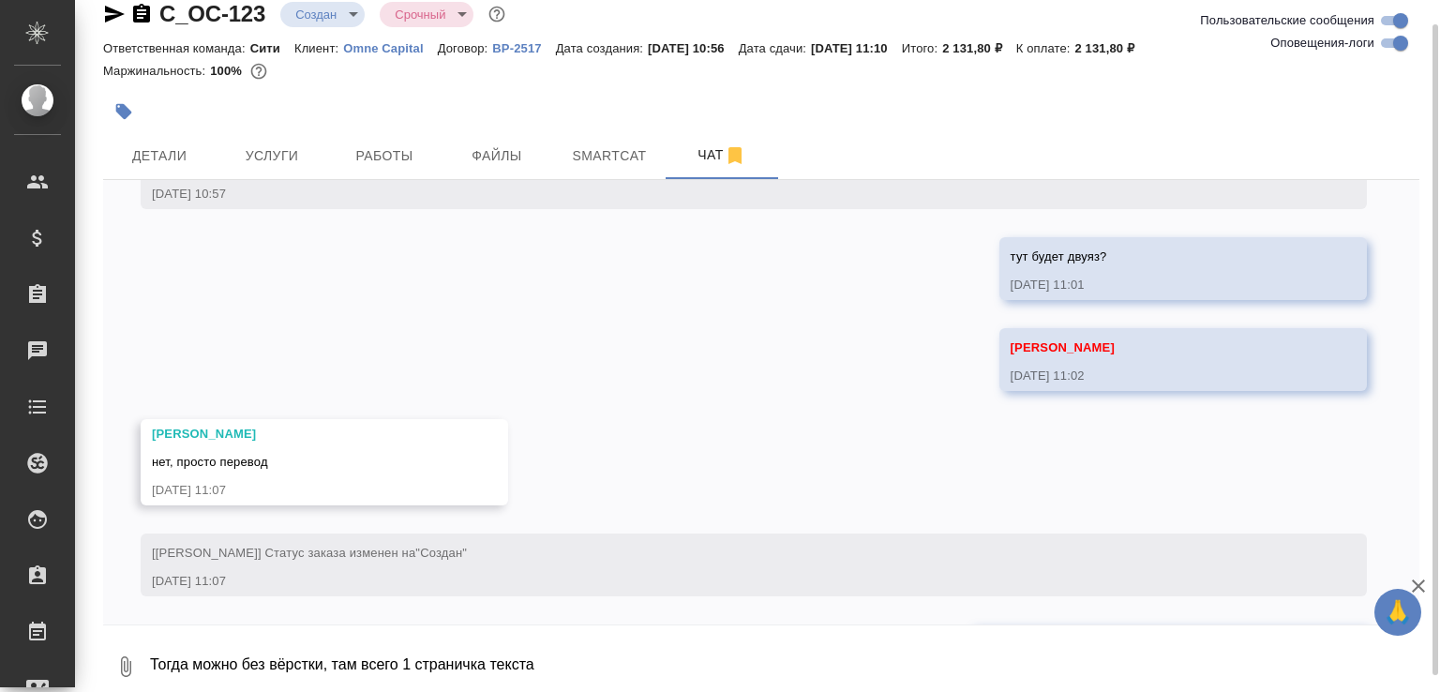
scroll to position [479, 0]
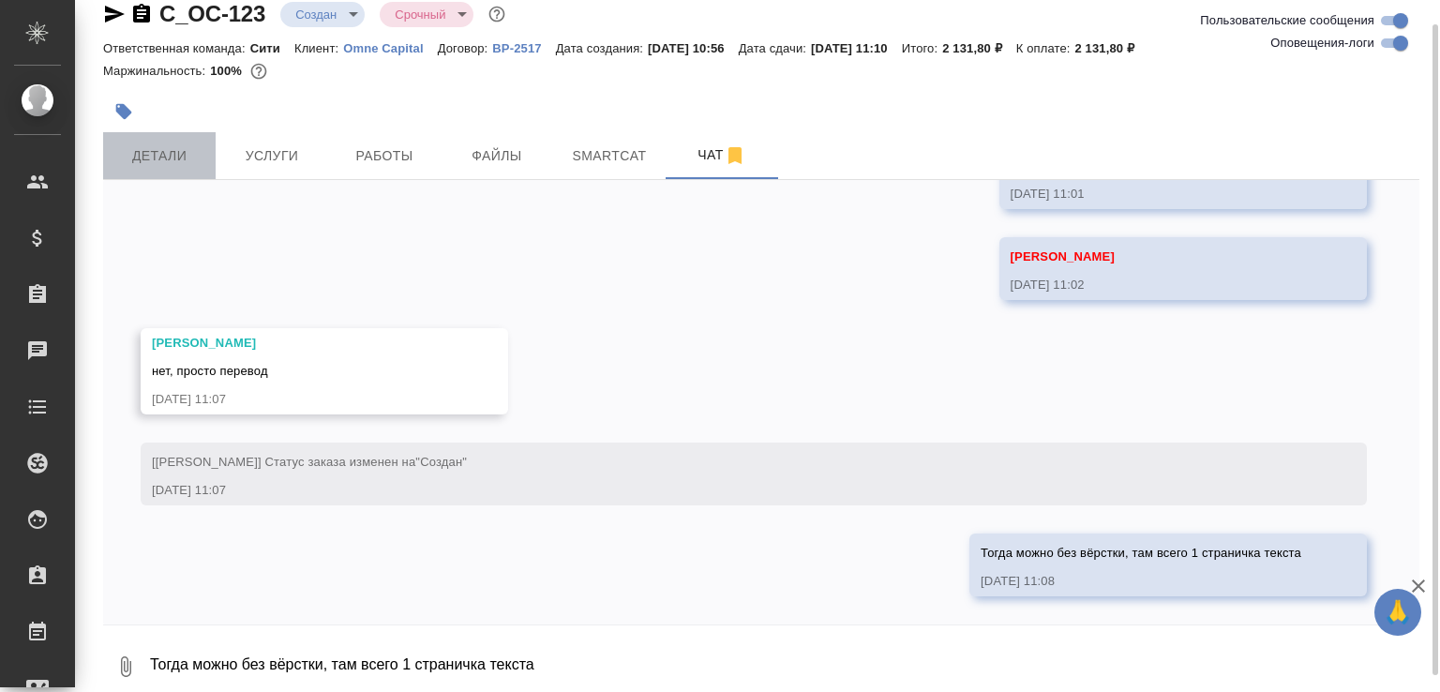
click at [182, 170] on button "Детали" at bounding box center [159, 155] width 113 height 47
select select "RU"
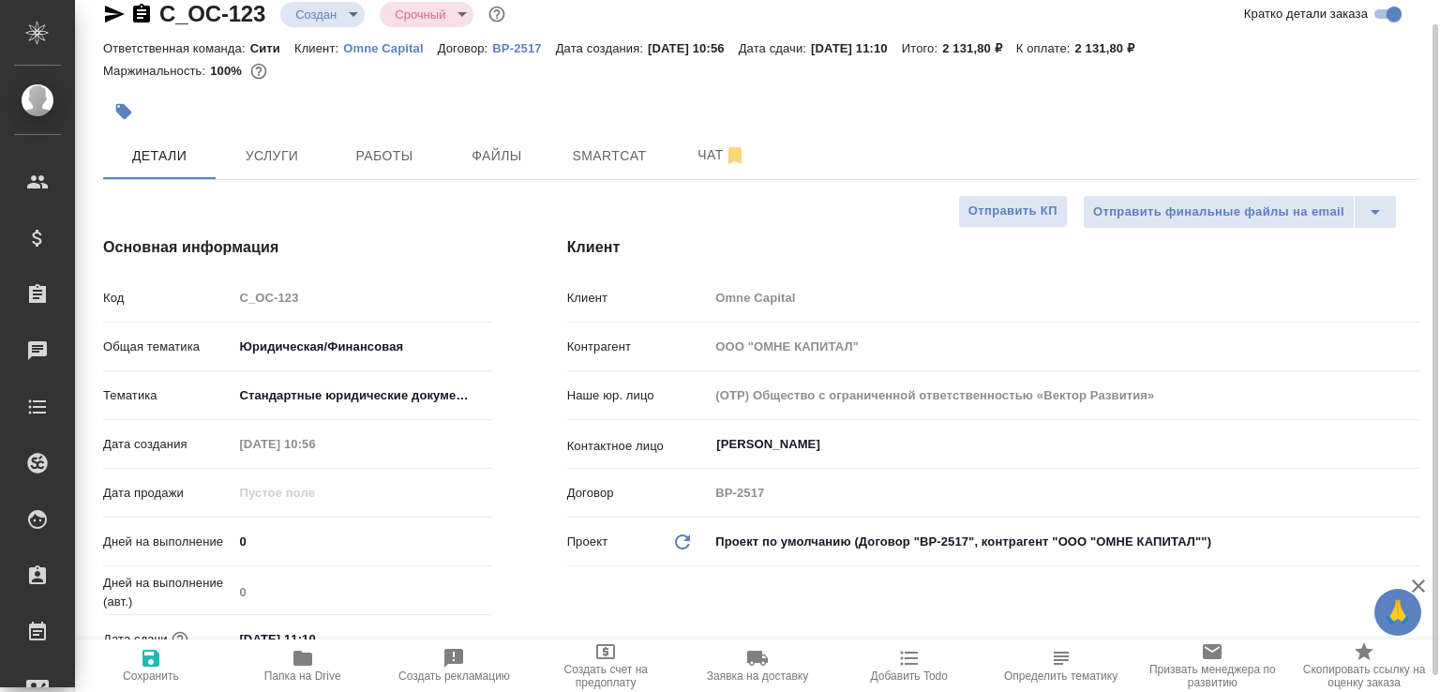
type textarea "x"
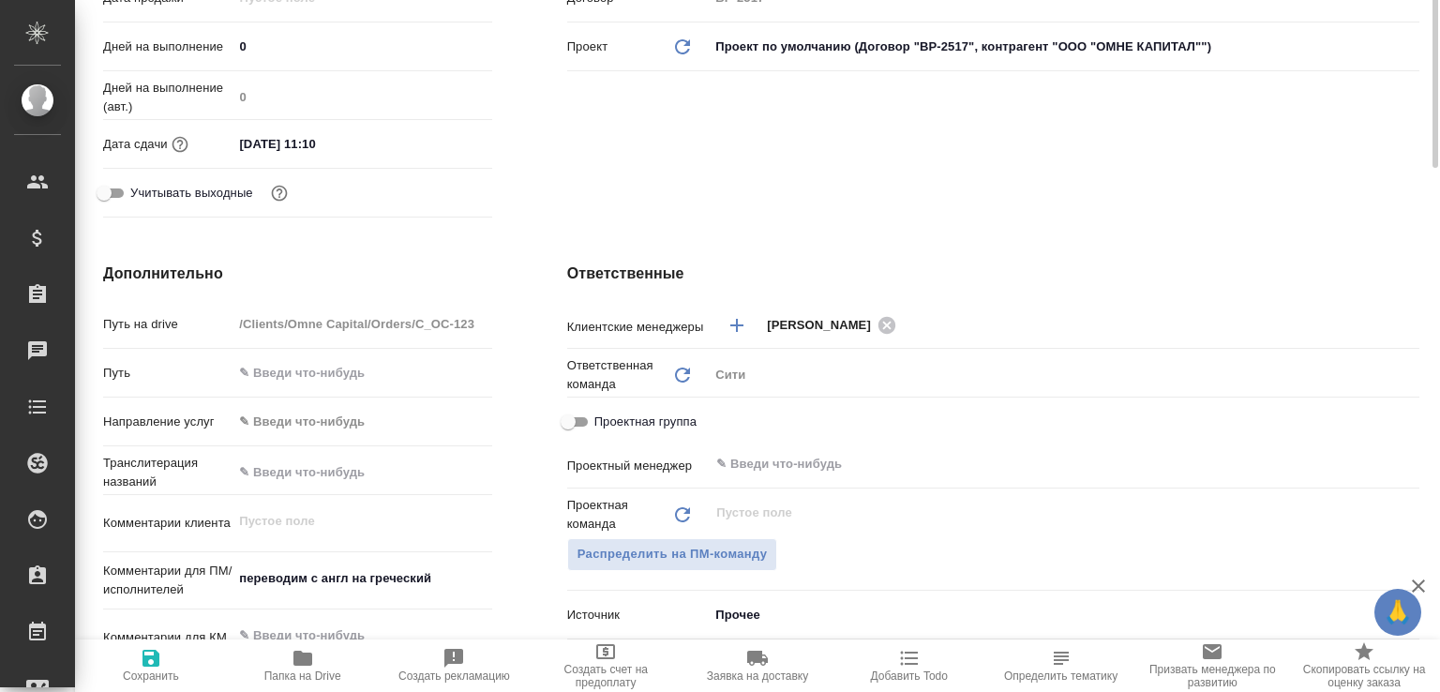
scroll to position [1109, 0]
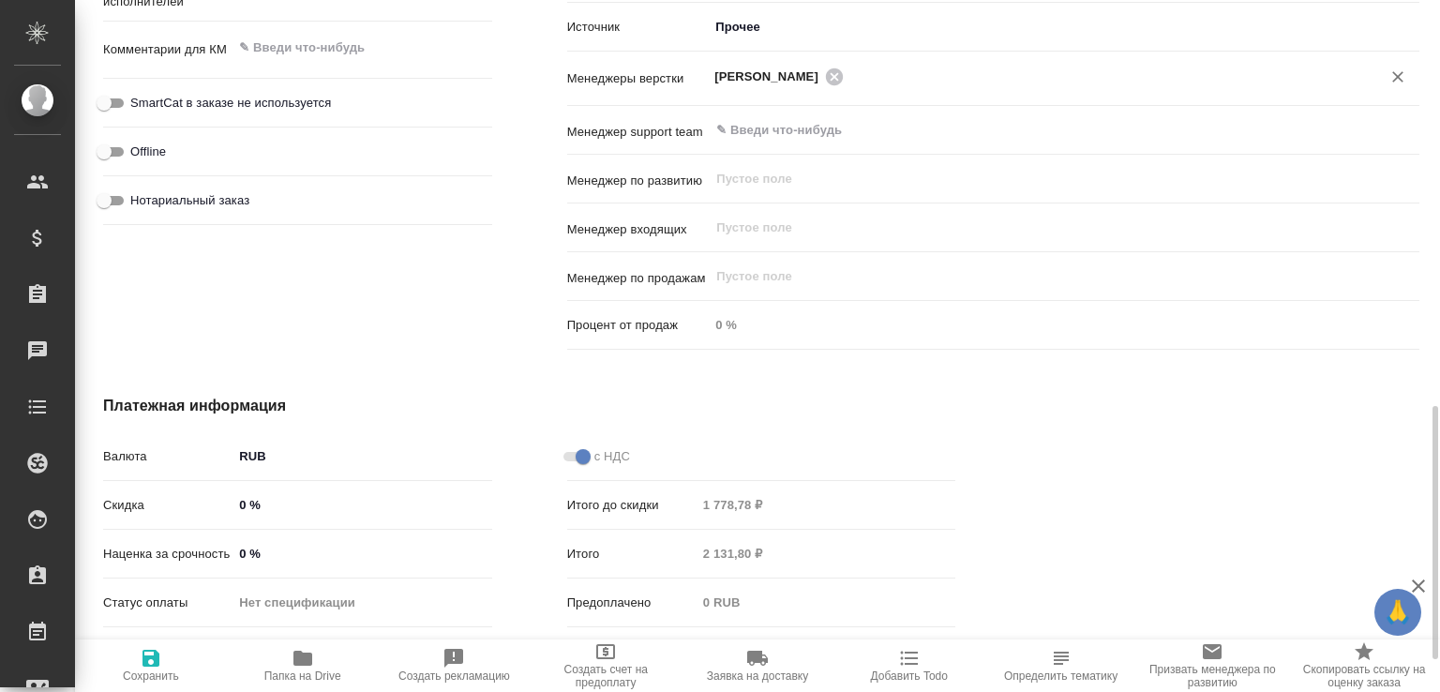
click at [843, 76] on icon at bounding box center [834, 76] width 17 height 17
type textarea "x"
click at [157, 658] on icon "button" at bounding box center [151, 658] width 17 height 17
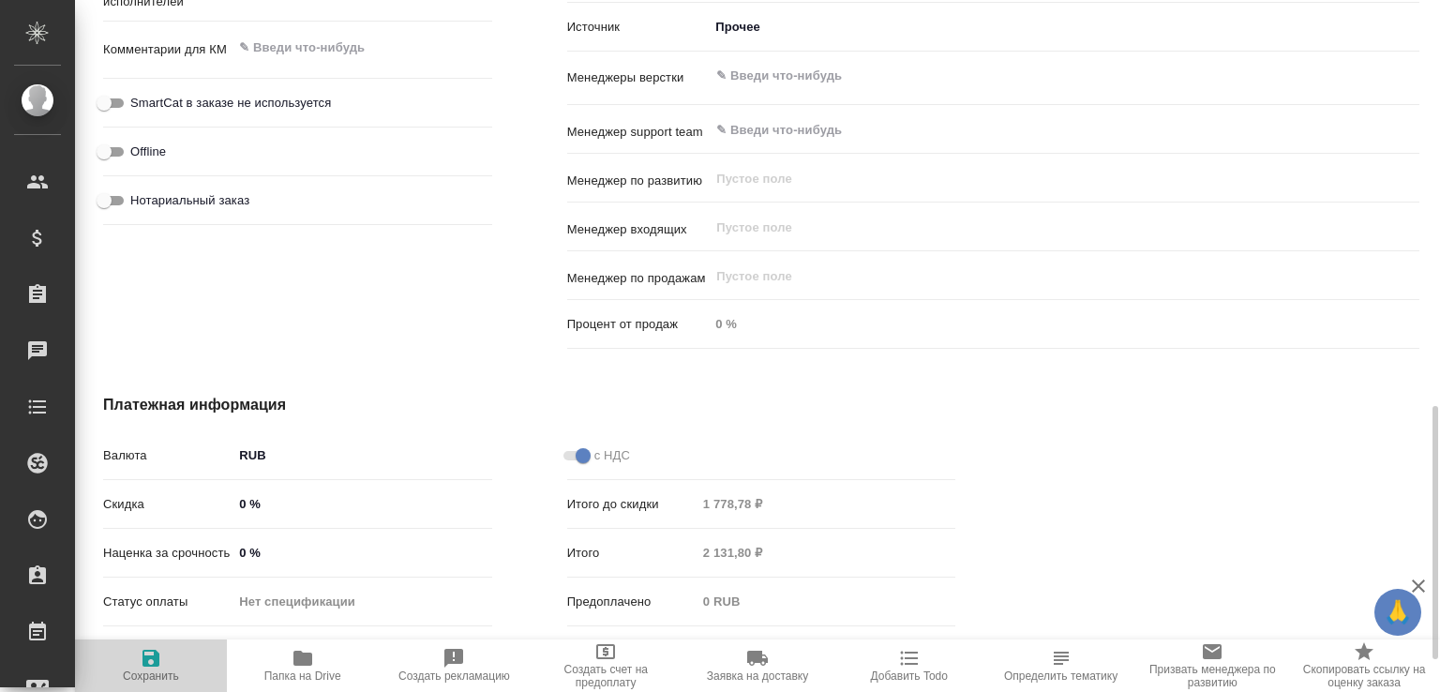
type textarea "x"
select select "RU"
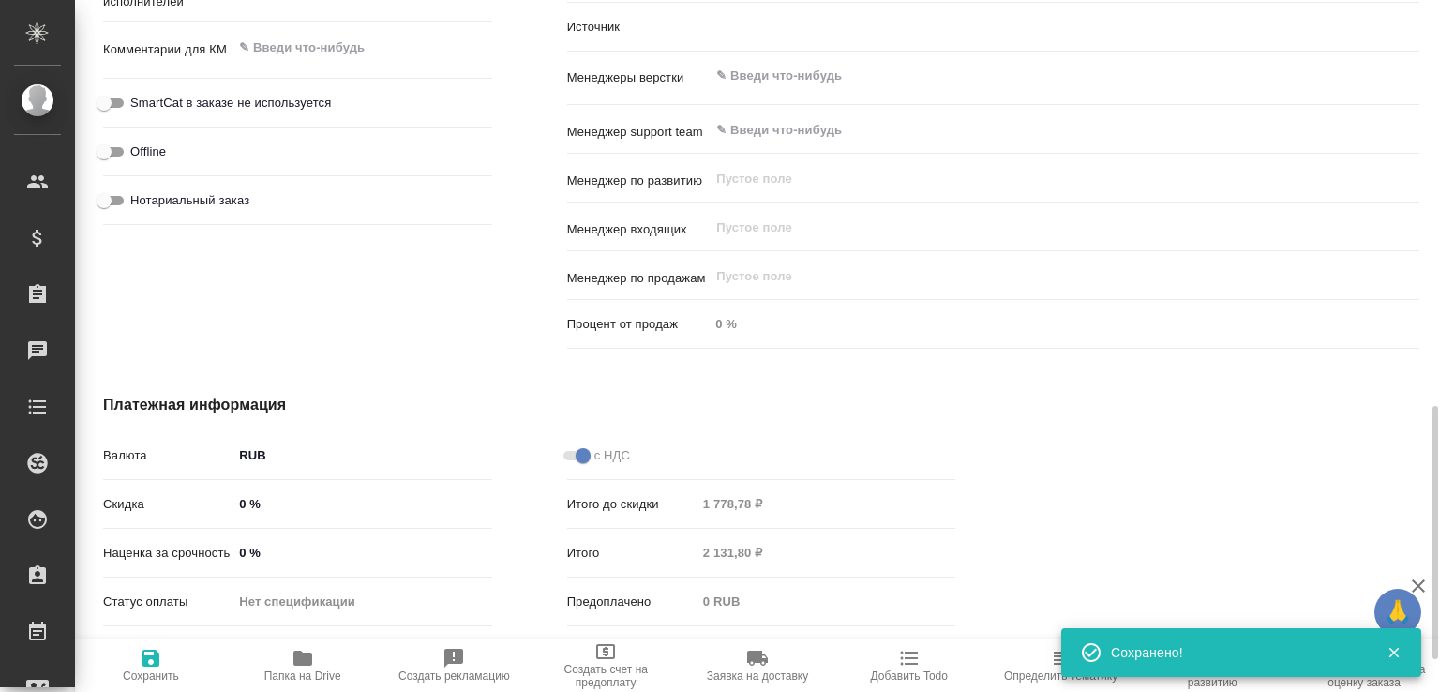
type textarea "x"
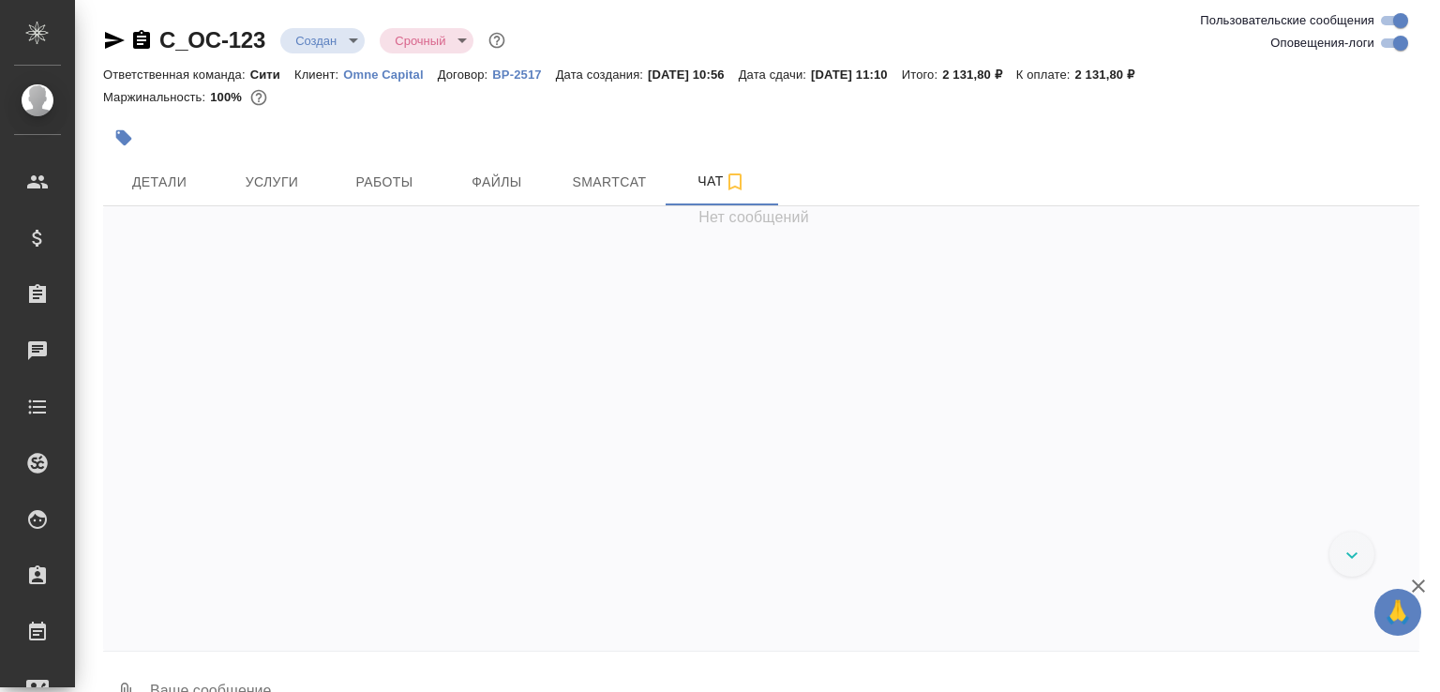
scroll to position [594, 0]
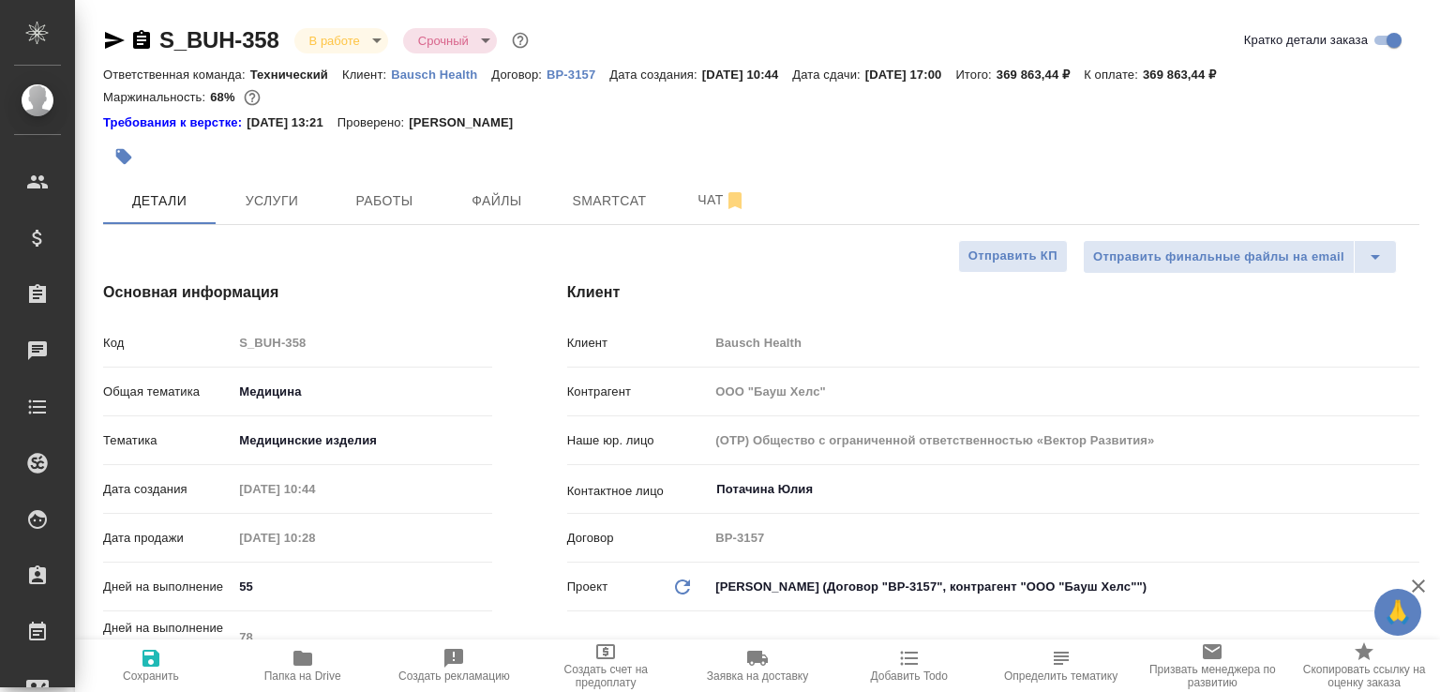
select select "RU"
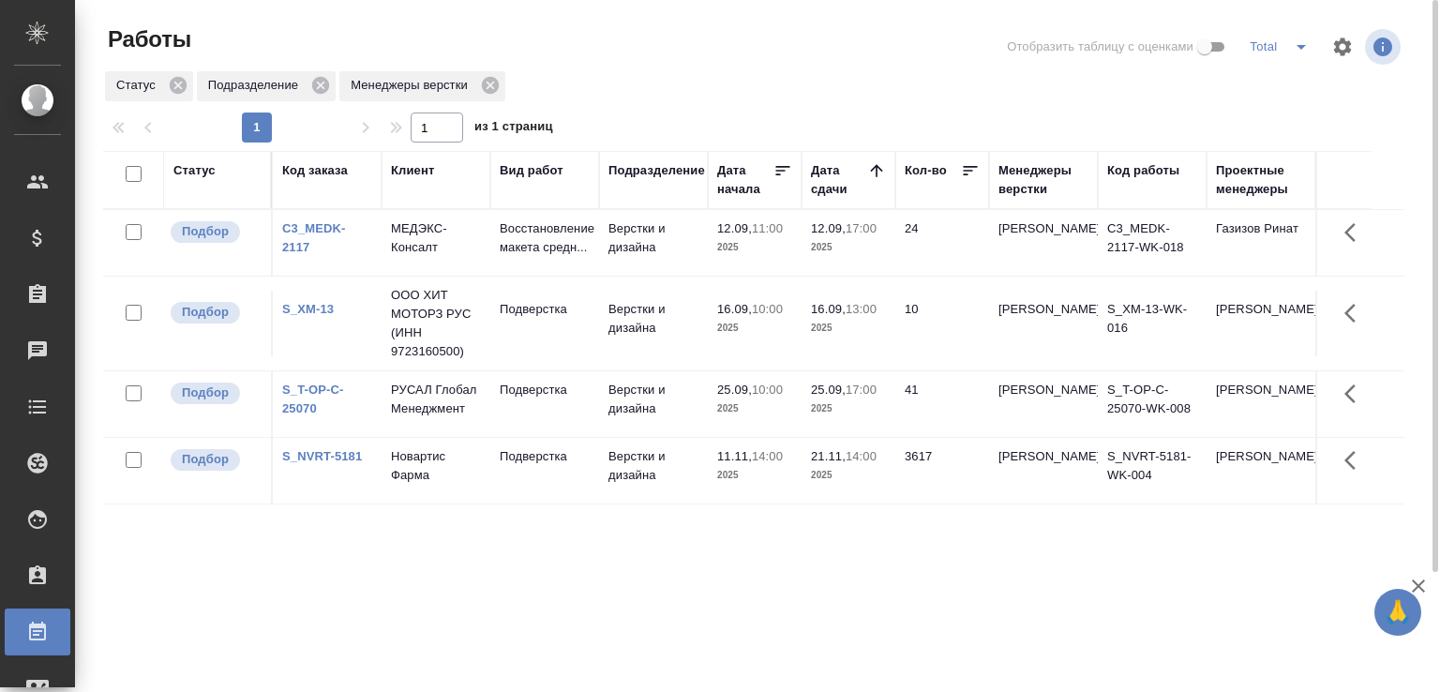
click at [490, 243] on td "Восстановление макета средн..." at bounding box center [544, 243] width 109 height 66
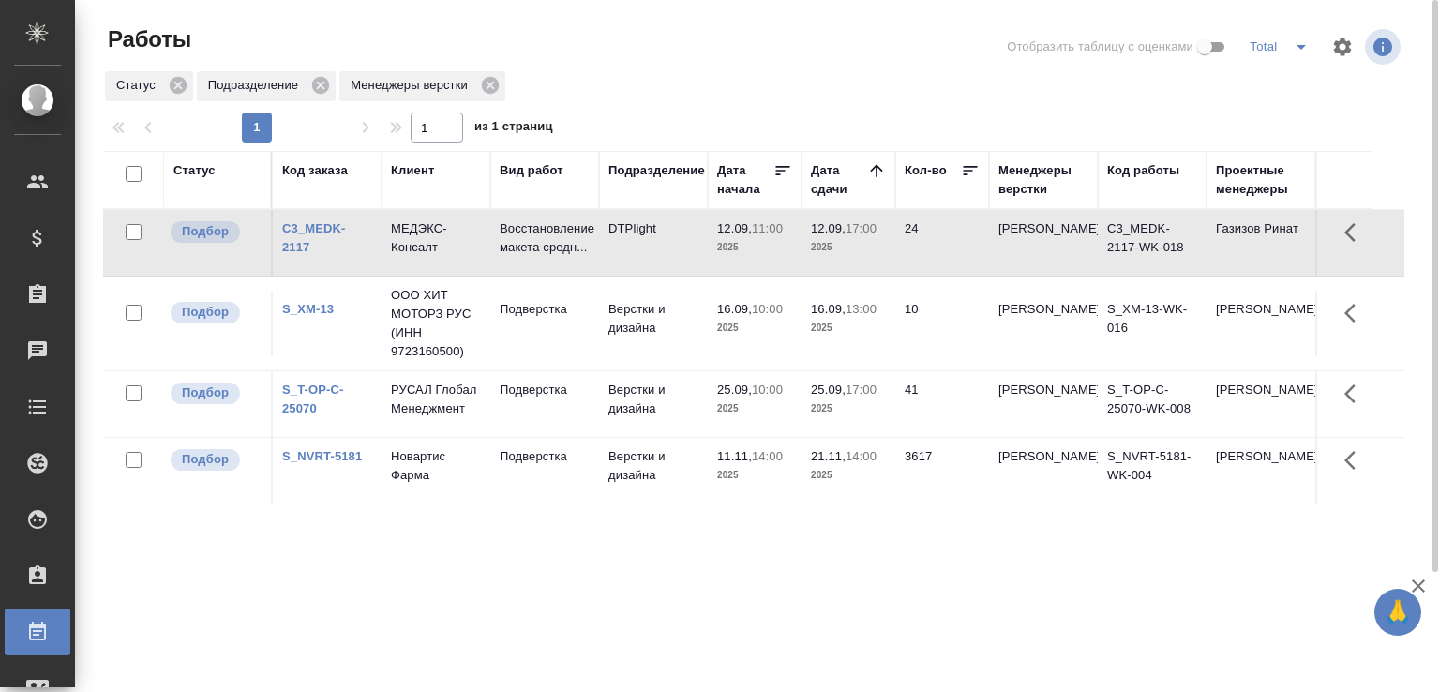
click at [555, 327] on td "Подверстка" at bounding box center [544, 324] width 109 height 66
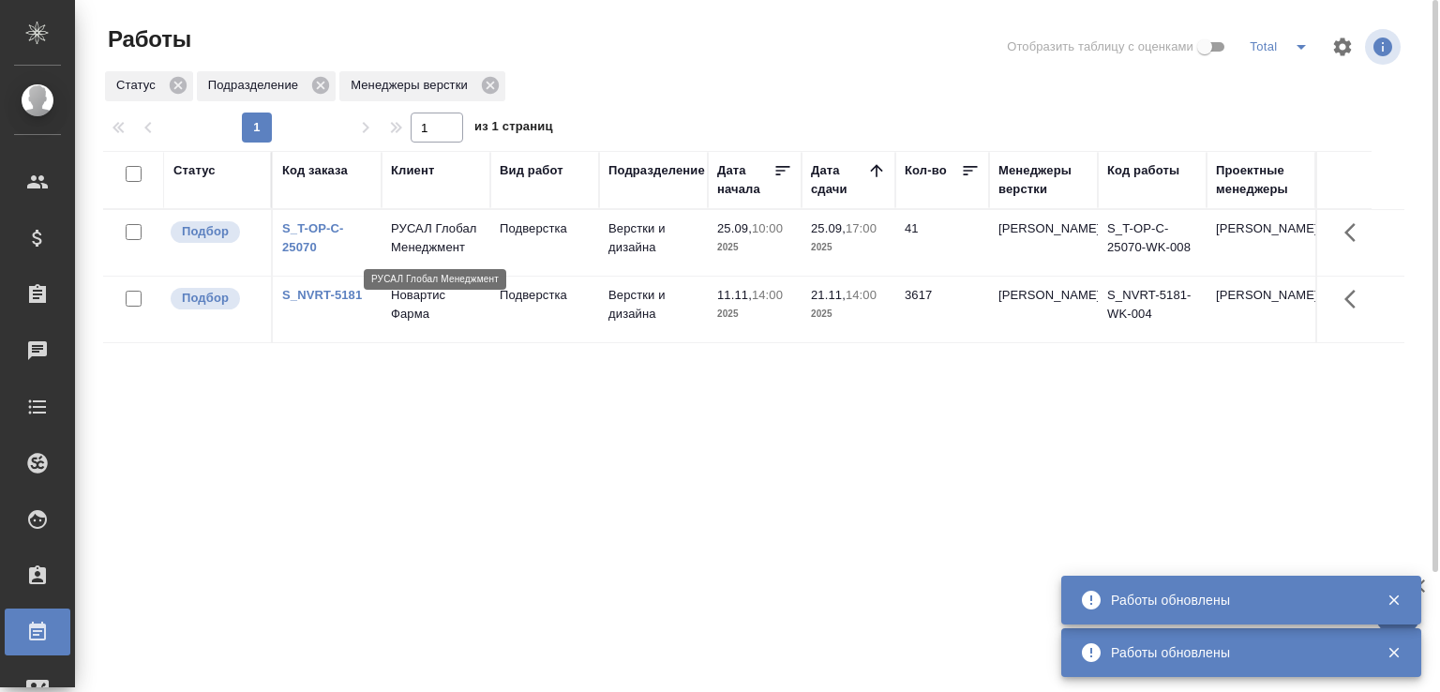
click at [441, 254] on p "РУСАЛ Глобал Менеджмент" at bounding box center [436, 238] width 90 height 38
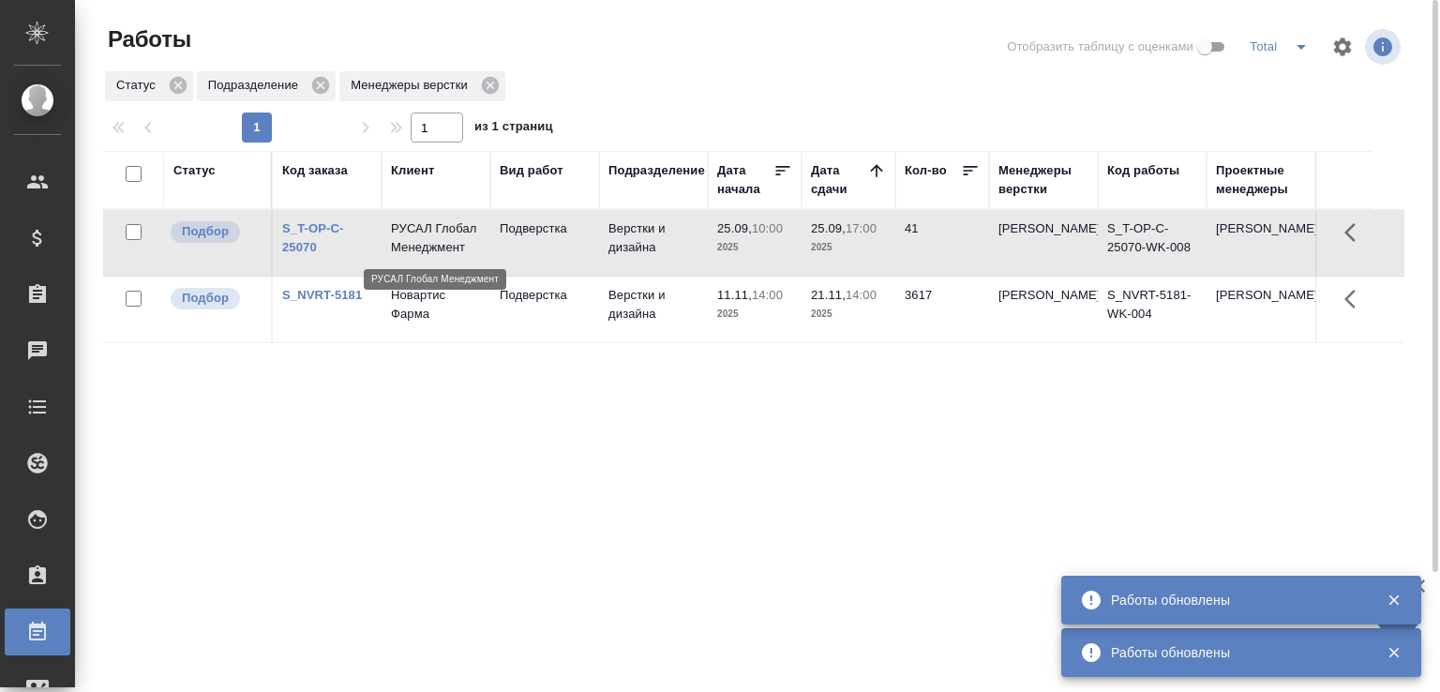
click at [441, 254] on p "РУСАЛ Глобал Менеджмент" at bounding box center [436, 238] width 90 height 38
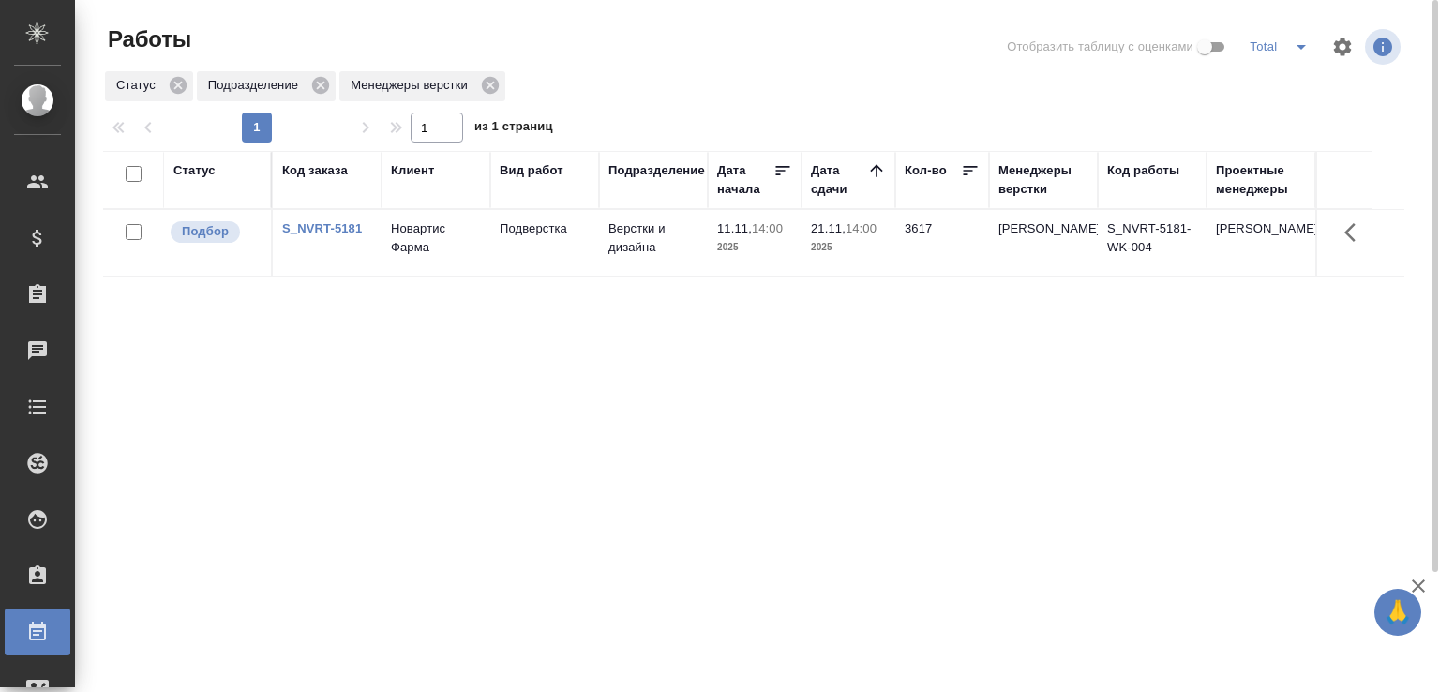
click at [675, 42] on div at bounding box center [761, 46] width 439 height 45
click at [662, 31] on div at bounding box center [761, 46] width 439 height 45
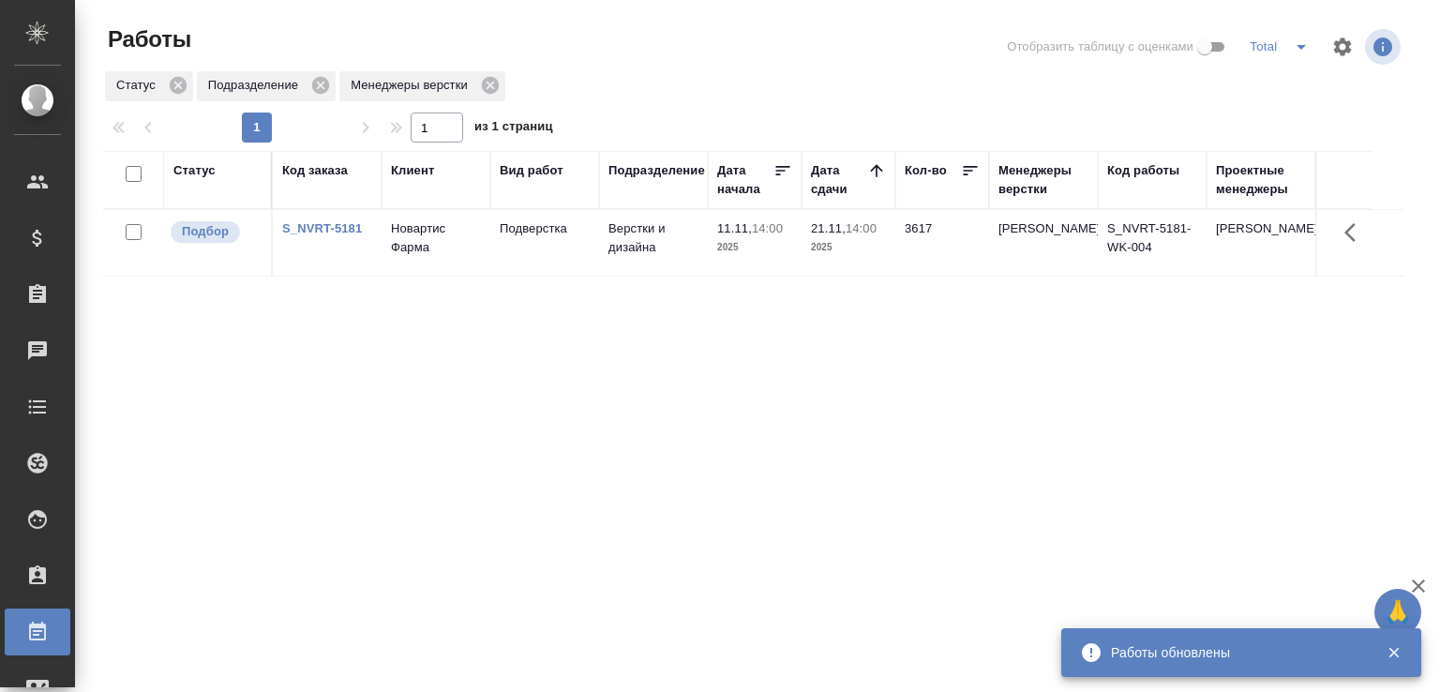
click at [675, 58] on div at bounding box center [761, 46] width 439 height 45
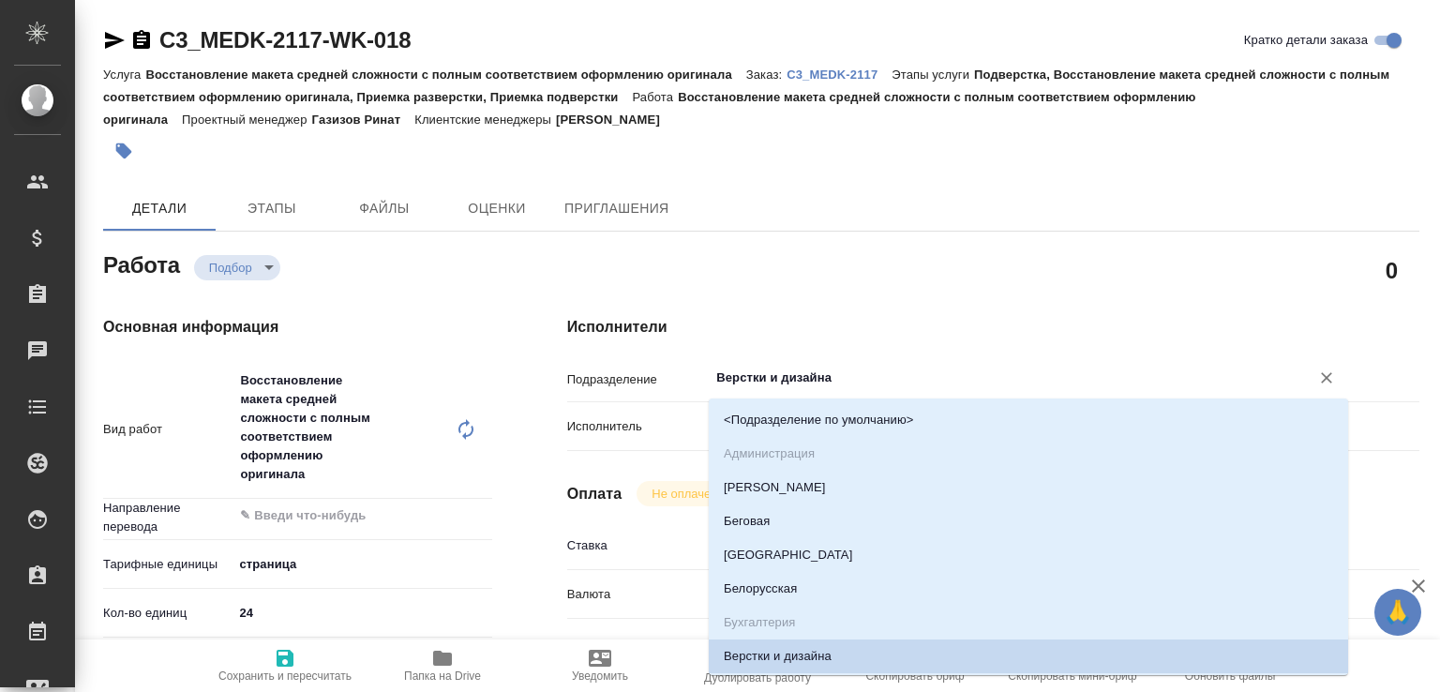
click at [770, 385] on input "Верстки и дизайна" at bounding box center [997, 378] width 565 height 23
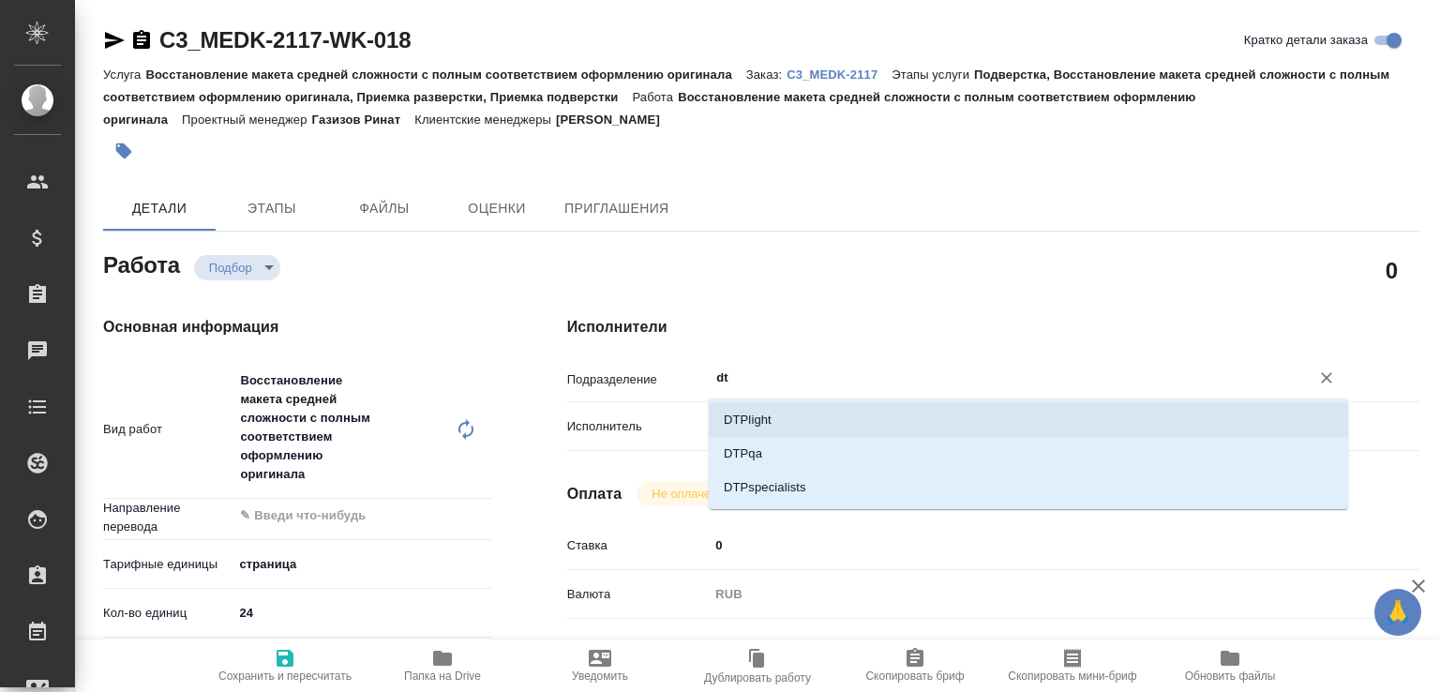
click at [766, 413] on li "DTPlight" at bounding box center [1029, 420] width 640 height 34
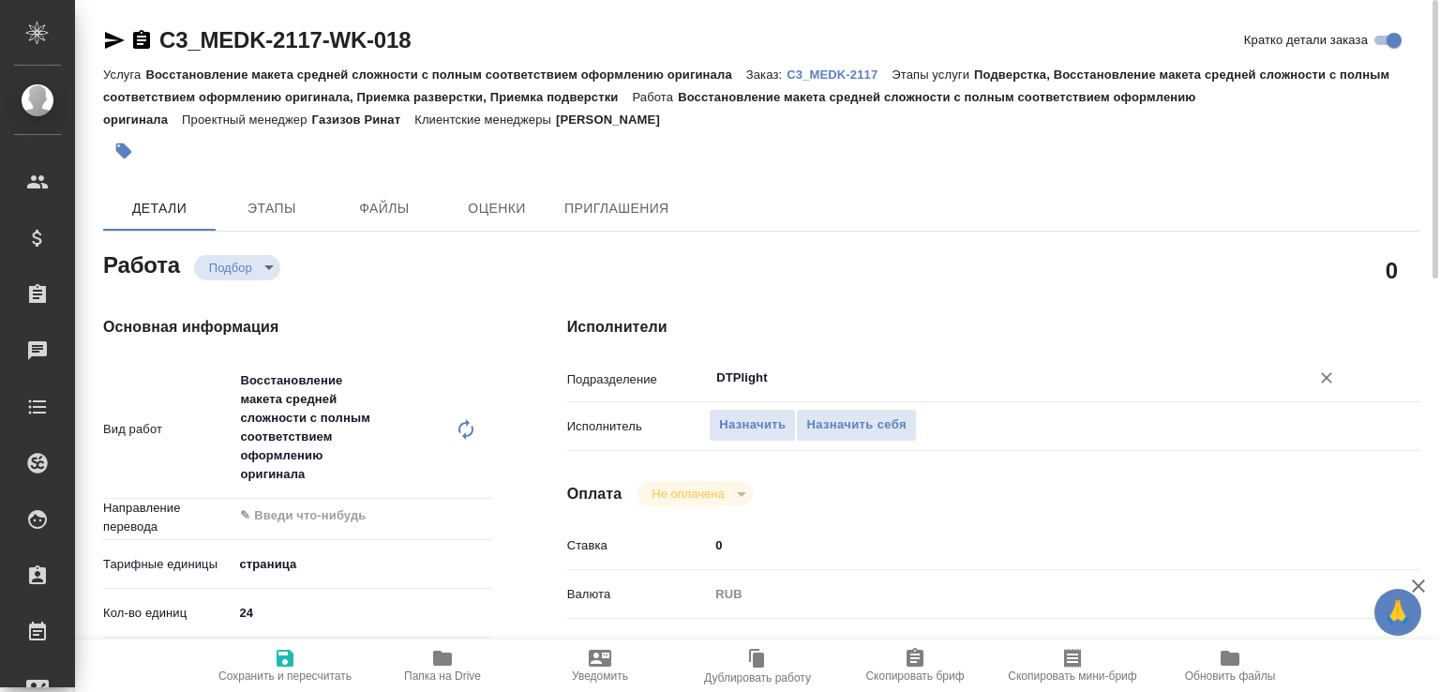
scroll to position [201, 0]
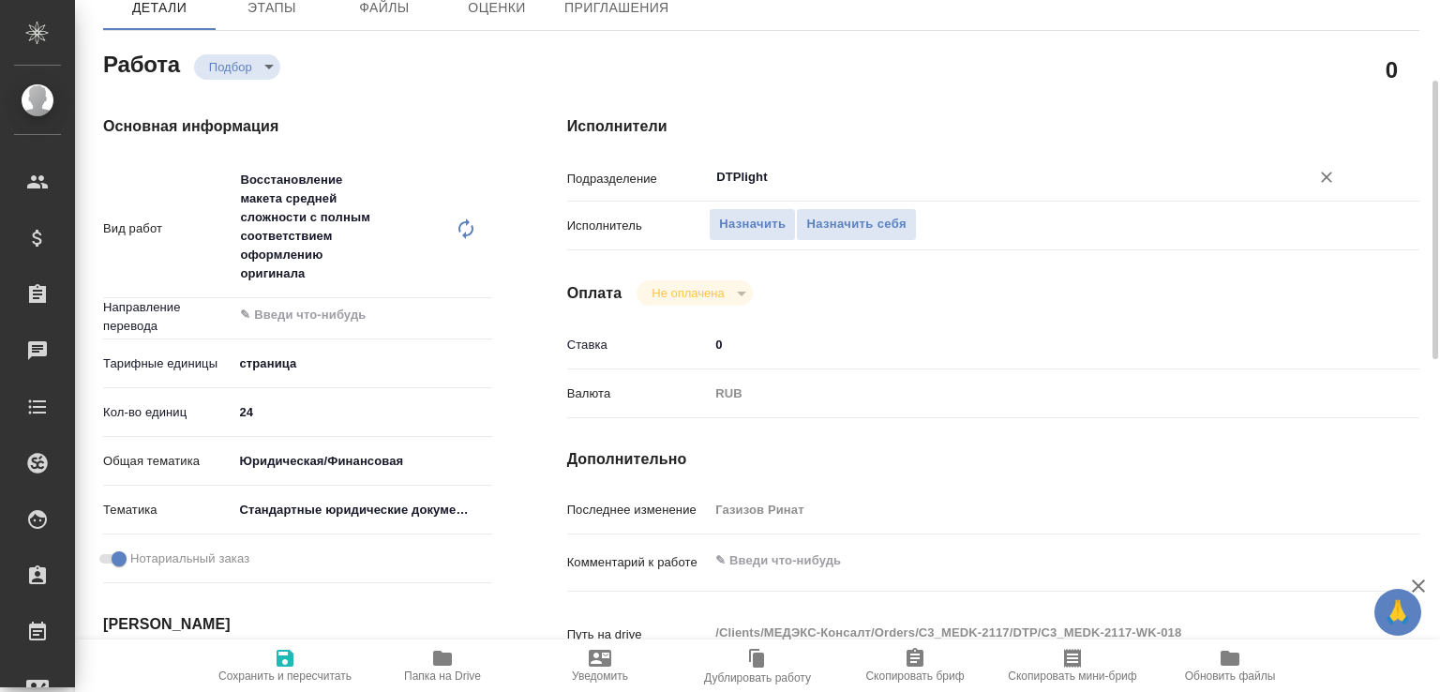
type input "DTPlight"
click at [729, 562] on textarea at bounding box center [1029, 562] width 638 height 32
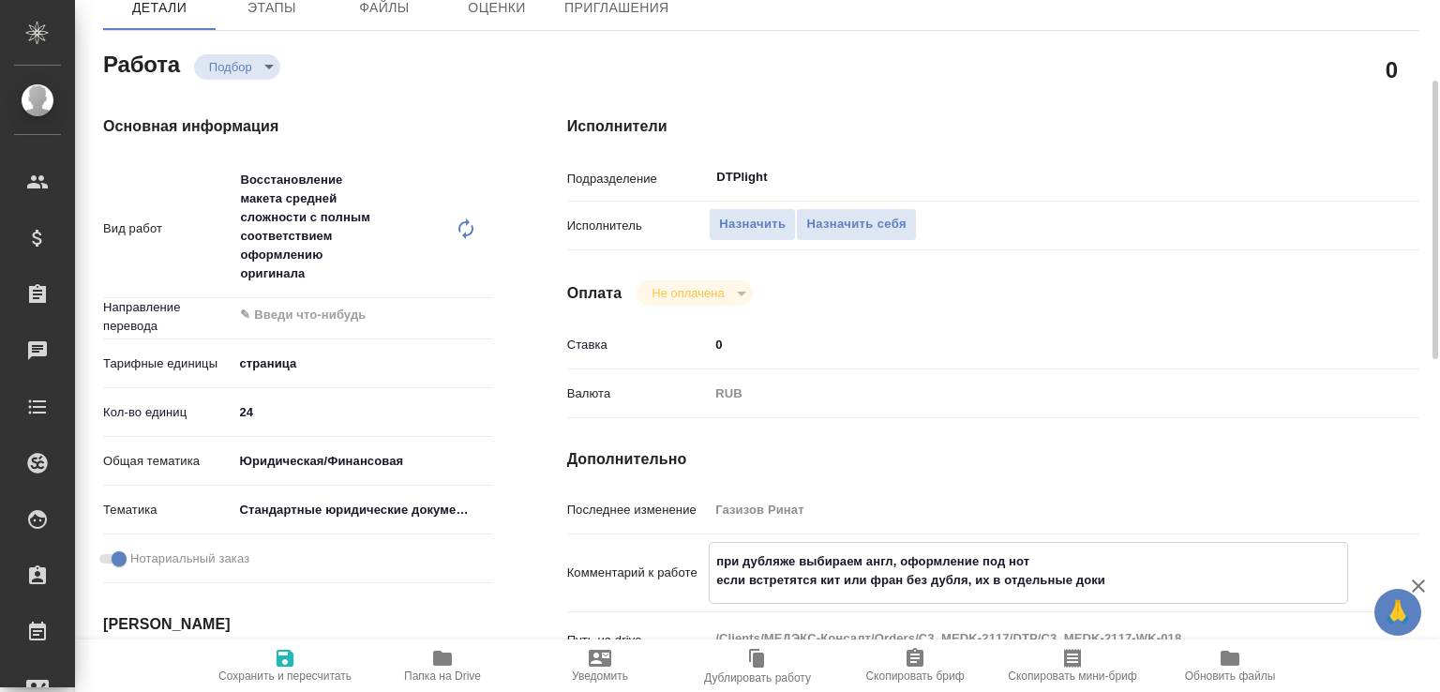
type textarea "при дубляже выбираем англ, оформление под нот если встретятся кит или фран без …"
click at [300, 670] on span "Сохранить и пересчитать" at bounding box center [285, 676] width 133 height 13
type input "recruiting"
type input "5a8b1489cc6b4906c91bfdb2"
type input "24"
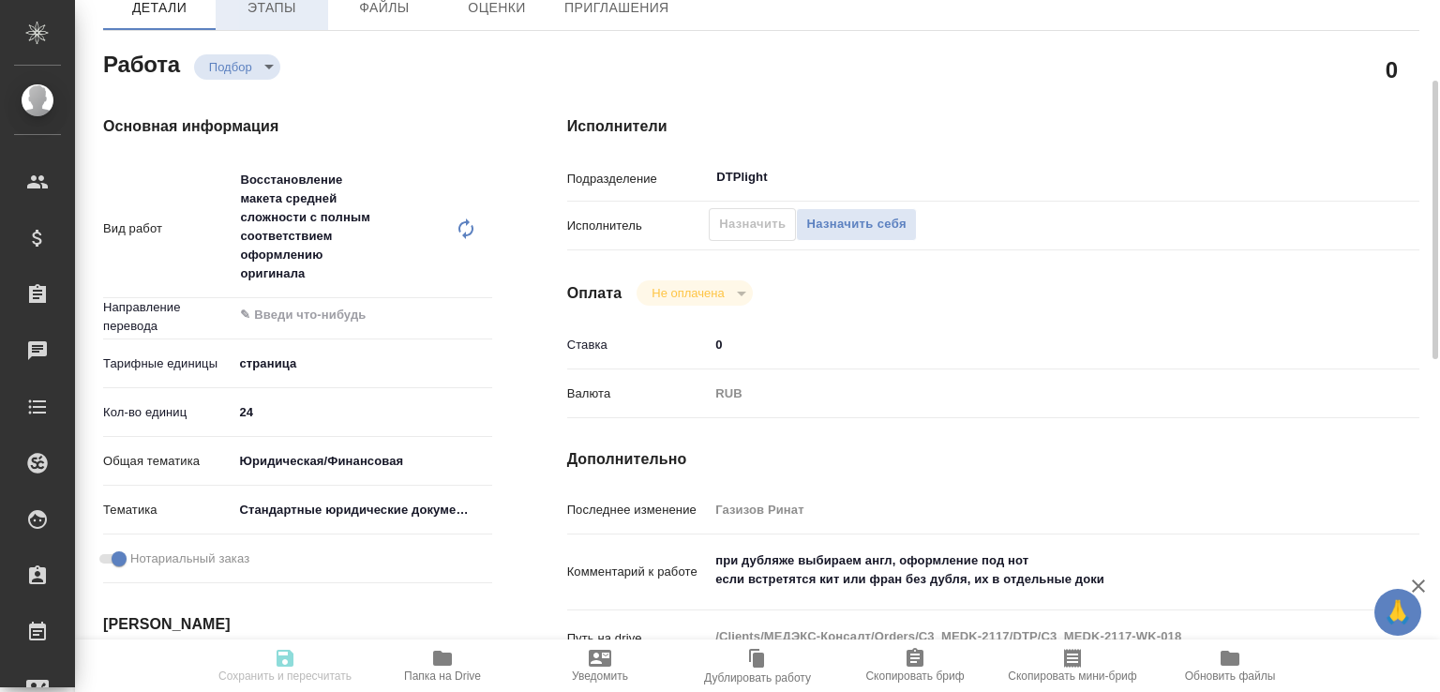
type input "yr-fn"
type input "5f647205b73bc97568ca66bf"
checkbox input "true"
type input "[DATE] 11:00"
type input "[DATE] 17:00"
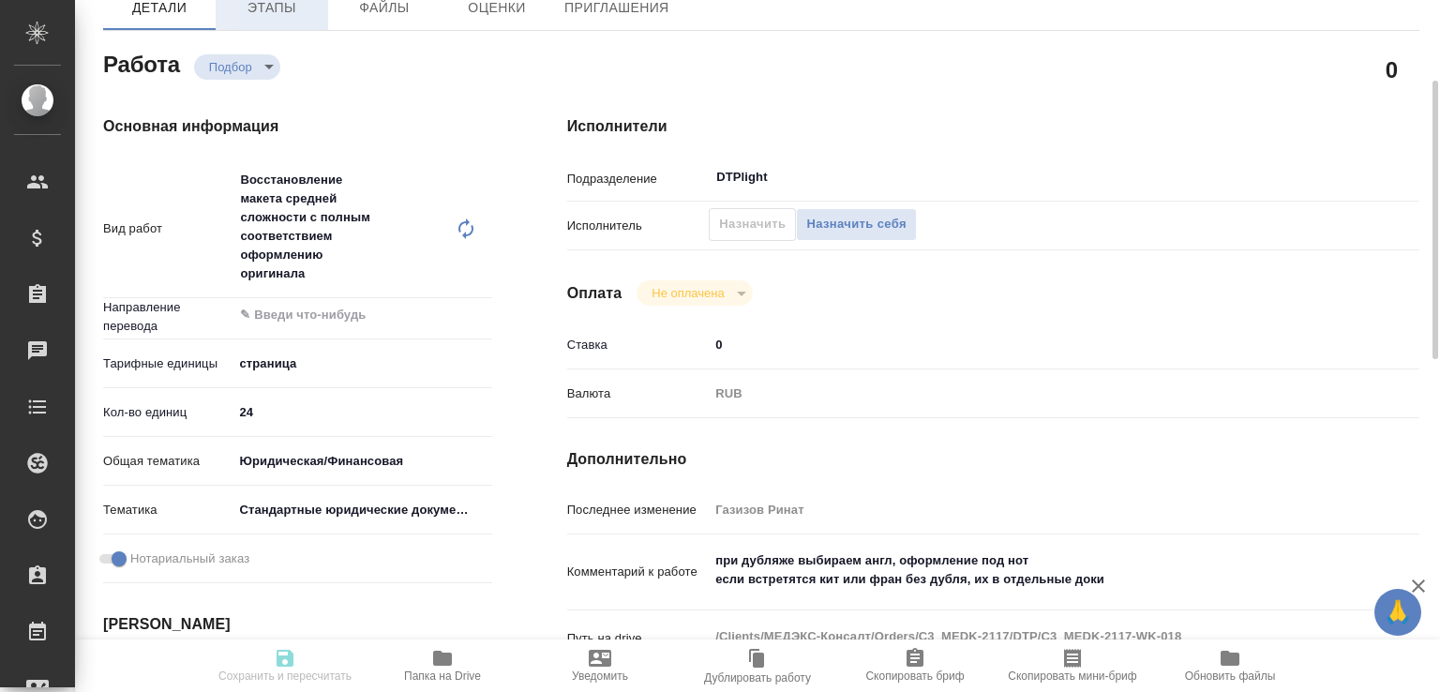
type input "[DATE] 12:00"
type input "DTPlight"
type input "notPayed"
type input "0"
type input "RUB"
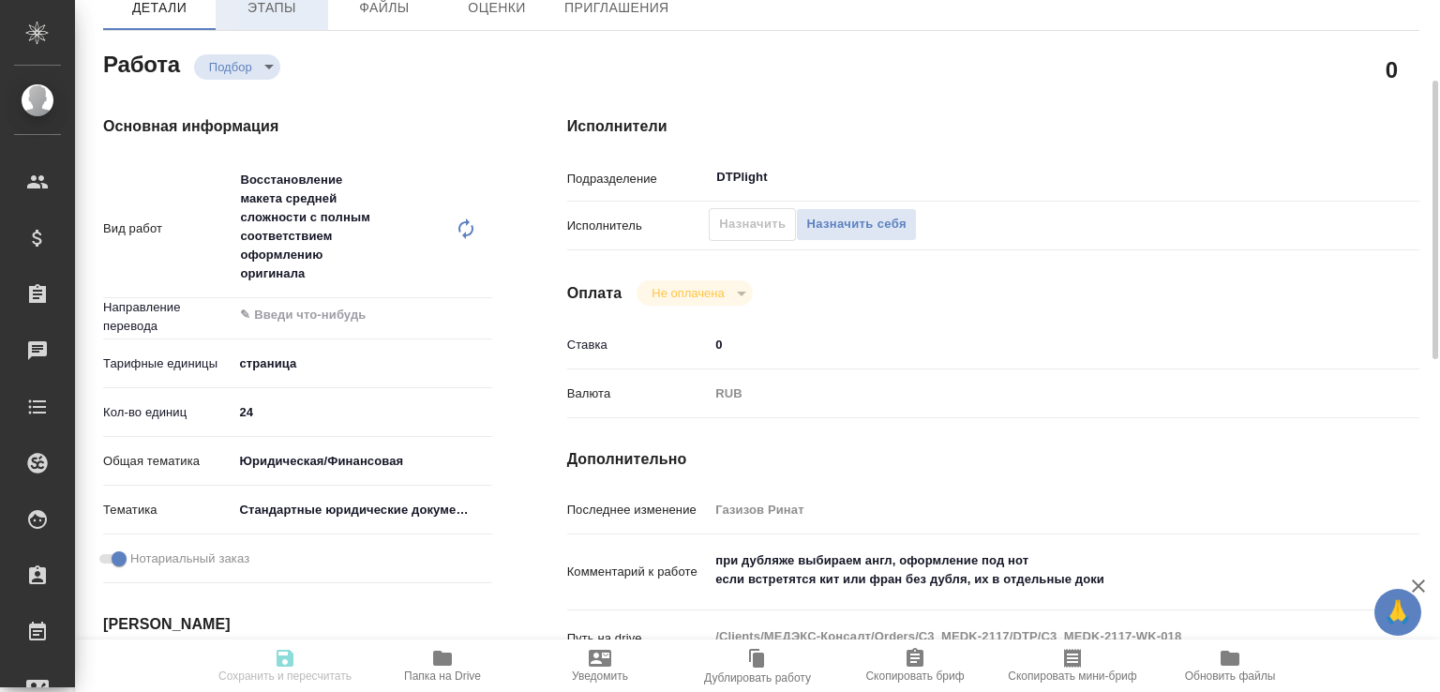
type input "Газизов Ринат"
type input "C3_MEDK-2117"
type input "Восстановление макета средней сложности с полным соответствием оформлению ориги…"
type input "Подверстка, Восстановление макета средней сложности с полным соответствием офор…"
type input "[PERSON_NAME]"
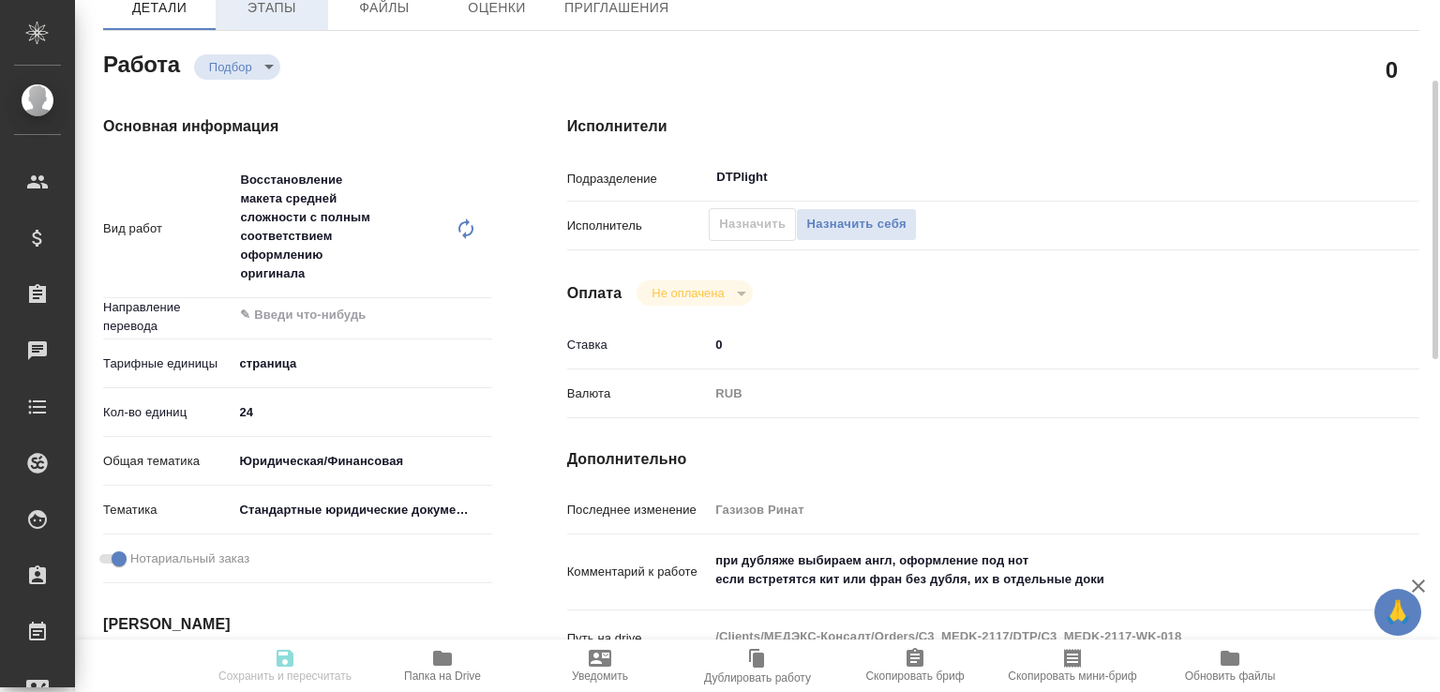
type input "[PERSON_NAME]"
type input "/Clients/МЕДЭКС-Консалт/Orders/C3_MEDK-2117"
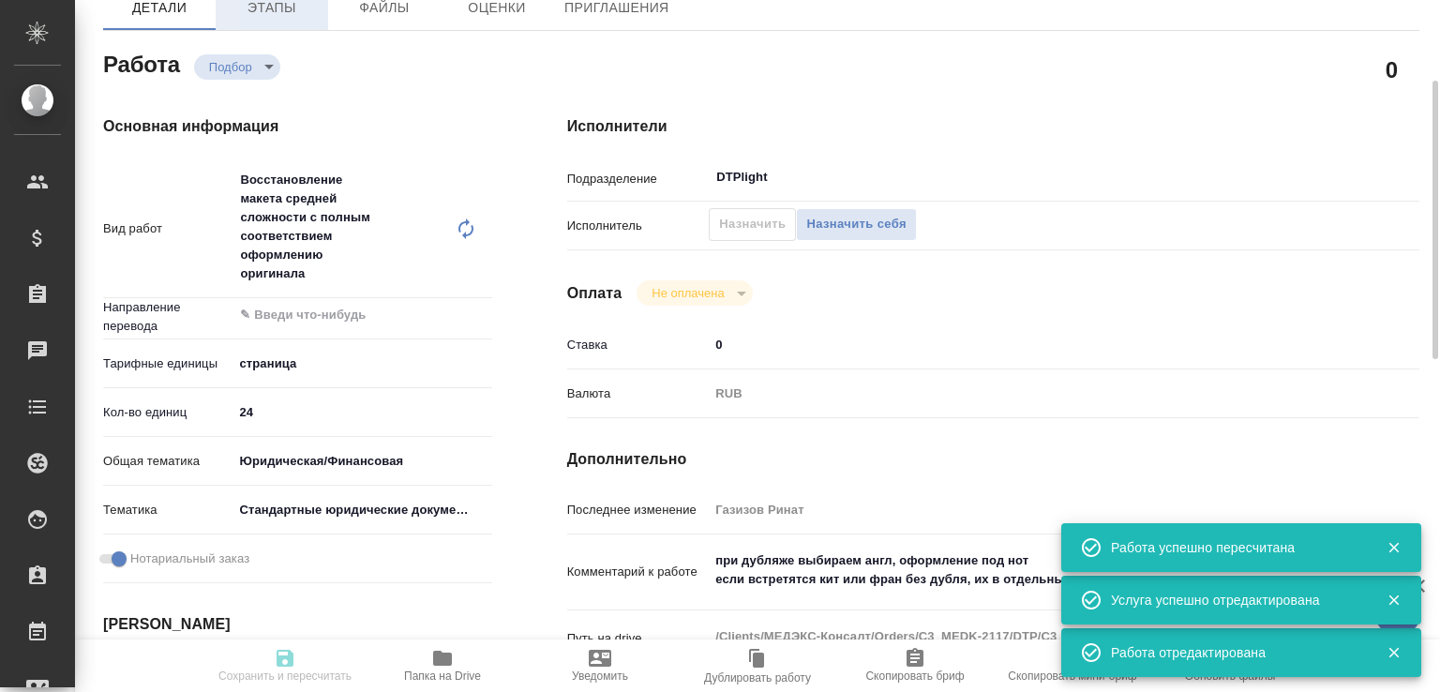
type input "recruiting"
type input "5a8b1489cc6b4906c91bfdb2"
type input "24"
type input "yr-fn"
type input "5f647205b73bc97568ca66bf"
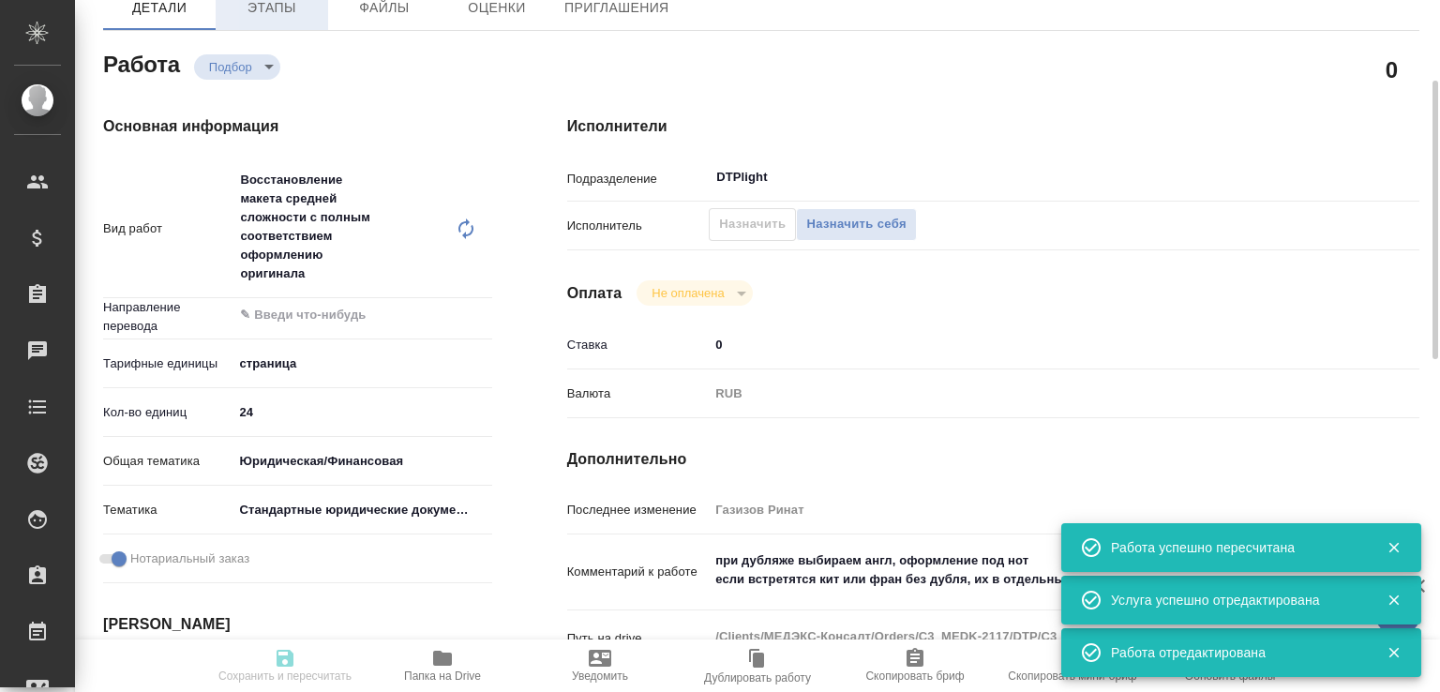
checkbox input "true"
type input "12.09.2025 11:00"
type input "[DATE] 17:00"
type input "16.09.2025 12:00"
type input "DTPlight"
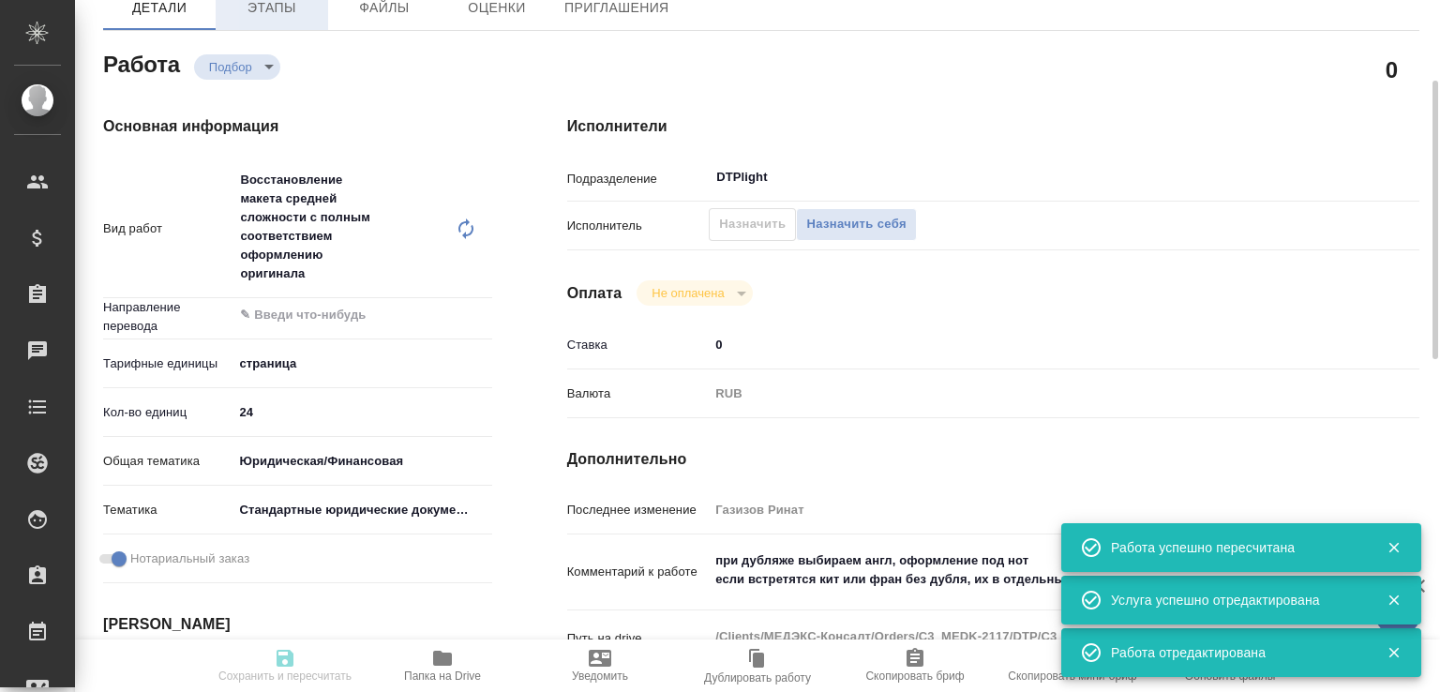
type input "notPayed"
type input "0"
type input "RUB"
type input "Газизов Ринат"
type input "C3_MEDK-2117"
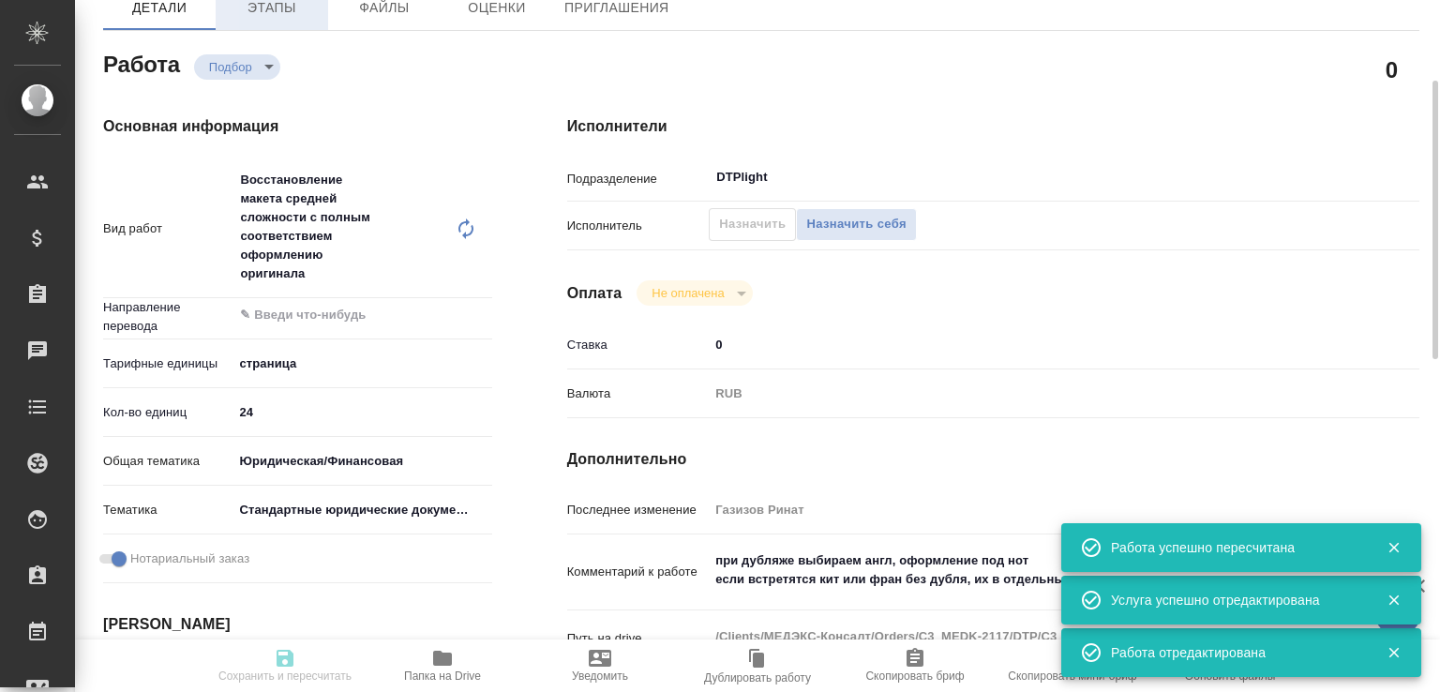
type input "Восстановление макета средней сложности с полным соответствием оформлению ориги…"
type input "Подверстка, Восстановление макета средней сложности с полным соответствием офор…"
type input "[PERSON_NAME]"
type input "/Clients/МЕДЭКС-Консалт/Orders/C3_MEDK-2117"
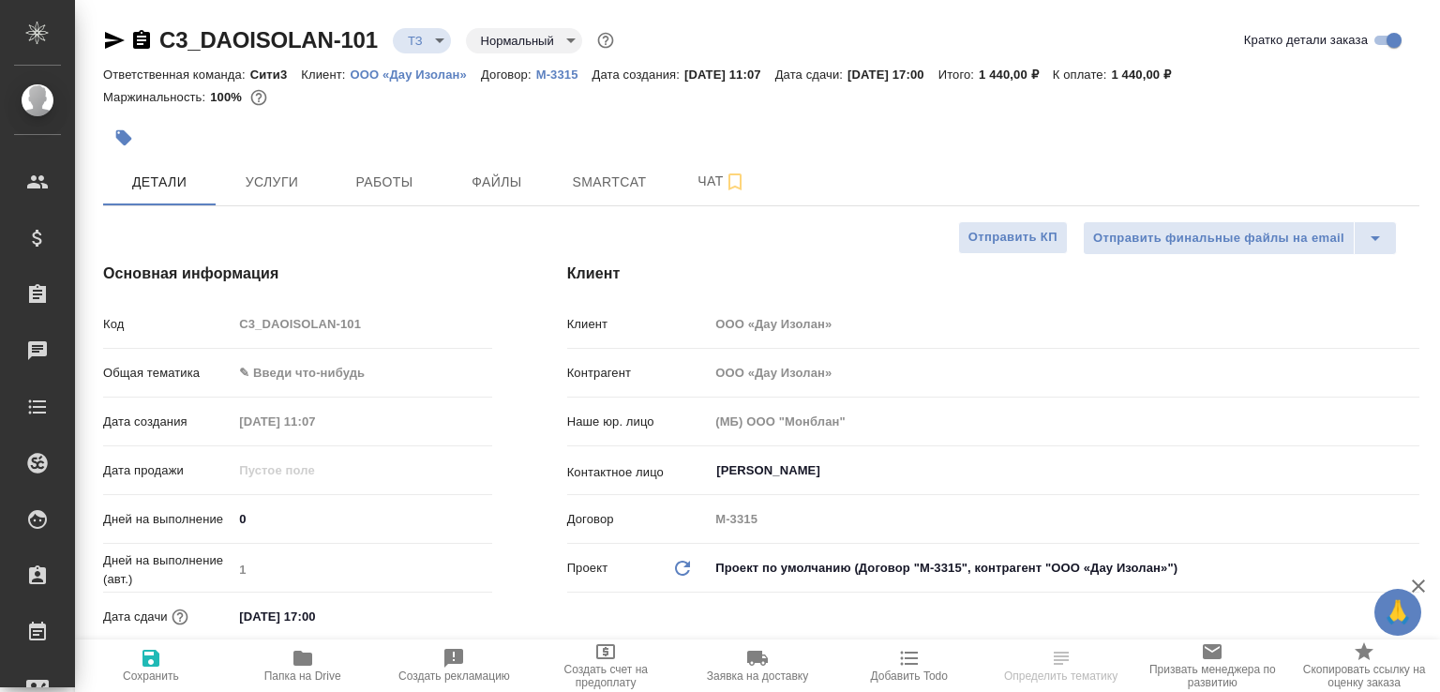
select select "RU"
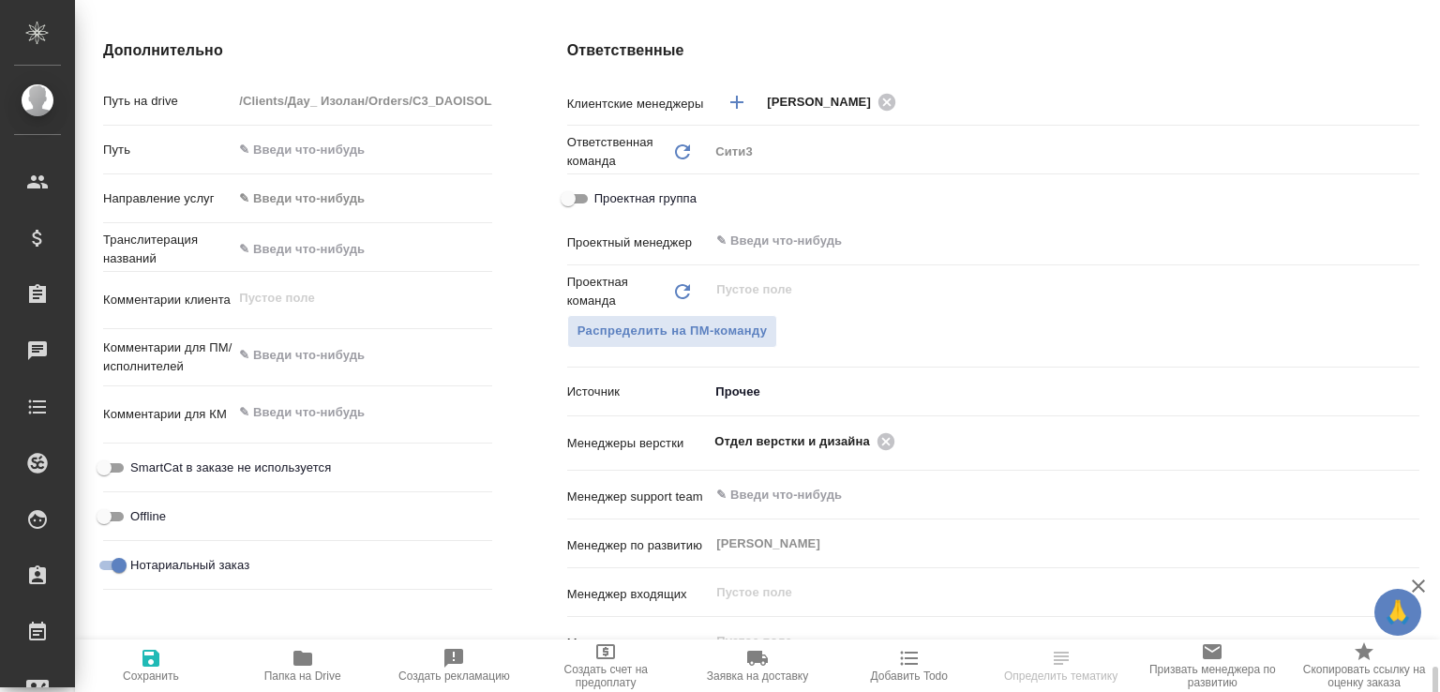
scroll to position [990, 0]
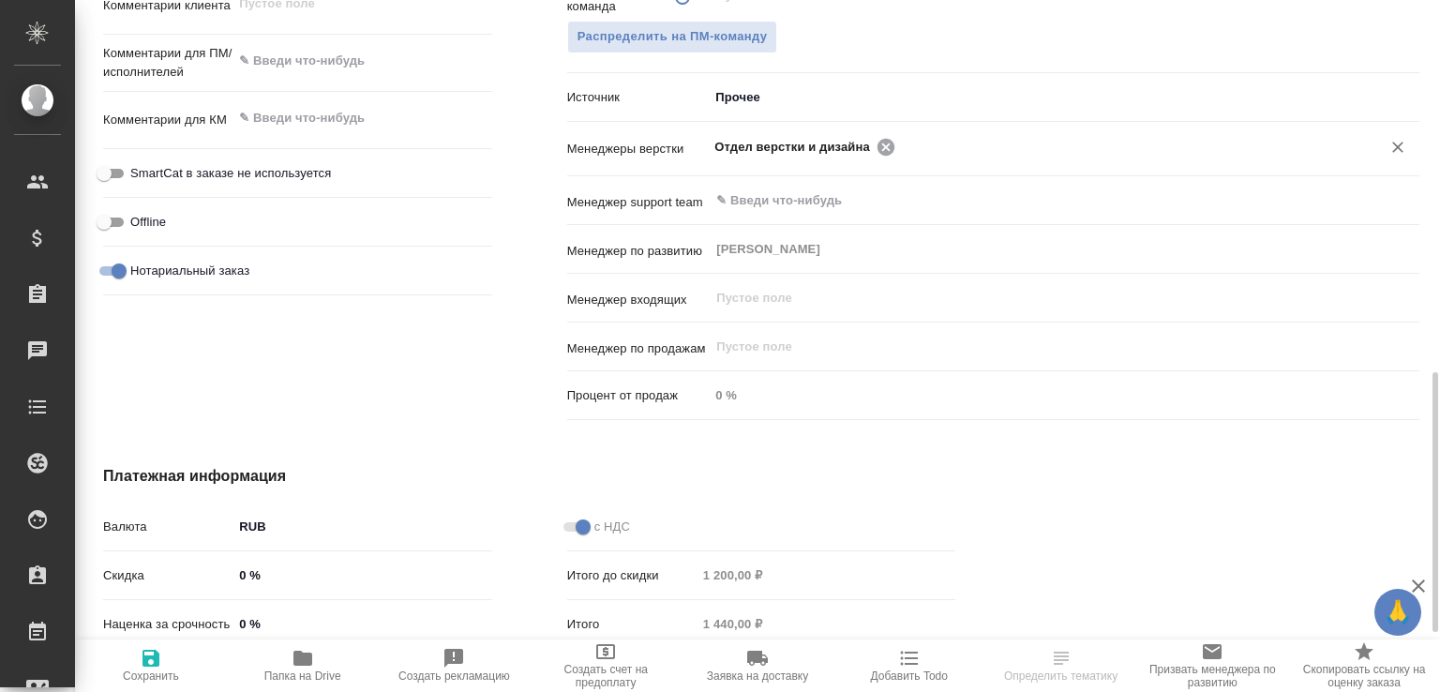
click at [882, 143] on icon at bounding box center [886, 146] width 17 height 17
click at [882, 143] on input "text" at bounding box center [1033, 146] width 637 height 23
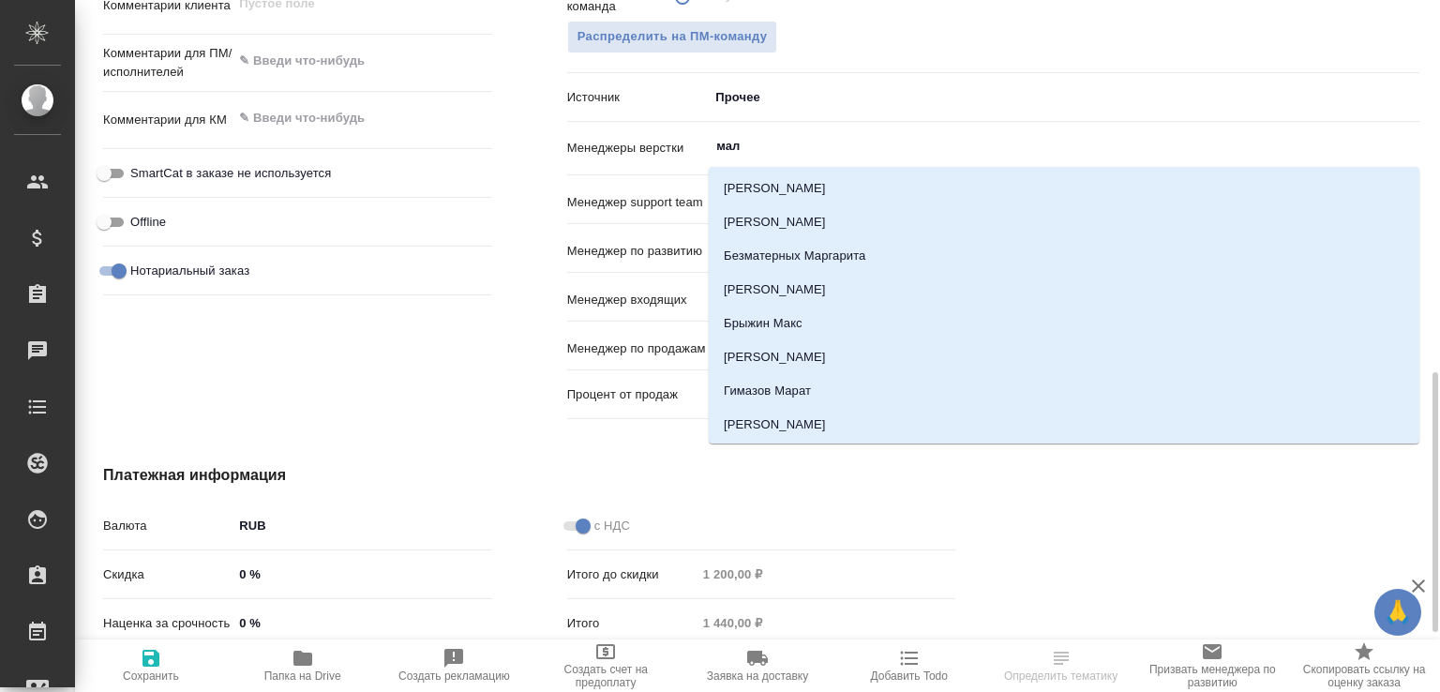
type input "мало"
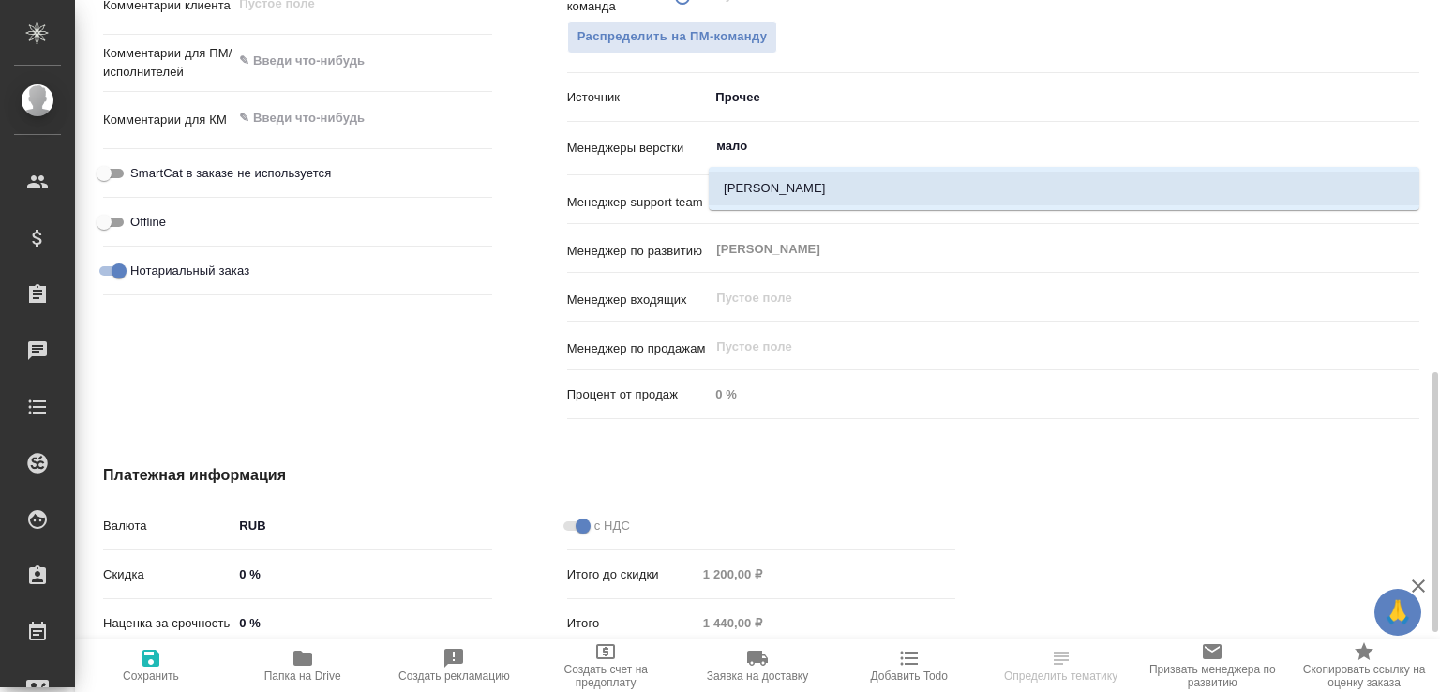
click at [800, 185] on li "[PERSON_NAME]" at bounding box center [1064, 189] width 711 height 34
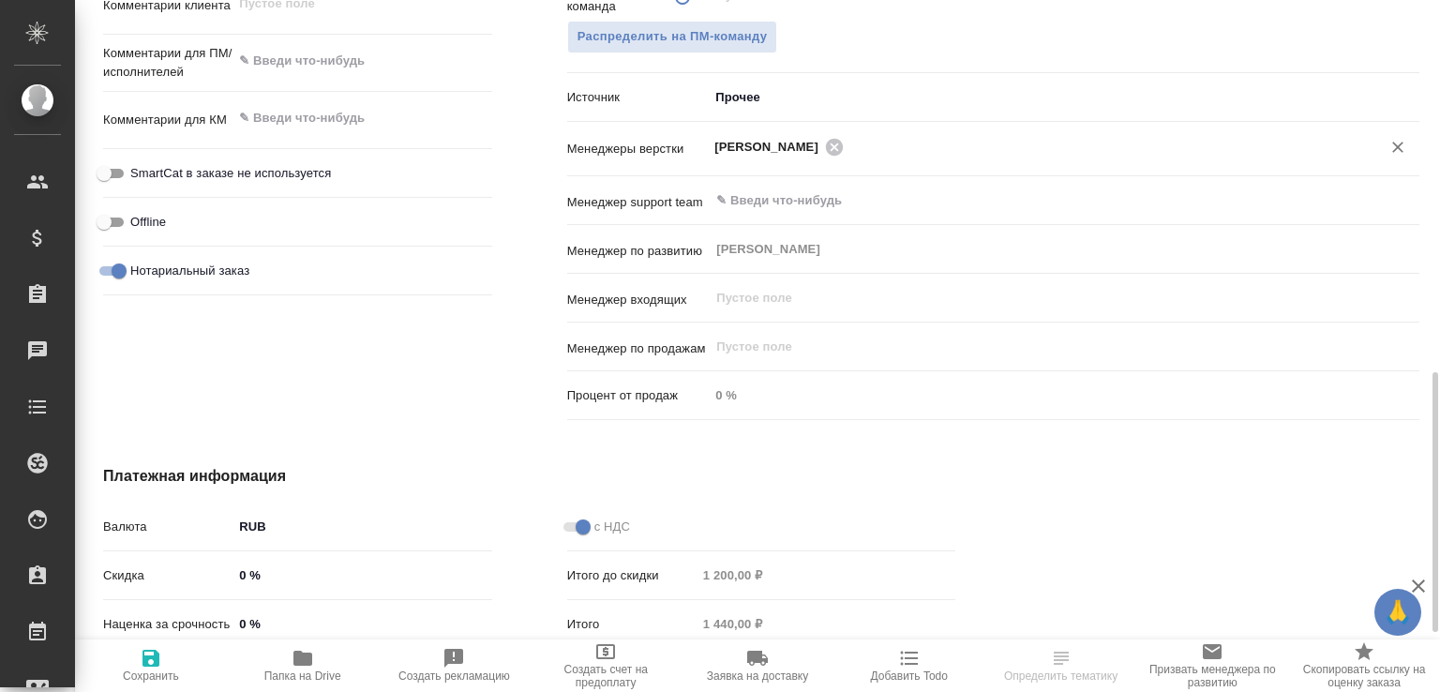
drag, startPoint x: 176, startPoint y: 657, endPoint x: 222, endPoint y: 552, distance: 114.6
click at [174, 657] on span "Сохранить" at bounding box center [150, 665] width 129 height 36
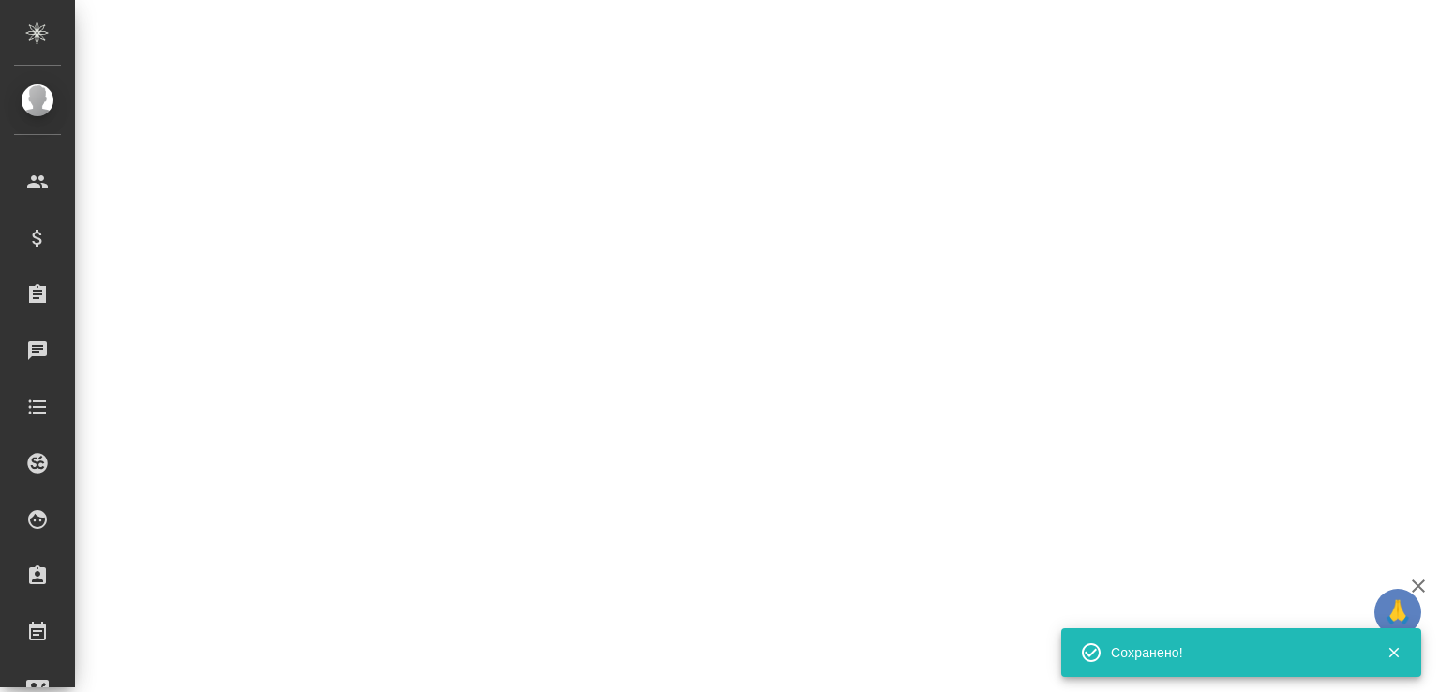
select select "RU"
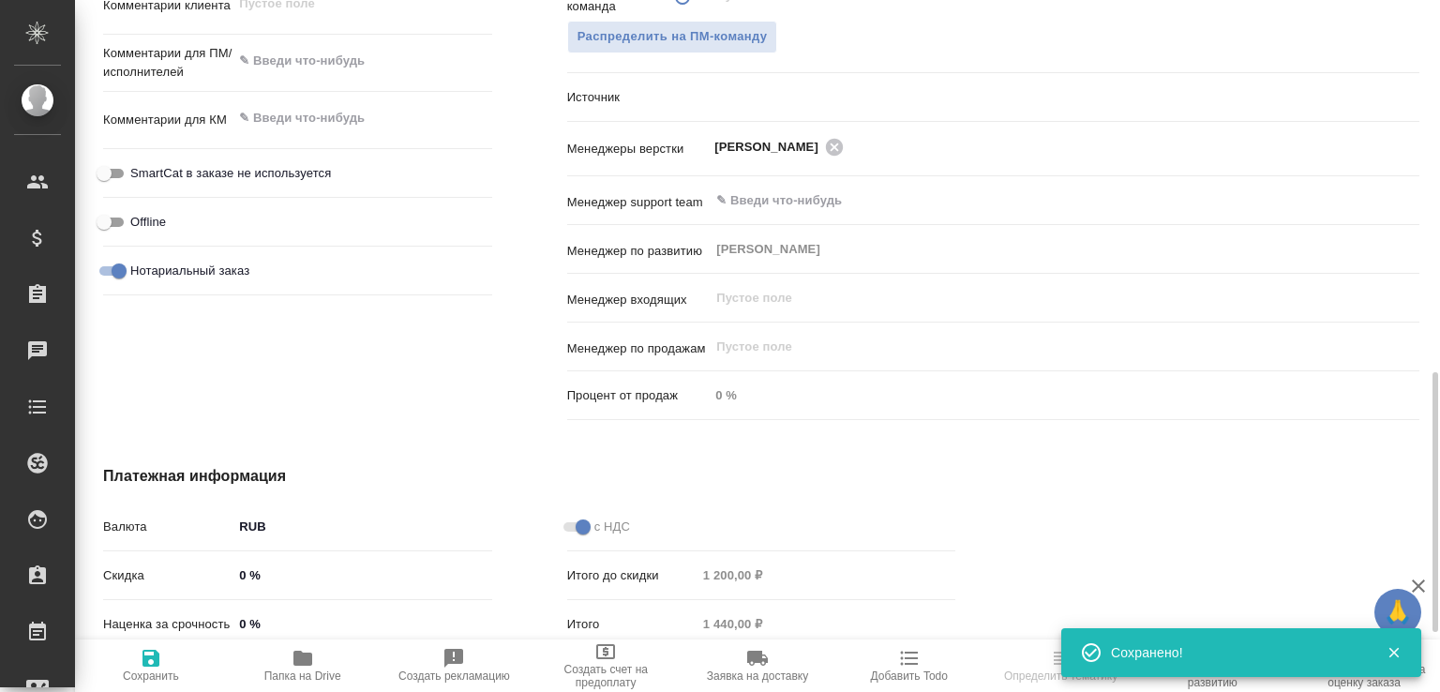
type textarea "x"
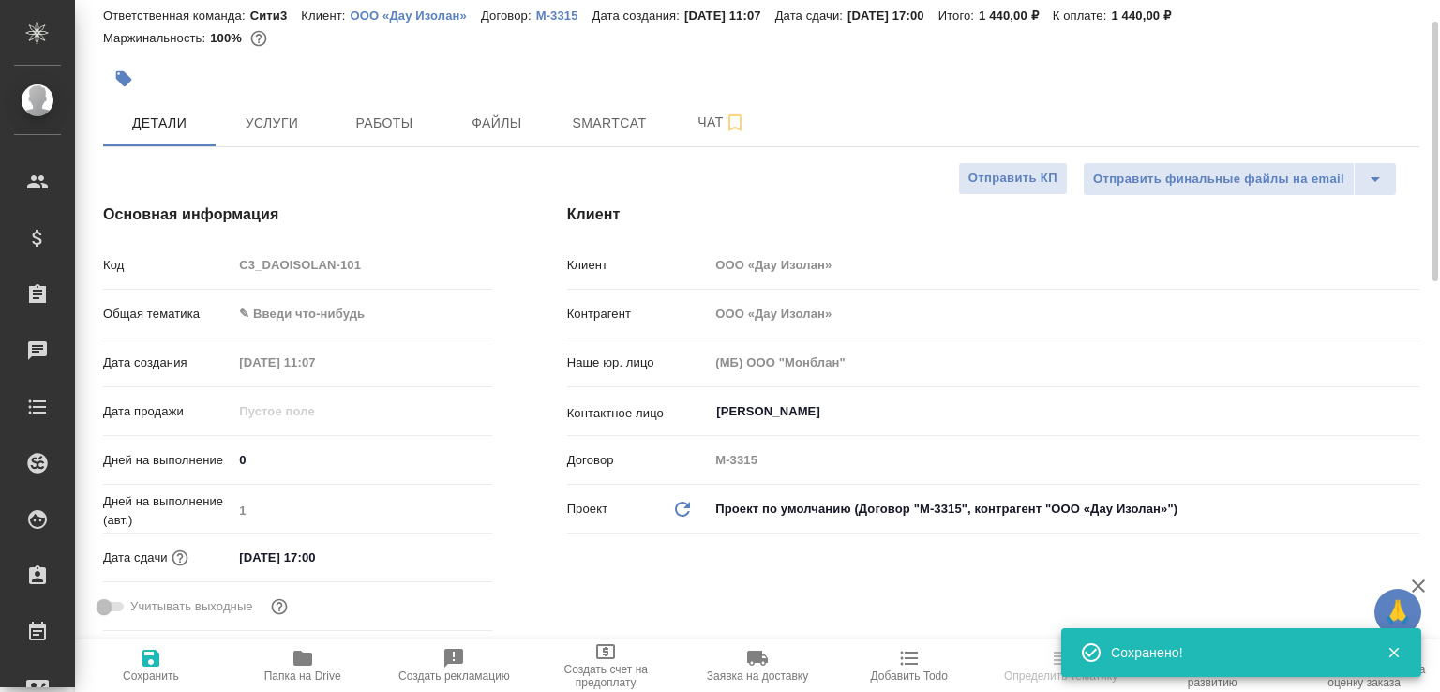
scroll to position [0, 0]
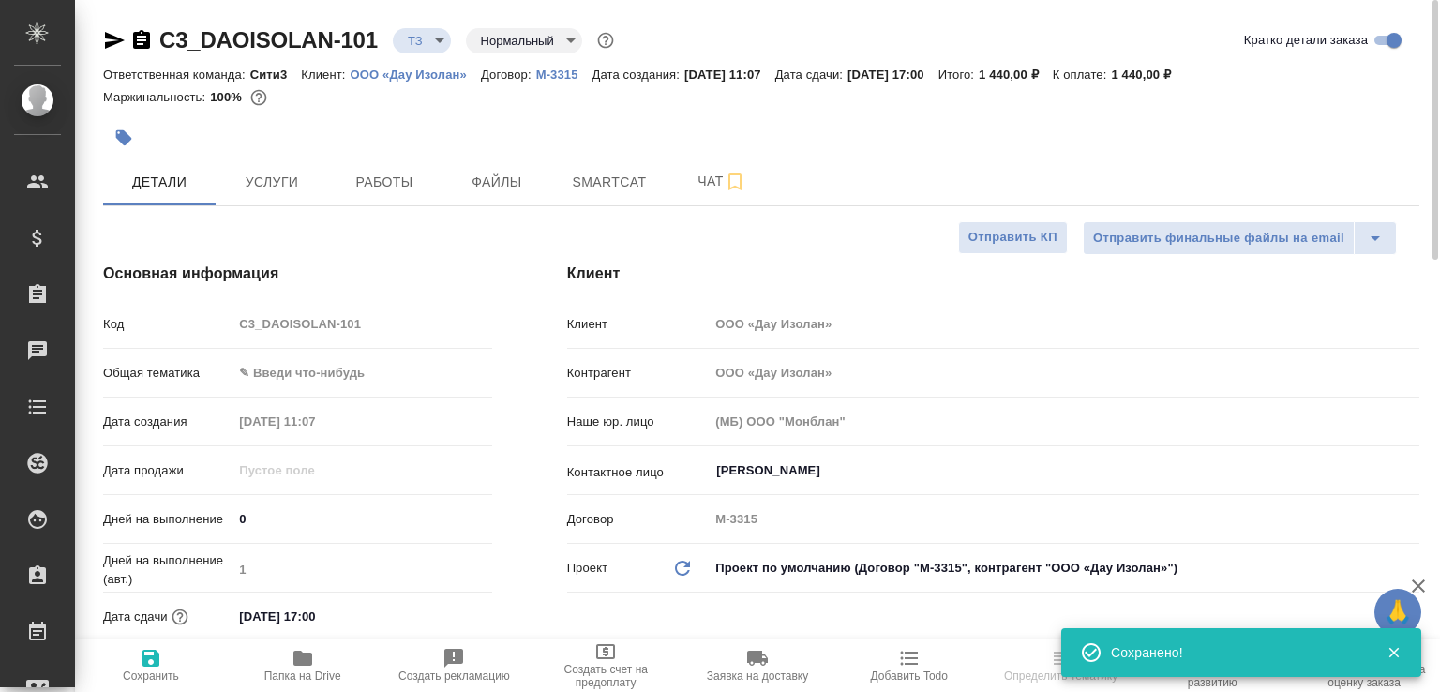
click at [143, 37] on icon "button" at bounding box center [141, 40] width 23 height 23
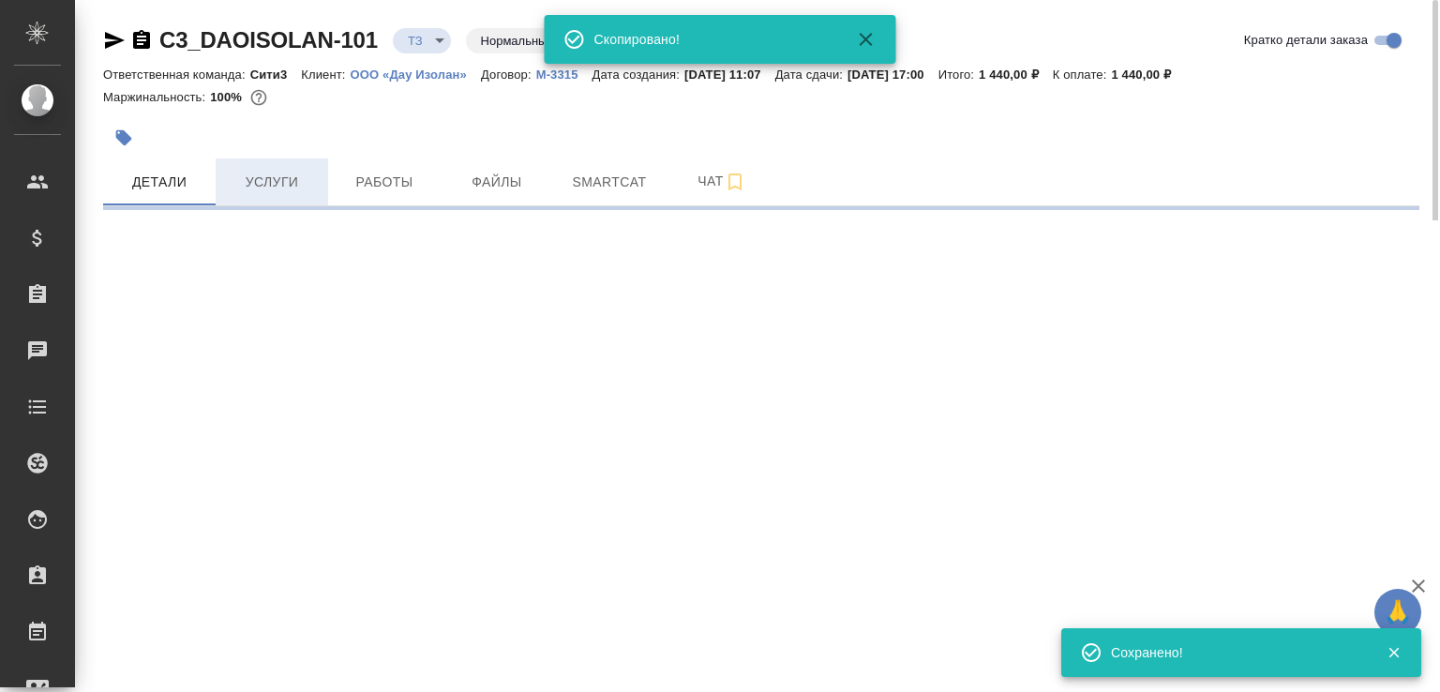
select select "RU"
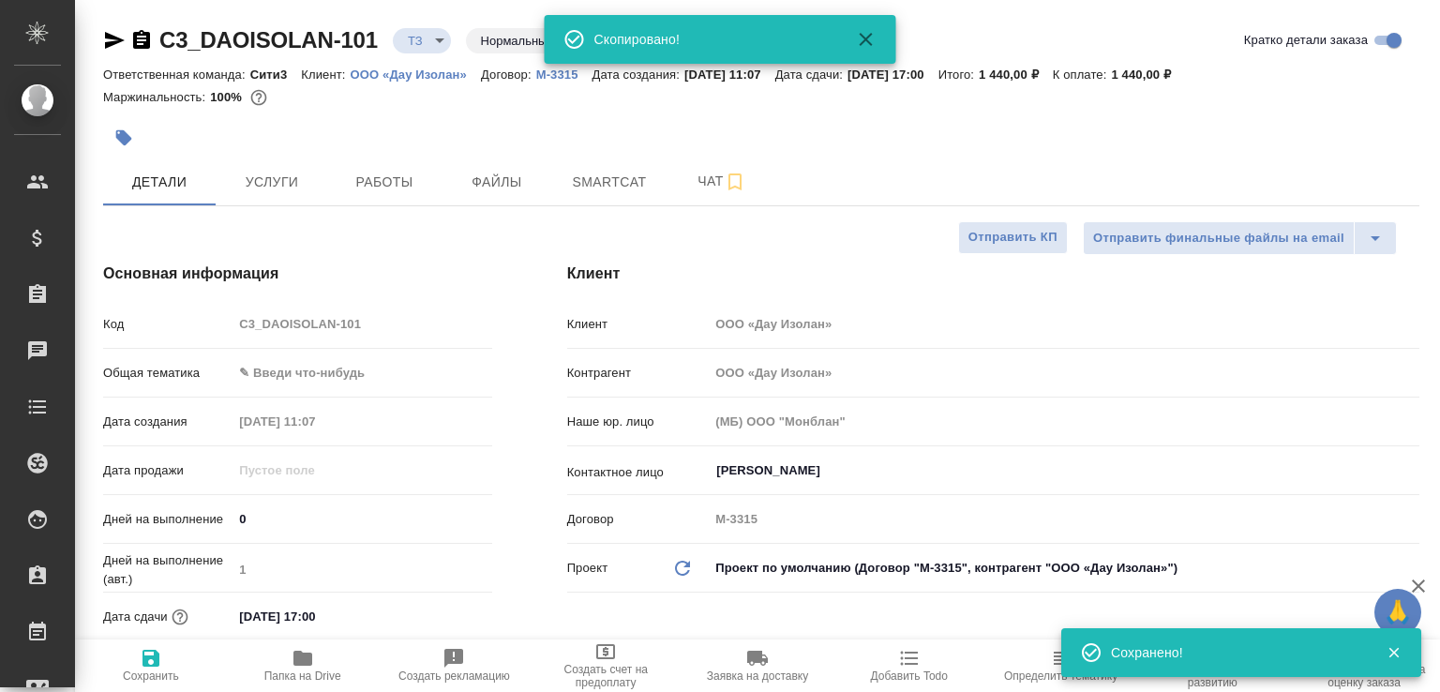
type textarea "x"
click at [322, 657] on span "Папка на Drive" at bounding box center [302, 665] width 129 height 36
type textarea "x"
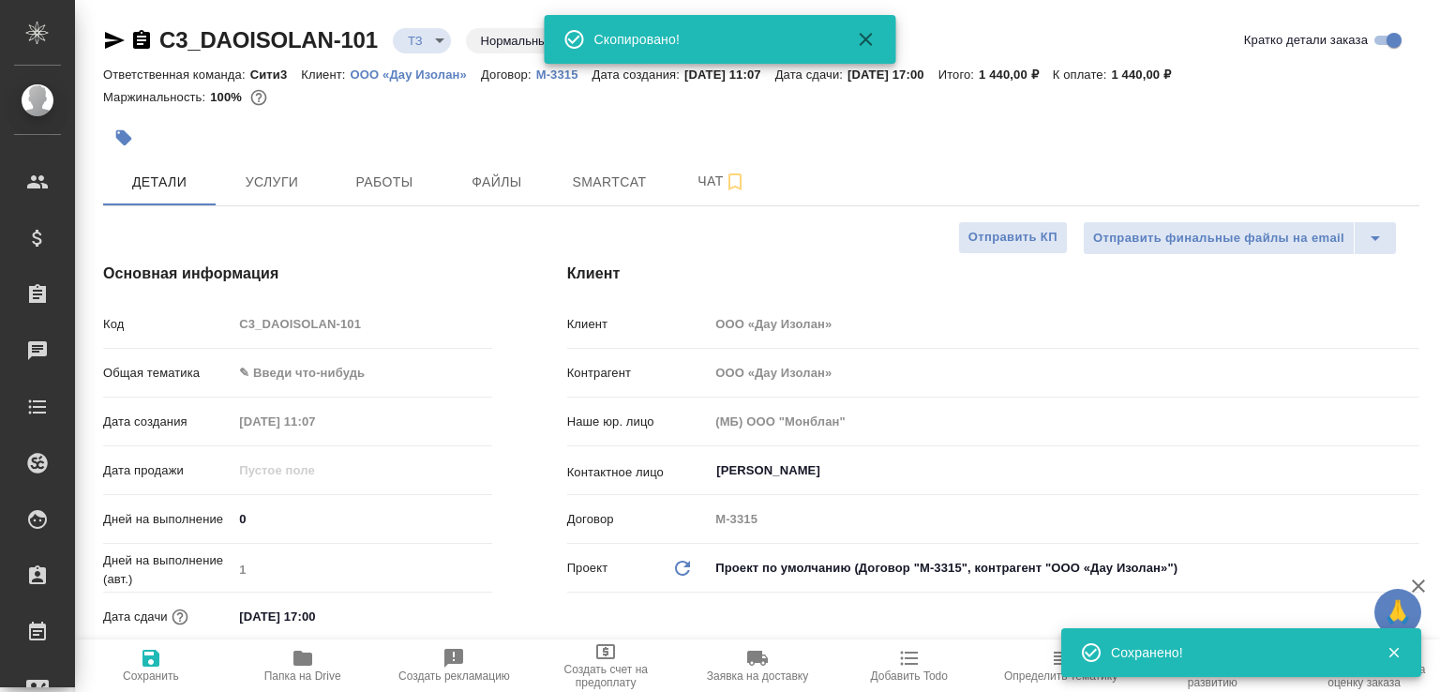
type textarea "x"
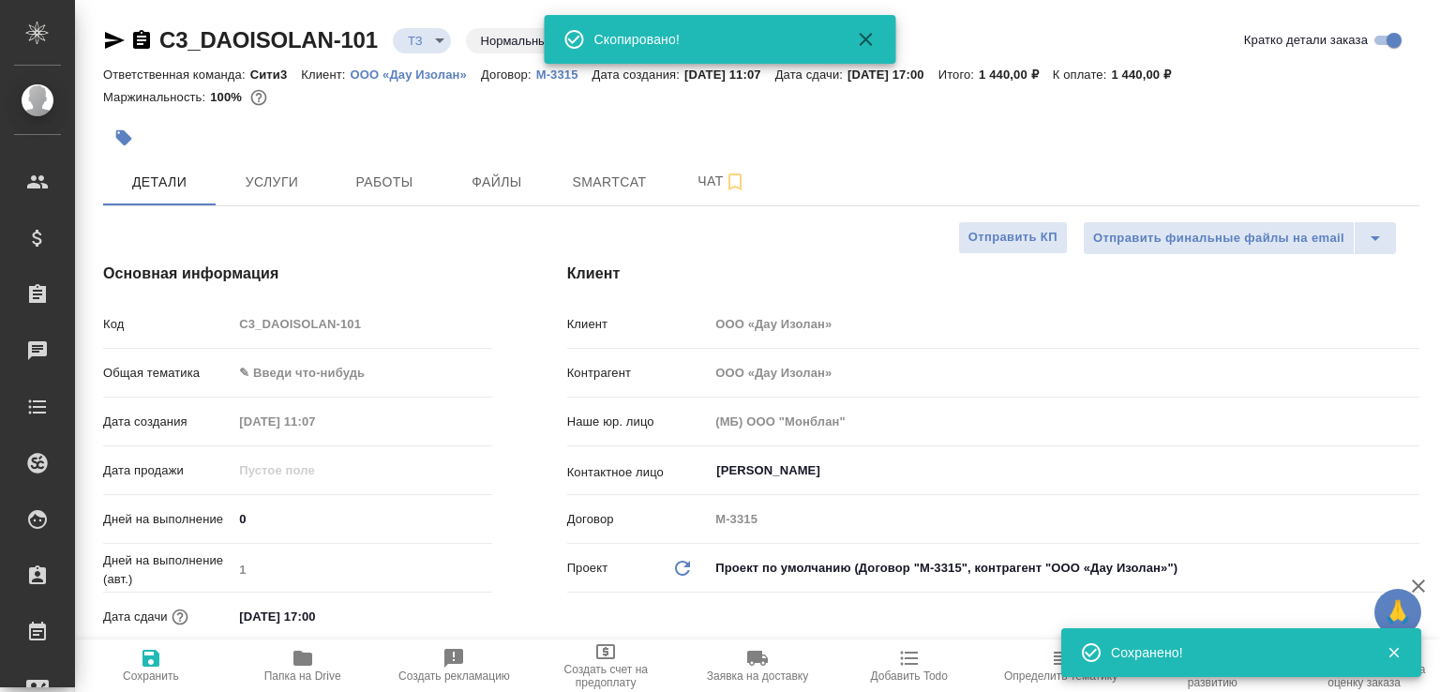
click at [439, 38] on body "🙏 .cls-1 fill:#fff; AWATERA Малофеева Екатерина e.malofeeva Клиенты Спецификаци…" at bounding box center [720, 346] width 1440 height 692
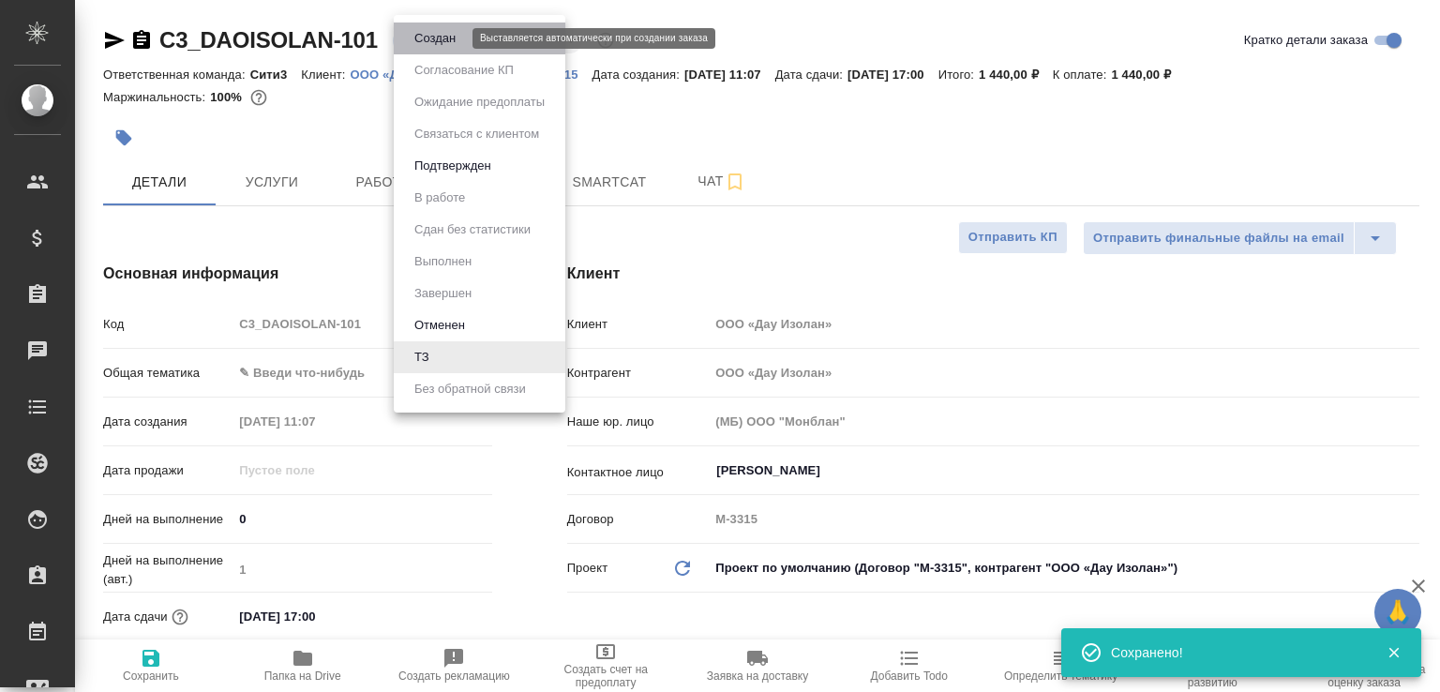
click at [439, 38] on button "Создан" at bounding box center [435, 38] width 53 height 21
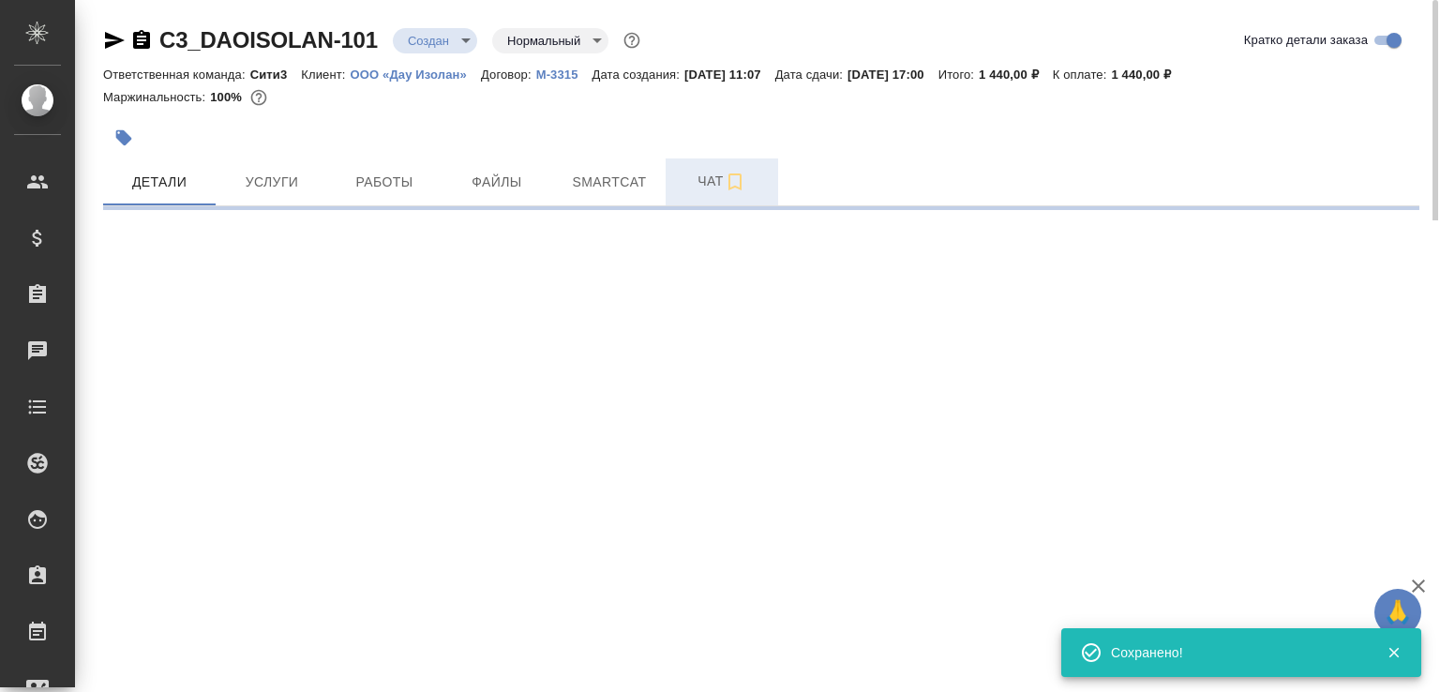
select select "RU"
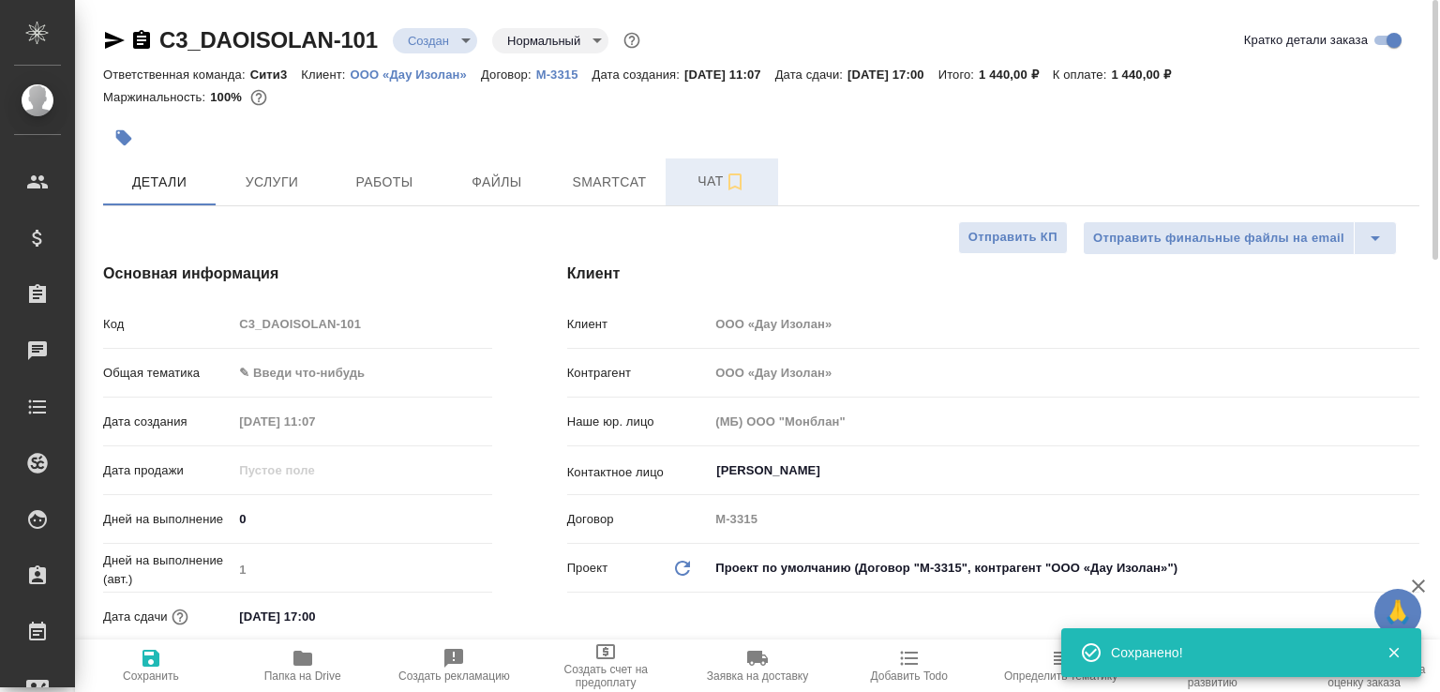
type textarea "x"
click at [707, 181] on span "Чат" at bounding box center [722, 181] width 90 height 23
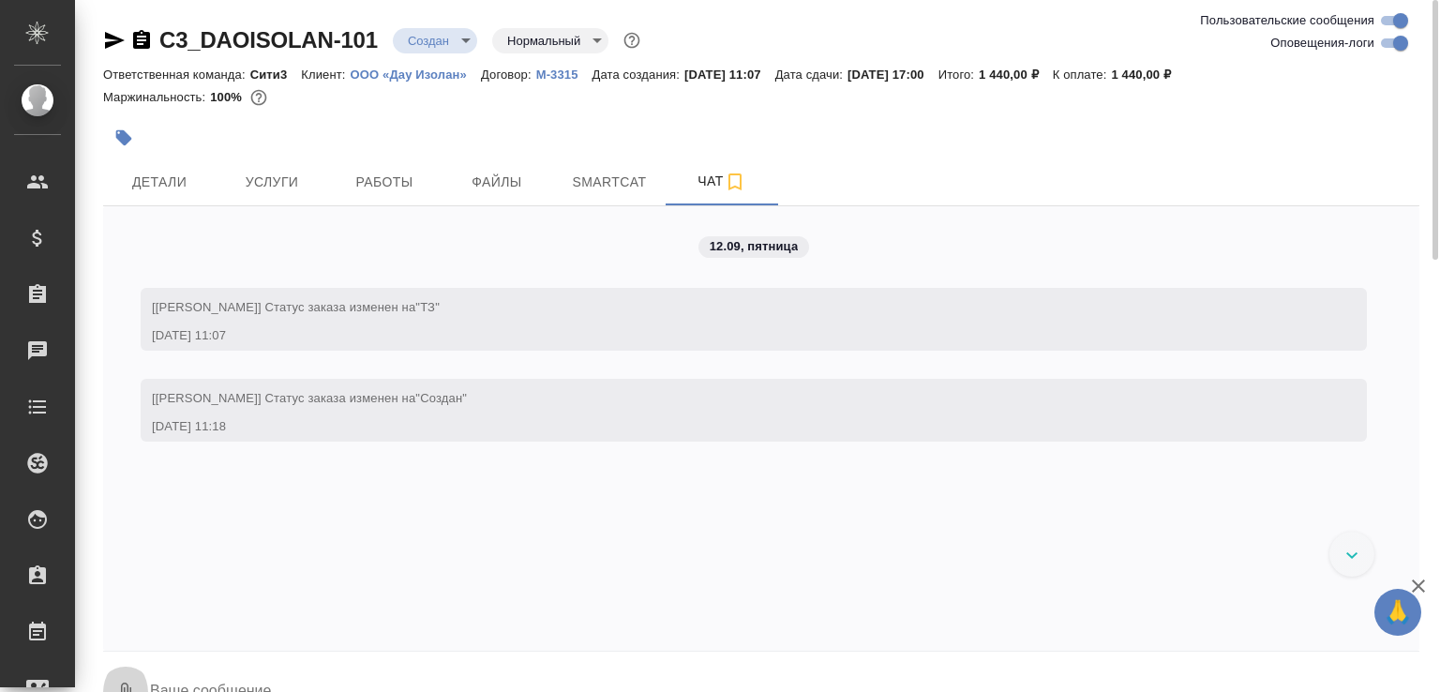
click at [128, 668] on button "0" at bounding box center [125, 693] width 45 height 64
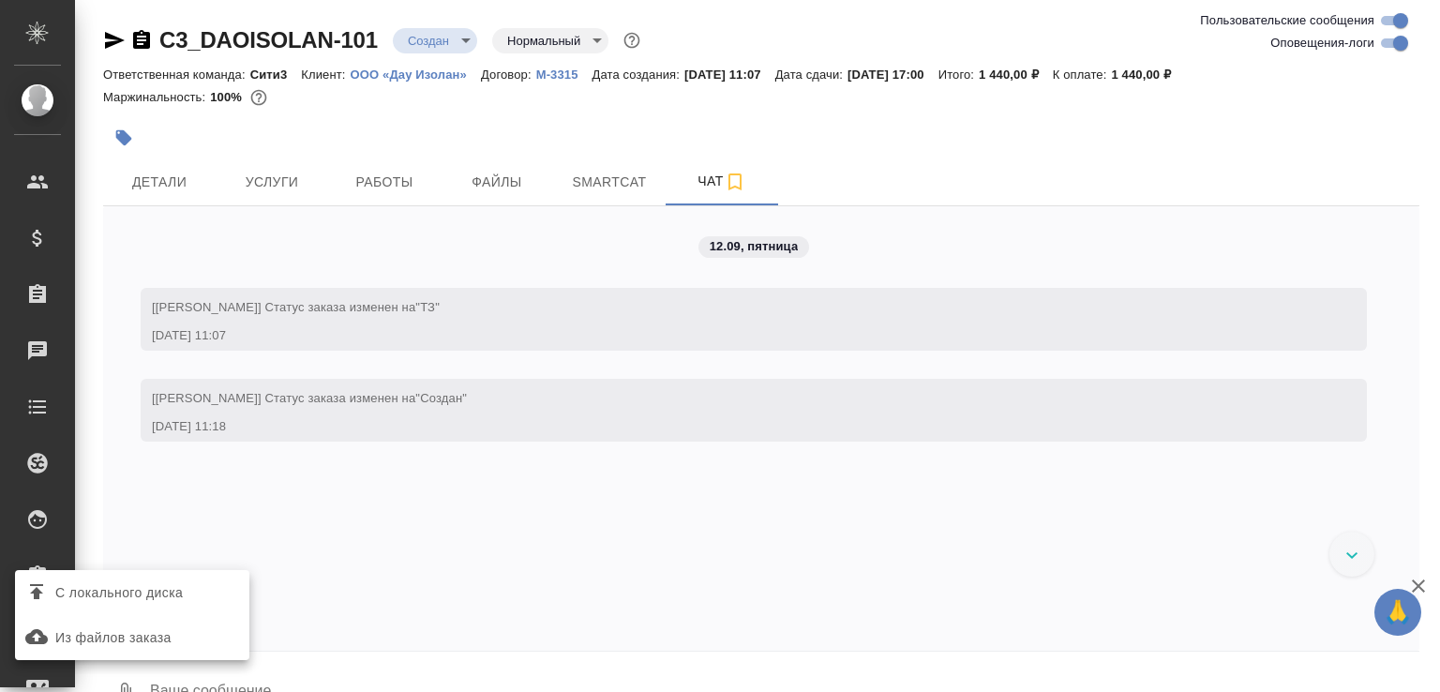
click at [162, 600] on span "С локального диска" at bounding box center [119, 592] width 128 height 23
click at [0, 0] on input "С локального диска" at bounding box center [0, 0] width 0 height 0
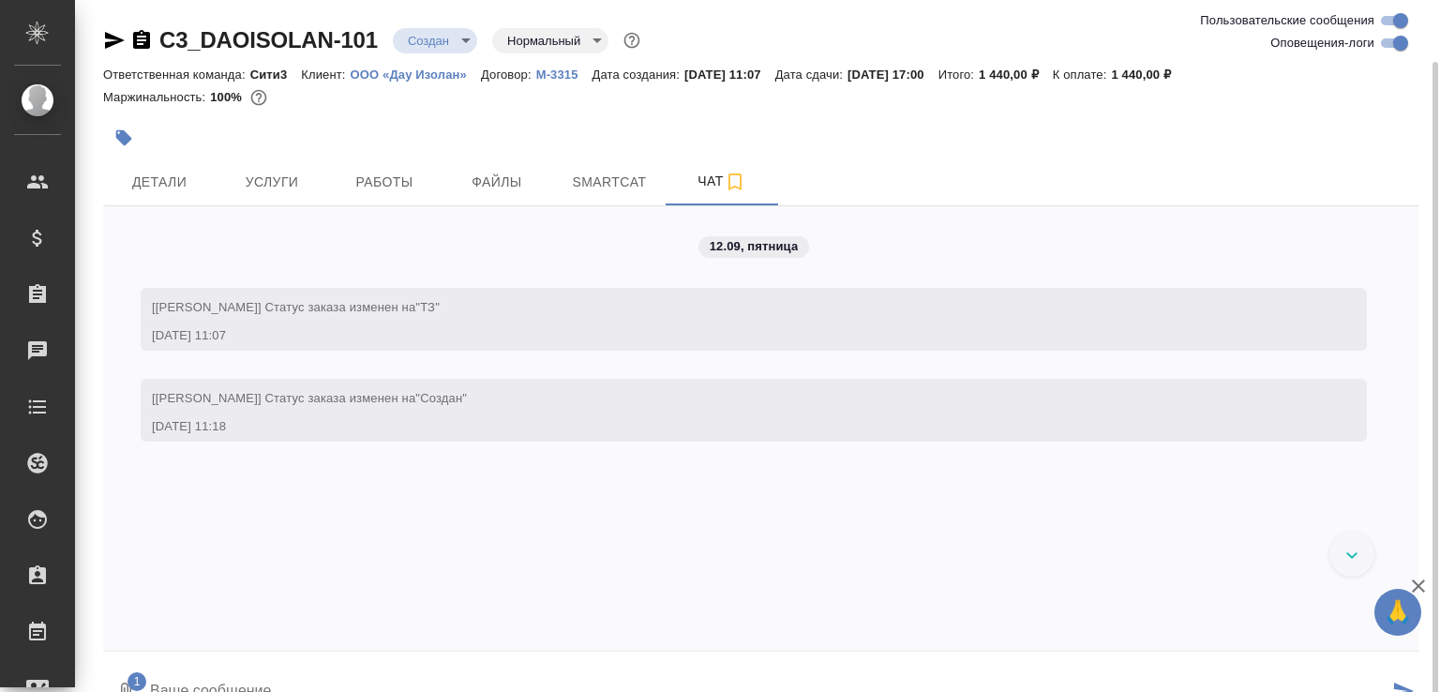
scroll to position [32, 0]
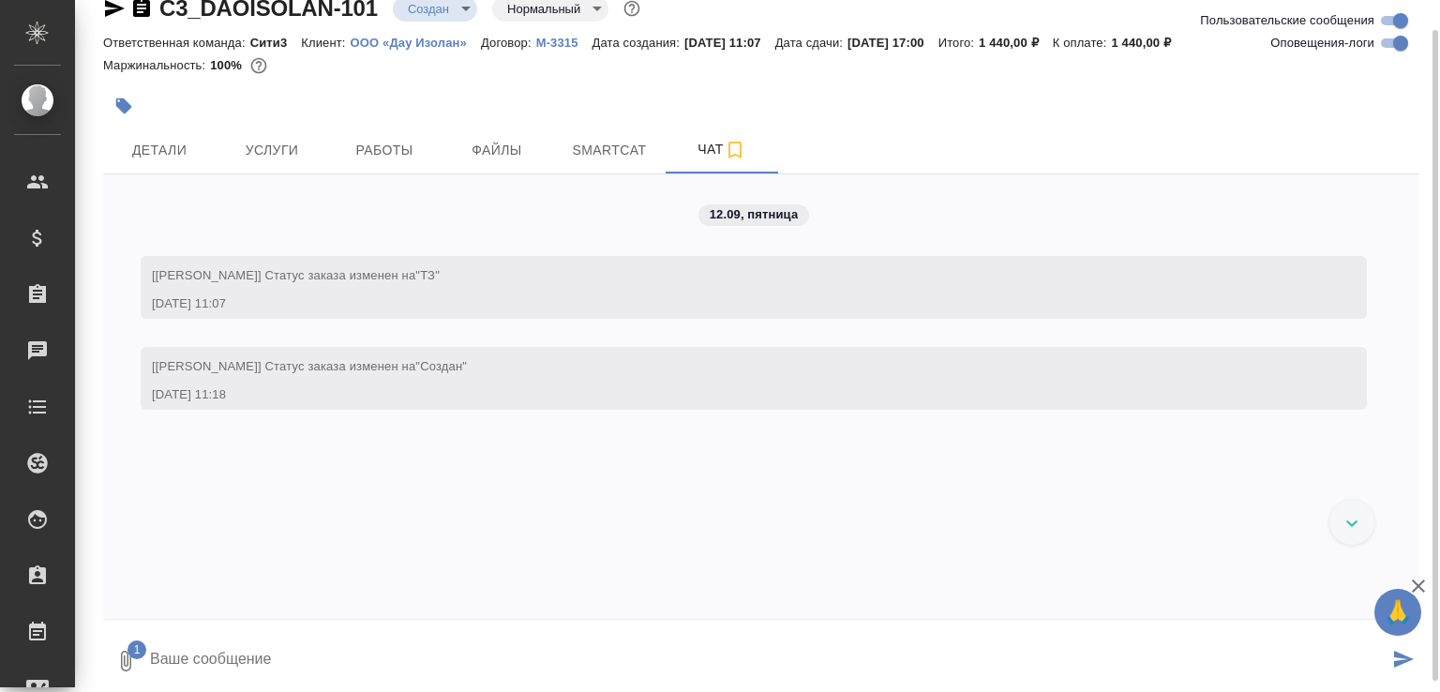
click at [446, 676] on textarea at bounding box center [768, 661] width 1241 height 64
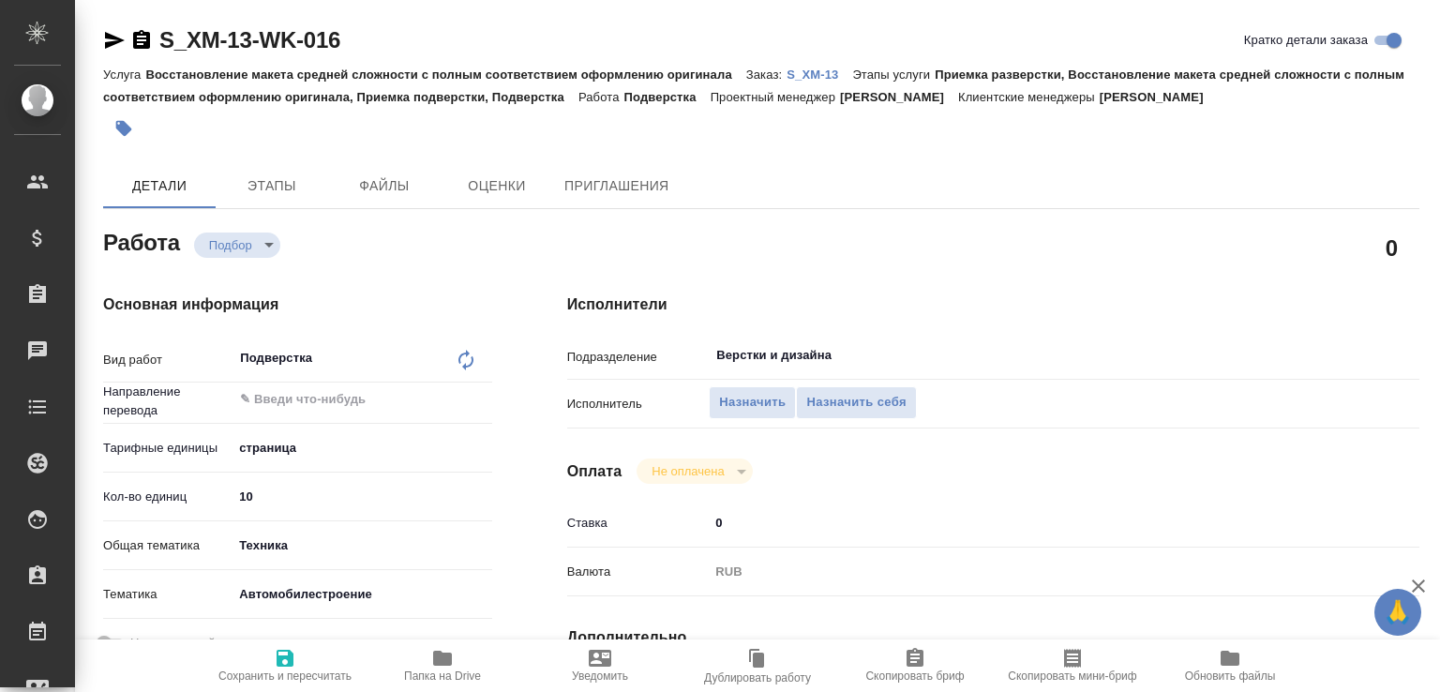
click at [828, 72] on p "S_XM-13" at bounding box center [820, 75] width 66 height 14
click at [773, 409] on span "Назначить" at bounding box center [752, 403] width 67 height 22
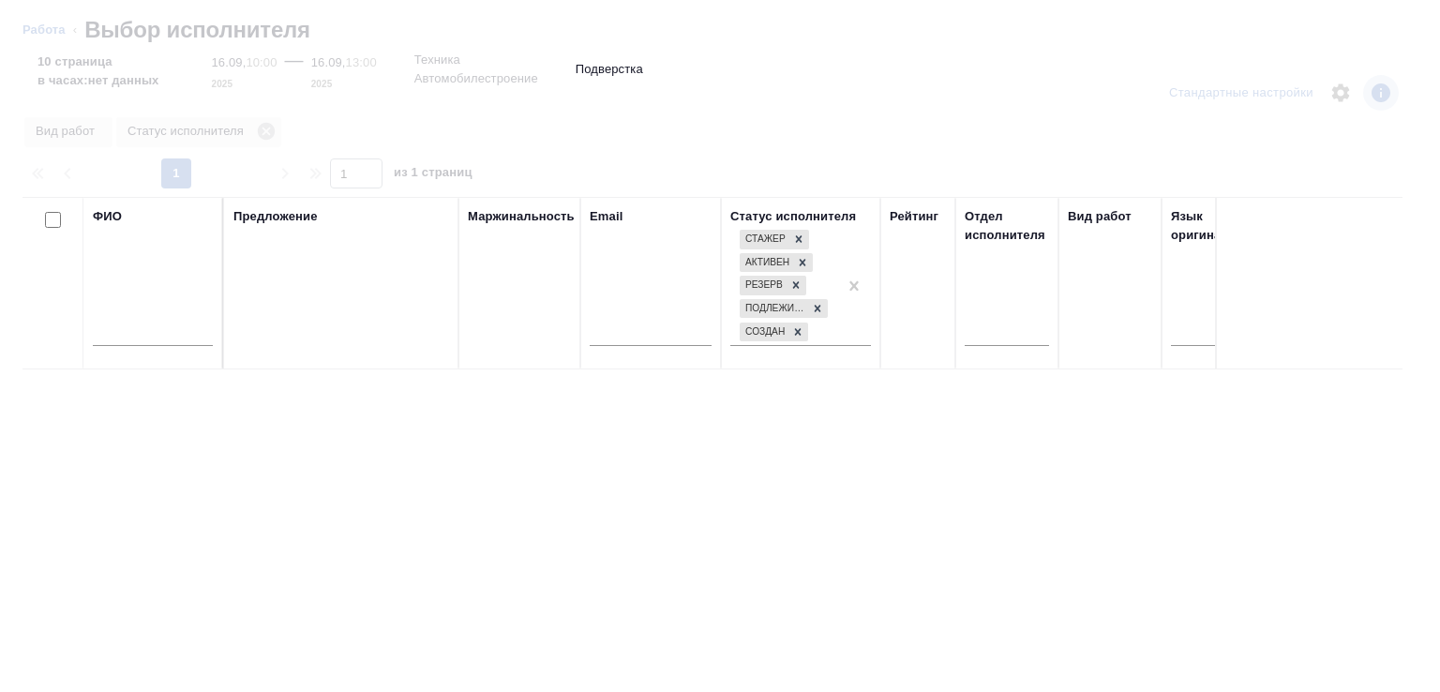
click at [151, 334] on input "text" at bounding box center [153, 334] width 120 height 23
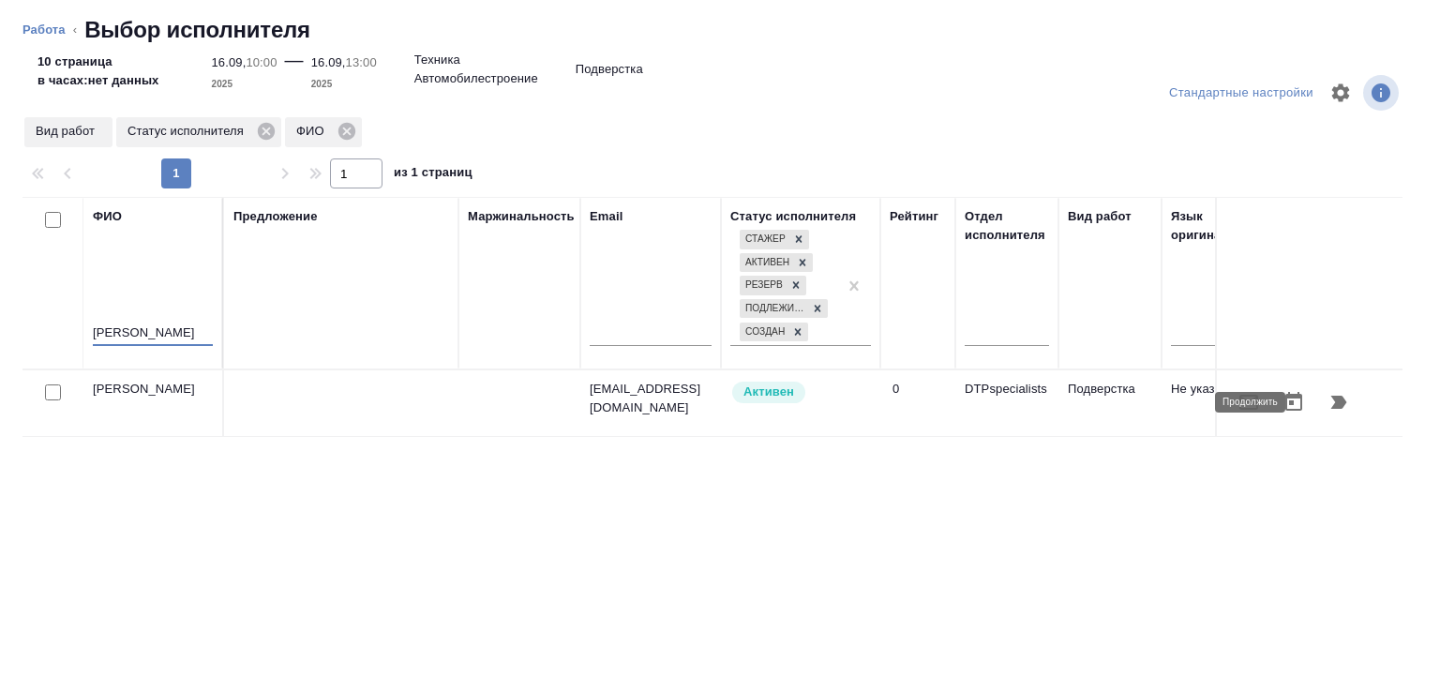
type input "[PERSON_NAME]"
click at [1332, 406] on icon "button" at bounding box center [1340, 402] width 16 height 13
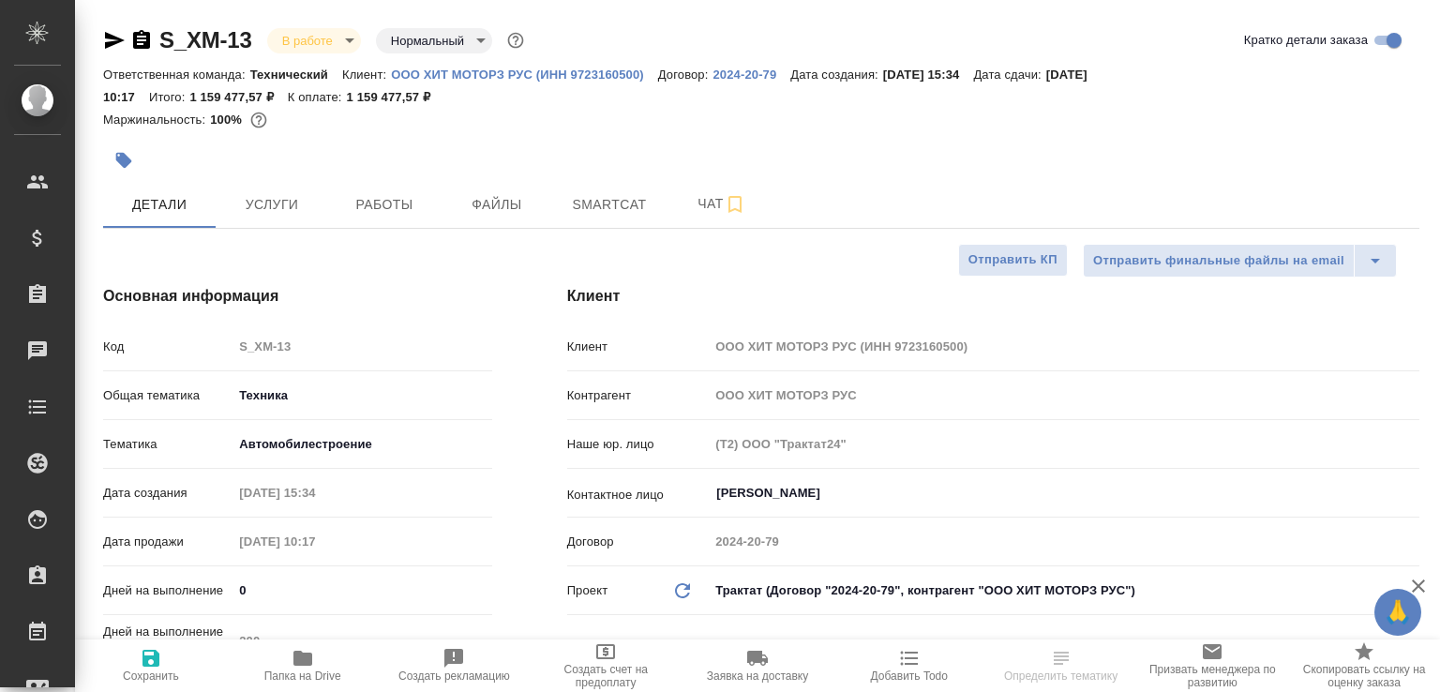
select select "RU"
click at [407, 178] on div at bounding box center [542, 160] width 878 height 41
click at [376, 207] on span "Работы" at bounding box center [384, 204] width 90 height 23
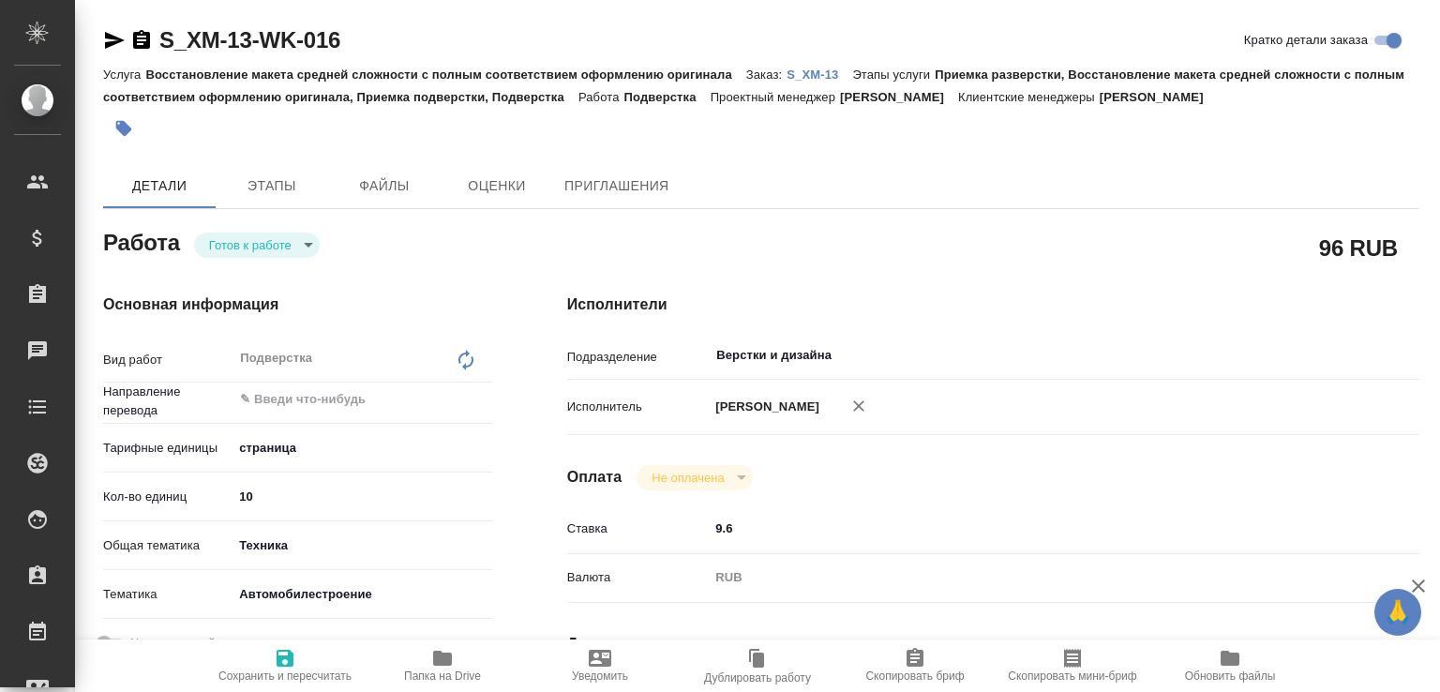
click at [282, 246] on body "🙏 .cls-1 fill:#fff; AWATERA Малофеева Екатерина e.malofeeva Клиенты Спецификаци…" at bounding box center [720, 346] width 1440 height 692
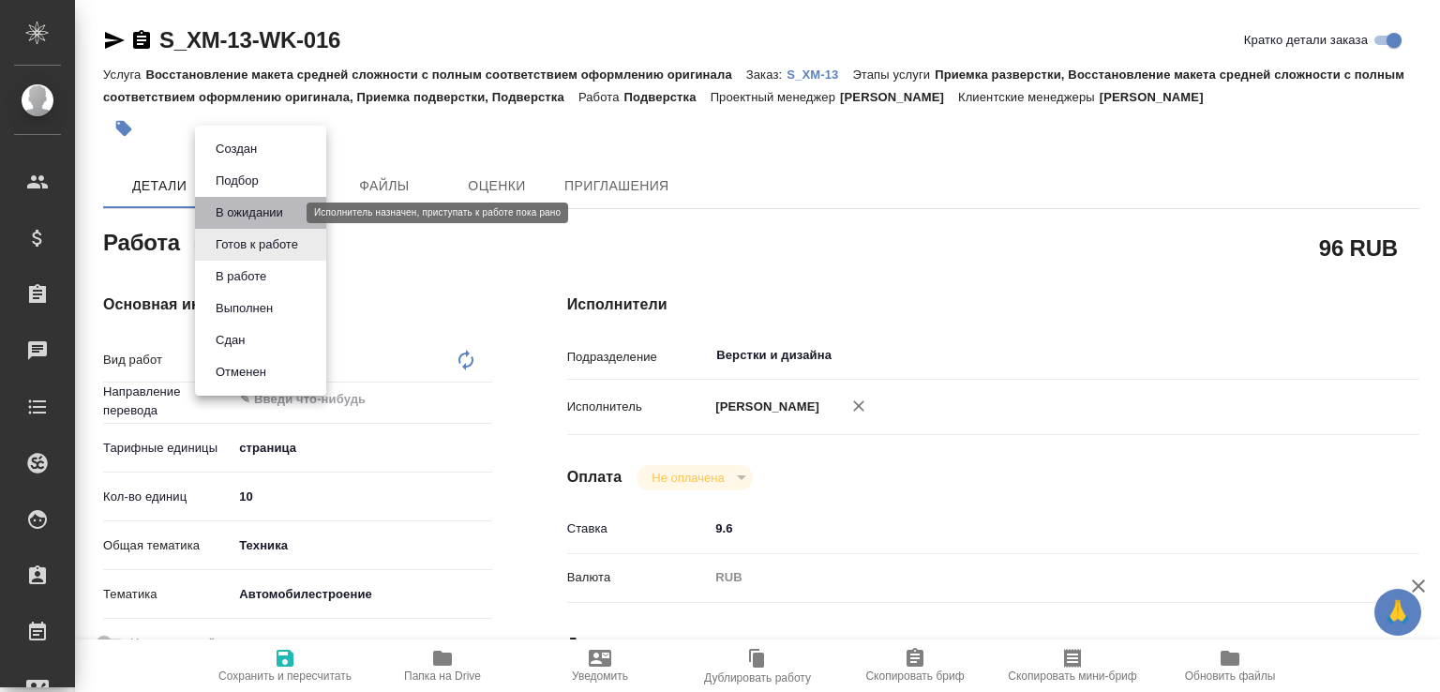
click at [278, 207] on button "В ожидании" at bounding box center [249, 213] width 79 height 21
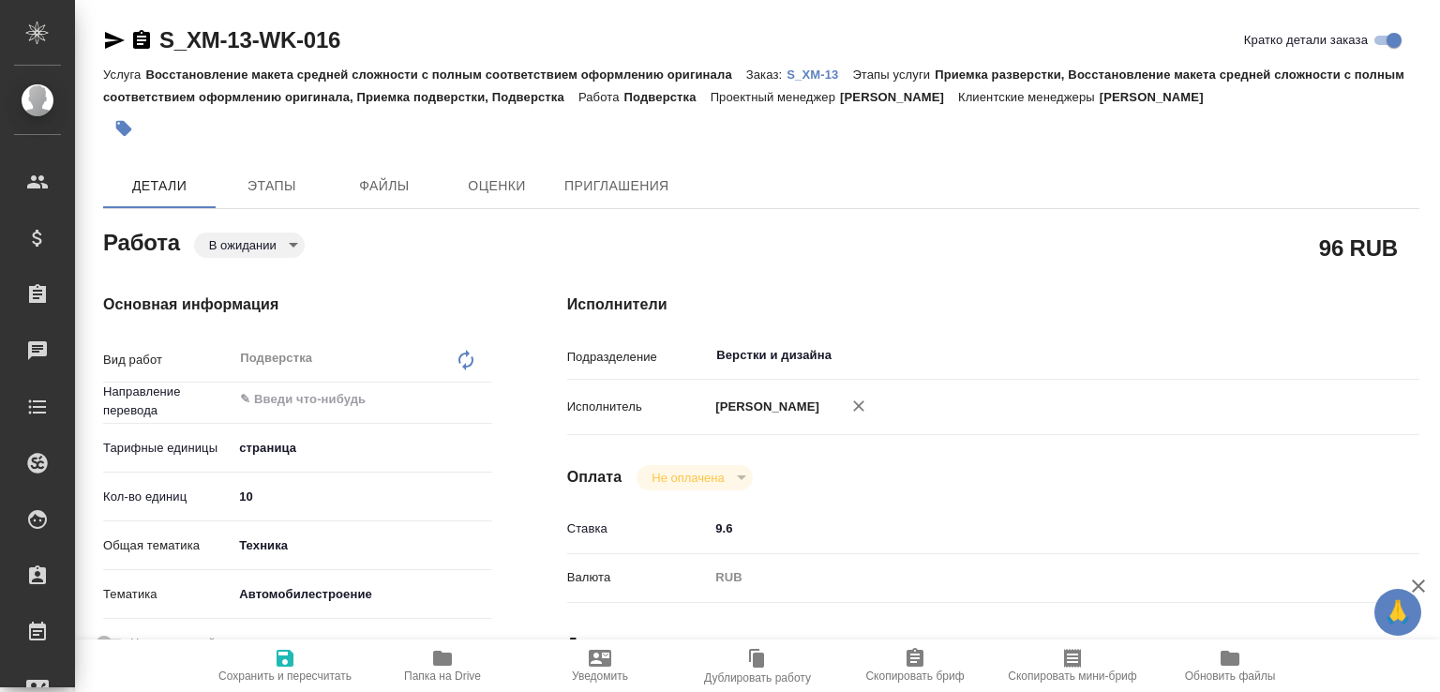
click at [758, 384] on div "Подразделение Верстки и дизайна ​" at bounding box center [993, 363] width 852 height 49
type textarea "x"
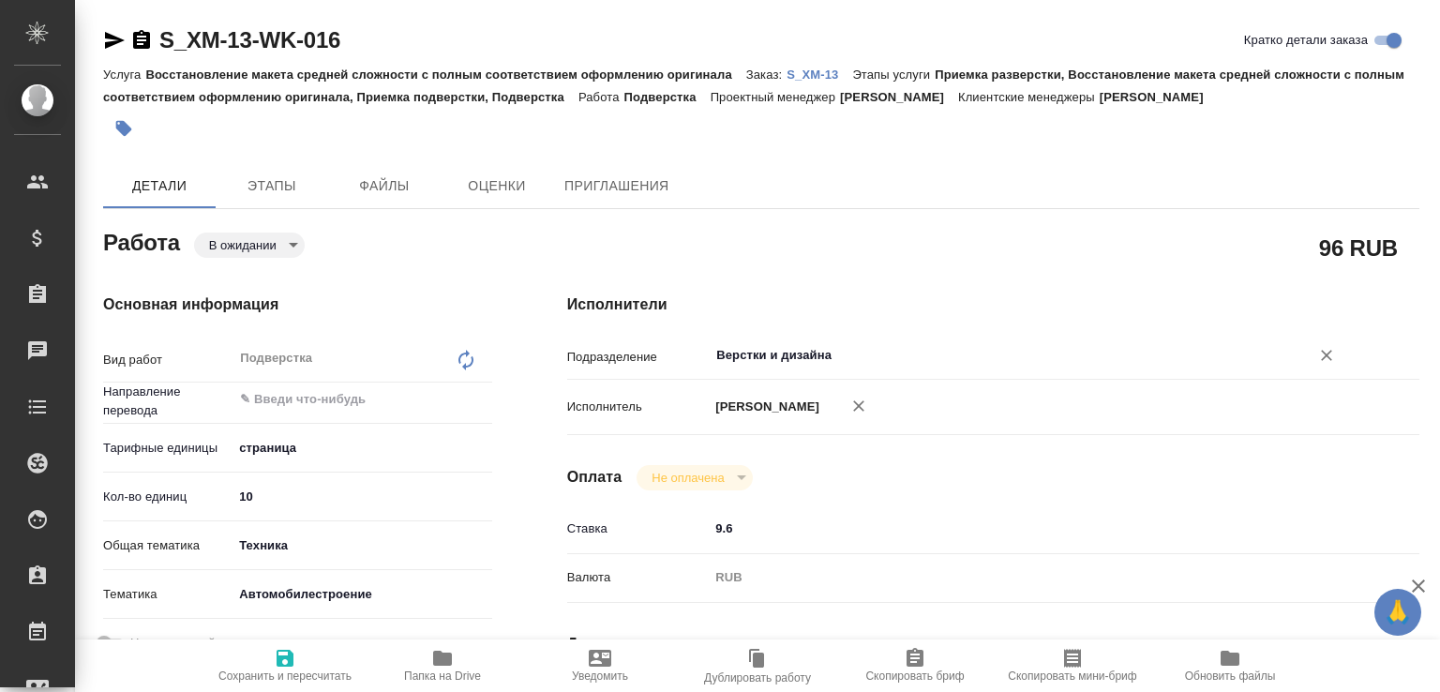
type textarea "x"
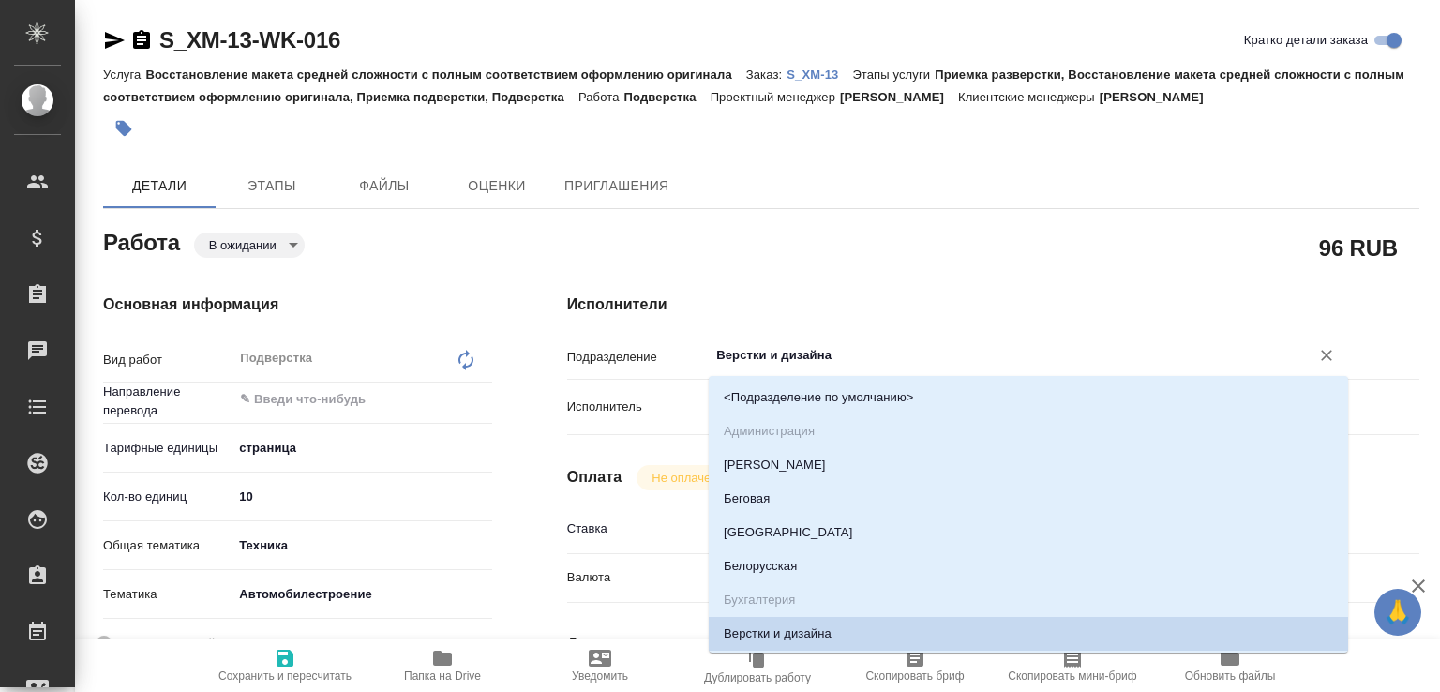
click at [757, 364] on input "Верстки и дизайна" at bounding box center [997, 355] width 565 height 23
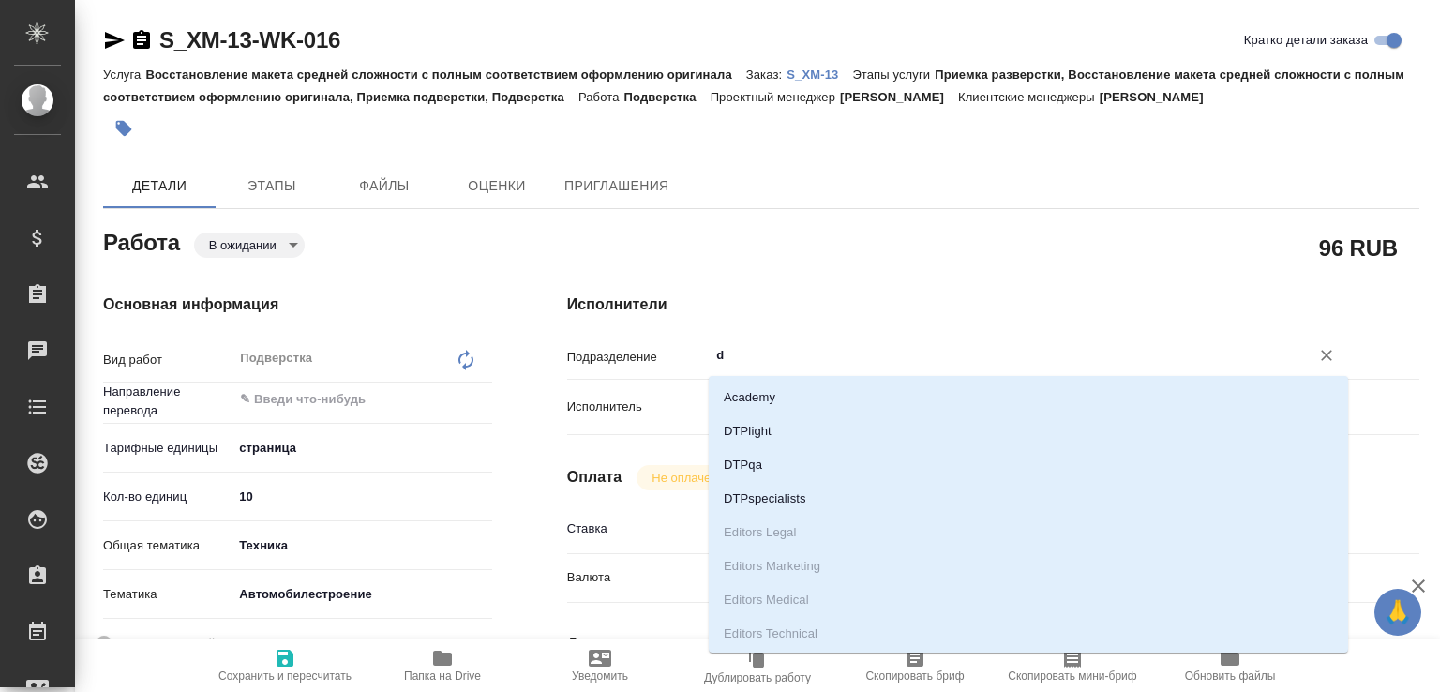
type input "dt"
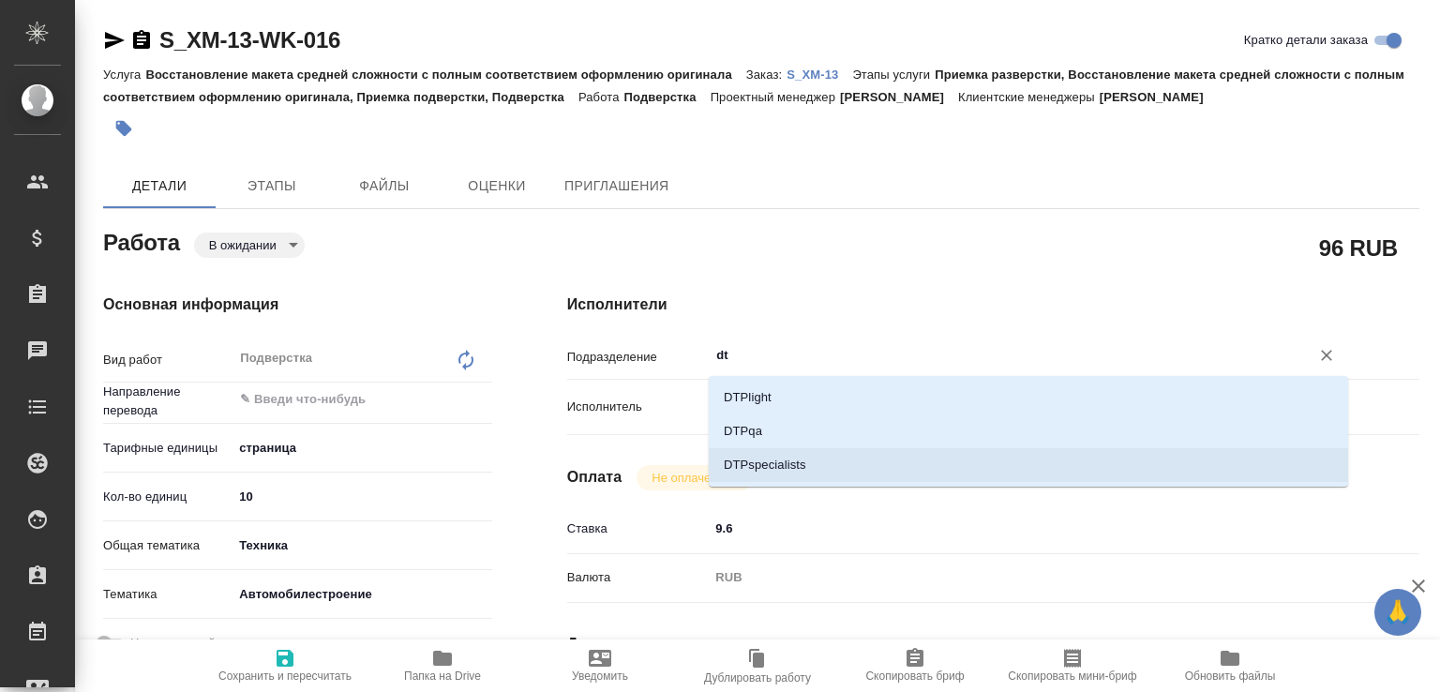
click at [758, 453] on li "DTPspecialists" at bounding box center [1029, 465] width 640 height 34
type textarea "x"
type input "DTPspecialists"
type textarea "x"
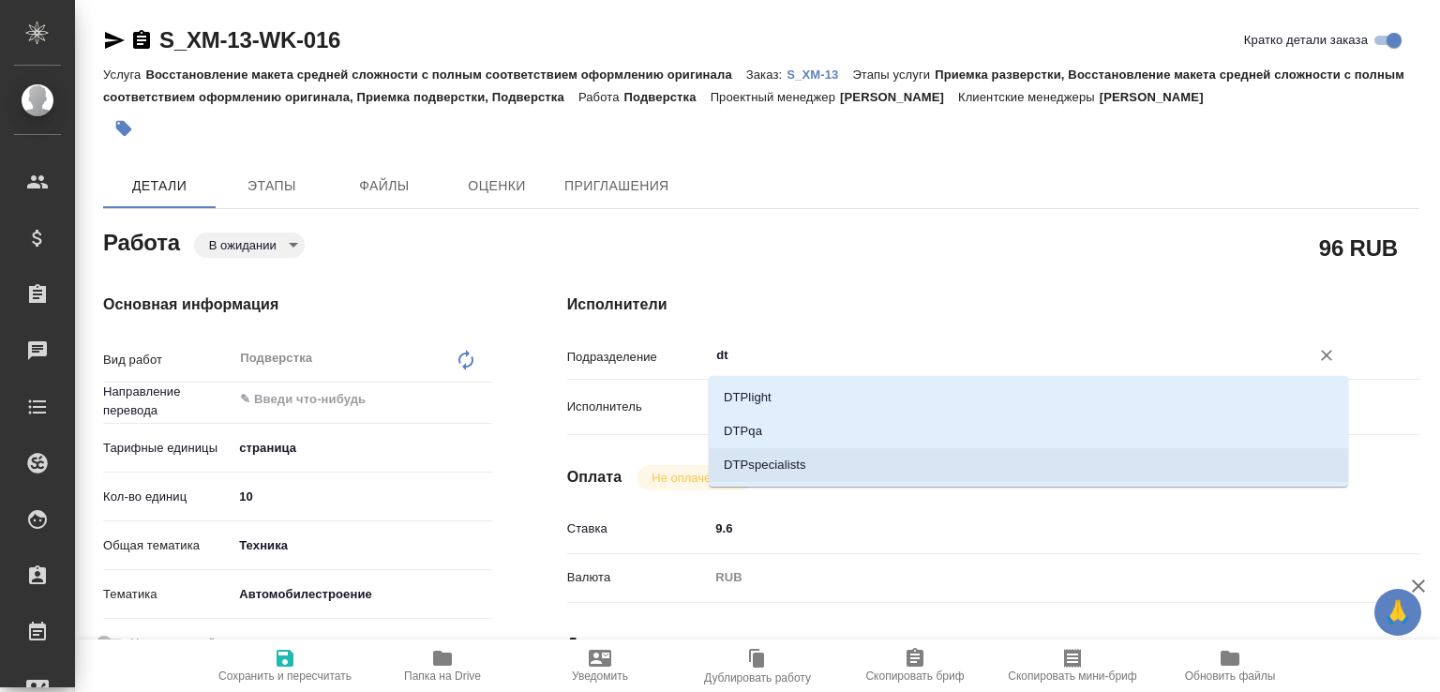
type textarea "x"
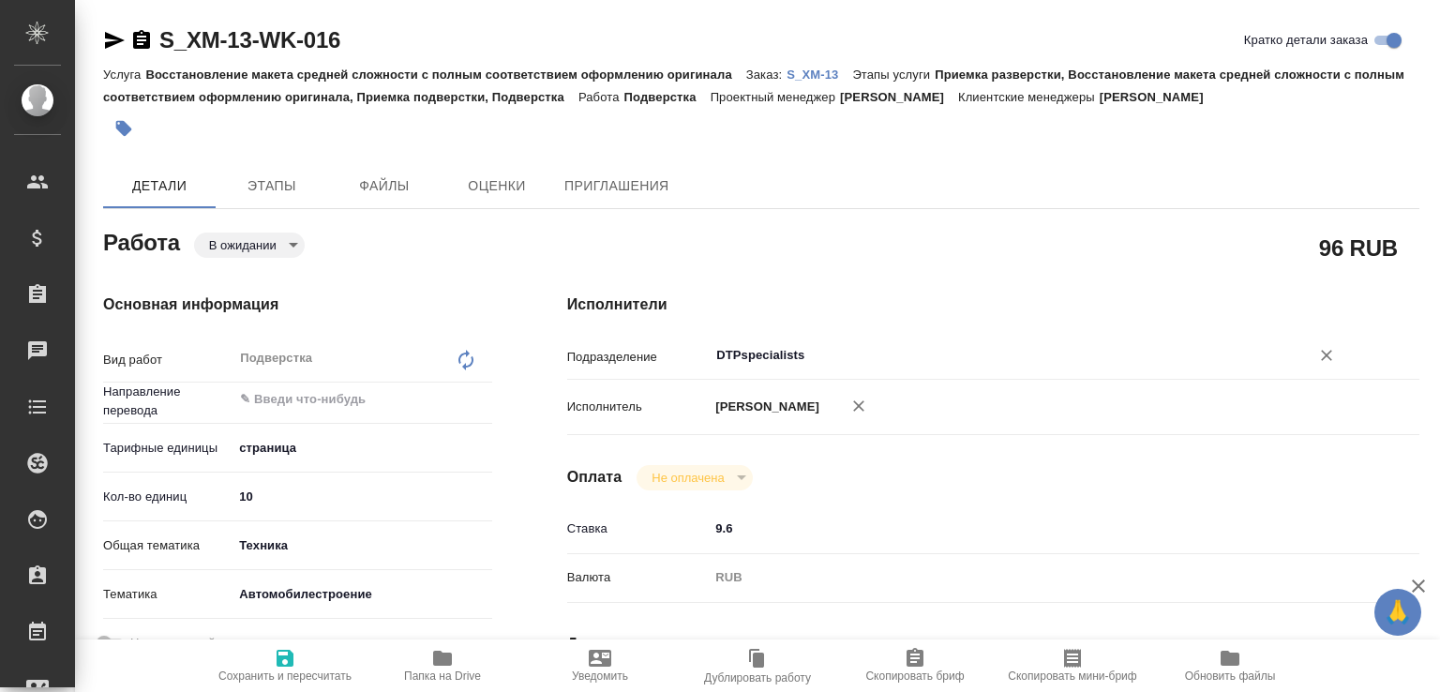
type input "DTPspecialists"
click at [292, 653] on icon "button" at bounding box center [285, 658] width 17 height 17
type textarea "x"
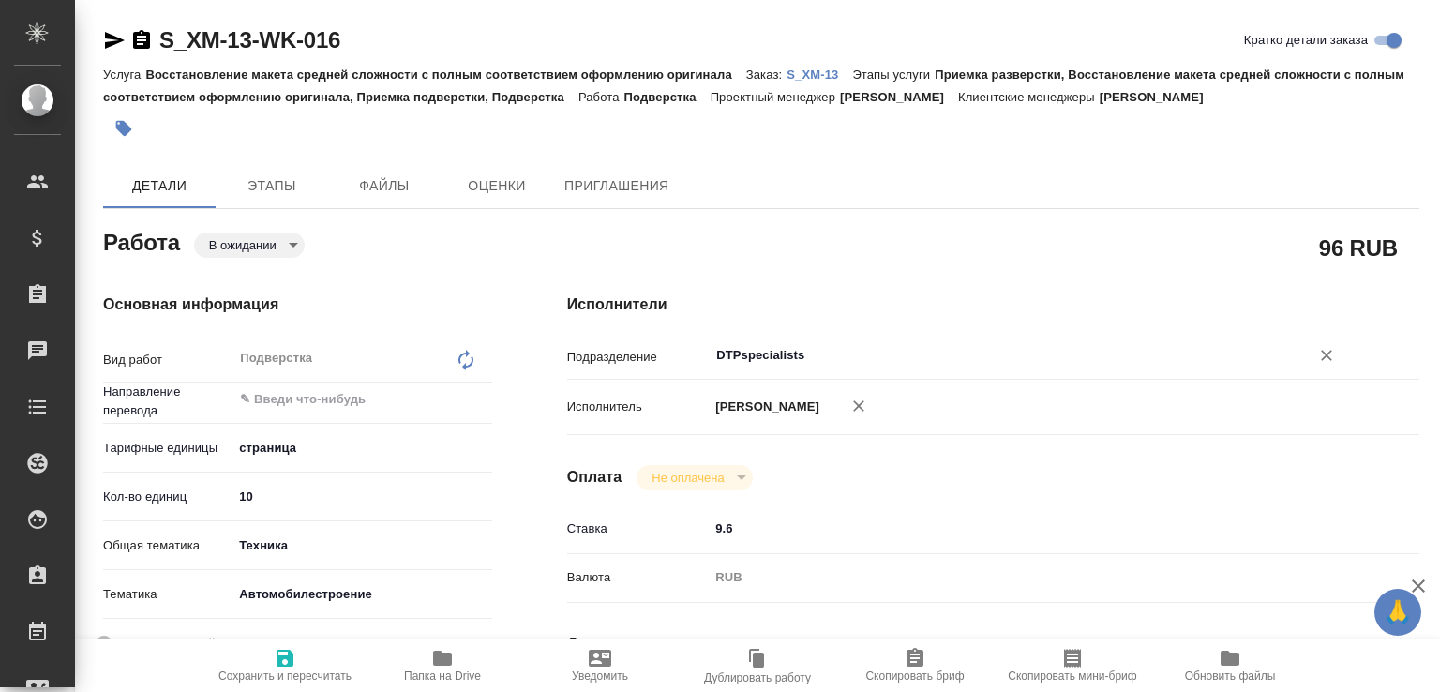
type textarea "x"
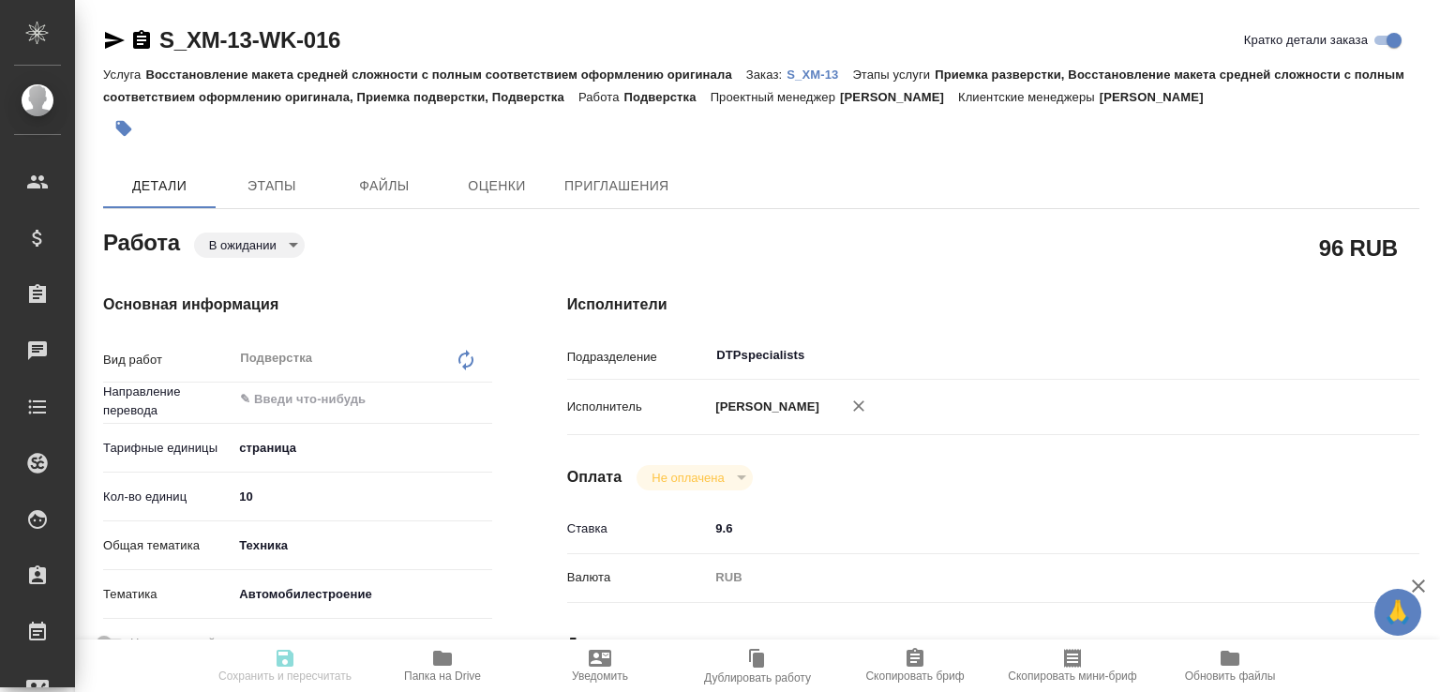
type textarea "x"
type input "pending"
type textarea "Подверстка"
type textarea "x"
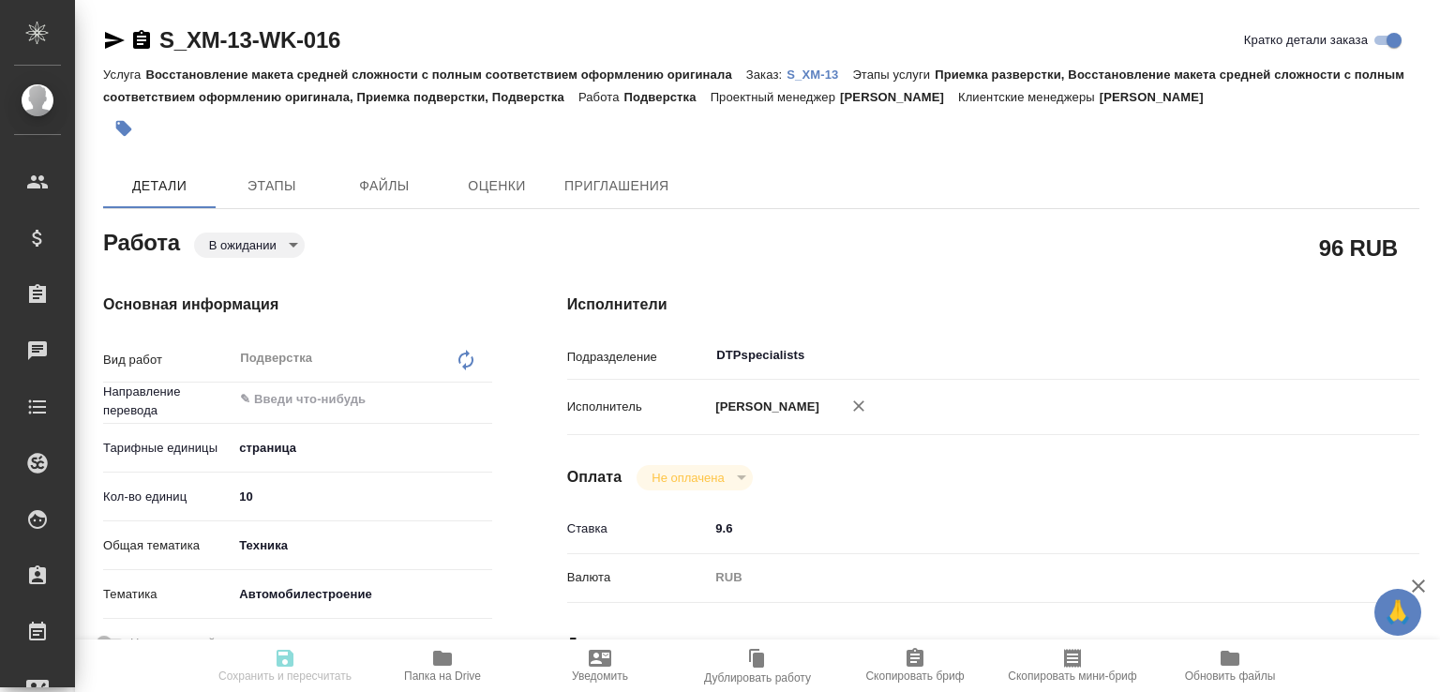
type input "5a8b1489cc6b4906c91bfdb2"
type input "10"
type input "tech"
type input "5f647204b73bc97568ca66a7"
type input "16.09.2025 10:00"
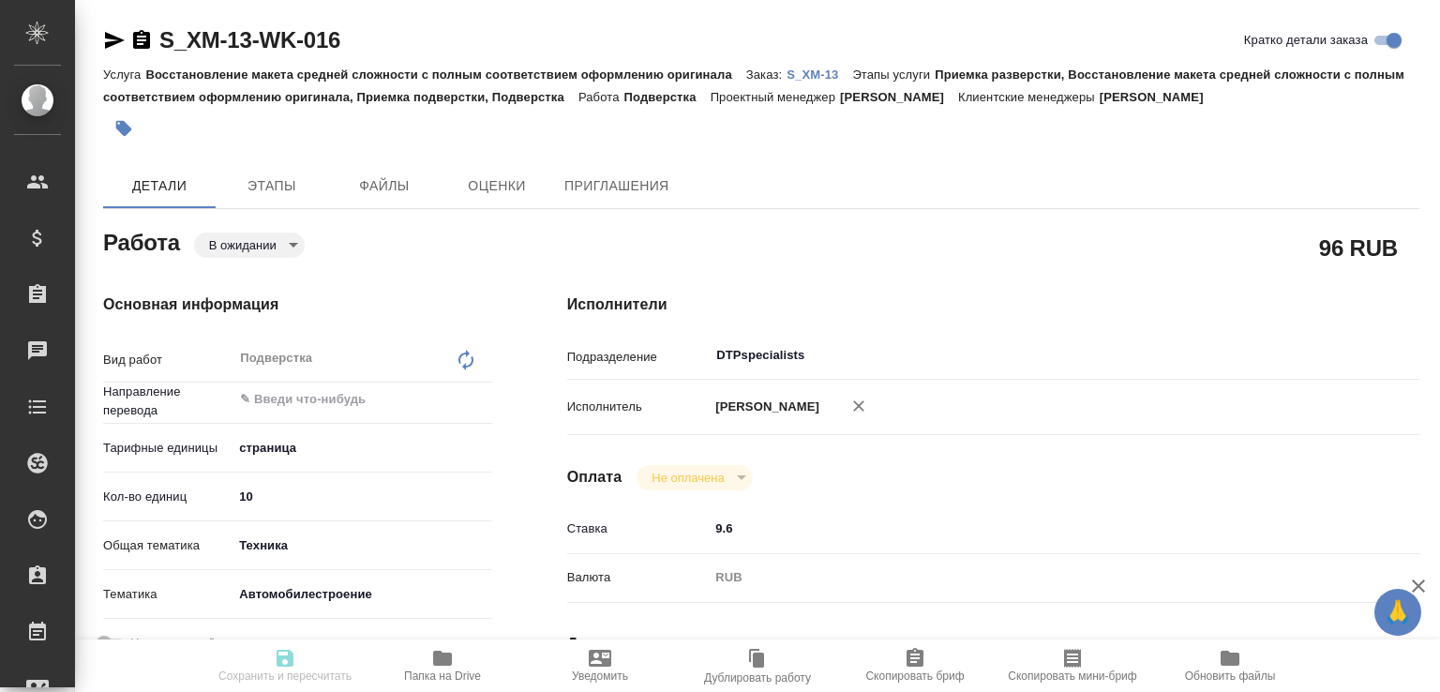
type input "16.09.2025 13:00"
type input "18.12.2025 17:00"
type input "DTPspecialists"
type input "notPayed"
type input "9.6"
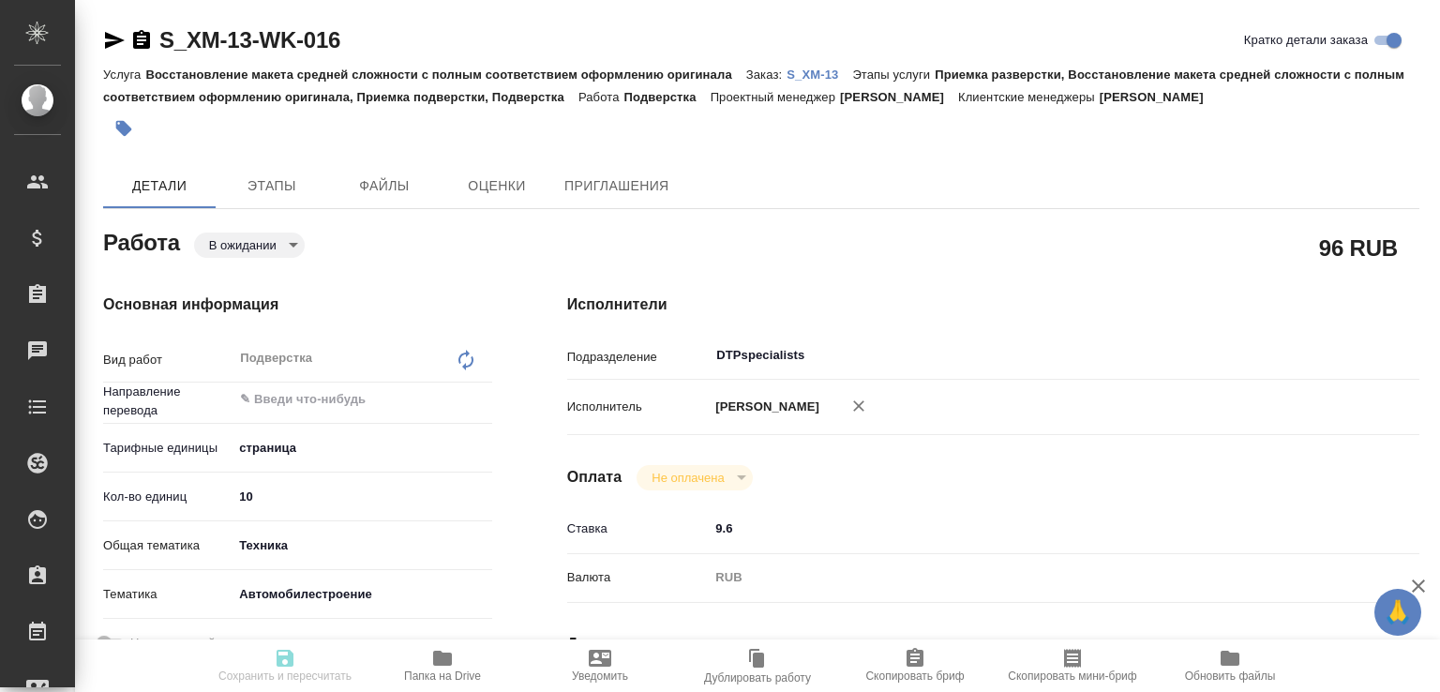
type input "RUB"
type input "[PERSON_NAME]"
type textarea "x"
type textarea "/Clients/ООО ХИТ МОТОРЗ РУС /Orders/S_XM-13/DTP/S_XM-13-WK-016"
type textarea "x"
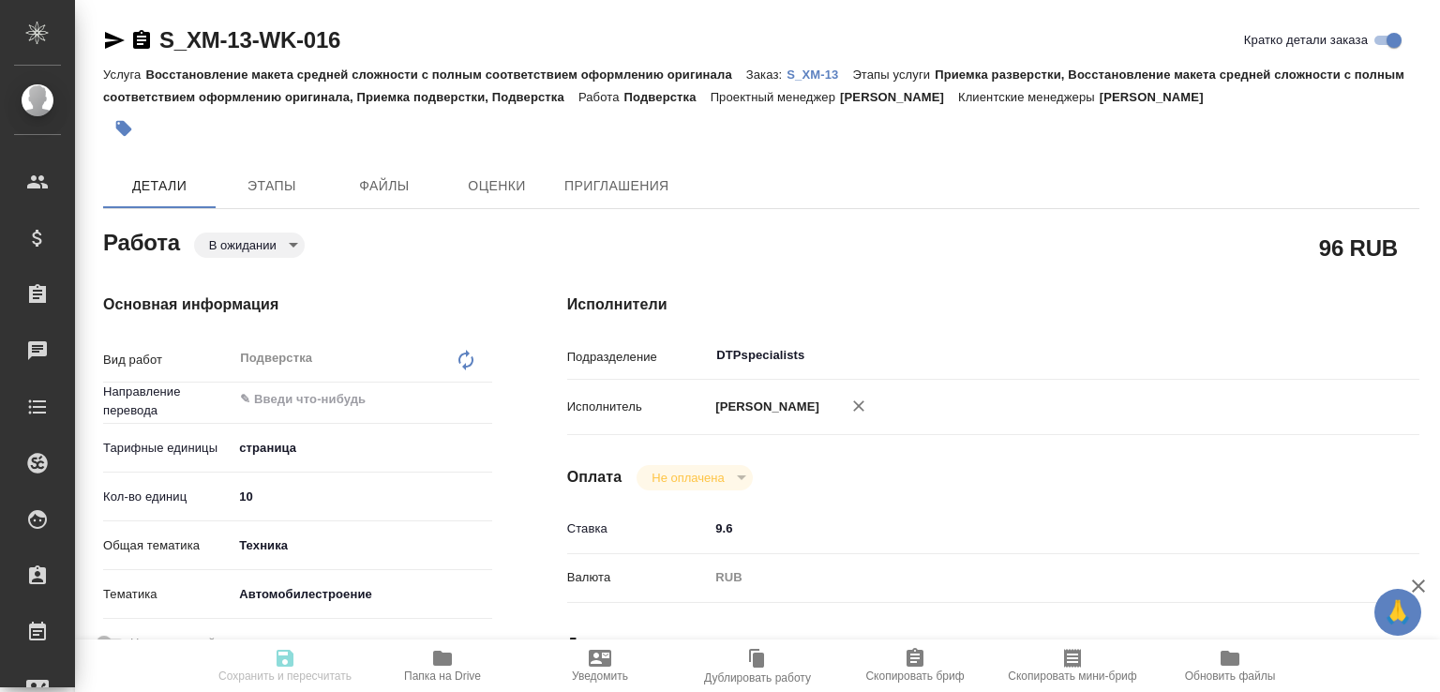
type input "S_XM-13"
type input "Восстановление макета средней сложности с полным соответствием оформлению ориги…"
type input "Приемка разверстки, Восстановление макета средней сложности с полным соответств…"
type input "Никифорова Валерия"
type input "[PERSON_NAME]"
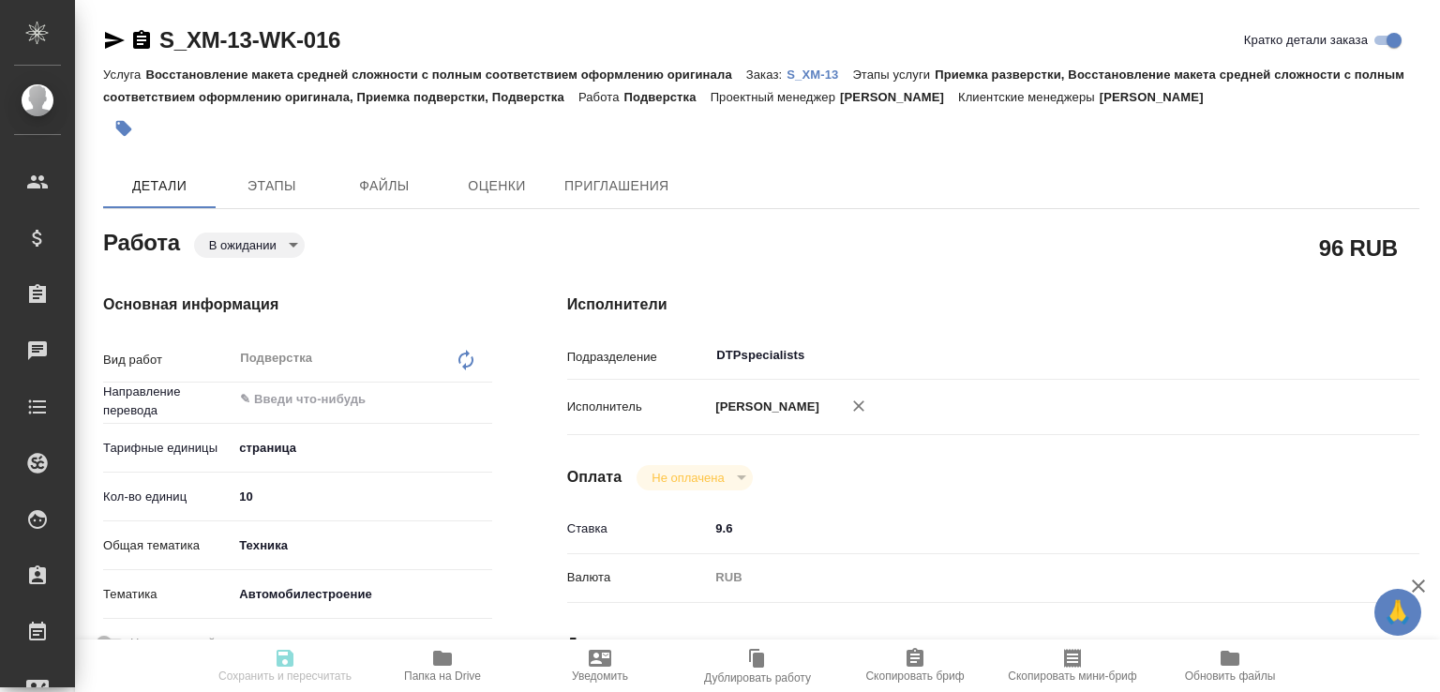
type input "/Clients/ООО ХИТ МОТОРЗ РУС /Orders/S_XM-13"
type textarea "x"
type textarea "англ-рус Берем в работу только файл M70 Service Diagnosis and Measurement Manua…"
type textarea "x"
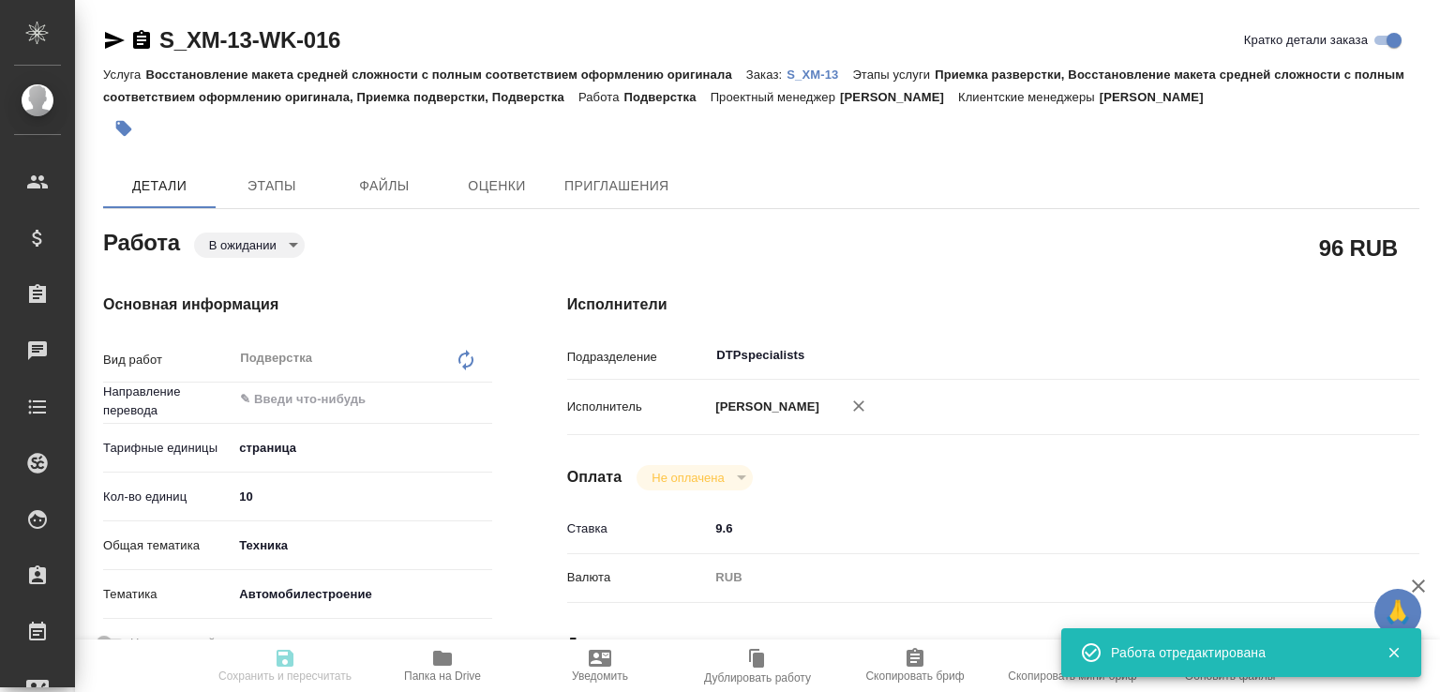
type textarea "x"
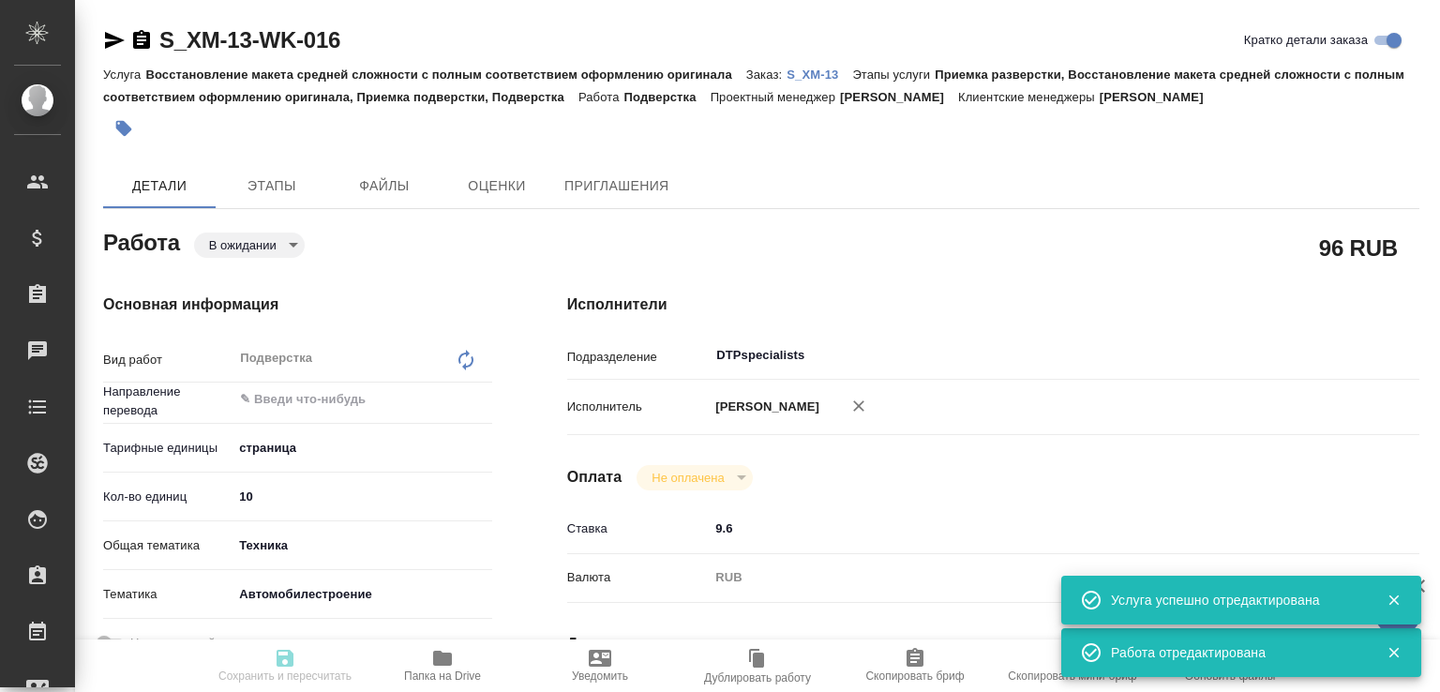
type textarea "x"
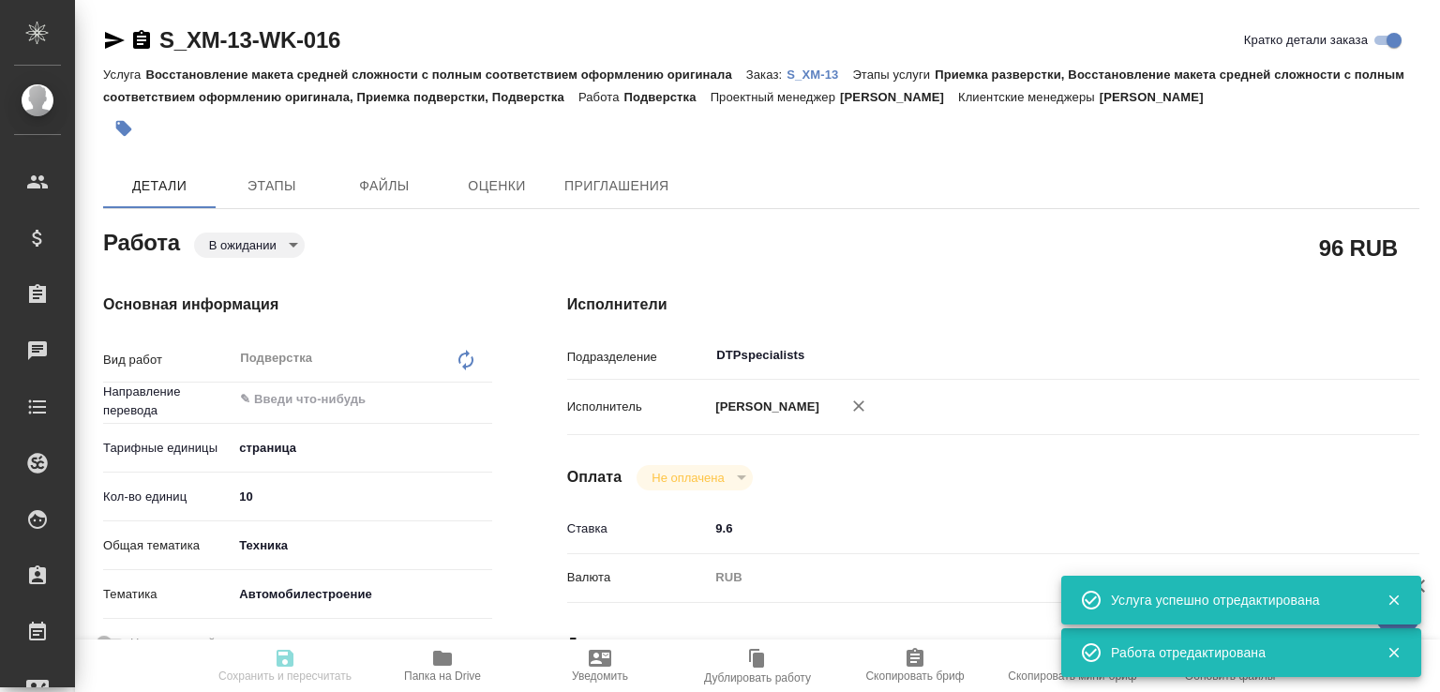
type textarea "x"
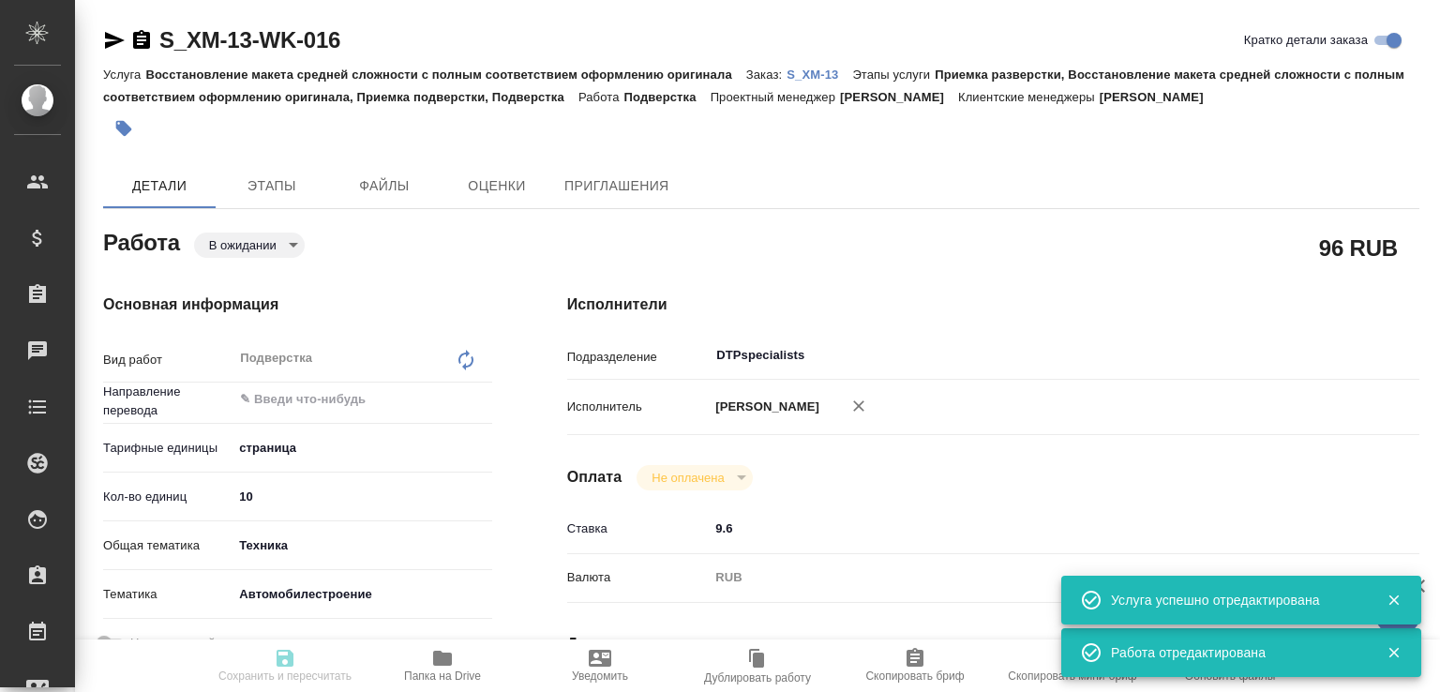
type input "pending"
type textarea "Подверстка"
type textarea "x"
type input "5a8b1489cc6b4906c91bfdb2"
type input "10"
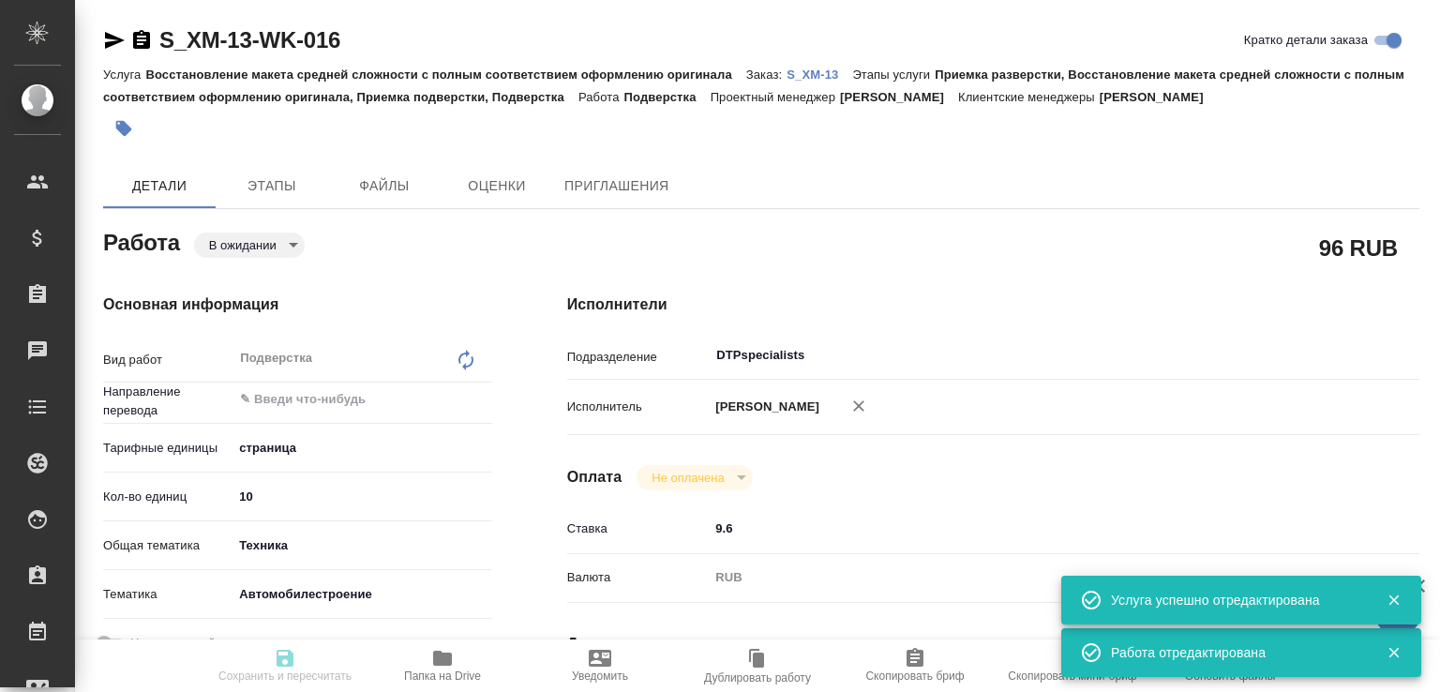
type input "tech"
type input "5f647204b73bc97568ca66a7"
type input "16.09.2025 10:00"
type input "16.09.2025 13:00"
type input "18.12.2025 17:00"
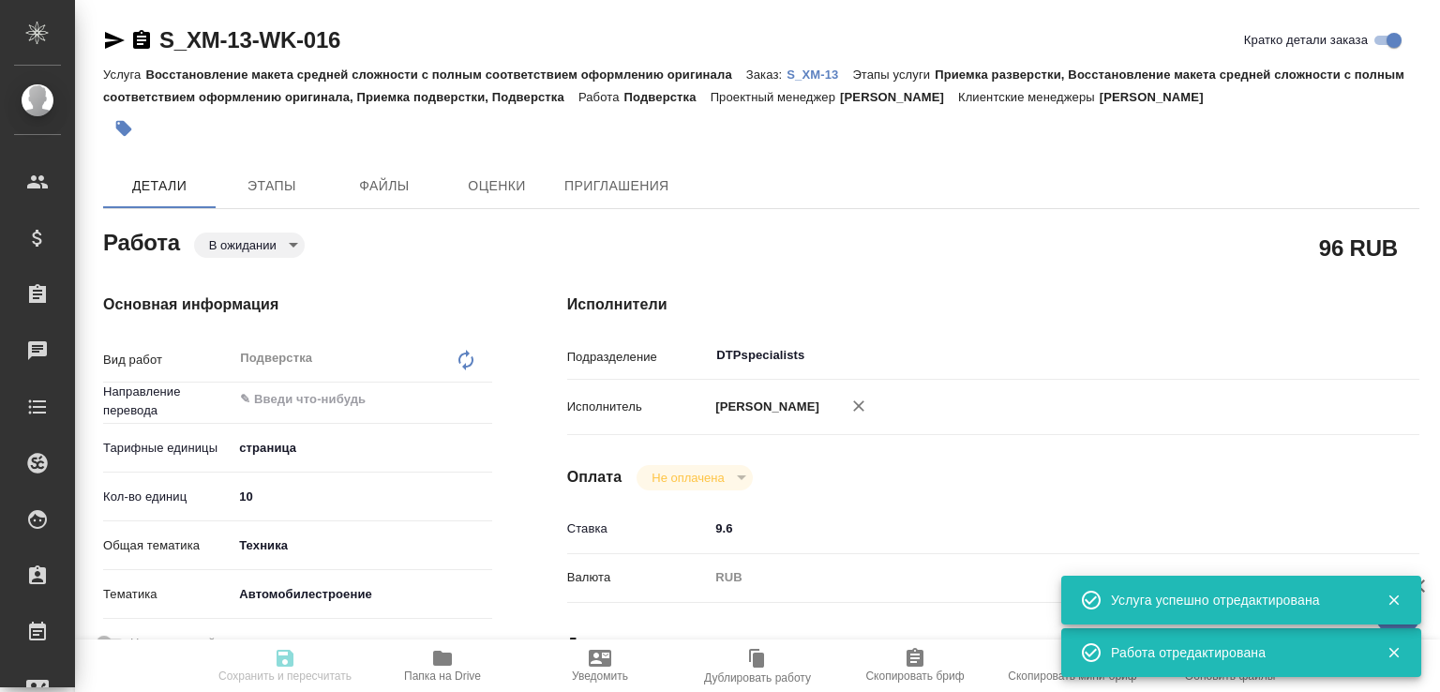
type input "DTPspecialists"
type input "notPayed"
type input "9.6"
type input "RUB"
type input "Малофеева Екатерина"
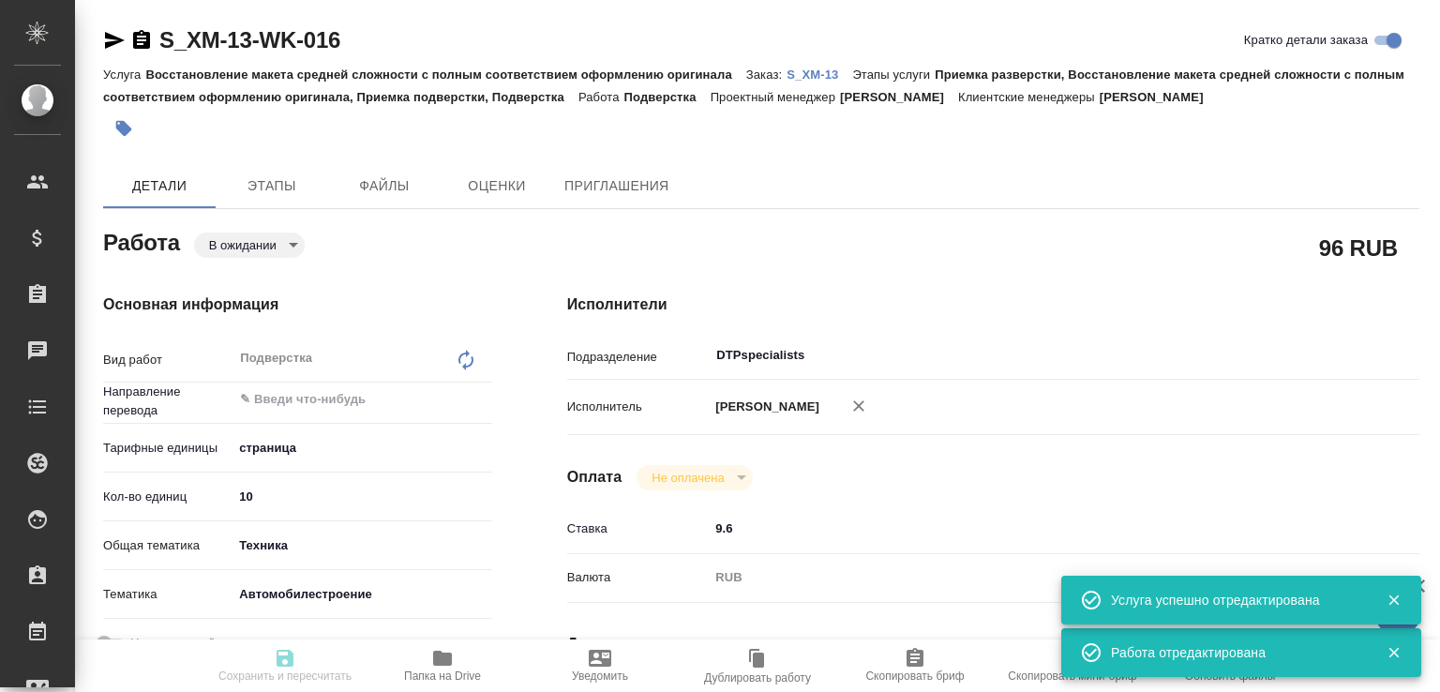
type textarea "x"
type textarea "/Clients/ООО ХИТ МОТОРЗ РУС /Orders/S_XM-13/DTP/S_XM-13-WK-016"
type textarea "x"
type input "S_XM-13"
type input "Восстановление макета средней сложности с полным соответствием оформлению ориги…"
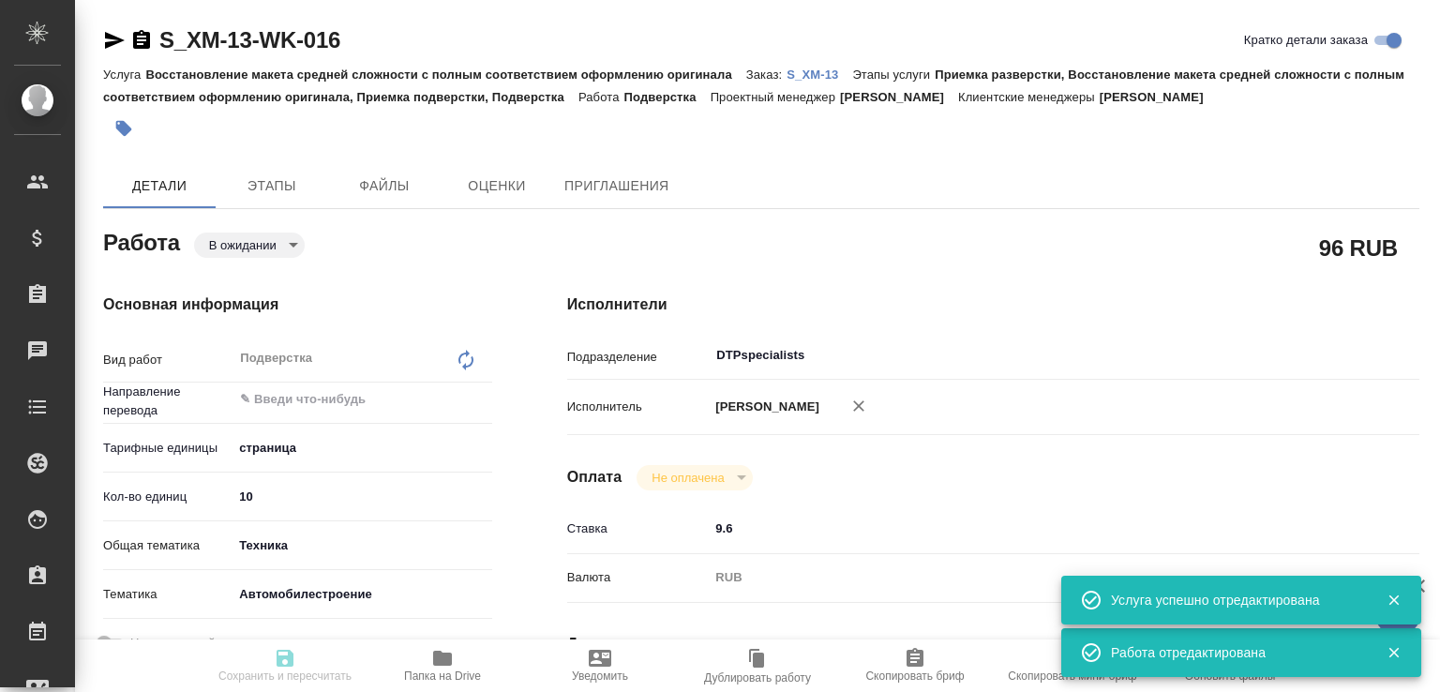
type input "Приемка разверстки, Восстановление макета средней сложности с полным соответств…"
type input "Никифорова Валерия"
type input "Малофеева Екатерина"
type input "/Clients/ООО ХИТ МОТОРЗ РУС /Orders/S_XM-13"
type textarea "x"
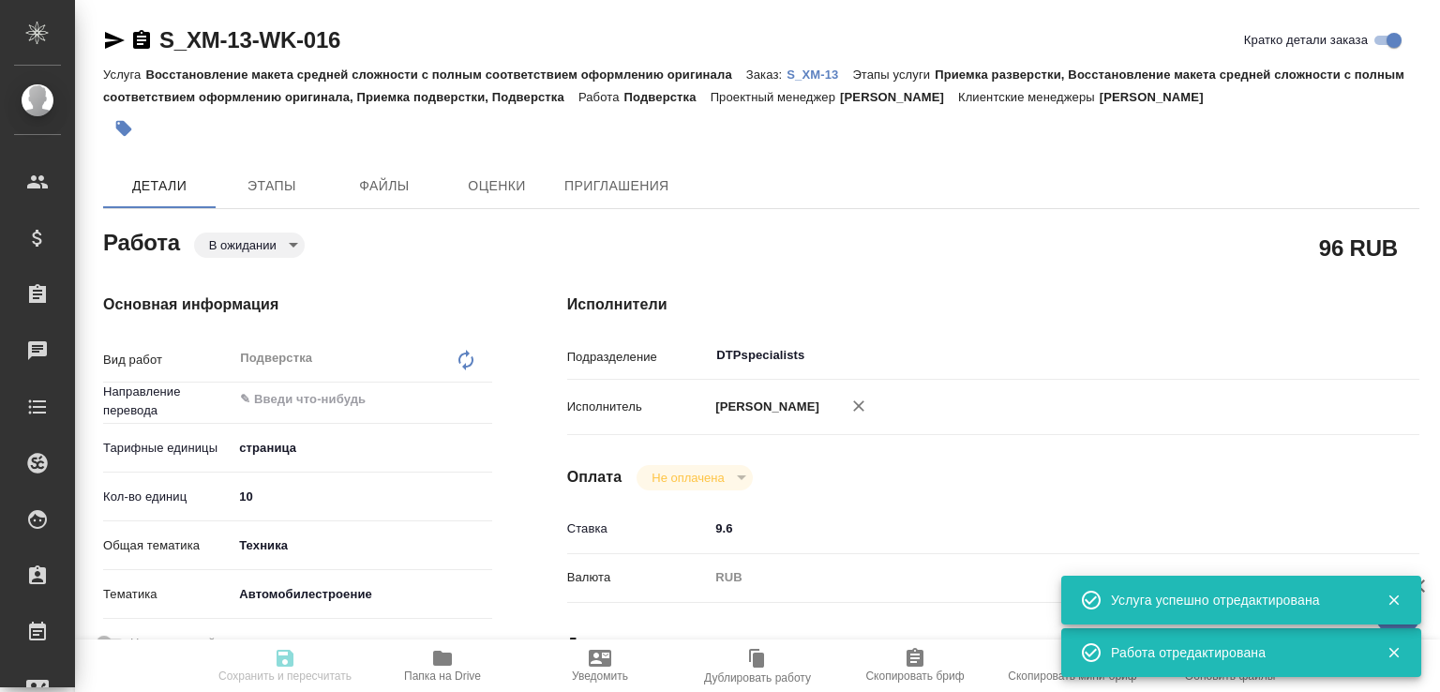
type textarea "англ-рус Берем в работу только файл M70 Service Diagnosis and Measurement Manua…"
type textarea "x"
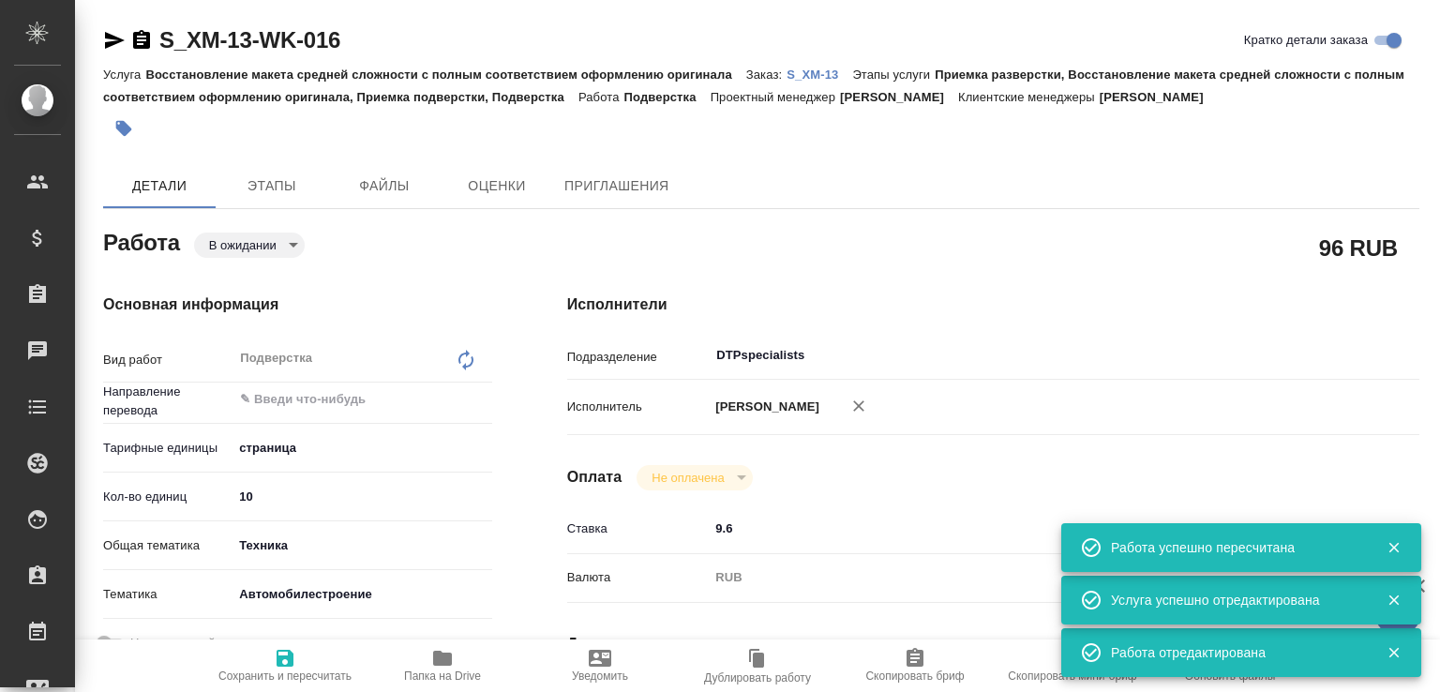
type textarea "x"
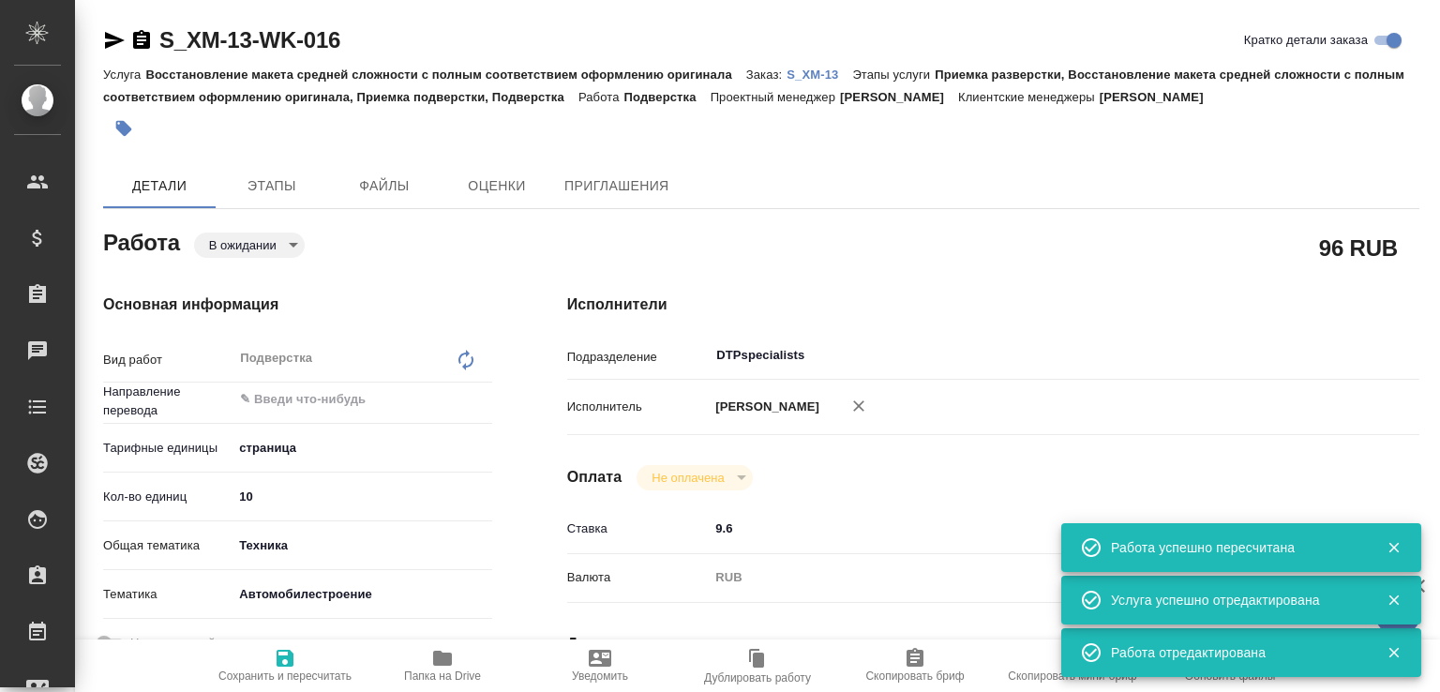
type textarea "x"
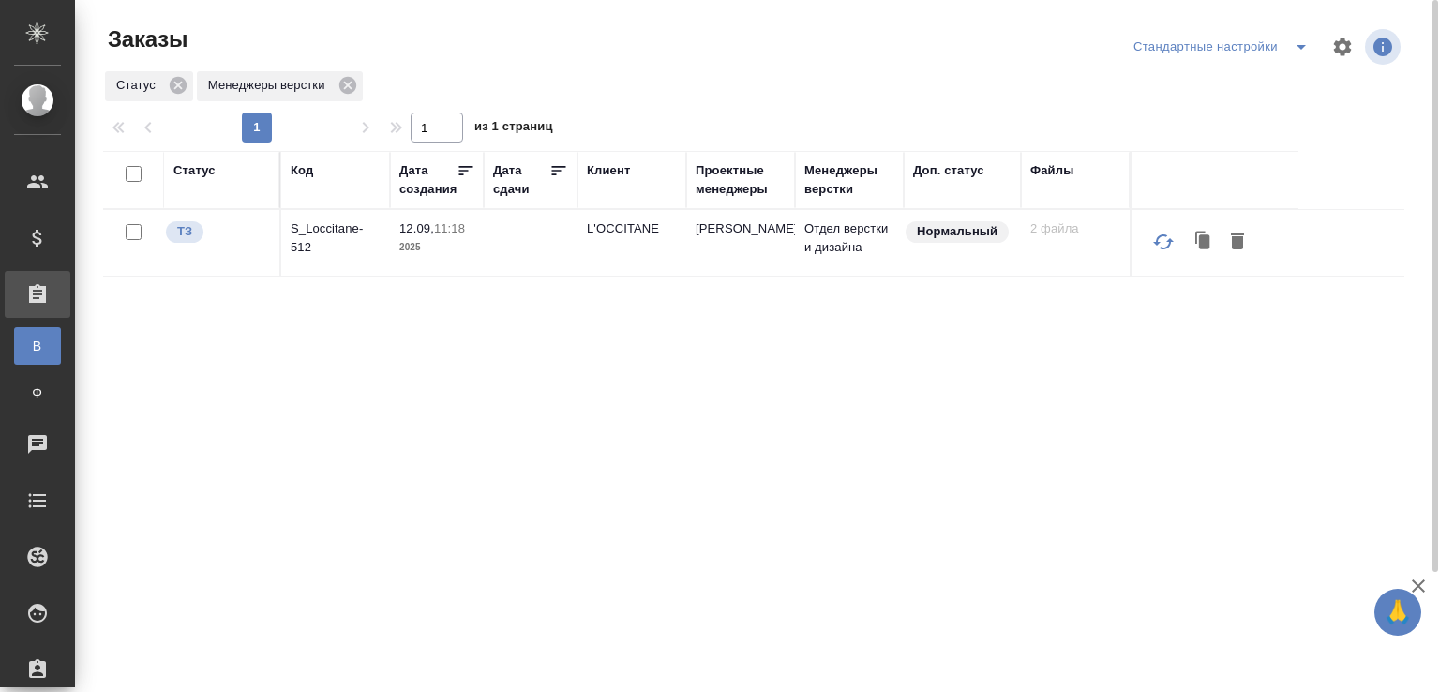
click at [312, 231] on p "S_Loccitane-512" at bounding box center [336, 238] width 90 height 38
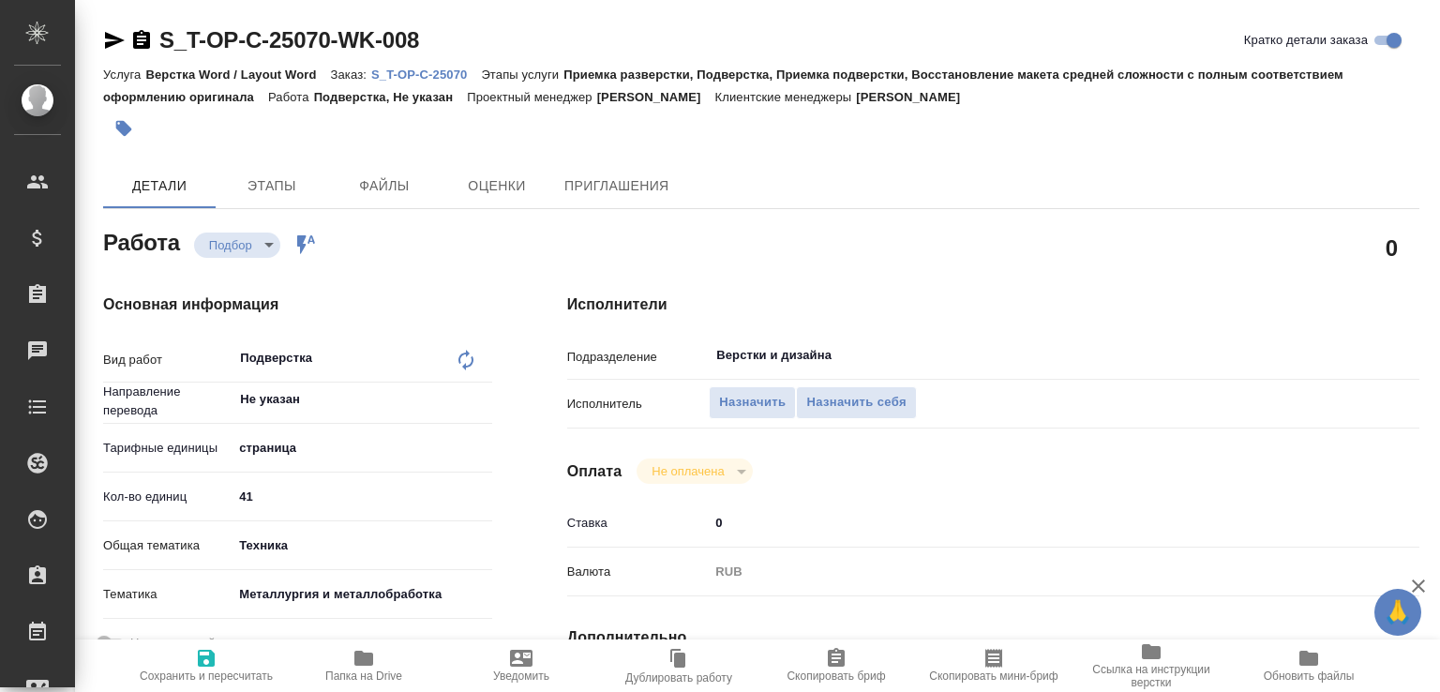
click at [426, 74] on p "S_T-OP-C-25070" at bounding box center [426, 75] width 110 height 14
click at [735, 392] on span "Назначить" at bounding box center [752, 403] width 67 height 22
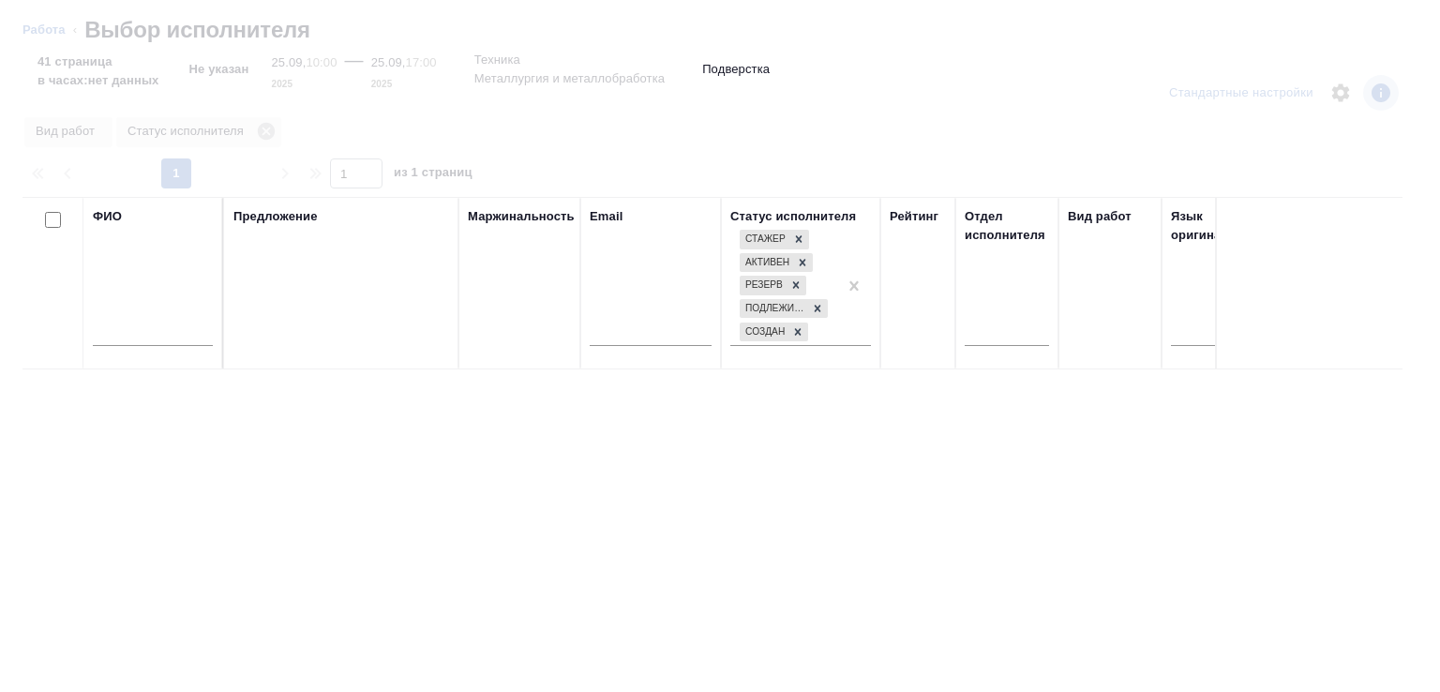
click at [173, 344] on input "text" at bounding box center [153, 334] width 120 height 23
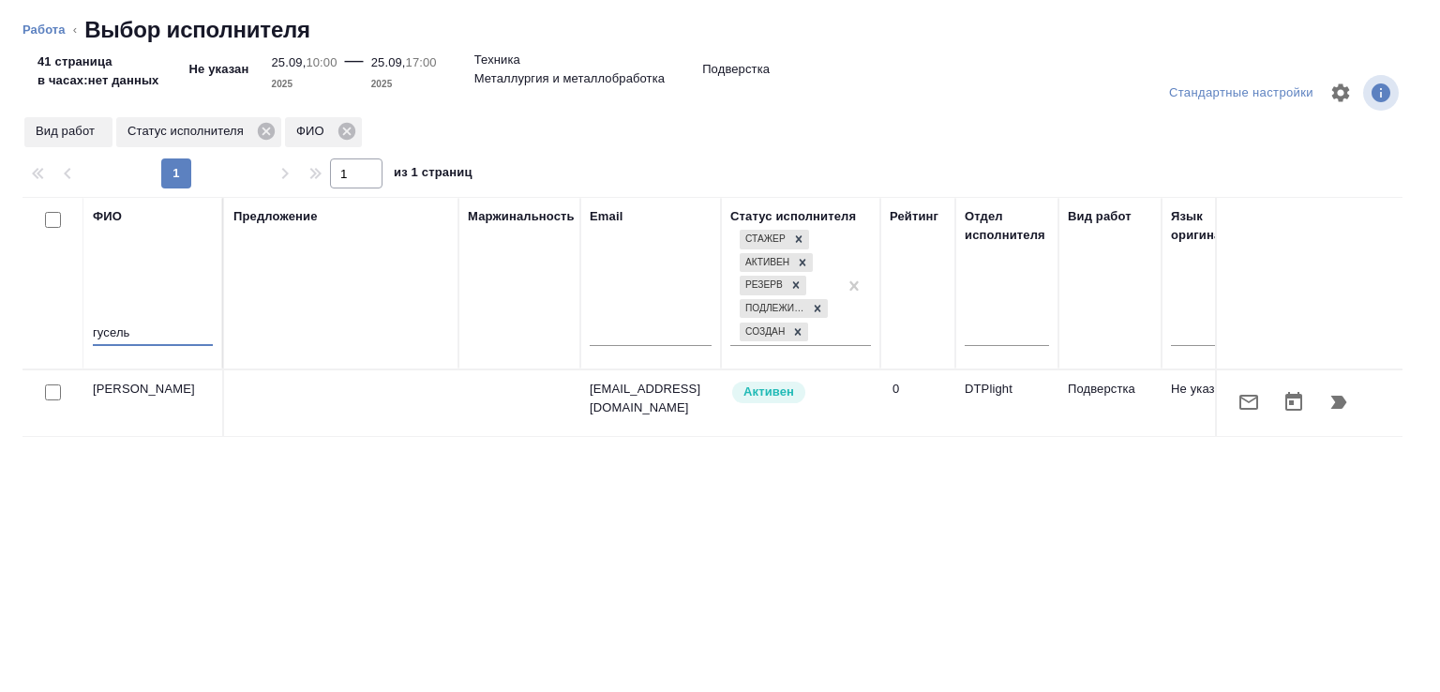
type input "гусель"
click at [1328, 414] on button "button" at bounding box center [1339, 402] width 45 height 45
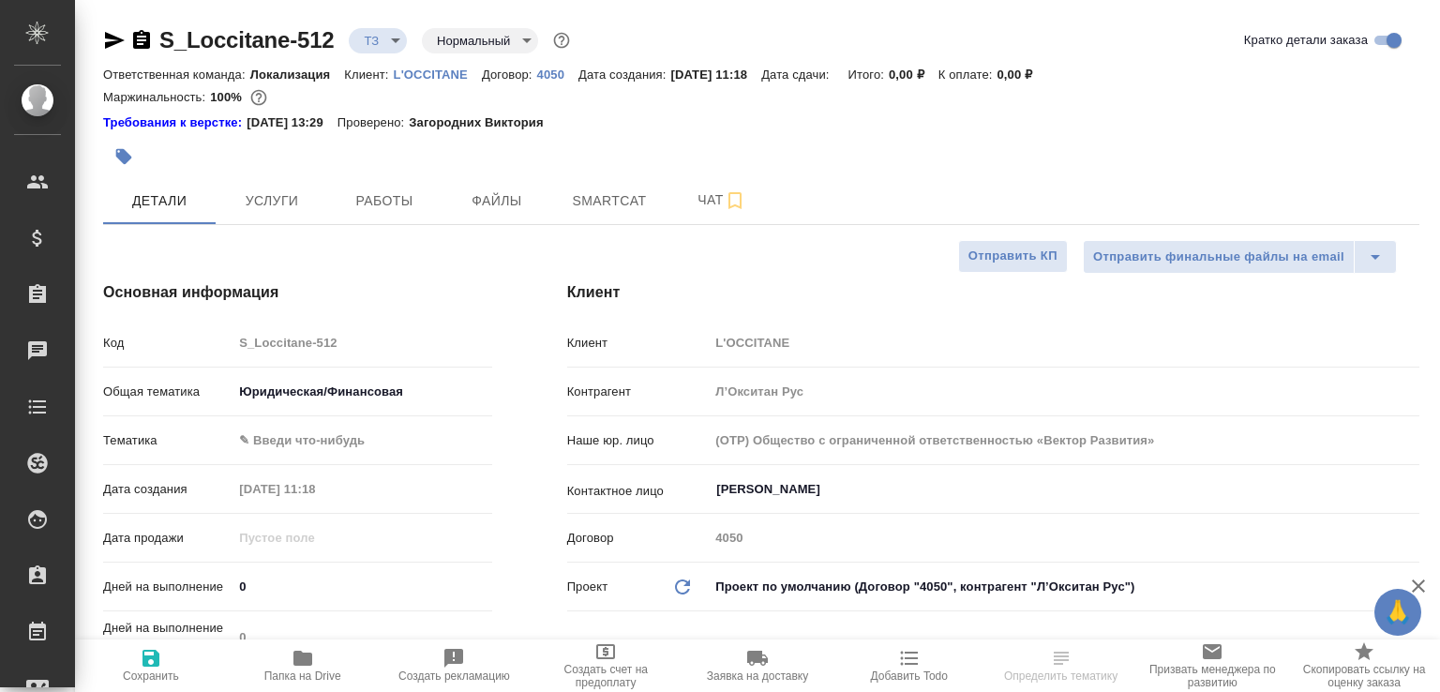
select select "RU"
click at [351, 663] on span "Папка на Drive" at bounding box center [302, 665] width 129 height 36
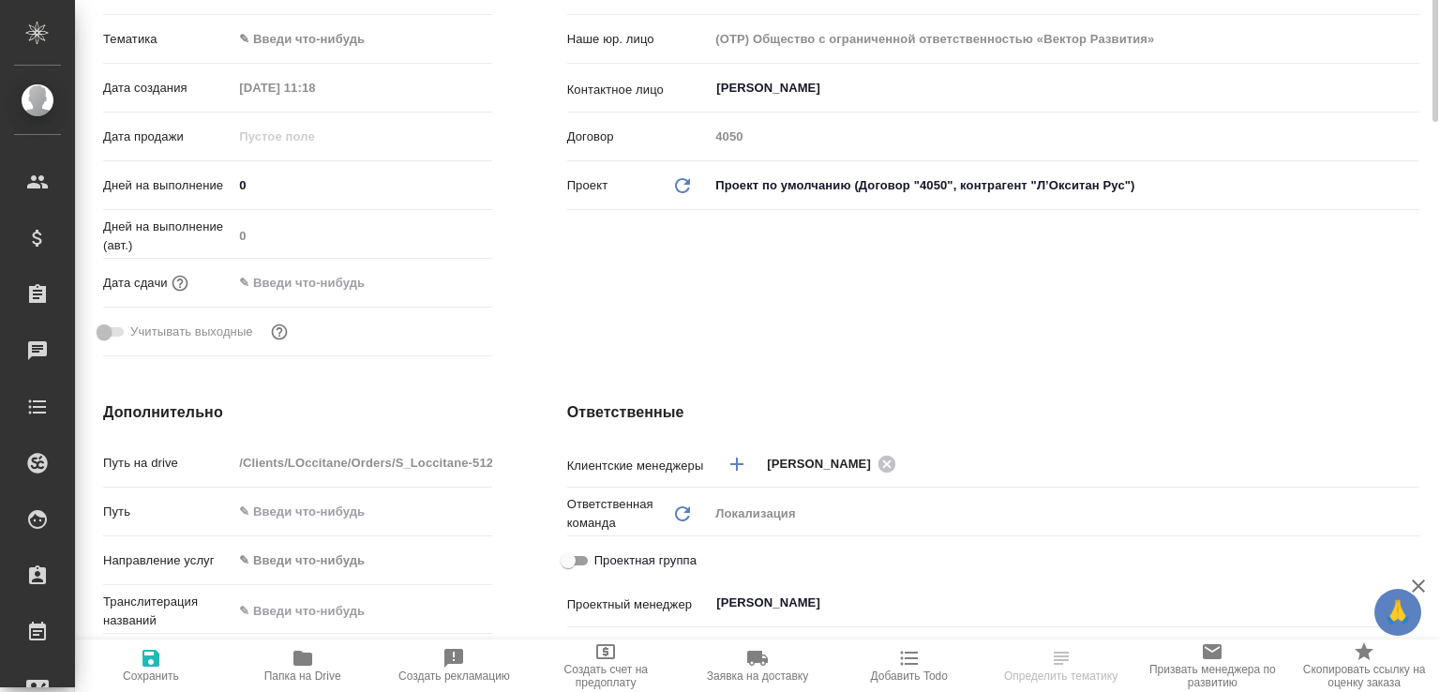
scroll to position [896, 0]
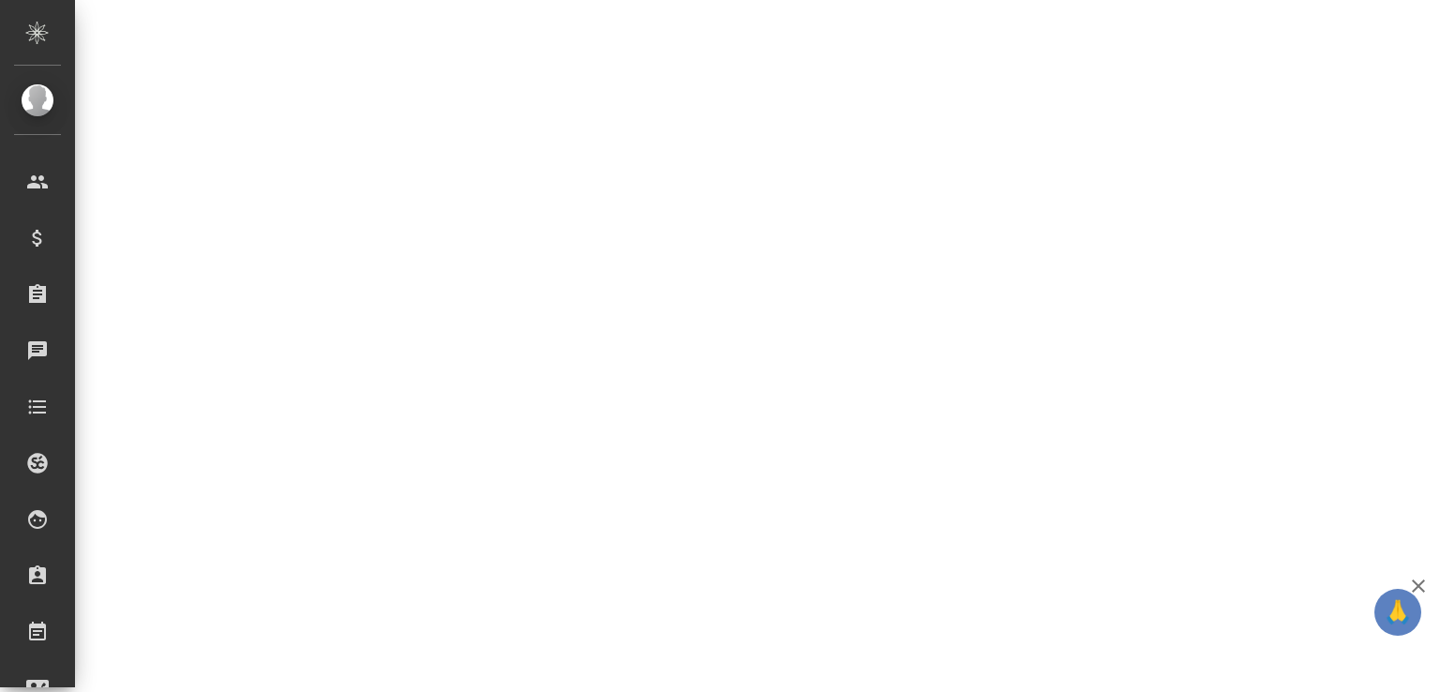
select select "RU"
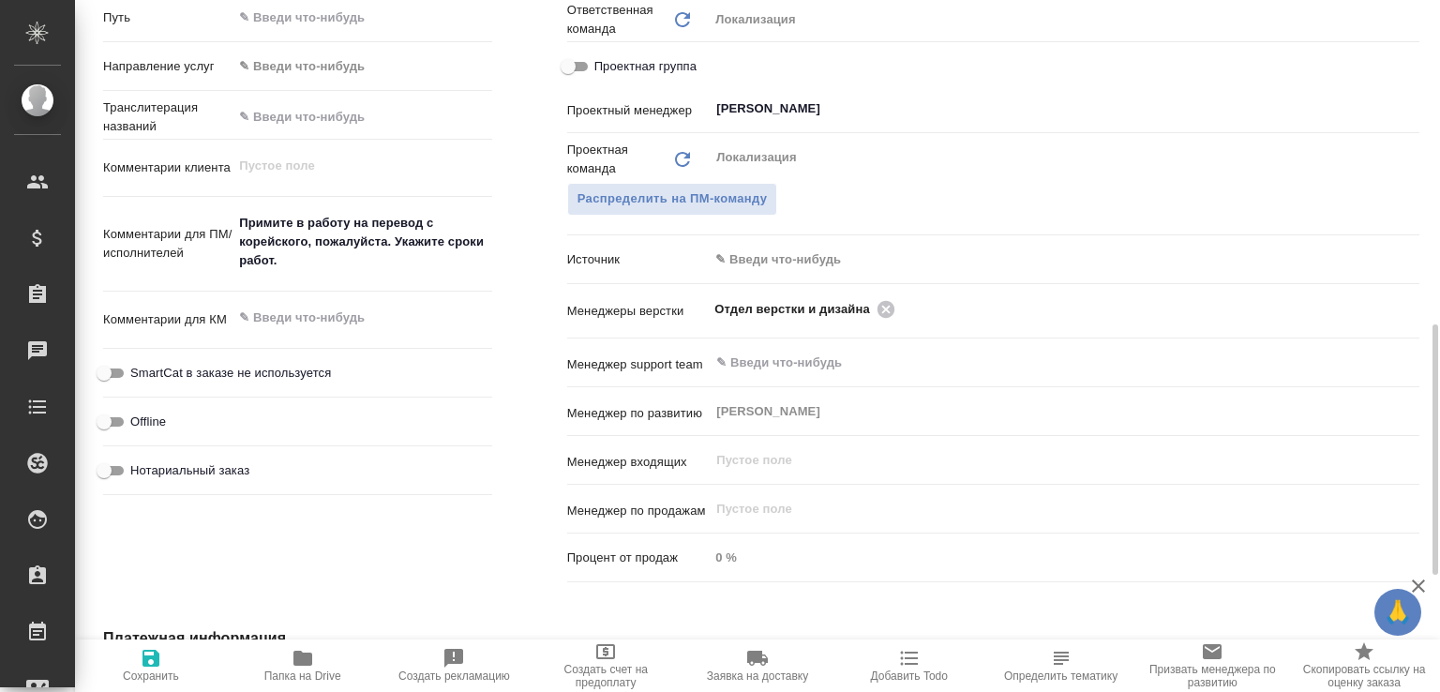
type textarea "x"
click at [880, 310] on icon at bounding box center [886, 308] width 17 height 17
type textarea "x"
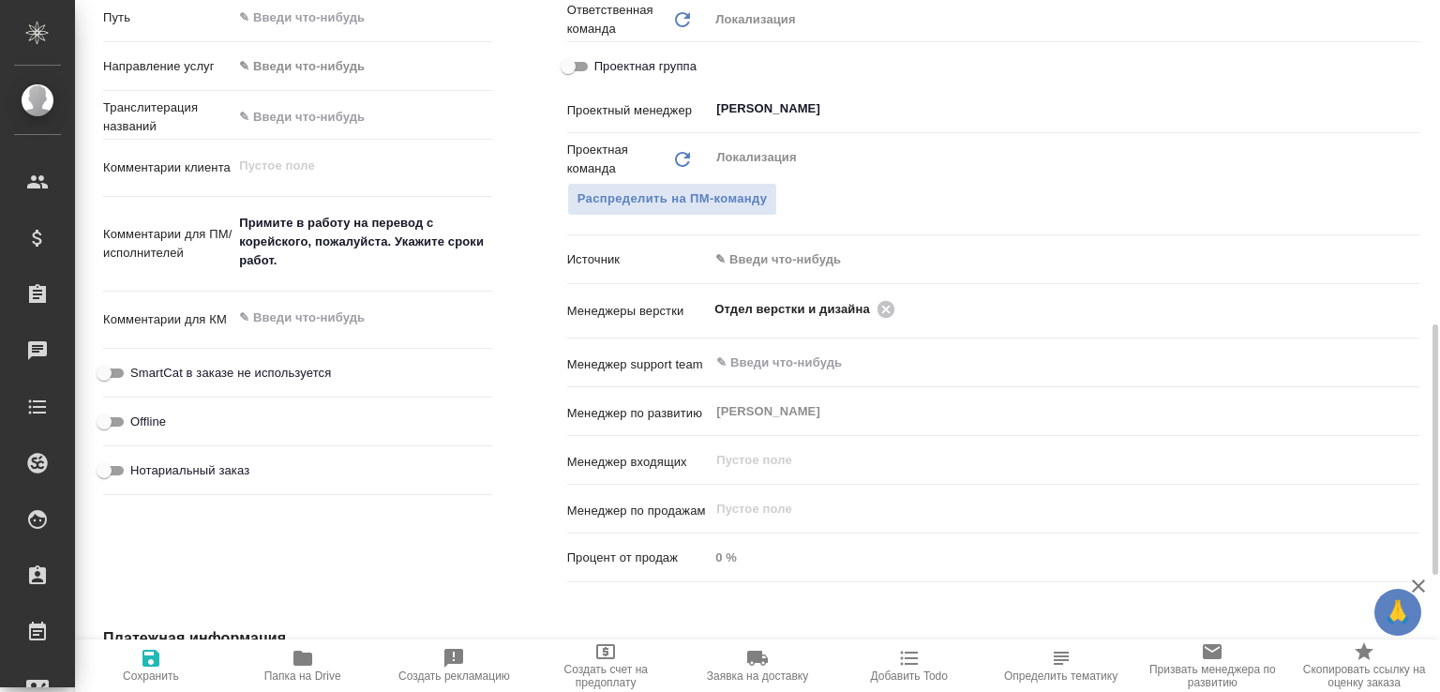
type textarea "x"
click at [880, 310] on input "text" at bounding box center [1033, 308] width 637 height 23
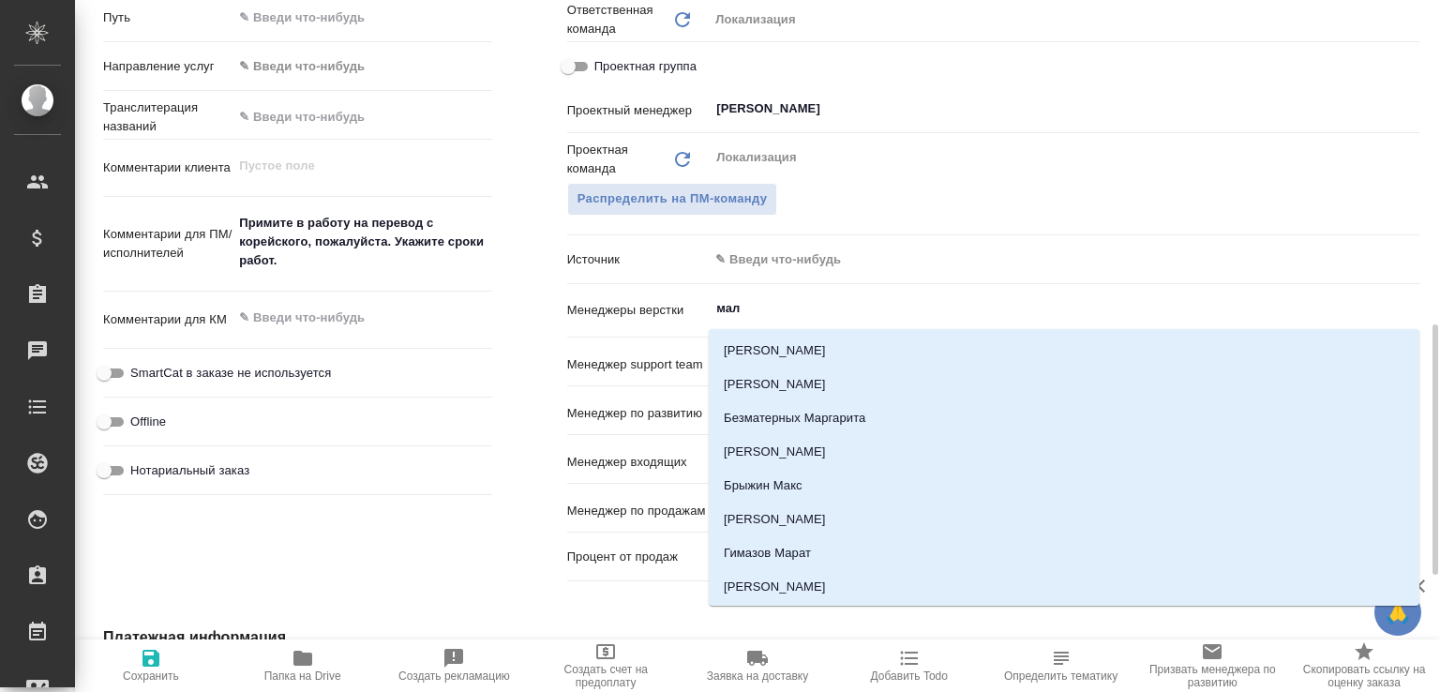
type input "мало"
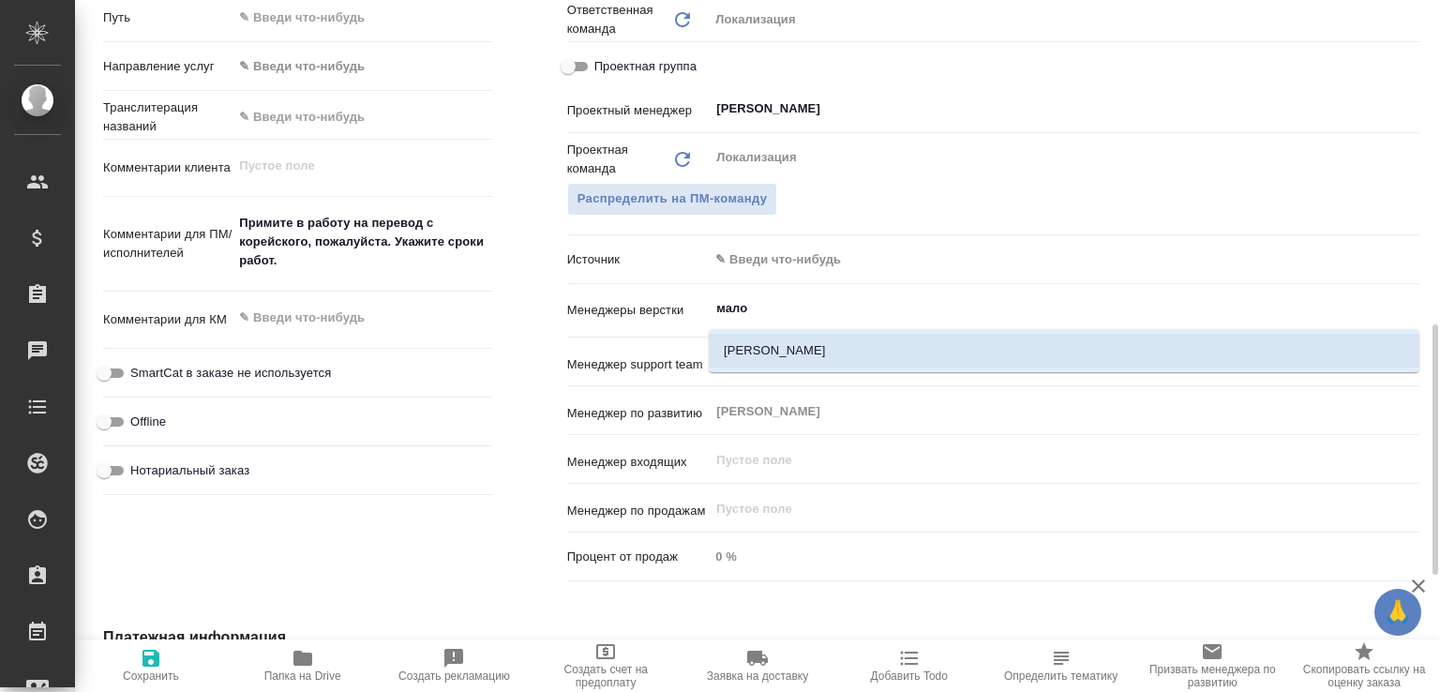
click at [808, 352] on li "[PERSON_NAME]" at bounding box center [1064, 351] width 711 height 34
type textarea "x"
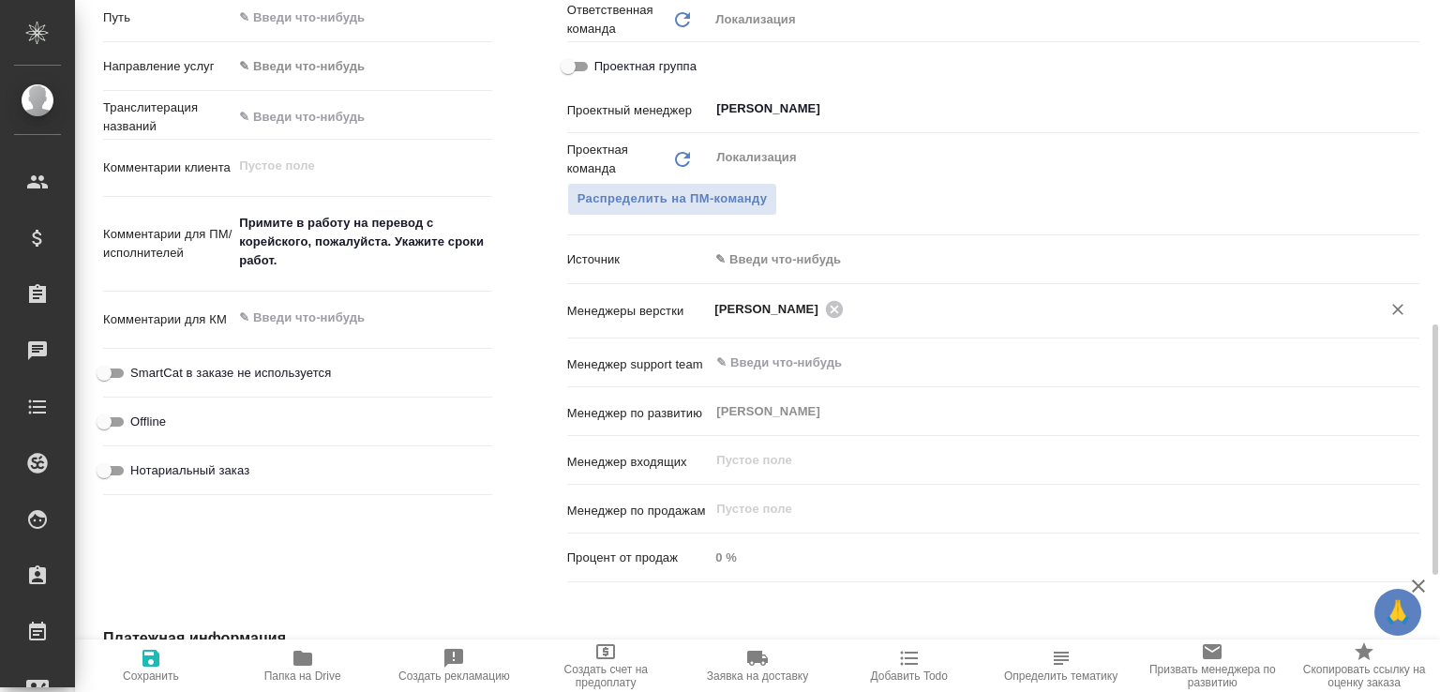
click at [140, 671] on span "Сохранить" at bounding box center [151, 676] width 56 height 13
type textarea "x"
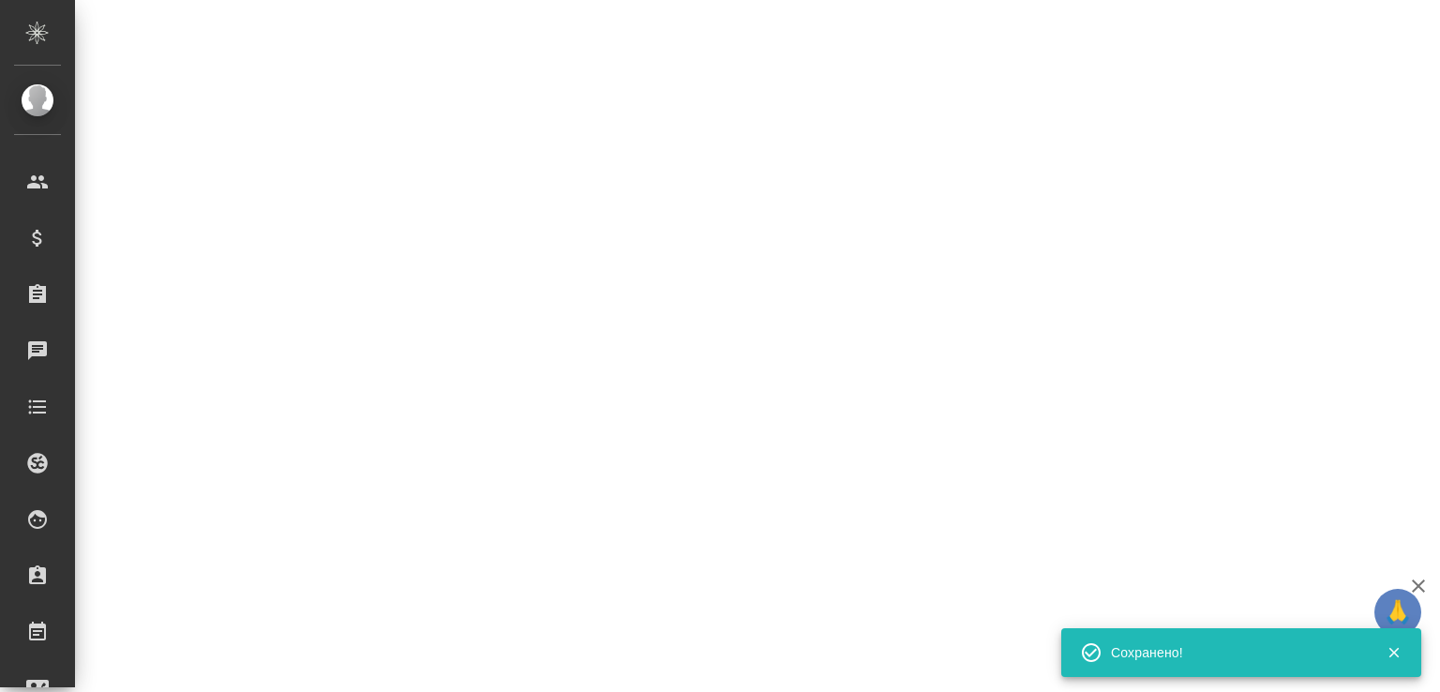
select select "RU"
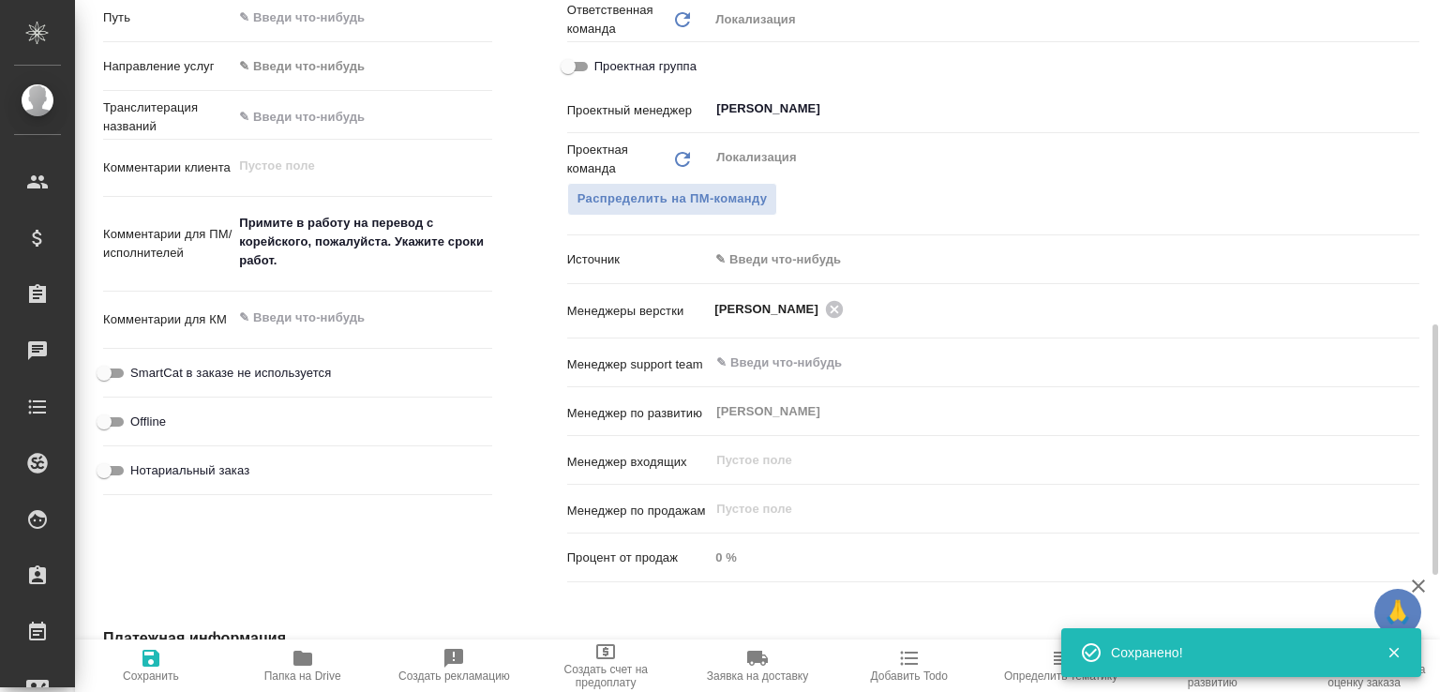
type textarea "x"
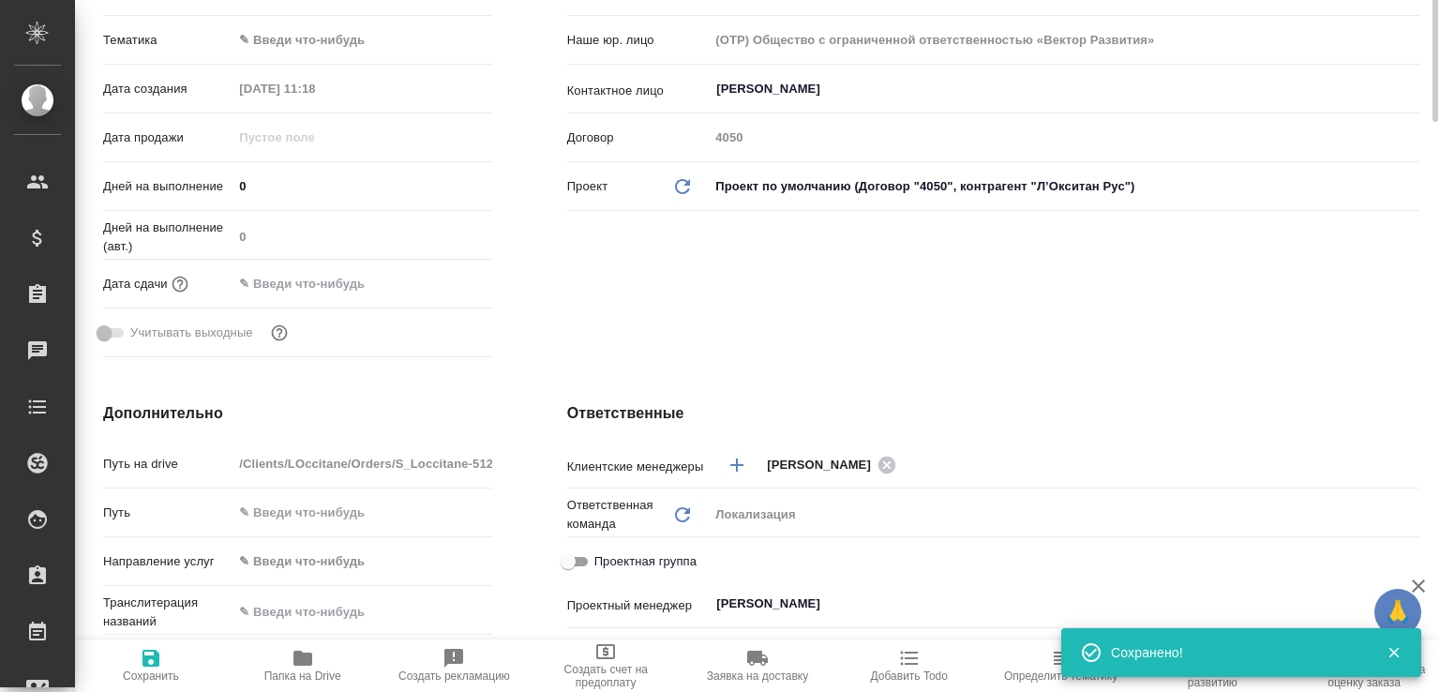
scroll to position [13, 0]
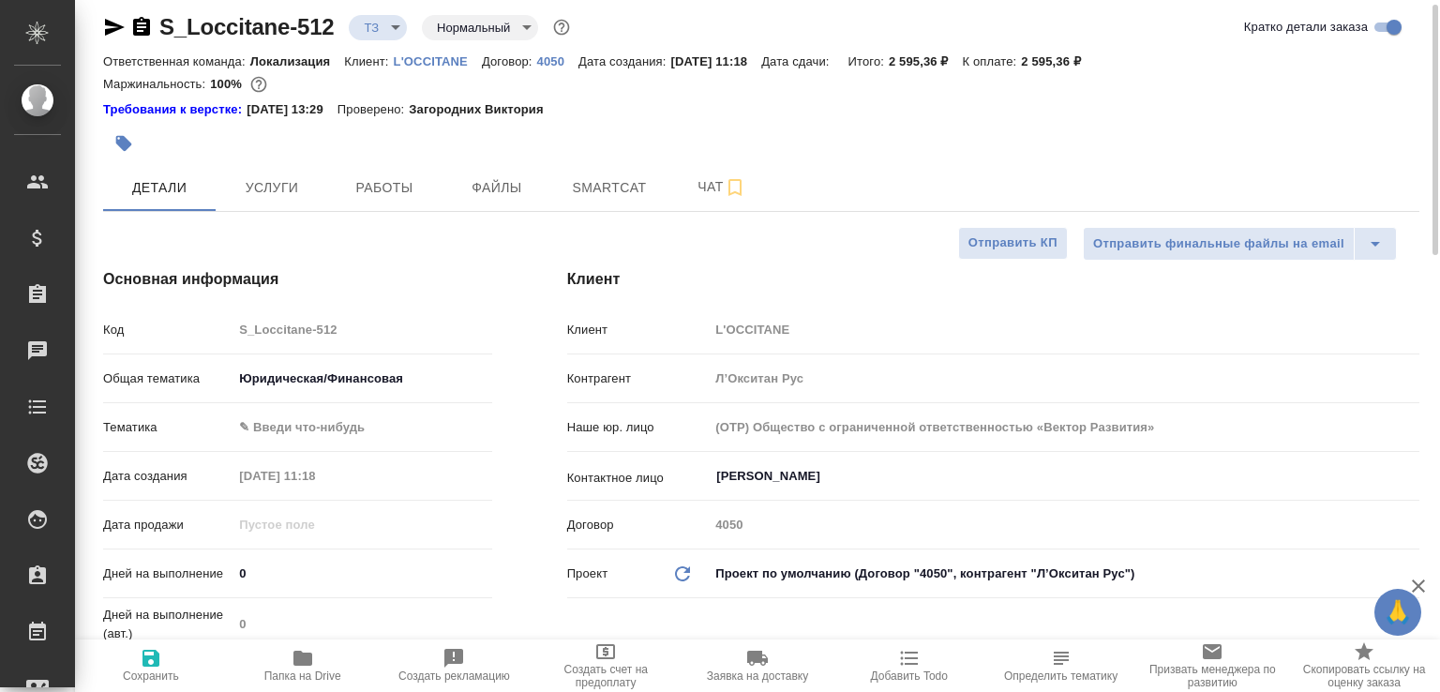
type textarea "x"
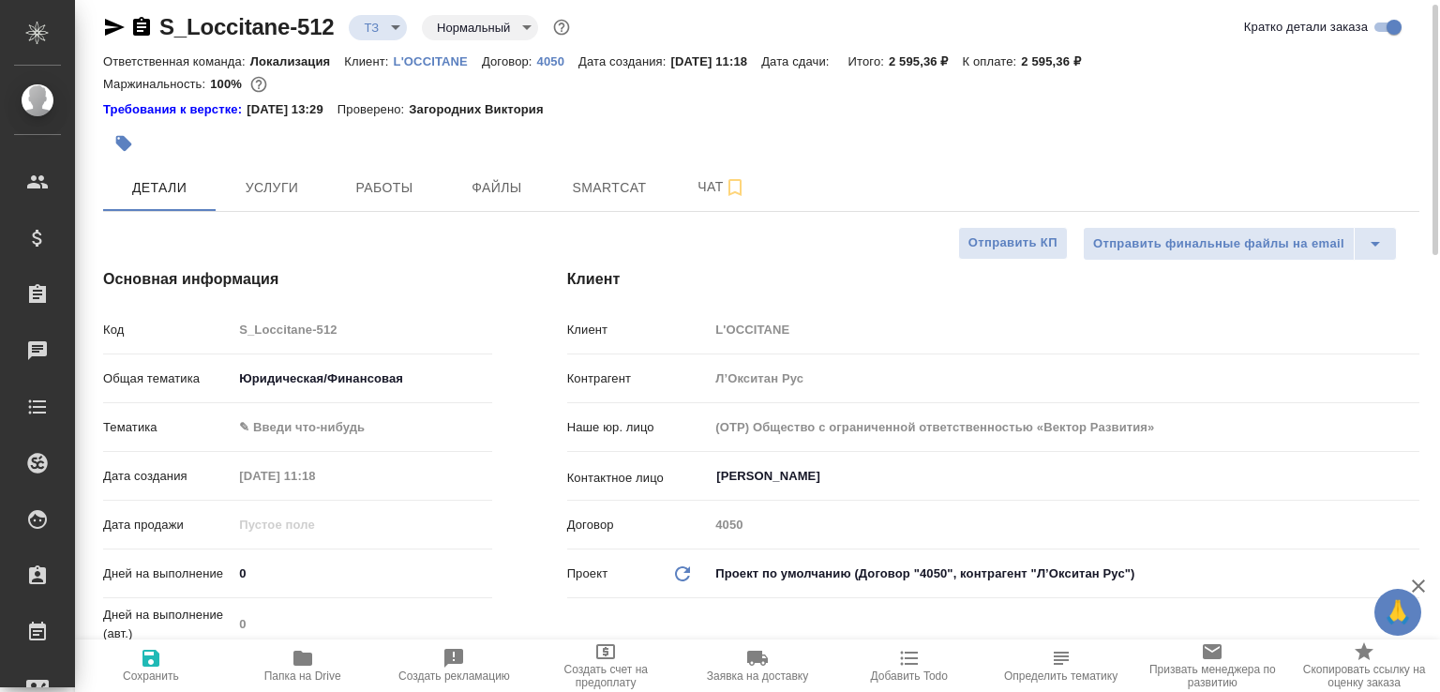
type textarea "x"
click at [139, 31] on icon "button" at bounding box center [141, 26] width 17 height 19
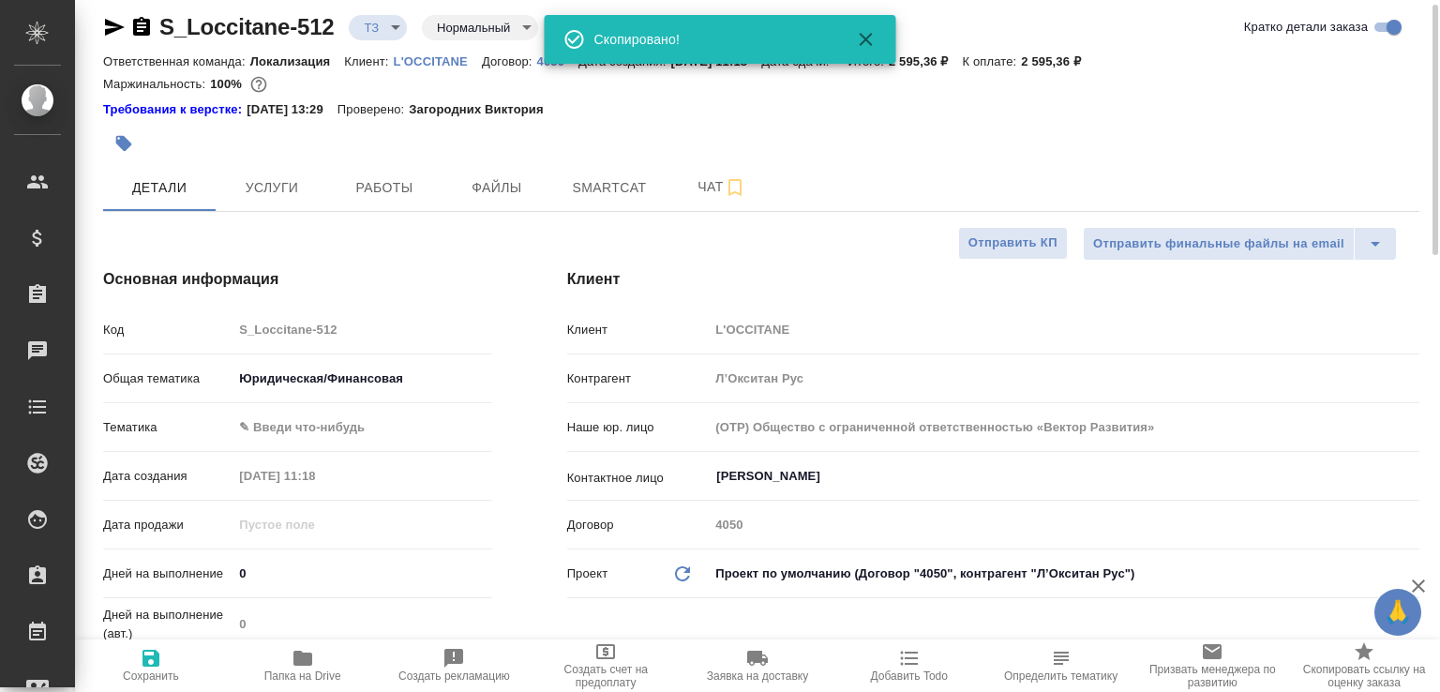
click at [404, 26] on body "🙏 .cls-1 fill:#fff; AWATERA [PERSON_NAME]malofeeva Клиенты Спецификации Заказы …" at bounding box center [720, 346] width 1440 height 692
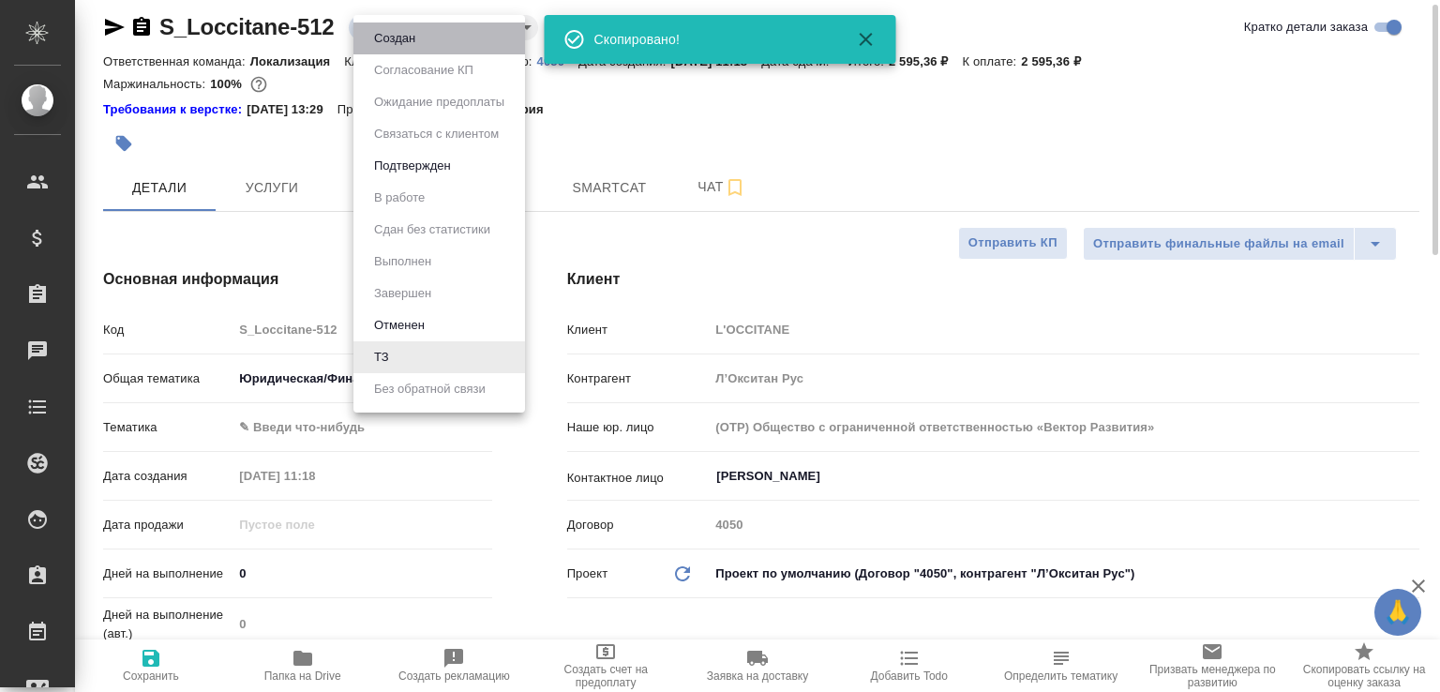
click at [404, 26] on li "Создан" at bounding box center [440, 39] width 172 height 32
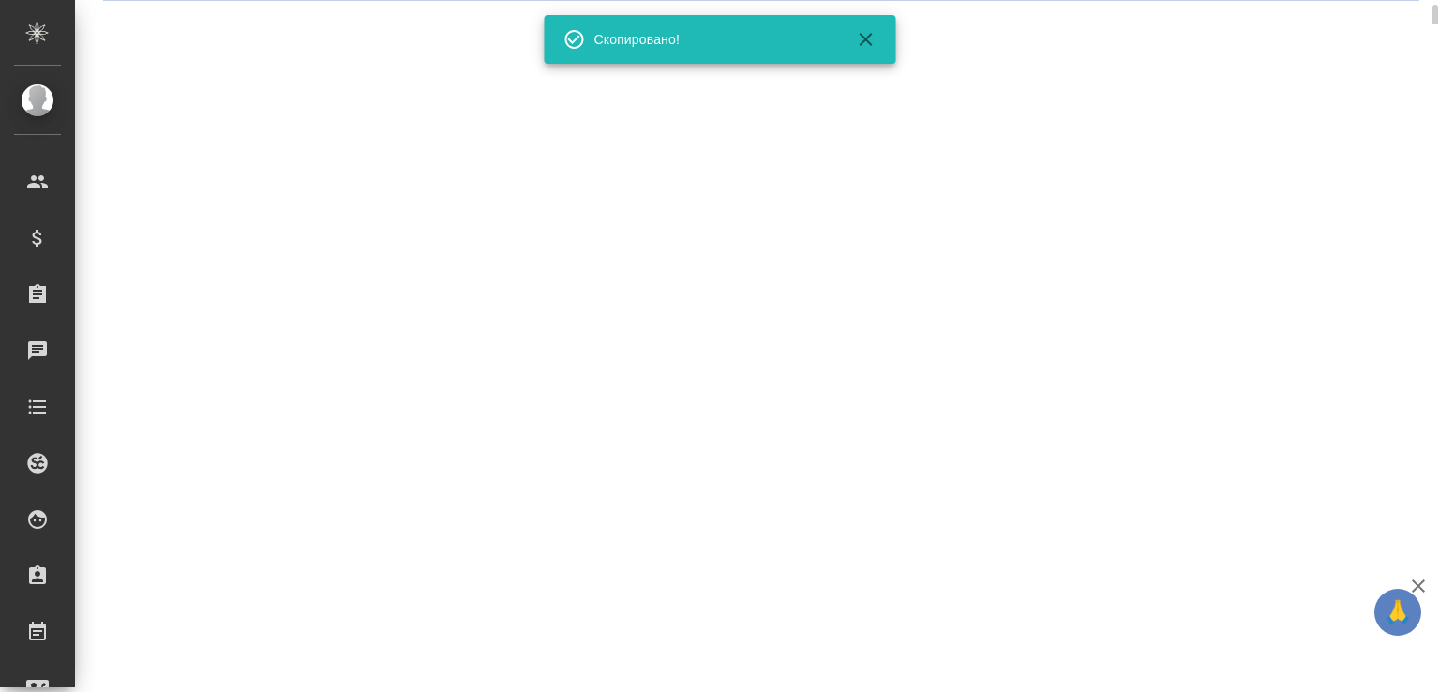
select select "RU"
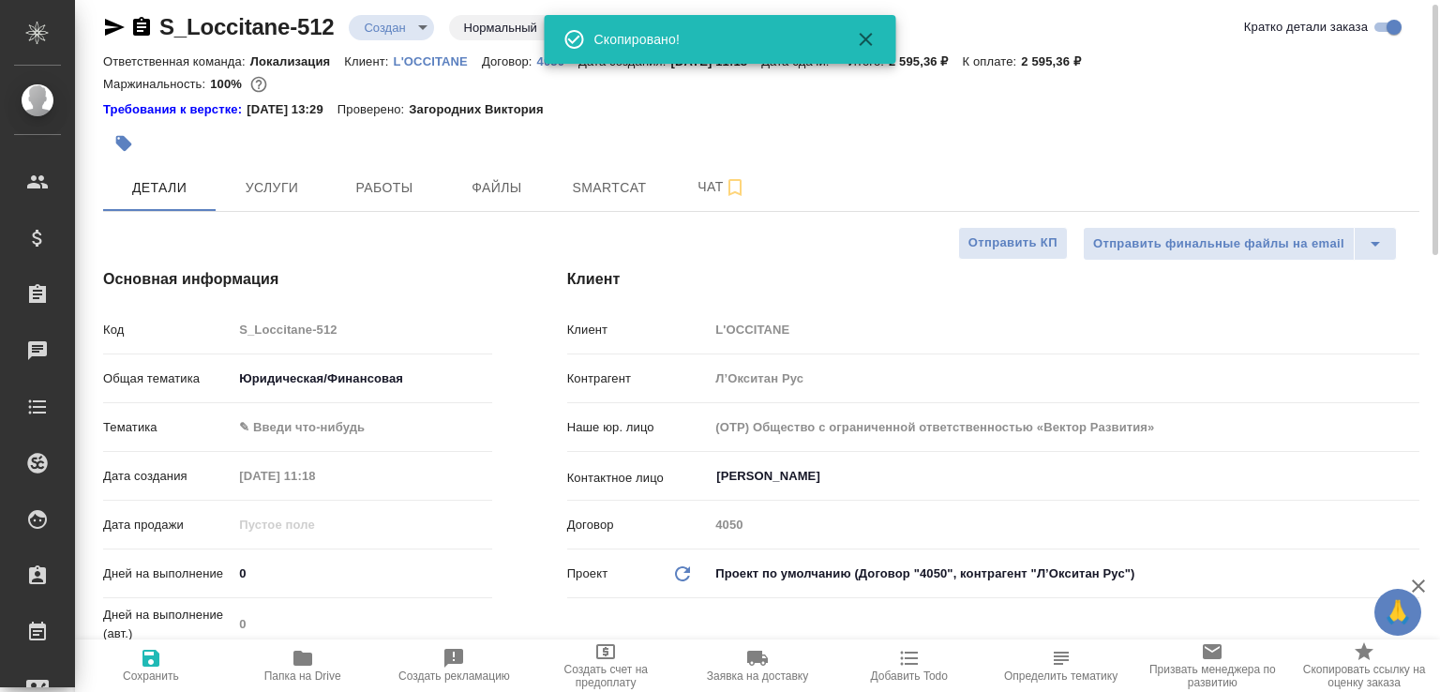
type textarea "x"
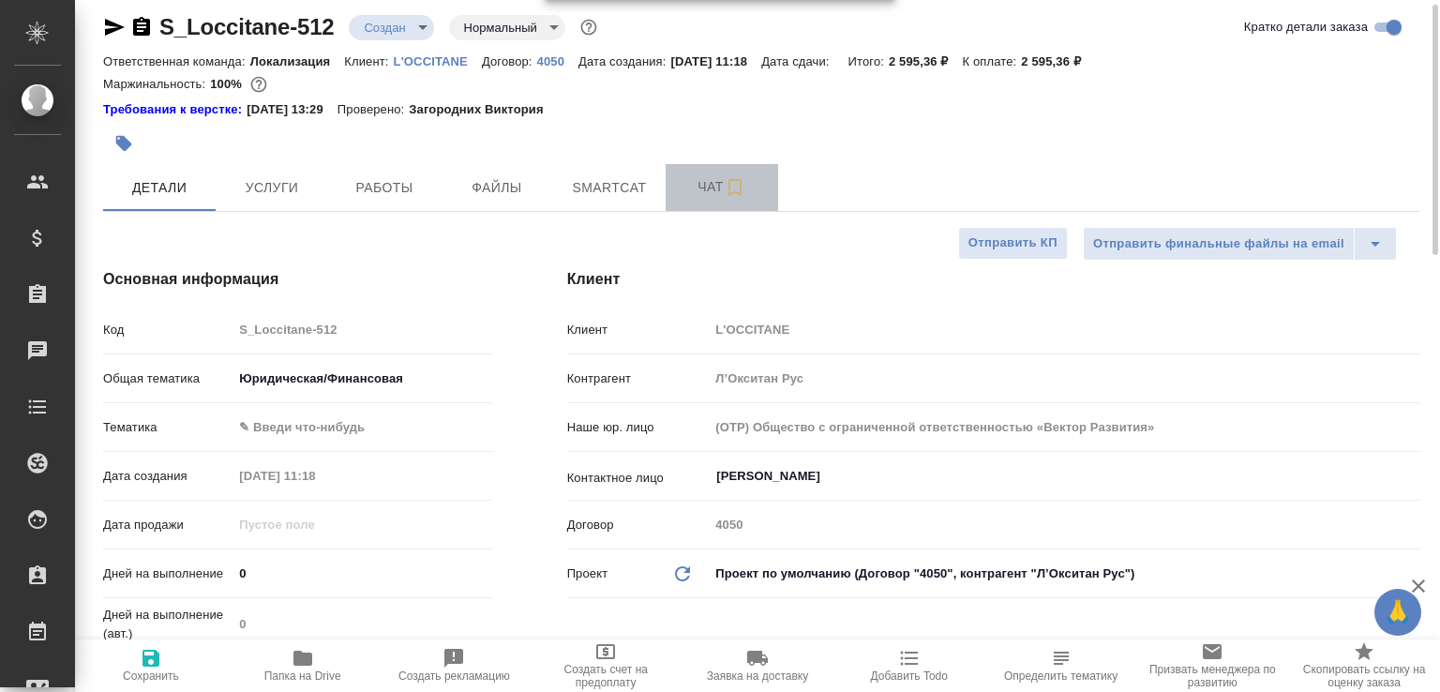
click at [693, 177] on span "Чат" at bounding box center [722, 186] width 90 height 23
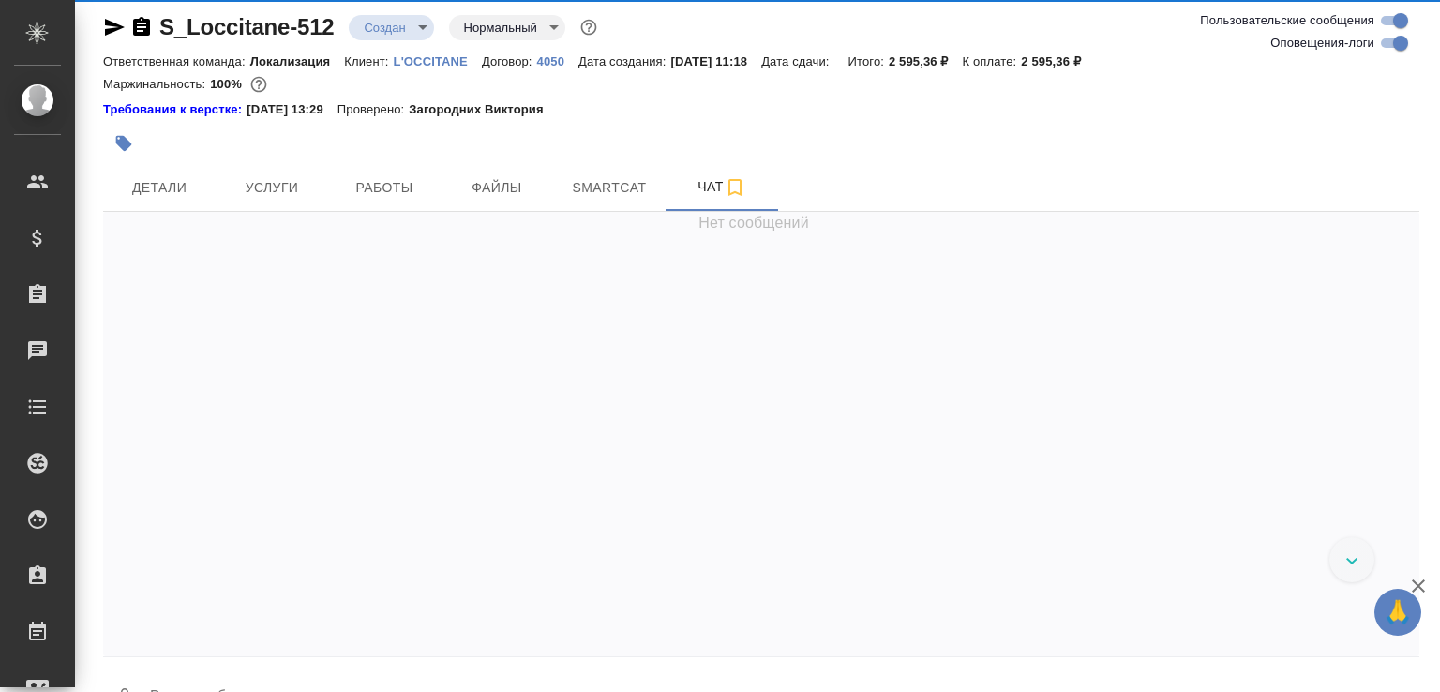
scroll to position [384, 0]
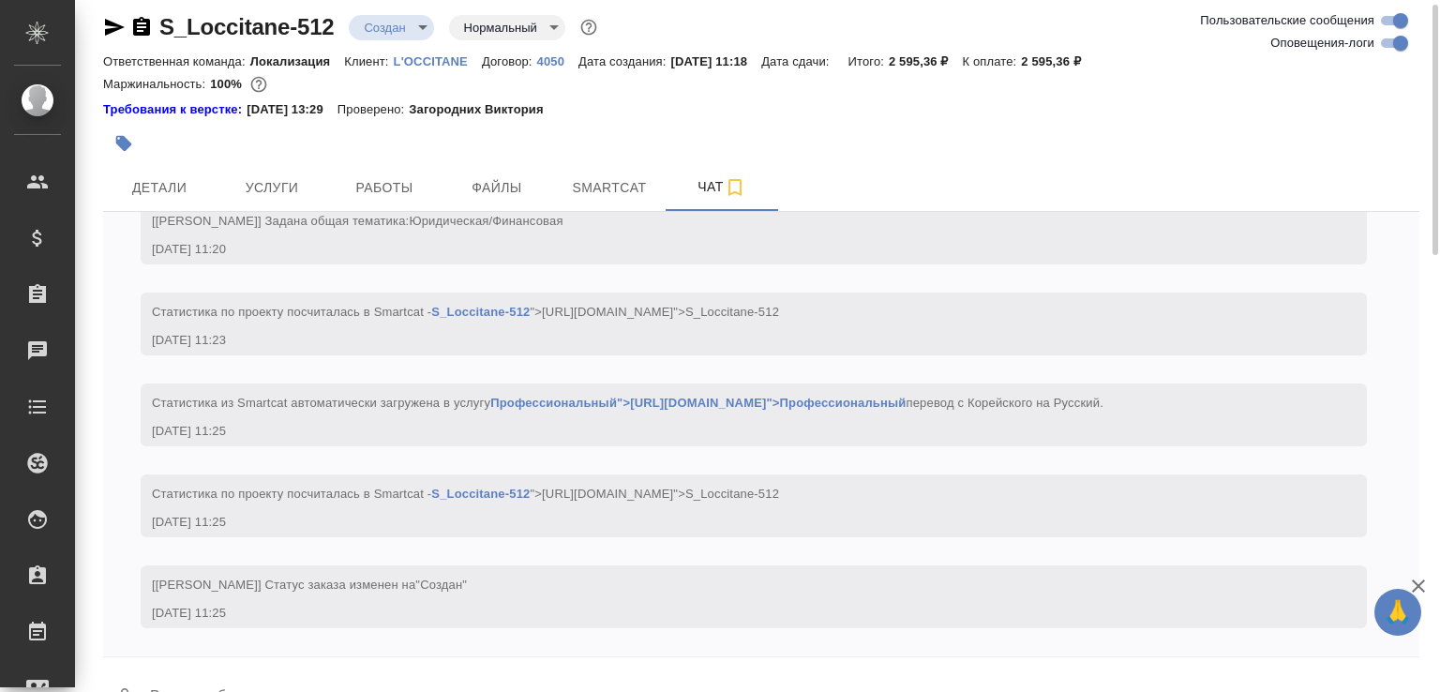
click at [128, 672] on button "0" at bounding box center [125, 699] width 45 height 64
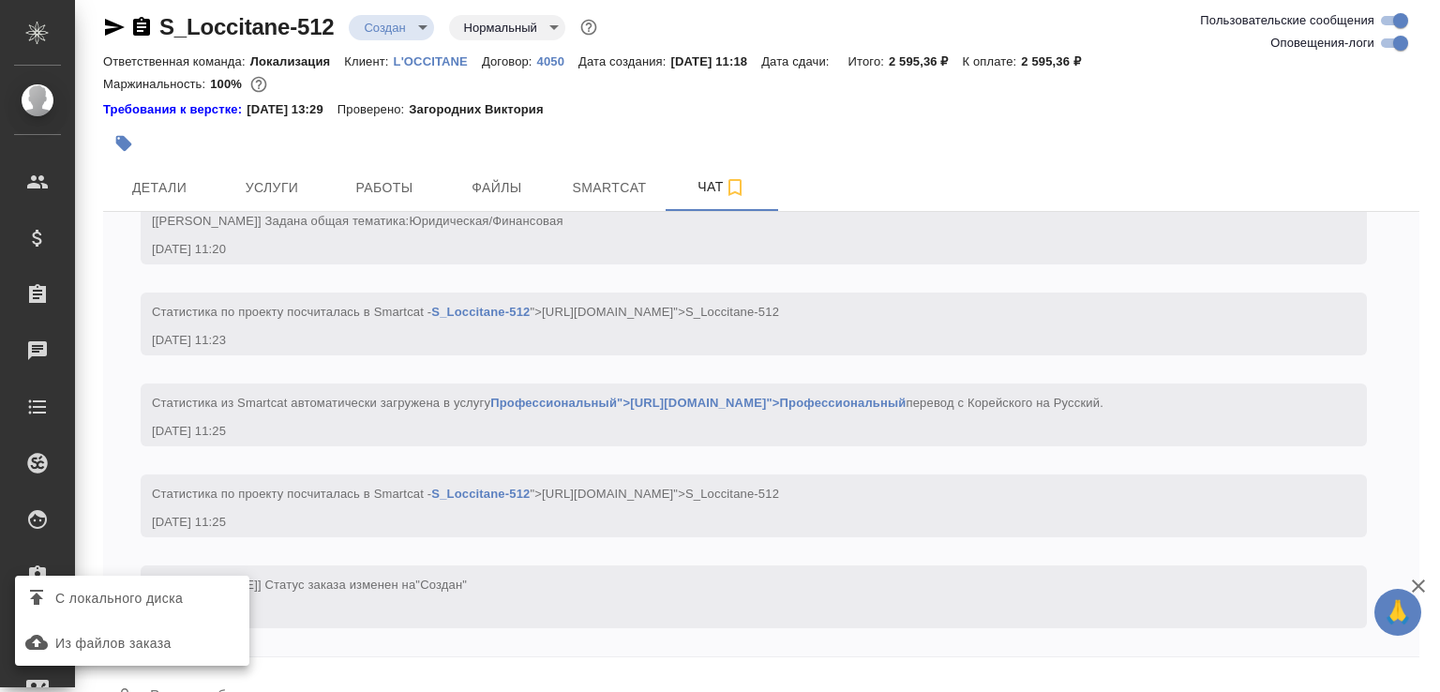
click at [178, 580] on label "С локального диска" at bounding box center [132, 598] width 234 height 36
click at [0, 0] on input "С локального диска" at bounding box center [0, 0] width 0 height 0
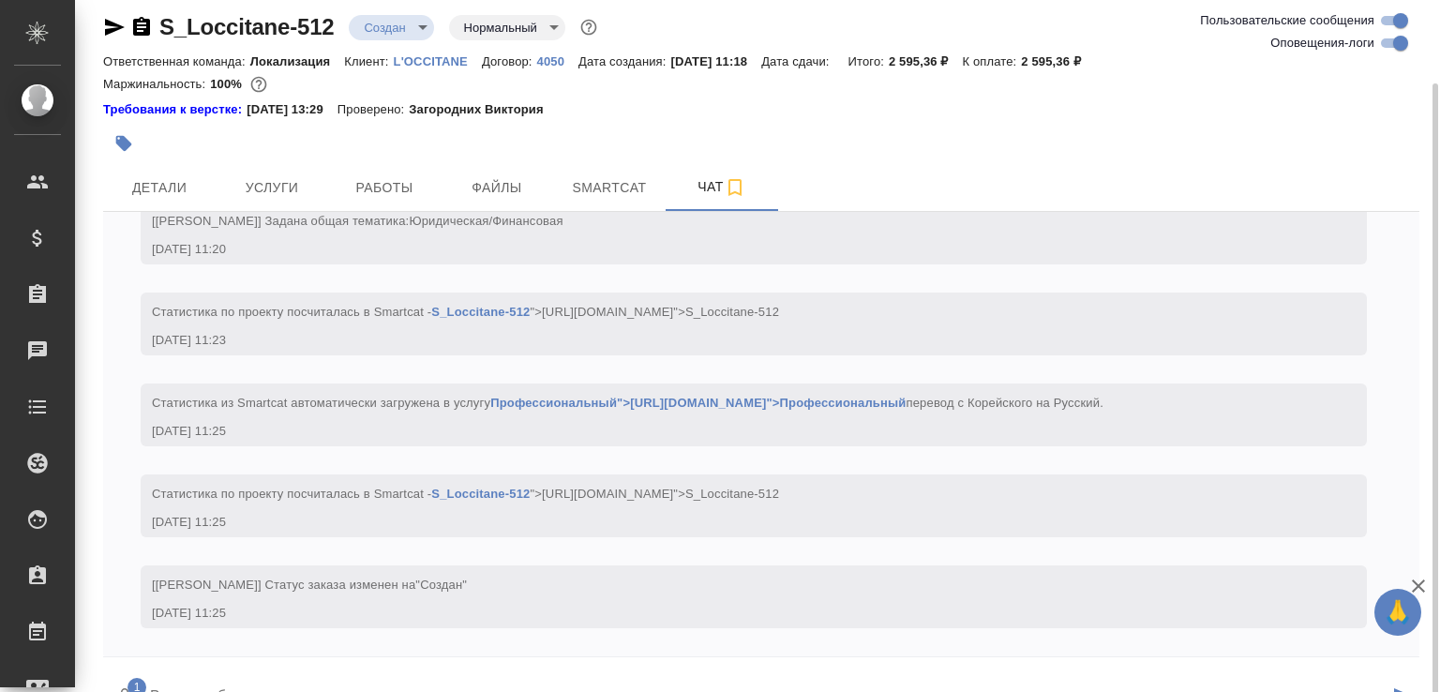
scroll to position [51, 0]
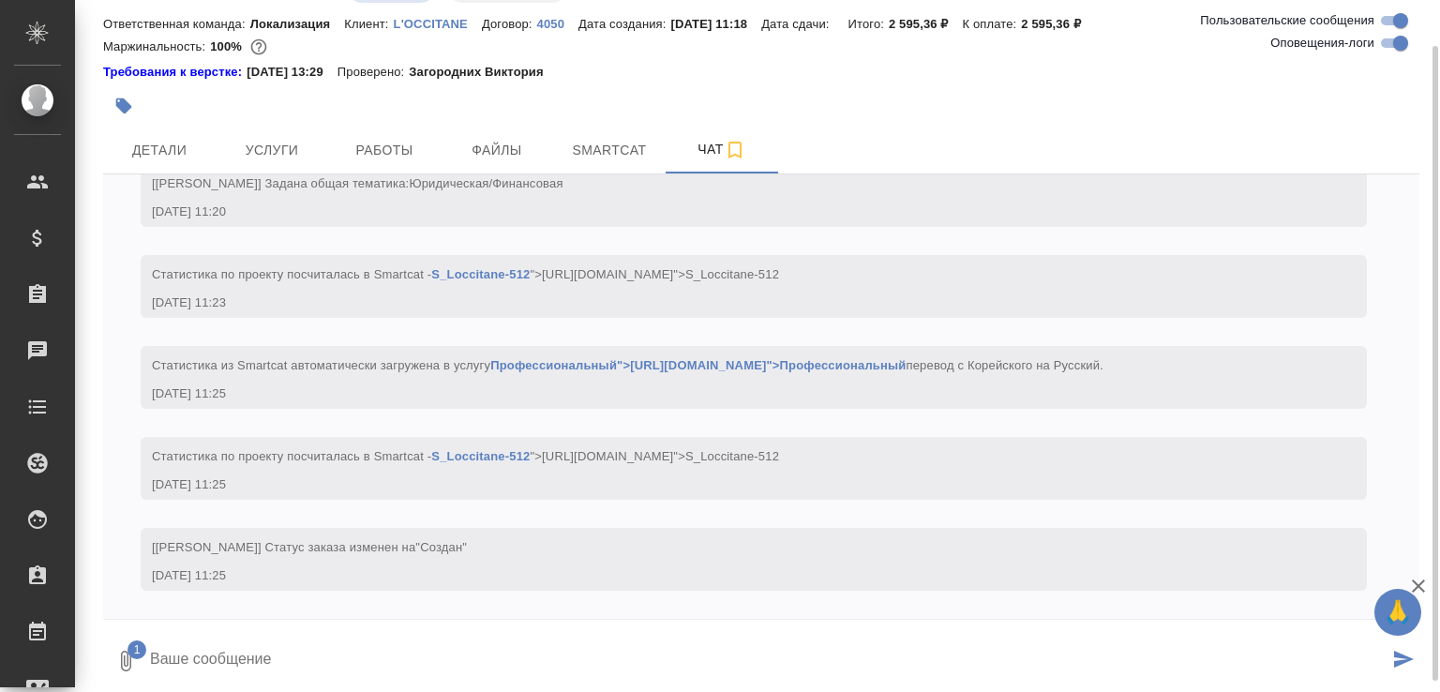
click at [263, 670] on textarea at bounding box center [768, 661] width 1241 height 64
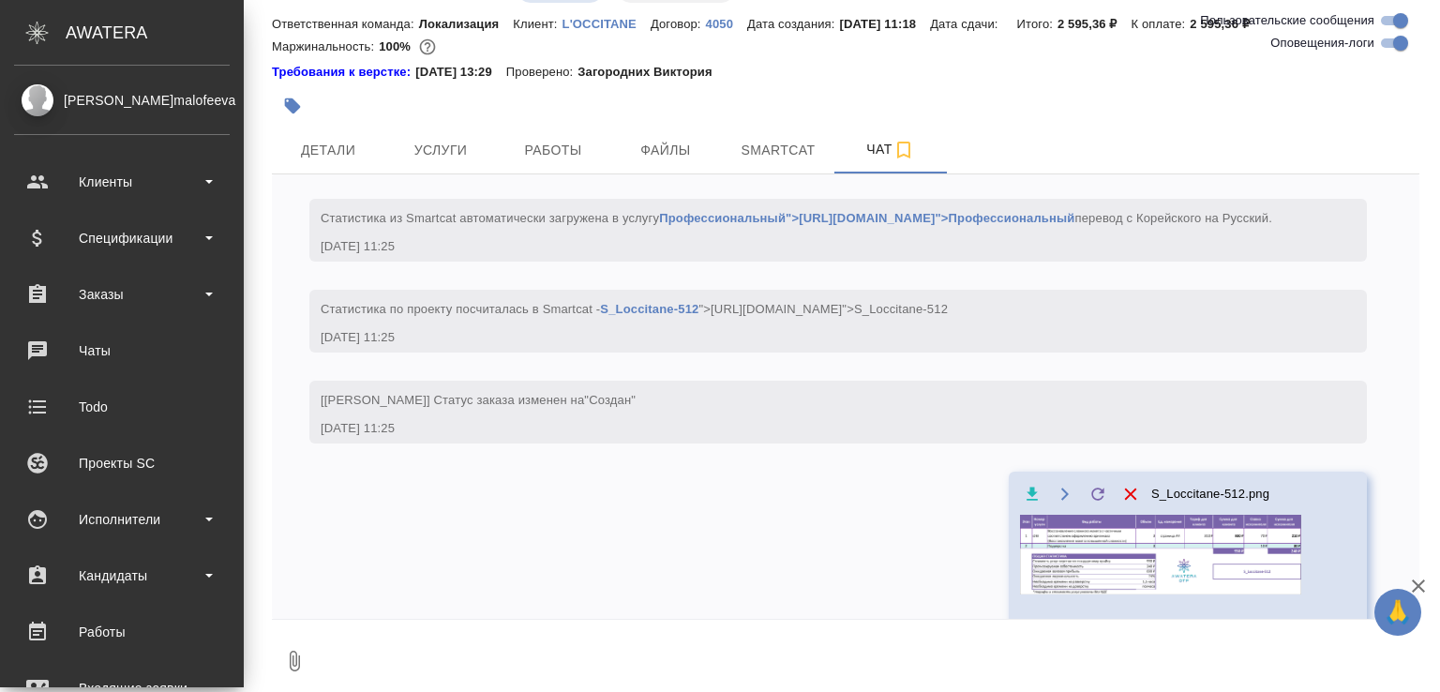
scroll to position [512, 0]
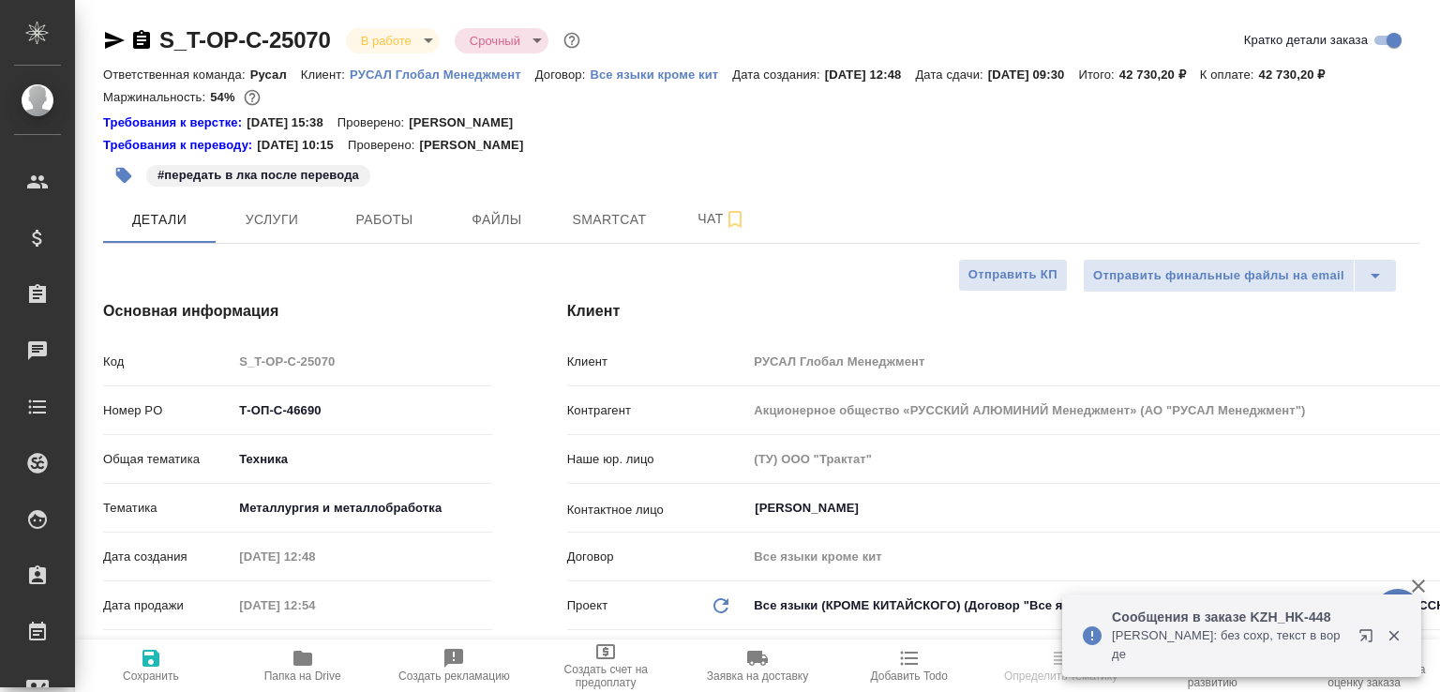
select select "RU"
click at [387, 232] on span "Работы" at bounding box center [384, 219] width 90 height 23
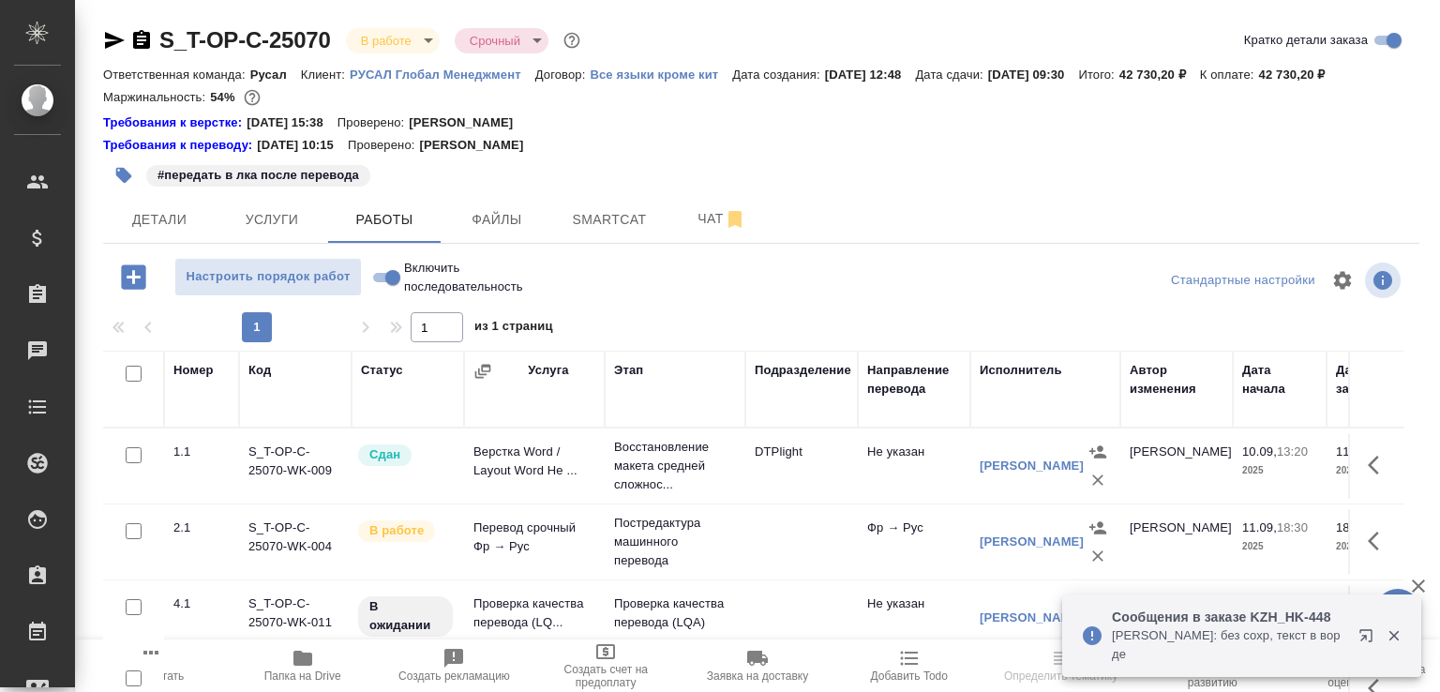
click at [1287, 619] on p "Сообщения в заказе KZH_HK-448" at bounding box center [1229, 617] width 234 height 19
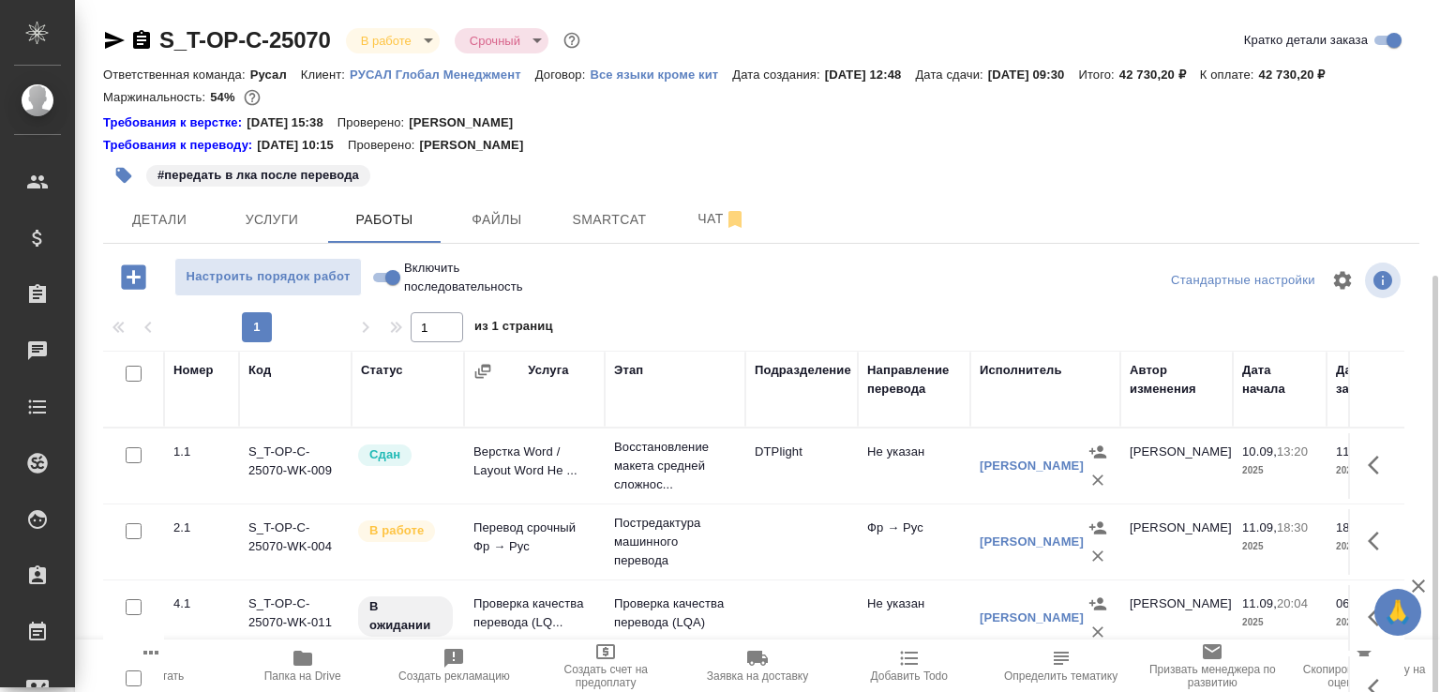
scroll to position [151, 0]
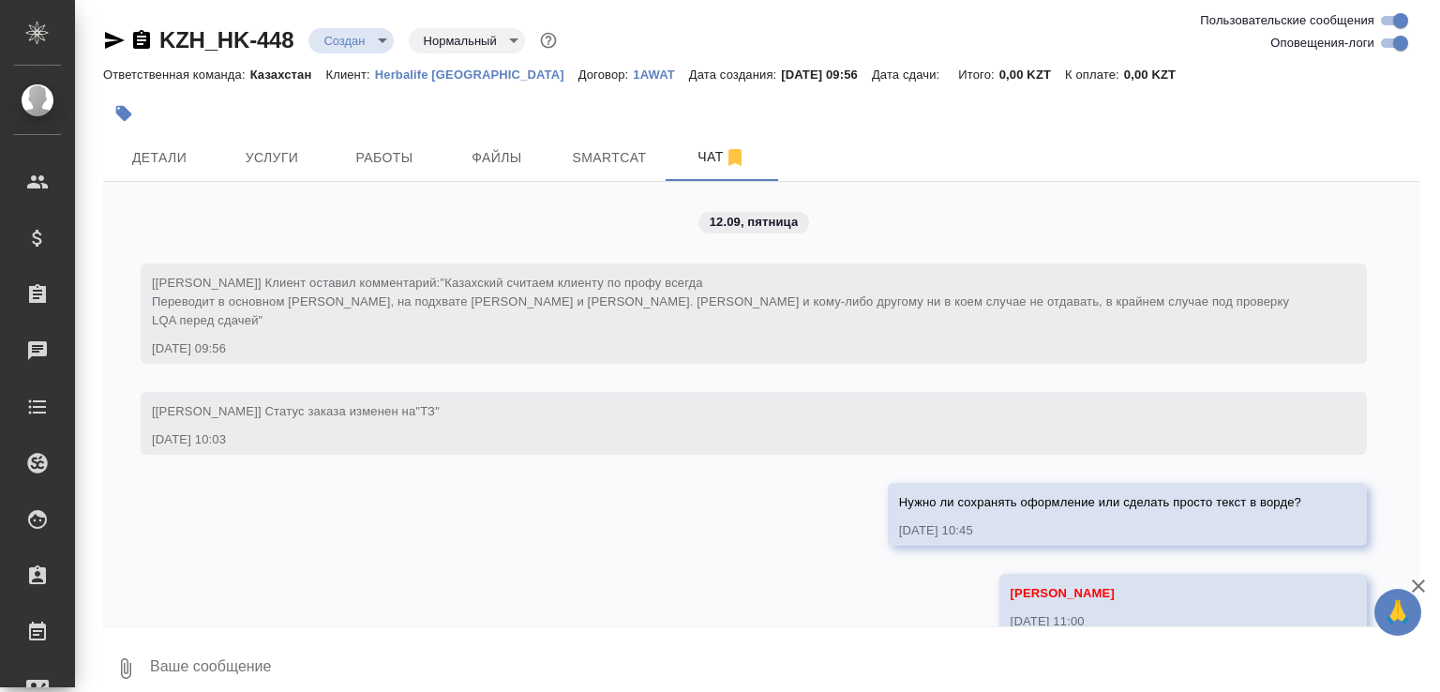
scroll to position [244, 0]
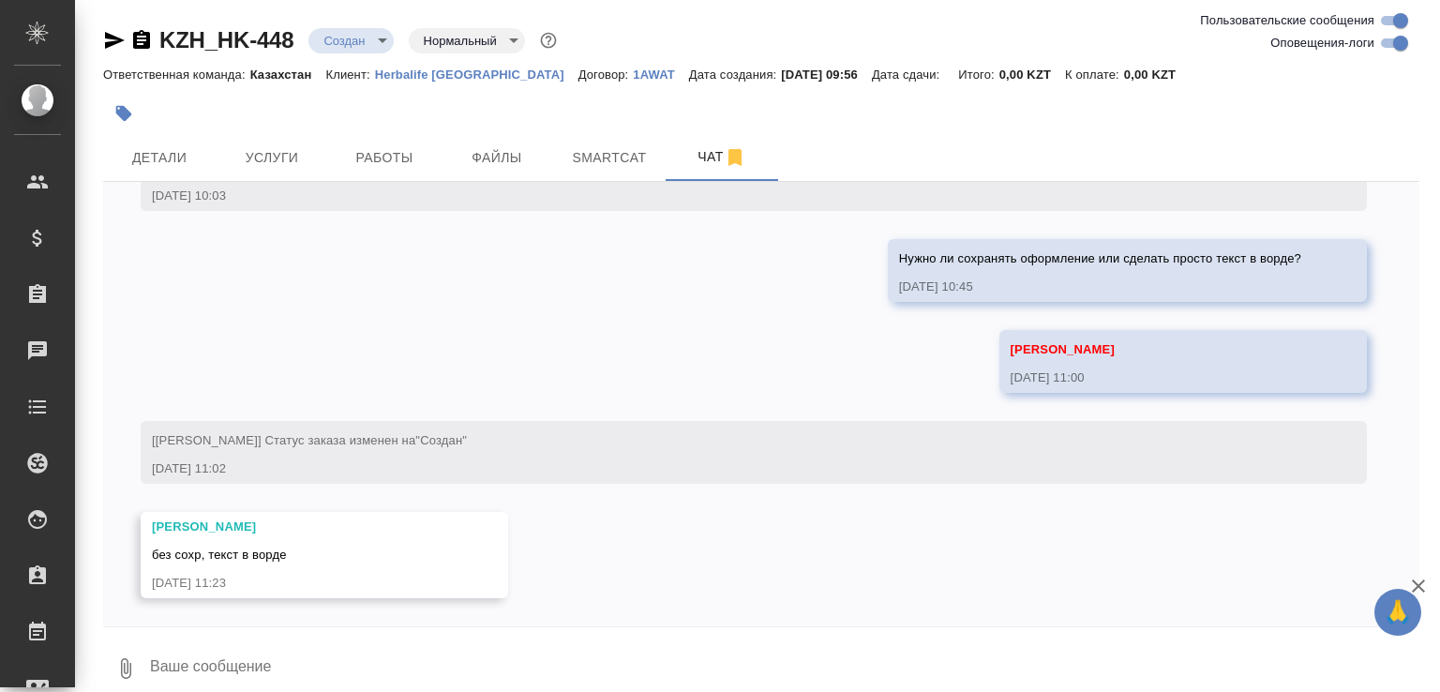
click at [137, 41] on icon "button" at bounding box center [141, 40] width 23 height 23
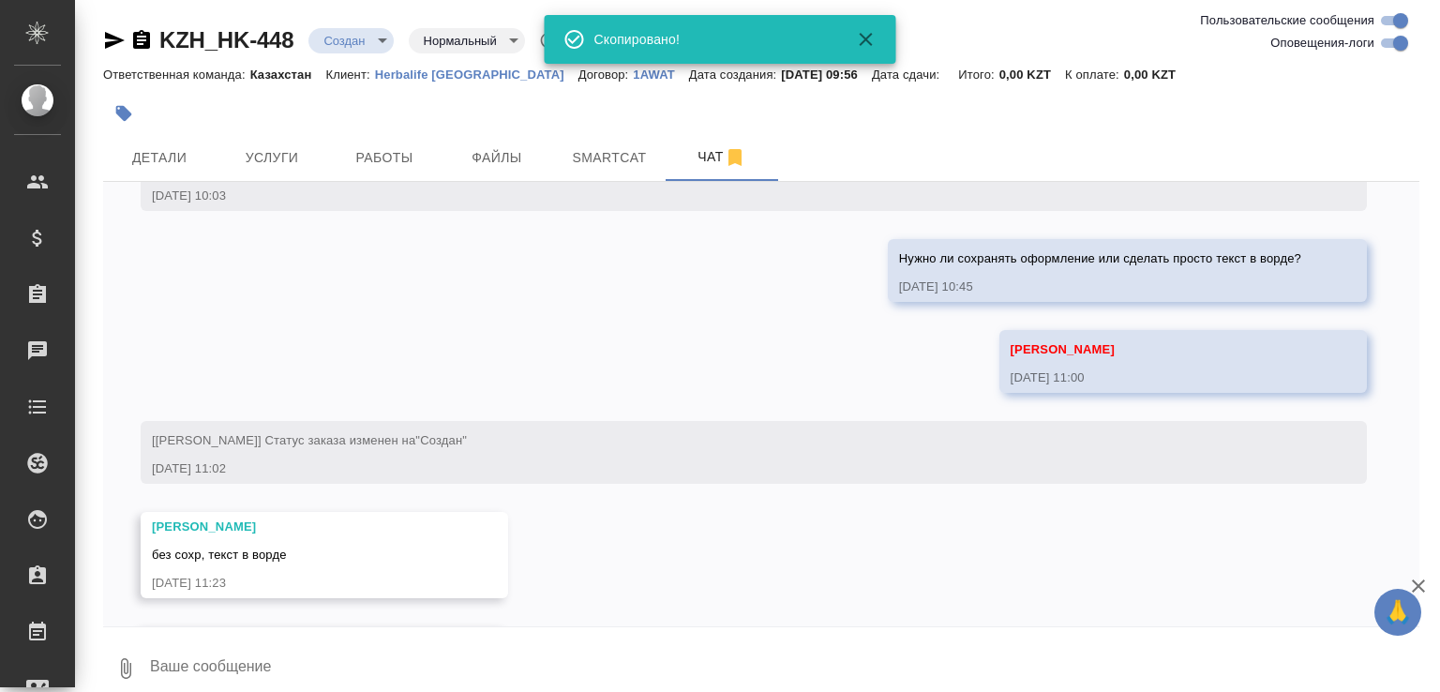
scroll to position [358, 0]
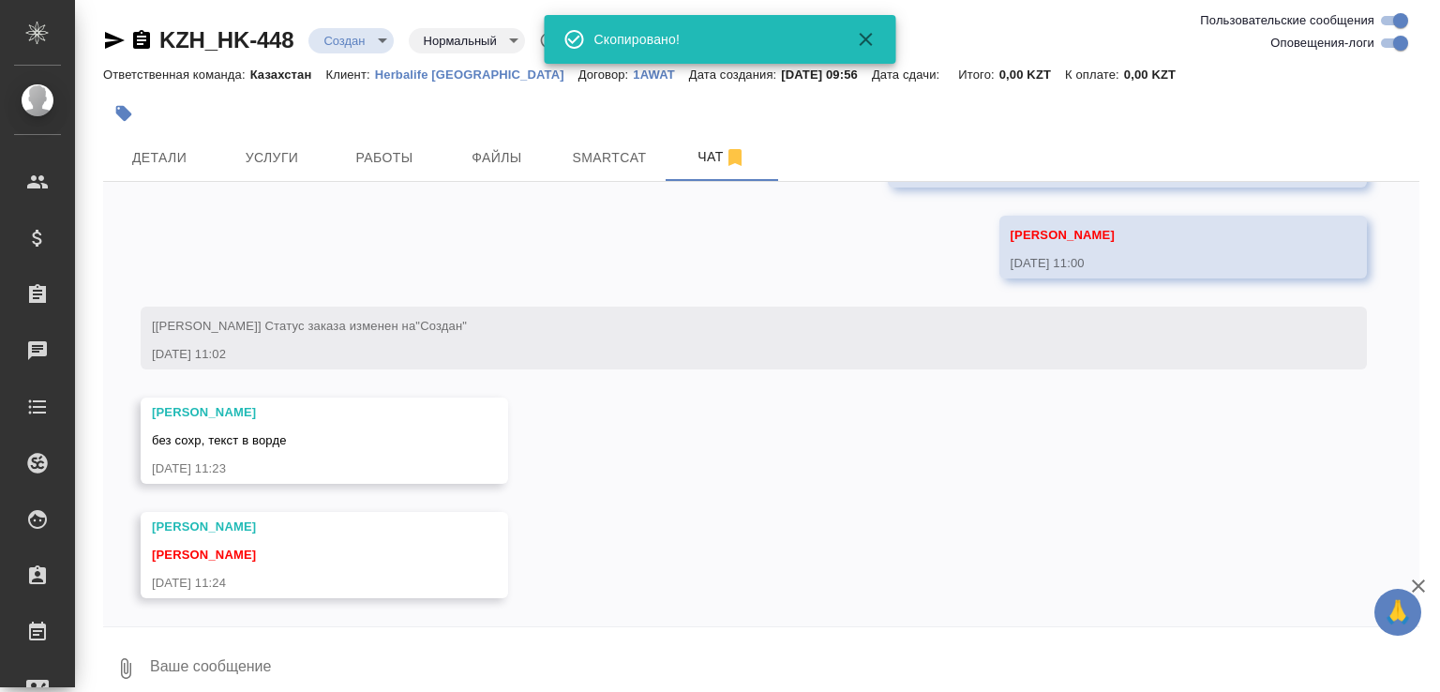
click at [131, 657] on icon "button" at bounding box center [125, 668] width 23 height 23
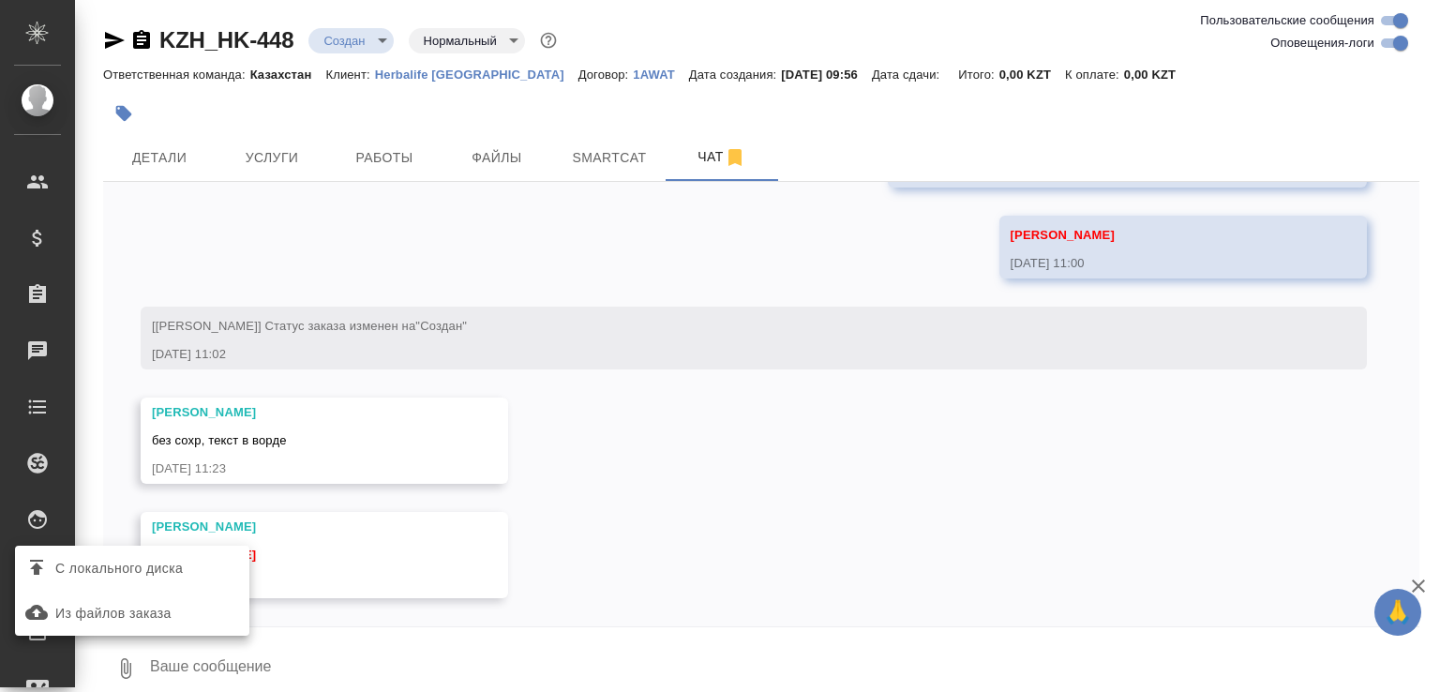
click at [169, 570] on span "С локального диска" at bounding box center [119, 568] width 128 height 23
click at [0, 0] on input "С локального диска" at bounding box center [0, 0] width 0 height 0
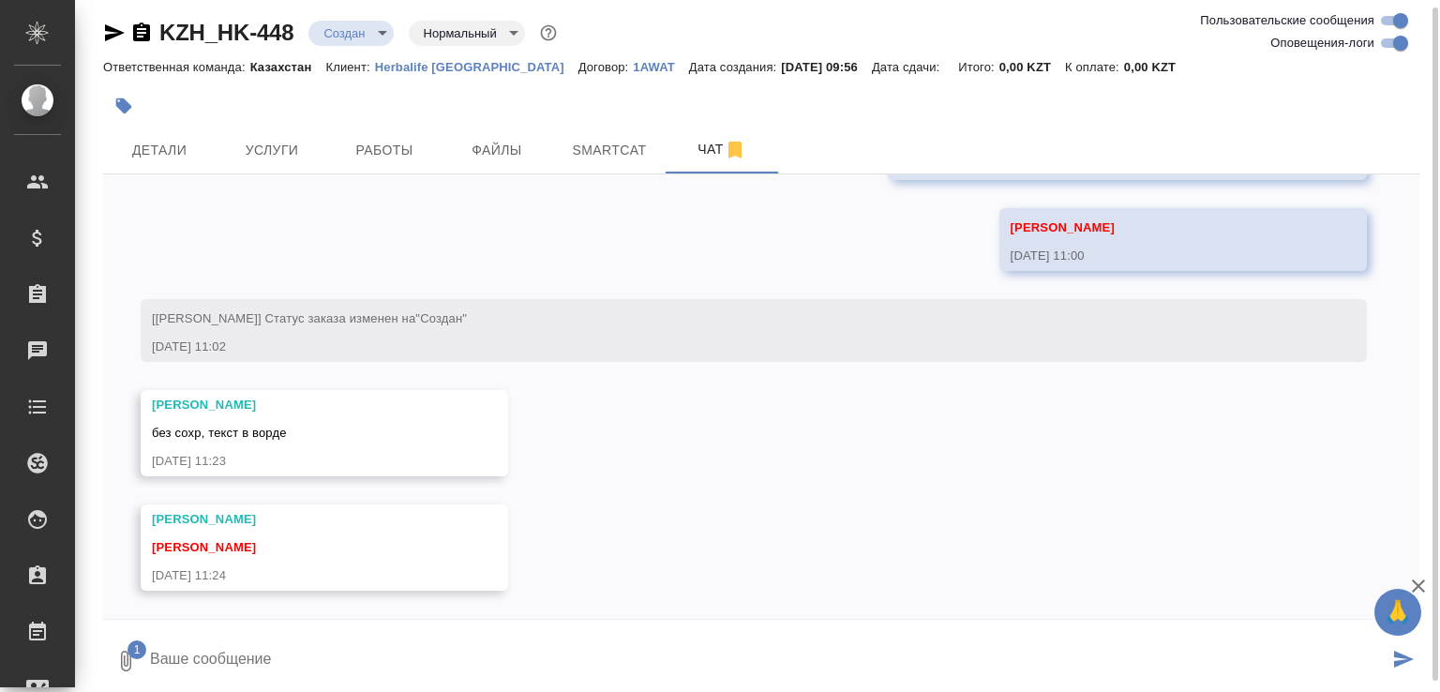
click at [264, 653] on textarea at bounding box center [768, 661] width 1241 height 64
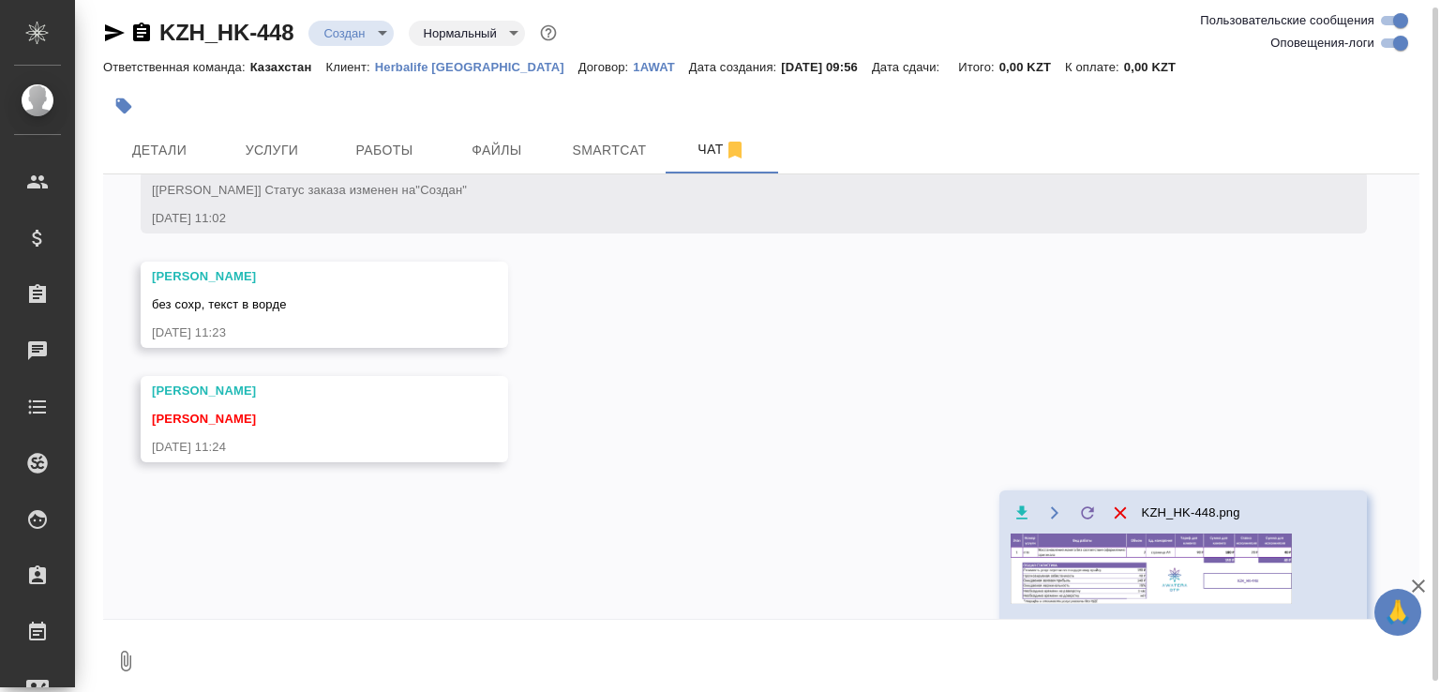
scroll to position [557, 0]
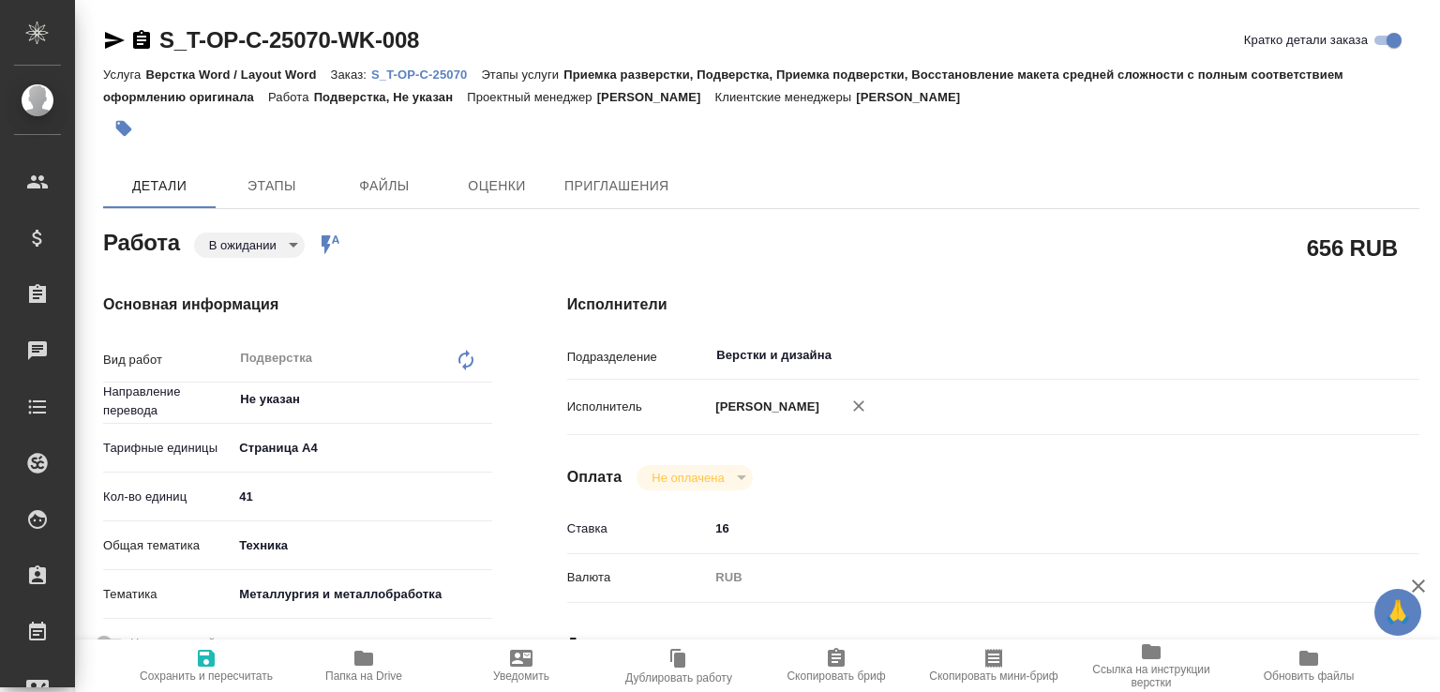
type textarea "x"
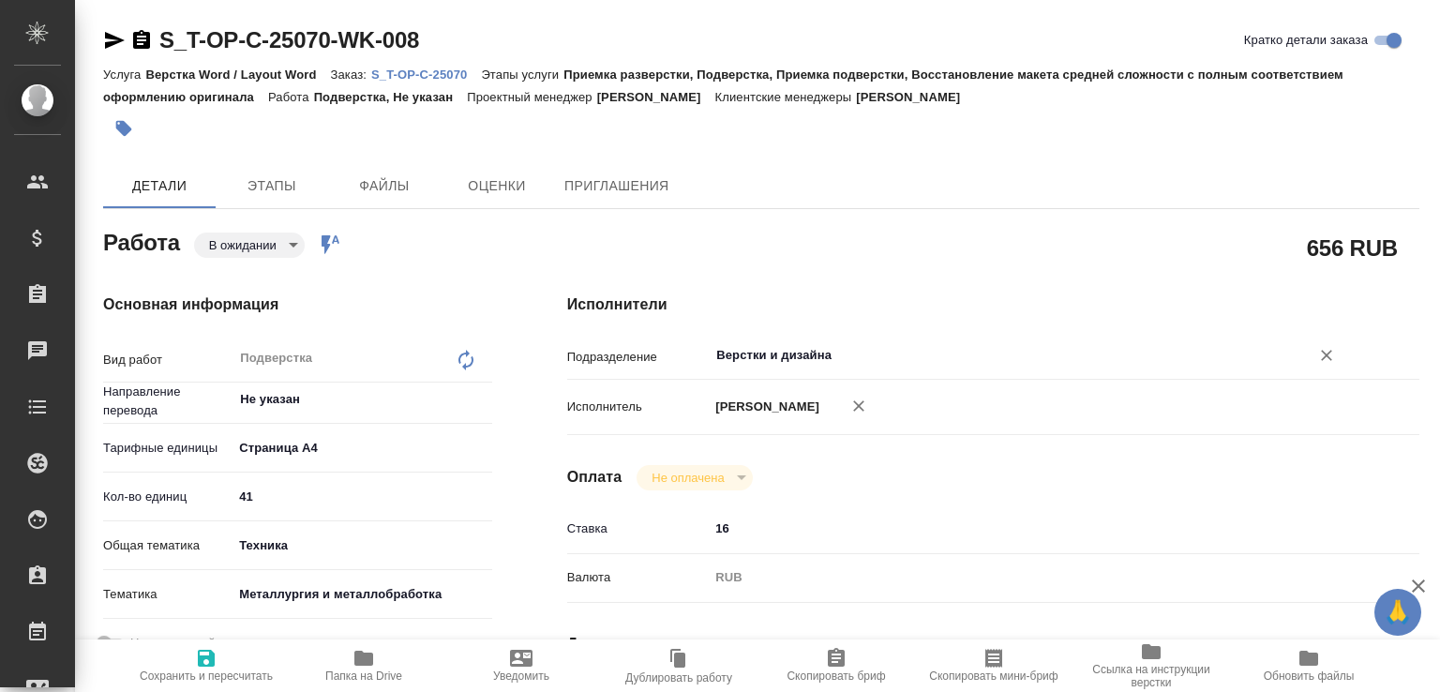
type textarea "x"
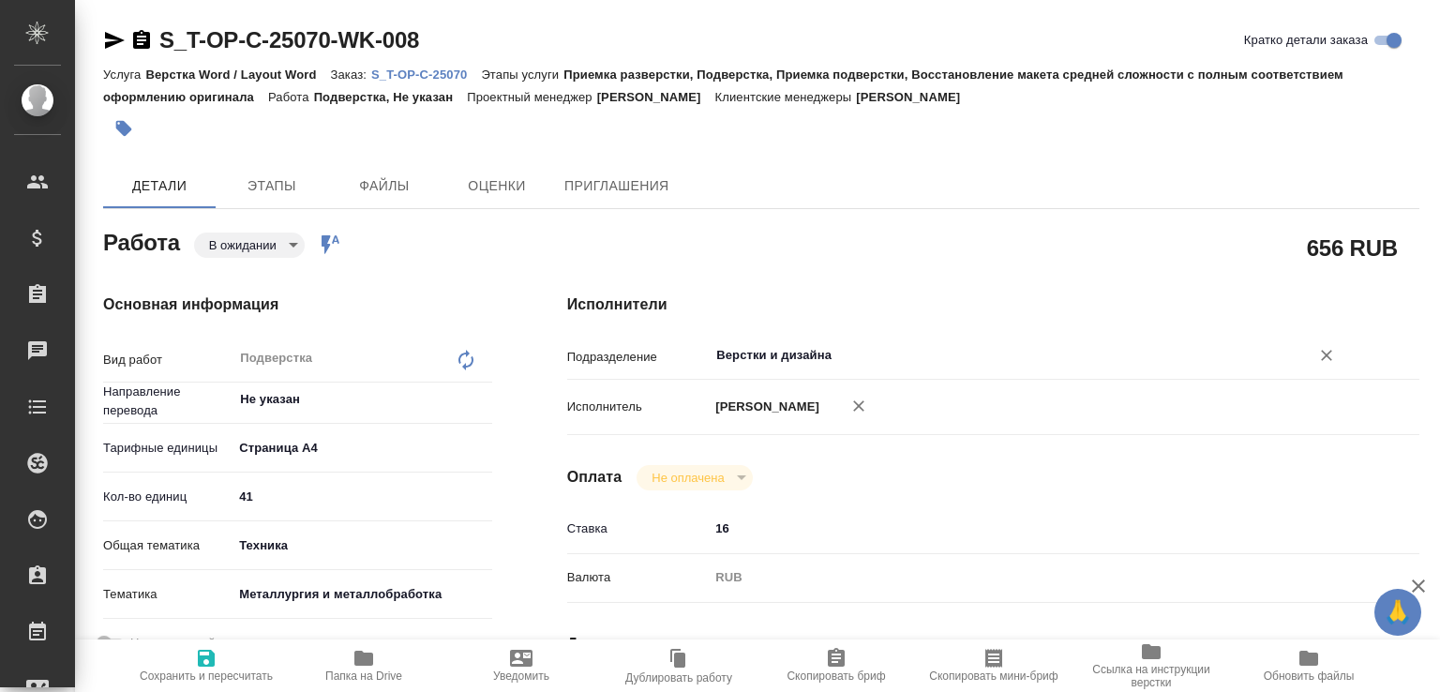
type textarea "x"
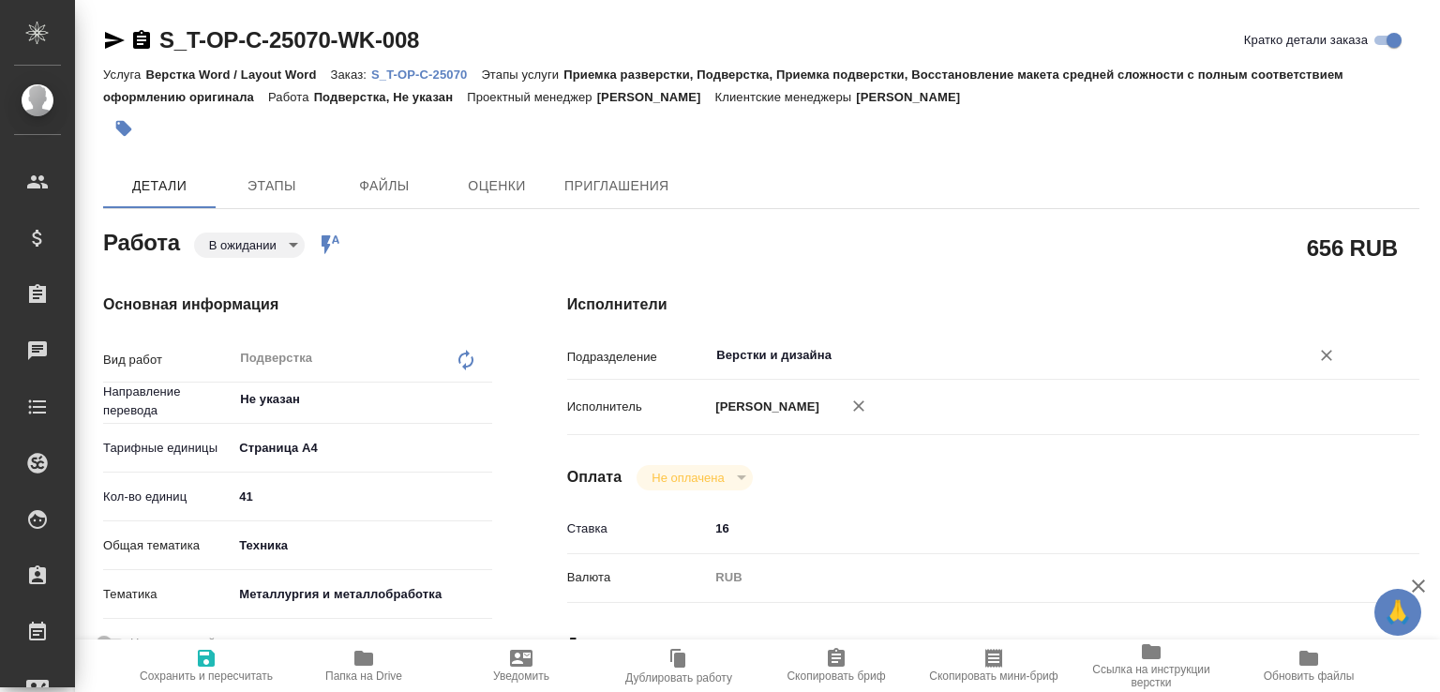
click at [746, 358] on input "Верстки и дизайна" at bounding box center [997, 355] width 565 height 23
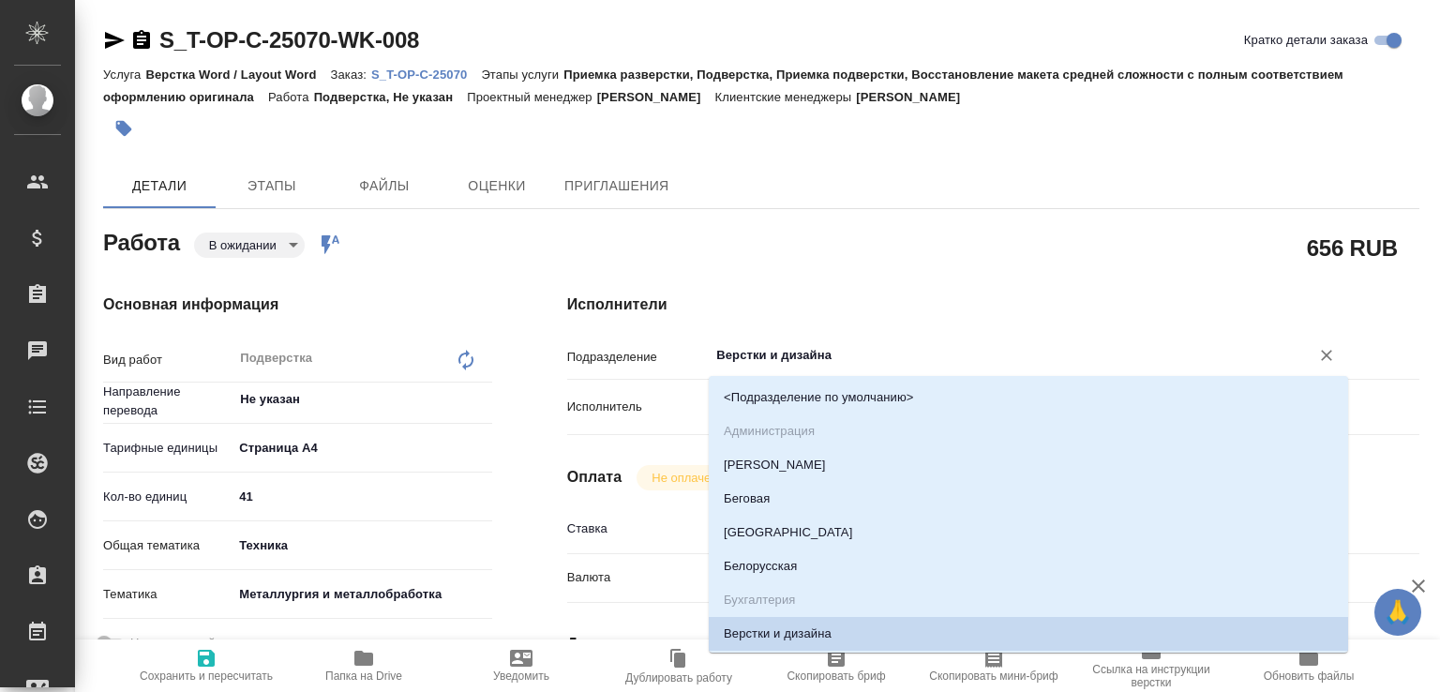
type textarea "x"
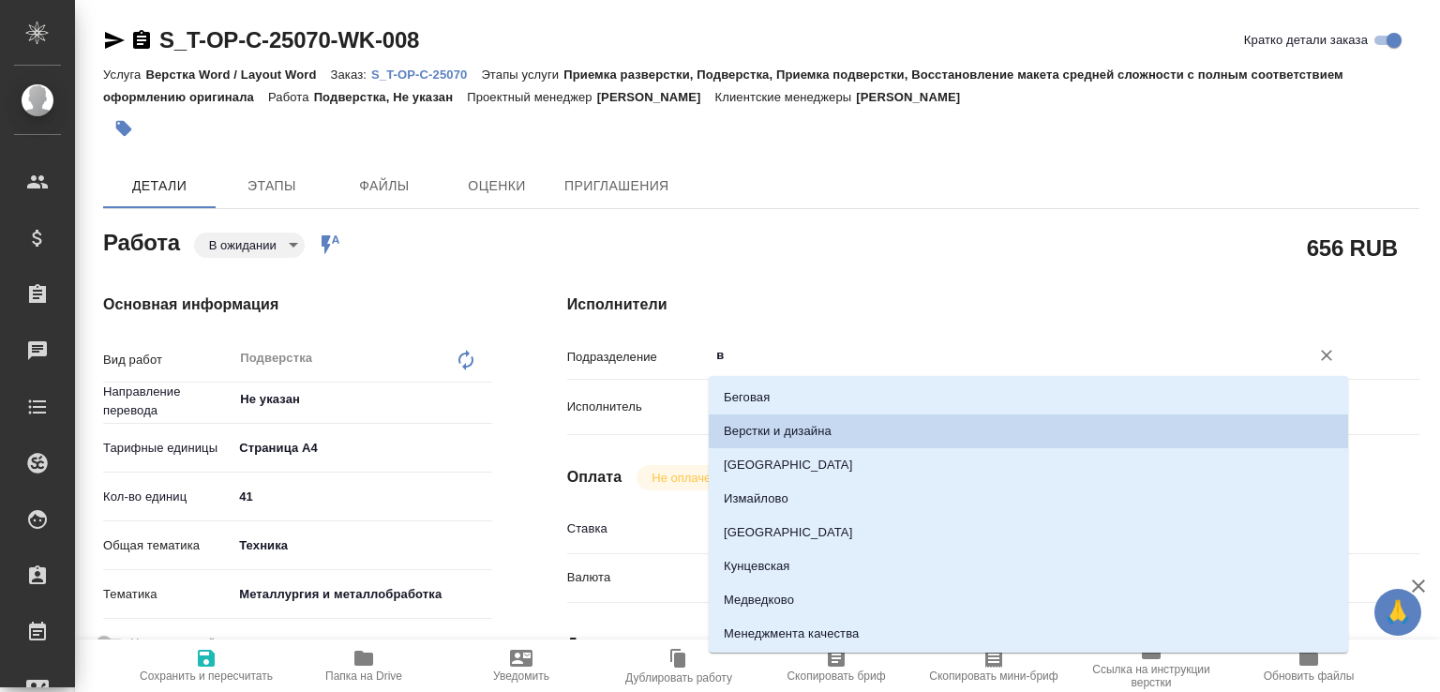
type input "ве"
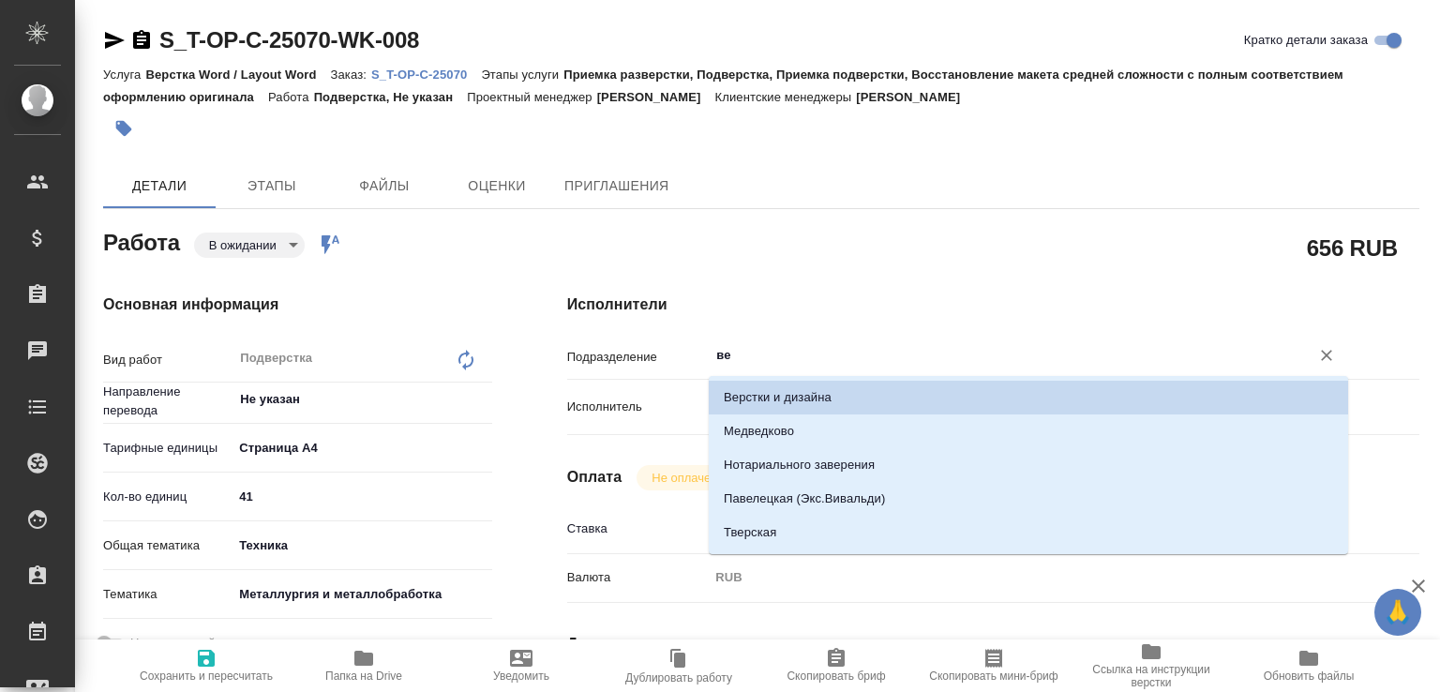
type textarea "x"
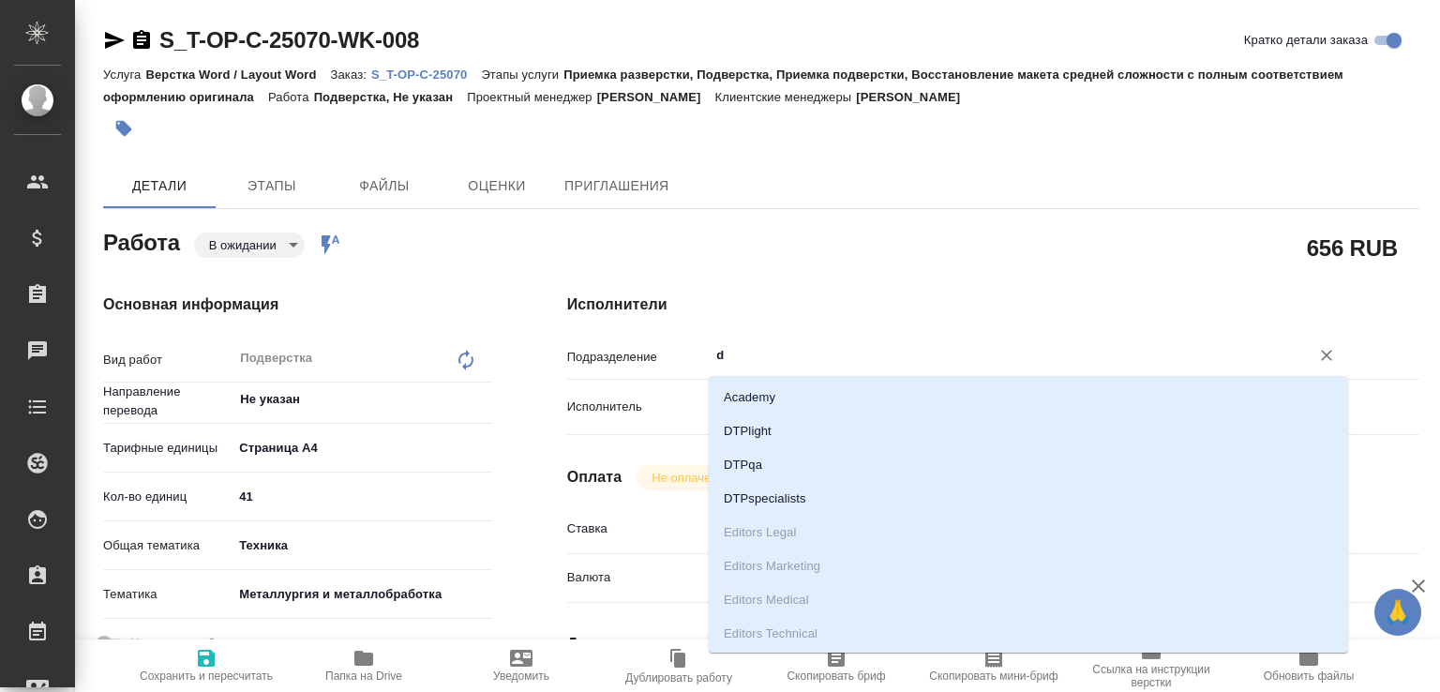
type input "dt"
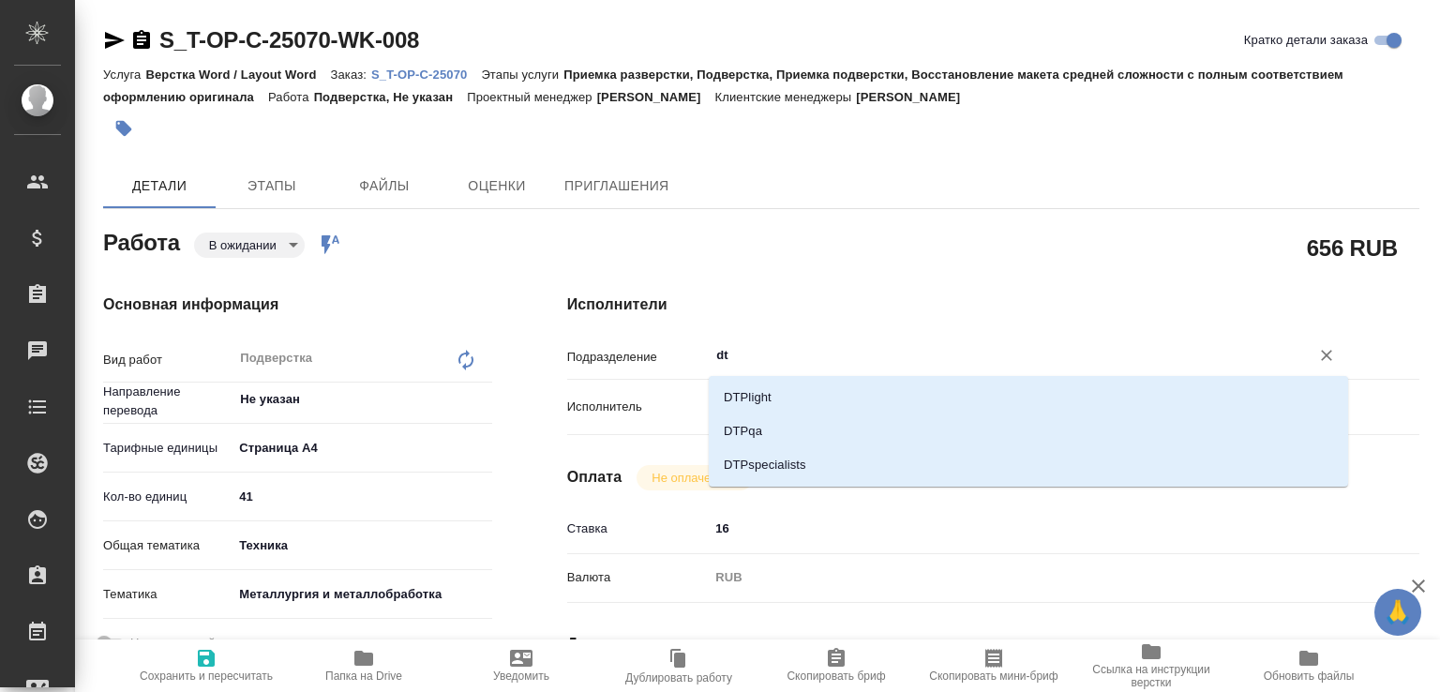
click at [739, 394] on li "DTPlight" at bounding box center [1029, 398] width 640 height 34
type textarea "x"
type input "DTPlight"
type textarea "x"
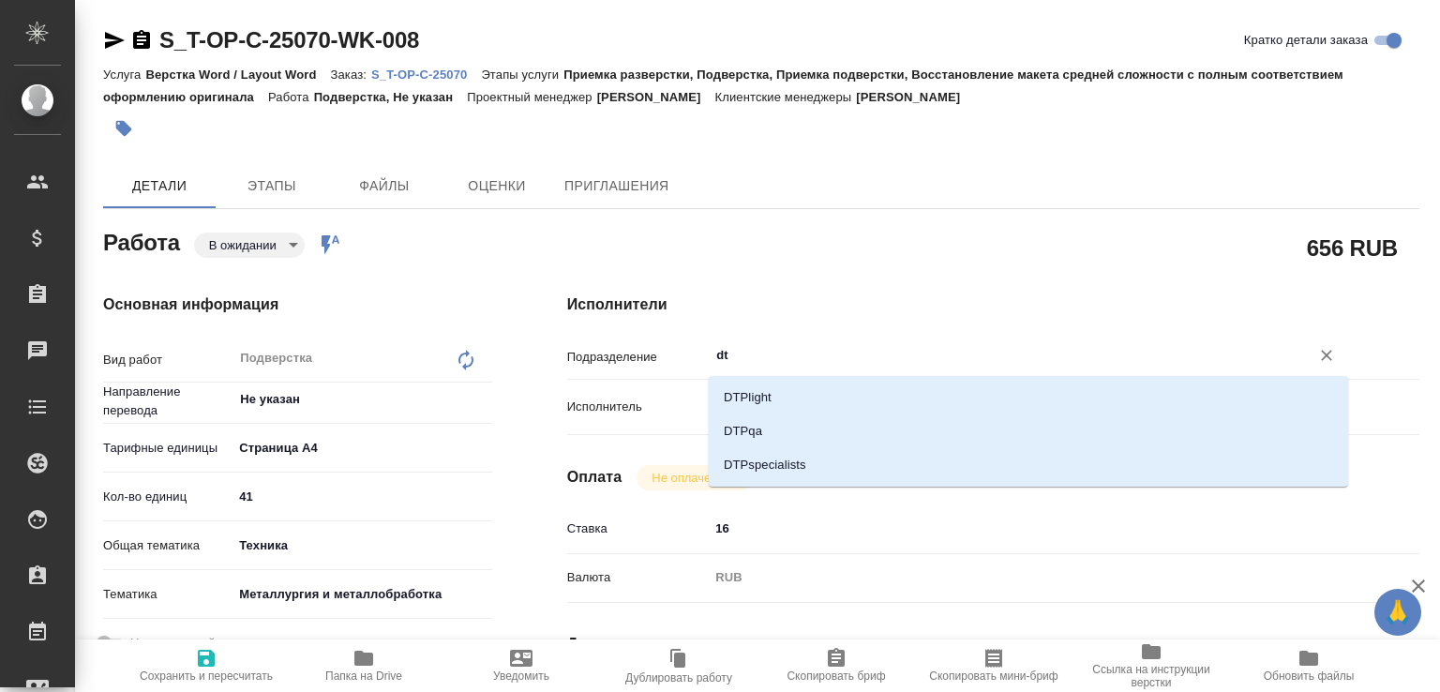
type textarea "x"
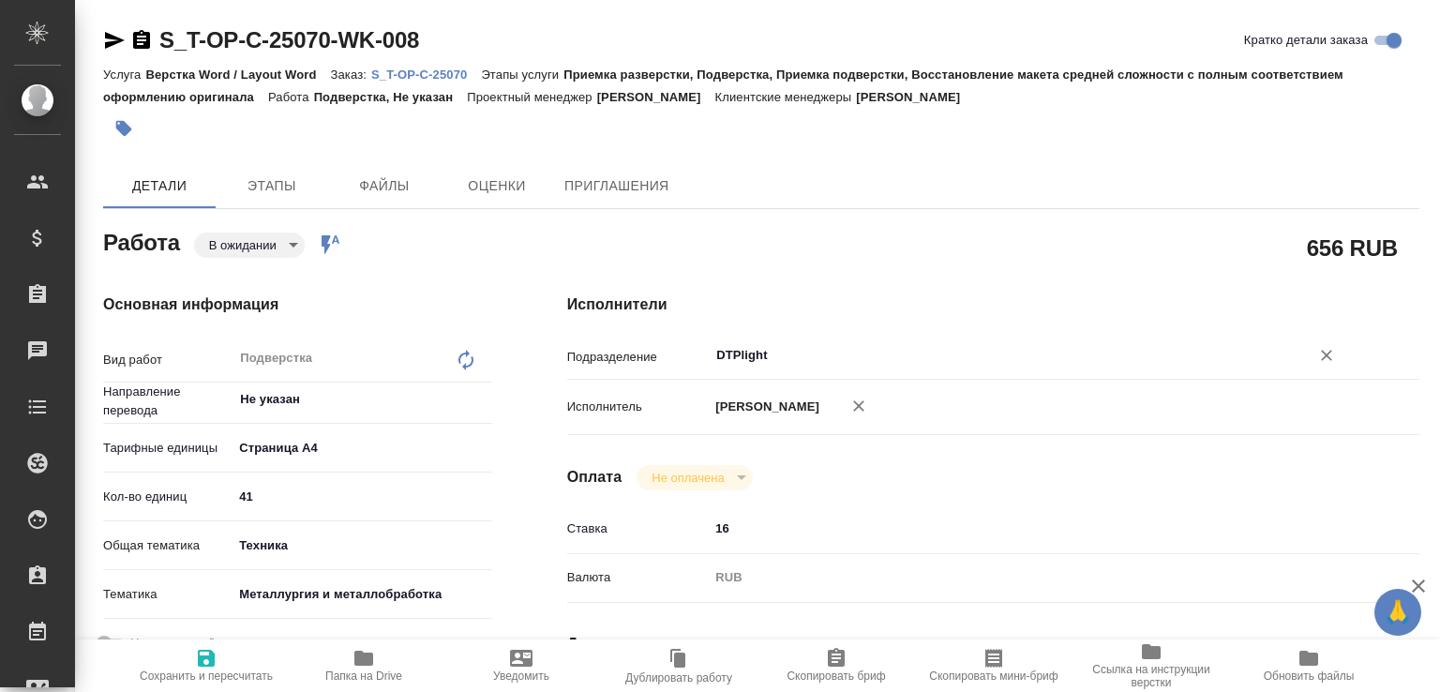
type input "DTPlight"
click at [221, 670] on span "Сохранить и пересчитать" at bounding box center [206, 676] width 133 height 13
type textarea "x"
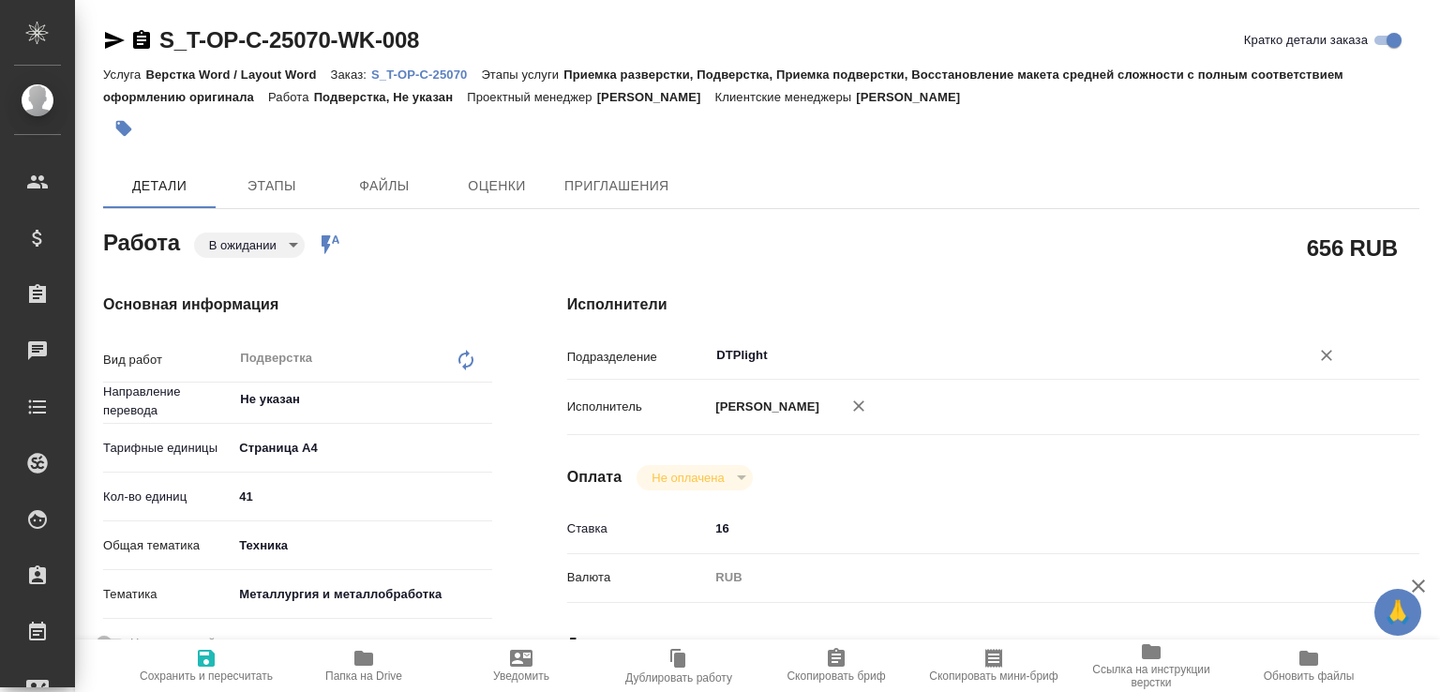
type textarea "x"
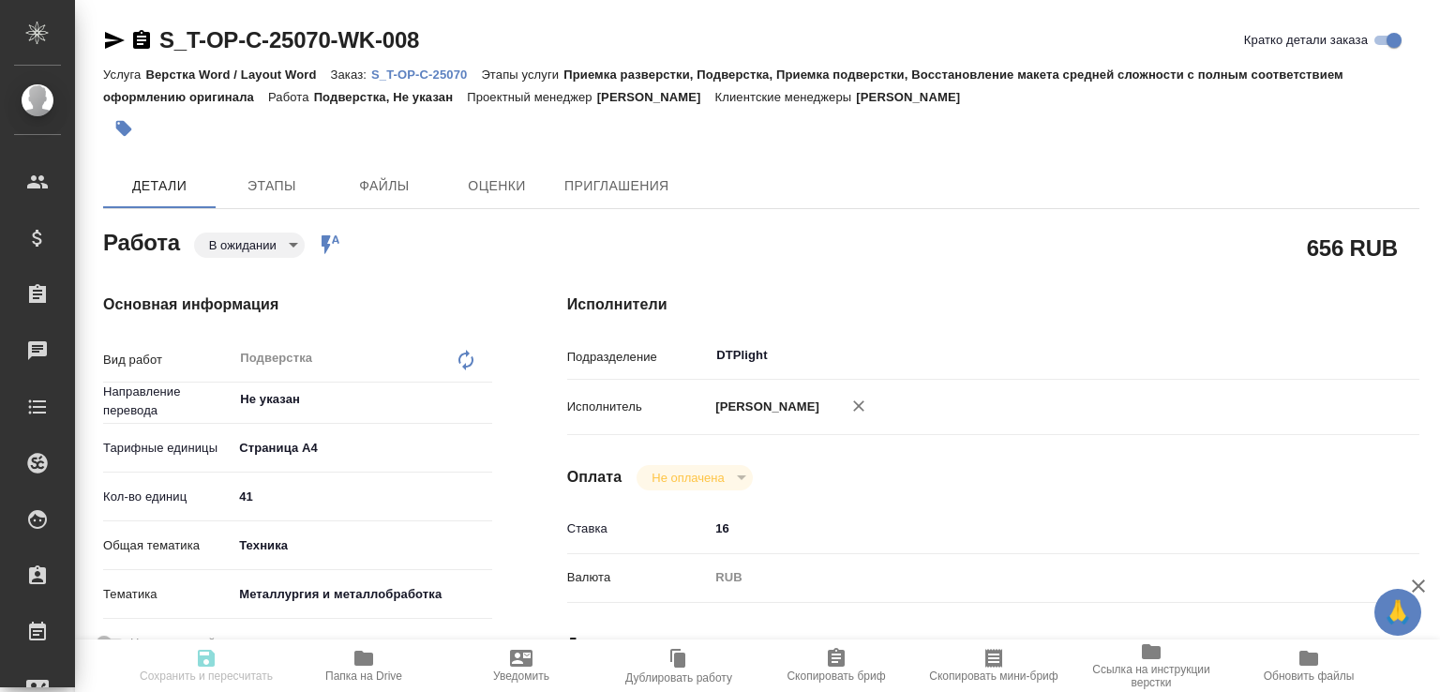
type textarea "x"
type input "pending"
type textarea "Подверстка"
type textarea "x"
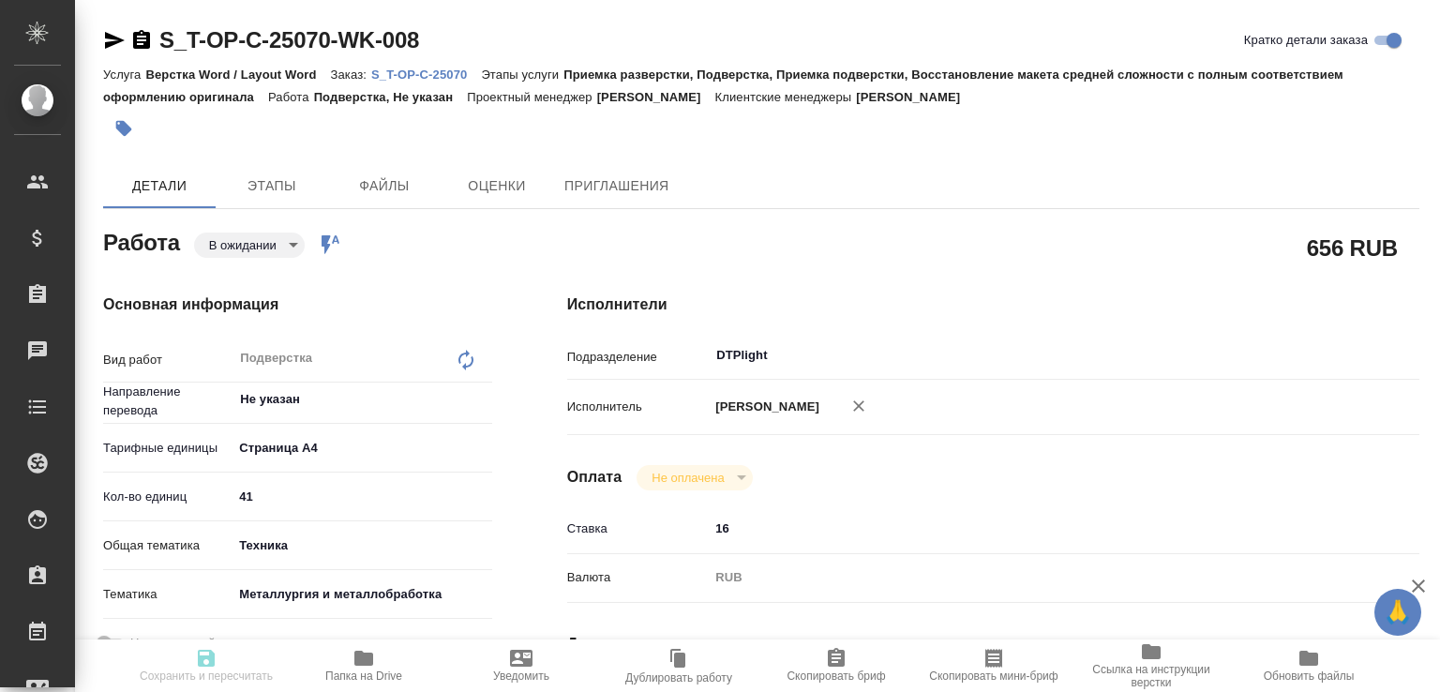
type input "Не указан"
type input "5f036ec4e16dec2d6b59c8ff"
type input "41"
type input "tech"
type input "60014e23f7d9dc5f480a3cf8"
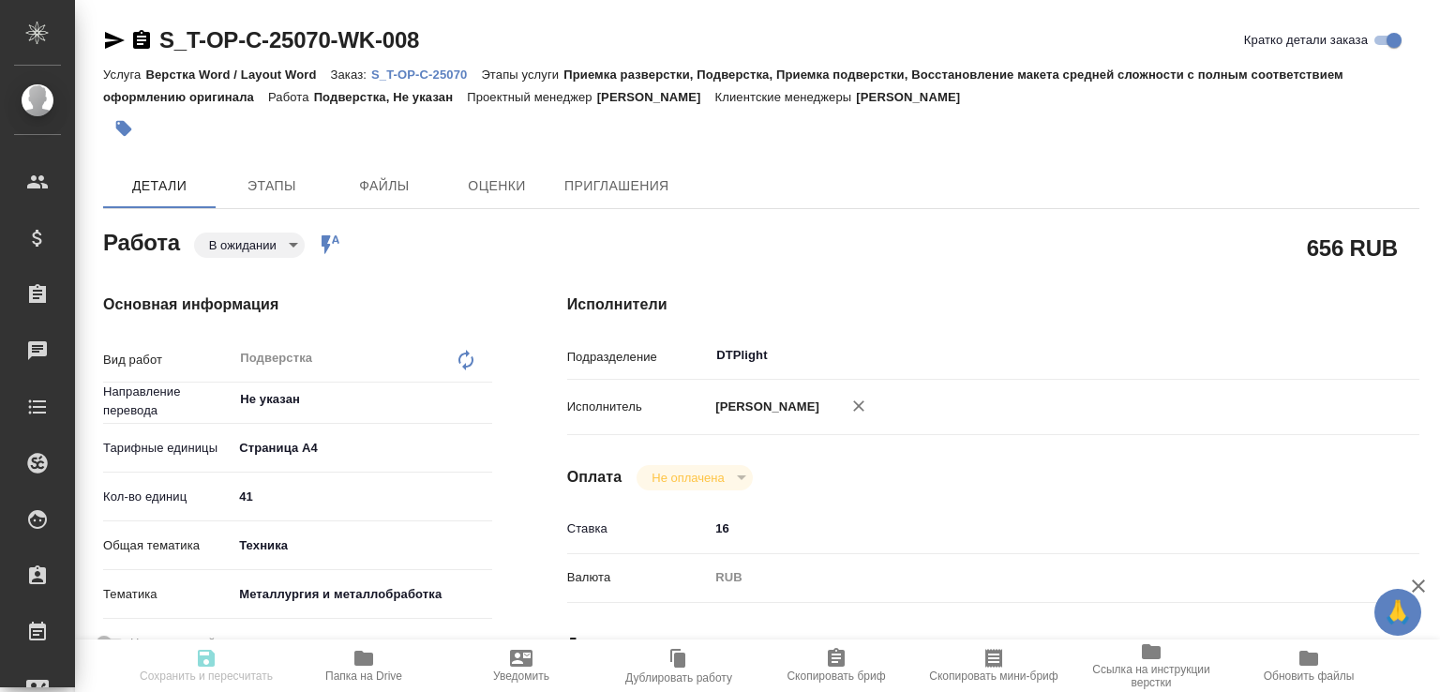
type input "[DATE] 10:00"
type input "[DATE] 17:00"
type input "[DATE] 09:30"
type input "DTPlight"
type input "notPayed"
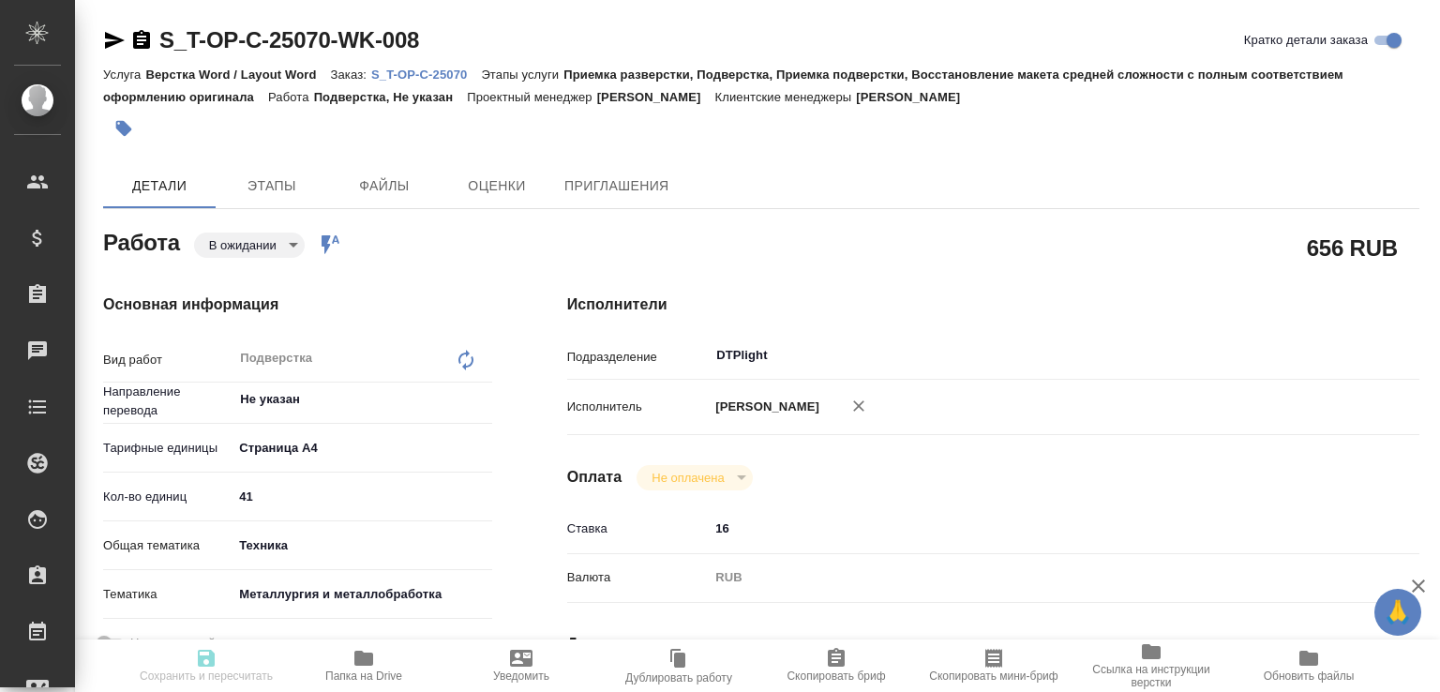
type input "16"
type input "RUB"
type input "[PERSON_NAME]"
type textarea "x"
type textarea "/Clients/Т-ОП-С_Русал Глобал Менеджмент/Orders/S_T-OP-C-25070/DTP/S_T-OP-C-2507…"
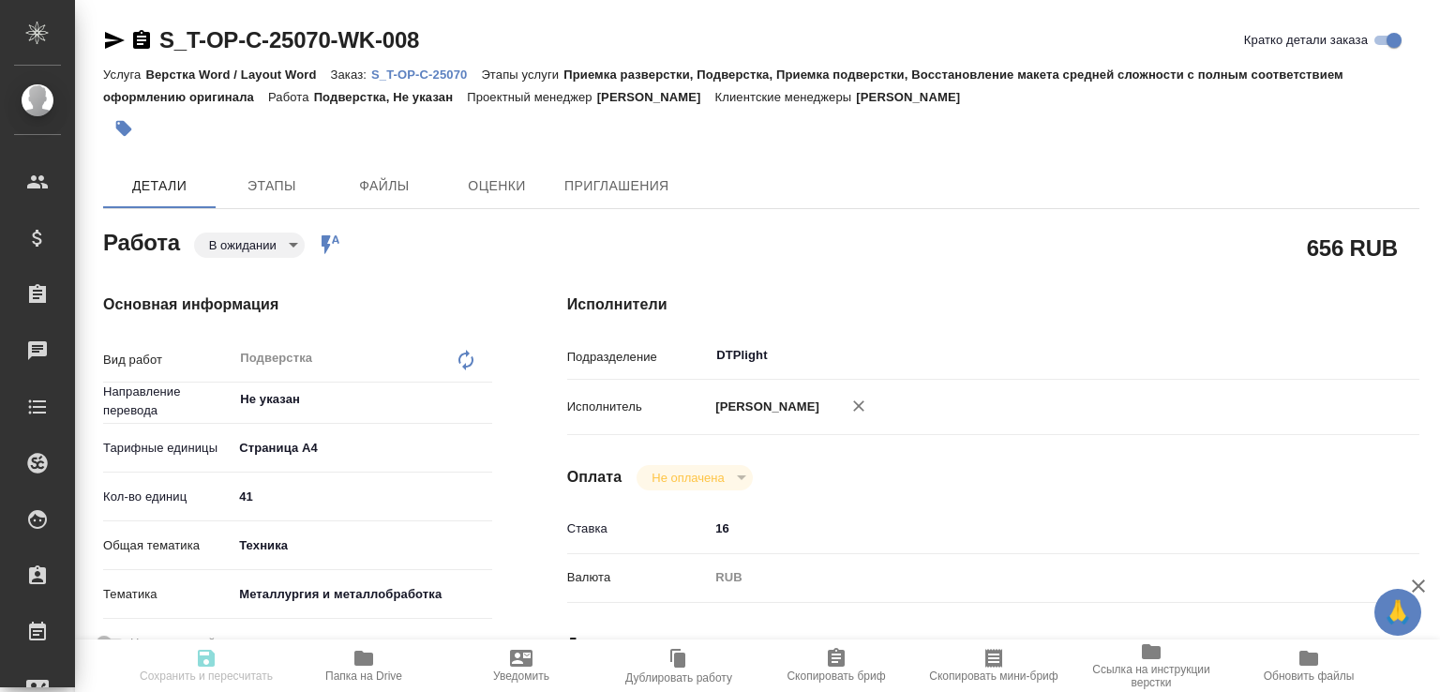
type textarea "x"
type input "S_T-OP-C-25070"
type input "Т-ОП-С-46690"
type input "Верстка Word / Layout Word"
type input "Приемка разверстки, Подверстка, Приемка подверстки, Восстановление макета средн…"
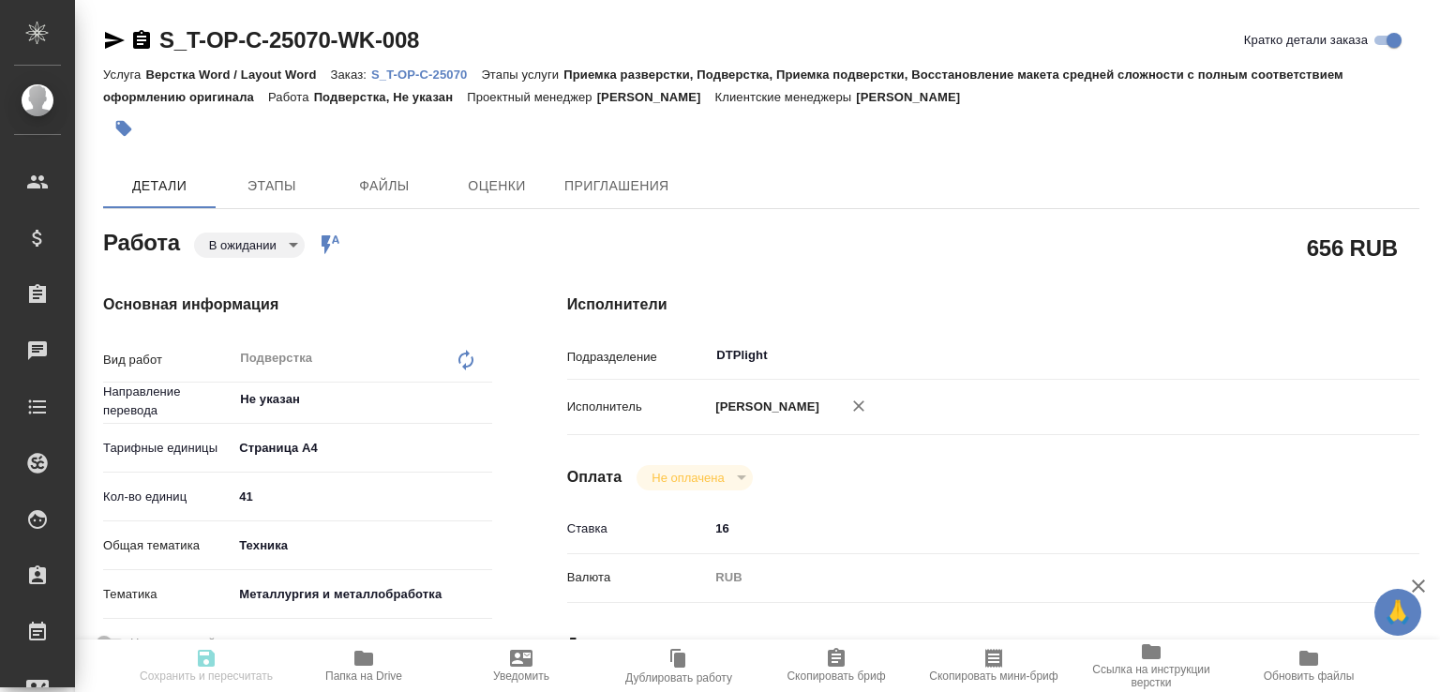
type input "[PERSON_NAME]"
type input "/Clients/Т-ОП-С_Русал Глобал Менеджмент/Orders/S_T-OP-C-25070"
type textarea "x"
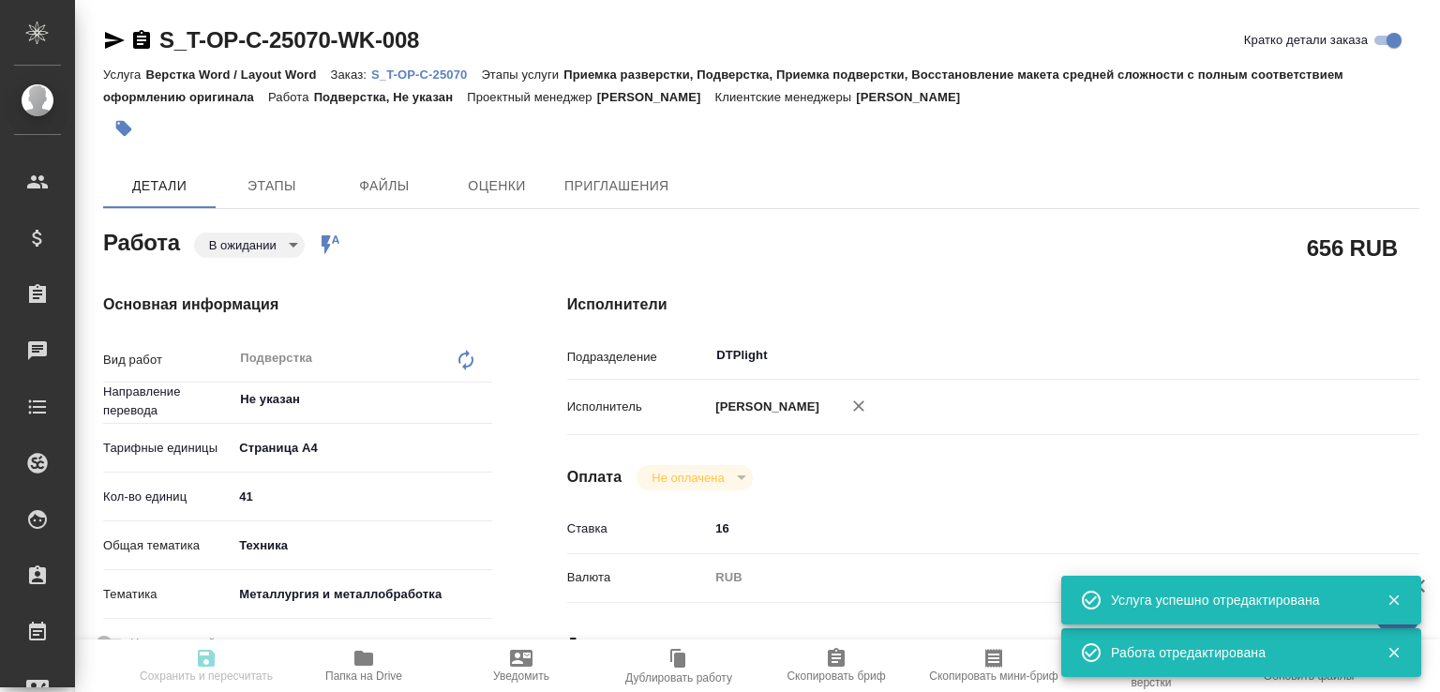
type textarea "x"
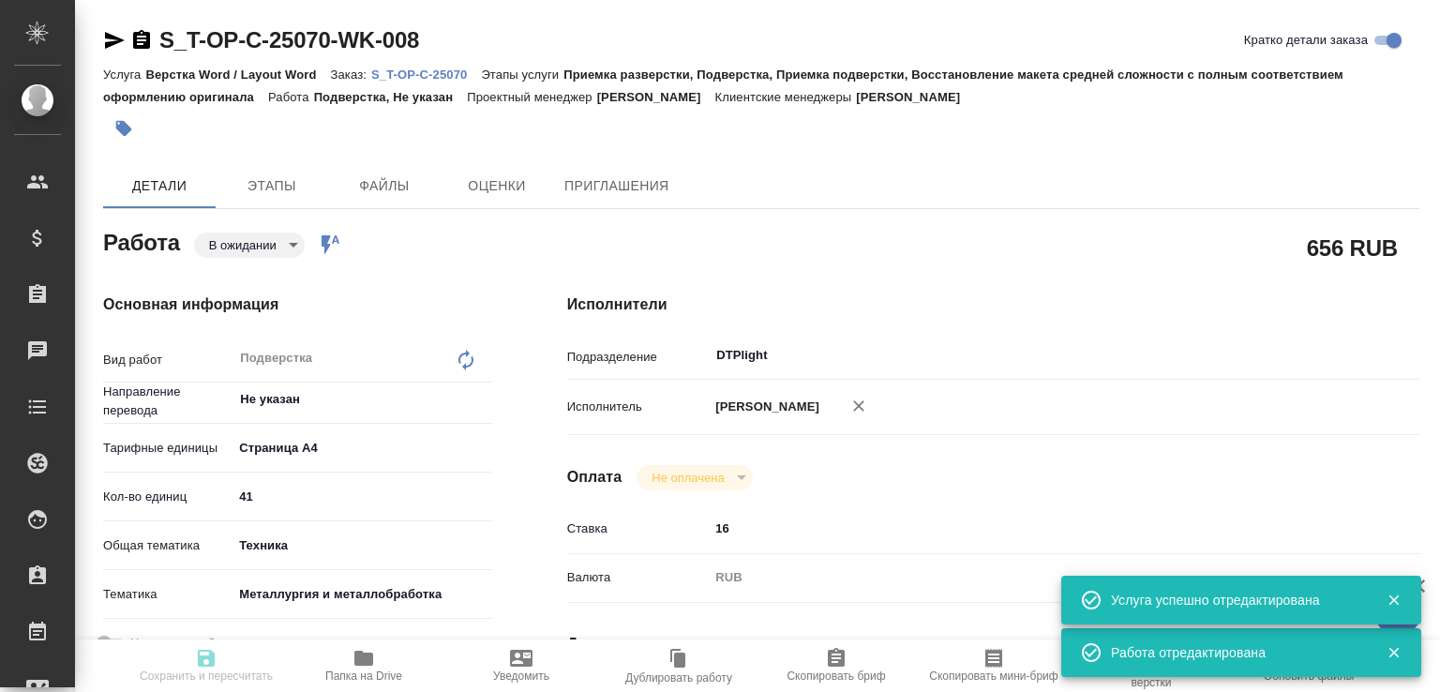
type textarea "x"
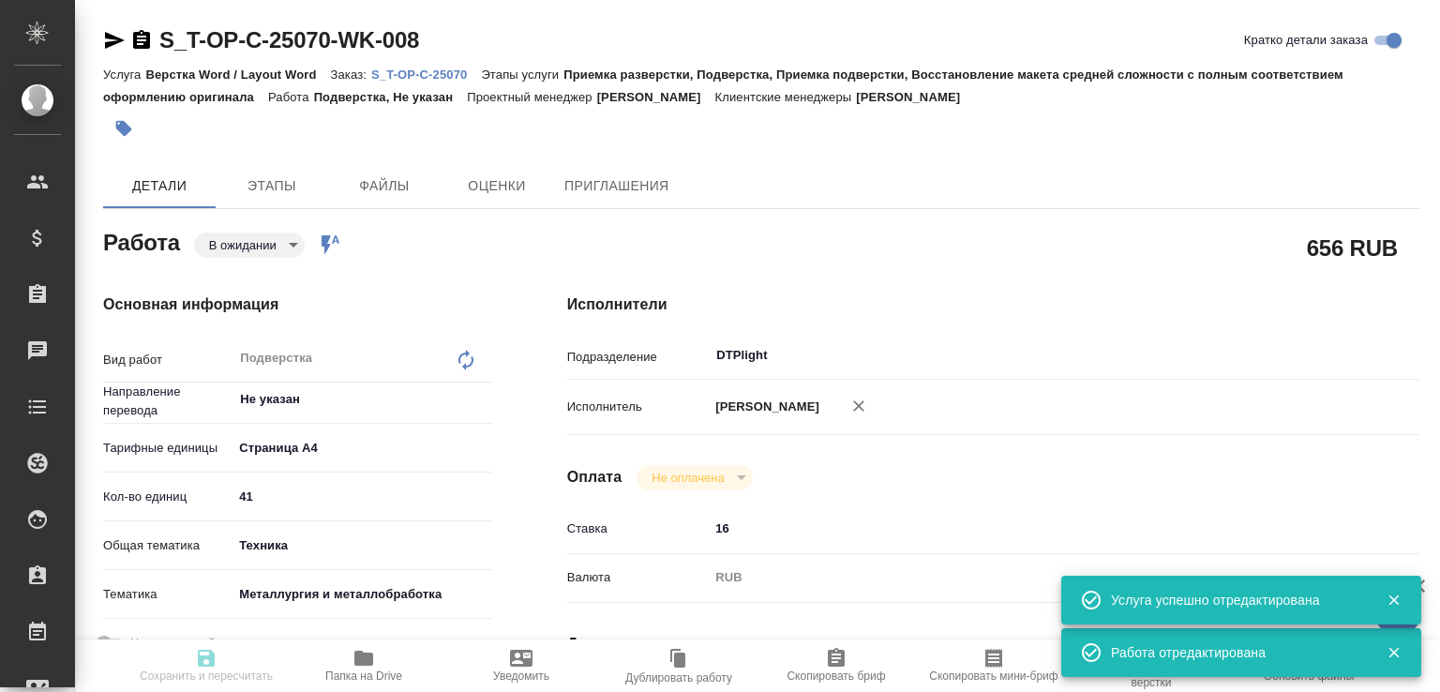
type textarea "x"
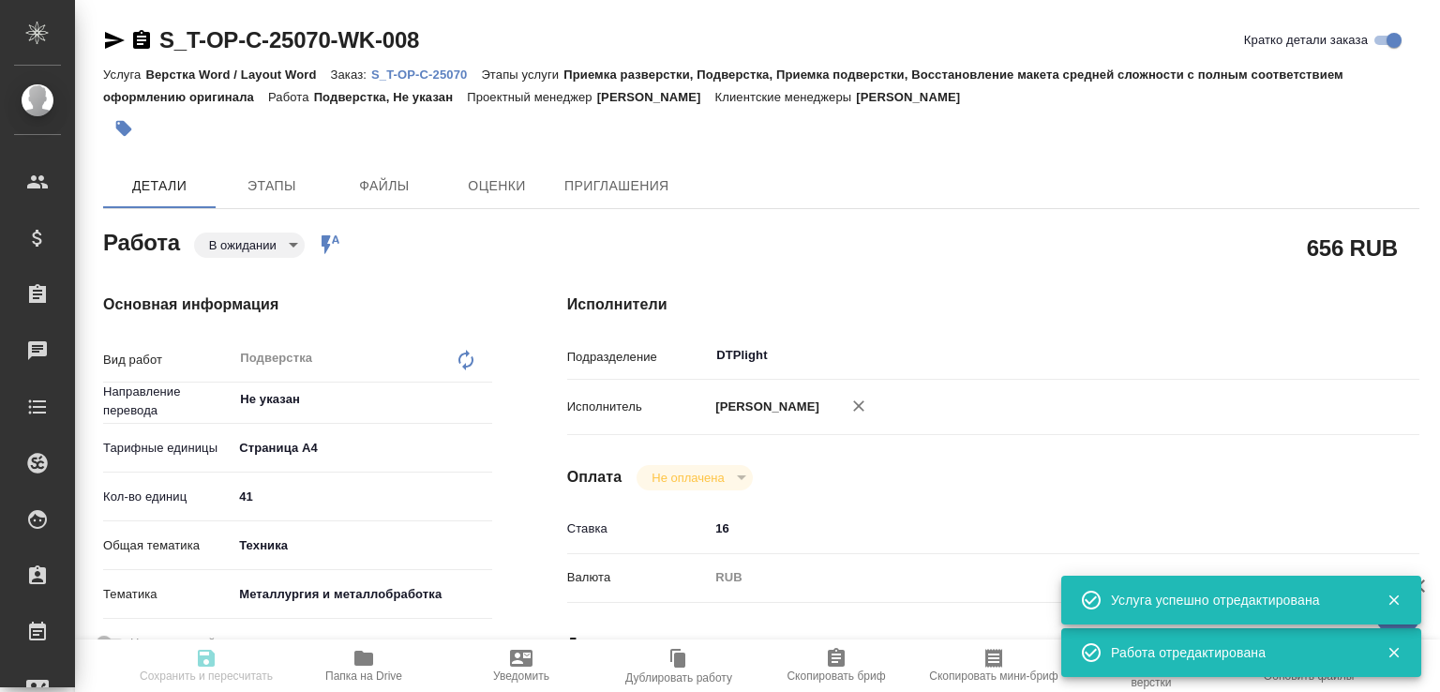
type input "pending"
type textarea "Подверстка"
type textarea "x"
type input "Не указан"
type input "5f036ec4e16dec2d6b59c8ff"
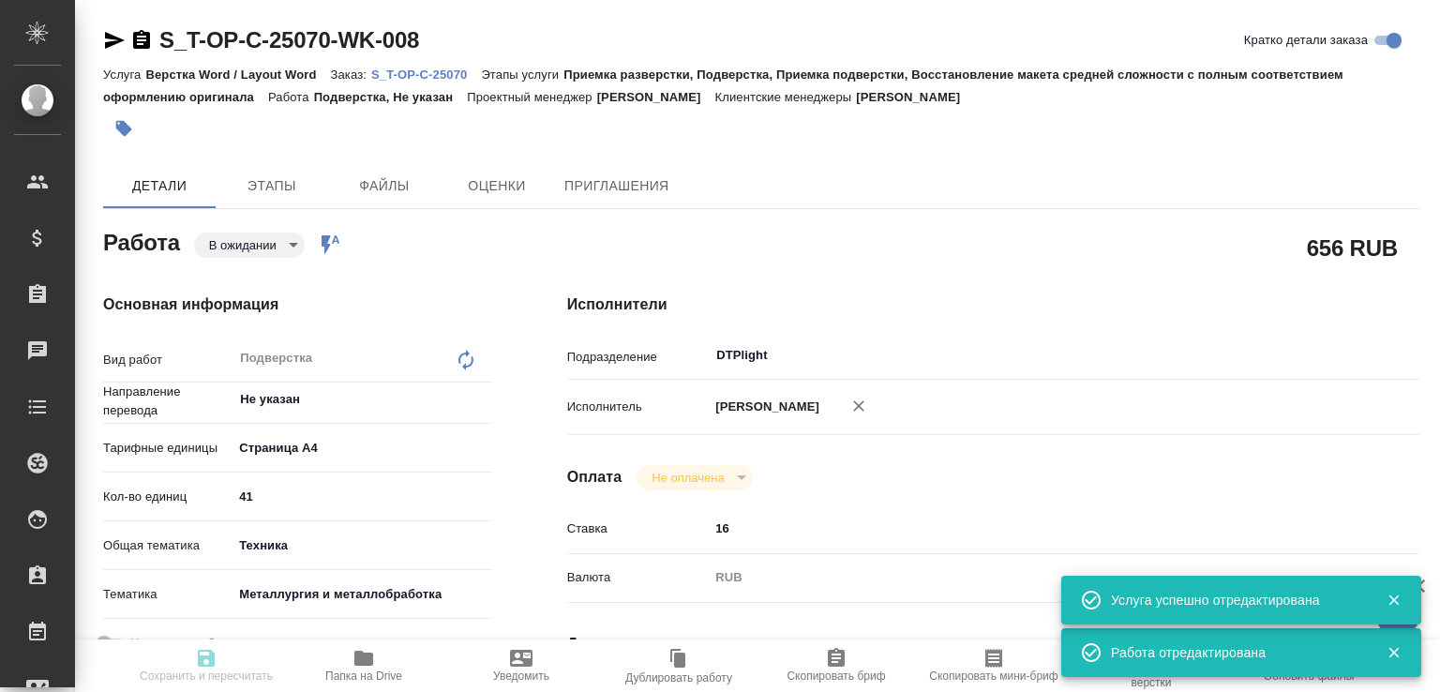
type input "41"
type input "tech"
type input "60014e23f7d9dc5f480a3cf8"
type input "[DATE] 10:00"
type input "[DATE] 17:00"
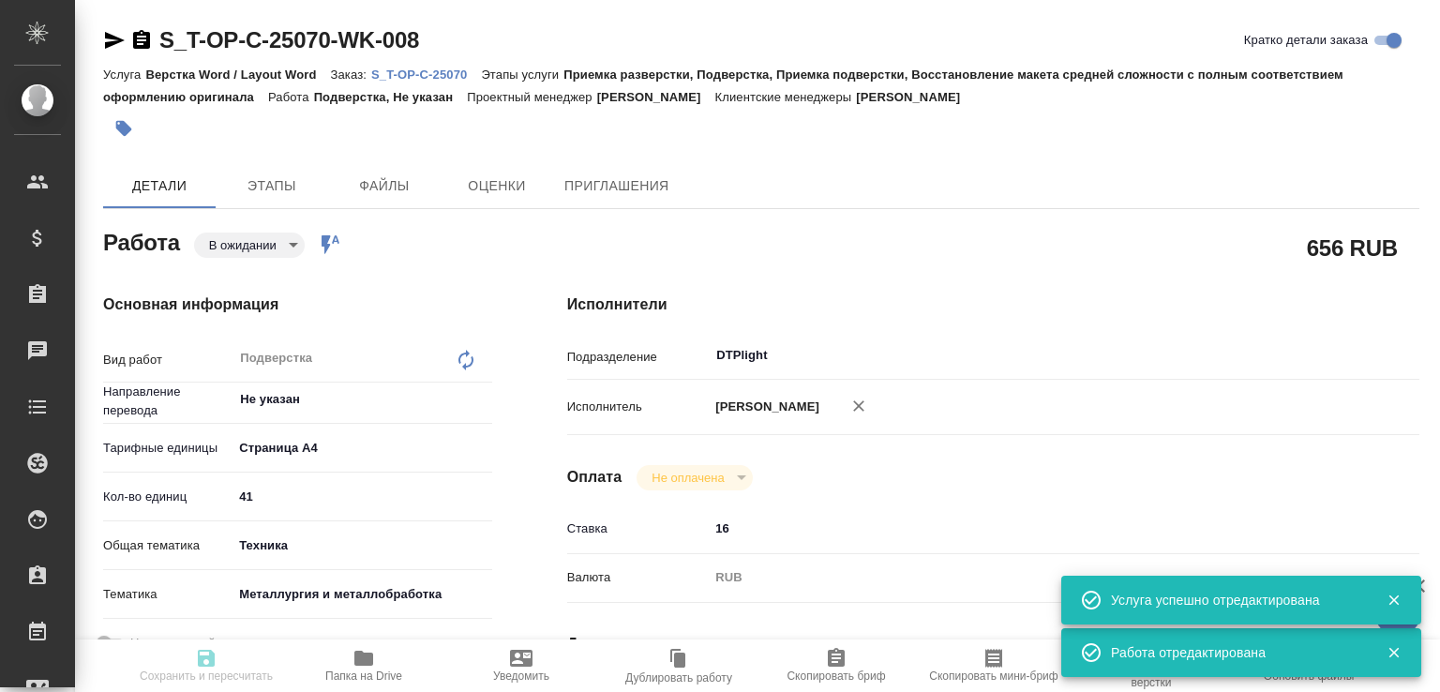
type input "[DATE] 09:30"
type input "DTPlight"
type input "notPayed"
type input "16"
type input "RUB"
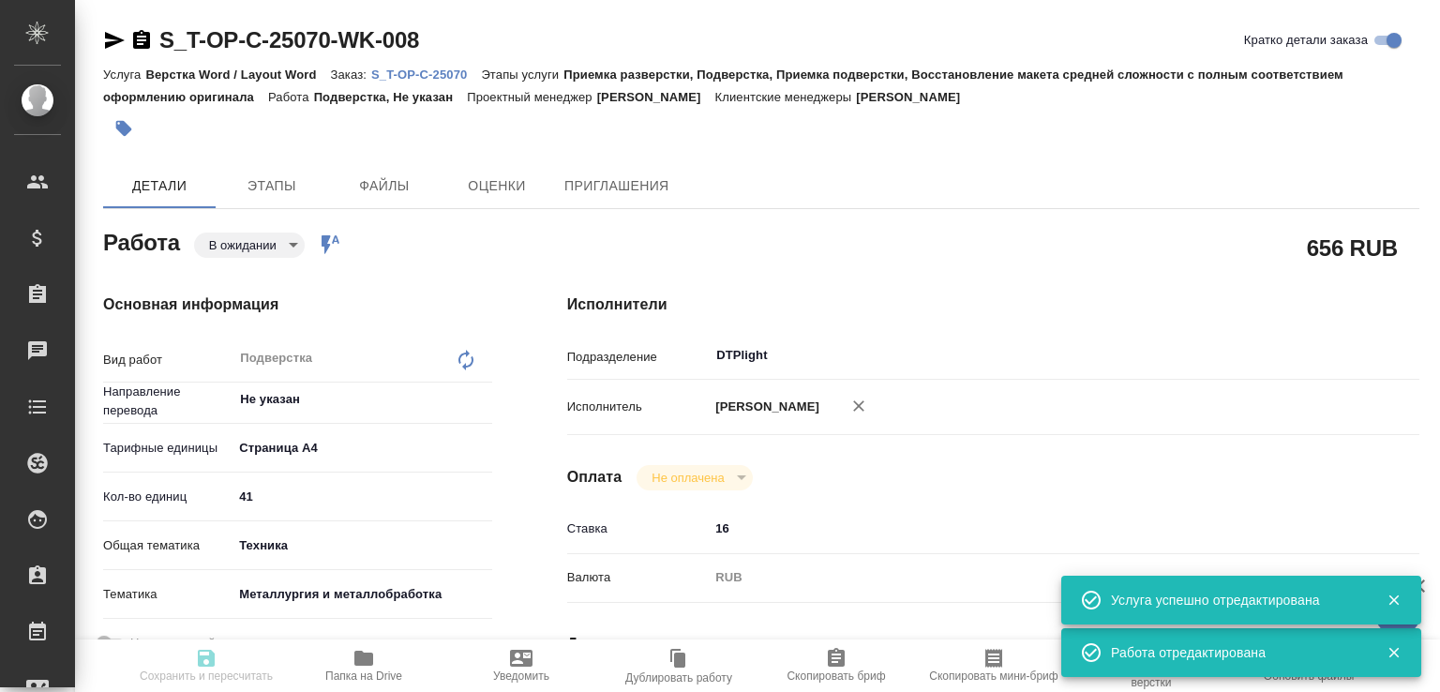
type input "[PERSON_NAME]"
type textarea "x"
type textarea "/Clients/Т-ОП-С_Русал Глобал Менеджмент/Orders/S_T-OP-C-25070/DTP/S_T-OP-C-2507…"
type textarea "x"
type input "S_T-OP-C-25070"
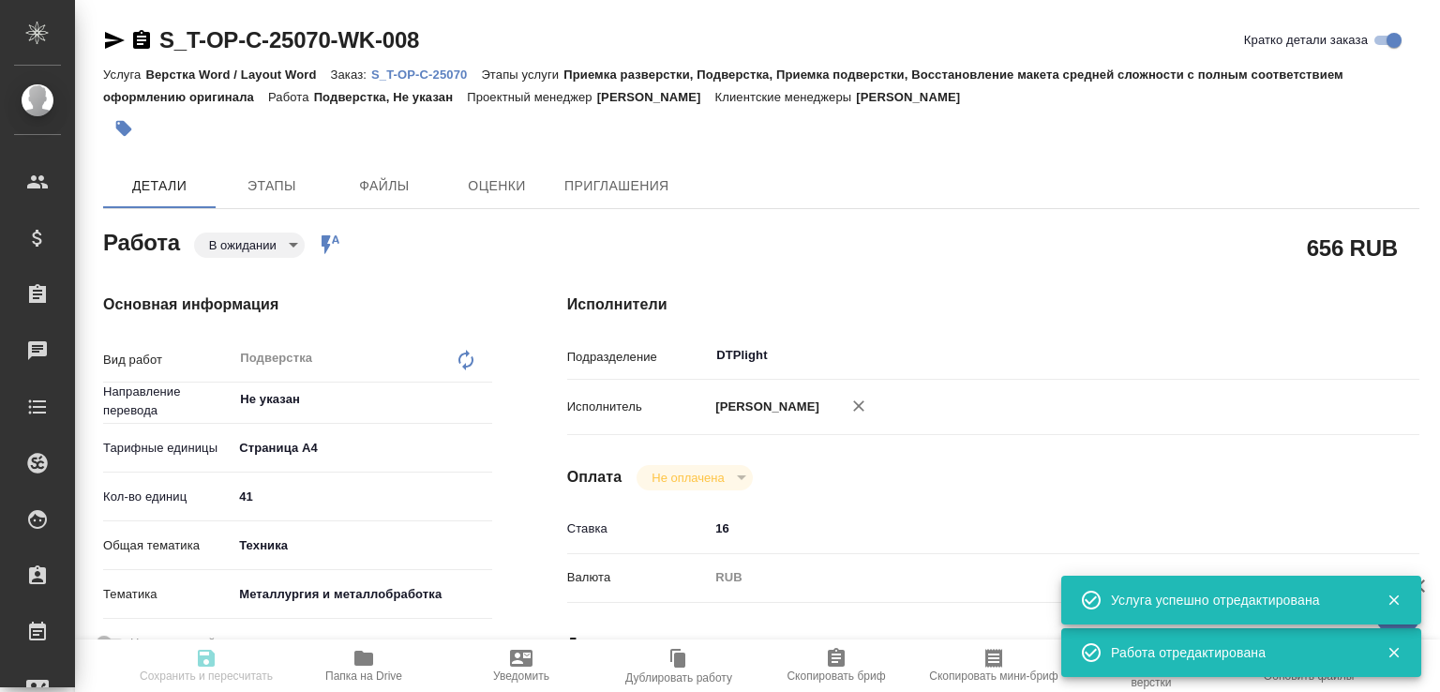
type input "Т-ОП-С-46690"
type input "Верстка Word / Layout Word"
type input "Приемка разверстки, Подверстка, Приемка подверстки, Восстановление макета средн…"
type input "[PERSON_NAME]"
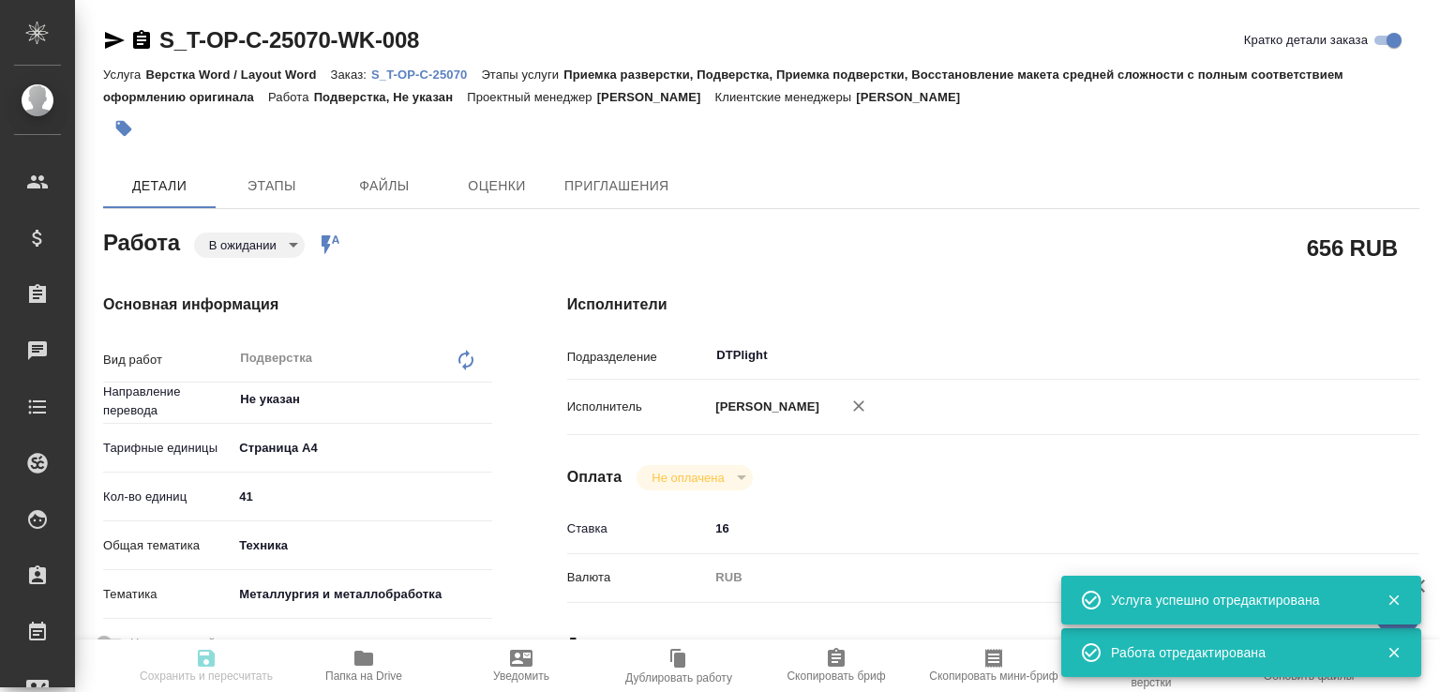
type input "/Clients/Т-ОП-С_Русал Глобал Менеджмент/Orders/S_T-OP-C-25070"
type textarea "x"
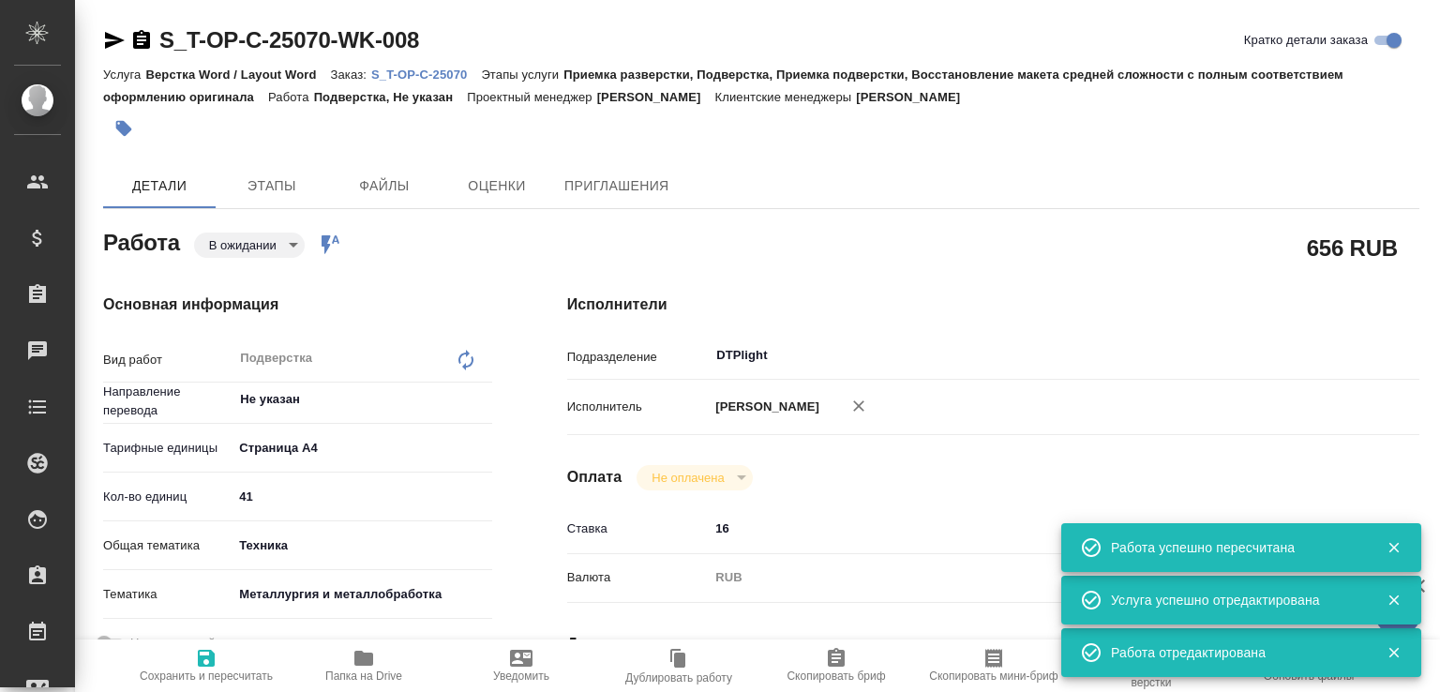
type textarea "x"
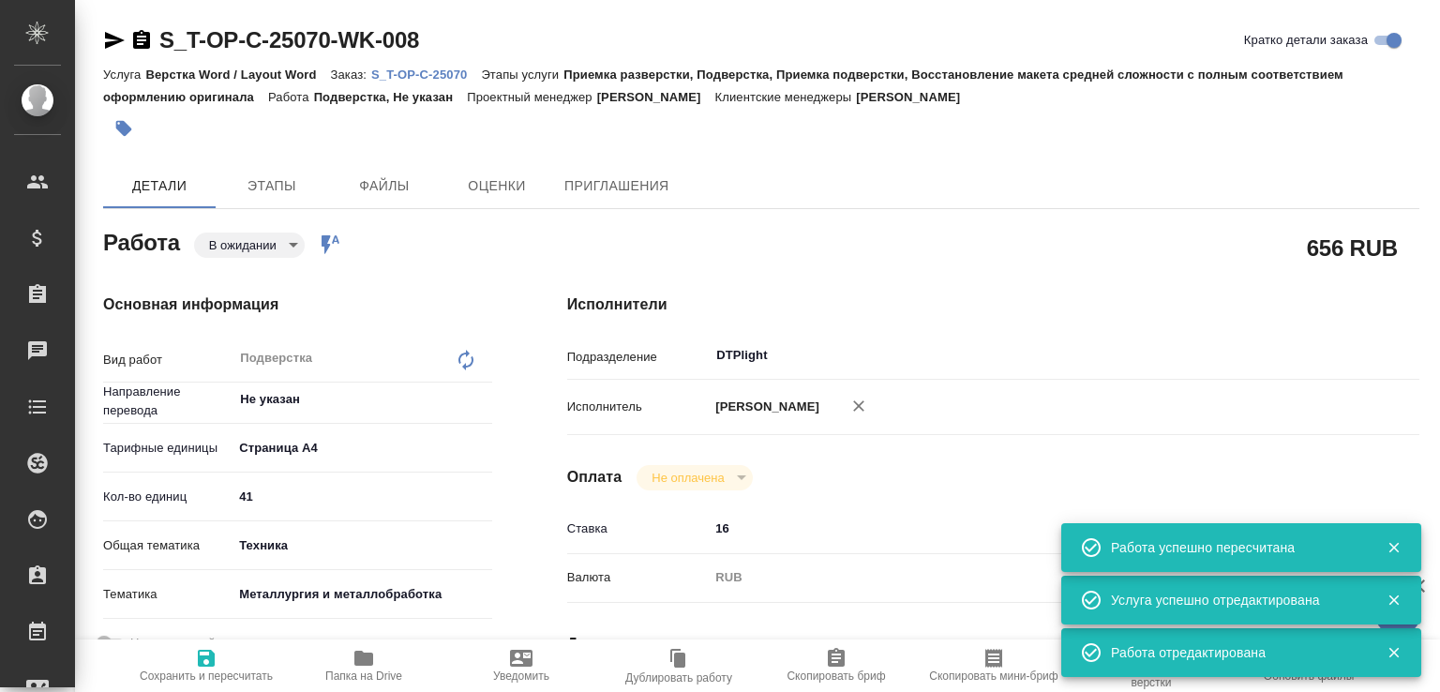
type textarea "x"
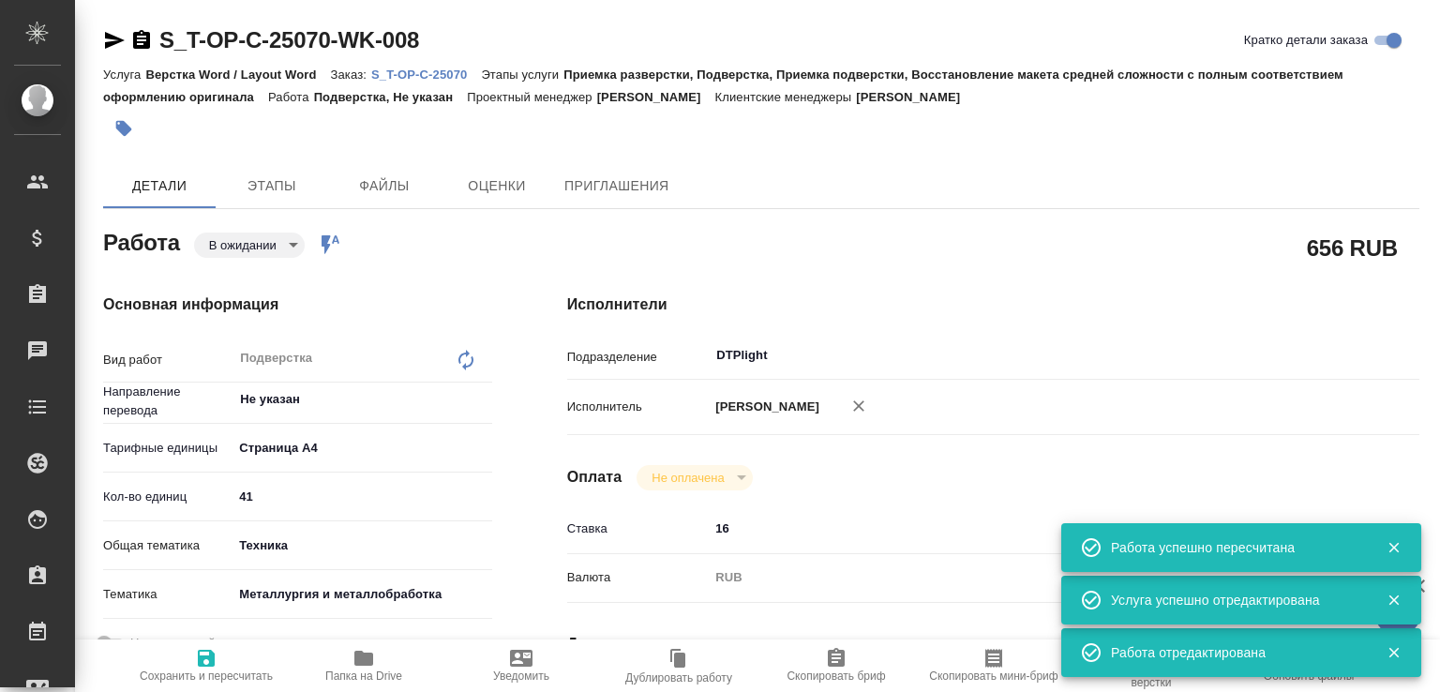
type textarea "x"
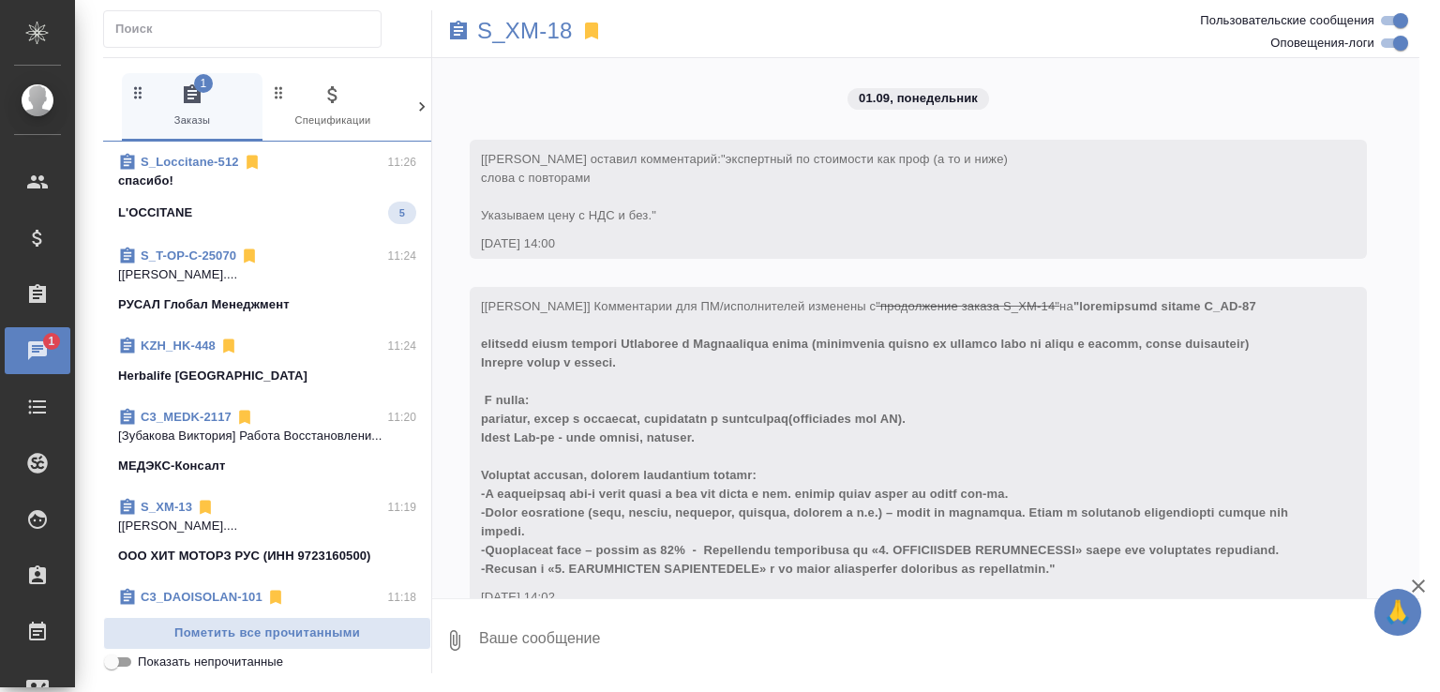
click at [323, 193] on span "S_Loccitane-512 11:26 спасибо! L'OCCITANE 5" at bounding box center [267, 188] width 298 height 71
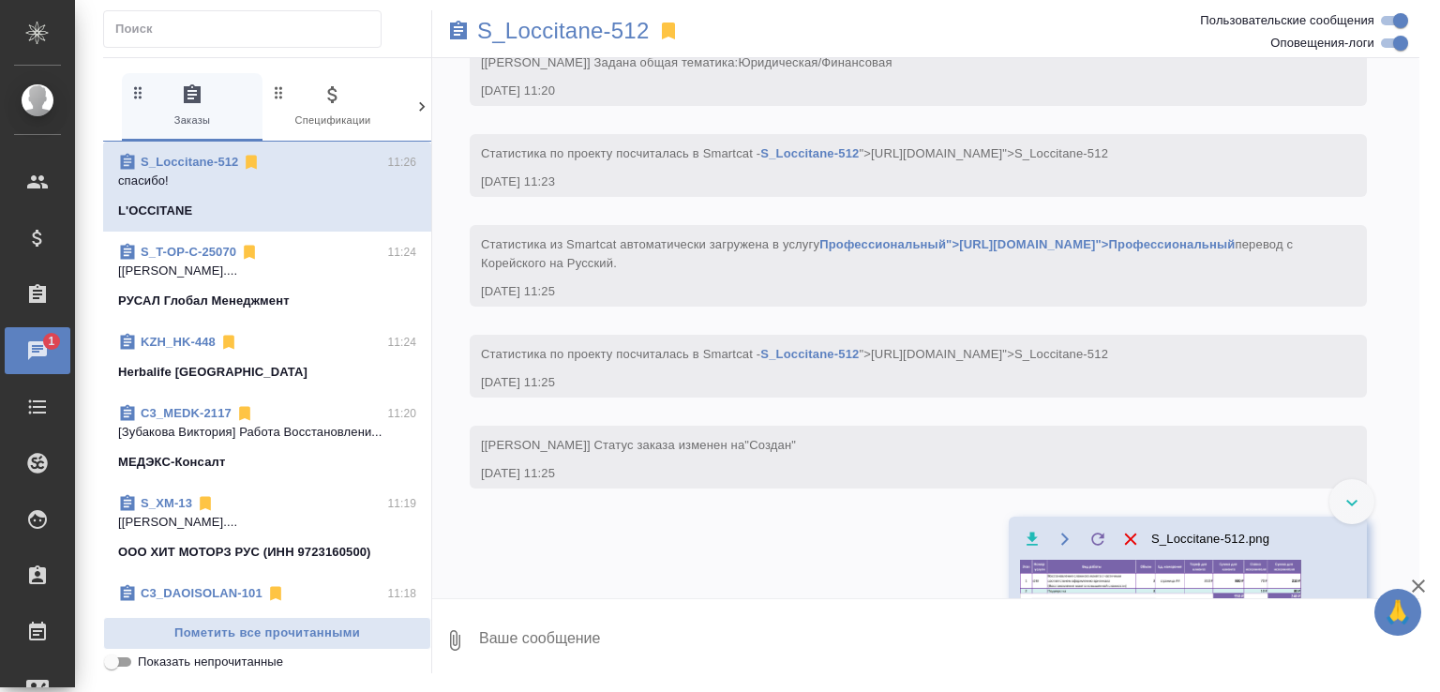
scroll to position [188, 0]
